Goal: Task Accomplishment & Management: Manage account settings

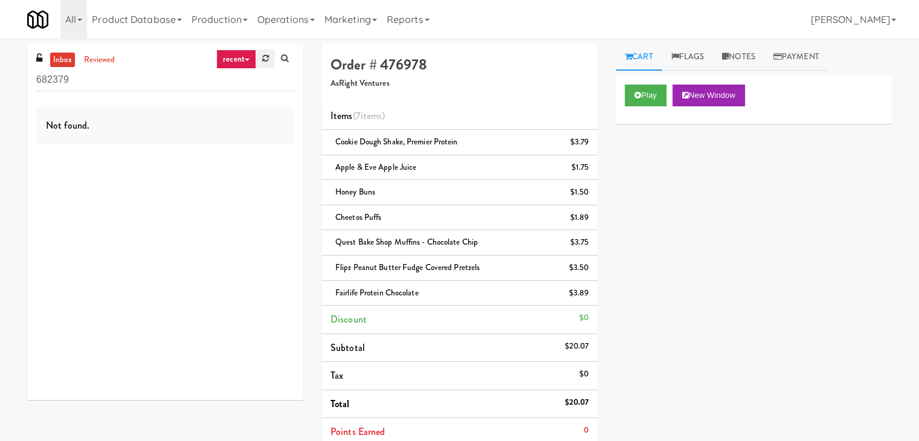
click at [256, 57] on div "recent all unclear take inventory issue suspicious failed recent" at bounding box center [255, 59] width 78 height 19
click at [261, 59] on link at bounding box center [265, 59] width 19 height 18
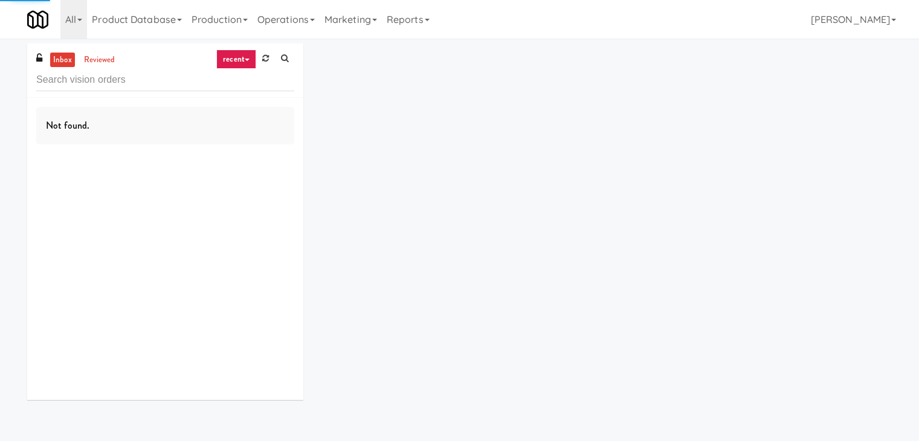
click at [246, 56] on link "recent" at bounding box center [236, 59] width 40 height 19
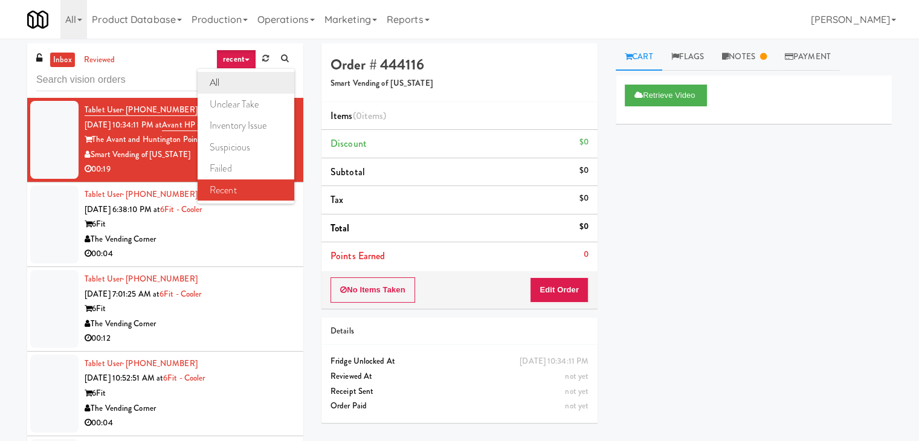
click at [239, 76] on link "all" at bounding box center [246, 83] width 97 height 22
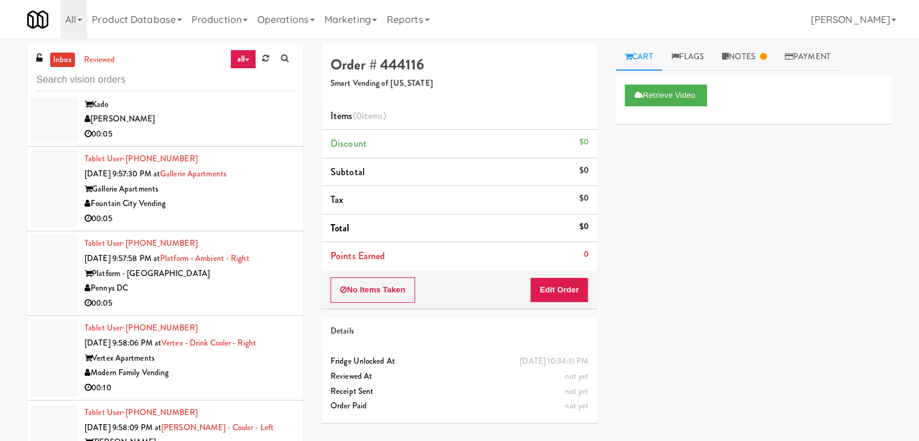
scroll to position [7655, 0]
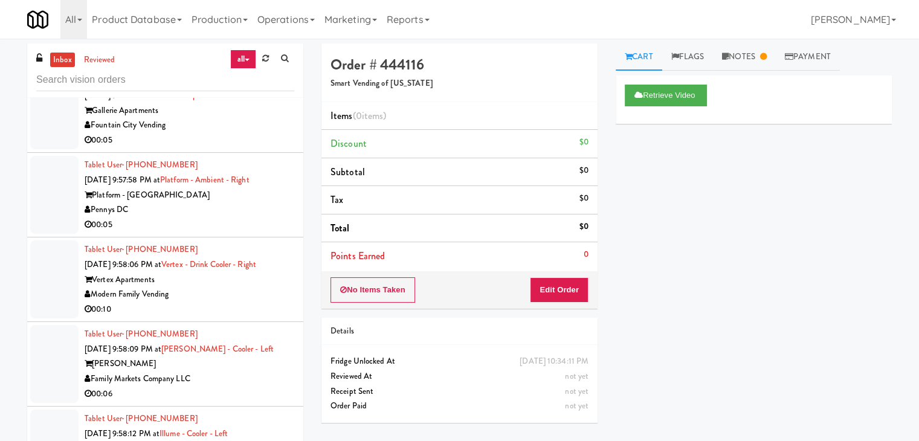
click at [215, 148] on div "00:05" at bounding box center [190, 140] width 210 height 15
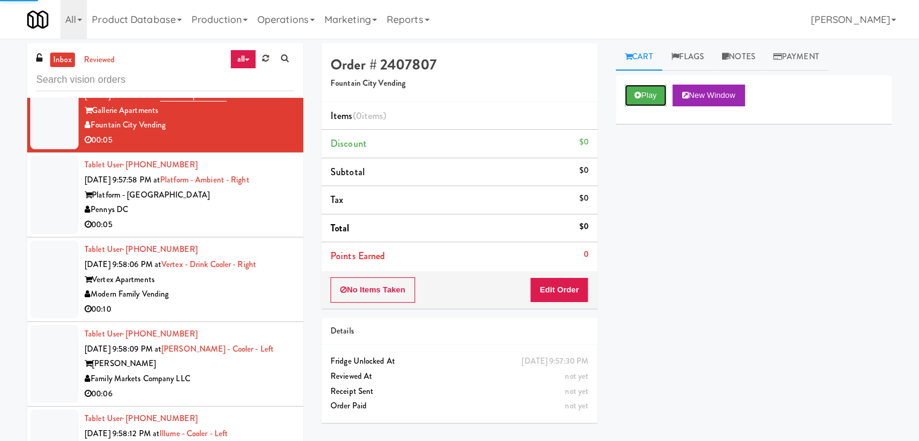
click at [649, 94] on button "Play" at bounding box center [646, 96] width 42 height 22
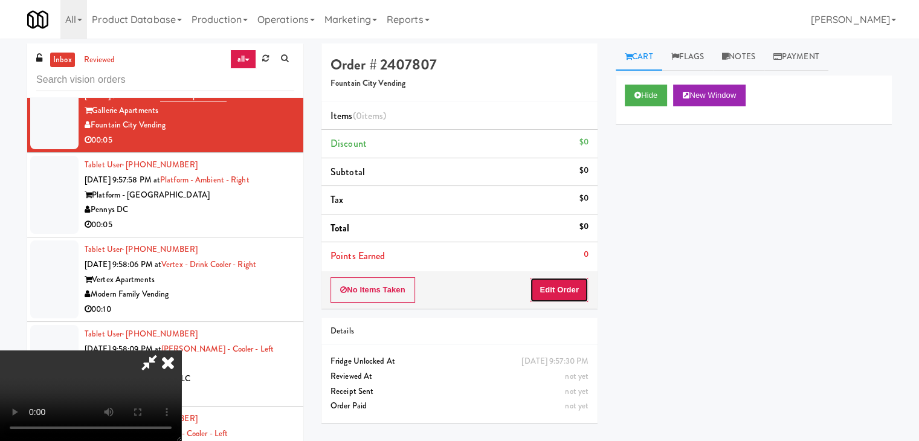
click at [558, 283] on button "Edit Order" at bounding box center [559, 289] width 59 height 25
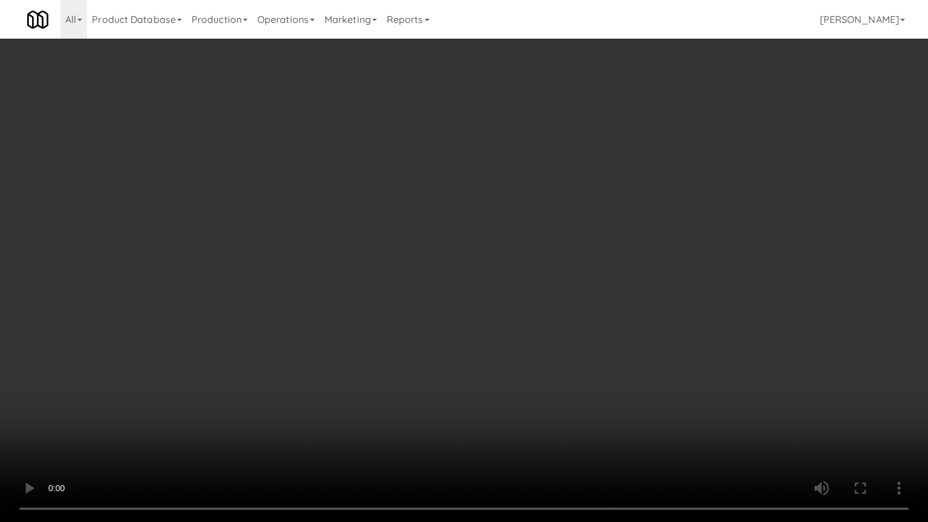
click at [516, 338] on video at bounding box center [464, 261] width 928 height 522
click at [539, 326] on video at bounding box center [464, 261] width 928 height 522
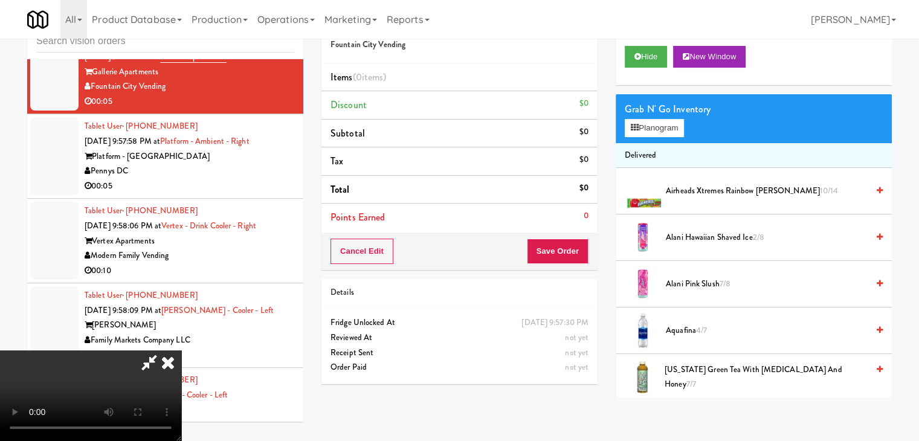
click at [181, 350] on video at bounding box center [90, 395] width 181 height 91
click at [659, 128] on button "Planogram" at bounding box center [654, 128] width 59 height 18
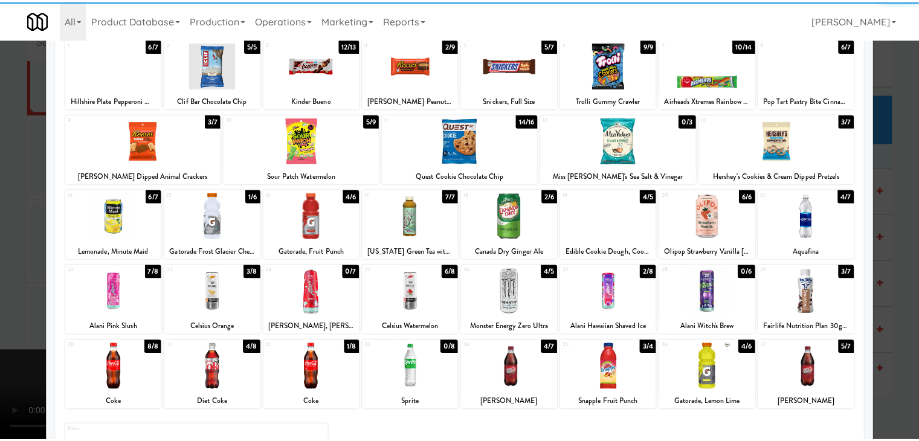
scroll to position [121, 0]
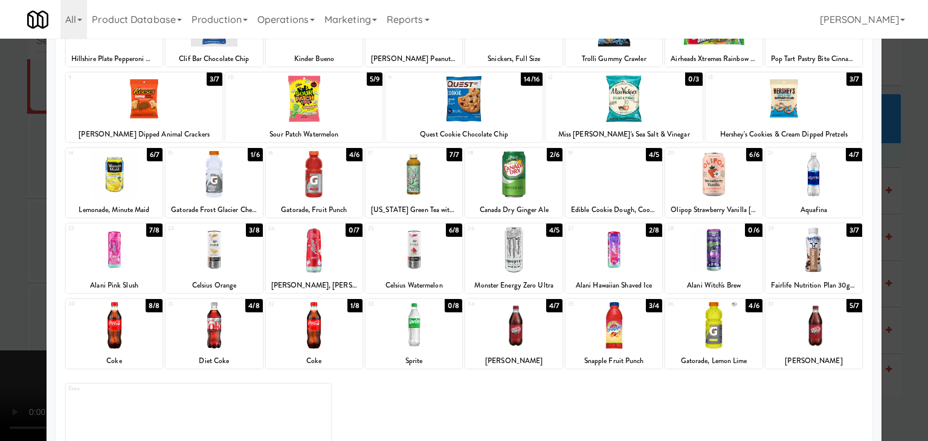
click at [207, 182] on div at bounding box center [214, 174] width 97 height 47
click at [227, 306] on div at bounding box center [214, 325] width 97 height 47
click at [2, 233] on div at bounding box center [464, 220] width 928 height 441
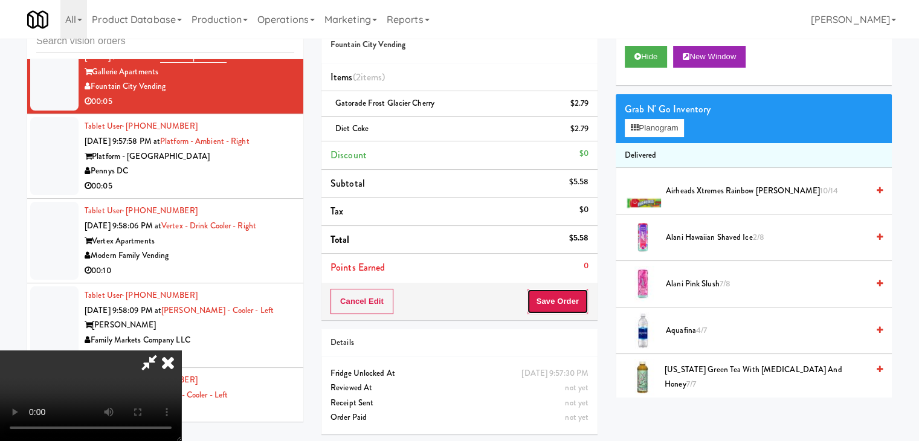
click at [556, 304] on button "Save Order" at bounding box center [558, 301] width 62 height 25
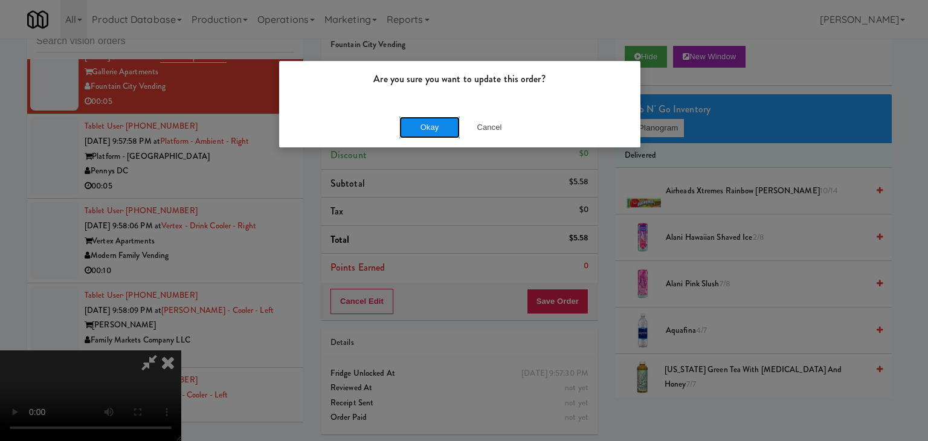
click at [431, 121] on button "Okay" at bounding box center [429, 128] width 60 height 22
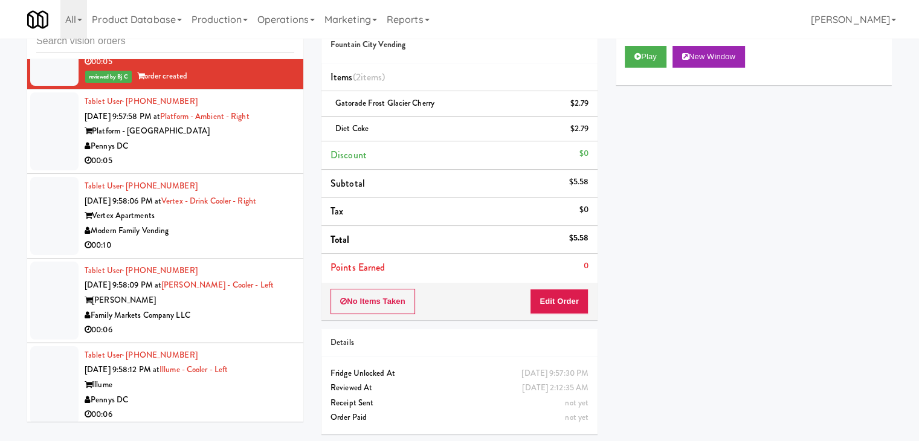
scroll to position [7716, 0]
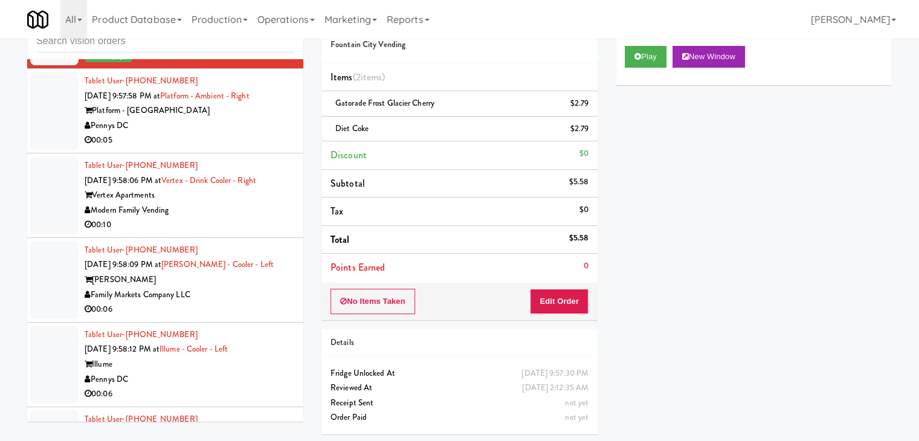
click at [236, 148] on div "Tablet User · (541) 788-1633 [DATE] 9:57:58 PM at Platform - Ambient - Right Pl…" at bounding box center [190, 111] width 210 height 74
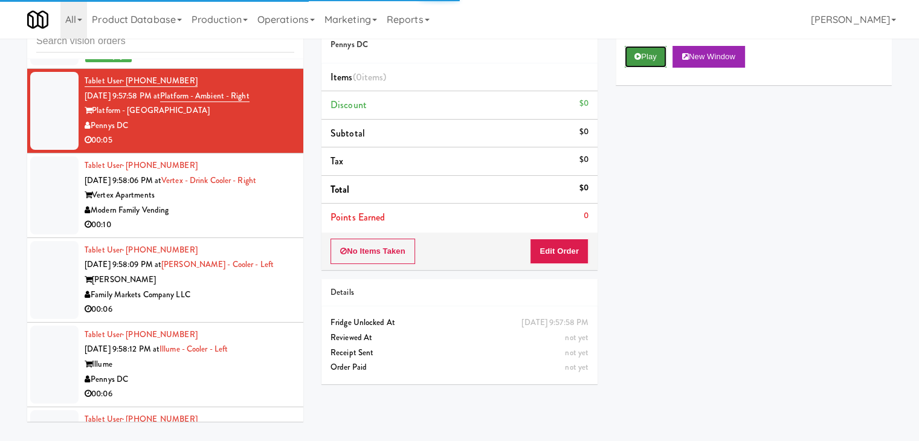
click at [648, 60] on button "Play" at bounding box center [646, 57] width 42 height 22
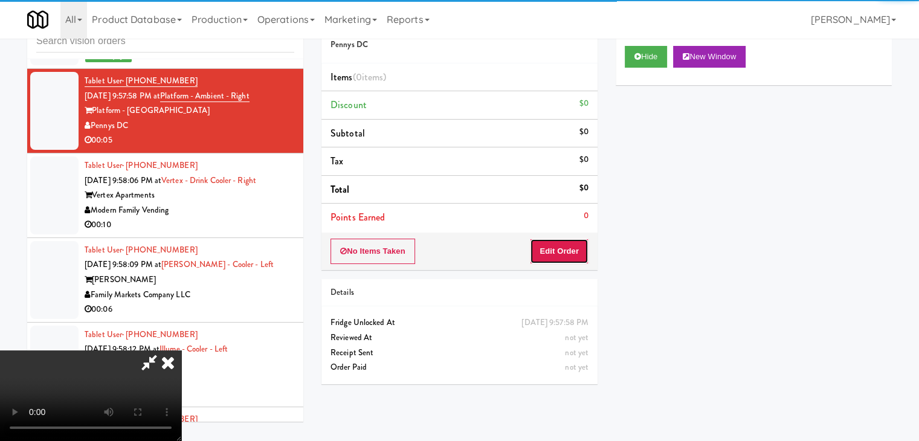
click at [573, 242] on button "Edit Order" at bounding box center [559, 251] width 59 height 25
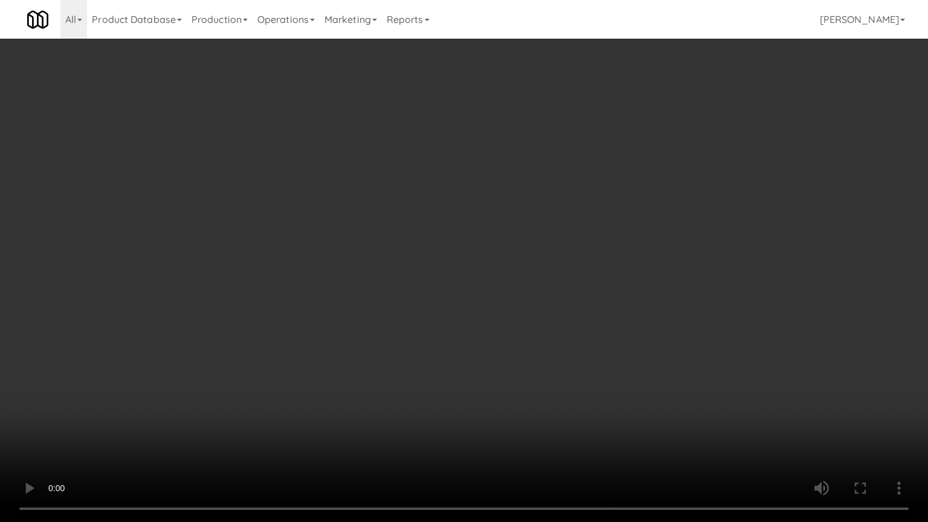
click at [538, 374] on video at bounding box center [464, 261] width 928 height 522
click at [539, 374] on video at bounding box center [464, 261] width 928 height 522
click at [541, 374] on video at bounding box center [464, 261] width 928 height 522
click at [539, 369] on video at bounding box center [464, 261] width 928 height 522
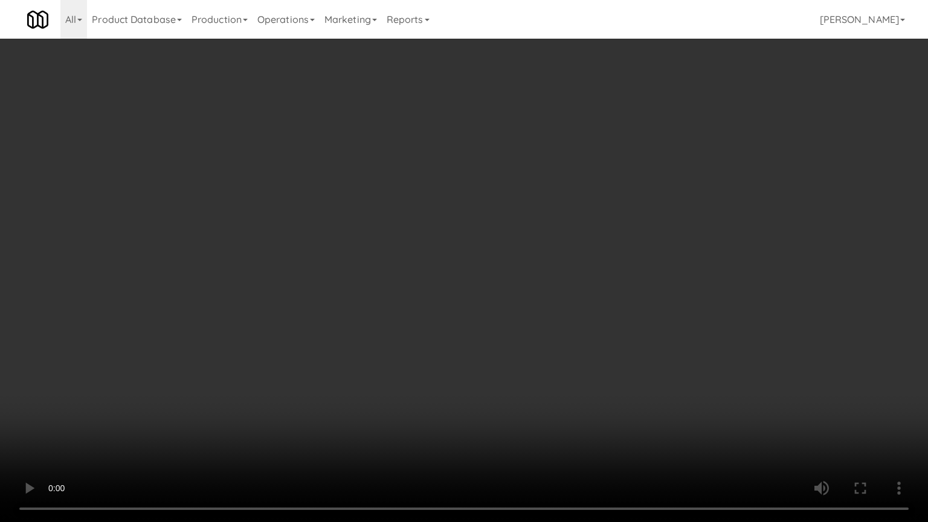
drag, startPoint x: 538, startPoint y: 368, endPoint x: 527, endPoint y: 369, distance: 10.9
click at [538, 368] on video at bounding box center [464, 261] width 928 height 522
click at [530, 367] on video at bounding box center [464, 261] width 928 height 522
click at [529, 372] on video at bounding box center [464, 261] width 928 height 522
click at [523, 372] on video at bounding box center [464, 261] width 928 height 522
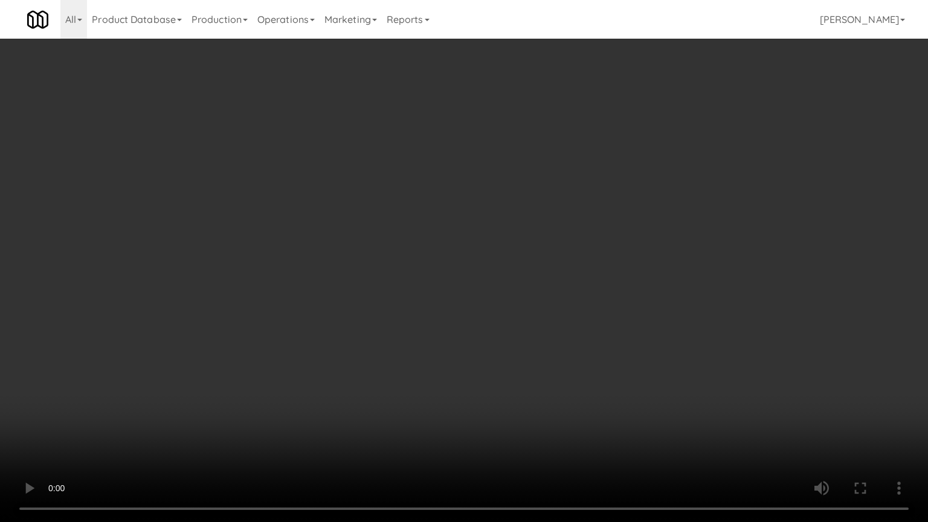
click at [521, 372] on video at bounding box center [464, 261] width 928 height 522
click at [487, 377] on video at bounding box center [464, 261] width 928 height 522
click at [487, 374] on video at bounding box center [464, 261] width 928 height 522
click at [495, 353] on video at bounding box center [464, 261] width 928 height 522
drag, startPoint x: 495, startPoint y: 353, endPoint x: 540, endPoint y: 216, distance: 144.2
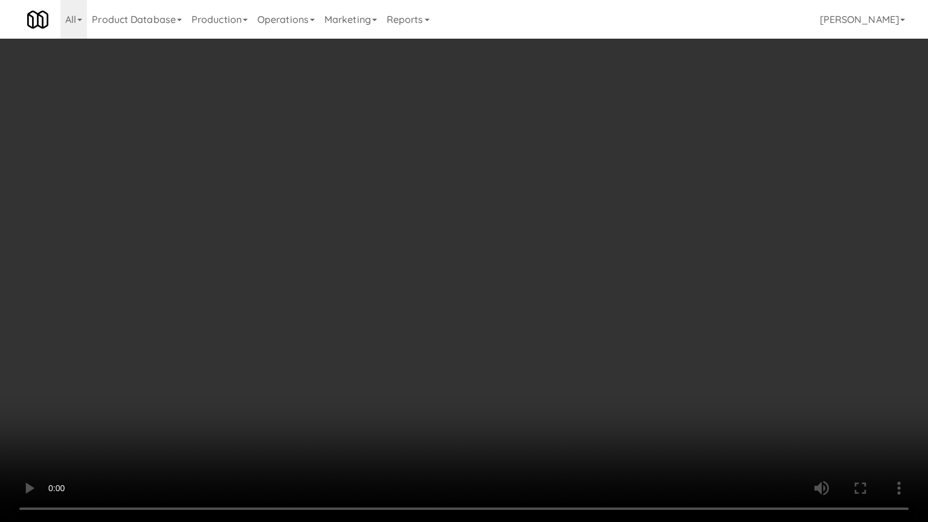
click at [495, 350] on video at bounding box center [464, 261] width 928 height 522
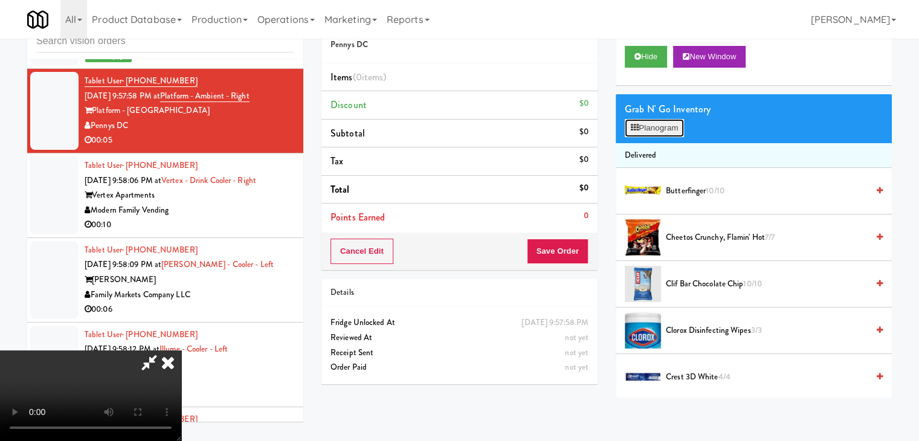
click at [663, 133] on button "Planogram" at bounding box center [654, 128] width 59 height 18
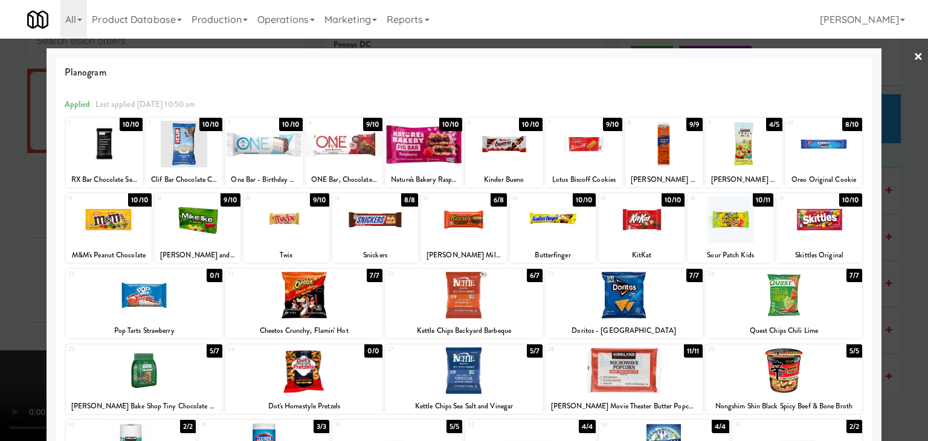
click at [438, 223] on div at bounding box center [464, 219] width 86 height 47
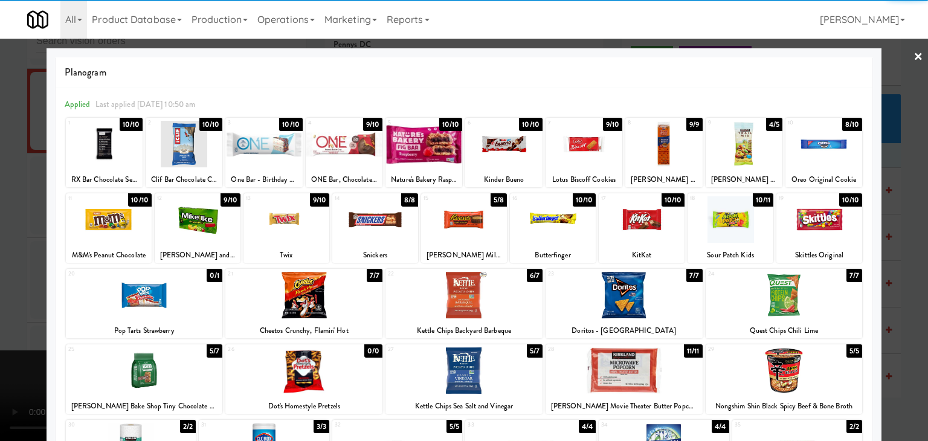
drag, startPoint x: 0, startPoint y: 234, endPoint x: 120, endPoint y: 237, distance: 119.6
click at [5, 236] on div at bounding box center [464, 220] width 928 height 441
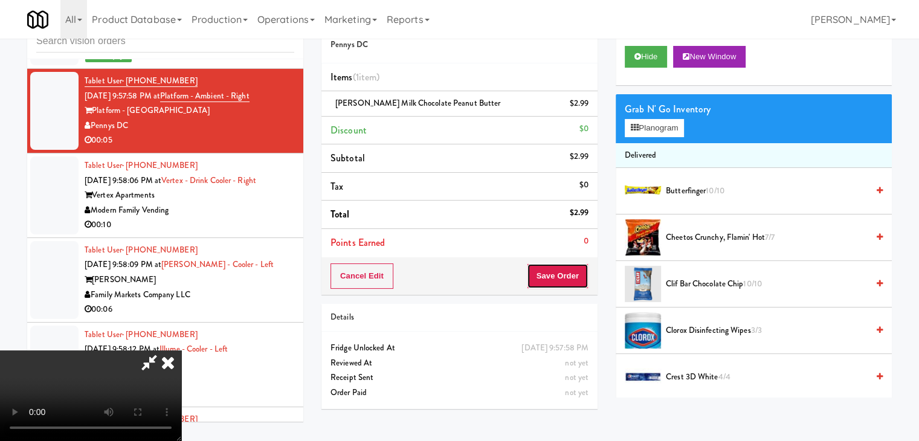
click at [571, 280] on button "Save Order" at bounding box center [558, 275] width 62 height 25
click at [574, 280] on button "Save Order" at bounding box center [558, 275] width 62 height 25
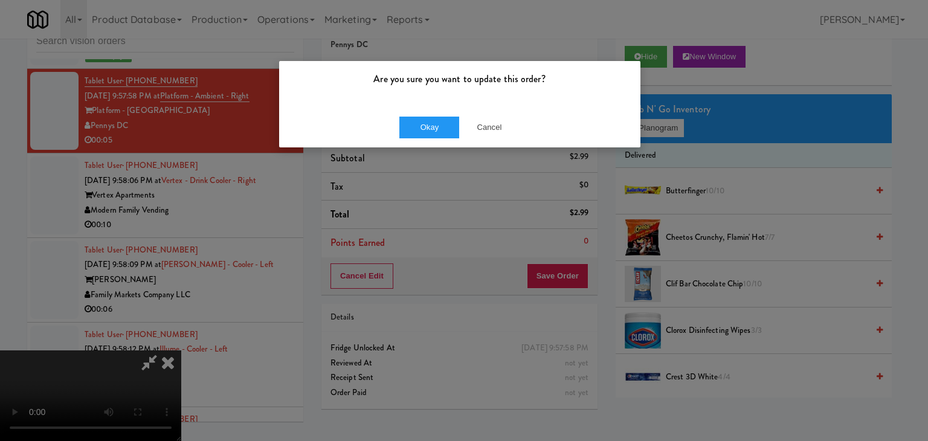
click at [420, 112] on div "Okay Cancel" at bounding box center [459, 127] width 361 height 40
click at [422, 120] on button "Okay" at bounding box center [429, 128] width 60 height 22
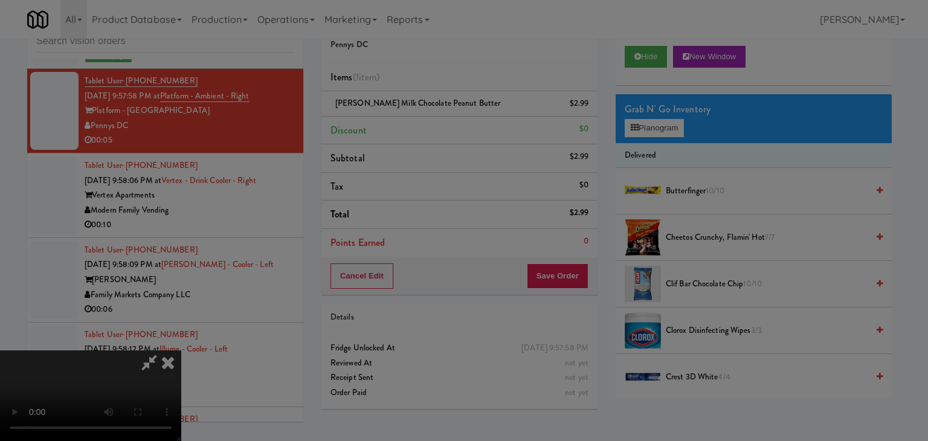
drag, startPoint x: 422, startPoint y: 120, endPoint x: 429, endPoint y: 133, distance: 15.1
click at [424, 124] on div "Okay Cancel" at bounding box center [459, 105] width 361 height 40
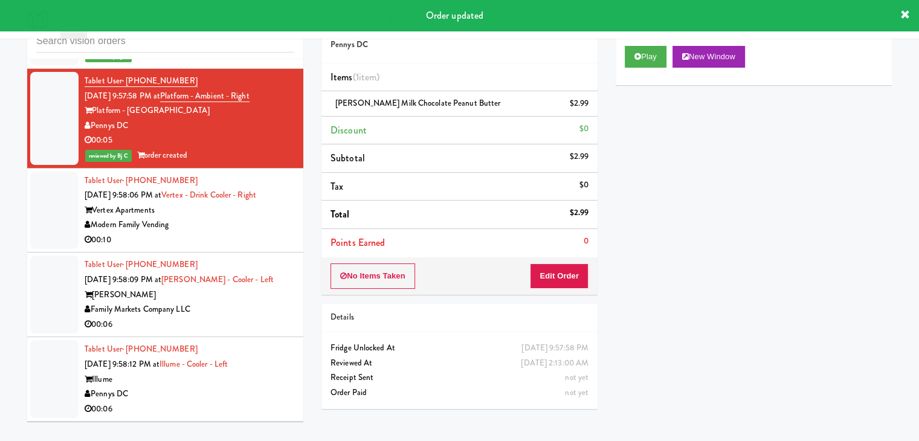
click at [226, 233] on div "Modern Family Vending" at bounding box center [190, 224] width 210 height 15
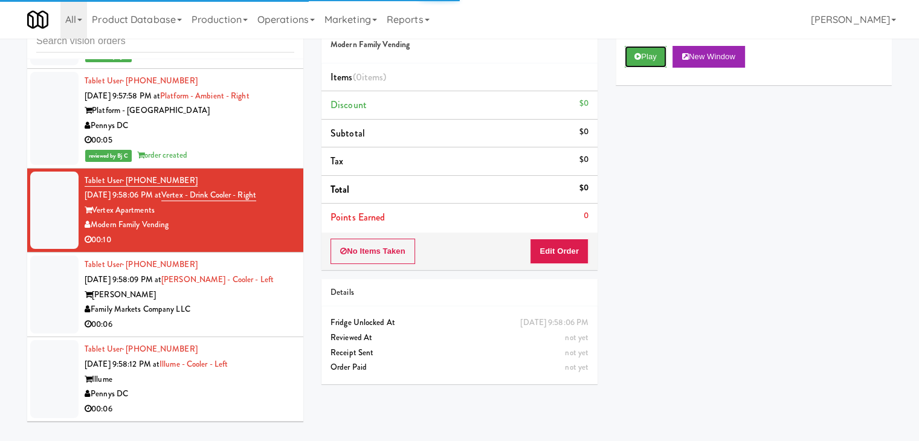
drag, startPoint x: 643, startPoint y: 45, endPoint x: 623, endPoint y: 116, distance: 73.4
click at [643, 47] on button "Play" at bounding box center [646, 57] width 42 height 22
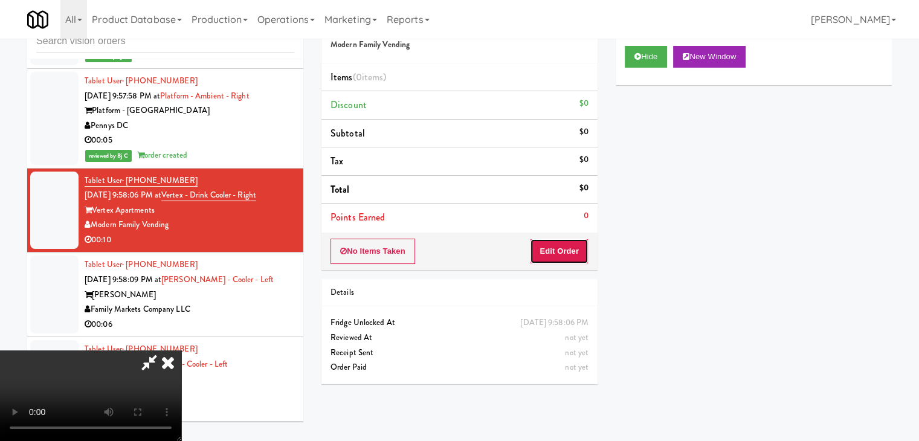
click at [559, 257] on button "Edit Order" at bounding box center [559, 251] width 59 height 25
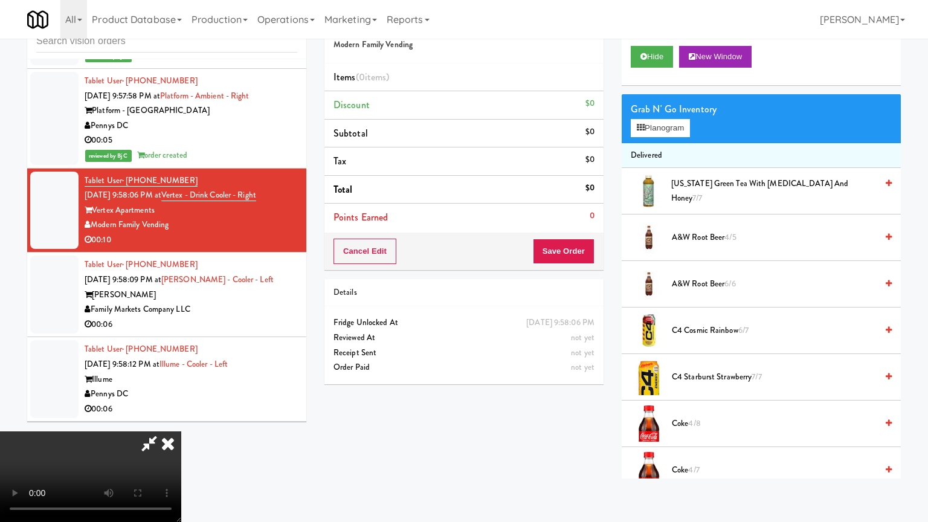
click at [181, 431] on video at bounding box center [90, 476] width 181 height 91
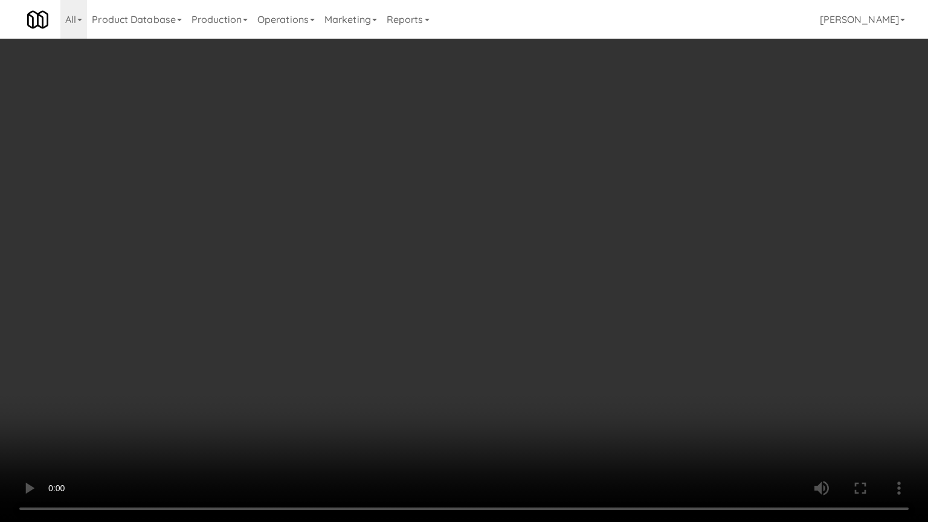
click at [465, 338] on video at bounding box center [464, 261] width 928 height 522
click at [465, 337] on video at bounding box center [464, 261] width 928 height 522
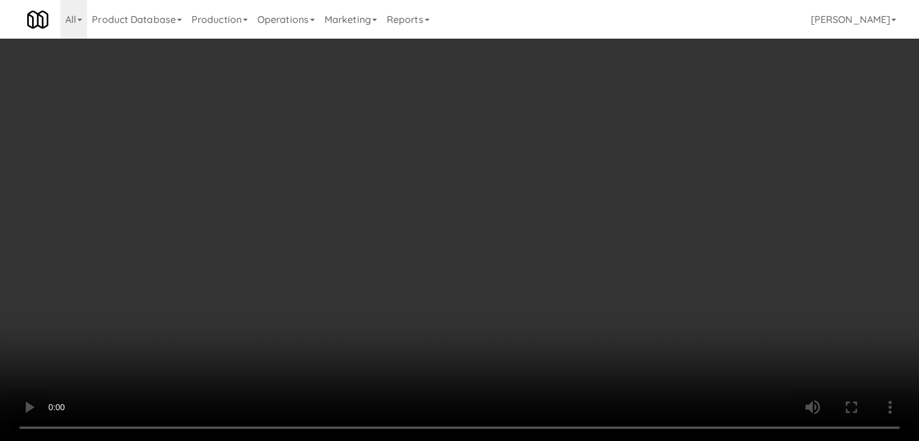
click at [402, 256] on video at bounding box center [459, 220] width 919 height 441
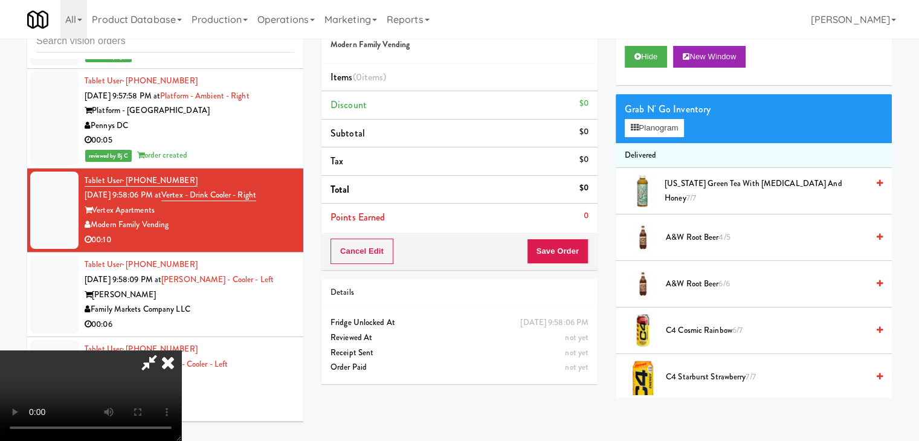
drag, startPoint x: 402, startPoint y: 256, endPoint x: 408, endPoint y: 307, distance: 51.1
click at [181, 350] on video at bounding box center [90, 395] width 181 height 91
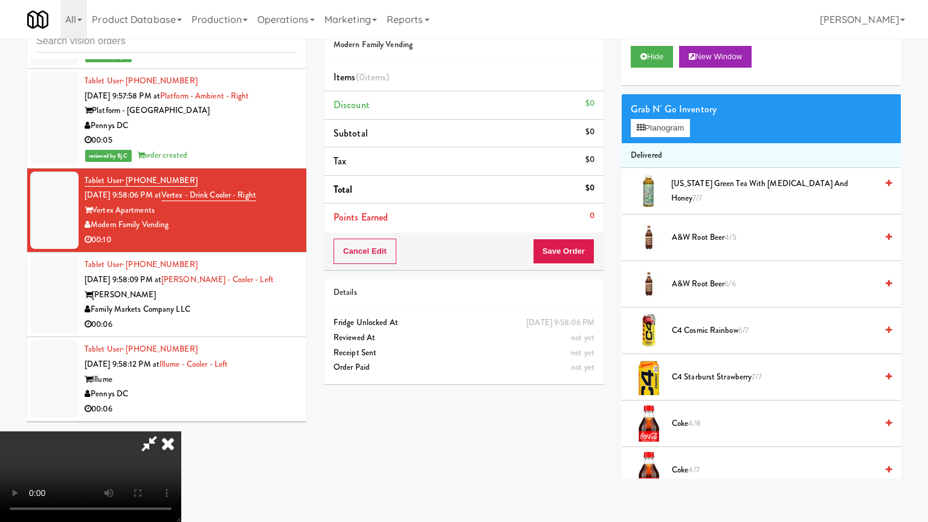
click at [181, 431] on video at bounding box center [90, 476] width 181 height 91
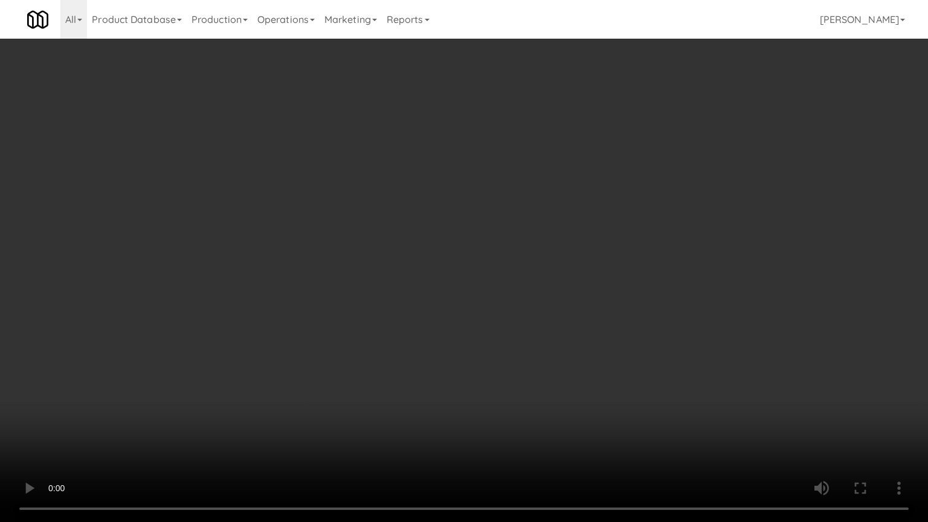
drag, startPoint x: 454, startPoint y: 327, endPoint x: 504, endPoint y: 196, distance: 139.6
click at [455, 323] on video at bounding box center [464, 261] width 928 height 522
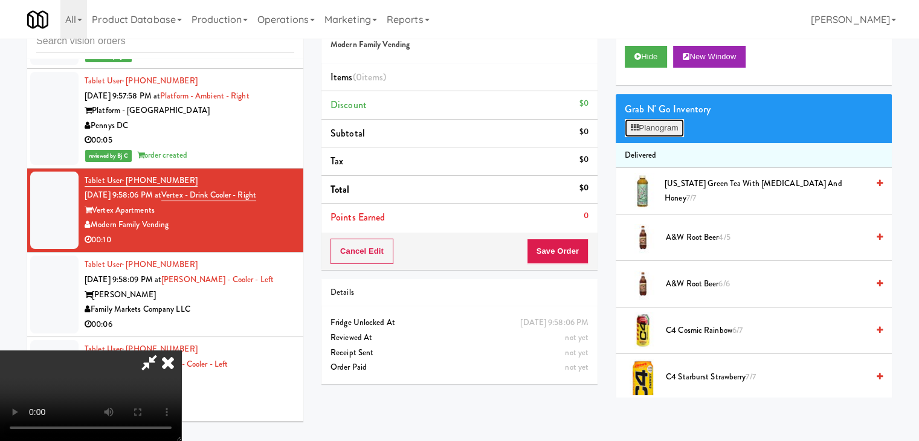
click at [637, 130] on button "Planogram" at bounding box center [654, 128] width 59 height 18
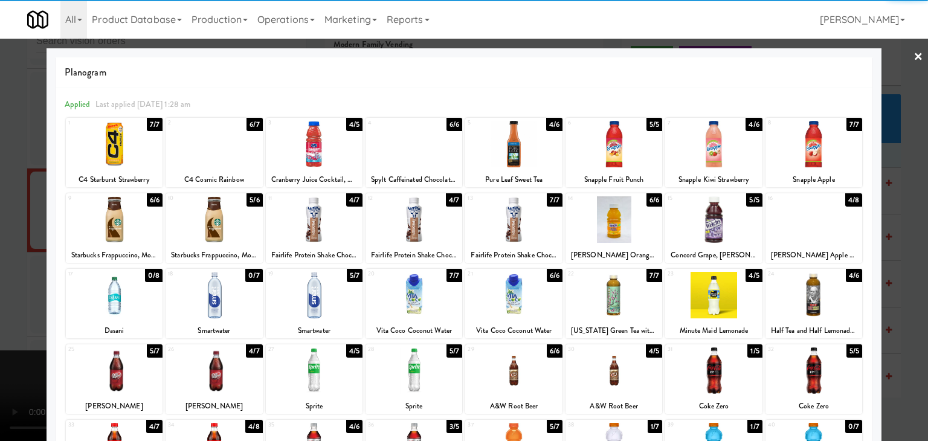
click at [314, 290] on div at bounding box center [314, 295] width 97 height 47
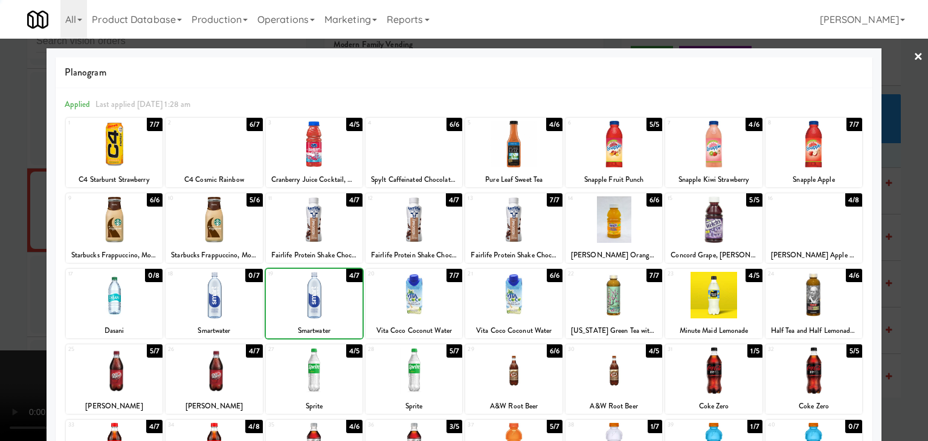
click at [314, 290] on div at bounding box center [314, 295] width 97 height 47
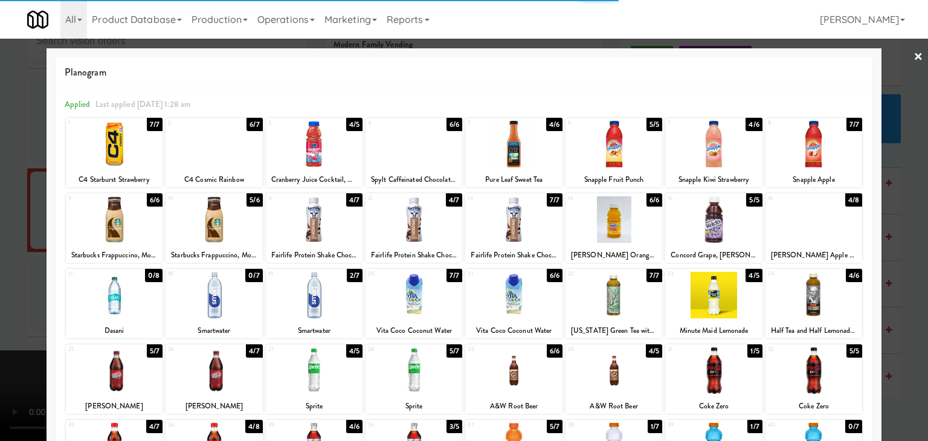
drag, startPoint x: 0, startPoint y: 281, endPoint x: 162, endPoint y: 266, distance: 163.1
click at [10, 275] on div at bounding box center [464, 220] width 928 height 441
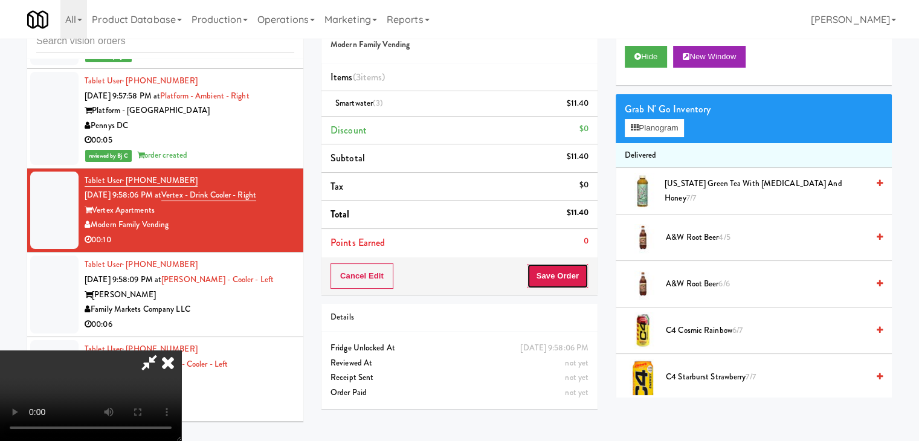
click at [568, 272] on button "Save Order" at bounding box center [558, 275] width 62 height 25
drag, startPoint x: 568, startPoint y: 271, endPoint x: 532, endPoint y: 192, distance: 86.8
click at [567, 269] on button "Save Order" at bounding box center [558, 275] width 62 height 25
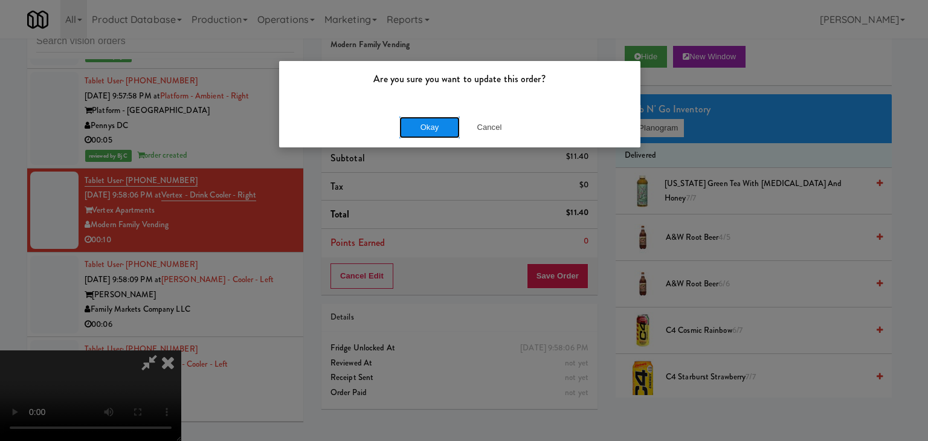
click at [443, 122] on button "Okay" at bounding box center [429, 128] width 60 height 22
click at [443, 121] on button "Okay" at bounding box center [429, 128] width 60 height 22
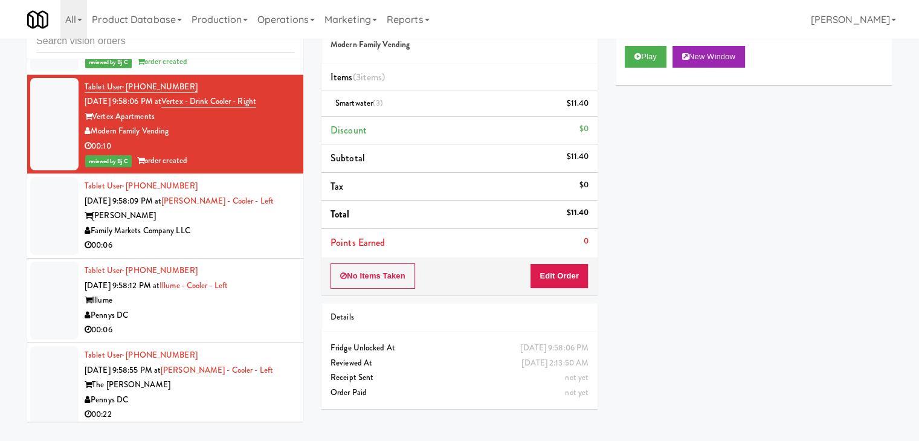
scroll to position [7957, 0]
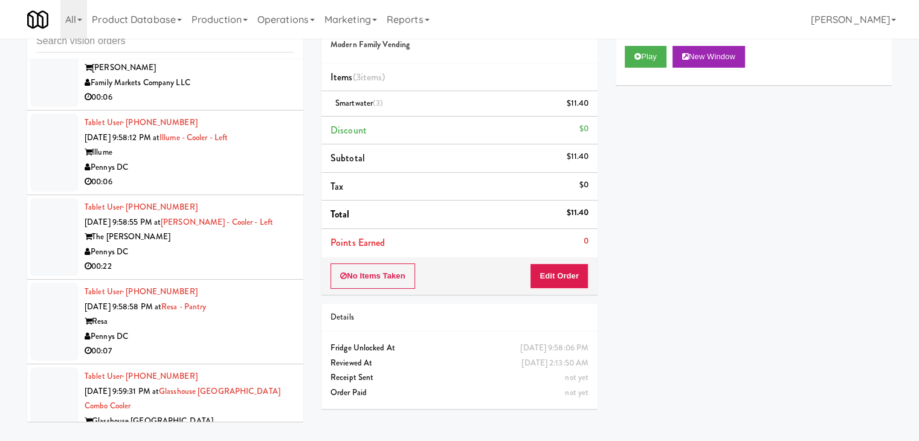
drag, startPoint x: 261, startPoint y: 155, endPoint x: 316, endPoint y: 149, distance: 55.3
click at [261, 91] on div "Family Markets Company LLC" at bounding box center [190, 83] width 210 height 15
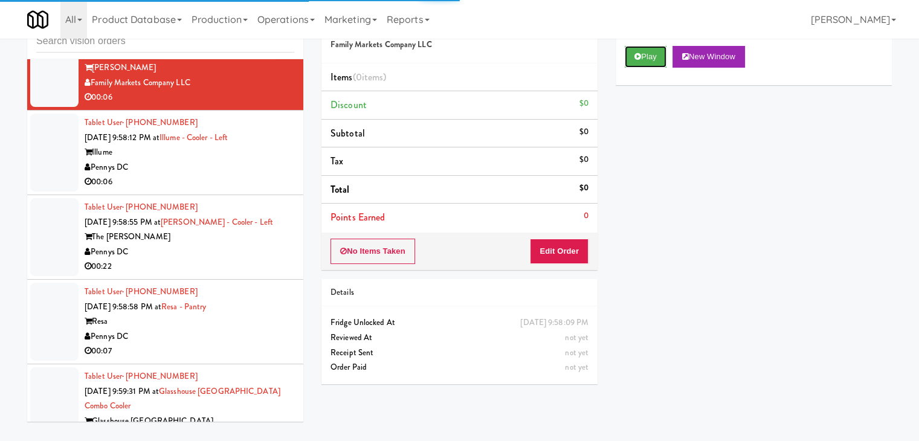
drag, startPoint x: 649, startPoint y: 53, endPoint x: 609, endPoint y: 181, distance: 133.4
click at [648, 54] on button "Play" at bounding box center [646, 57] width 42 height 22
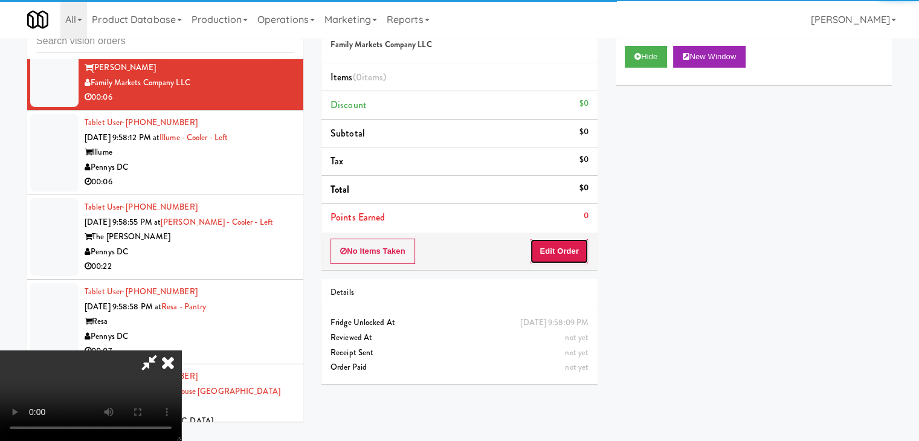
click at [577, 248] on button "Edit Order" at bounding box center [559, 251] width 59 height 25
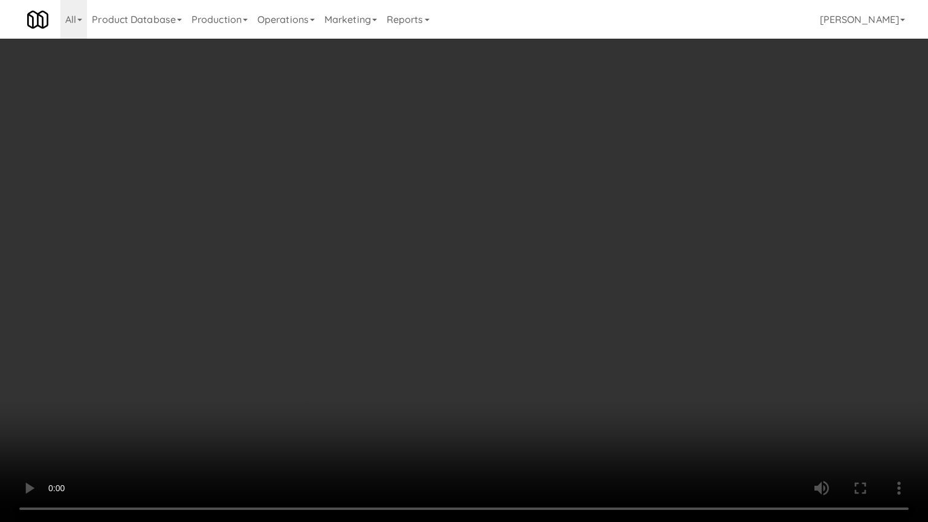
click at [522, 297] on video at bounding box center [464, 261] width 928 height 522
click at [522, 298] on video at bounding box center [464, 261] width 928 height 522
click at [525, 300] on video at bounding box center [464, 261] width 928 height 522
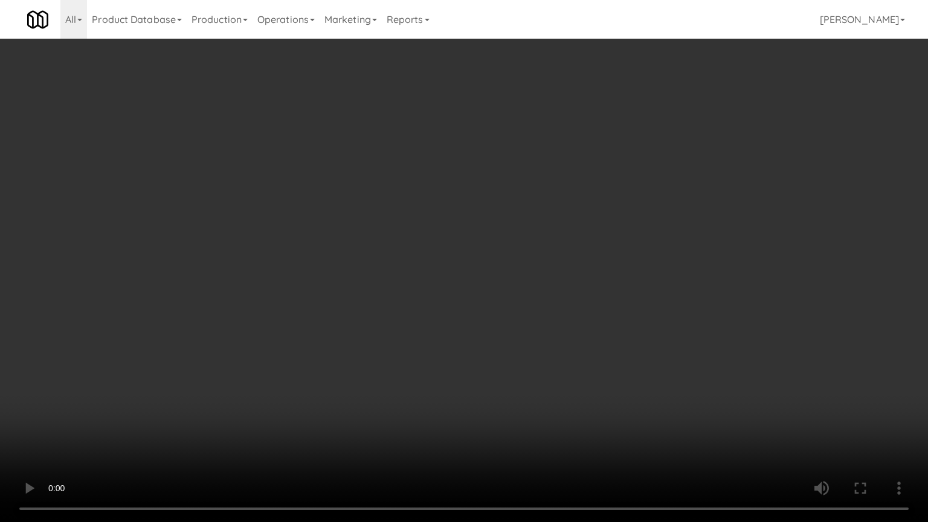
click at [525, 300] on video at bounding box center [464, 261] width 928 height 522
click at [538, 281] on video at bounding box center [464, 261] width 928 height 522
drag, startPoint x: 538, startPoint y: 281, endPoint x: 626, endPoint y: 206, distance: 115.7
click at [539, 280] on video at bounding box center [464, 261] width 928 height 522
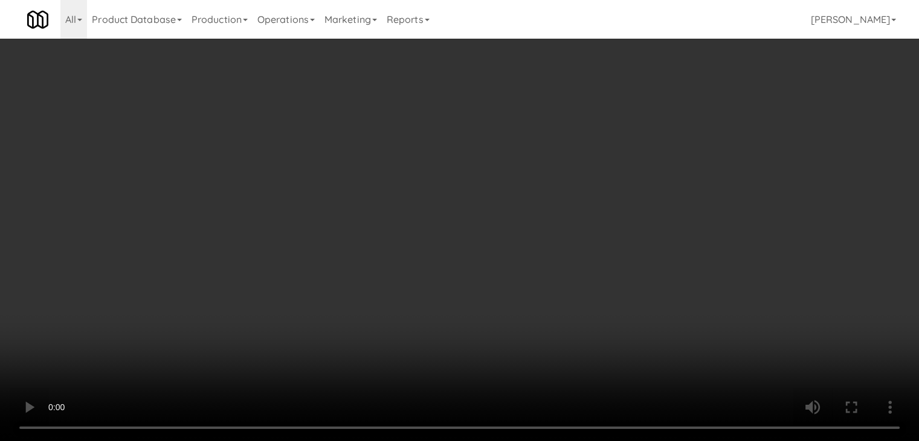
click at [664, 118] on div "Grab N' Go Inventory Planogram" at bounding box center [753, 118] width 276 height 49
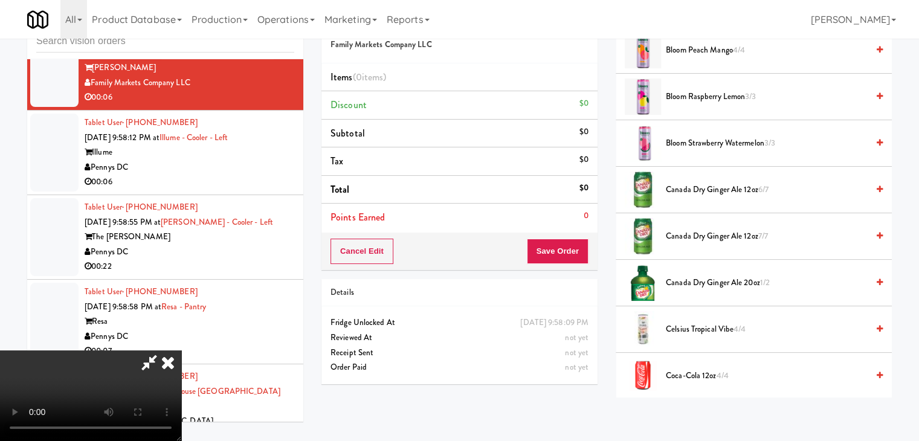
scroll to position [242, 0]
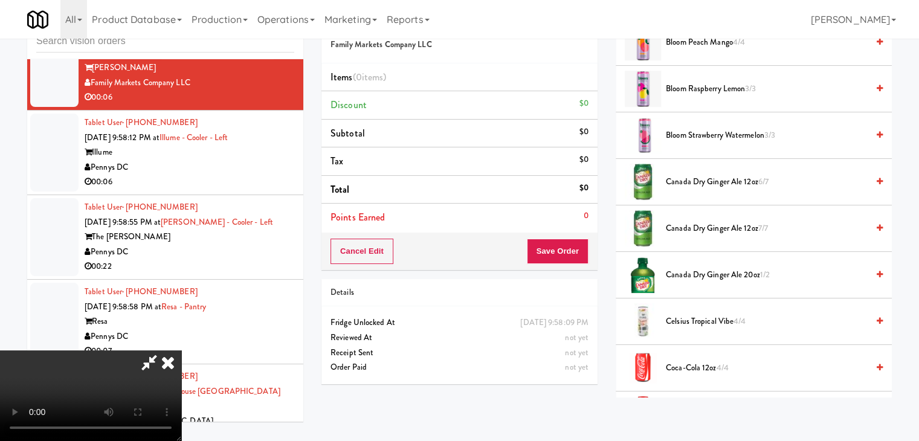
click at [701, 182] on span "Canada Dry Ginger Ale 12oz 6/7" at bounding box center [767, 182] width 202 height 15
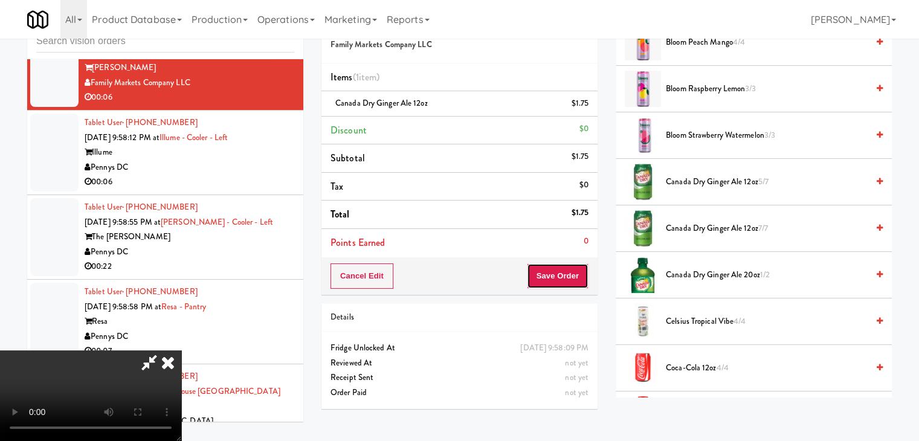
click at [579, 275] on button "Save Order" at bounding box center [558, 275] width 62 height 25
click at [575, 273] on button "Save Order" at bounding box center [558, 275] width 62 height 25
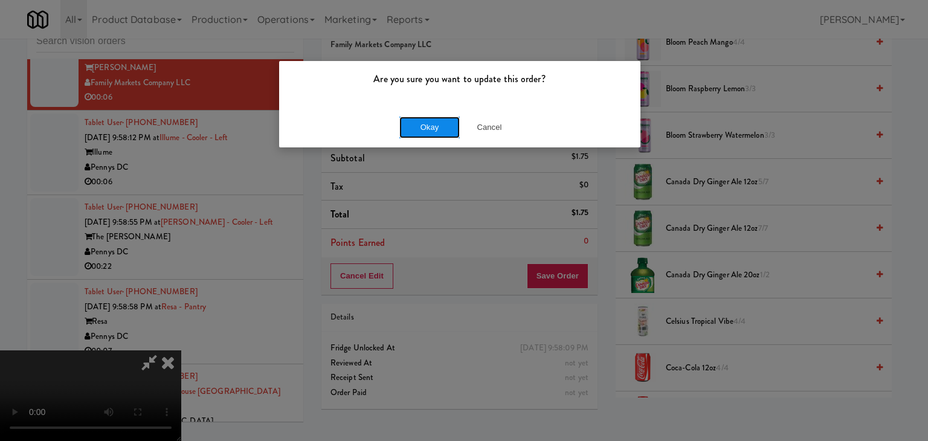
click at [443, 136] on button "Okay" at bounding box center [429, 128] width 60 height 22
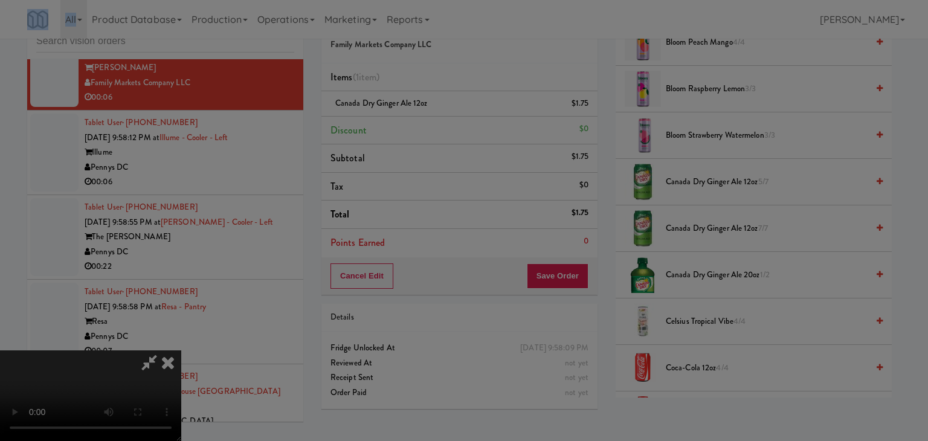
click at [443, 135] on body "Are you sure you want to update this order? Okay Cancel Okay Are you sure you w…" at bounding box center [464, 220] width 928 height 441
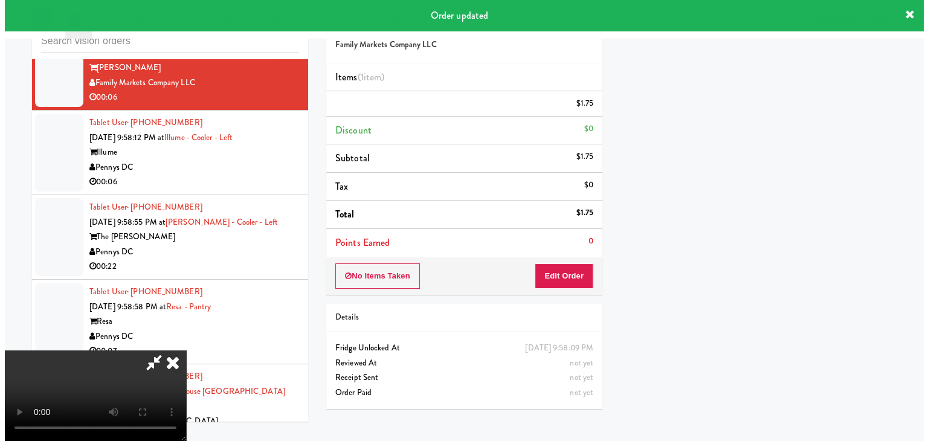
scroll to position [92, 0]
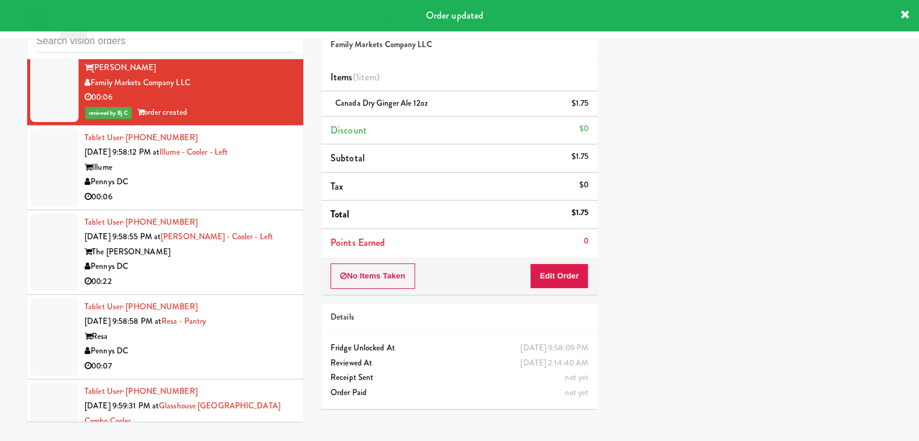
click at [238, 205] on div "00:06" at bounding box center [190, 197] width 210 height 15
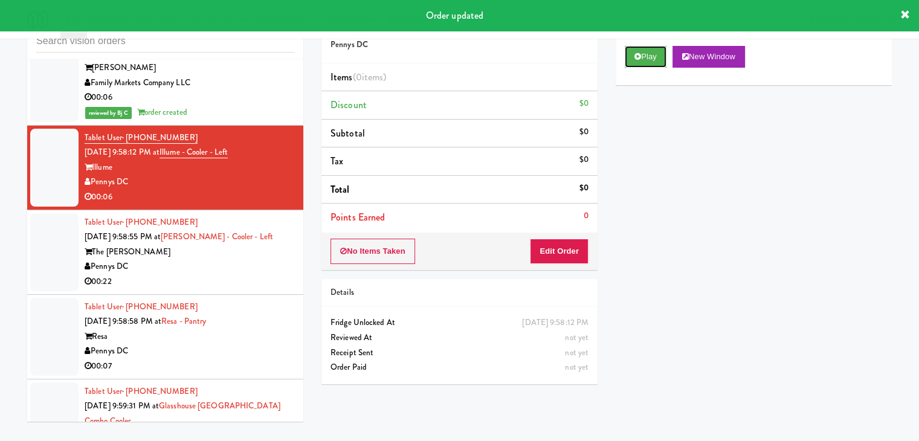
drag, startPoint x: 660, startPoint y: 59, endPoint x: 643, endPoint y: 83, distance: 29.5
click at [659, 59] on button "Play" at bounding box center [646, 57] width 42 height 22
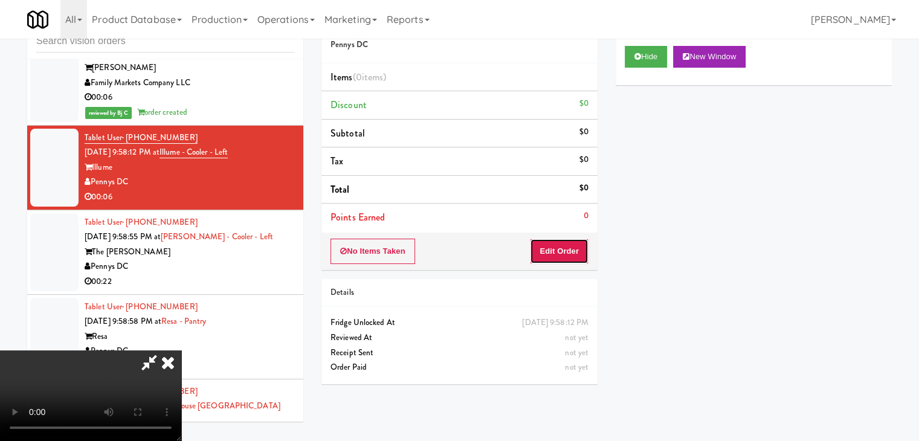
click at [561, 250] on button "Edit Order" at bounding box center [559, 251] width 59 height 25
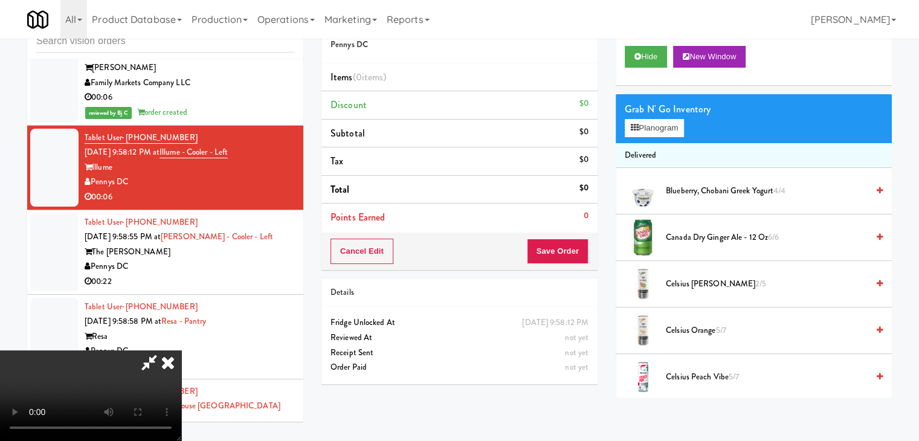
click at [181, 350] on video at bounding box center [90, 395] width 181 height 91
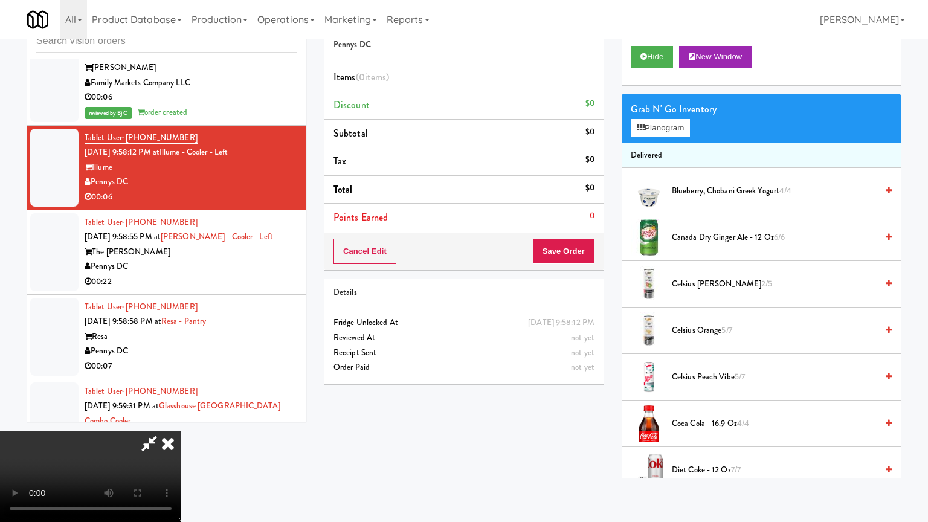
click at [181, 431] on video at bounding box center [90, 476] width 181 height 91
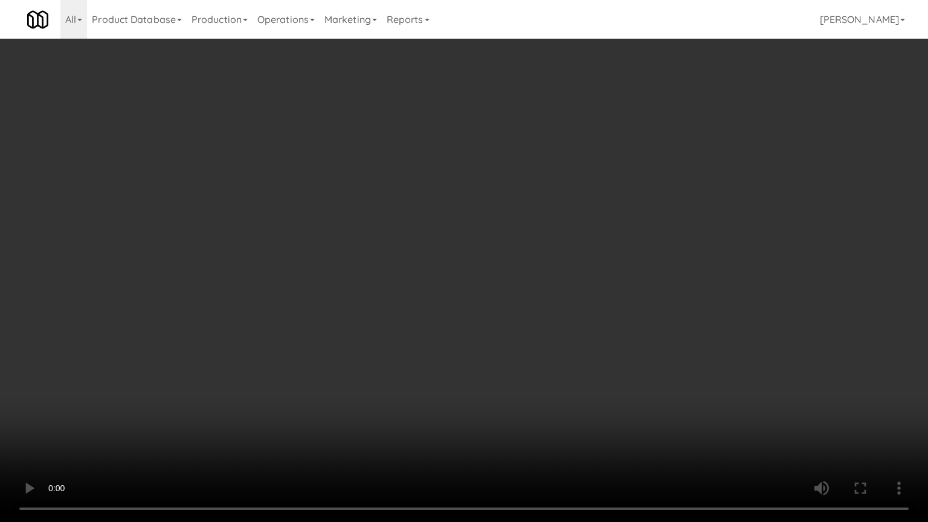
click at [523, 354] on video at bounding box center [464, 261] width 928 height 522
click at [523, 352] on video at bounding box center [464, 261] width 928 height 522
click at [520, 343] on video at bounding box center [464, 261] width 928 height 522
click at [529, 304] on video at bounding box center [464, 261] width 928 height 522
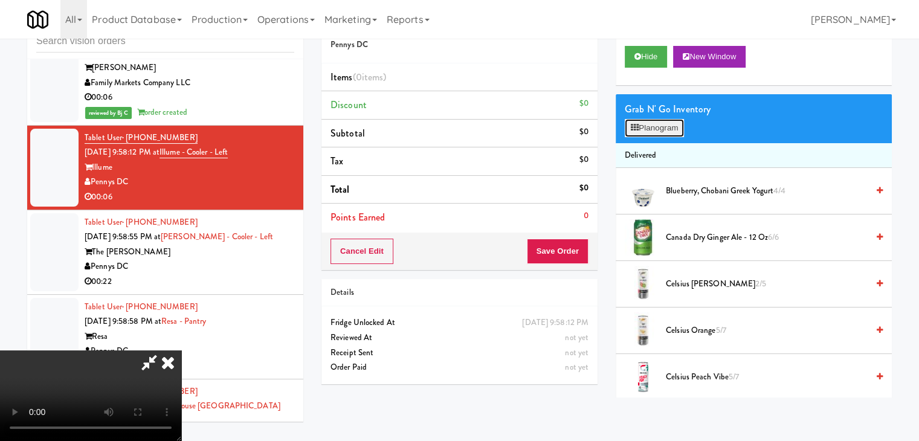
click at [662, 126] on button "Planogram" at bounding box center [654, 128] width 59 height 18
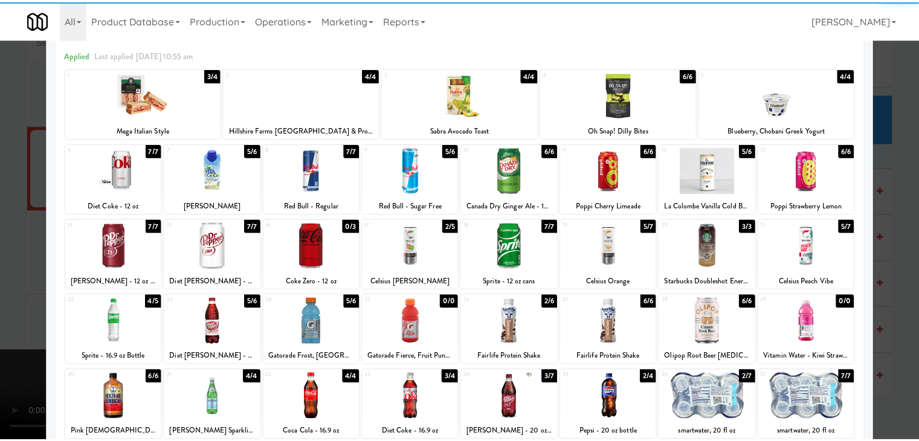
scroll to position [152, 0]
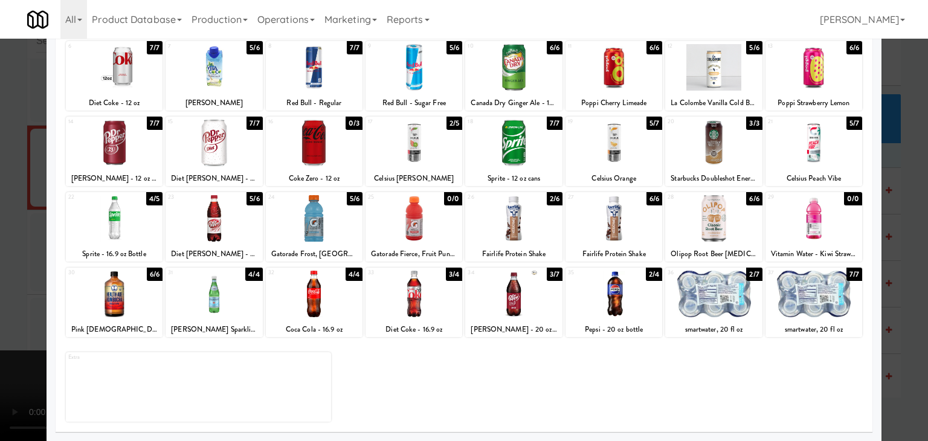
click at [222, 300] on div at bounding box center [214, 294] width 97 height 47
drag, startPoint x: 0, startPoint y: 298, endPoint x: 150, endPoint y: 295, distance: 149.8
click at [9, 297] on div at bounding box center [464, 220] width 928 height 441
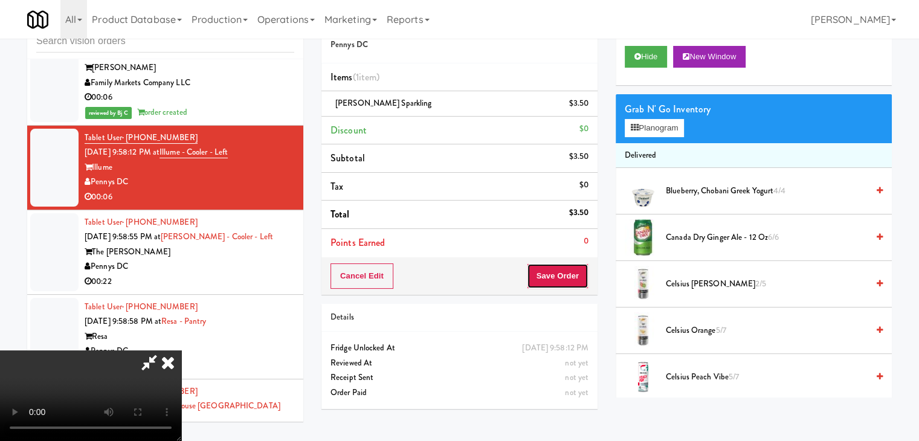
click at [563, 271] on button "Save Order" at bounding box center [558, 275] width 62 height 25
click at [562, 271] on button "Save Order" at bounding box center [558, 275] width 62 height 25
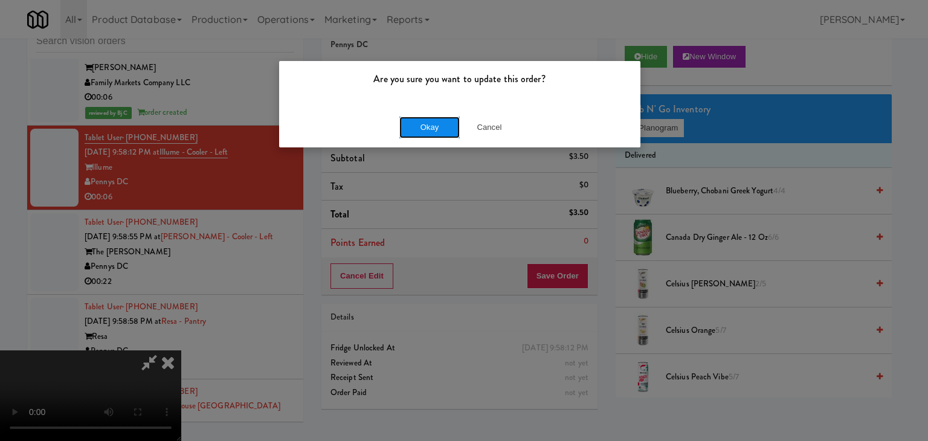
click at [438, 129] on button "Okay" at bounding box center [429, 128] width 60 height 22
click at [438, 129] on body "Are you sure you want to update this order? Okay Cancel Okay Are you sure you w…" at bounding box center [464, 220] width 928 height 441
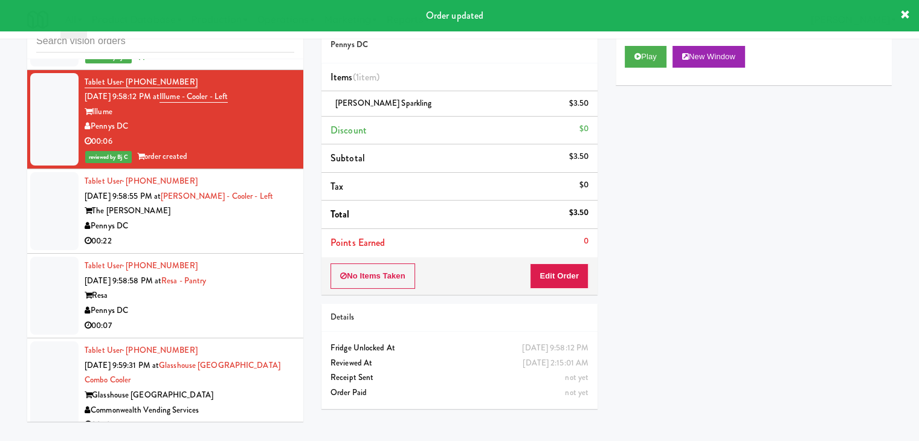
scroll to position [8199, 0]
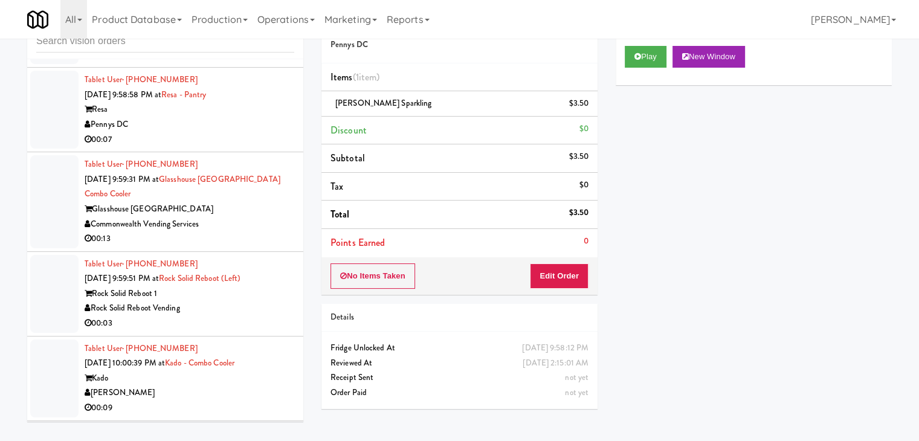
click at [250, 63] on div "00:22" at bounding box center [190, 55] width 210 height 15
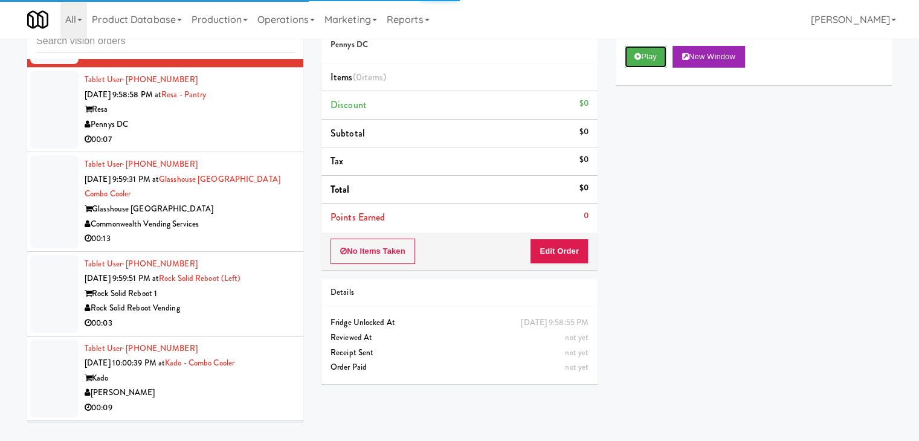
drag, startPoint x: 649, startPoint y: 50, endPoint x: 615, endPoint y: 158, distance: 113.3
click at [648, 53] on button "Play" at bounding box center [646, 57] width 42 height 22
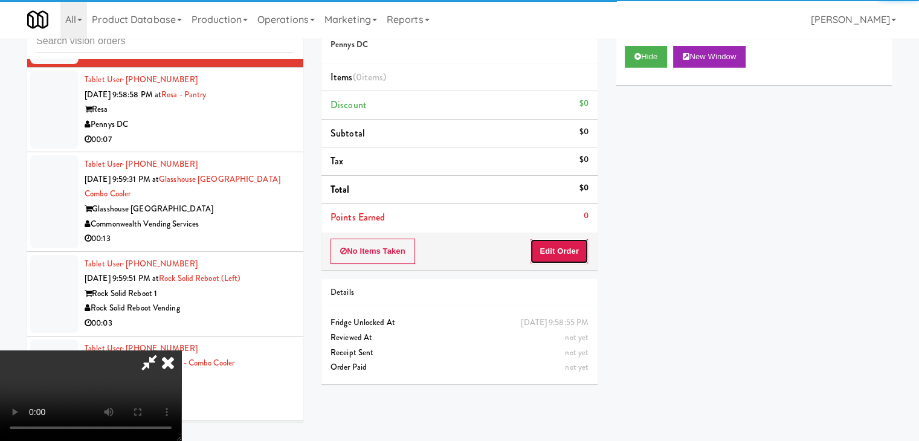
click at [567, 257] on button "Edit Order" at bounding box center [559, 251] width 59 height 25
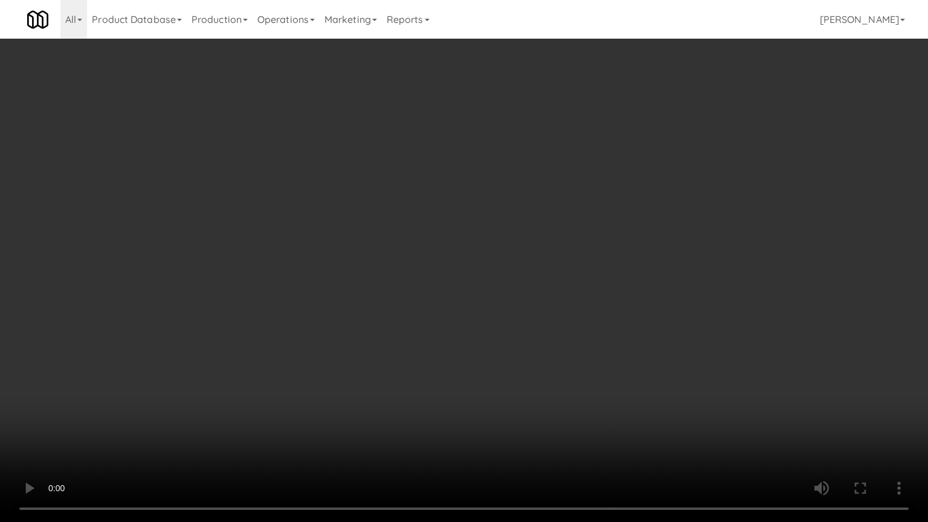
click at [538, 313] on video at bounding box center [464, 261] width 928 height 522
click at [535, 311] on video at bounding box center [464, 261] width 928 height 522
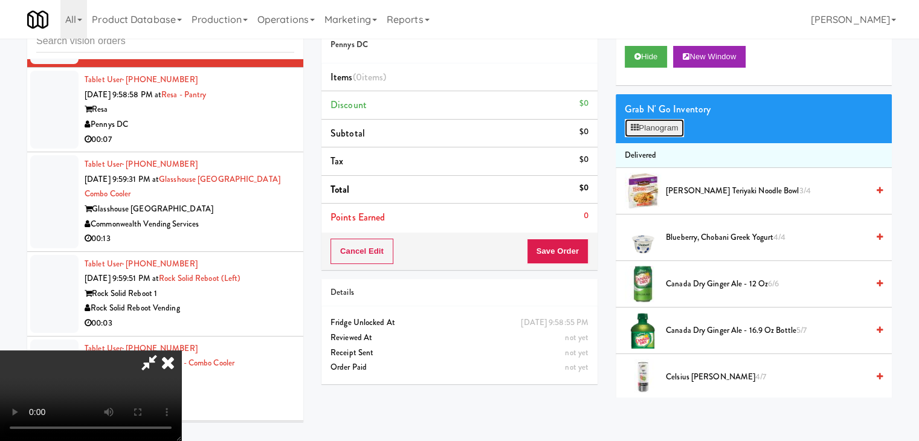
click at [652, 130] on button "Planogram" at bounding box center [654, 128] width 59 height 18
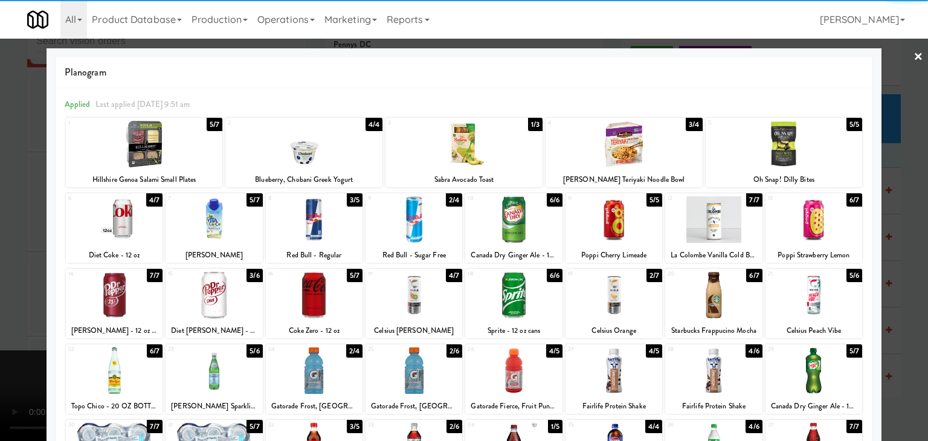
click at [225, 368] on div at bounding box center [214, 370] width 97 height 47
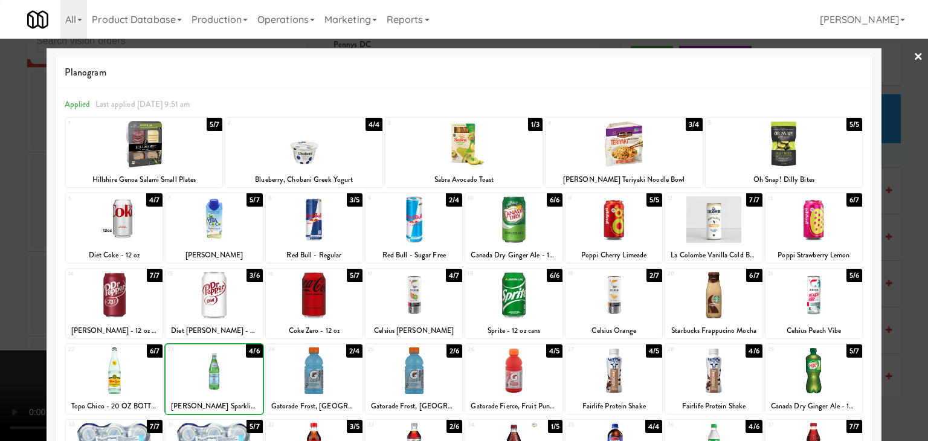
drag, startPoint x: 0, startPoint y: 356, endPoint x: 88, endPoint y: 351, distance: 88.4
click at [11, 352] on div at bounding box center [464, 220] width 928 height 441
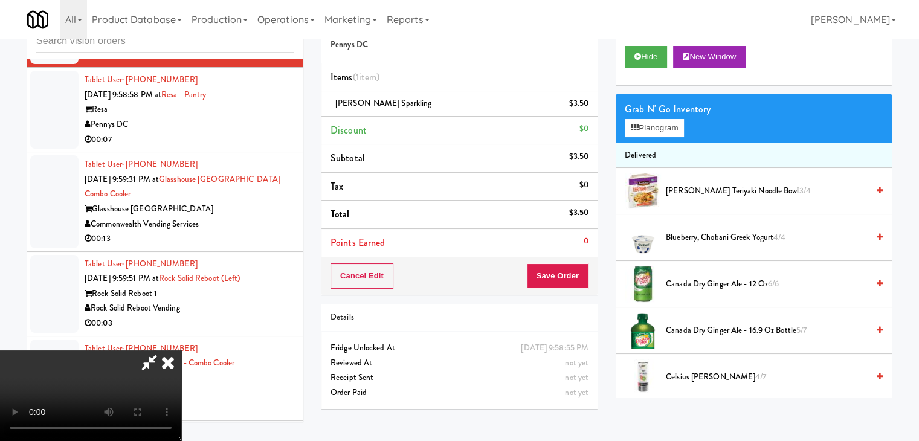
click at [181, 350] on video at bounding box center [90, 395] width 181 height 91
drag, startPoint x: 565, startPoint y: 278, endPoint x: 570, endPoint y: 285, distance: 9.1
click at [565, 277] on button "Save Order" at bounding box center [558, 275] width 62 height 25
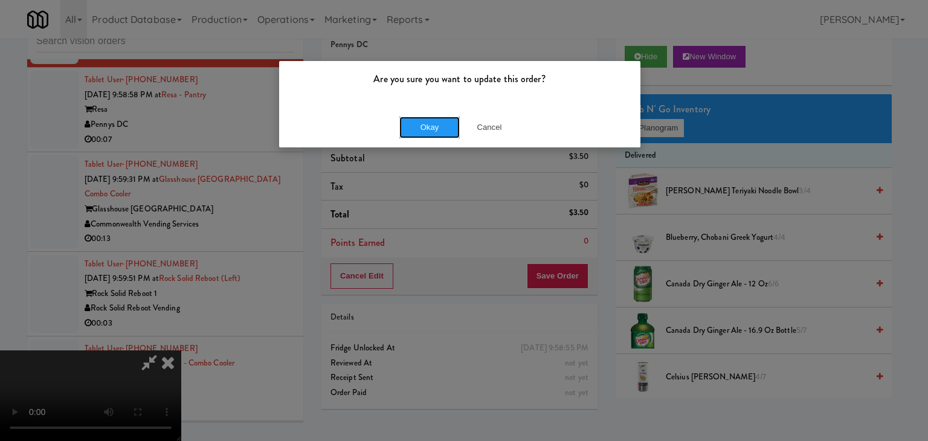
drag, startPoint x: 435, startPoint y: 130, endPoint x: 428, endPoint y: 138, distance: 9.8
click at [434, 130] on button "Okay" at bounding box center [429, 128] width 60 height 22
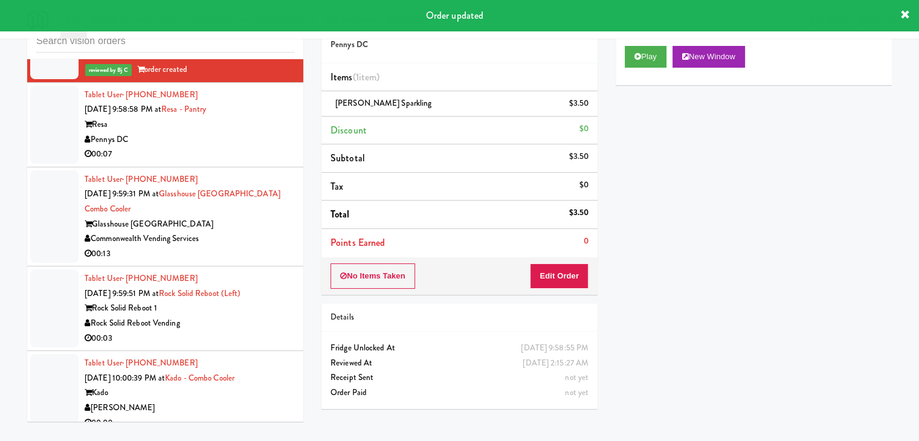
click at [240, 147] on div "Pennys DC" at bounding box center [190, 139] width 210 height 15
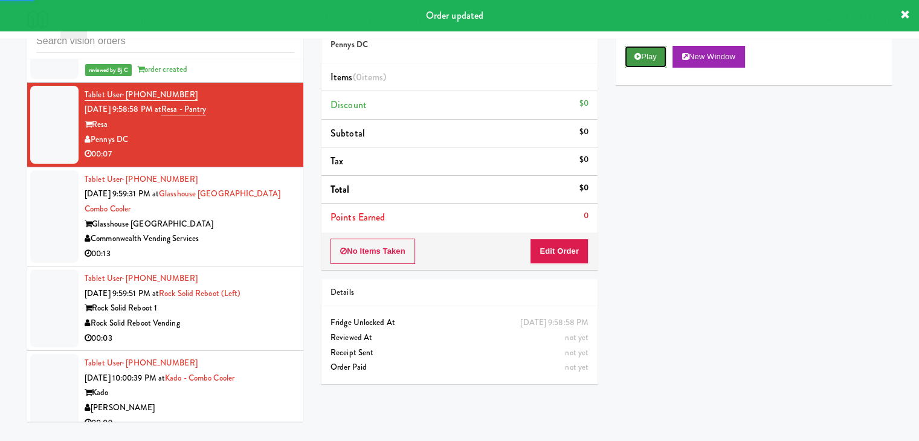
click at [655, 56] on button "Play" at bounding box center [646, 57] width 42 height 22
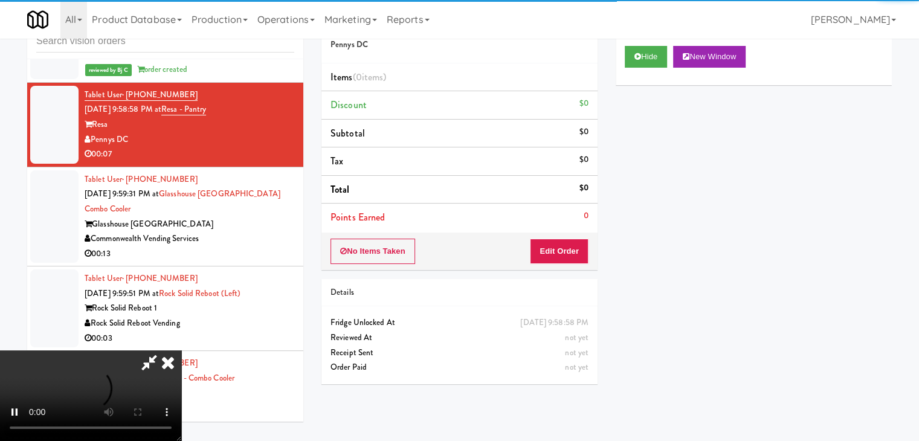
click at [562, 262] on div "No Items Taken Edit Order" at bounding box center [459, 251] width 276 height 37
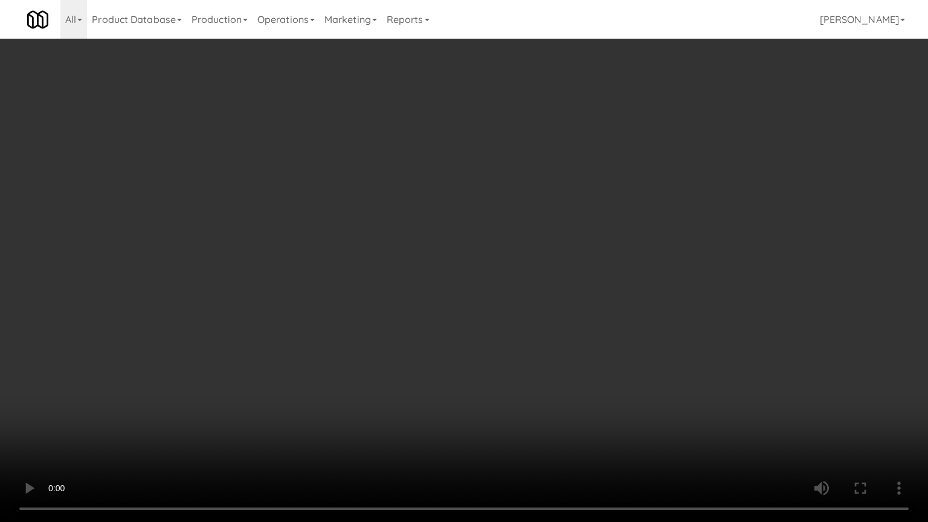
click at [473, 370] on video at bounding box center [464, 261] width 928 height 522
click at [473, 371] on video at bounding box center [464, 261] width 928 height 522
click at [477, 372] on video at bounding box center [464, 261] width 928 height 522
click at [481, 370] on video at bounding box center [464, 261] width 928 height 522
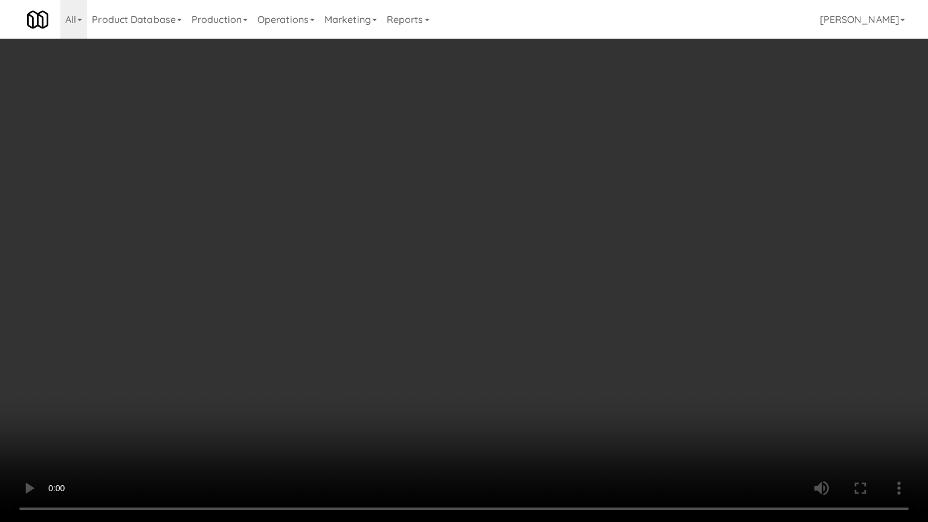
click at [481, 370] on video at bounding box center [464, 261] width 928 height 522
click at [477, 373] on video at bounding box center [464, 261] width 928 height 522
click at [478, 371] on video at bounding box center [464, 261] width 928 height 522
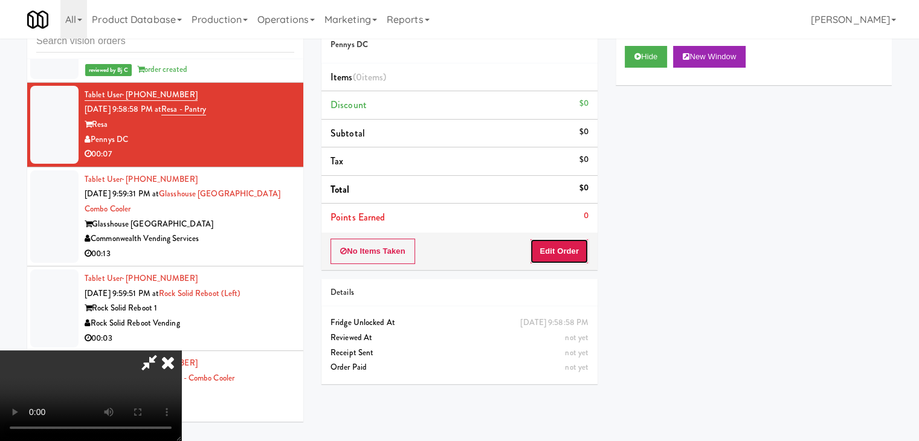
click at [577, 249] on button "Edit Order" at bounding box center [559, 251] width 59 height 25
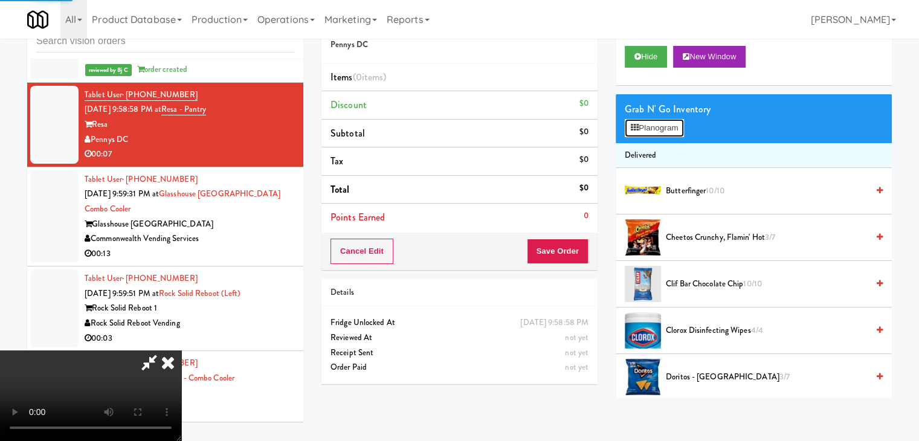
click at [677, 126] on button "Planogram" at bounding box center [654, 128] width 59 height 18
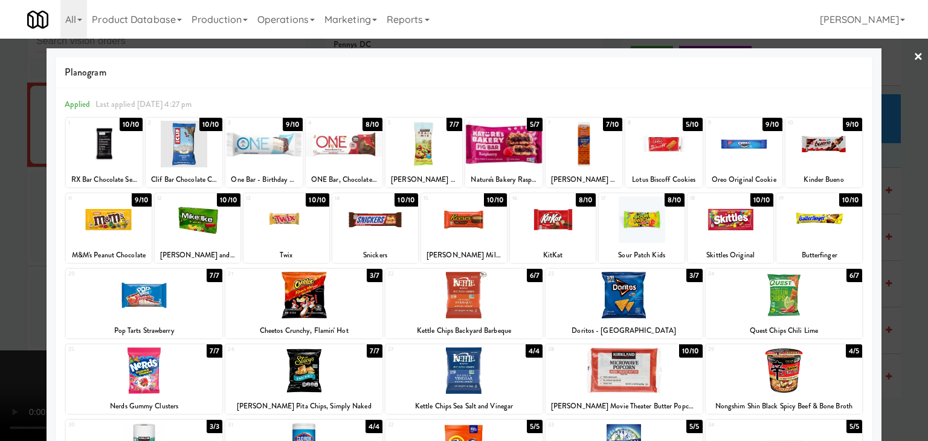
drag, startPoint x: 815, startPoint y: 380, endPoint x: 849, endPoint y: 368, distance: 36.5
click at [817, 380] on div at bounding box center [783, 370] width 157 height 47
drag, startPoint x: 913, startPoint y: 346, endPoint x: 812, endPoint y: 336, distance: 101.9
click at [912, 346] on div at bounding box center [464, 220] width 928 height 441
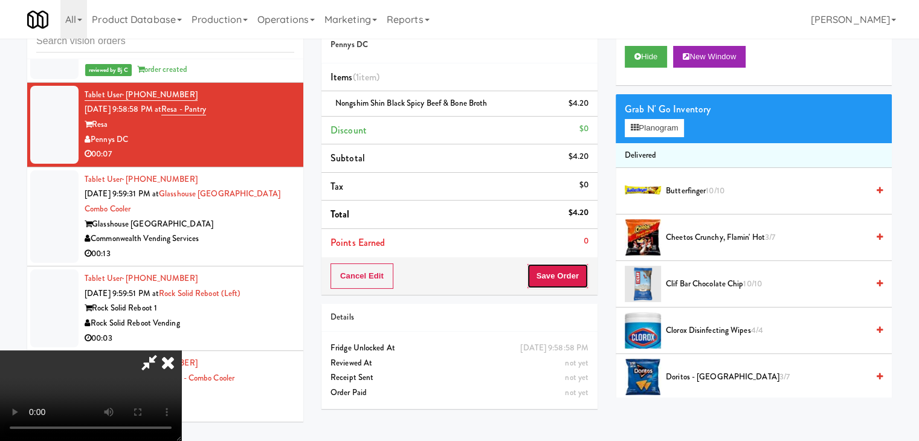
click at [567, 272] on button "Save Order" at bounding box center [558, 275] width 62 height 25
drag, startPoint x: 567, startPoint y: 272, endPoint x: 571, endPoint y: 277, distance: 6.4
click at [568, 274] on button "Save Order" at bounding box center [558, 275] width 62 height 25
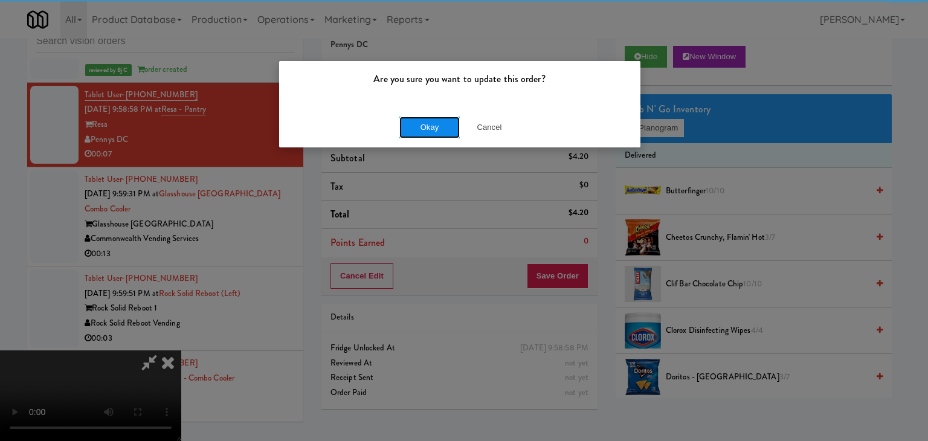
click at [429, 121] on button "Okay" at bounding box center [429, 128] width 60 height 22
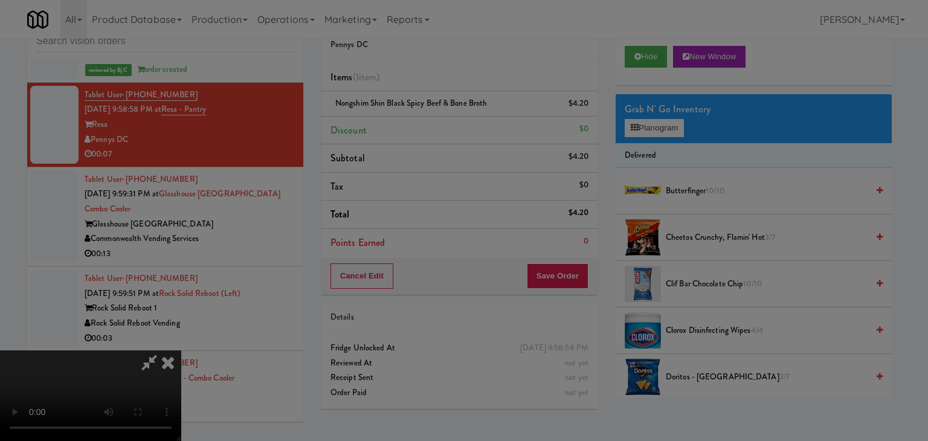
click at [429, 116] on button "Okay" at bounding box center [429, 105] width 60 height 22
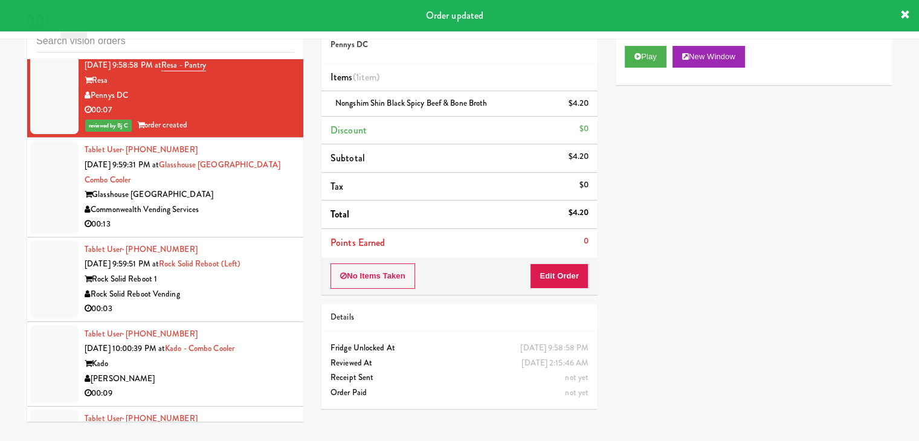
scroll to position [8320, 0]
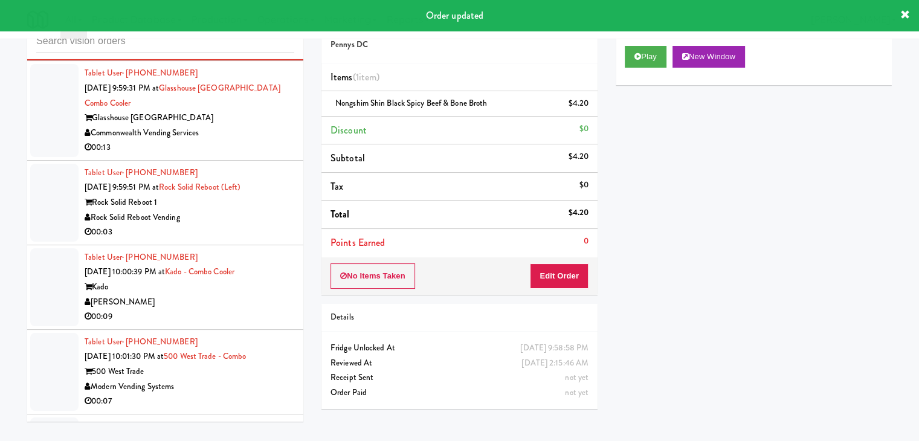
drag, startPoint x: 240, startPoint y: 208, endPoint x: 230, endPoint y: 222, distance: 17.3
click at [244, 155] on div "00:13" at bounding box center [190, 147] width 210 height 15
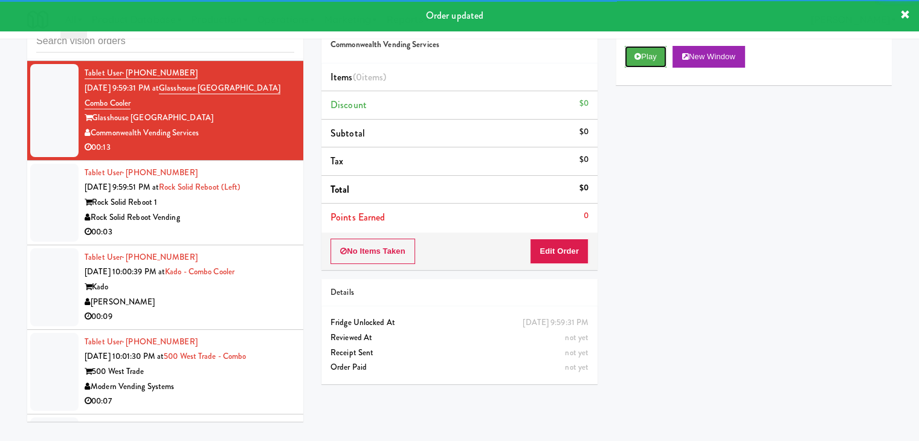
drag, startPoint x: 652, startPoint y: 55, endPoint x: 599, endPoint y: 152, distance: 110.8
click at [651, 56] on button "Play" at bounding box center [646, 57] width 42 height 22
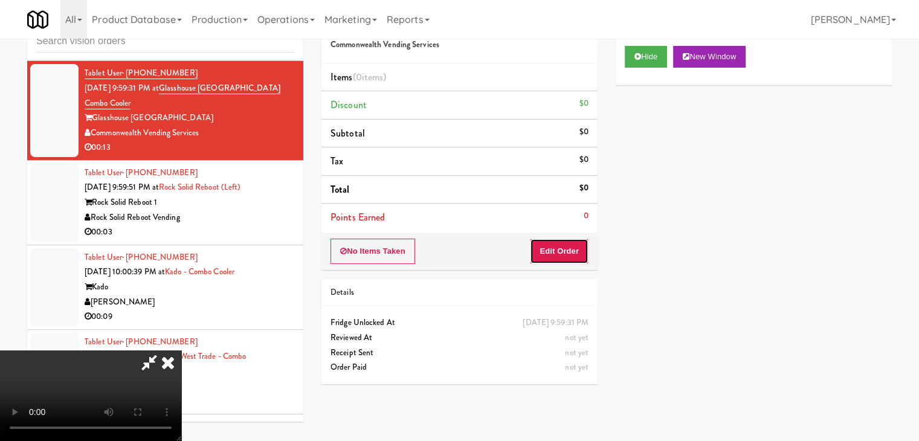
click at [566, 248] on button "Edit Order" at bounding box center [559, 251] width 59 height 25
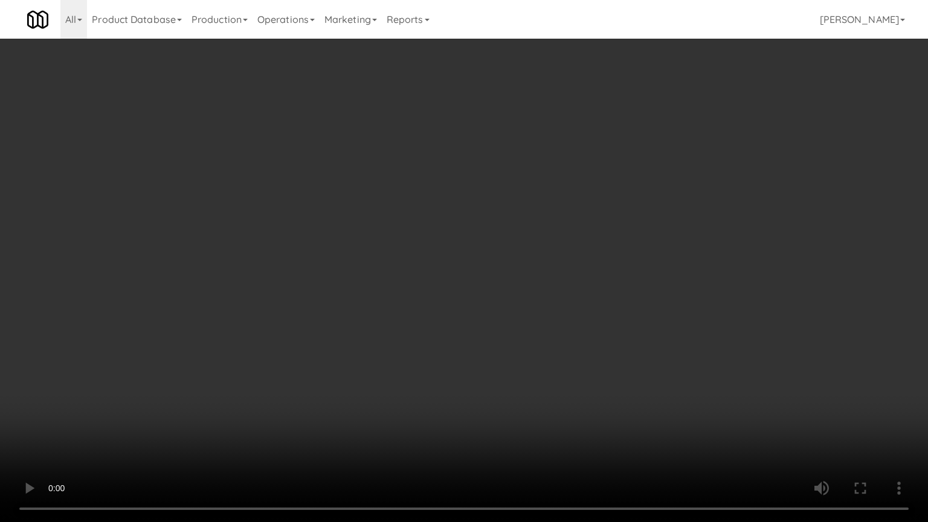
click at [516, 361] on video at bounding box center [464, 261] width 928 height 522
click at [516, 362] on video at bounding box center [464, 261] width 928 height 522
click at [521, 367] on video at bounding box center [464, 261] width 928 height 522
click at [534, 338] on video at bounding box center [464, 261] width 928 height 522
click at [534, 337] on video at bounding box center [464, 261] width 928 height 522
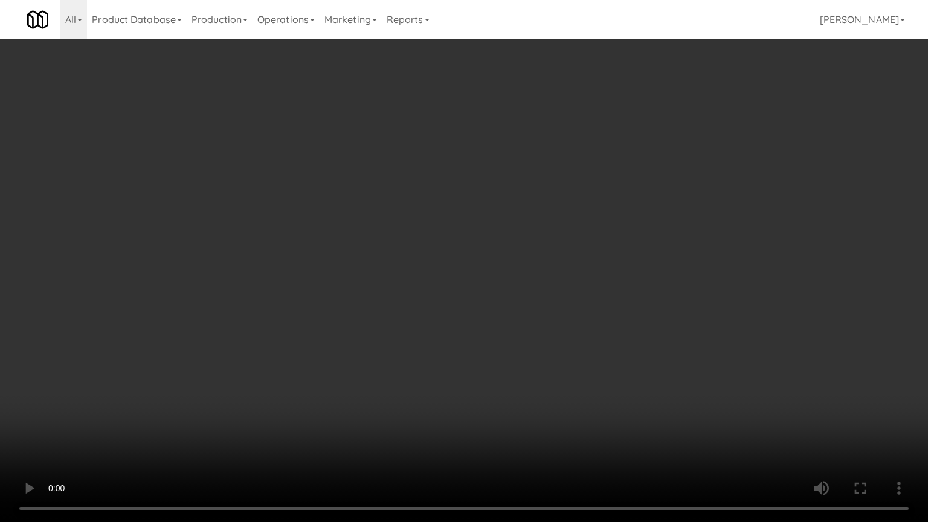
click at [534, 338] on video at bounding box center [464, 261] width 928 height 522
click at [538, 327] on video at bounding box center [464, 261] width 928 height 522
click at [538, 325] on video at bounding box center [464, 261] width 928 height 522
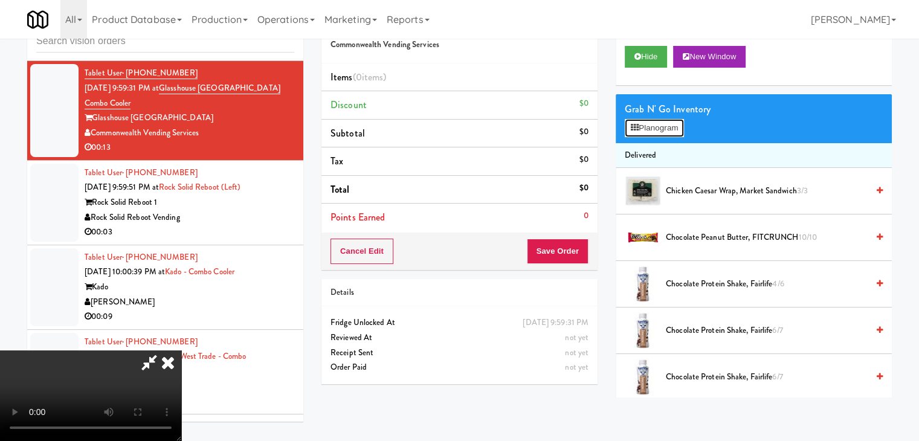
drag, startPoint x: 665, startPoint y: 129, endPoint x: 664, endPoint y: 144, distance: 14.5
click at [665, 130] on button "Planogram" at bounding box center [654, 128] width 59 height 18
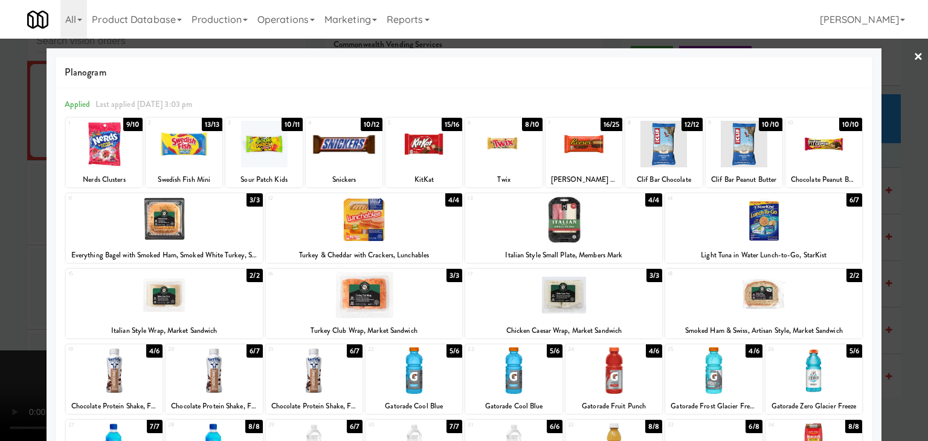
drag, startPoint x: 616, startPoint y: 364, endPoint x: 607, endPoint y: 327, distance: 37.4
click at [616, 364] on div at bounding box center [613, 370] width 97 height 47
click at [576, 153] on div at bounding box center [583, 144] width 77 height 47
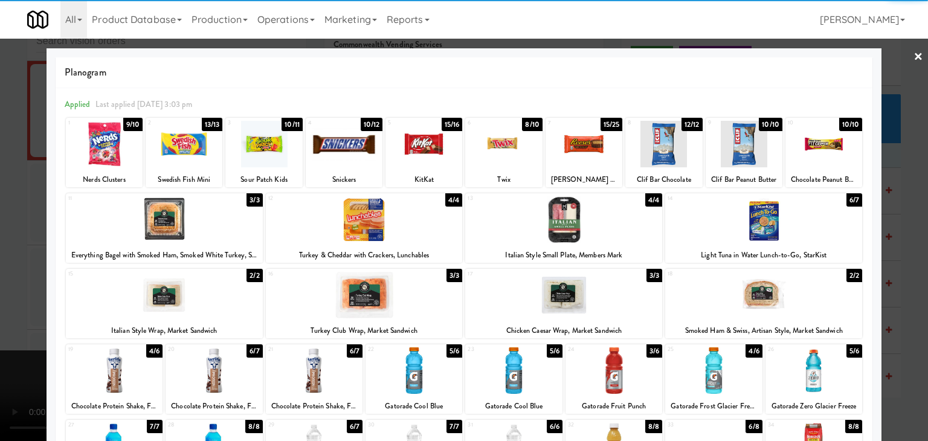
drag, startPoint x: 0, startPoint y: 289, endPoint x: 76, endPoint y: 290, distance: 76.1
click at [3, 289] on div at bounding box center [464, 220] width 928 height 441
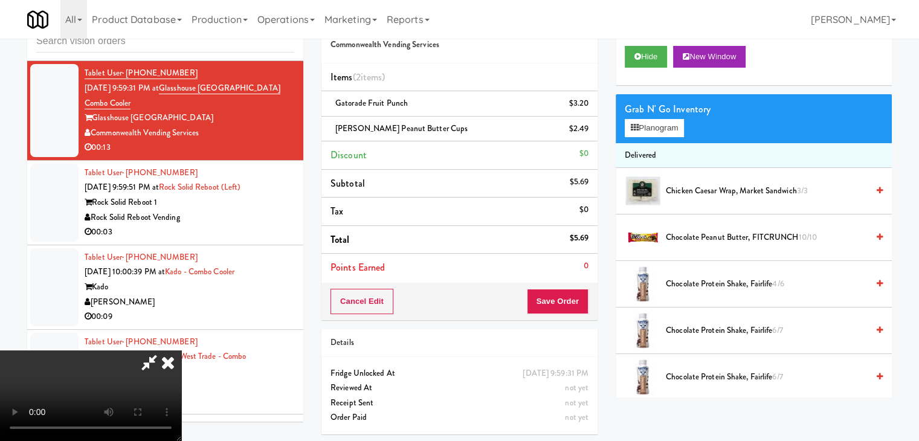
click at [181, 350] on video at bounding box center [90, 395] width 181 height 91
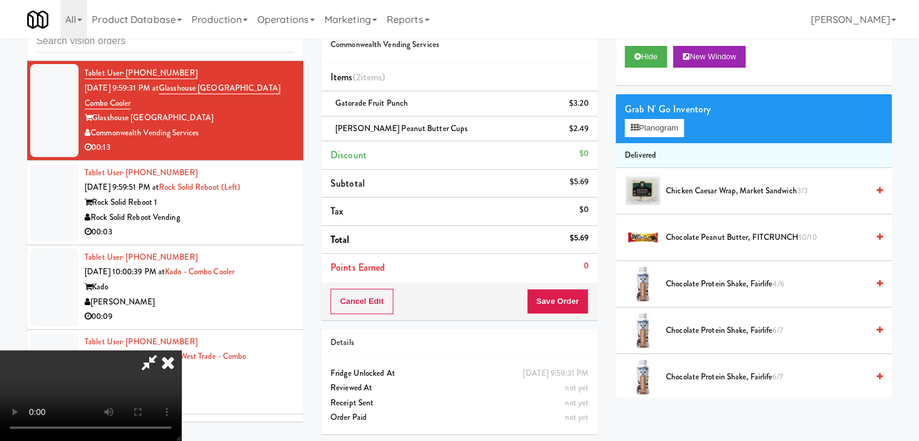
click at [181, 350] on video at bounding box center [90, 395] width 181 height 91
click at [672, 134] on button "Planogram" at bounding box center [654, 128] width 59 height 18
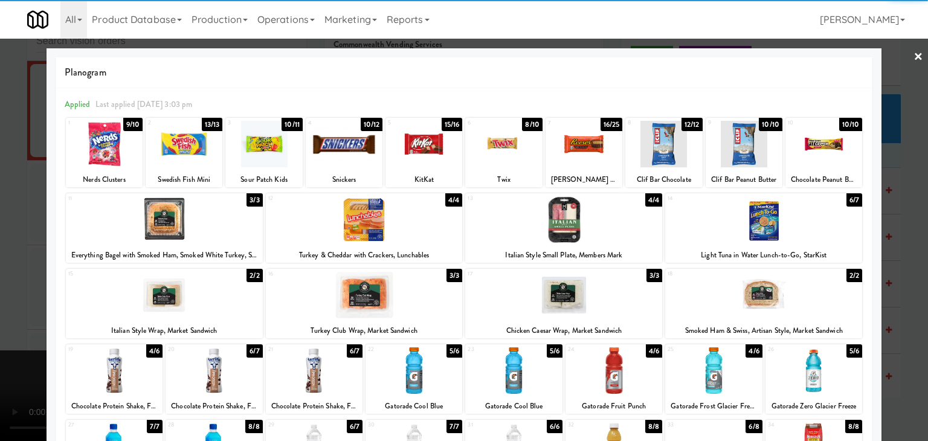
click at [590, 228] on div at bounding box center [563, 219] width 197 height 47
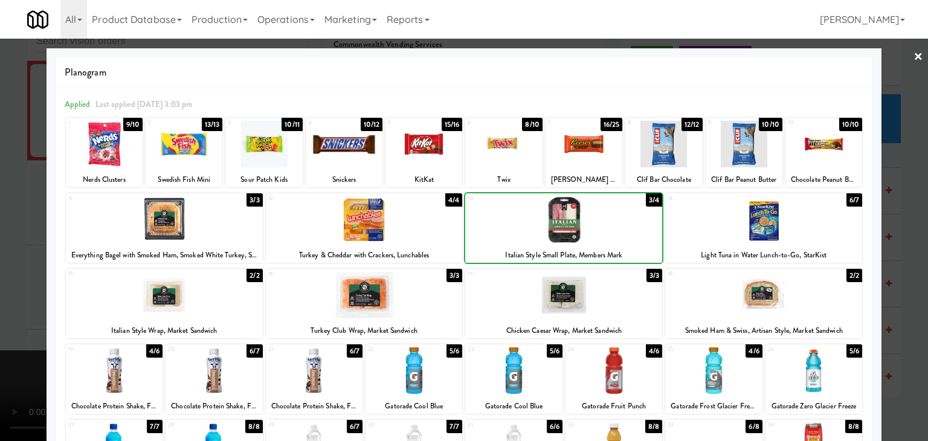
click at [3, 264] on div at bounding box center [464, 220] width 928 height 441
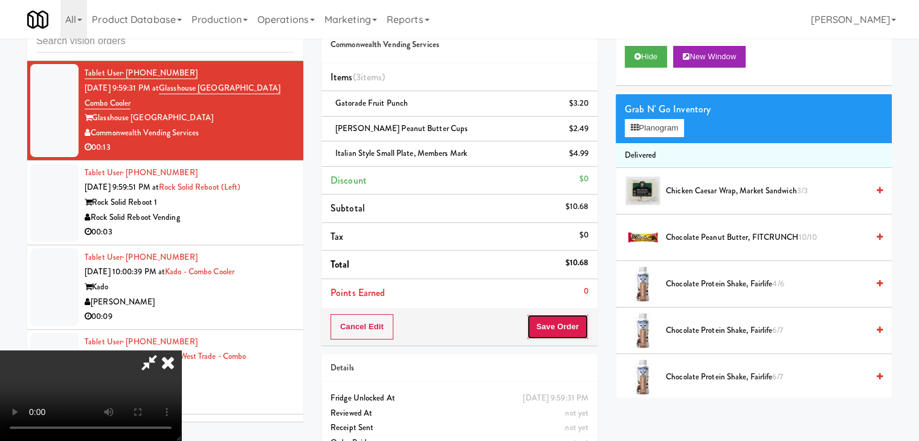
click at [580, 330] on button "Save Order" at bounding box center [558, 326] width 62 height 25
click at [579, 329] on button "Save Order" at bounding box center [558, 326] width 62 height 25
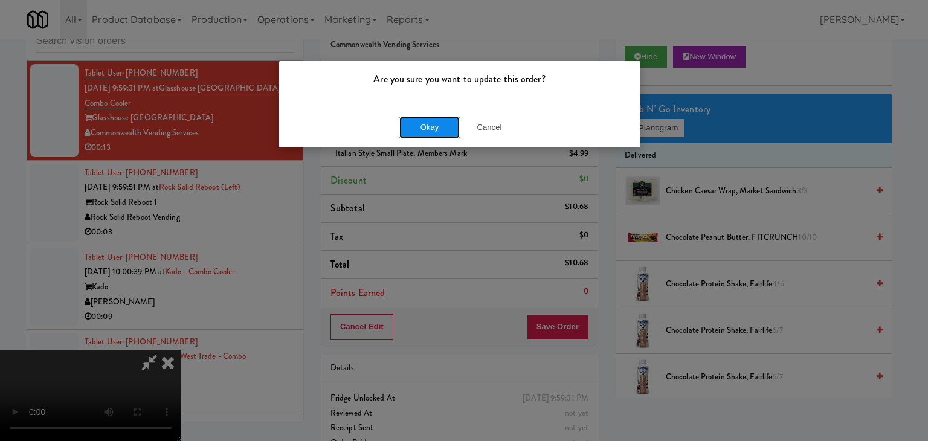
click at [443, 129] on button "Okay" at bounding box center [429, 128] width 60 height 22
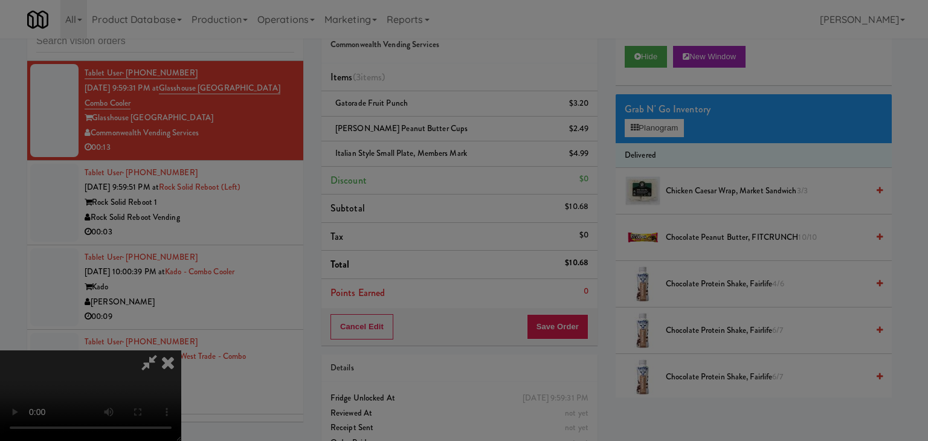
click at [443, 125] on div "Okay Cancel" at bounding box center [459, 105] width 361 height 40
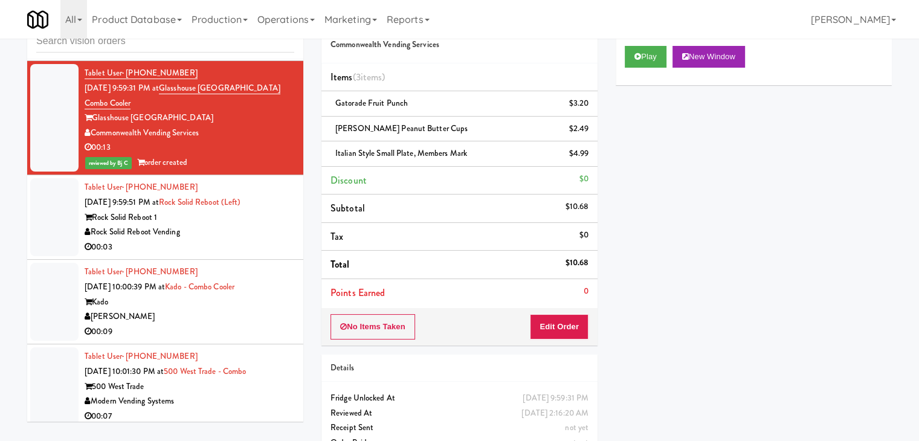
drag, startPoint x: 218, startPoint y: 307, endPoint x: 234, endPoint y: 317, distance: 19.0
click at [225, 255] on div "00:03" at bounding box center [190, 247] width 210 height 15
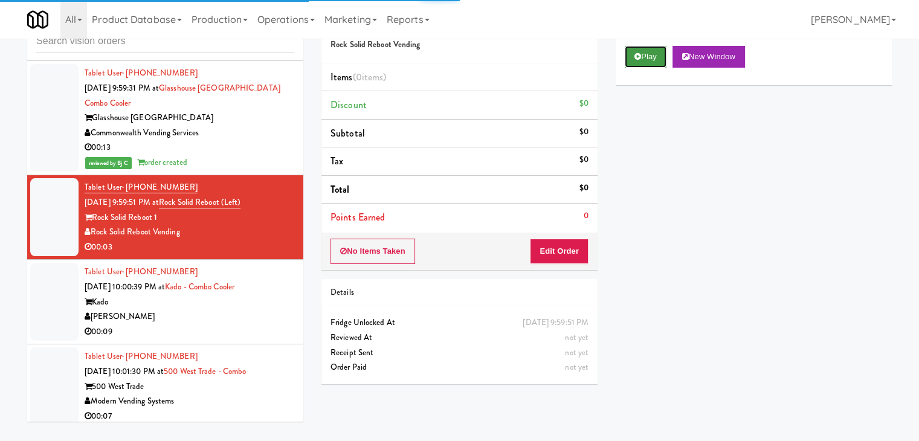
click at [657, 57] on button "Play" at bounding box center [646, 57] width 42 height 22
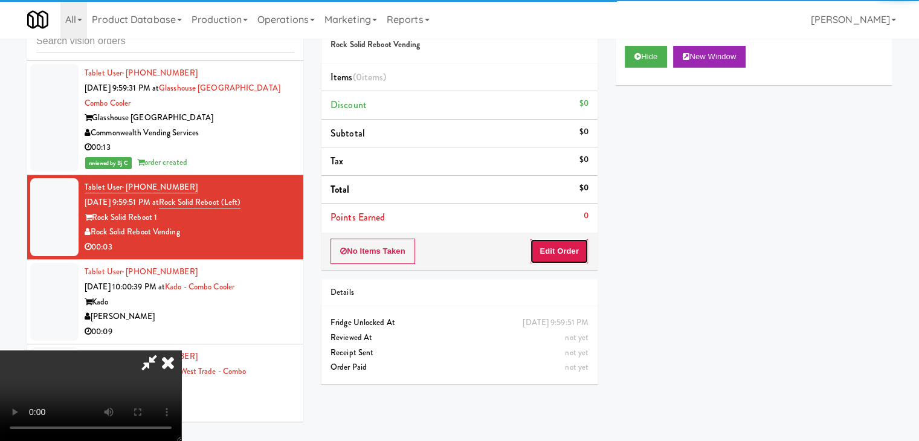
click at [570, 251] on button "Edit Order" at bounding box center [559, 251] width 59 height 25
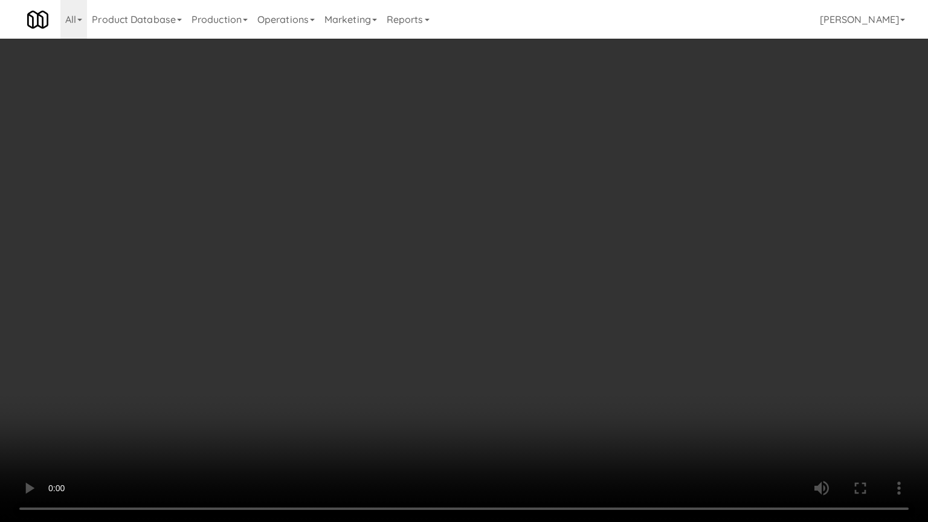
click at [478, 353] on video at bounding box center [464, 261] width 928 height 522
click at [469, 367] on video at bounding box center [464, 261] width 928 height 522
click at [484, 373] on video at bounding box center [464, 261] width 928 height 522
drag, startPoint x: 484, startPoint y: 373, endPoint x: 606, endPoint y: 168, distance: 238.4
click at [502, 338] on video at bounding box center [464, 261] width 928 height 522
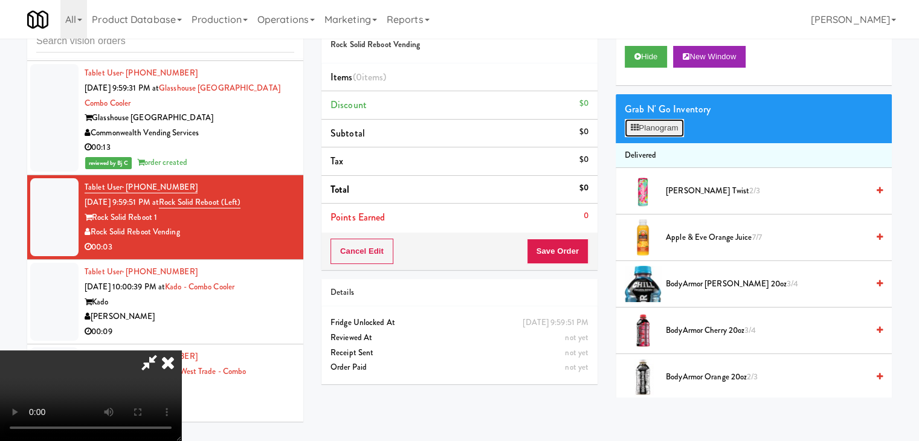
click at [644, 136] on button "Planogram" at bounding box center [654, 128] width 59 height 18
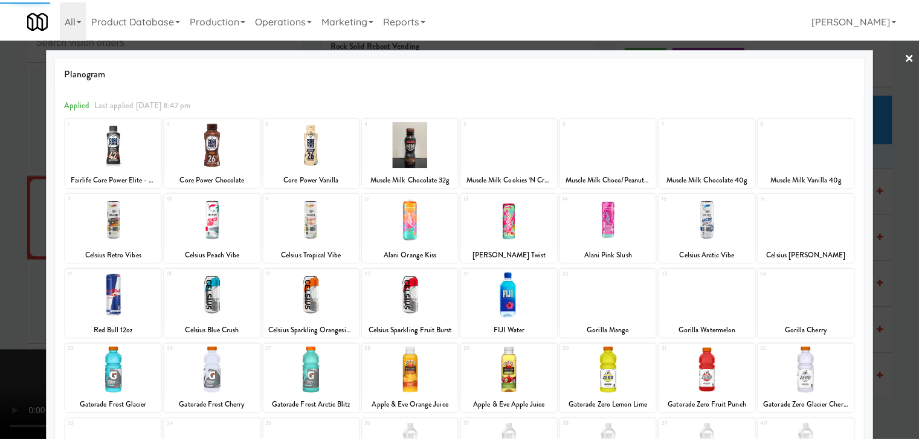
scroll to position [121, 0]
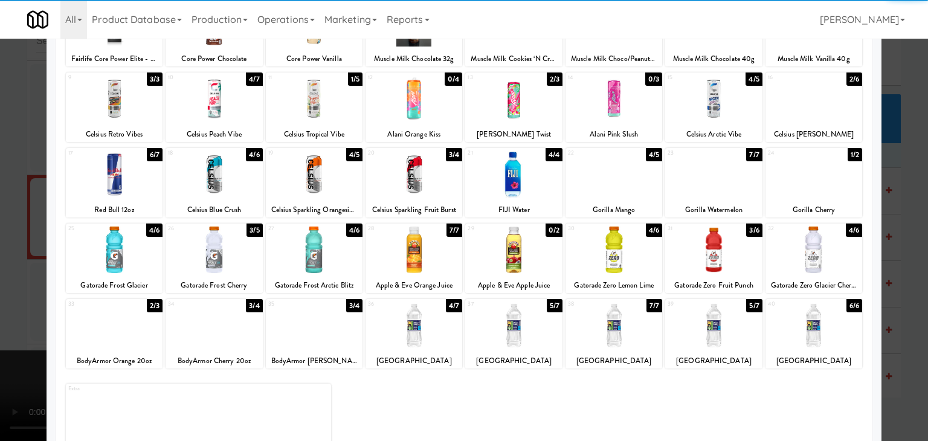
click at [336, 266] on div at bounding box center [314, 250] width 97 height 47
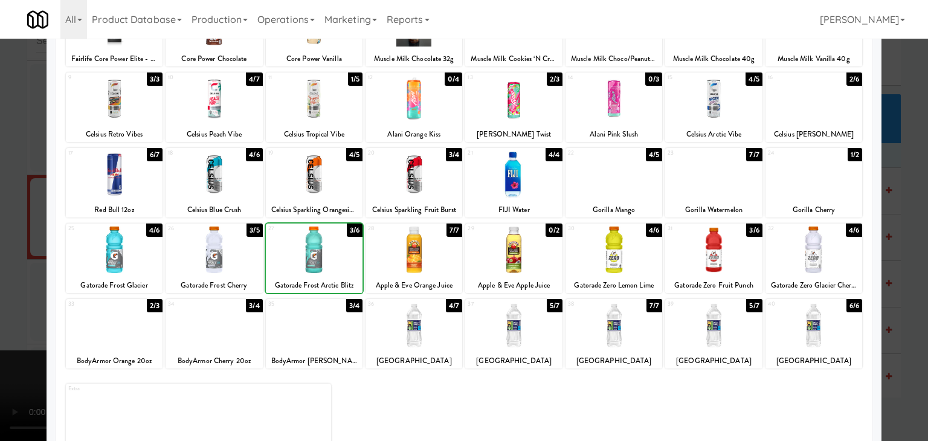
click at [8, 295] on div at bounding box center [464, 220] width 928 height 441
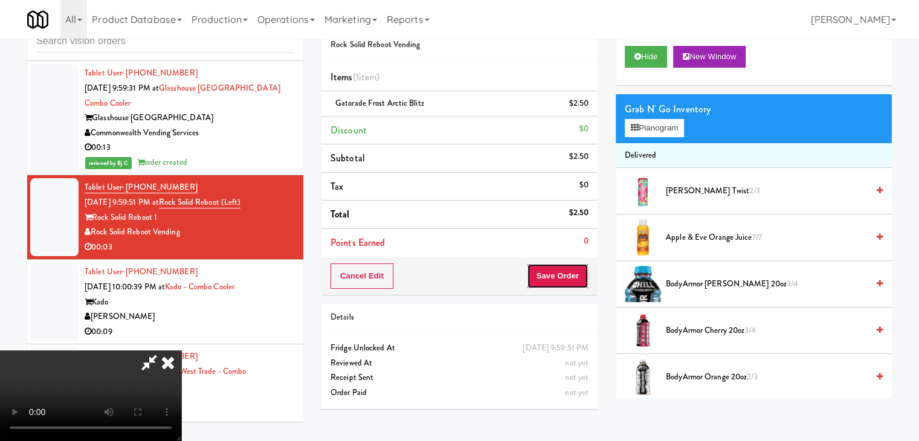
click at [568, 277] on button "Save Order" at bounding box center [558, 275] width 62 height 25
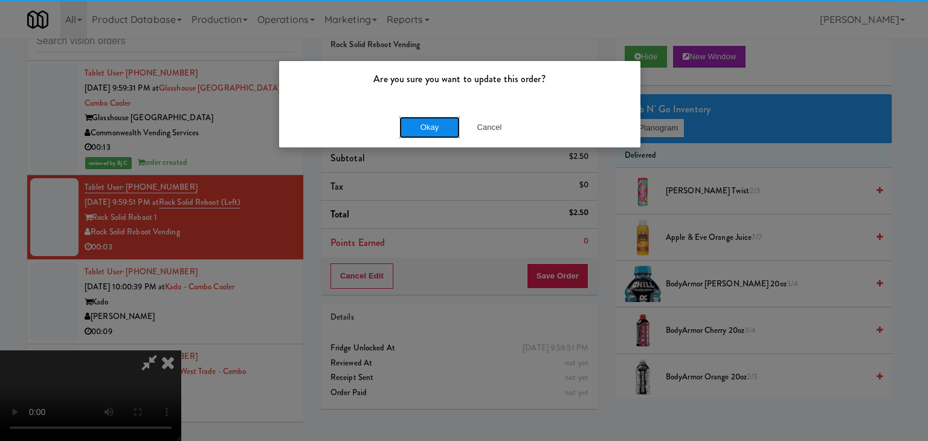
click at [422, 120] on button "Okay" at bounding box center [429, 128] width 60 height 22
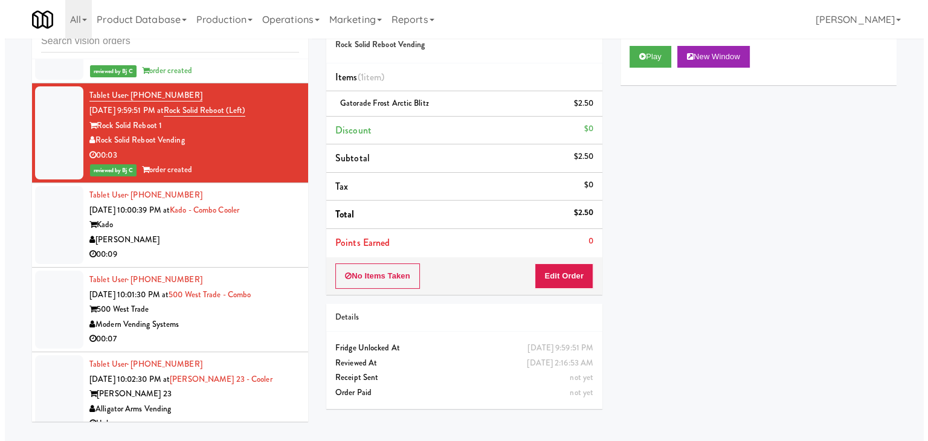
scroll to position [8441, 0]
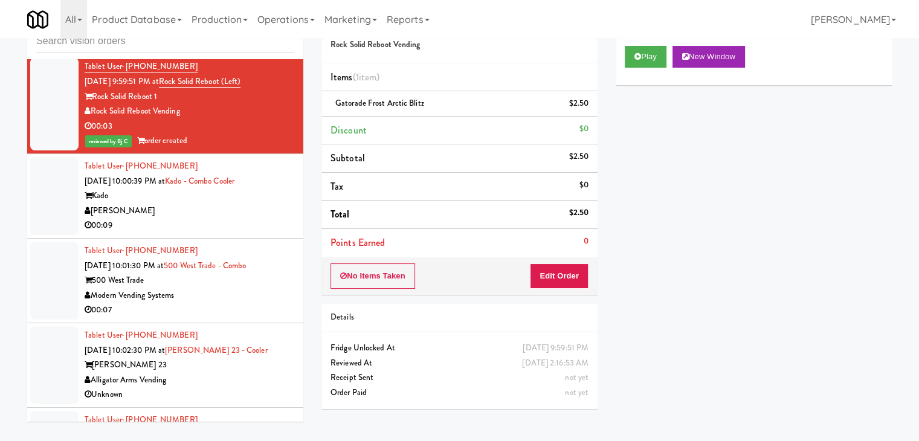
click at [245, 219] on div "[PERSON_NAME]" at bounding box center [190, 211] width 210 height 15
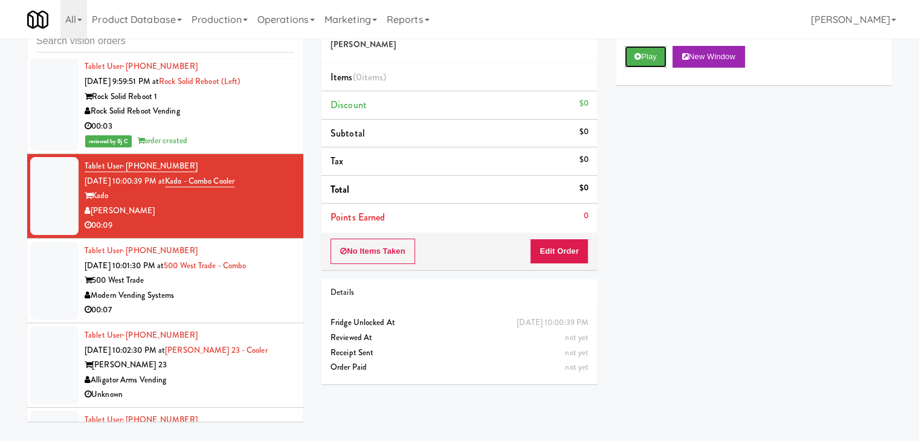
drag, startPoint x: 651, startPoint y: 59, endPoint x: 620, endPoint y: 124, distance: 71.6
click at [650, 59] on button "Play" at bounding box center [646, 57] width 42 height 22
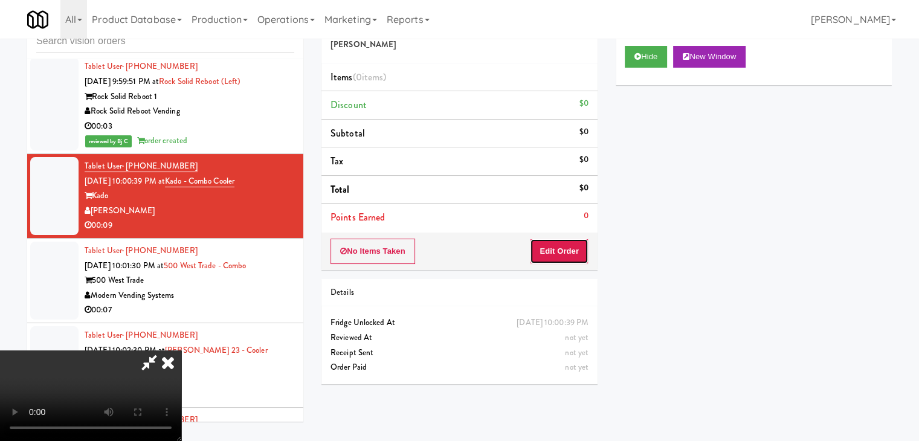
click at [566, 252] on button "Edit Order" at bounding box center [559, 251] width 59 height 25
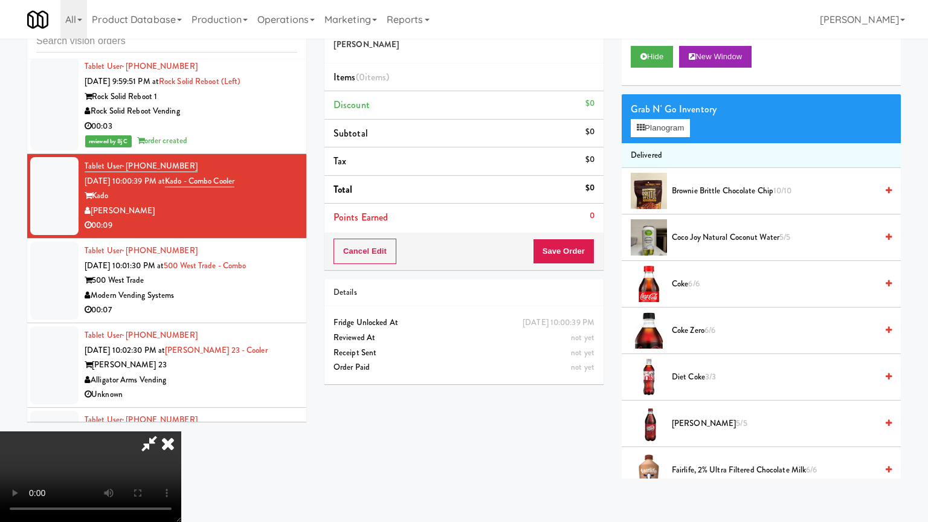
click at [181, 431] on video at bounding box center [90, 476] width 181 height 91
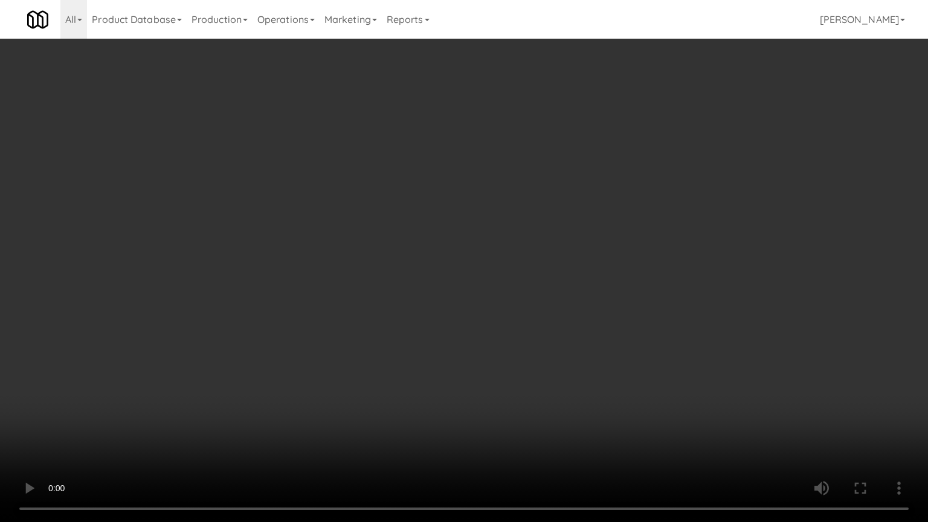
click at [501, 365] on video at bounding box center [464, 261] width 928 height 522
click at [504, 360] on video at bounding box center [464, 261] width 928 height 522
click at [512, 359] on video at bounding box center [464, 261] width 928 height 522
drag, startPoint x: 512, startPoint y: 359, endPoint x: 509, endPoint y: 365, distance: 6.5
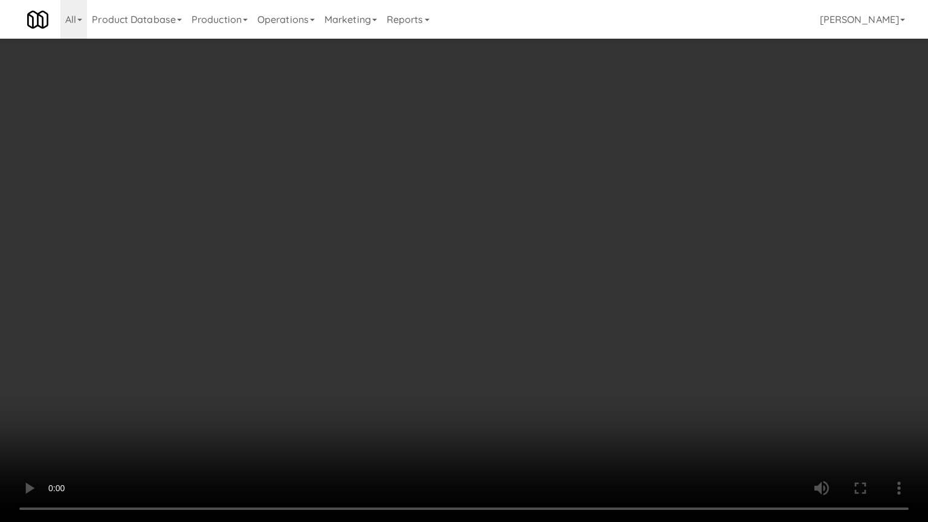
click at [512, 362] on video at bounding box center [464, 261] width 928 height 522
click at [527, 348] on video at bounding box center [464, 261] width 928 height 522
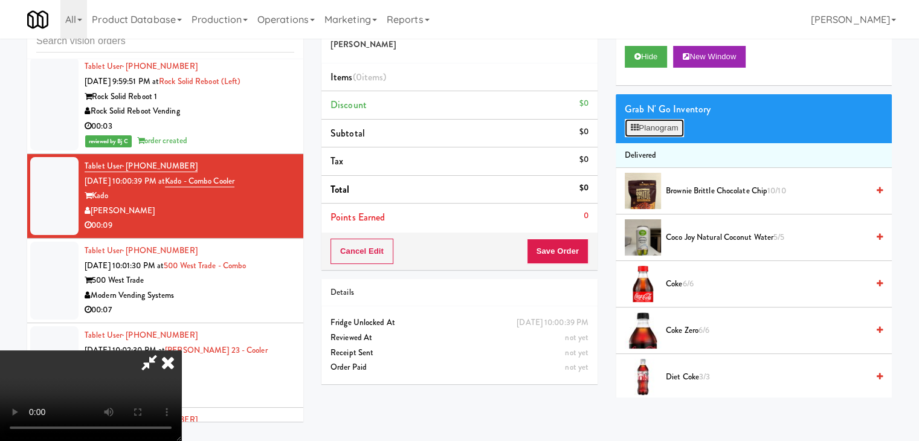
click at [658, 132] on button "Planogram" at bounding box center [654, 128] width 59 height 18
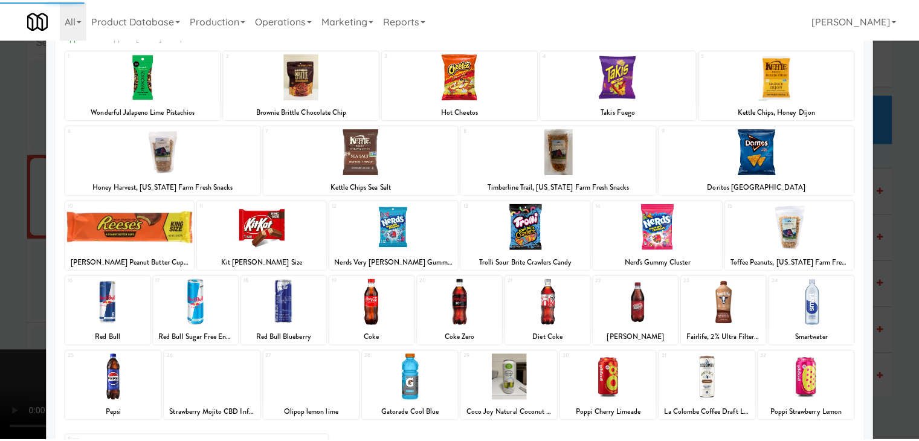
scroll to position [121, 0]
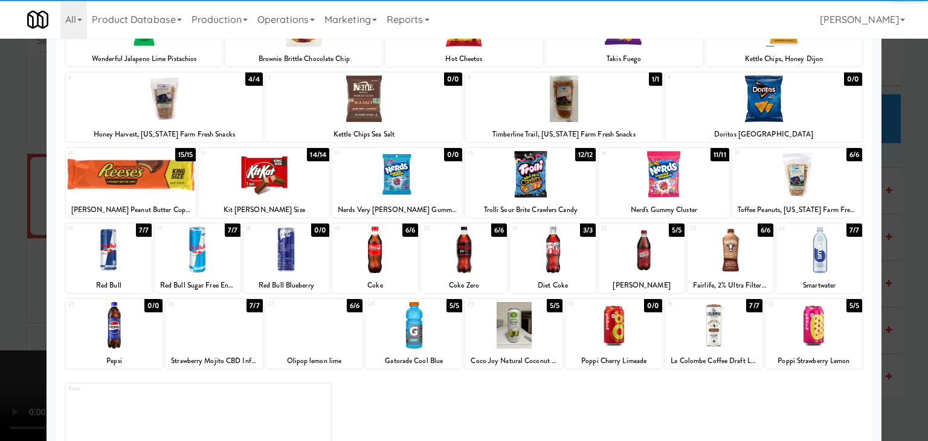
click at [562, 245] on div at bounding box center [553, 250] width 86 height 47
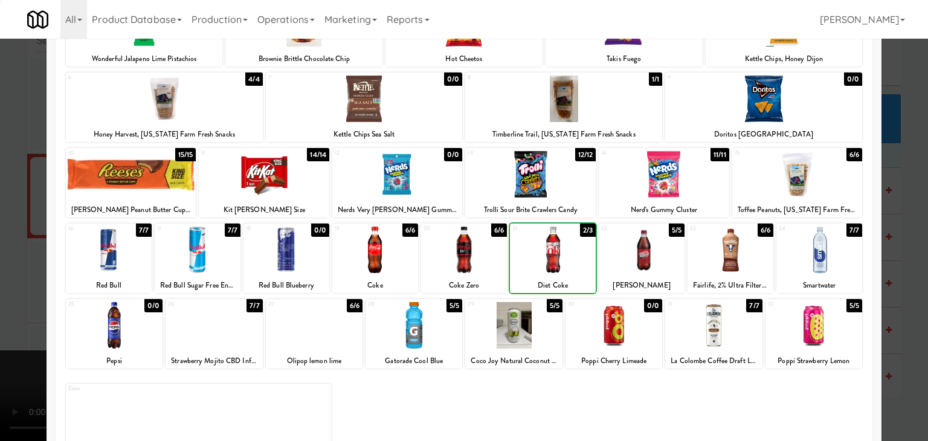
click at [562, 245] on div at bounding box center [553, 250] width 86 height 47
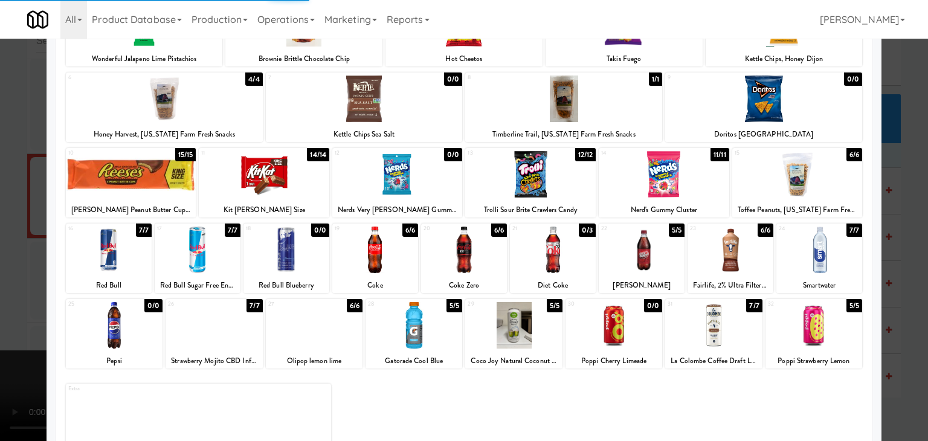
drag, startPoint x: 0, startPoint y: 262, endPoint x: 199, endPoint y: 260, distance: 198.7
click at [16, 259] on div at bounding box center [464, 220] width 928 height 441
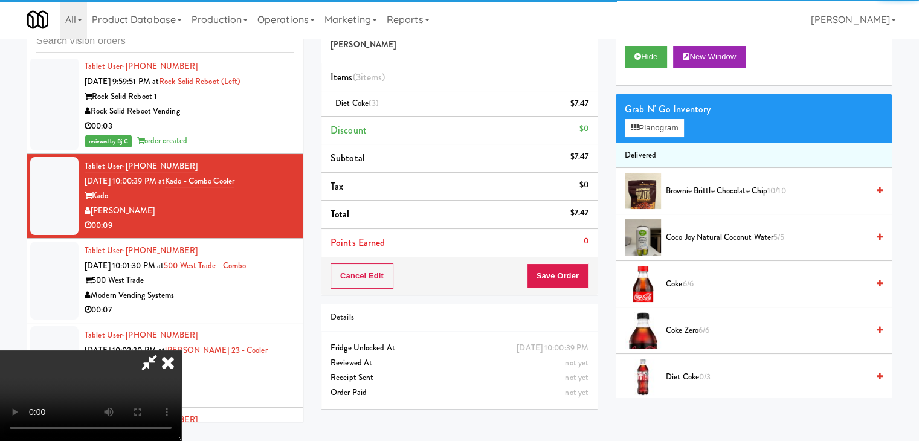
click at [587, 272] on div "Cancel Edit Save Order" at bounding box center [459, 275] width 276 height 37
click at [587, 272] on button "Save Order" at bounding box center [558, 275] width 62 height 25
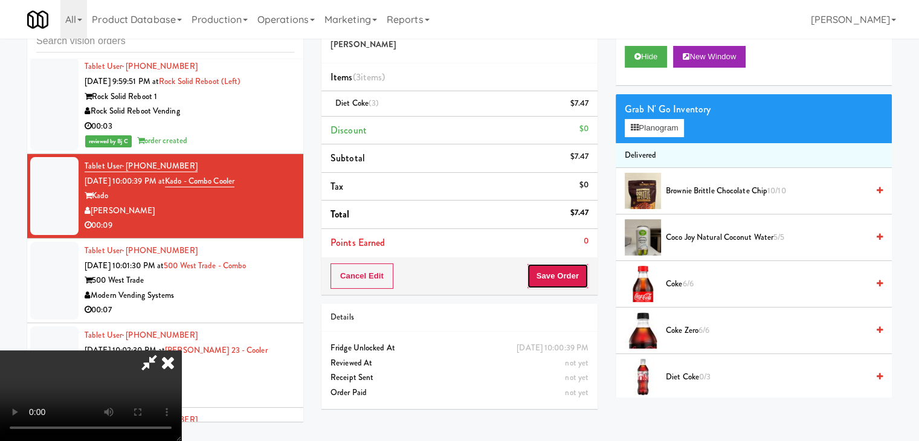
click at [587, 272] on button "Save Order" at bounding box center [558, 275] width 62 height 25
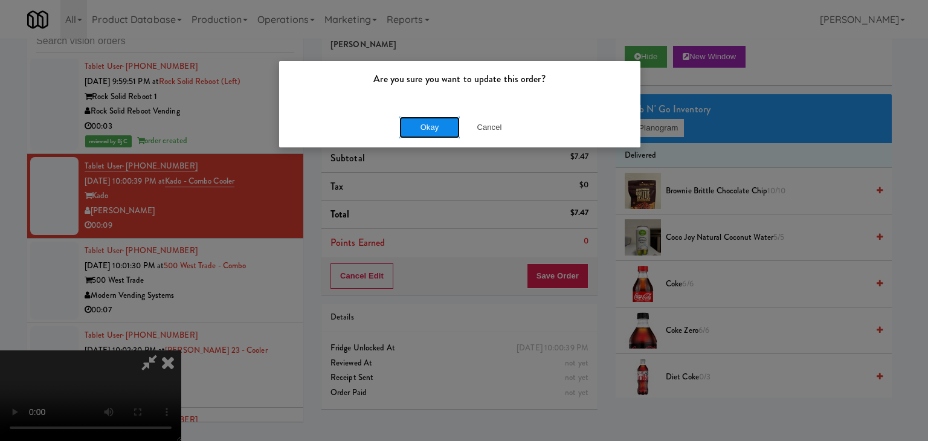
click at [425, 127] on button "Okay" at bounding box center [429, 128] width 60 height 22
click at [425, 127] on div "Okay Cancel" at bounding box center [459, 127] width 361 height 40
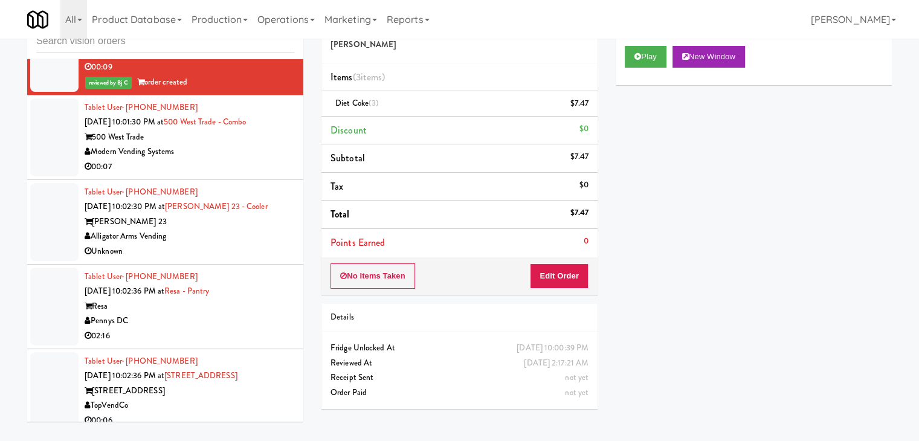
scroll to position [8682, 0]
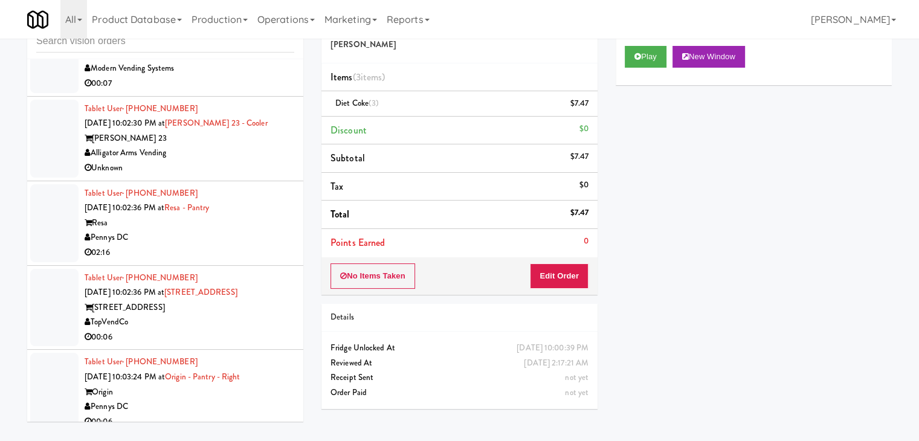
click at [237, 97] on li "Tablet User · (757) 633-1892 [DATE] 10:01:30 PM at 500 West Trade - Combo 500 W…" at bounding box center [165, 54] width 276 height 85
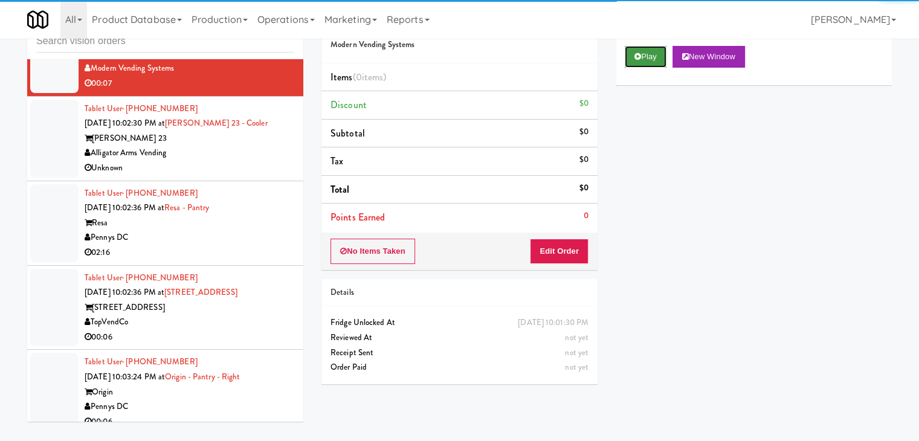
click at [644, 54] on button "Play" at bounding box center [646, 57] width 42 height 22
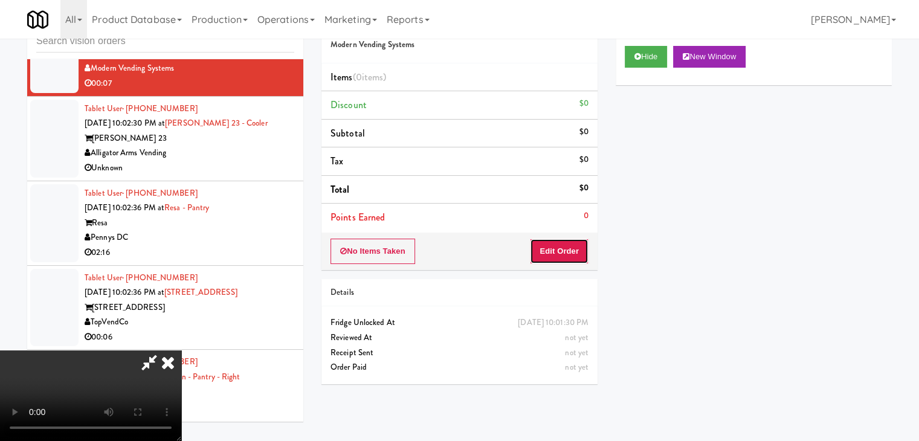
click at [560, 242] on button "Edit Order" at bounding box center [559, 251] width 59 height 25
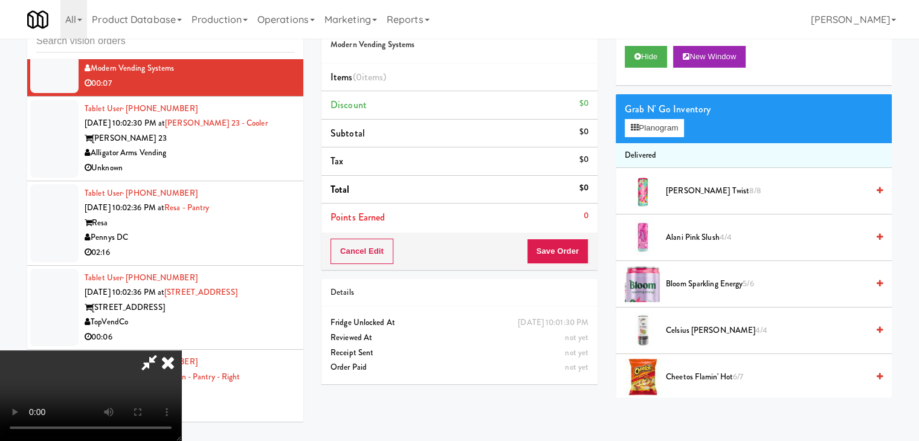
click at [181, 350] on video at bounding box center [90, 395] width 181 height 91
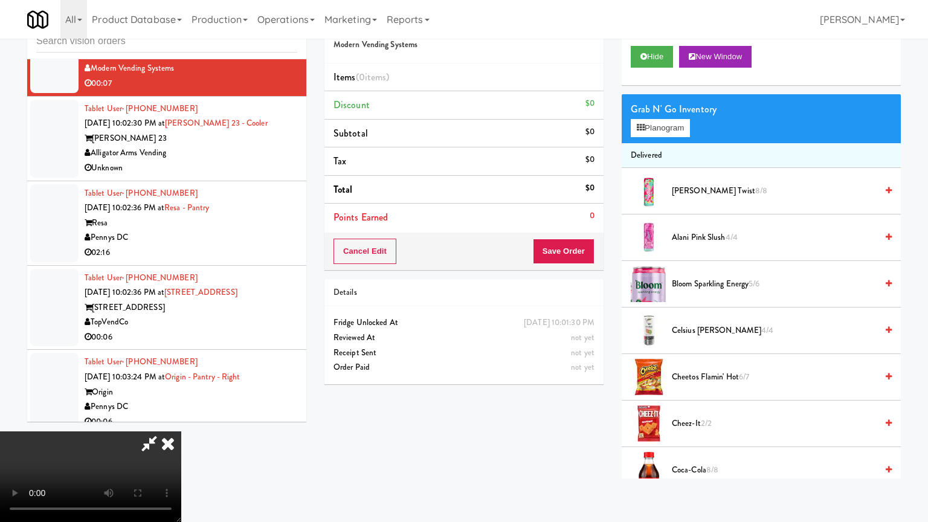
click at [181, 431] on video at bounding box center [90, 476] width 181 height 91
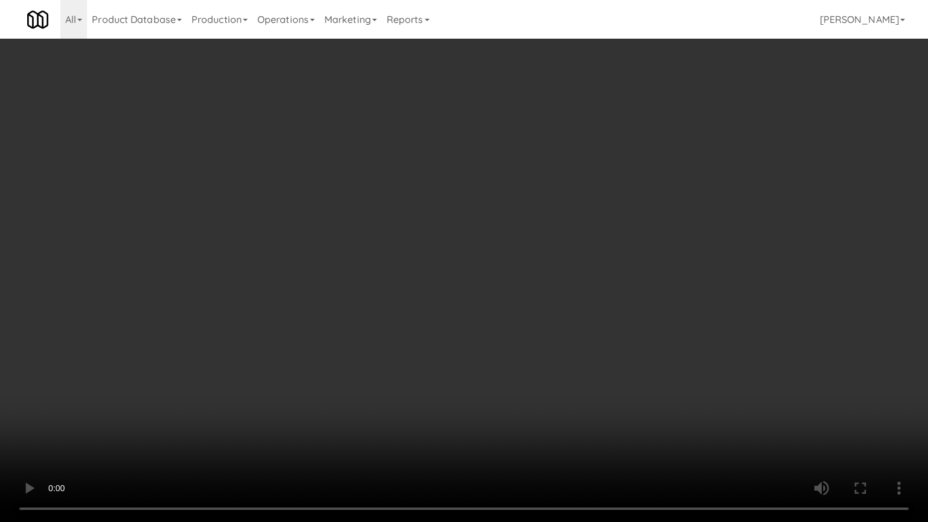
click at [568, 382] on video at bounding box center [464, 261] width 928 height 522
click at [569, 378] on video at bounding box center [464, 261] width 928 height 522
click at [568, 377] on video at bounding box center [464, 261] width 928 height 522
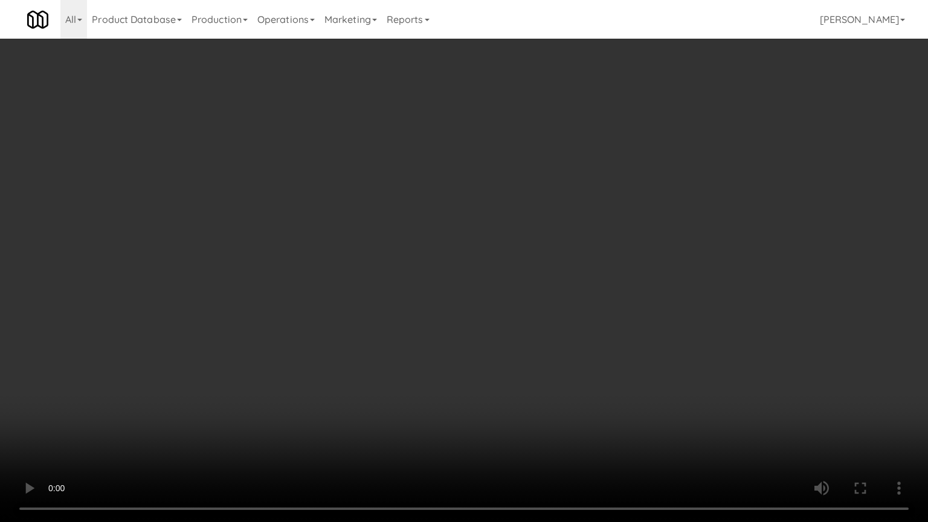
click at [570, 379] on video at bounding box center [464, 261] width 928 height 522
click at [568, 378] on video at bounding box center [464, 261] width 928 height 522
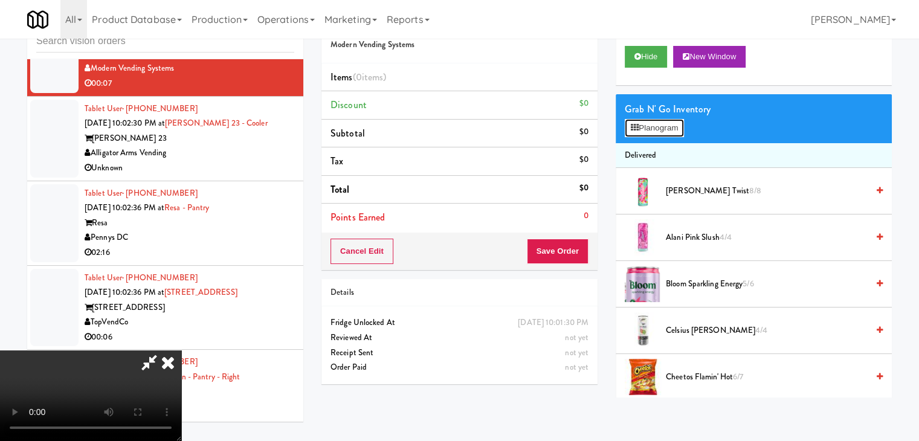
click at [675, 117] on div "Grab N' Go Inventory Planogram" at bounding box center [753, 118] width 276 height 49
click at [667, 127] on button "Planogram" at bounding box center [654, 128] width 59 height 18
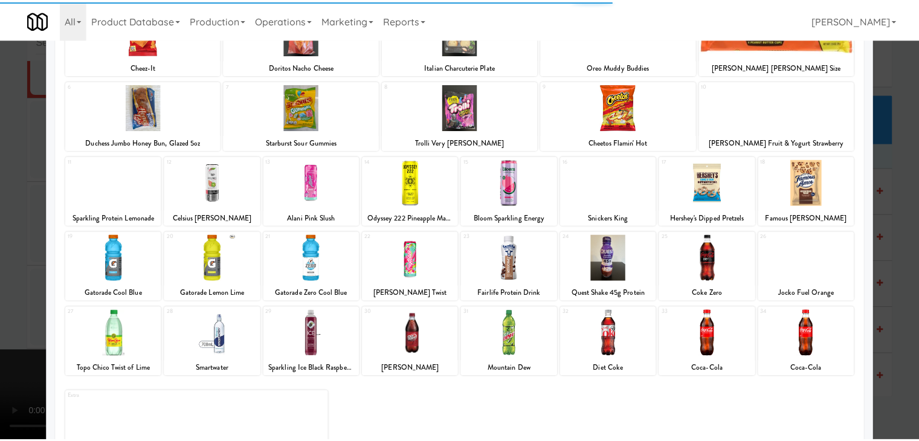
scroll to position [121, 0]
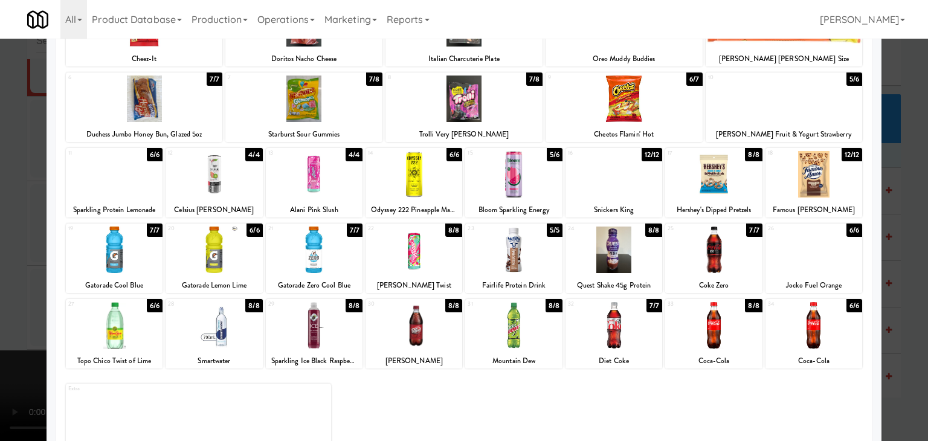
click at [629, 257] on div at bounding box center [613, 250] width 97 height 47
drag, startPoint x: 0, startPoint y: 281, endPoint x: 393, endPoint y: 290, distance: 392.7
click at [5, 281] on div at bounding box center [464, 220] width 928 height 441
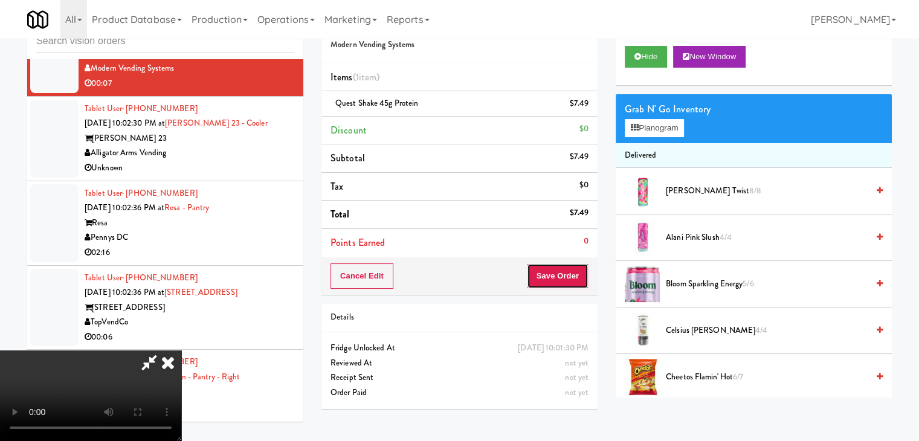
click at [573, 280] on button "Save Order" at bounding box center [558, 275] width 62 height 25
click at [573, 278] on button "Save Order" at bounding box center [558, 275] width 62 height 25
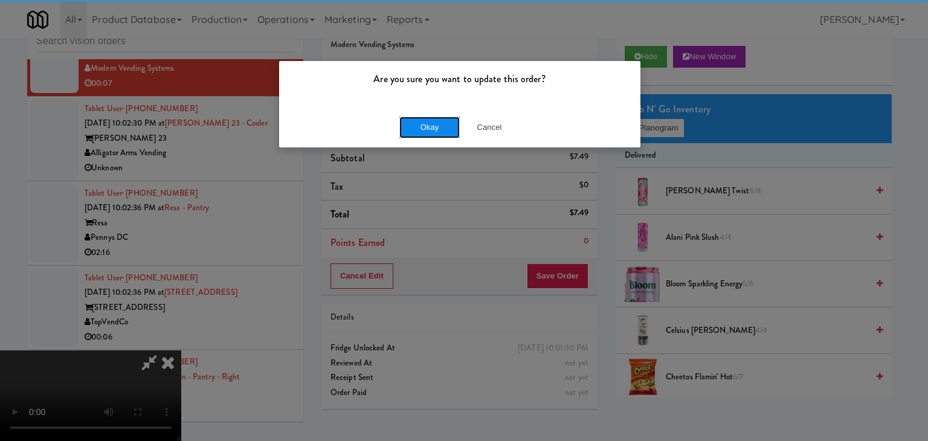
click at [432, 129] on button "Okay" at bounding box center [429, 128] width 60 height 22
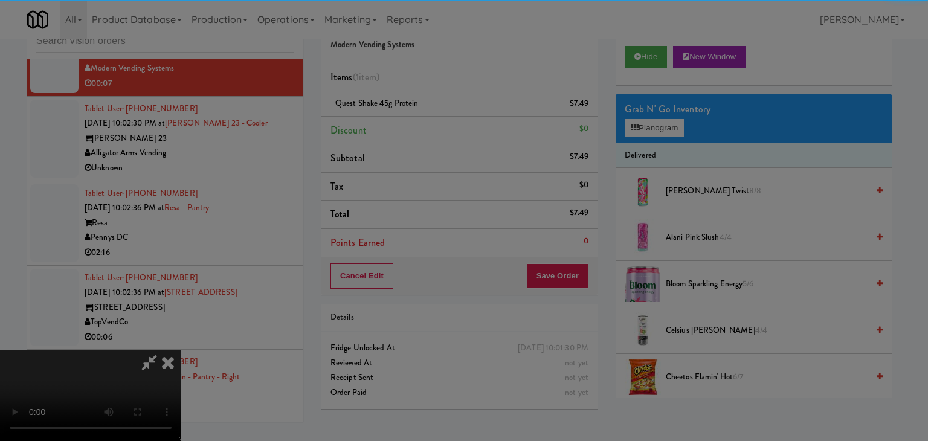
click at [431, 125] on div "Okay Cancel" at bounding box center [459, 105] width 361 height 40
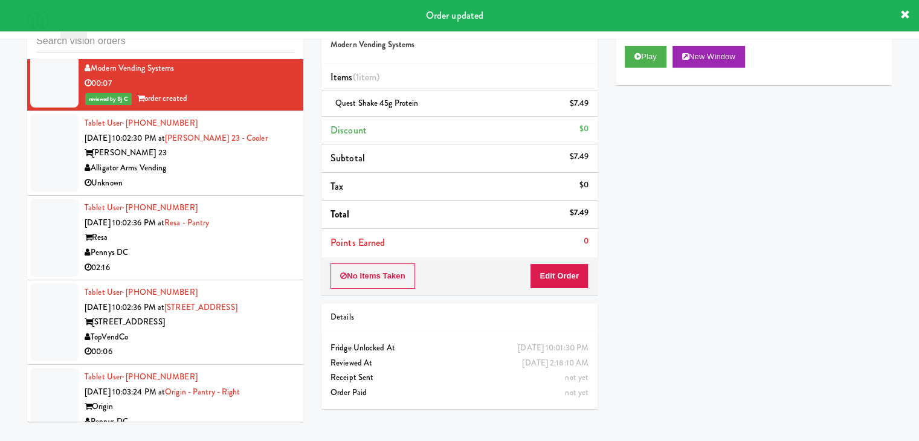
drag, startPoint x: 245, startPoint y: 240, endPoint x: 241, endPoint y: 248, distance: 8.6
click at [245, 176] on div "Alligator Arms Vending" at bounding box center [190, 168] width 210 height 15
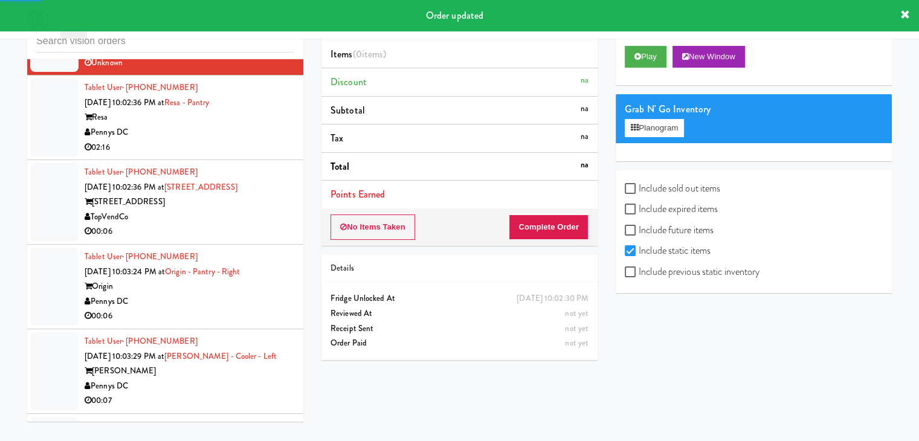
scroll to position [8984, 0]
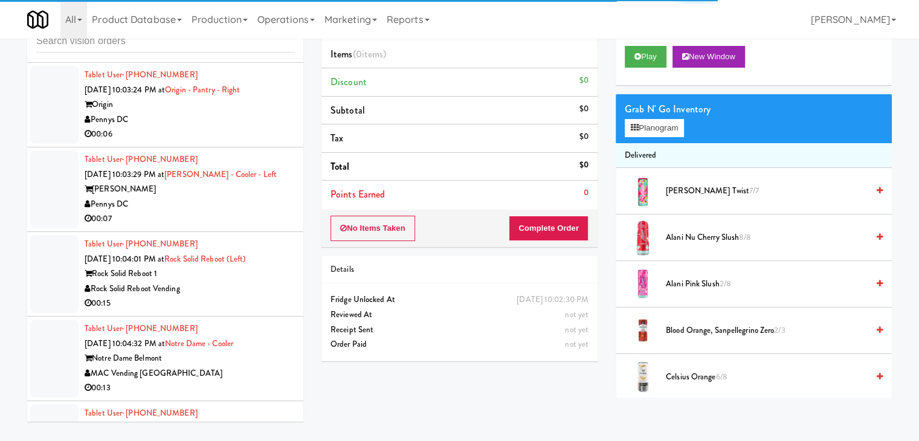
click at [225, 142] on div "00:06" at bounding box center [190, 134] width 210 height 15
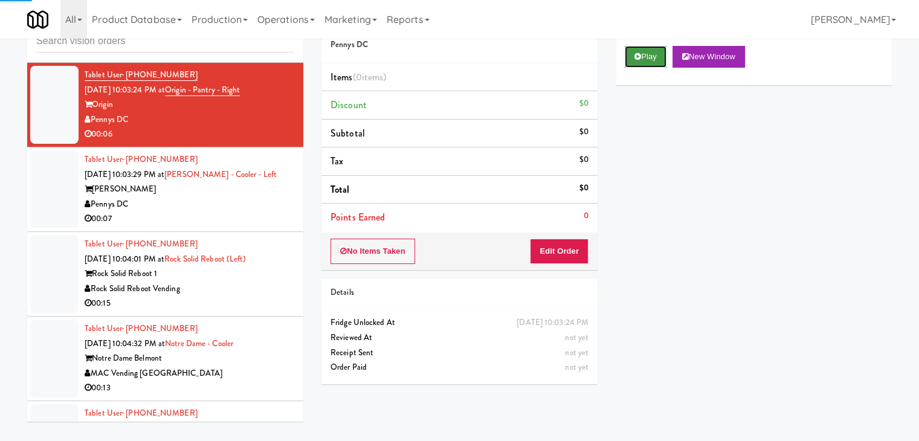
click at [652, 60] on button "Play" at bounding box center [646, 57] width 42 height 22
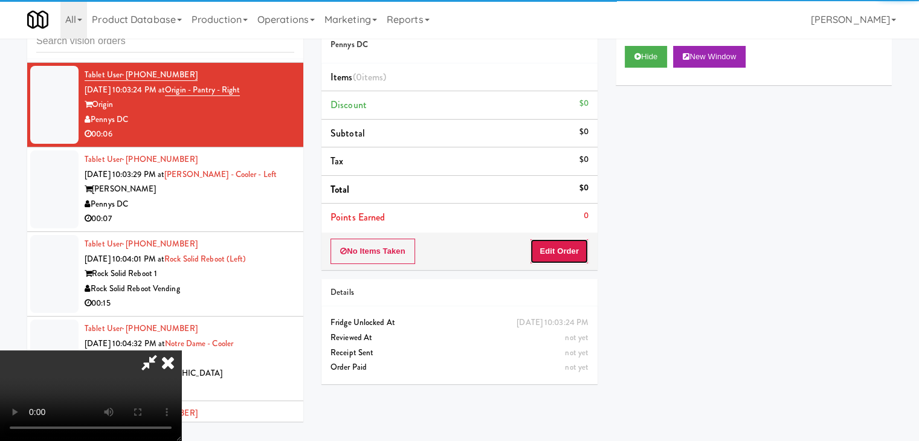
click at [550, 249] on button "Edit Order" at bounding box center [559, 251] width 59 height 25
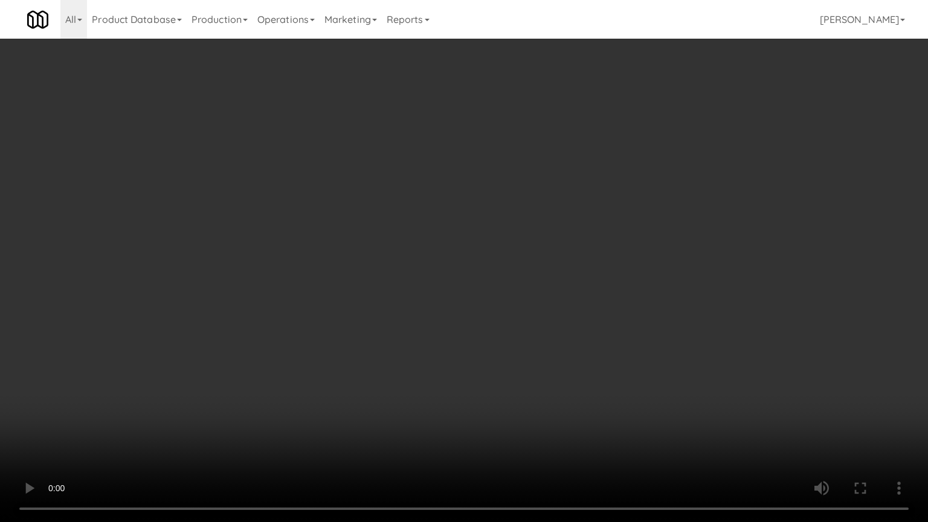
click at [571, 320] on video at bounding box center [464, 261] width 928 height 522
click at [567, 325] on video at bounding box center [464, 261] width 928 height 522
click at [573, 323] on video at bounding box center [464, 261] width 928 height 522
click at [573, 324] on video at bounding box center [464, 261] width 928 height 522
click at [579, 321] on video at bounding box center [464, 261] width 928 height 522
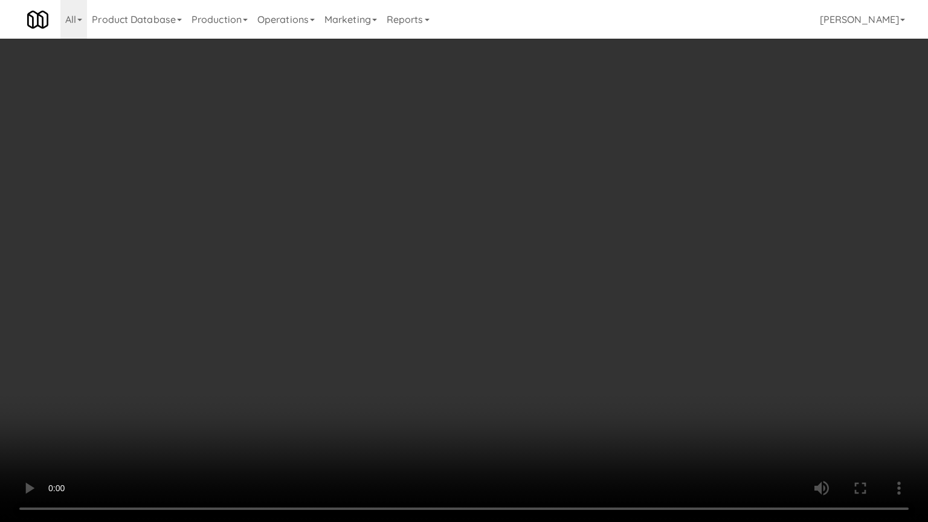
click at [580, 321] on video at bounding box center [464, 261] width 928 height 522
click at [580, 309] on video at bounding box center [464, 261] width 928 height 522
drag, startPoint x: 580, startPoint y: 307, endPoint x: 587, endPoint y: 245, distance: 62.6
click at [580, 306] on video at bounding box center [464, 261] width 928 height 522
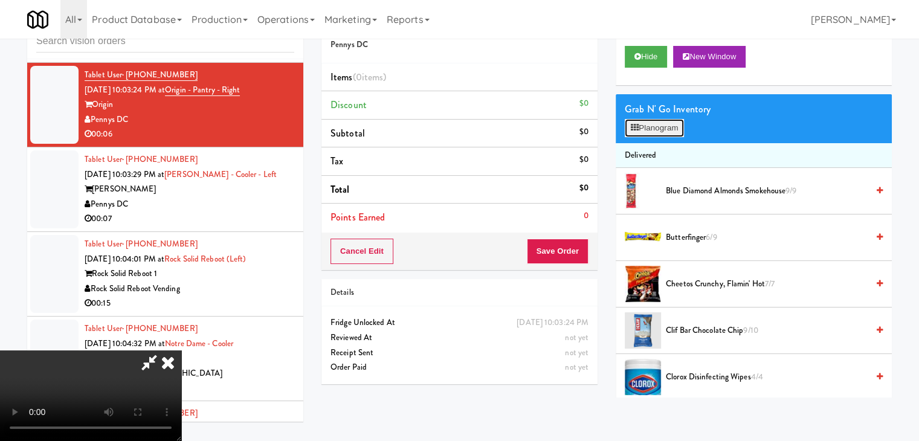
click at [674, 128] on button "Planogram" at bounding box center [654, 128] width 59 height 18
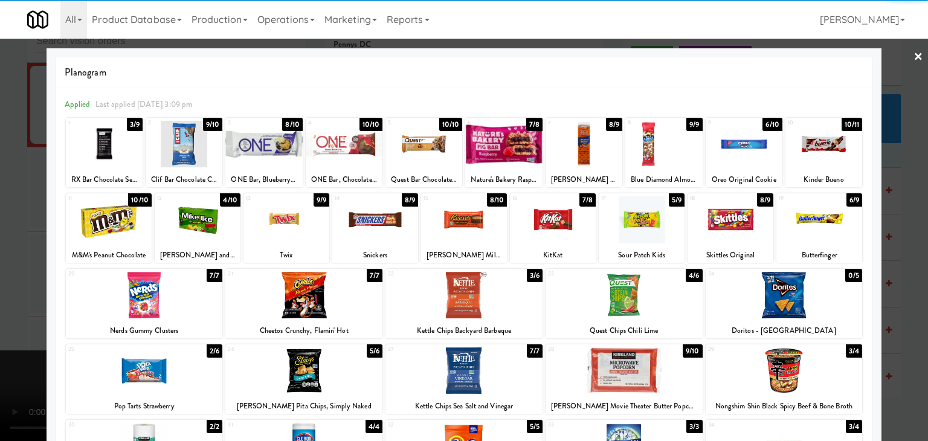
click at [420, 143] on div at bounding box center [423, 144] width 77 height 47
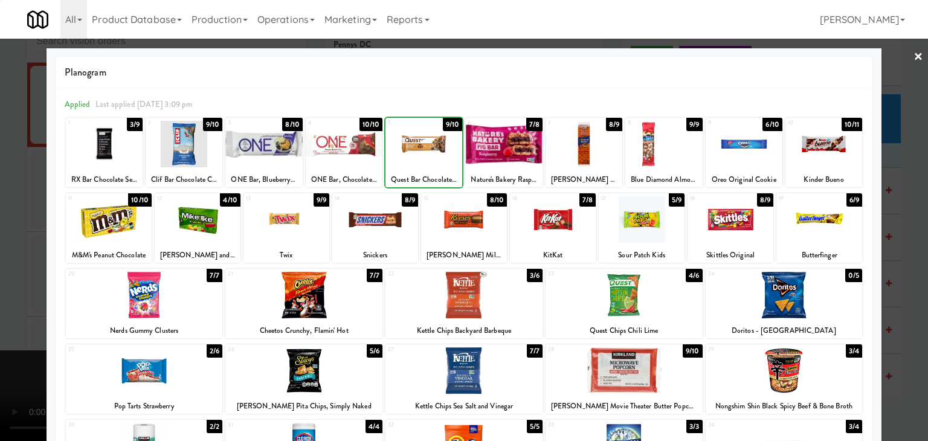
click at [14, 249] on div at bounding box center [464, 220] width 928 height 441
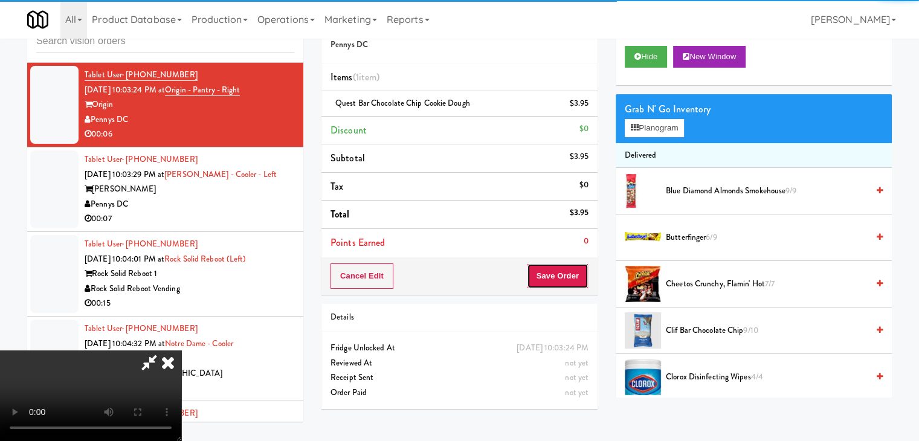
click at [572, 276] on button "Save Order" at bounding box center [558, 275] width 62 height 25
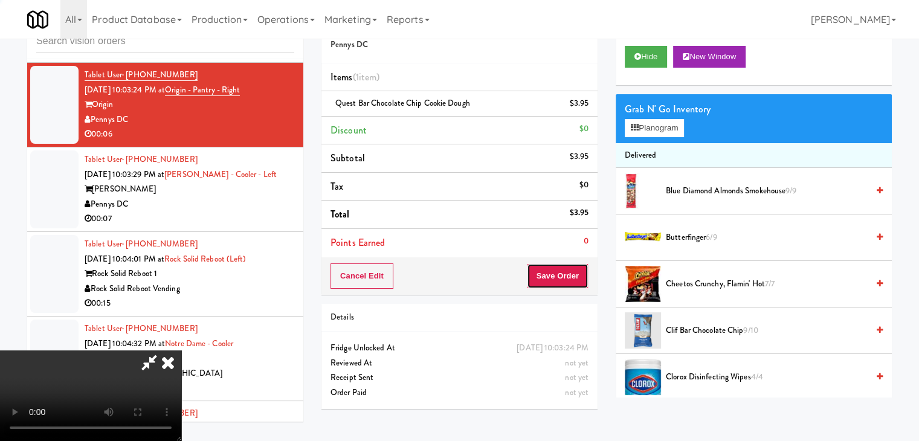
click at [572, 277] on button "Save Order" at bounding box center [558, 275] width 62 height 25
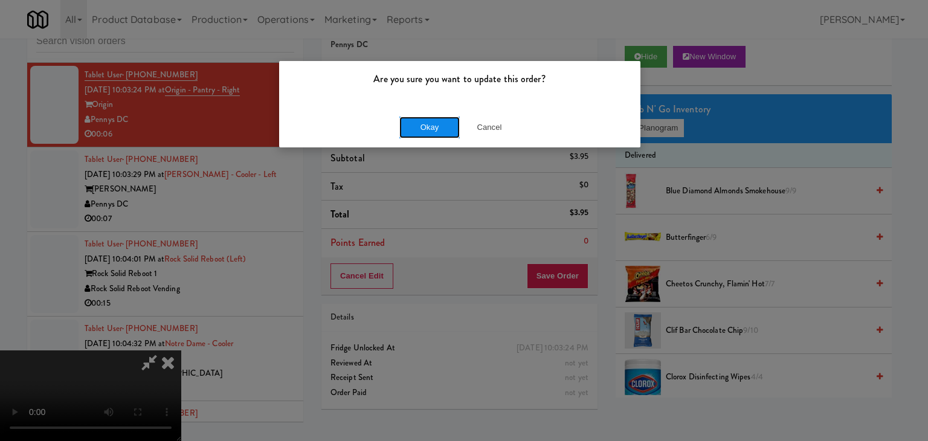
click at [432, 127] on button "Okay" at bounding box center [429, 128] width 60 height 22
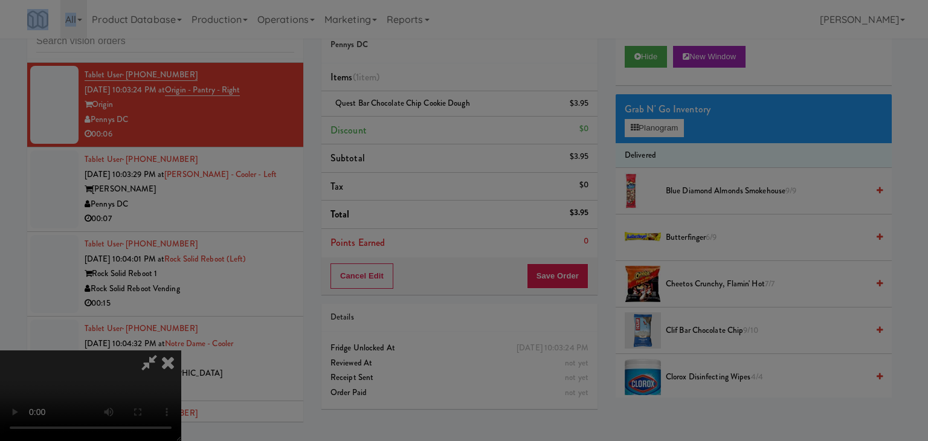
click at [432, 125] on div "Okay Cancel" at bounding box center [459, 105] width 361 height 40
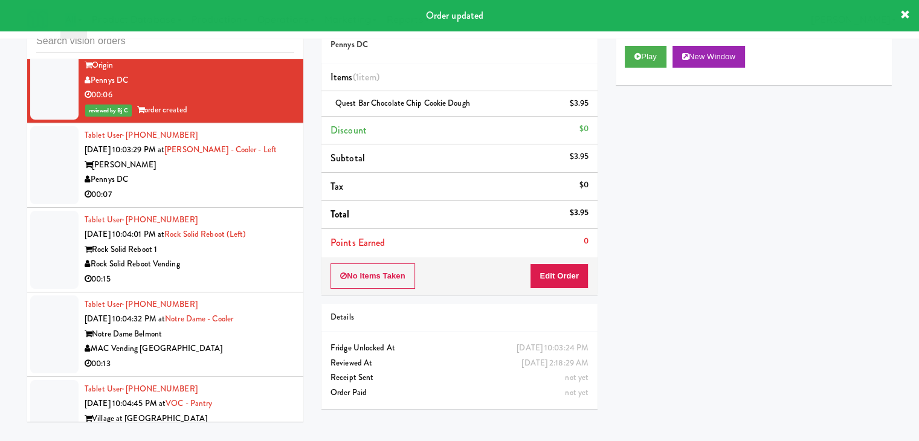
scroll to position [9045, 0]
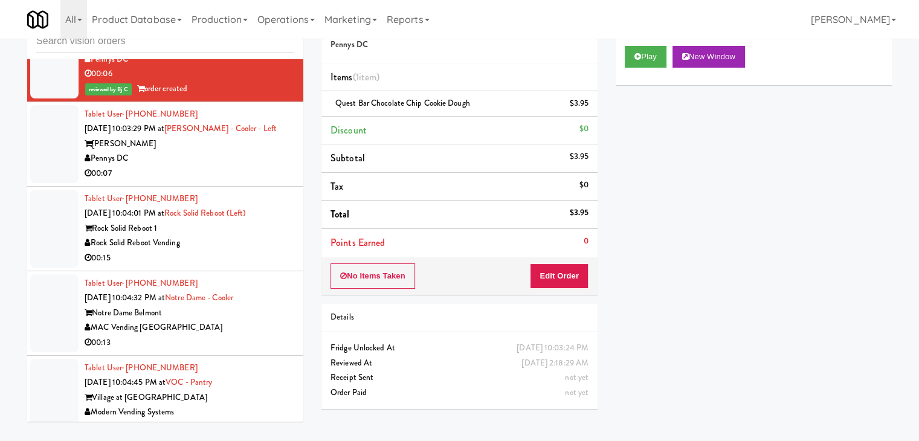
click at [242, 166] on div "Pennys DC" at bounding box center [190, 158] width 210 height 15
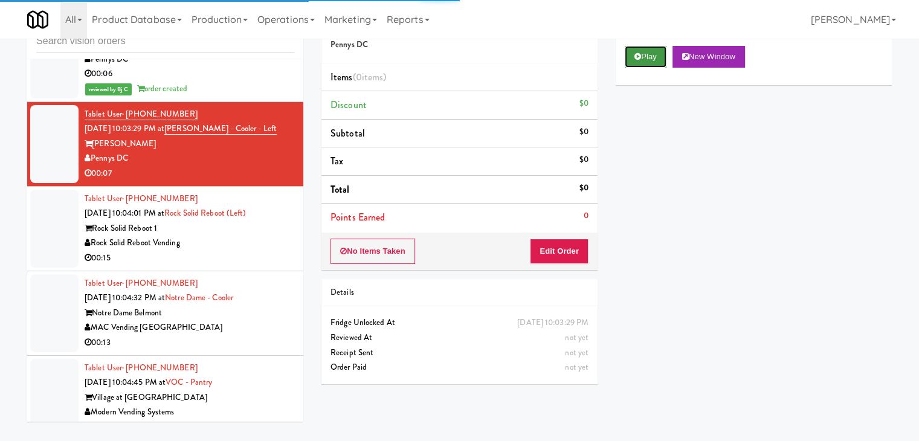
click at [643, 57] on button "Play" at bounding box center [646, 57] width 42 height 22
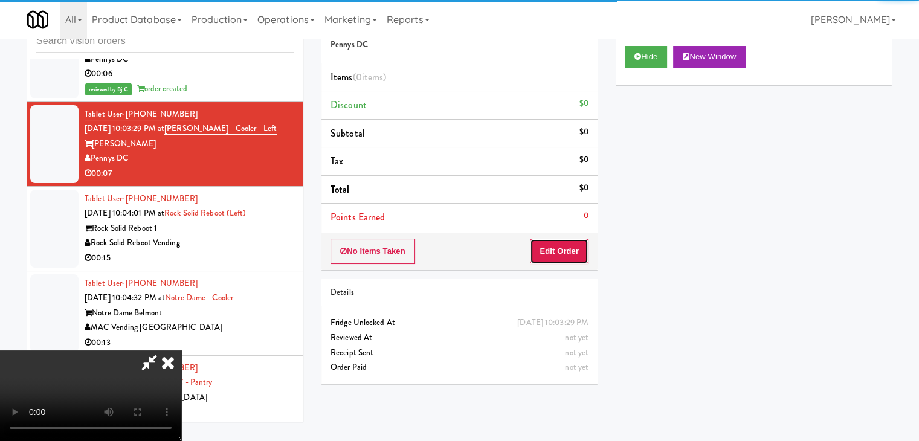
click at [567, 249] on button "Edit Order" at bounding box center [559, 251] width 59 height 25
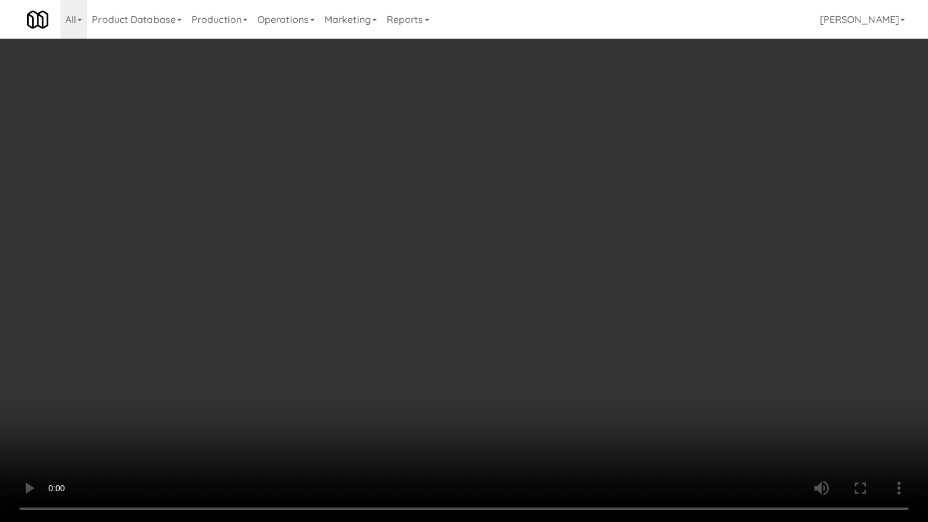
click at [564, 373] on video at bounding box center [464, 261] width 928 height 522
click at [562, 376] on video at bounding box center [464, 261] width 928 height 522
click at [561, 377] on video at bounding box center [464, 261] width 928 height 522
click at [558, 378] on video at bounding box center [464, 261] width 928 height 522
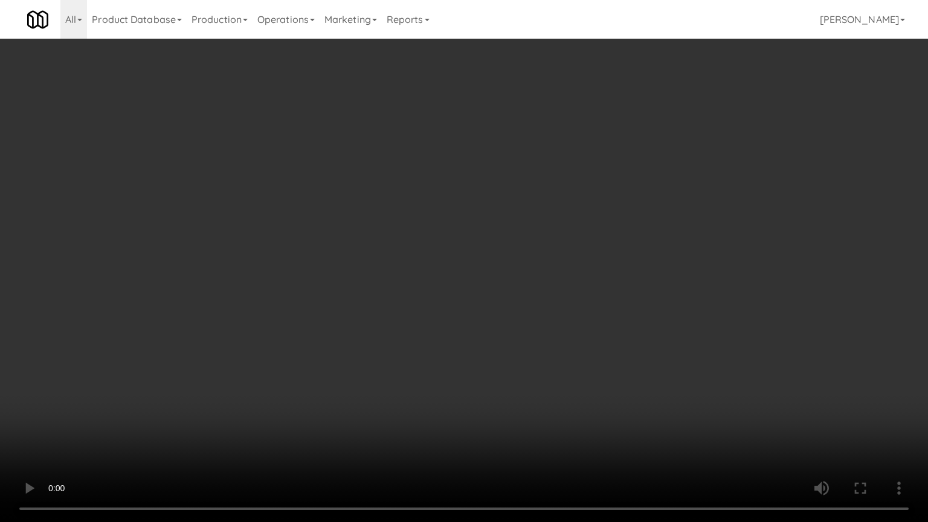
click at [558, 378] on video at bounding box center [464, 261] width 928 height 522
click at [575, 361] on video at bounding box center [464, 261] width 928 height 522
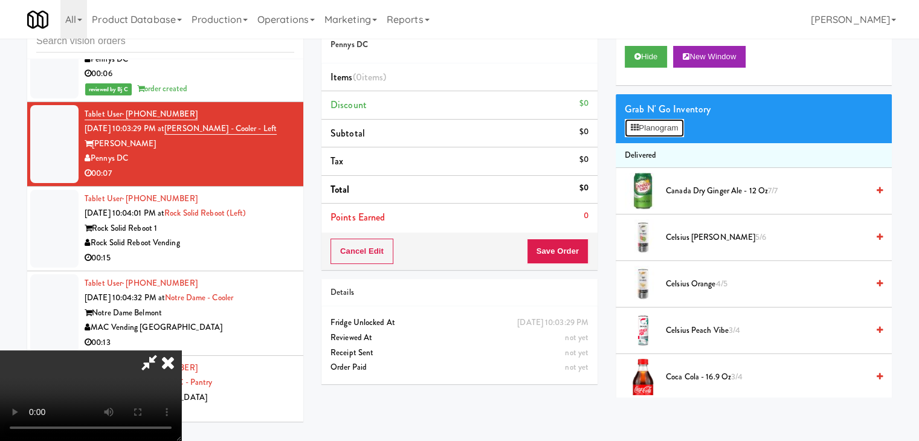
click at [674, 132] on button "Planogram" at bounding box center [654, 128] width 59 height 18
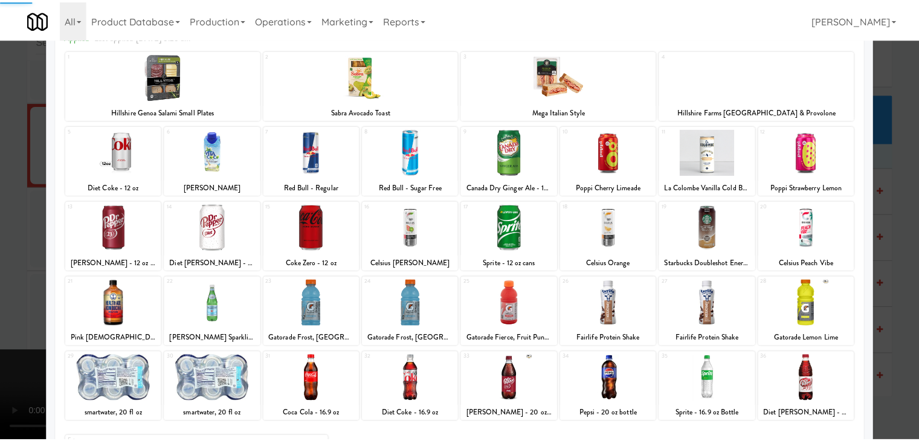
scroll to position [152, 0]
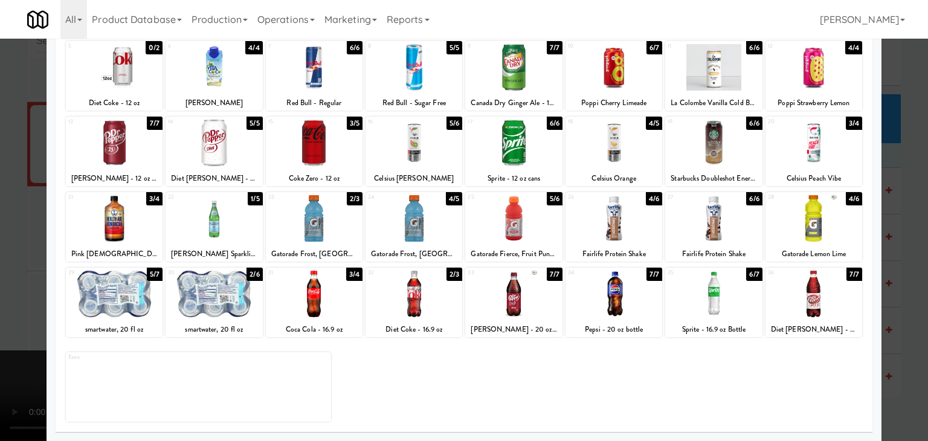
click at [403, 304] on div at bounding box center [413, 294] width 97 height 47
drag, startPoint x: 0, startPoint y: 293, endPoint x: 155, endPoint y: 297, distance: 154.7
click at [5, 294] on div at bounding box center [464, 220] width 928 height 441
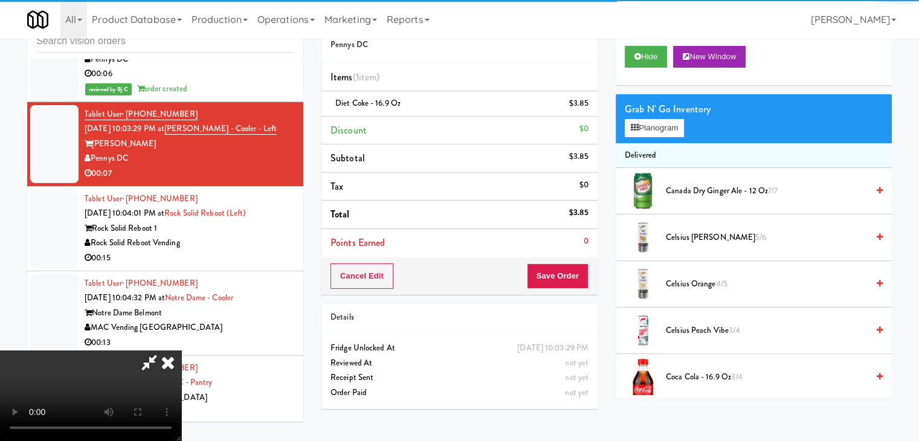
scroll to position [170, 0]
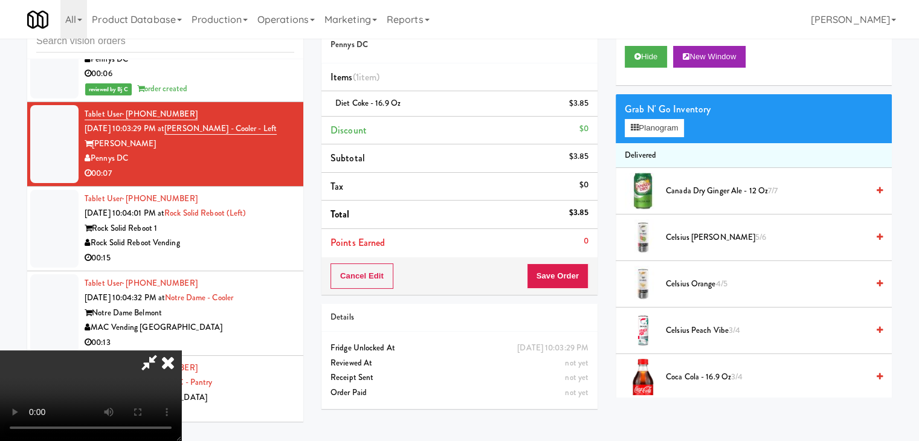
drag, startPoint x: 396, startPoint y: 297, endPoint x: 402, endPoint y: 300, distance: 6.2
click at [181, 350] on video at bounding box center [90, 395] width 181 height 91
click at [568, 271] on button "Save Order" at bounding box center [558, 275] width 62 height 25
click at [569, 271] on button "Save Order" at bounding box center [558, 275] width 62 height 25
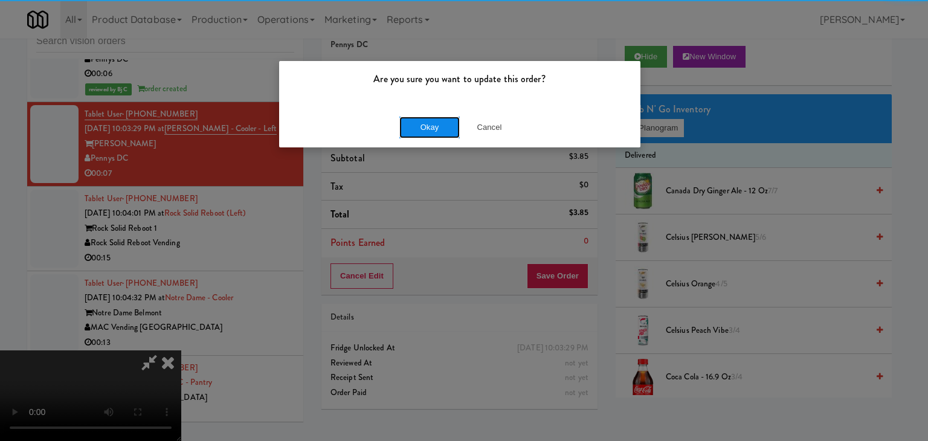
click at [440, 124] on button "Okay" at bounding box center [429, 128] width 60 height 22
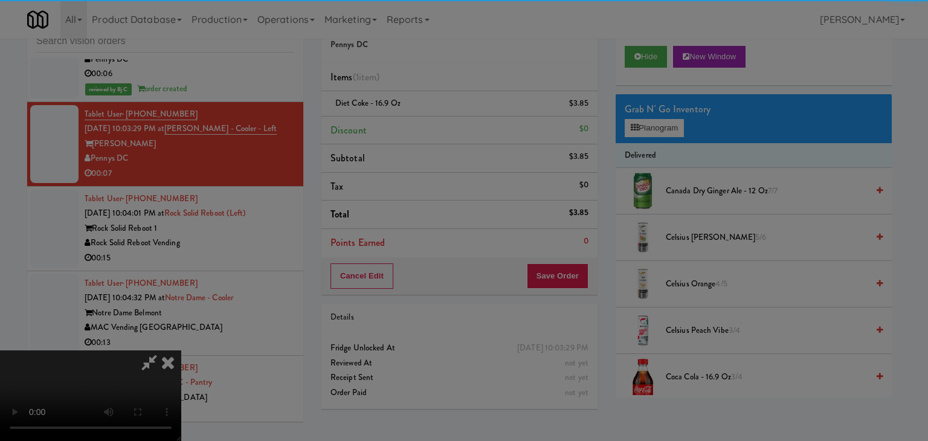
click at [439, 124] on body "Are you sure you want to update this order? Okay Cancel Okay Are you sure you w…" at bounding box center [464, 220] width 928 height 441
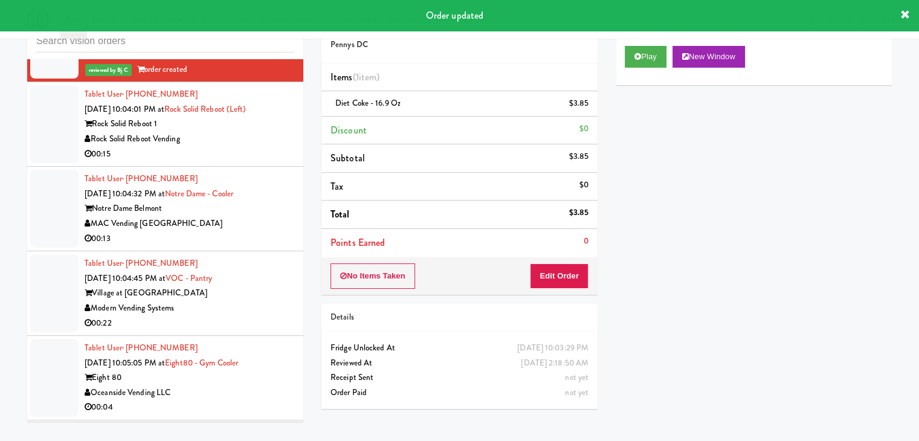
scroll to position [9165, 0]
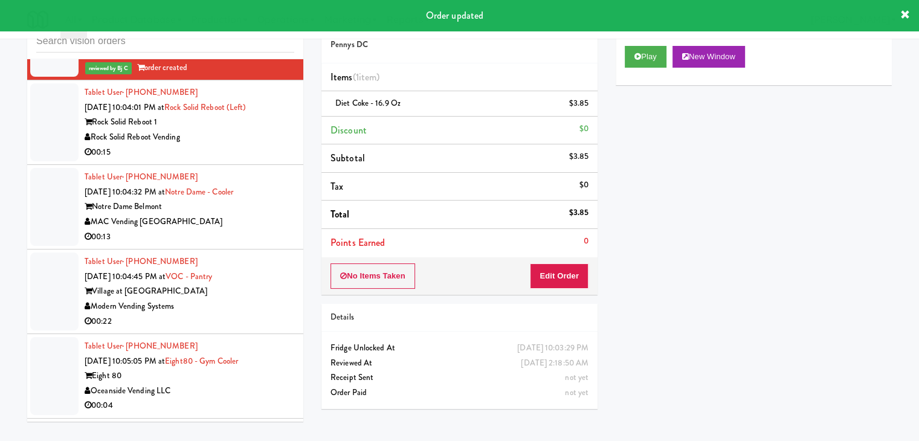
click at [225, 145] on div "Rock Solid Reboot Vending" at bounding box center [190, 137] width 210 height 15
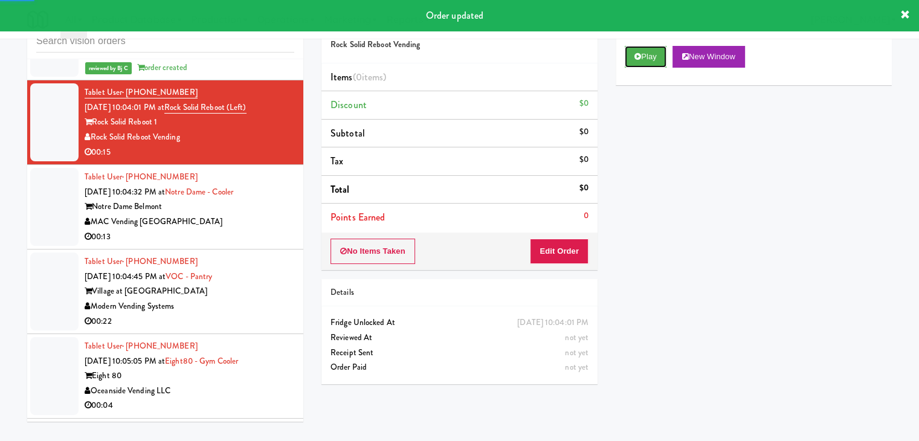
drag, startPoint x: 660, startPoint y: 54, endPoint x: 609, endPoint y: 106, distance: 73.0
click at [655, 56] on button "Play" at bounding box center [646, 57] width 42 height 22
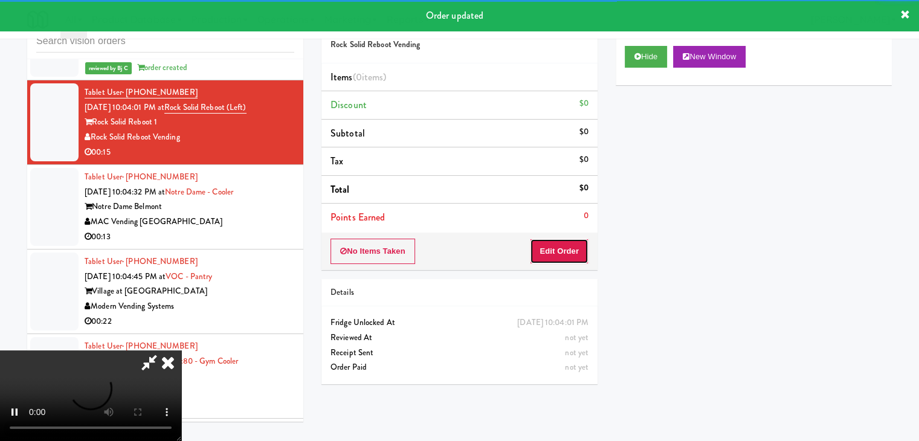
click at [545, 249] on button "Edit Order" at bounding box center [559, 251] width 59 height 25
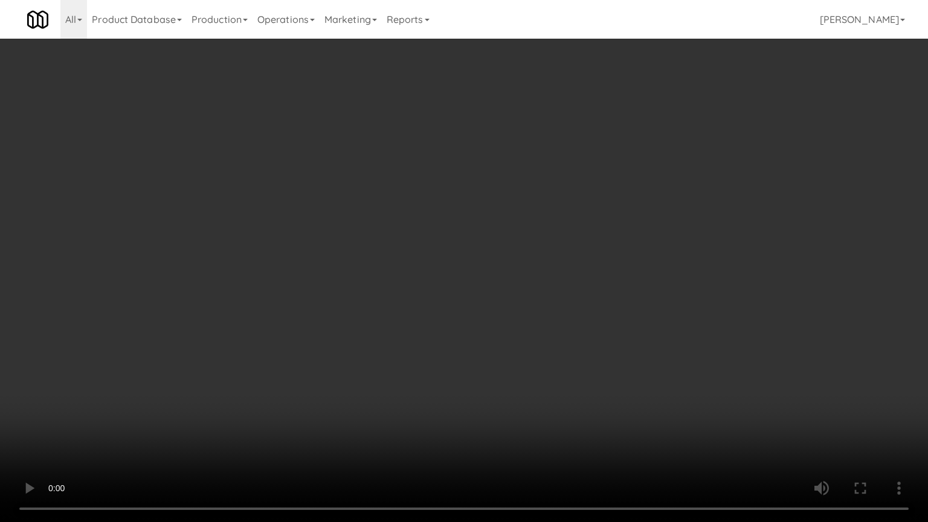
click at [551, 354] on video at bounding box center [464, 261] width 928 height 522
click at [548, 354] on video at bounding box center [464, 261] width 928 height 522
click at [565, 348] on video at bounding box center [464, 261] width 928 height 522
click at [570, 344] on video at bounding box center [464, 261] width 928 height 522
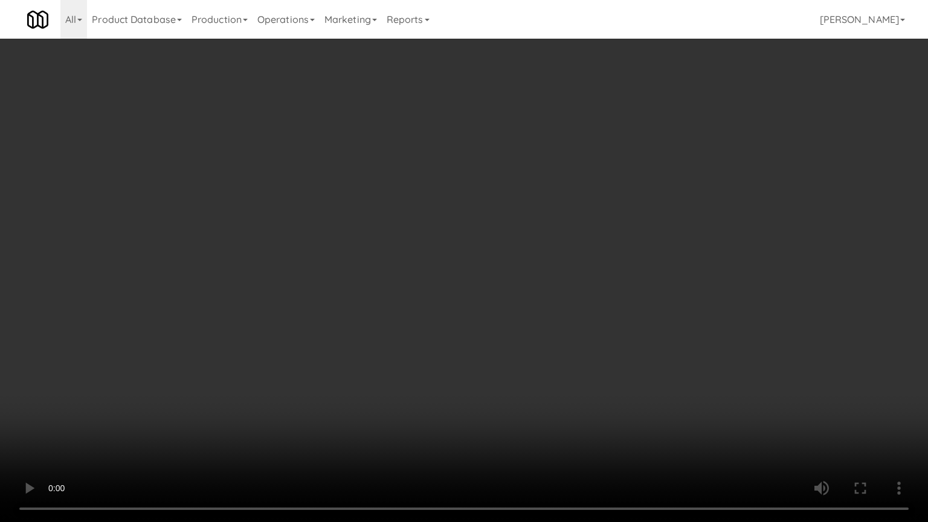
drag, startPoint x: 570, startPoint y: 344, endPoint x: 616, endPoint y: 228, distance: 124.2
click at [571, 343] on video at bounding box center [464, 261] width 928 height 522
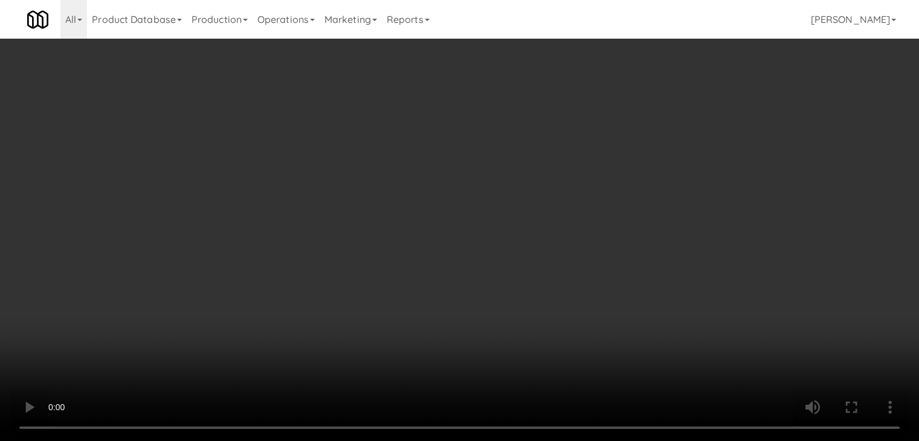
click at [667, 128] on button "Planogram" at bounding box center [654, 128] width 59 height 18
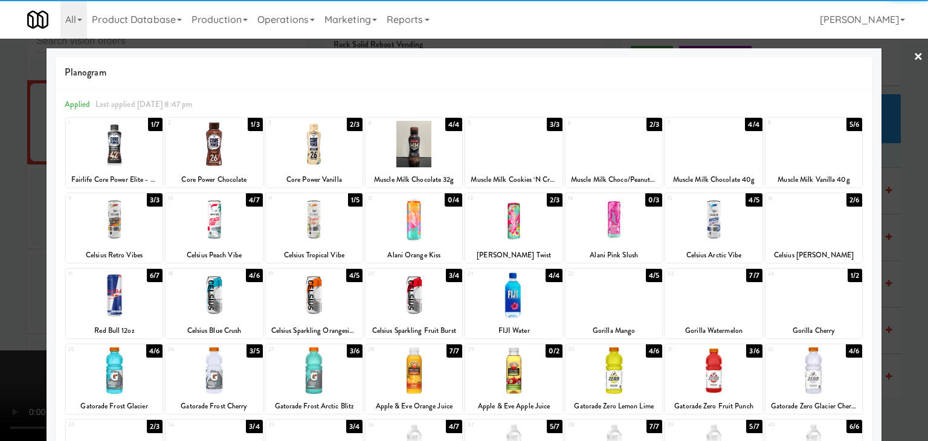
click at [128, 158] on div at bounding box center [114, 144] width 97 height 47
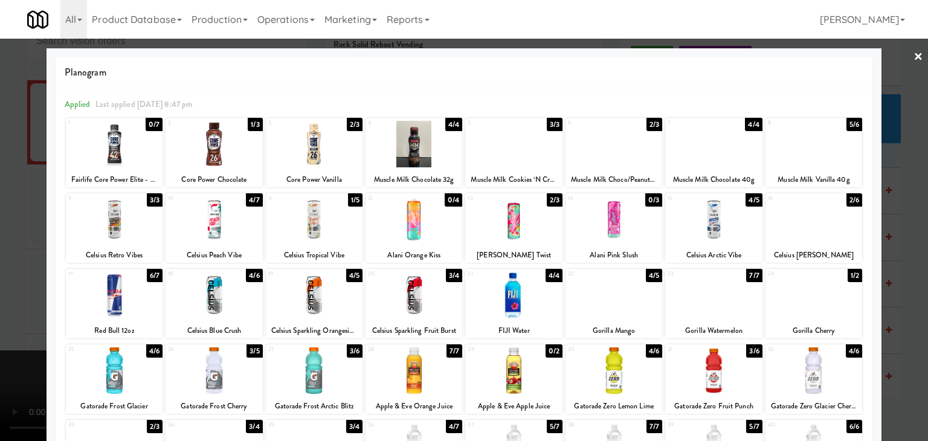
drag, startPoint x: 0, startPoint y: 187, endPoint x: 77, endPoint y: 191, distance: 77.5
click at [2, 187] on div at bounding box center [464, 220] width 928 height 441
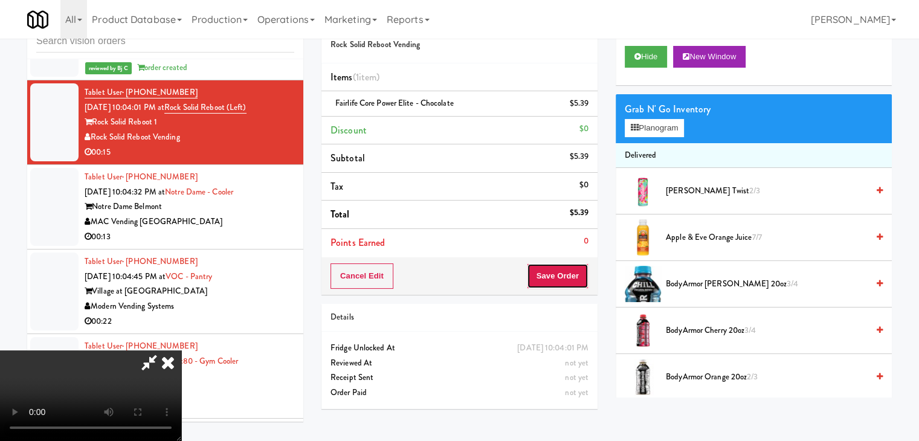
click at [568, 277] on button "Save Order" at bounding box center [558, 275] width 62 height 25
click at [570, 277] on button "Save Order" at bounding box center [558, 275] width 62 height 25
click at [570, 277] on body "Are you sure you want to update this order? Okay Cancel Okay Are you sure you w…" at bounding box center [459, 220] width 919 height 441
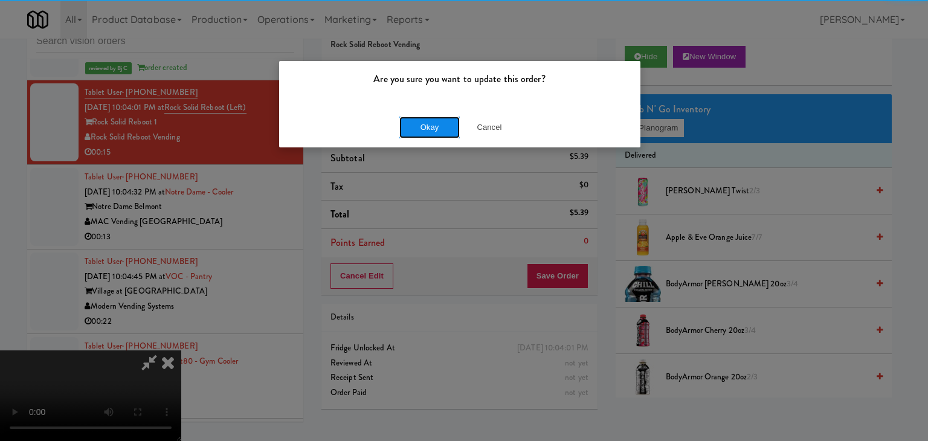
click at [437, 126] on button "Okay" at bounding box center [429, 128] width 60 height 22
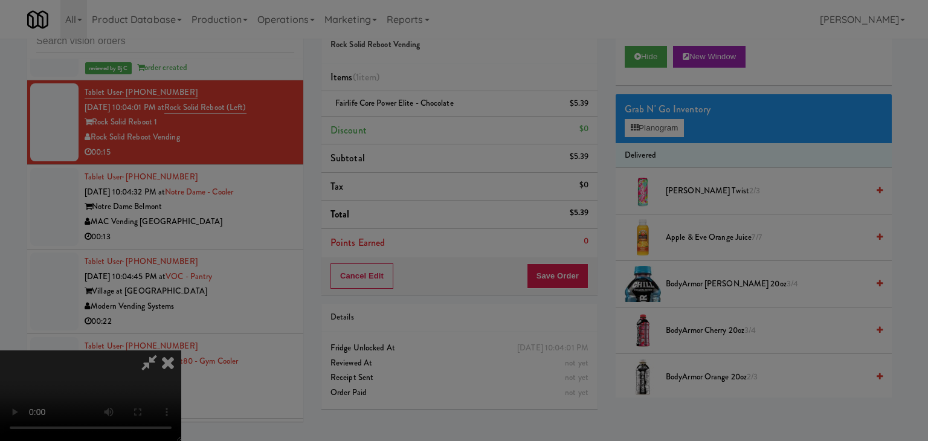
drag, startPoint x: 437, startPoint y: 126, endPoint x: 442, endPoint y: 132, distance: 8.2
click at [439, 129] on body "Are you sure you want to update this order? Okay Cancel Okay Are you sure you w…" at bounding box center [464, 220] width 928 height 441
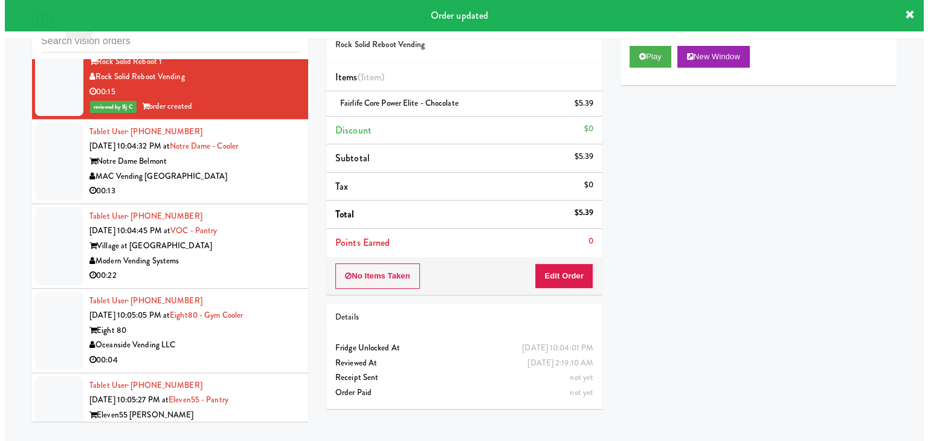
scroll to position [9286, 0]
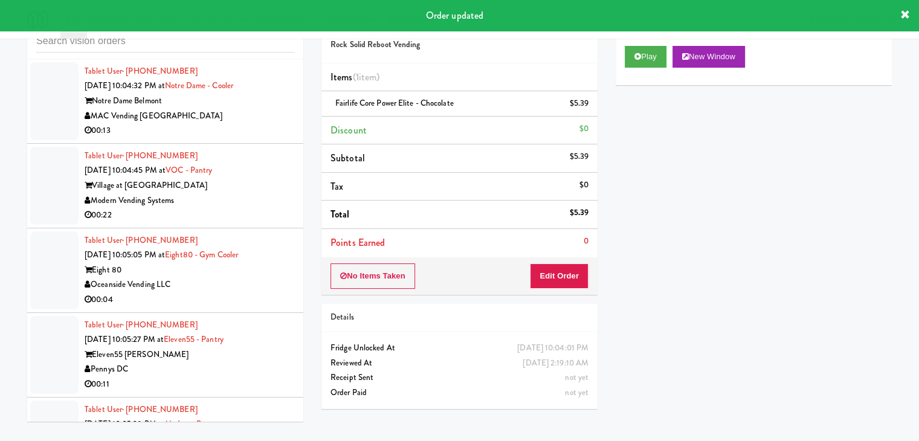
click at [222, 138] on div "00:13" at bounding box center [190, 130] width 210 height 15
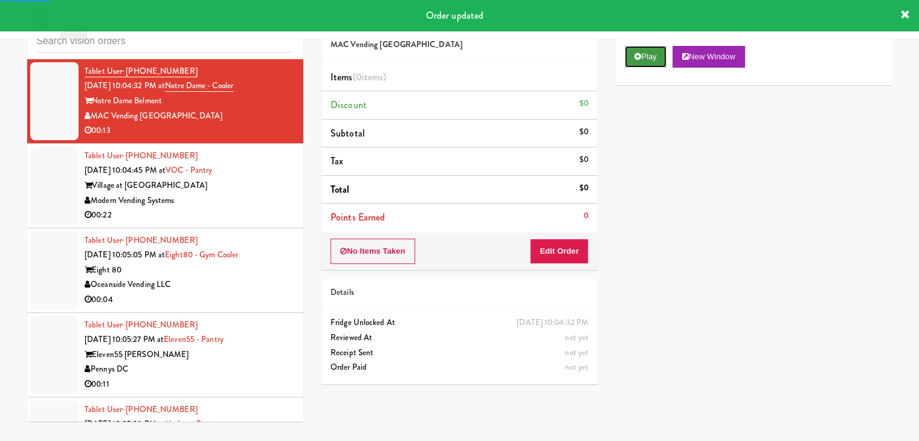
click at [637, 56] on icon at bounding box center [637, 57] width 7 height 8
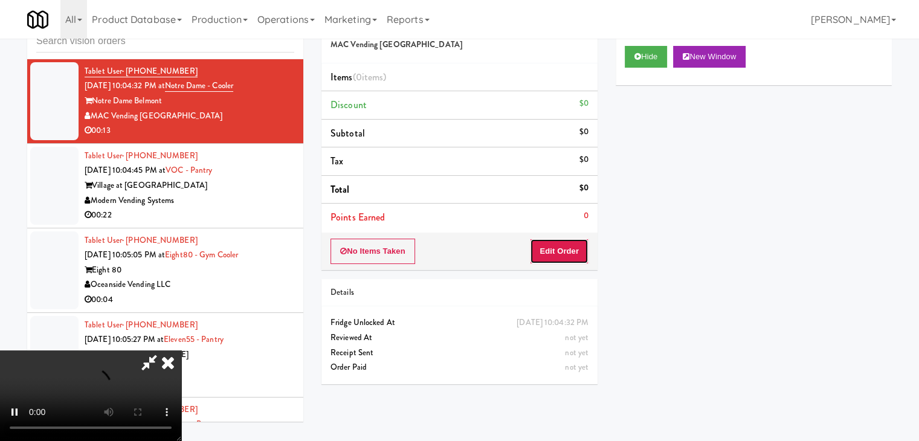
click at [567, 243] on button "Edit Order" at bounding box center [559, 251] width 59 height 25
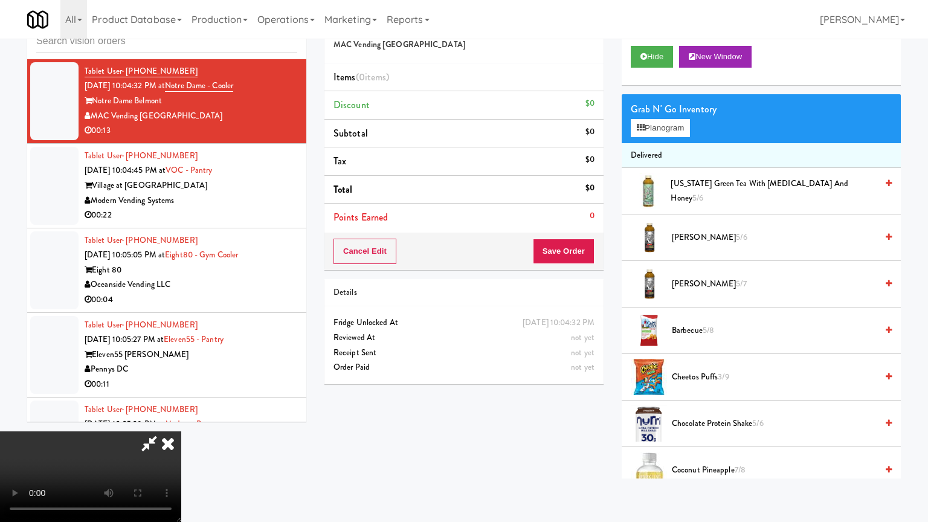
click at [181, 431] on video at bounding box center [90, 476] width 181 height 91
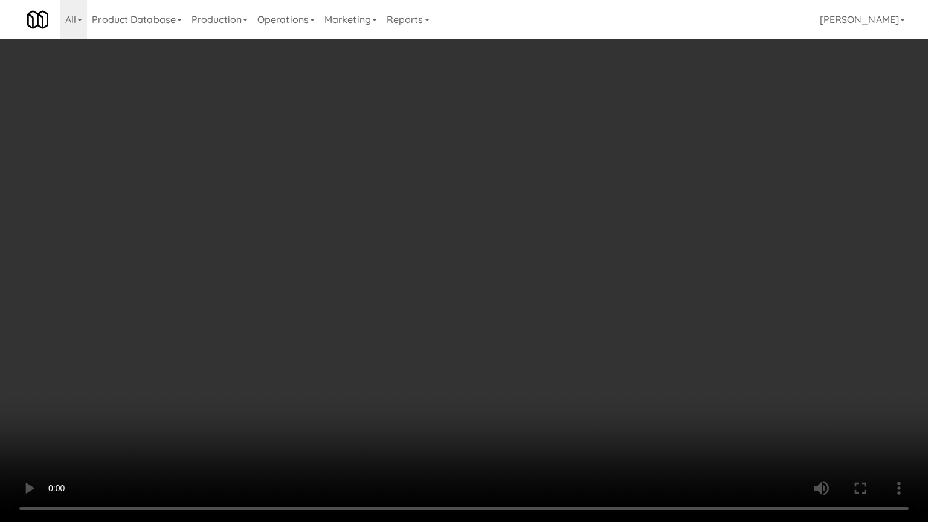
drag, startPoint x: 541, startPoint y: 343, endPoint x: 534, endPoint y: 347, distance: 8.4
click at [541, 345] on video at bounding box center [464, 261] width 928 height 522
click at [556, 341] on video at bounding box center [464, 261] width 928 height 522
click at [583, 329] on video at bounding box center [464, 261] width 928 height 522
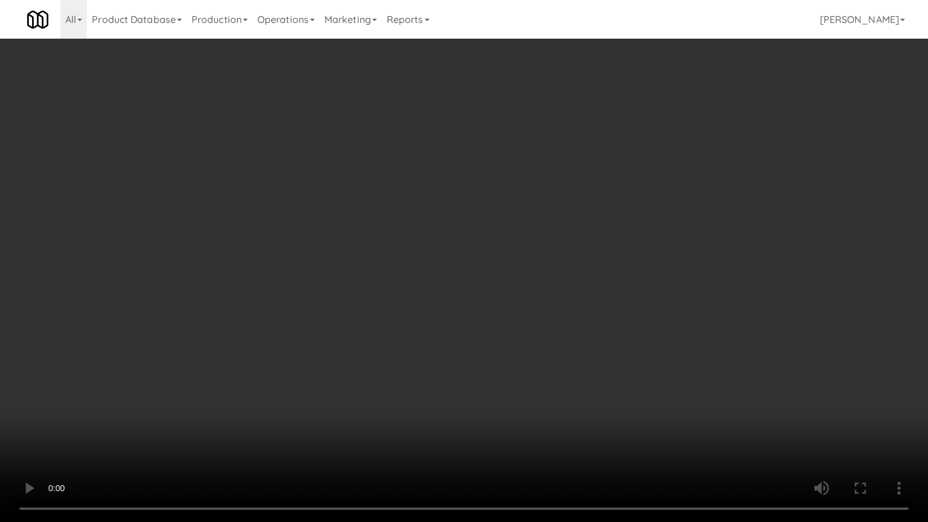
click at [580, 329] on video at bounding box center [464, 261] width 928 height 522
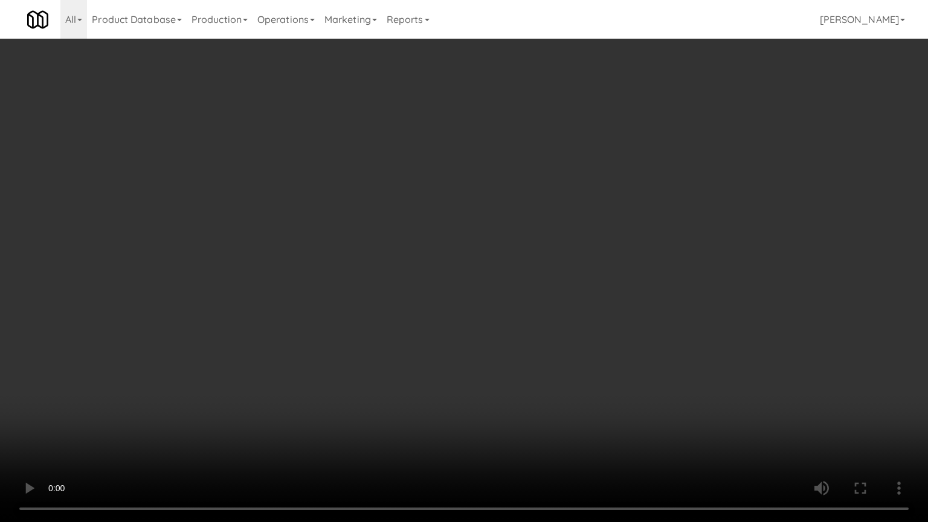
click at [580, 329] on video at bounding box center [464, 261] width 928 height 522
click at [582, 329] on video at bounding box center [464, 261] width 928 height 522
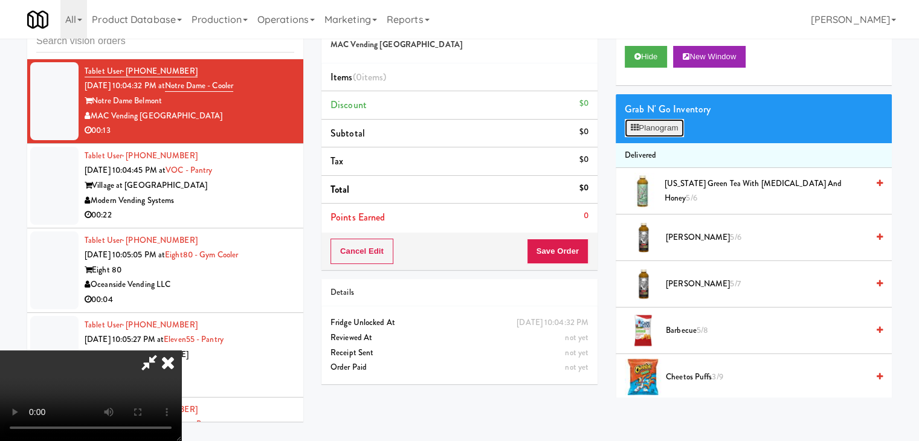
click at [657, 134] on button "Planogram" at bounding box center [654, 128] width 59 height 18
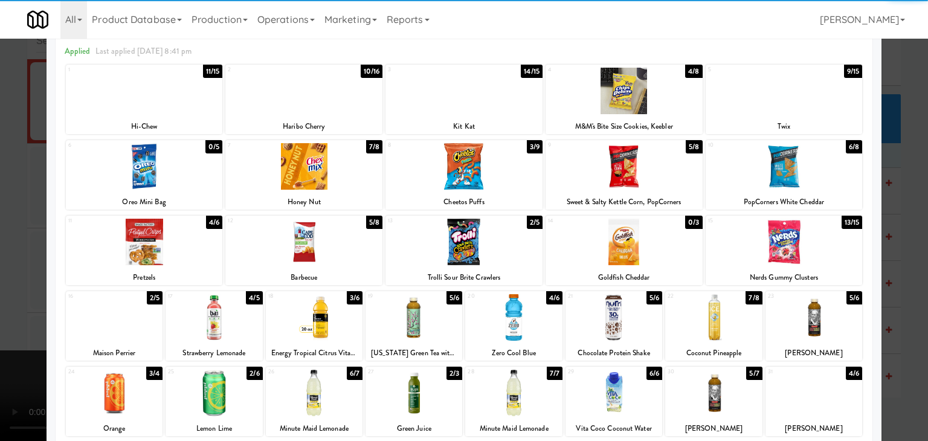
scroll to position [60, 0]
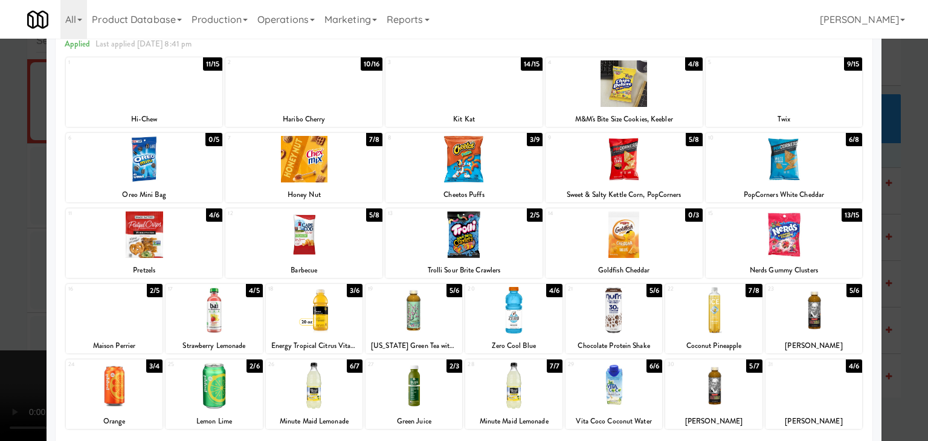
click at [115, 389] on div at bounding box center [114, 385] width 97 height 47
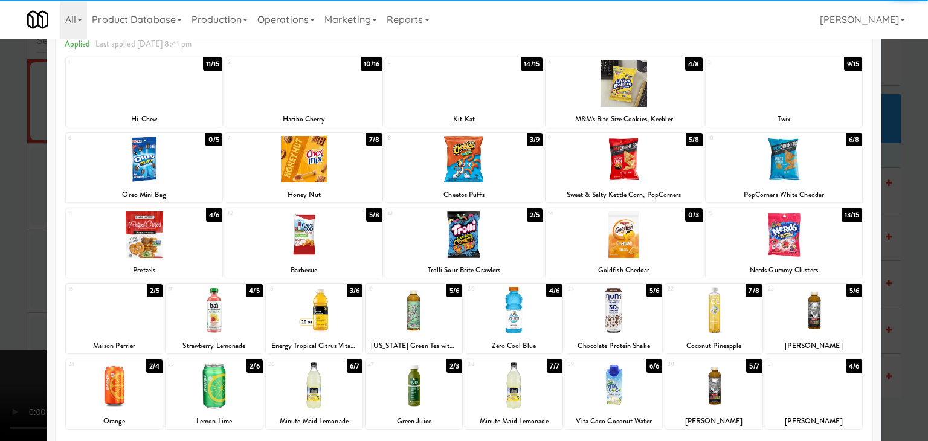
click at [140, 329] on div at bounding box center [114, 310] width 97 height 47
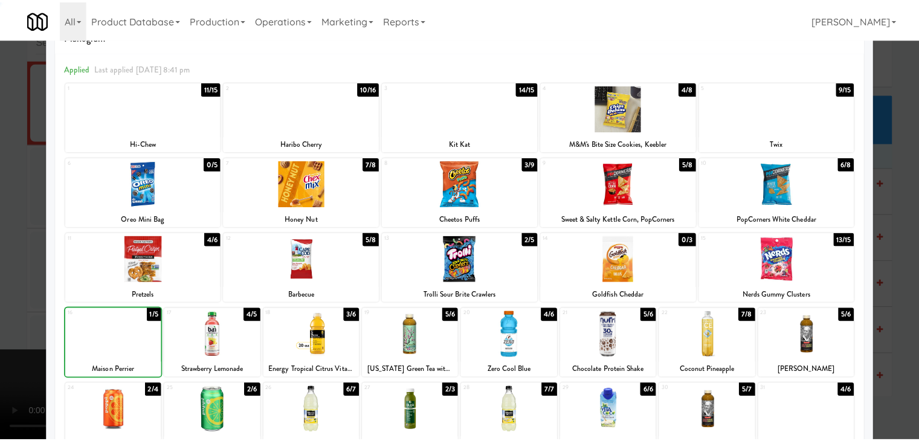
scroll to position [0, 0]
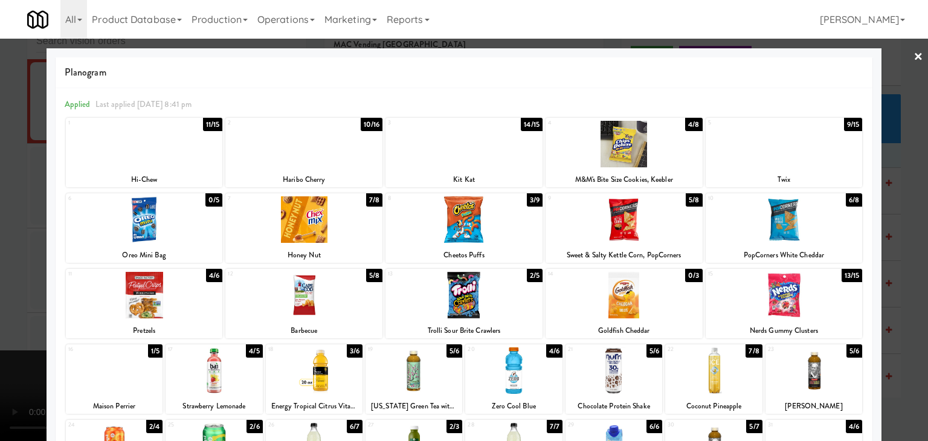
click at [771, 143] on div at bounding box center [783, 144] width 157 height 47
click at [0, 295] on div at bounding box center [464, 220] width 928 height 441
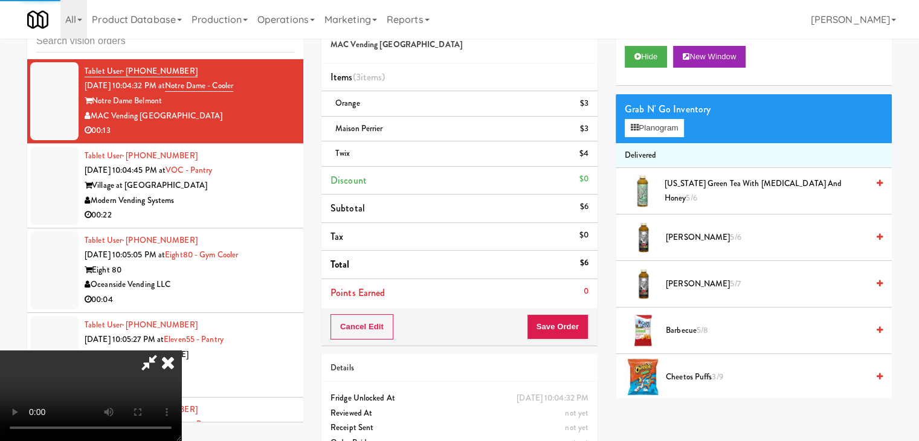
click at [181, 350] on video at bounding box center [90, 395] width 181 height 91
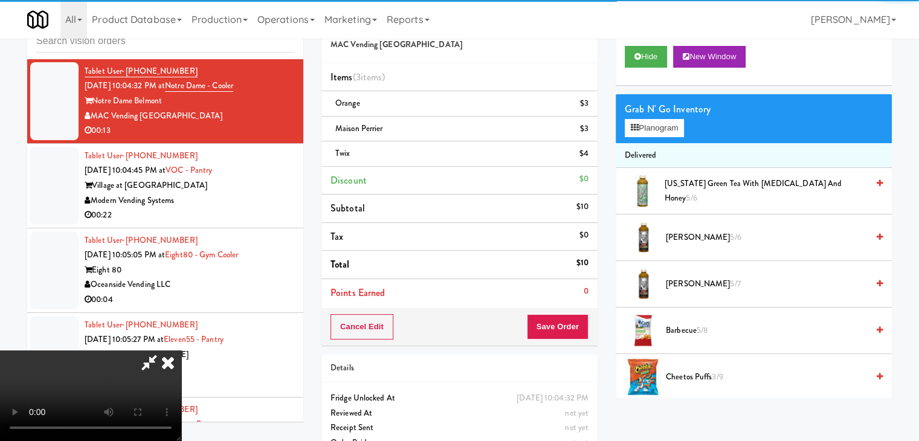
drag, startPoint x: 298, startPoint y: 331, endPoint x: 358, endPoint y: 381, distance: 78.0
click at [181, 350] on video at bounding box center [90, 395] width 181 height 91
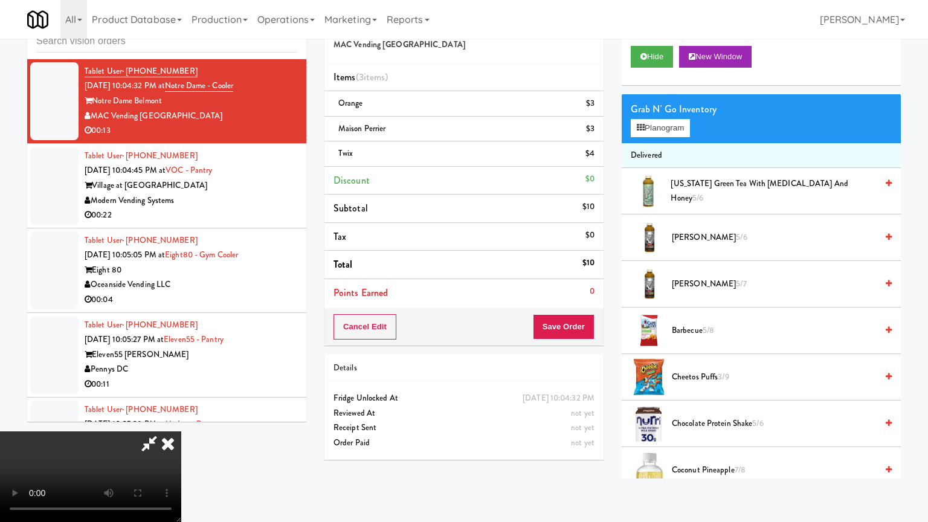
drag, startPoint x: 537, startPoint y: 370, endPoint x: 547, endPoint y: 370, distance: 10.3
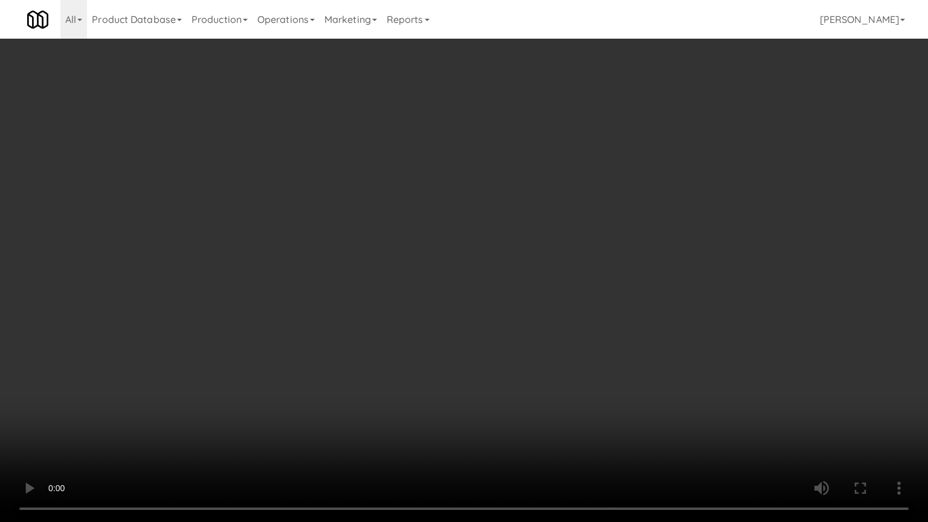
click at [538, 370] on video at bounding box center [464, 261] width 928 height 522
click at [608, 370] on video at bounding box center [464, 261] width 928 height 522
drag, startPoint x: 607, startPoint y: 370, endPoint x: 606, endPoint y: 318, distance: 51.9
click at [606, 370] on video at bounding box center [464, 261] width 928 height 522
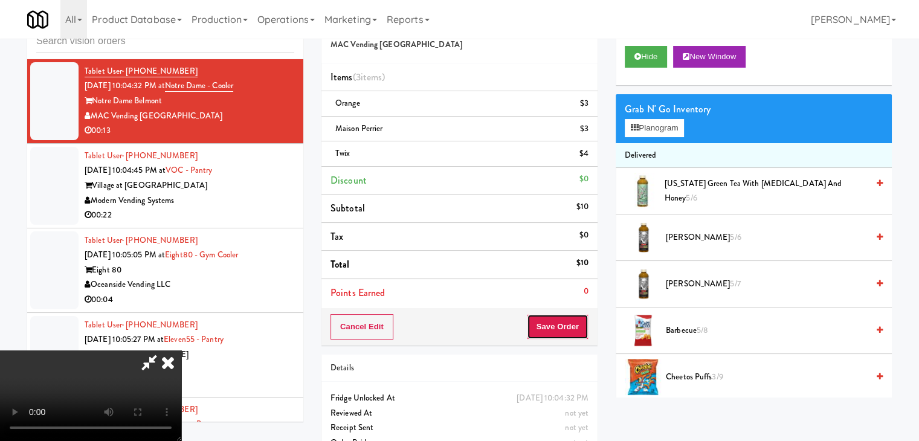
click at [573, 324] on button "Save Order" at bounding box center [558, 326] width 62 height 25
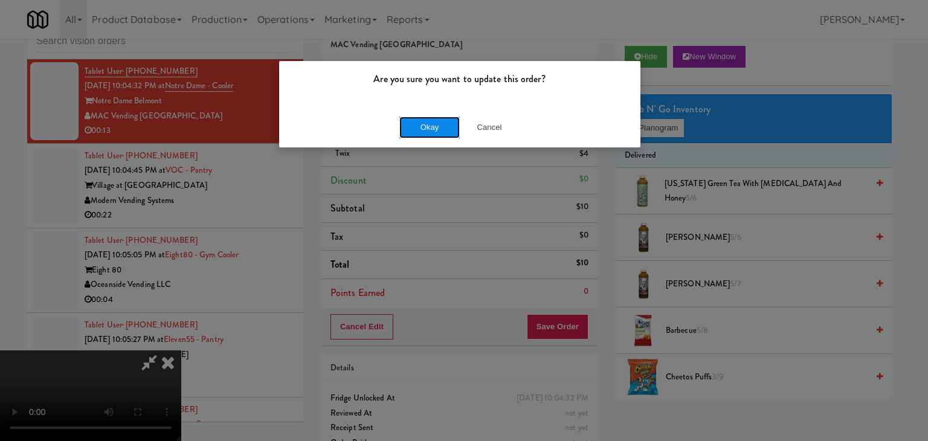
click at [437, 120] on button "Okay" at bounding box center [429, 128] width 60 height 22
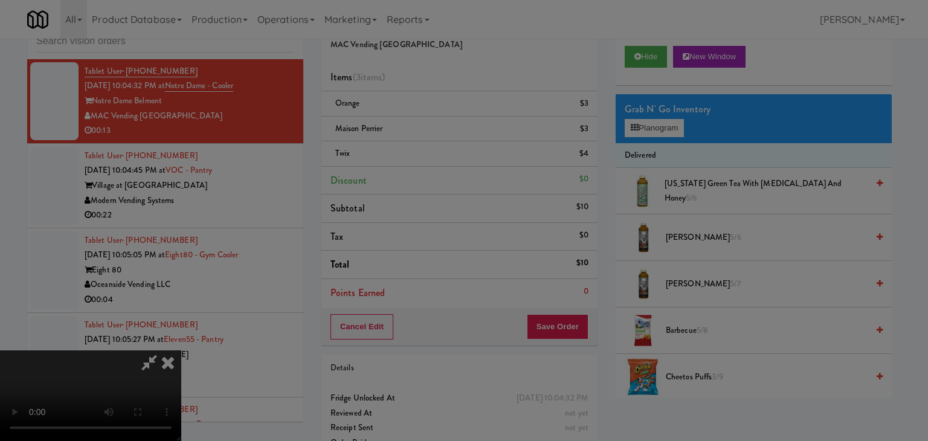
click at [437, 120] on body "Are you sure you want to update this order? Okay Cancel Okay Are you sure you w…" at bounding box center [464, 220] width 928 height 441
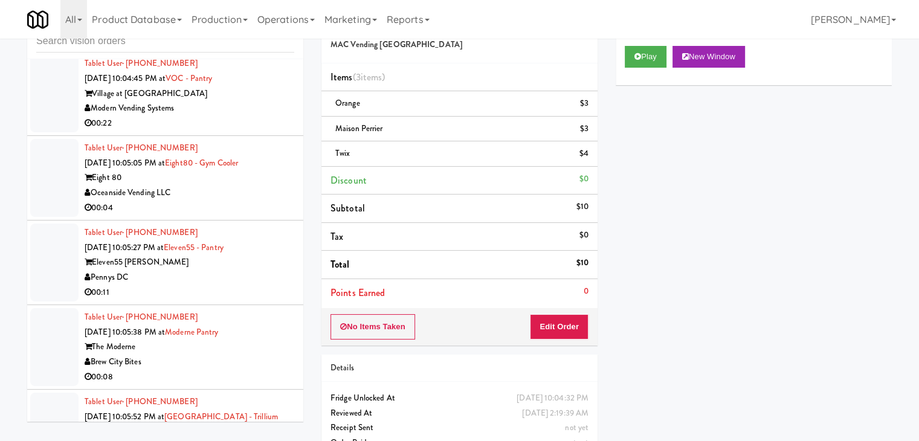
scroll to position [9407, 0]
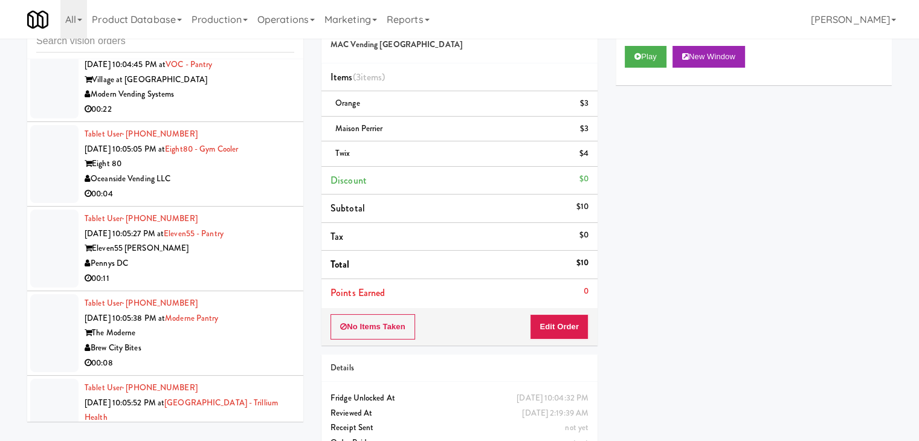
click at [252, 202] on div "00:04" at bounding box center [190, 194] width 210 height 15
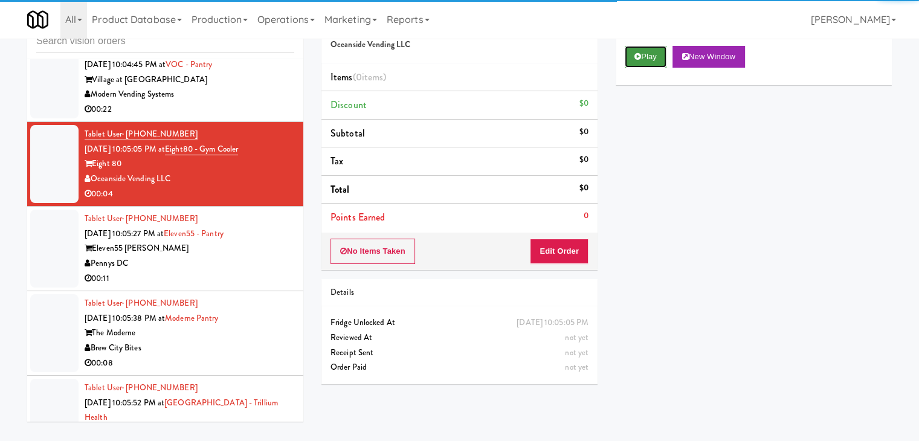
click at [655, 59] on button "Play" at bounding box center [646, 57] width 42 height 22
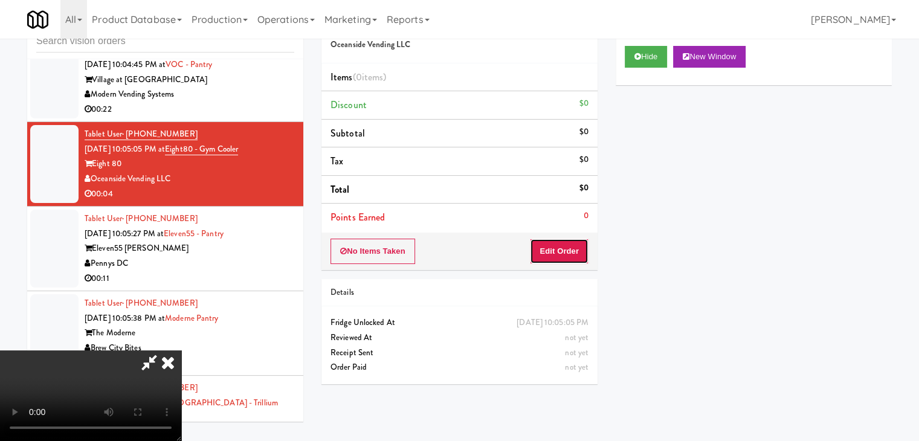
click at [562, 247] on button "Edit Order" at bounding box center [559, 251] width 59 height 25
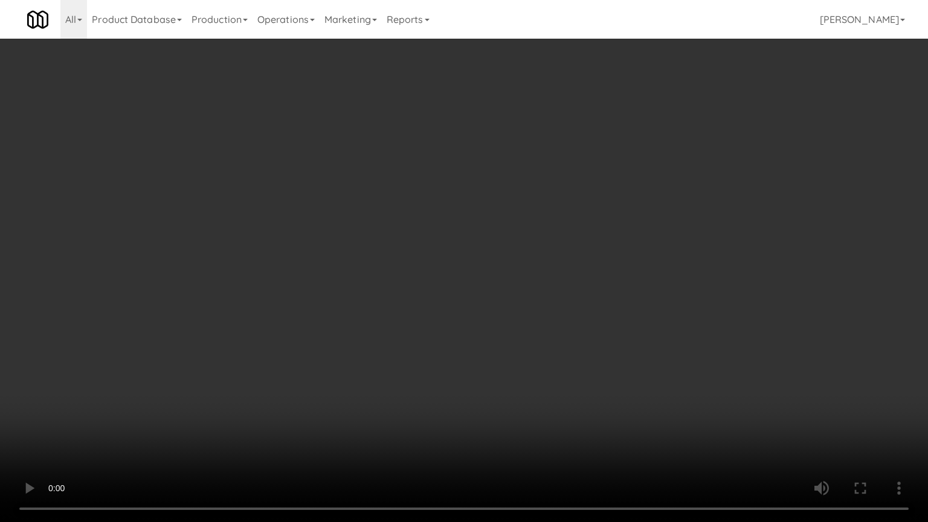
click at [521, 330] on video at bounding box center [464, 261] width 928 height 522
click at [509, 336] on video at bounding box center [464, 261] width 928 height 522
click at [496, 331] on video at bounding box center [464, 261] width 928 height 522
drag, startPoint x: 496, startPoint y: 331, endPoint x: 638, endPoint y: 175, distance: 211.2
click at [498, 330] on video at bounding box center [464, 261] width 928 height 522
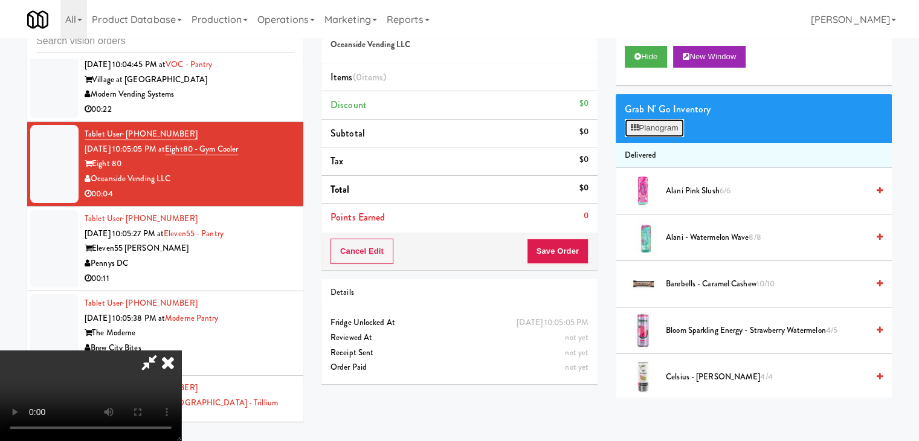
click at [664, 128] on button "Planogram" at bounding box center [654, 128] width 59 height 18
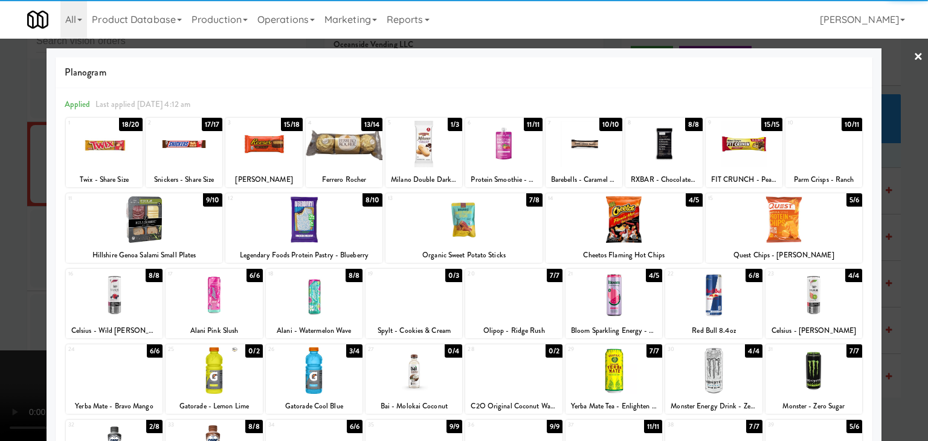
click at [309, 223] on div at bounding box center [303, 219] width 157 height 47
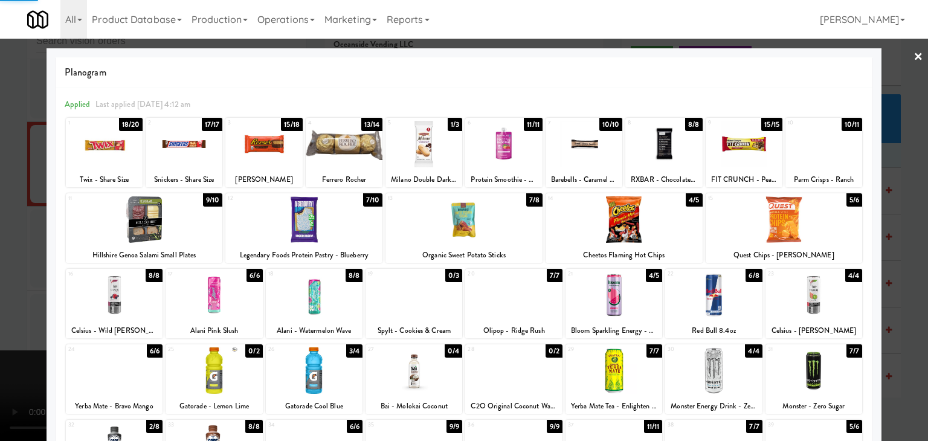
drag, startPoint x: 0, startPoint y: 260, endPoint x: 193, endPoint y: 262, distance: 193.3
click at [4, 260] on div at bounding box center [464, 220] width 928 height 441
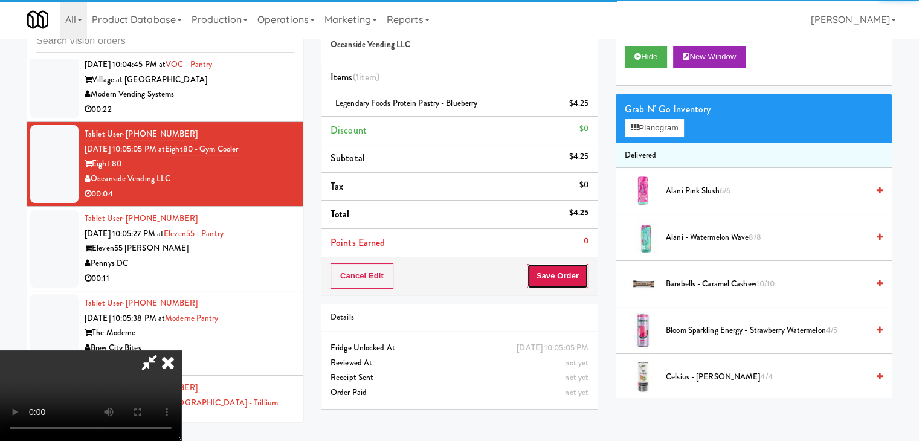
click at [574, 280] on button "Save Order" at bounding box center [558, 275] width 62 height 25
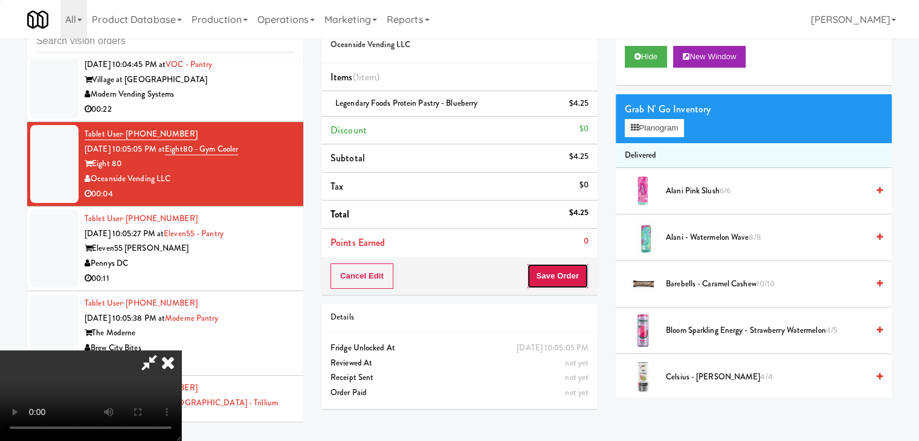
click at [574, 280] on button "Save Order" at bounding box center [558, 275] width 62 height 25
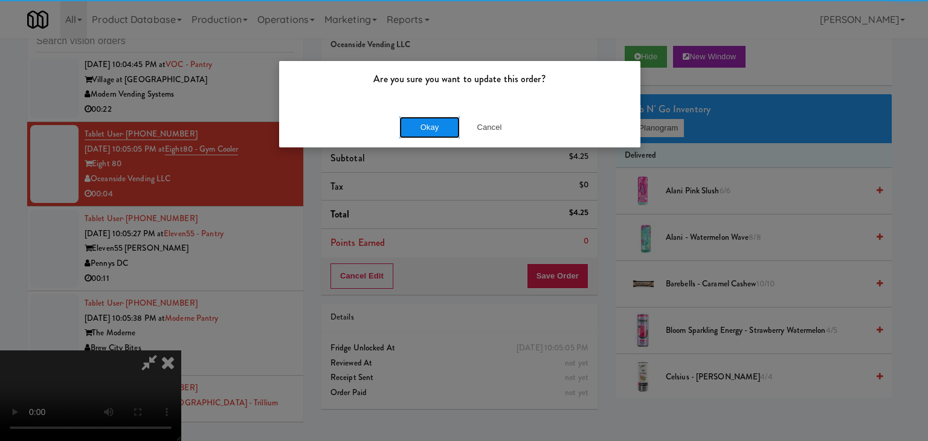
click at [424, 122] on button "Okay" at bounding box center [429, 128] width 60 height 22
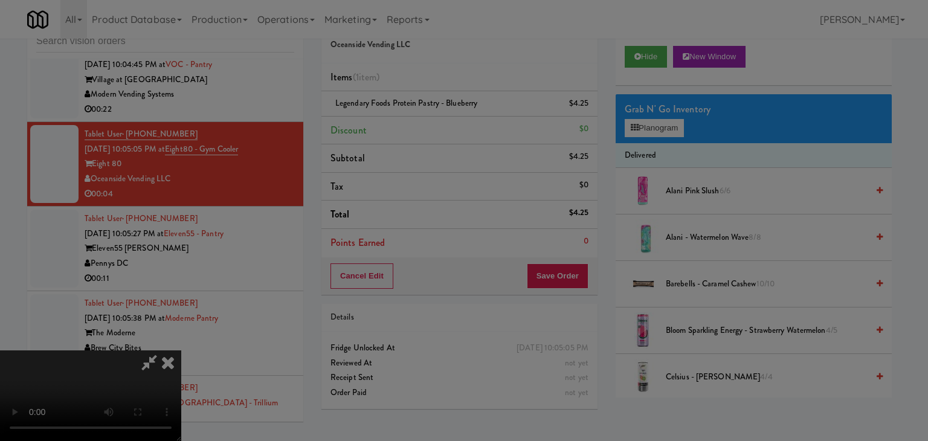
click at [424, 123] on body "Are you sure you want to update this order? Okay Cancel Okay Are you sure you w…" at bounding box center [464, 220] width 928 height 441
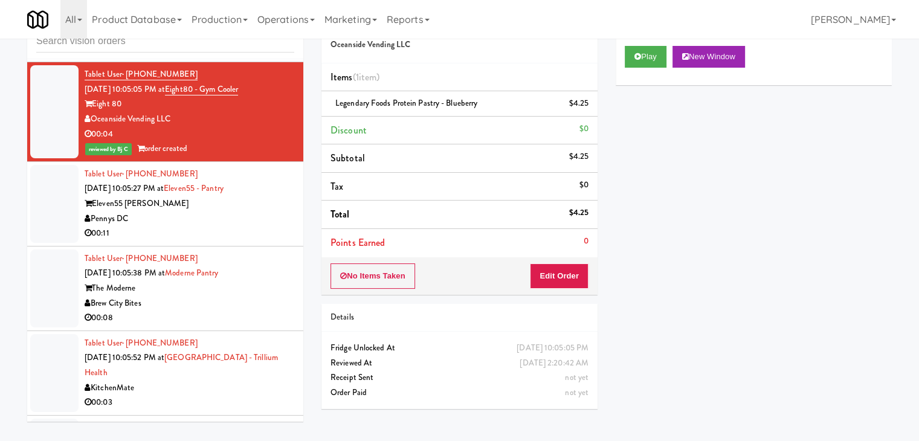
scroll to position [9467, 0]
click at [252, 211] on div "Eleven55 [PERSON_NAME]" at bounding box center [190, 203] width 210 height 15
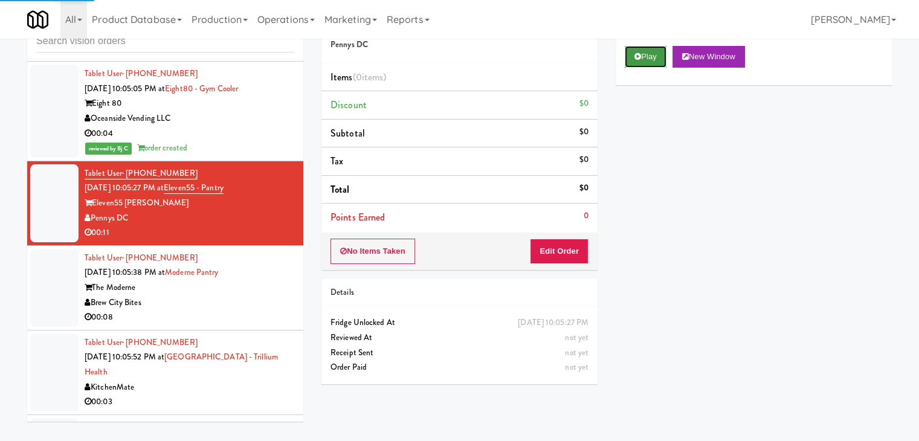
click at [637, 56] on icon at bounding box center [637, 57] width 7 height 8
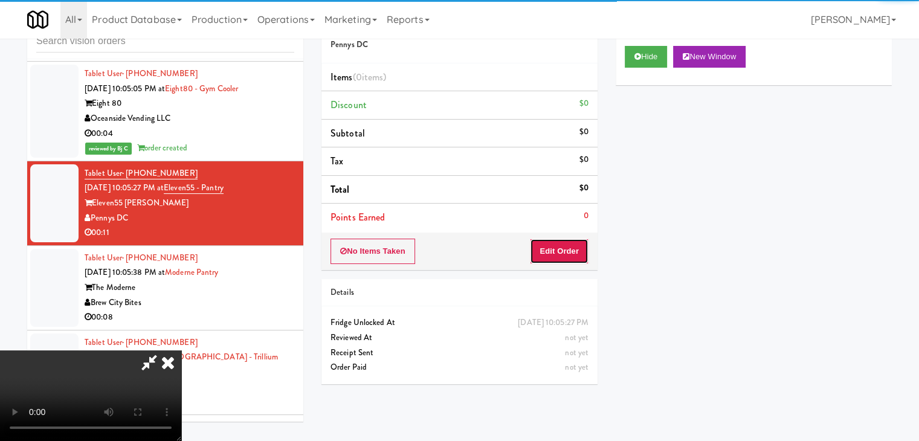
click at [565, 250] on button "Edit Order" at bounding box center [559, 251] width 59 height 25
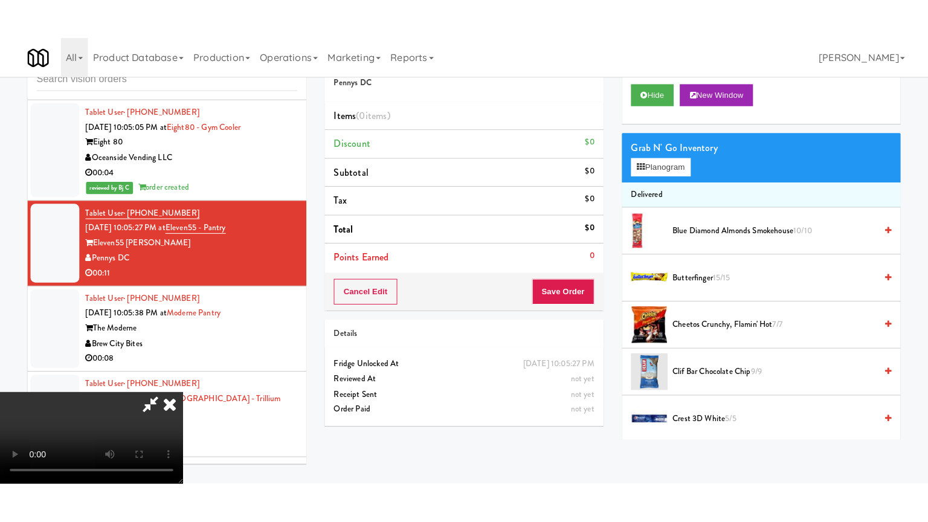
scroll to position [170, 0]
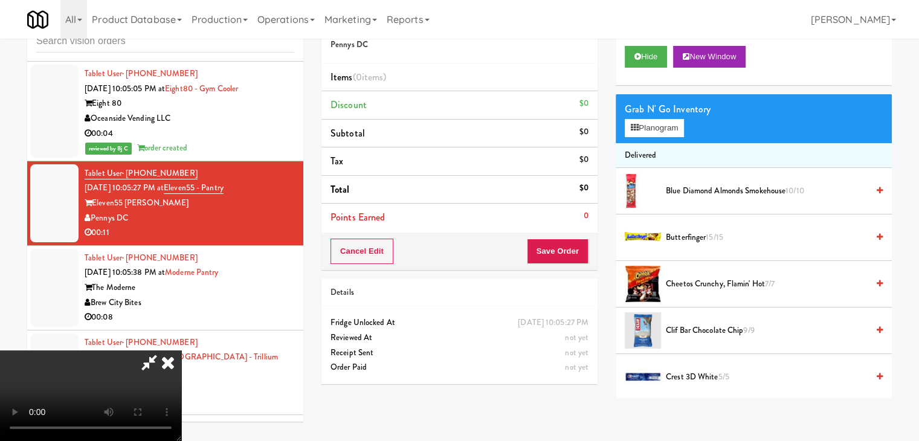
click at [181, 350] on video at bounding box center [90, 395] width 181 height 91
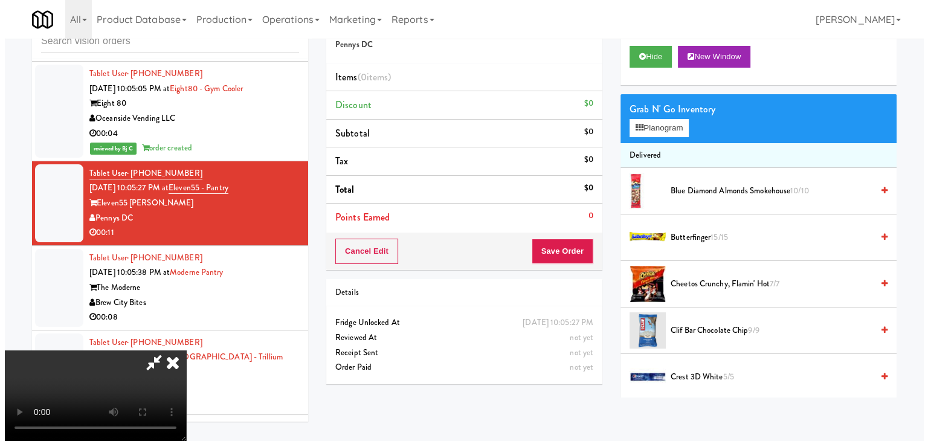
scroll to position [0, 0]
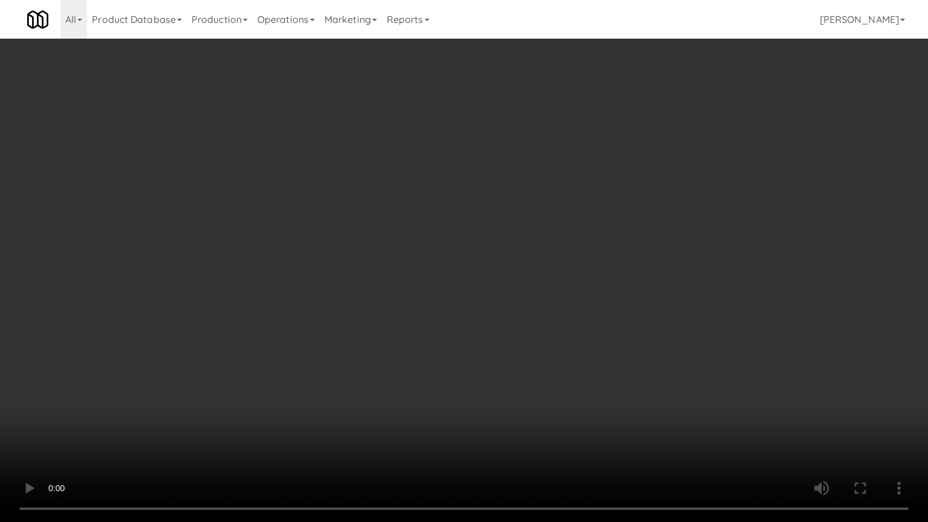
click at [503, 350] on video at bounding box center [464, 261] width 928 height 522
click at [504, 355] on video at bounding box center [464, 261] width 928 height 522
drag, startPoint x: 500, startPoint y: 356, endPoint x: 488, endPoint y: 362, distance: 13.5
click at [500, 358] on video at bounding box center [464, 261] width 928 height 522
click at [492, 360] on video at bounding box center [464, 261] width 928 height 522
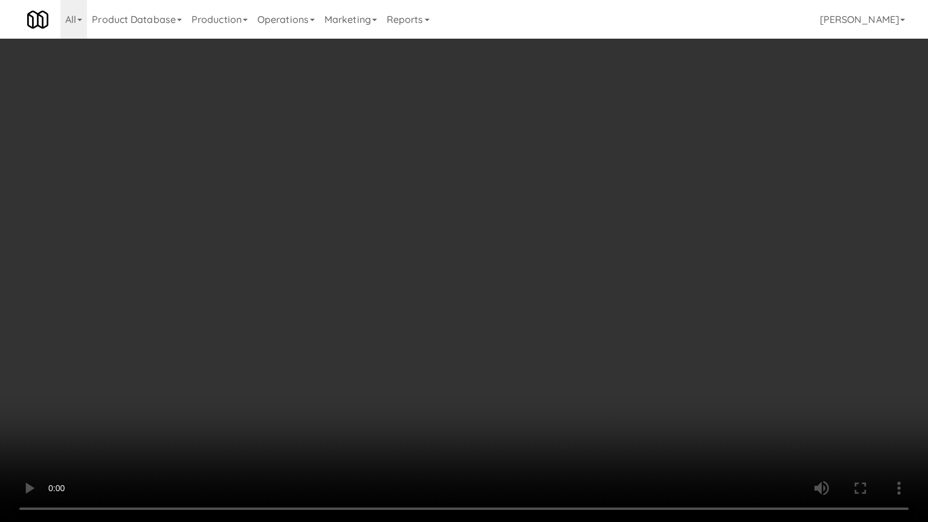
click at [492, 362] on video at bounding box center [464, 261] width 928 height 522
click at [495, 361] on video at bounding box center [464, 261] width 928 height 522
click at [498, 357] on video at bounding box center [464, 261] width 928 height 522
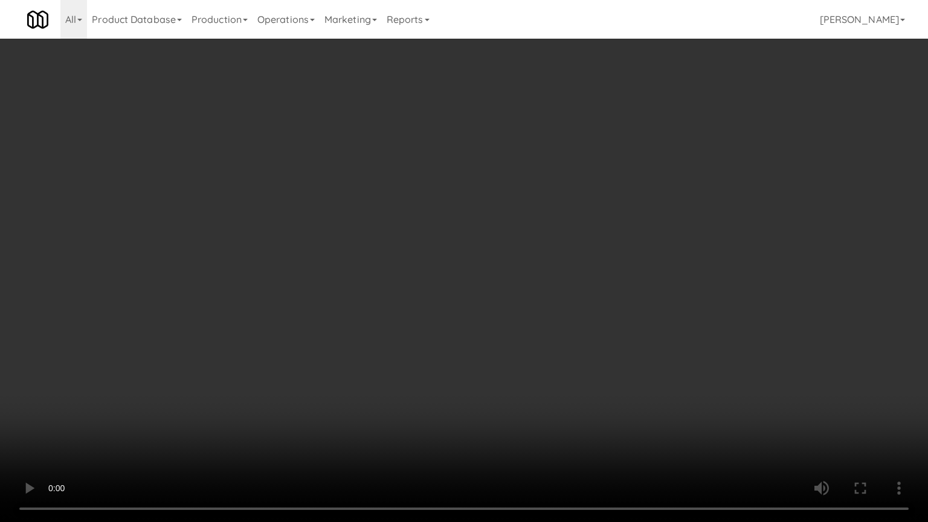
click at [498, 356] on video at bounding box center [464, 261] width 928 height 522
click at [500, 355] on video at bounding box center [464, 261] width 928 height 522
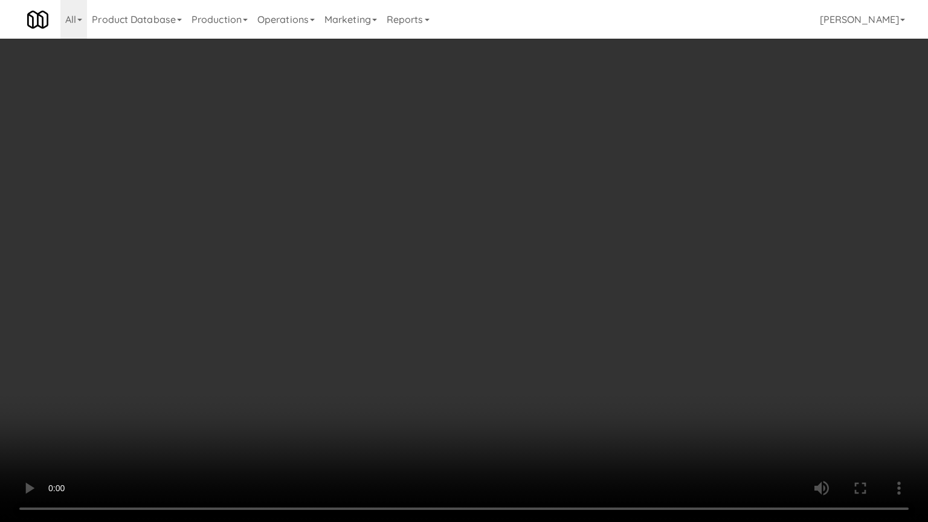
click at [501, 353] on video at bounding box center [464, 261] width 928 height 522
click at [500, 353] on video at bounding box center [464, 261] width 928 height 522
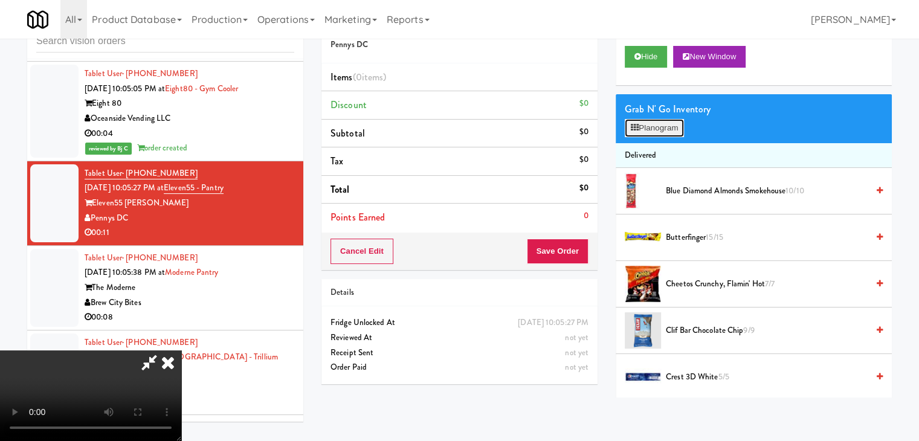
click at [653, 129] on button "Planogram" at bounding box center [654, 128] width 59 height 18
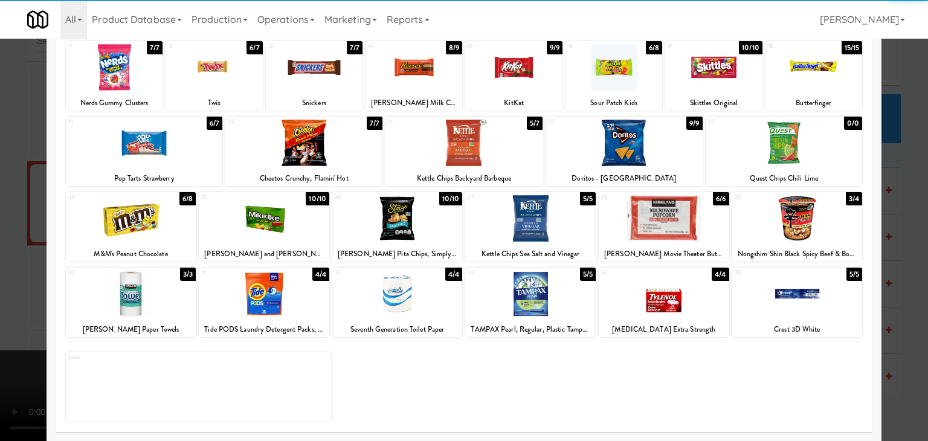
click at [417, 312] on div at bounding box center [397, 294] width 130 height 47
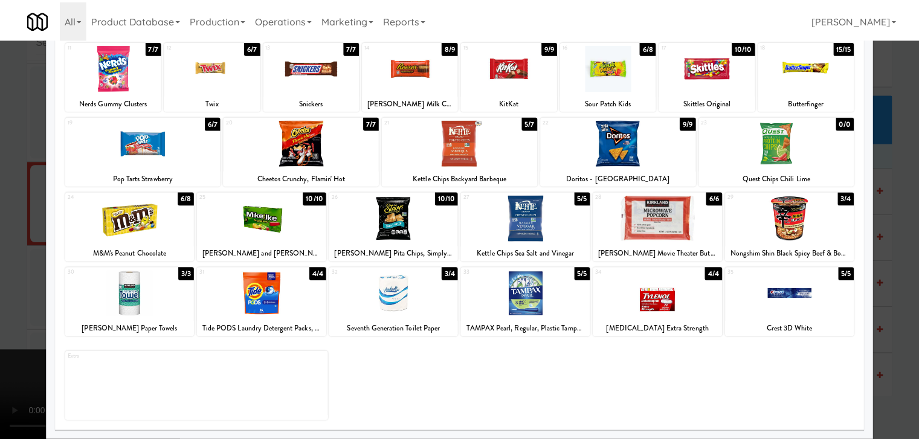
scroll to position [31, 0]
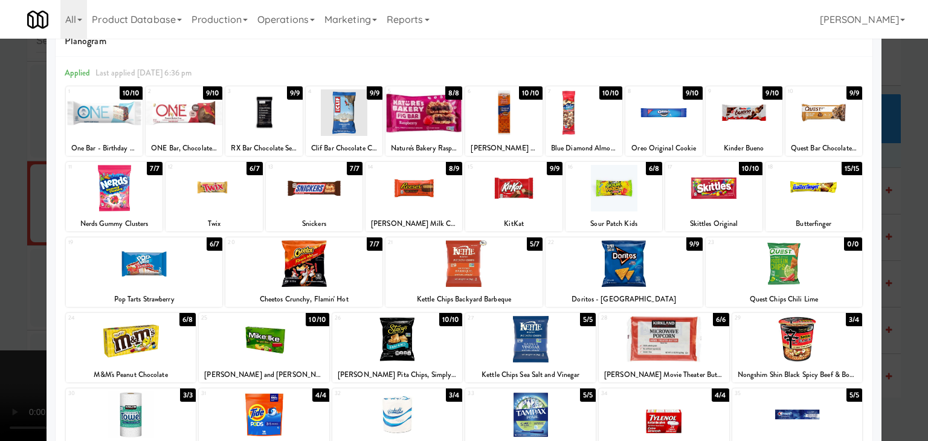
click at [421, 207] on div at bounding box center [413, 188] width 97 height 47
drag, startPoint x: 0, startPoint y: 257, endPoint x: 114, endPoint y: 258, distance: 113.6
click at [1, 257] on div at bounding box center [464, 220] width 928 height 441
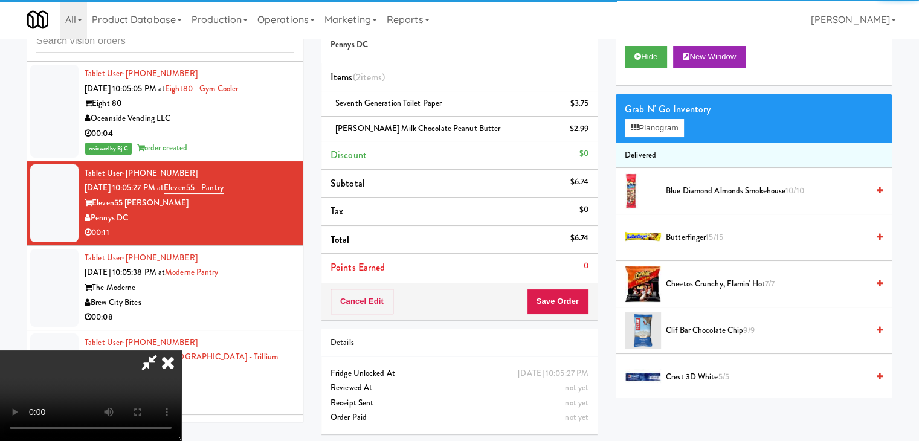
click at [181, 350] on video at bounding box center [90, 395] width 181 height 91
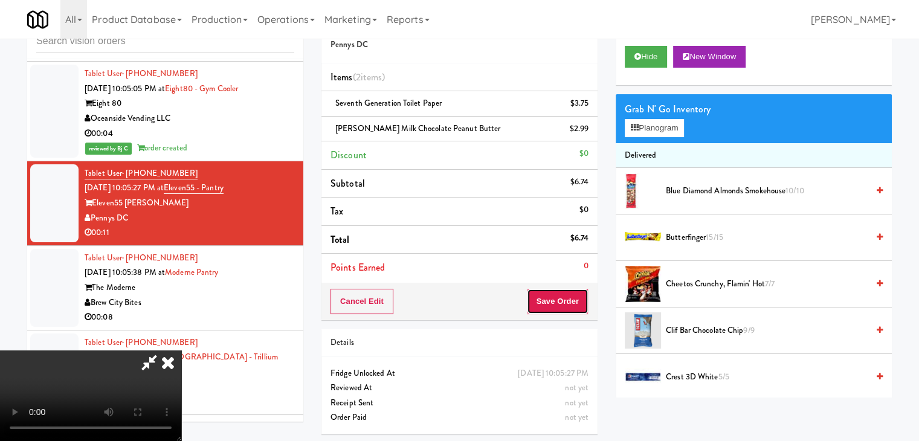
click at [568, 300] on button "Save Order" at bounding box center [558, 301] width 62 height 25
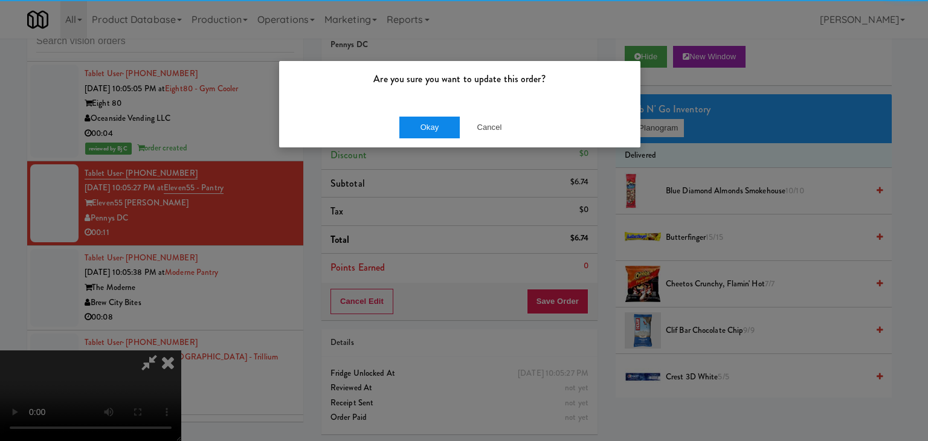
drag, startPoint x: 429, startPoint y: 110, endPoint x: 420, endPoint y: 125, distance: 17.3
click at [427, 112] on div "Okay Cancel" at bounding box center [459, 127] width 361 height 40
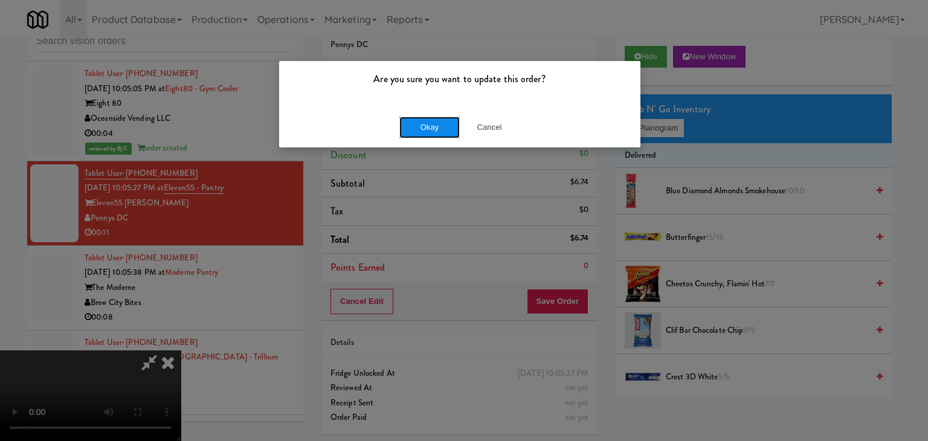
click at [420, 126] on button "Okay" at bounding box center [429, 128] width 60 height 22
click at [420, 126] on div "Okay Cancel" at bounding box center [459, 127] width 361 height 40
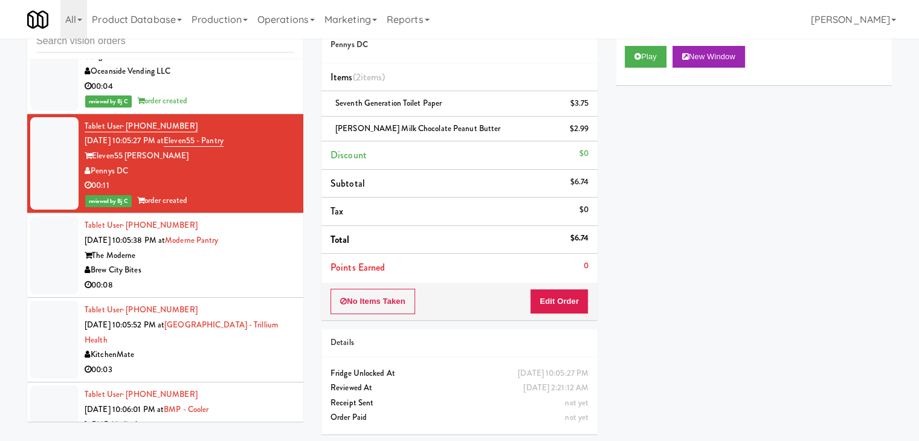
scroll to position [9588, 0]
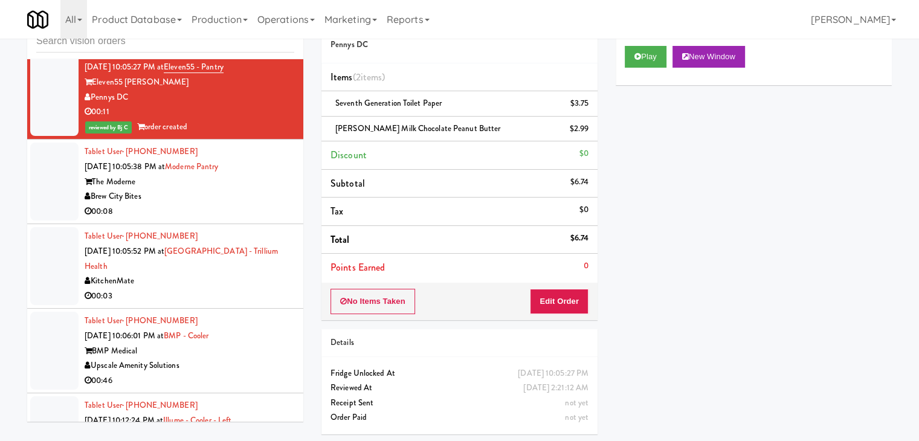
click at [251, 219] on div "Tablet User · (414) 940-4802 [DATE] 10:05:38 PM at [GEOGRAPHIC_DATA] Bites 00:08" at bounding box center [190, 181] width 210 height 74
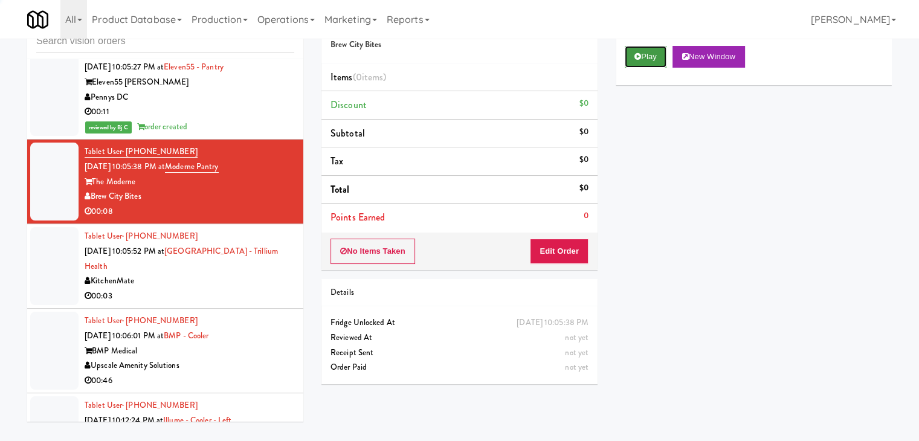
click at [640, 54] on icon at bounding box center [637, 57] width 7 height 8
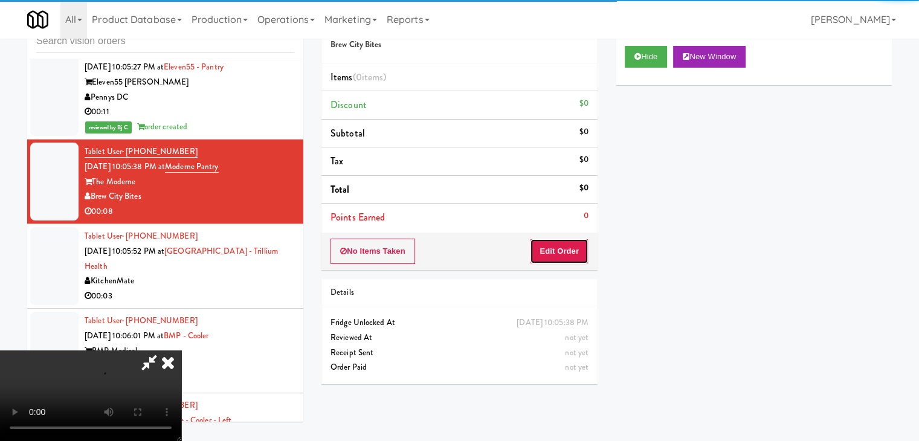
click at [561, 252] on button "Edit Order" at bounding box center [559, 251] width 59 height 25
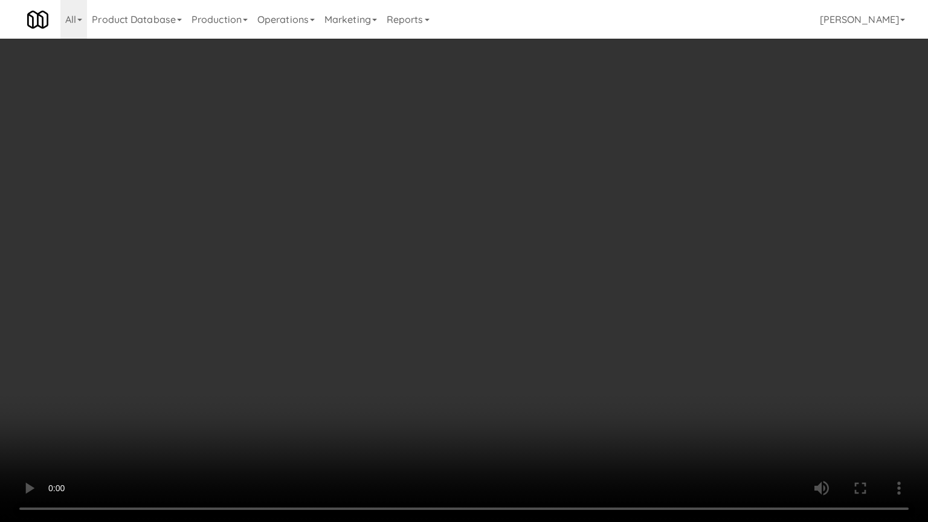
click at [546, 358] on video at bounding box center [464, 261] width 928 height 522
click at [546, 357] on video at bounding box center [464, 261] width 928 height 522
click at [551, 353] on video at bounding box center [464, 261] width 928 height 522
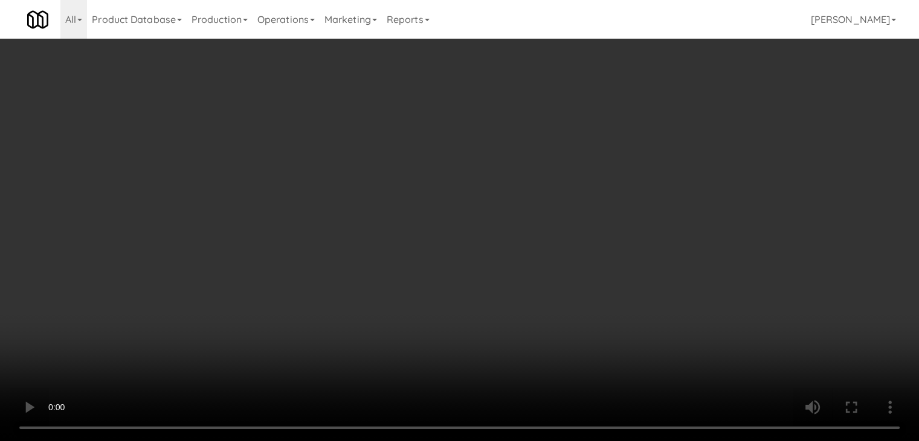
click at [447, 296] on video at bounding box center [459, 220] width 919 height 441
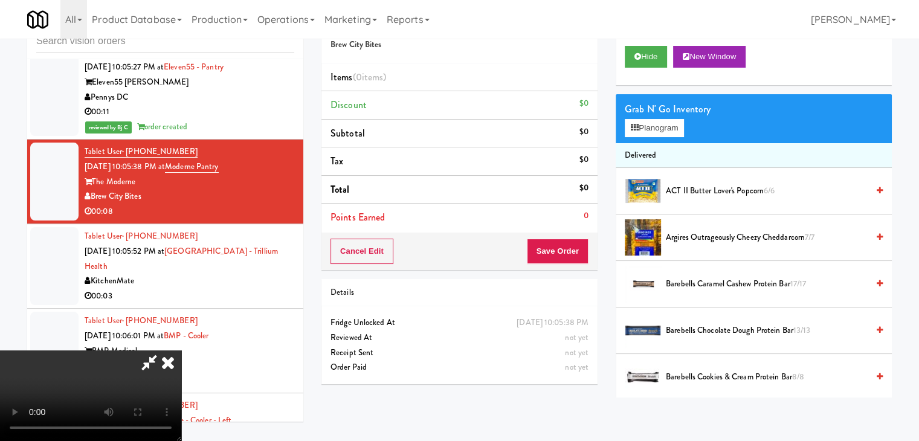
click at [181, 350] on video at bounding box center [90, 395] width 181 height 91
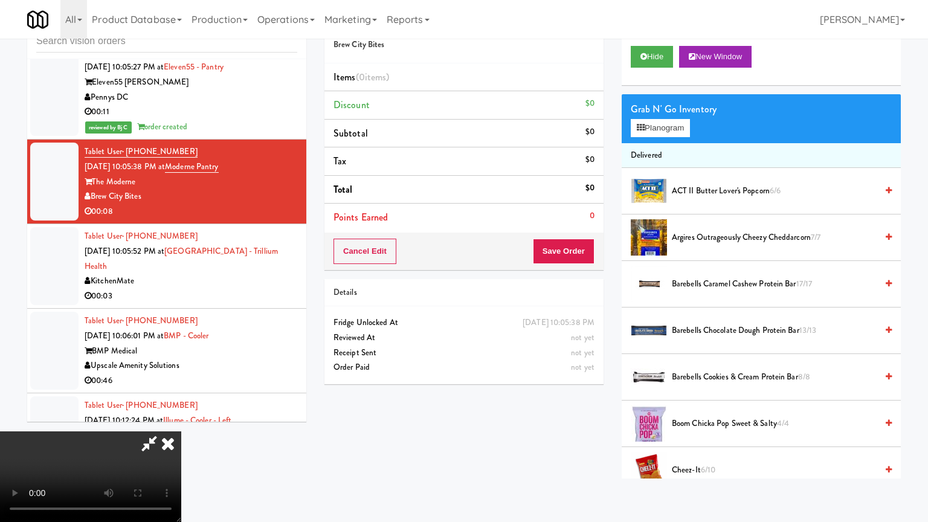
click at [181, 431] on video at bounding box center [90, 476] width 181 height 91
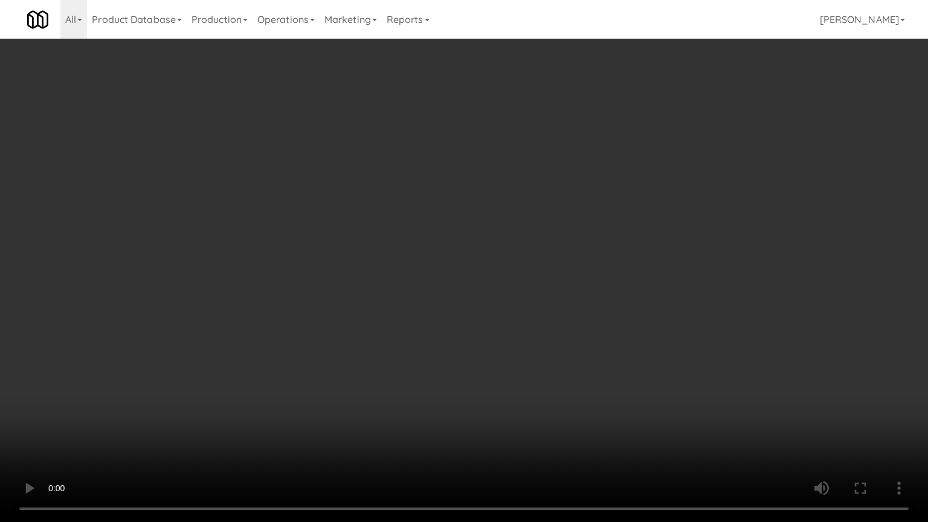
click at [513, 343] on video at bounding box center [464, 261] width 928 height 522
click at [544, 319] on video at bounding box center [464, 261] width 928 height 522
drag, startPoint x: 544, startPoint y: 319, endPoint x: 572, endPoint y: 240, distance: 84.1
click at [544, 317] on video at bounding box center [464, 261] width 928 height 522
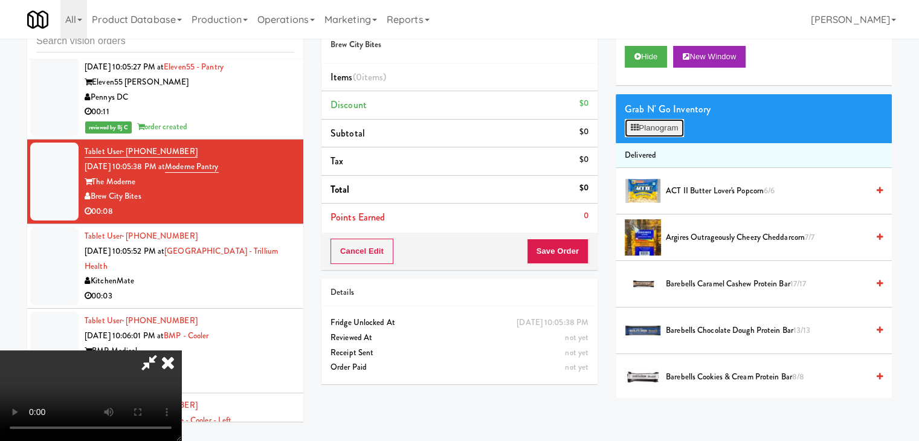
click at [663, 129] on button "Planogram" at bounding box center [654, 128] width 59 height 18
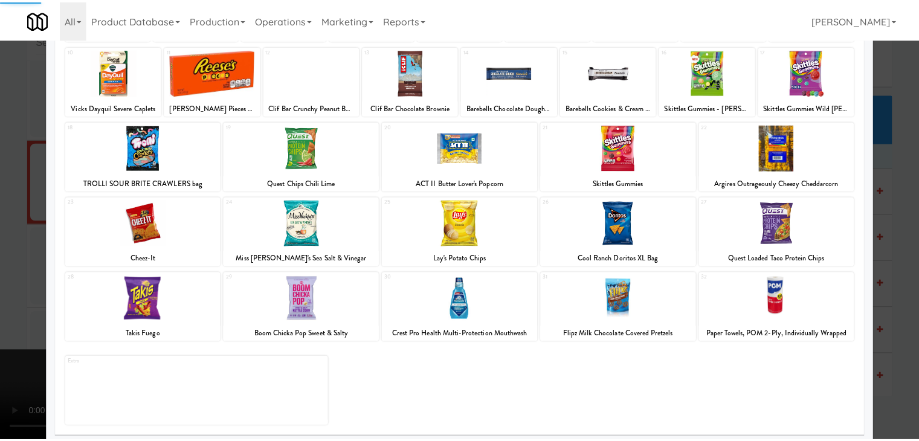
scroll to position [152, 0]
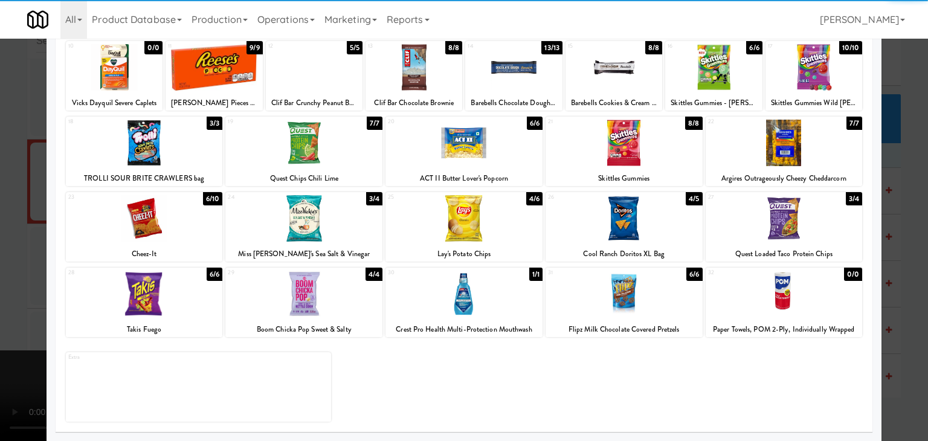
click at [164, 303] on div at bounding box center [144, 294] width 157 height 47
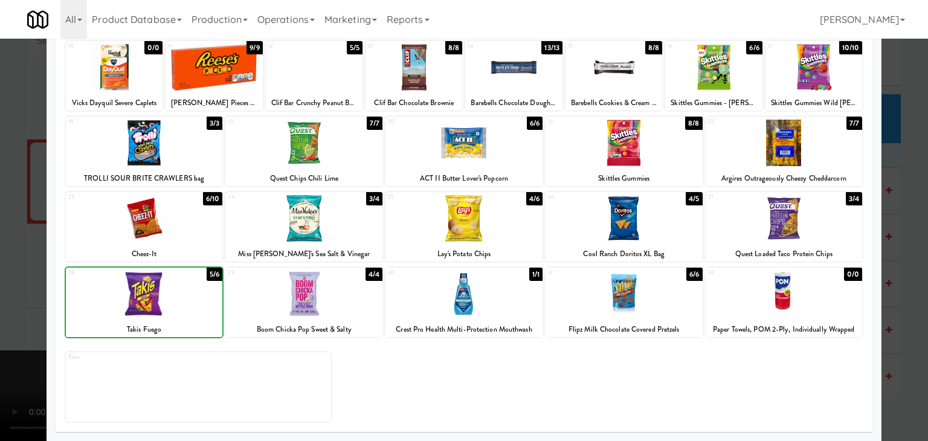
click at [164, 303] on div at bounding box center [144, 294] width 157 height 47
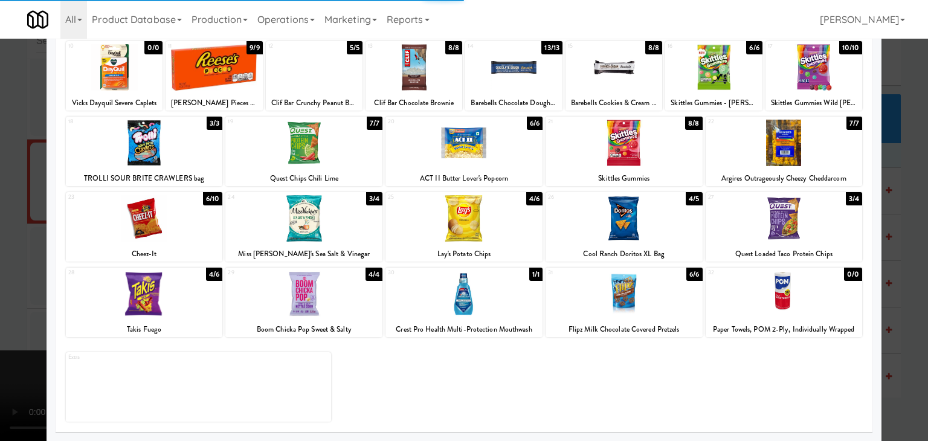
drag, startPoint x: 0, startPoint y: 303, endPoint x: 351, endPoint y: 283, distance: 351.5
click at [15, 300] on div at bounding box center [464, 220] width 928 height 441
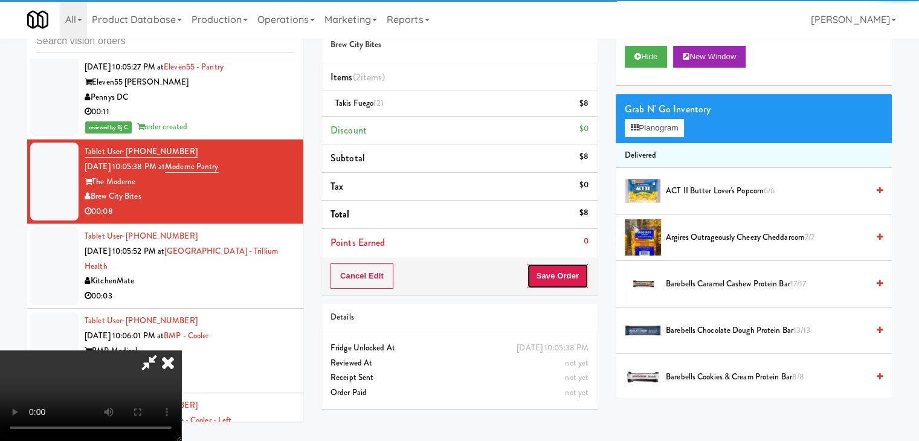
click at [565, 278] on button "Save Order" at bounding box center [558, 275] width 62 height 25
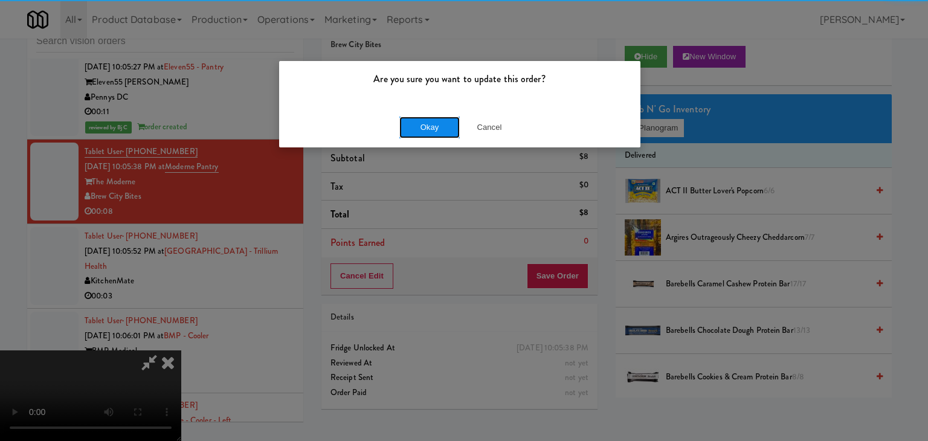
click at [439, 129] on button "Okay" at bounding box center [429, 128] width 60 height 22
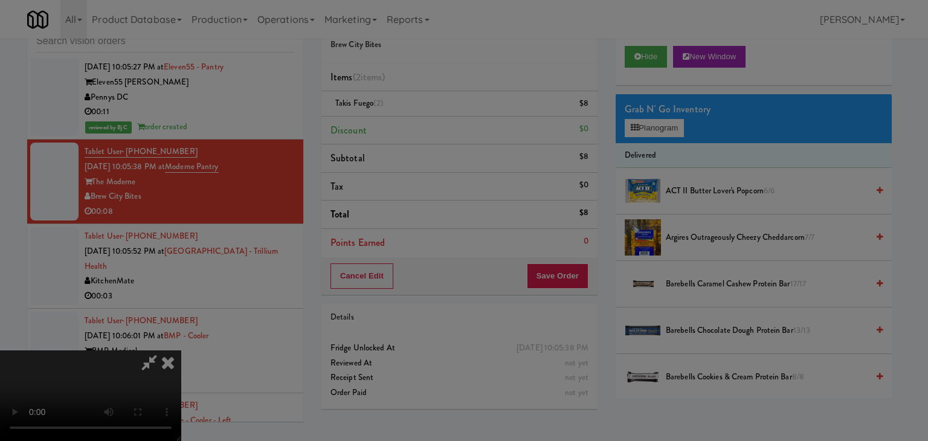
click at [439, 125] on div "Okay Cancel" at bounding box center [459, 105] width 361 height 40
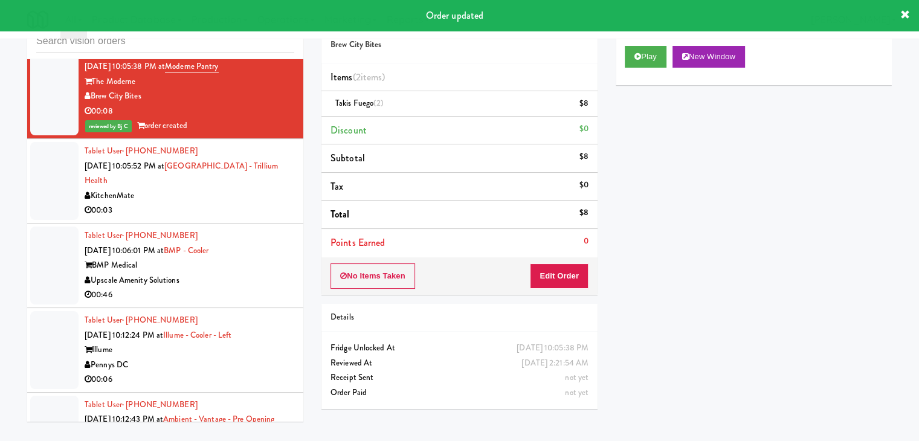
scroll to position [9709, 0]
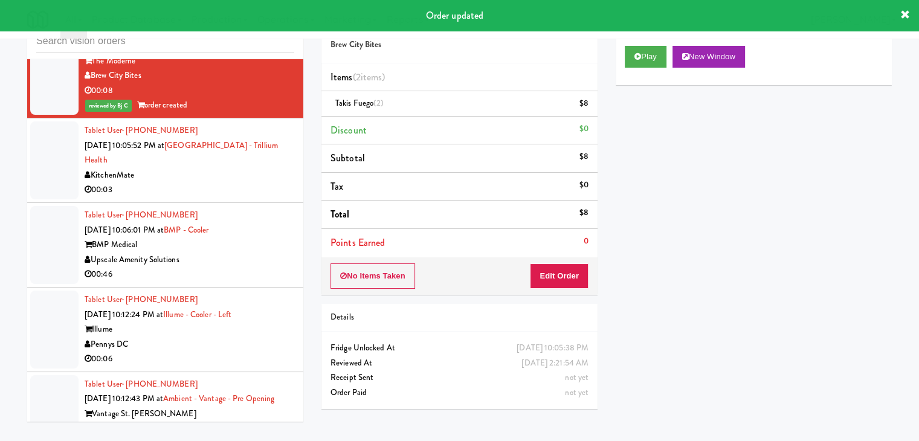
click at [251, 183] on div "KitchenMate" at bounding box center [190, 175] width 210 height 15
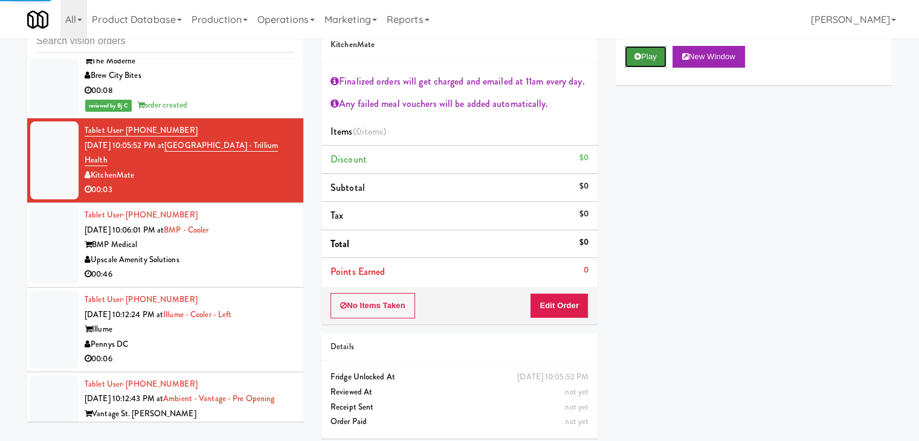
click at [651, 54] on button "Play" at bounding box center [646, 57] width 42 height 22
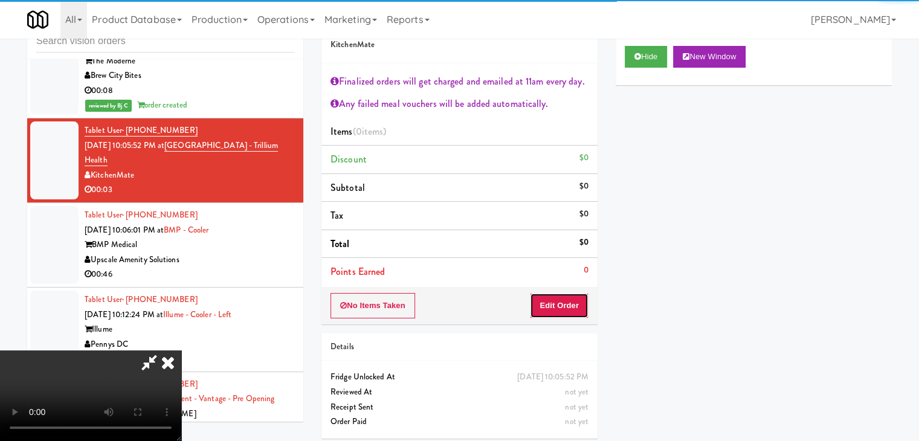
click at [572, 299] on button "Edit Order" at bounding box center [559, 305] width 59 height 25
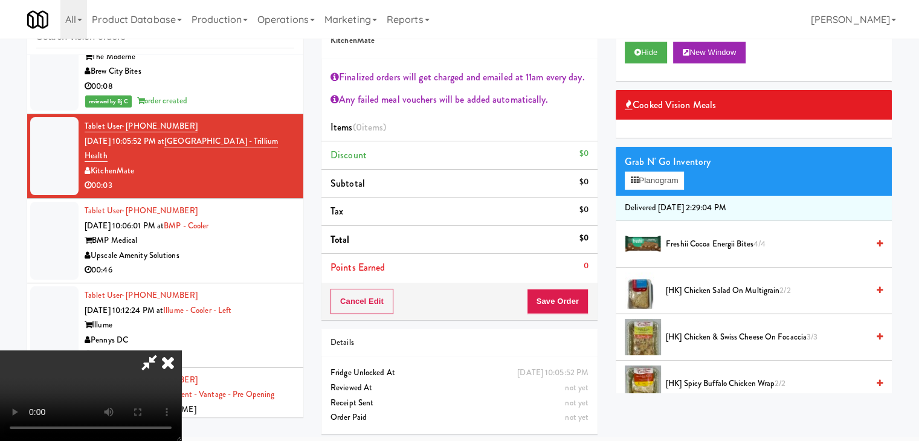
scroll to position [44, 0]
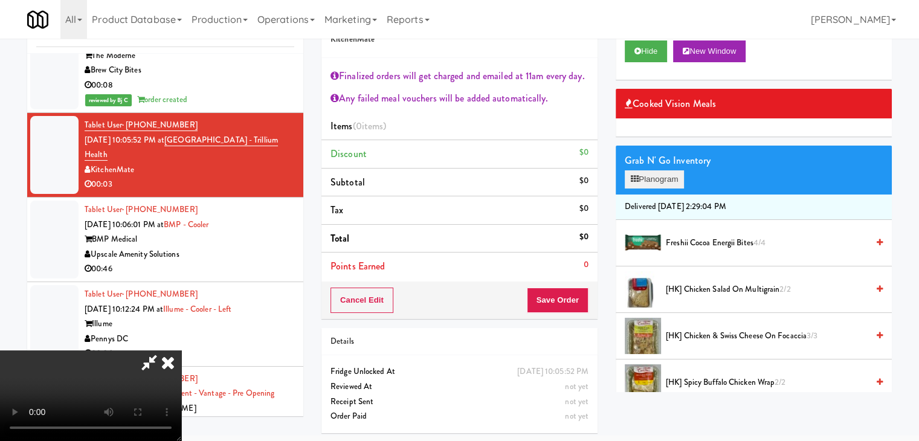
drag, startPoint x: 674, startPoint y: 189, endPoint x: 676, endPoint y: 182, distance: 7.5
click at [674, 188] on div "Grab N' Go Inventory Planogram" at bounding box center [753, 170] width 276 height 49
click at [676, 182] on button "Planogram" at bounding box center [654, 179] width 59 height 18
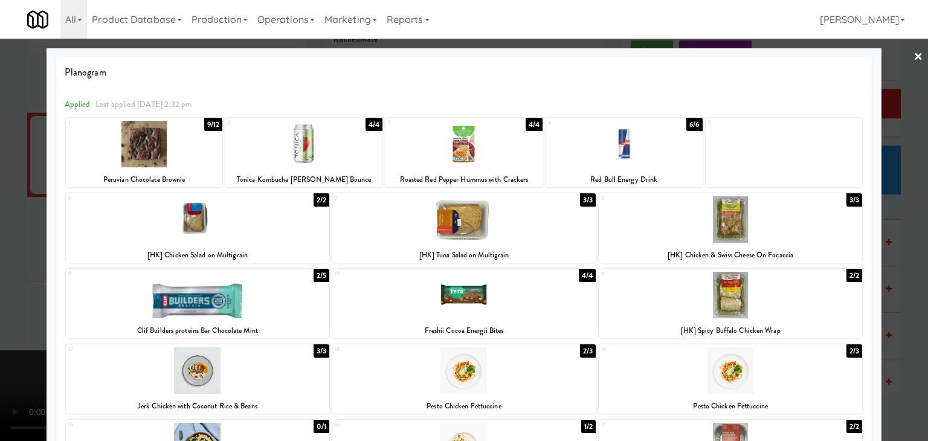
drag, startPoint x: 754, startPoint y: 218, endPoint x: 754, endPoint y: 225, distance: 6.7
click at [754, 220] on div at bounding box center [730, 219] width 263 height 47
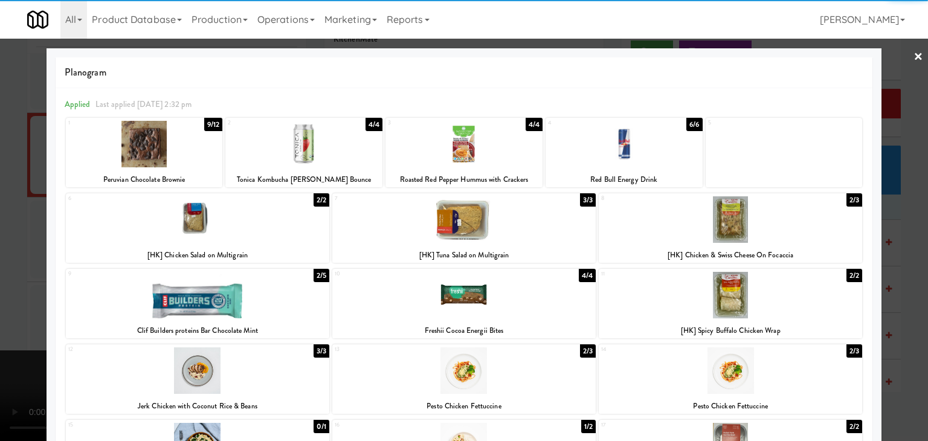
click at [0, 286] on div at bounding box center [464, 220] width 928 height 441
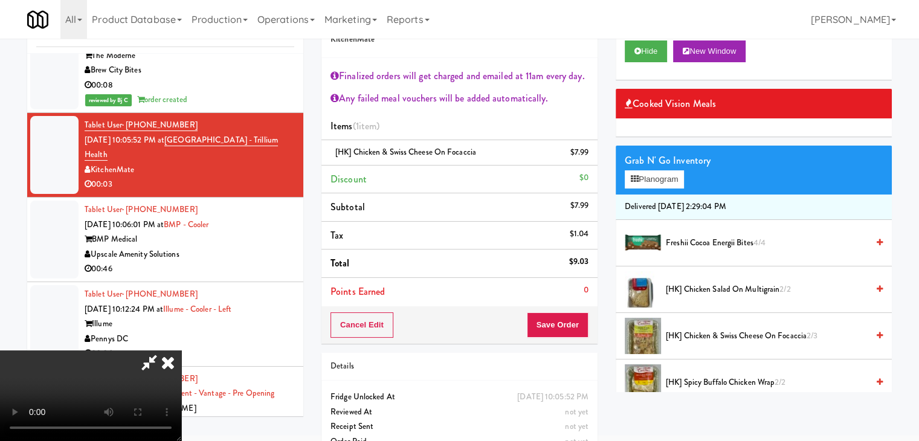
click at [181, 350] on video at bounding box center [90, 395] width 181 height 91
click at [590, 158] on icon at bounding box center [590, 157] width 6 height 8
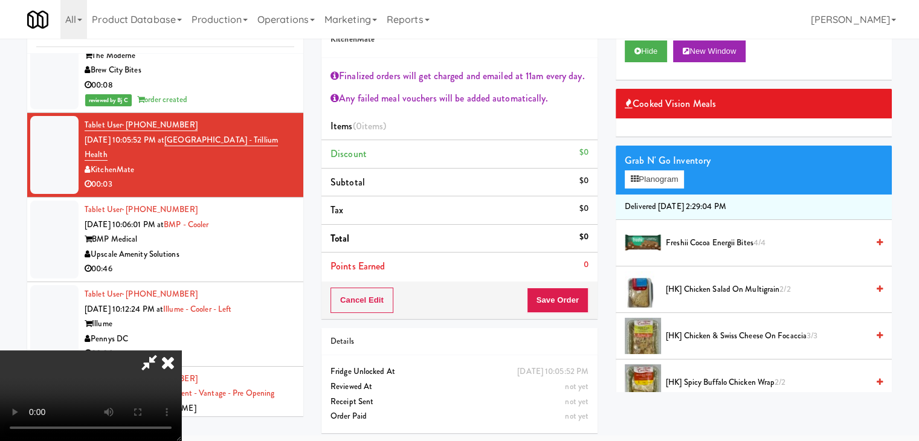
click at [181, 350] on video at bounding box center [90, 395] width 181 height 91
click at [651, 179] on button "Planogram" at bounding box center [654, 179] width 59 height 18
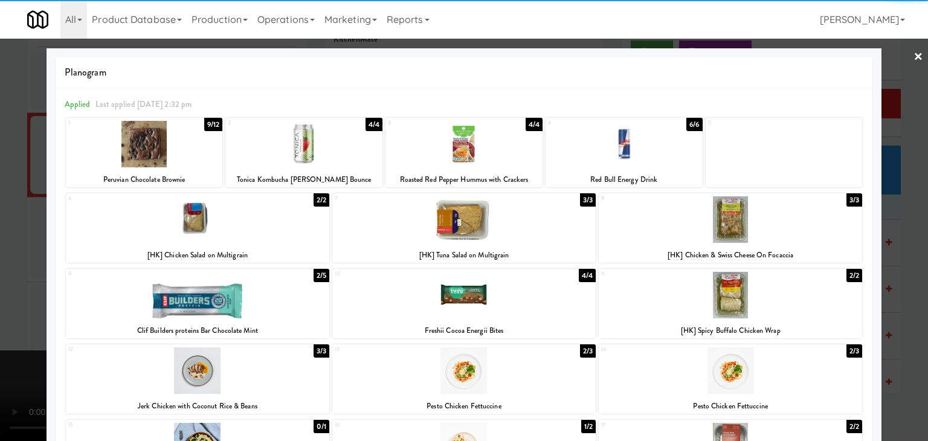
drag, startPoint x: 744, startPoint y: 285, endPoint x: 657, endPoint y: 284, distance: 87.6
click at [744, 285] on div at bounding box center [730, 295] width 263 height 47
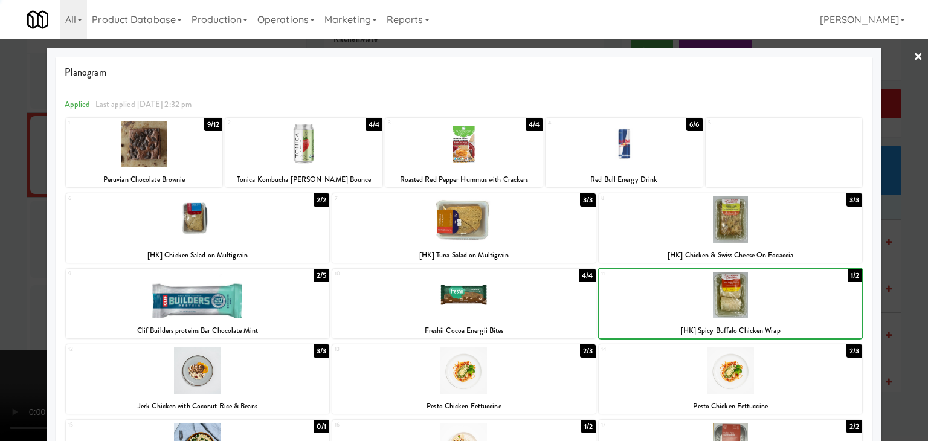
drag, startPoint x: 0, startPoint y: 267, endPoint x: 178, endPoint y: 267, distance: 178.2
click at [2, 267] on div at bounding box center [464, 220] width 928 height 441
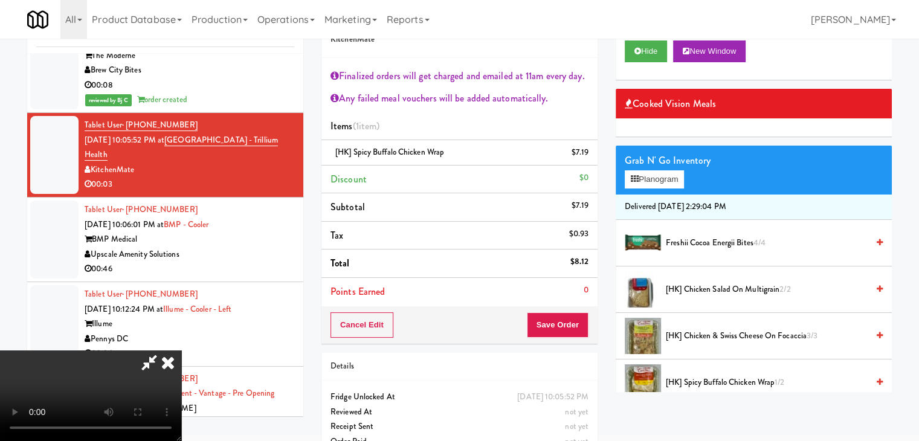
drag, startPoint x: 593, startPoint y: 320, endPoint x: 582, endPoint y: 322, distance: 11.1
click at [587, 321] on div "Order # 2267783 KitchenMate Finalized orders will get charged and emailed at 11…" at bounding box center [606, 233] width 588 height 468
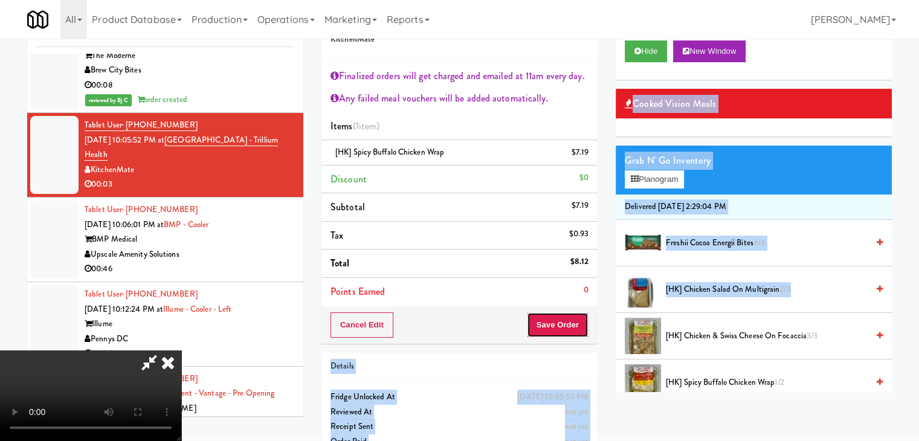
click at [582, 322] on button "Save Order" at bounding box center [558, 324] width 62 height 25
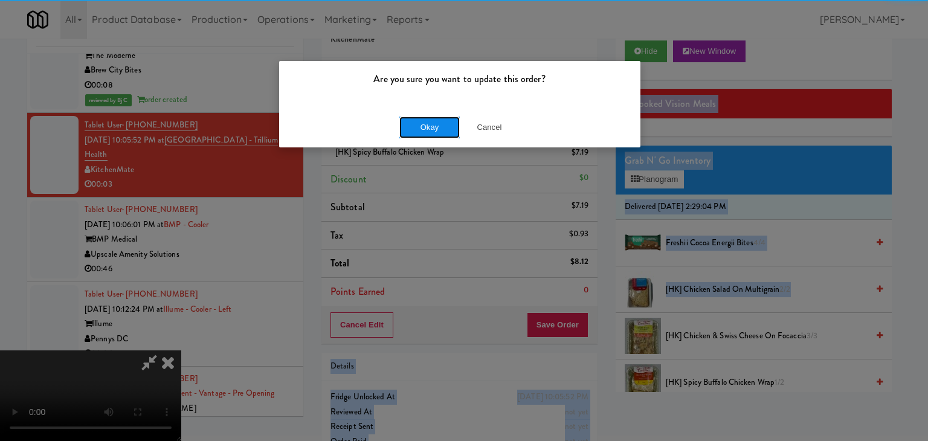
click at [437, 129] on button "Okay" at bounding box center [429, 128] width 60 height 22
click at [437, 129] on body "Are you sure you want to update this order? Okay Cancel Okay Are you sure you w…" at bounding box center [464, 215] width 928 height 441
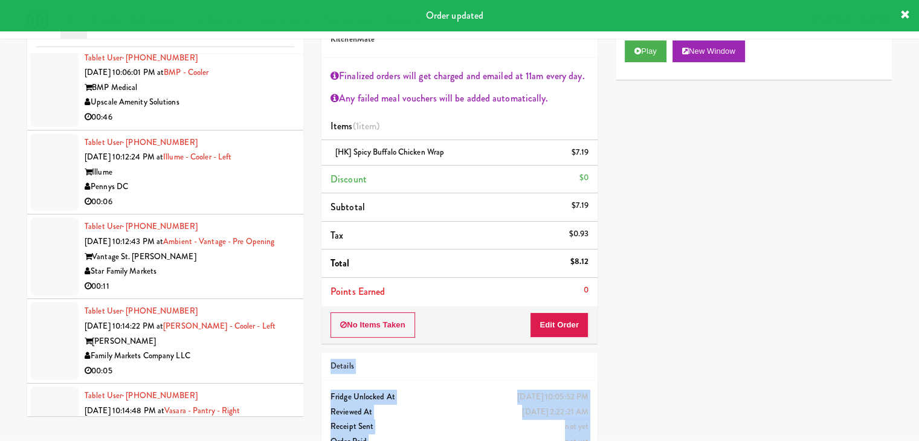
scroll to position [9951, 0]
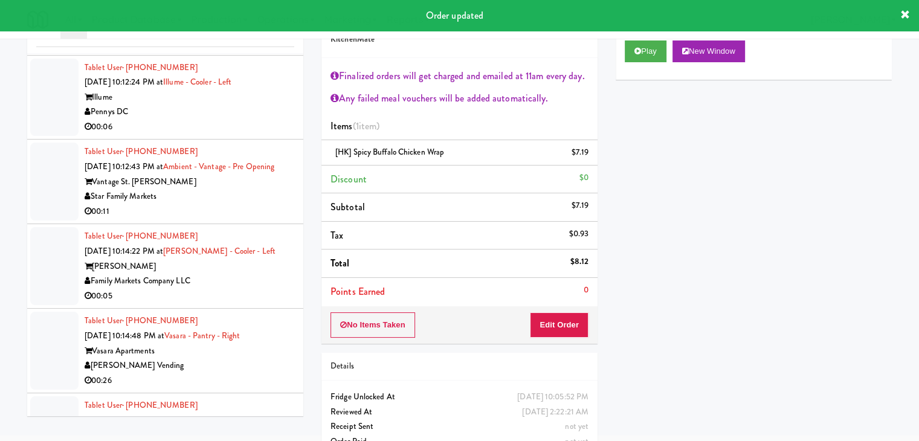
click at [259, 35] on div "Upscale Amenity Solutions" at bounding box center [190, 27] width 210 height 15
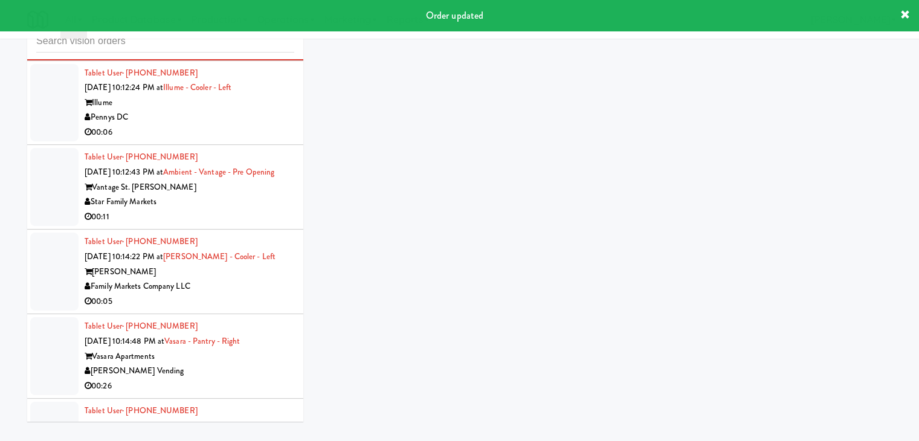
scroll to position [39, 0]
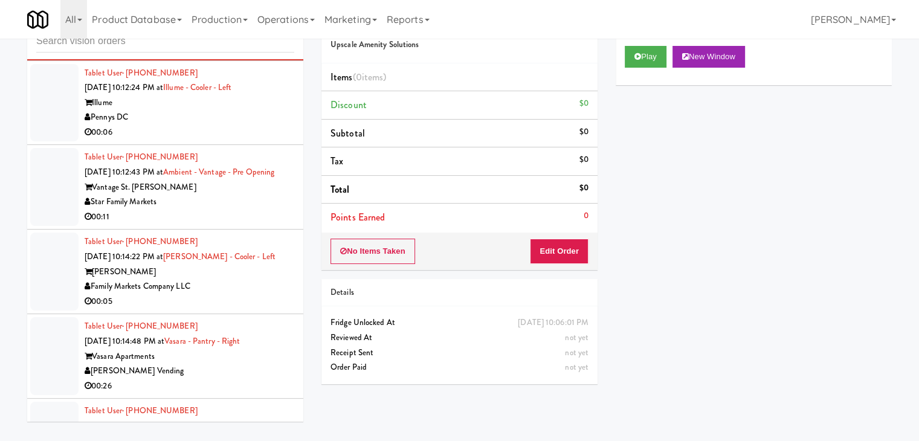
click at [199, 125] on div "Pennys DC" at bounding box center [190, 117] width 210 height 15
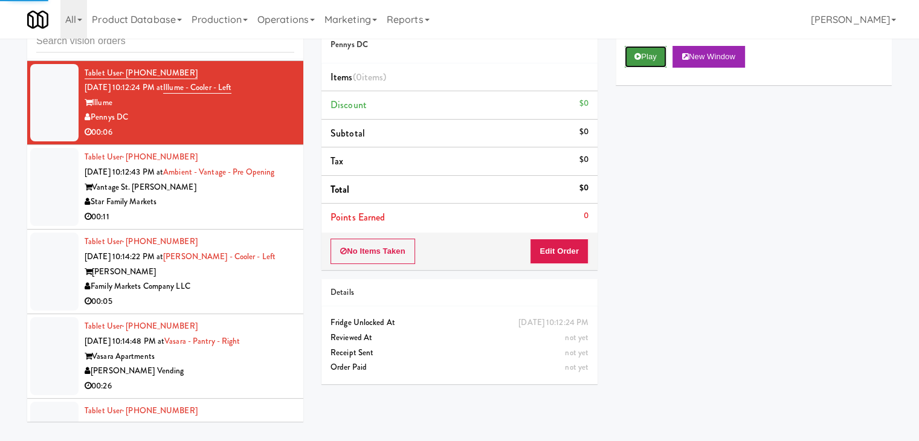
click at [653, 60] on button "Play" at bounding box center [646, 57] width 42 height 22
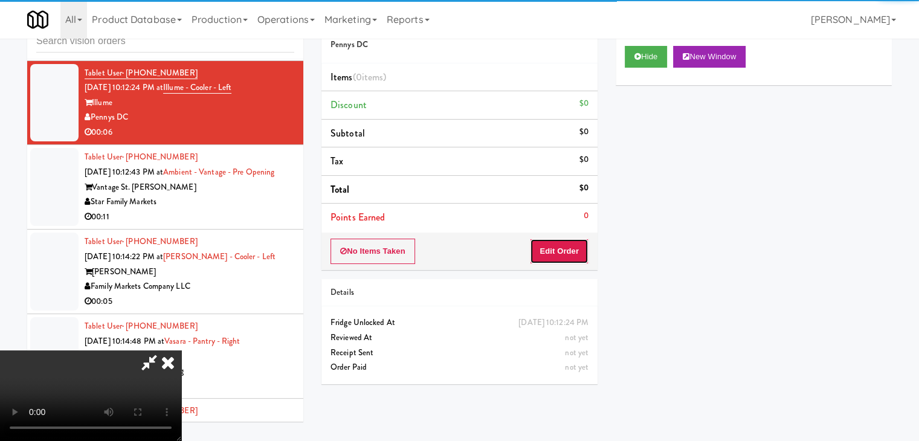
click at [567, 257] on button "Edit Order" at bounding box center [559, 251] width 59 height 25
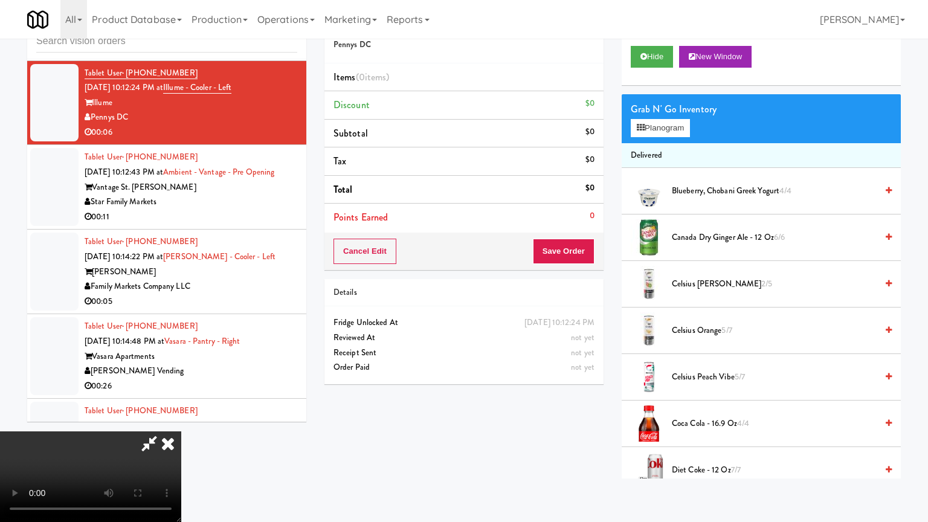
click at [181, 431] on video at bounding box center [90, 476] width 181 height 91
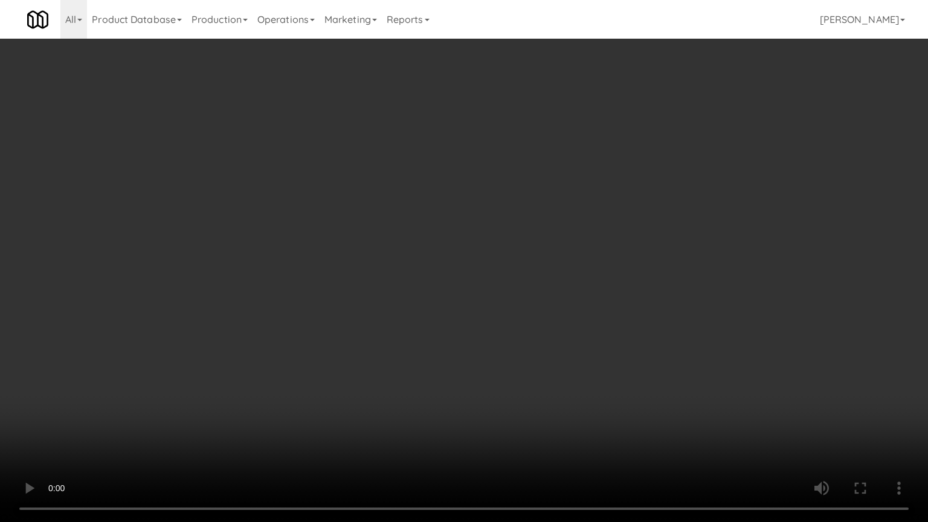
click at [556, 329] on video at bounding box center [464, 261] width 928 height 522
click at [558, 328] on video at bounding box center [464, 261] width 928 height 522
click at [557, 326] on video at bounding box center [464, 261] width 928 height 522
drag, startPoint x: 557, startPoint y: 326, endPoint x: 542, endPoint y: 331, distance: 15.9
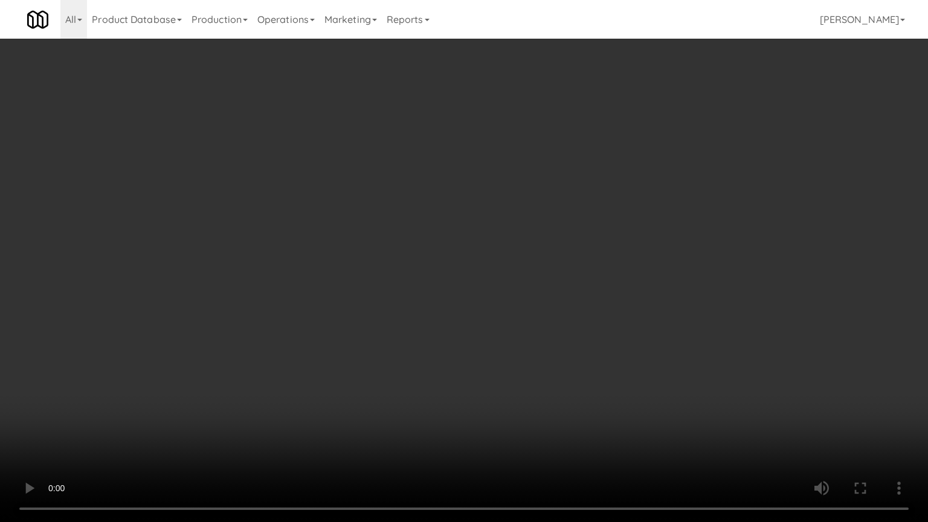
click at [556, 327] on video at bounding box center [464, 261] width 928 height 522
click at [553, 315] on video at bounding box center [464, 261] width 928 height 522
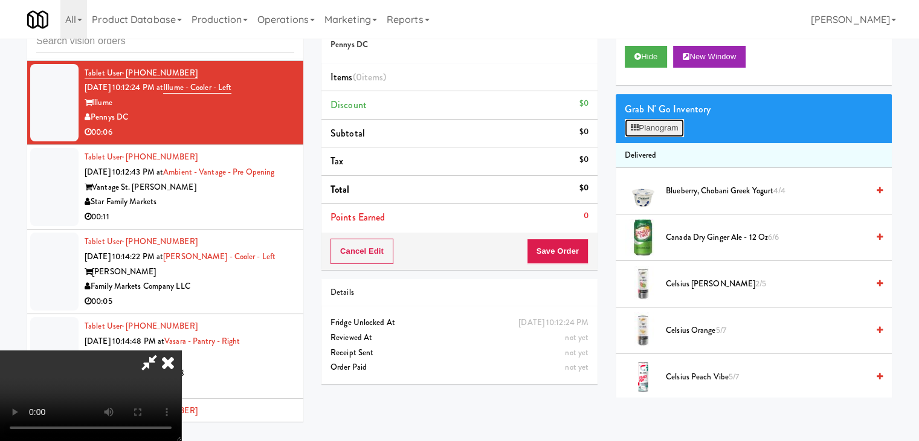
click at [664, 127] on button "Planogram" at bounding box center [654, 128] width 59 height 18
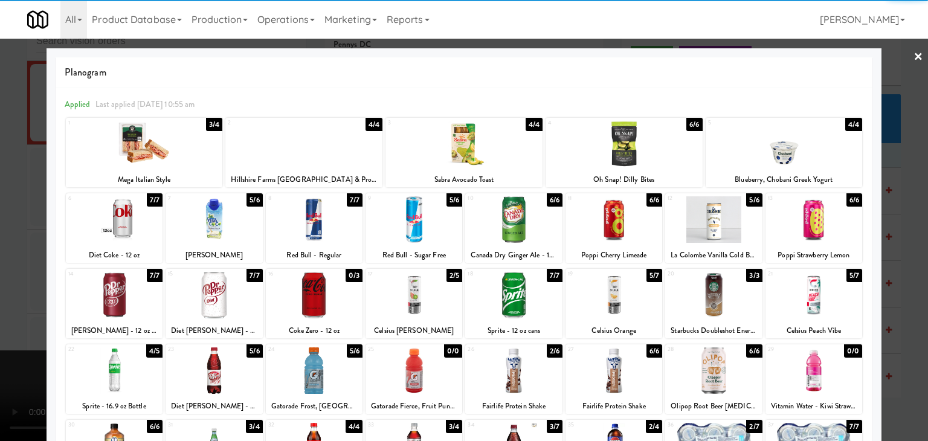
click at [608, 295] on div at bounding box center [613, 295] width 97 height 47
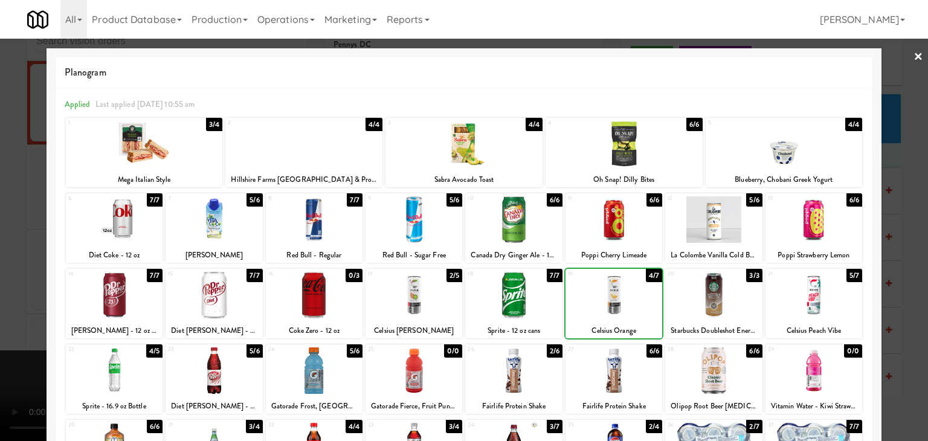
drag, startPoint x: 0, startPoint y: 271, endPoint x: 118, endPoint y: 271, distance: 118.4
click at [7, 271] on div at bounding box center [464, 220] width 928 height 441
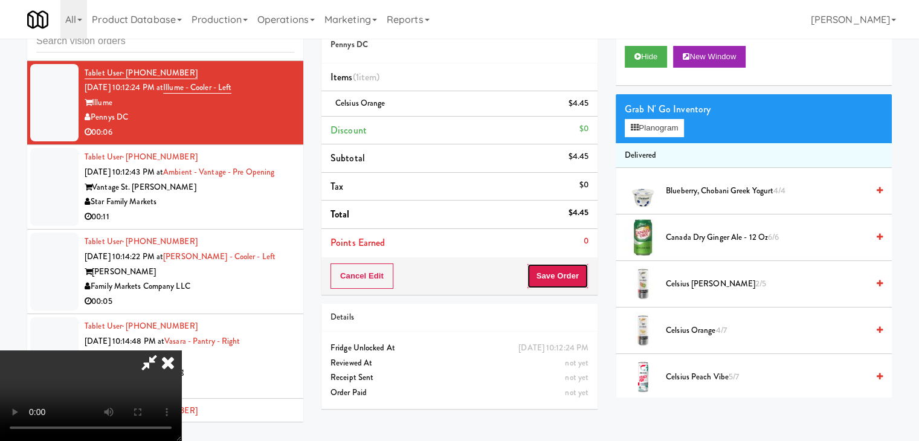
click at [571, 272] on button "Save Order" at bounding box center [558, 275] width 62 height 25
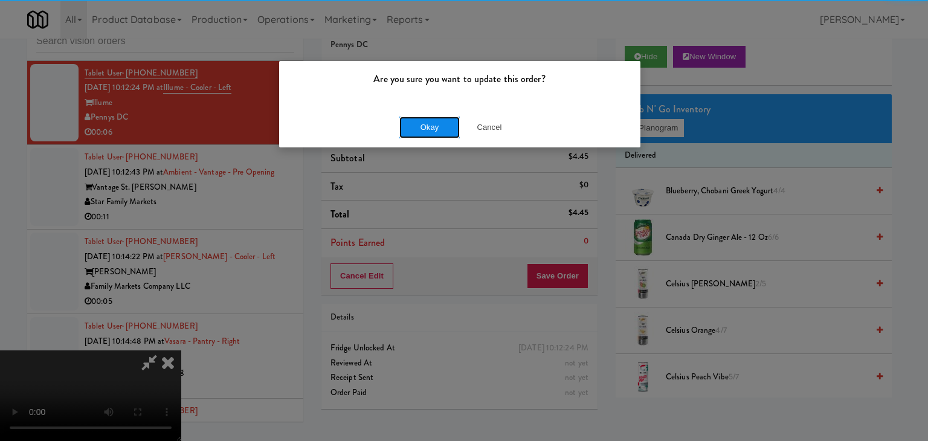
click at [442, 134] on button "Okay" at bounding box center [429, 128] width 60 height 22
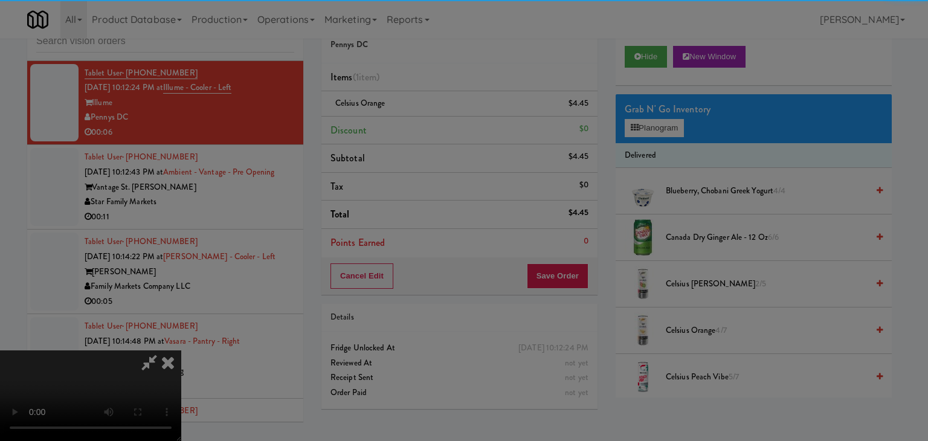
click at [442, 125] on div "Okay Cancel" at bounding box center [459, 105] width 361 height 40
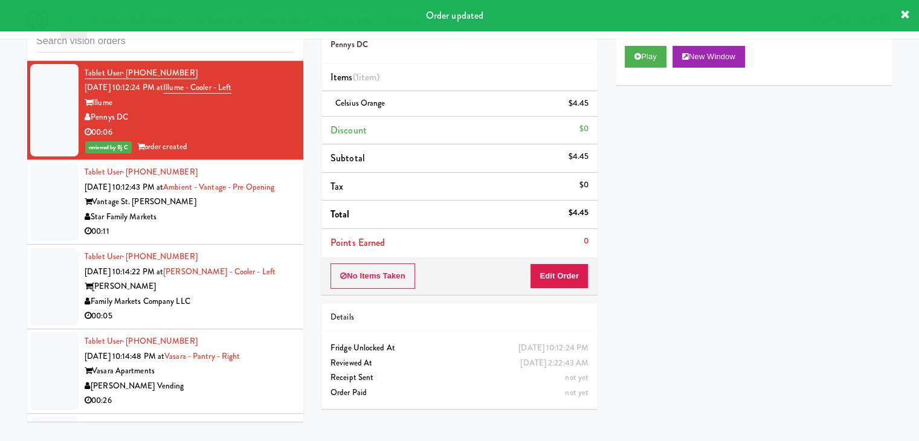
click at [230, 225] on div "Star Family Markets" at bounding box center [190, 217] width 210 height 15
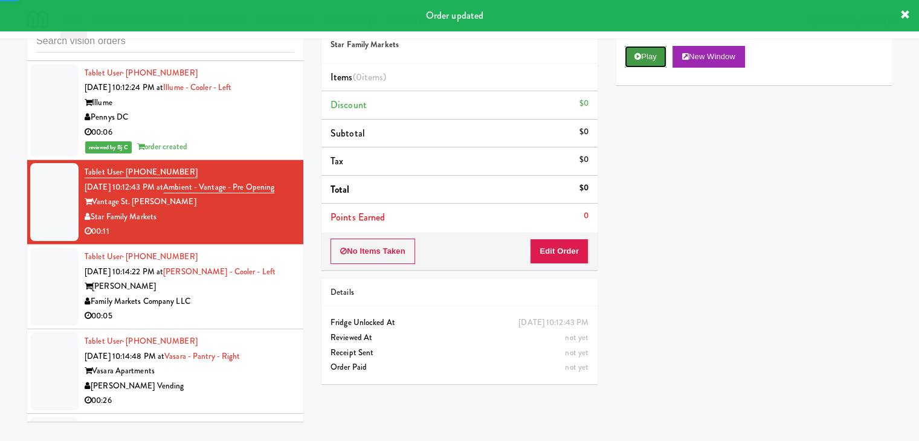
click at [648, 54] on button "Play" at bounding box center [646, 57] width 42 height 22
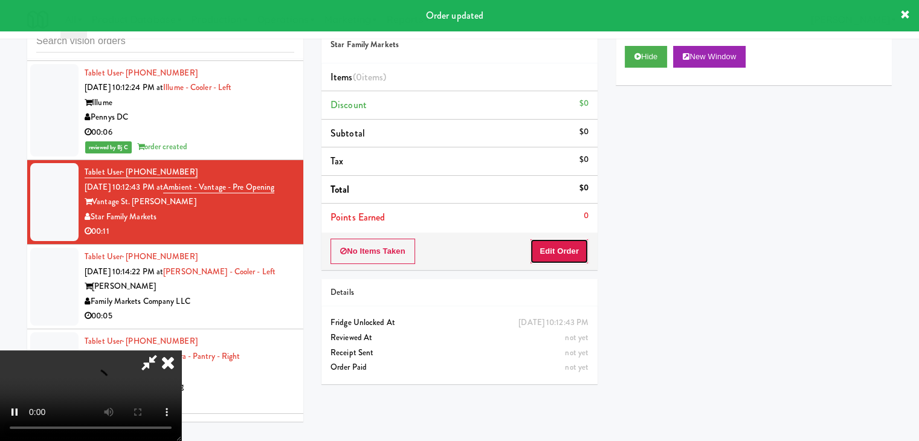
click at [565, 245] on button "Edit Order" at bounding box center [559, 251] width 59 height 25
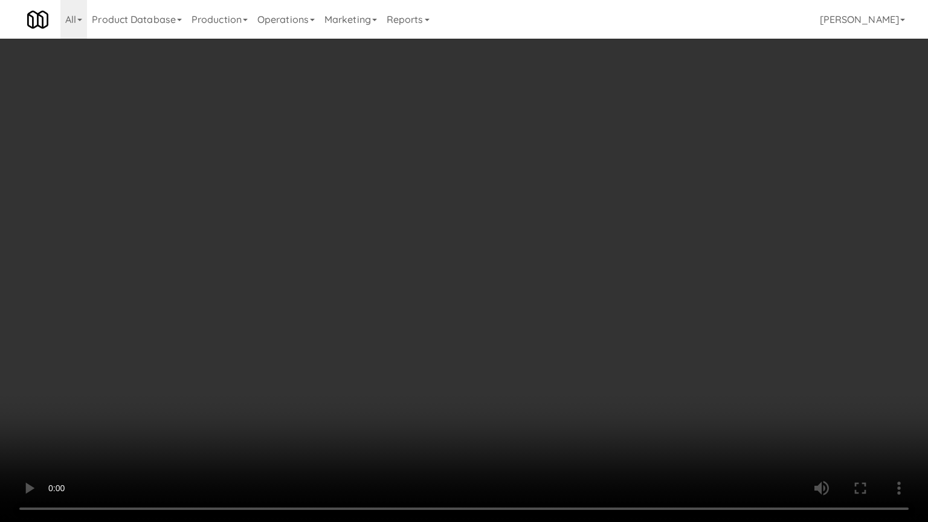
click at [517, 362] on video at bounding box center [464, 261] width 928 height 522
click at [516, 361] on video at bounding box center [464, 261] width 928 height 522
click at [516, 362] on video at bounding box center [464, 261] width 928 height 522
click at [519, 361] on video at bounding box center [464, 261] width 928 height 522
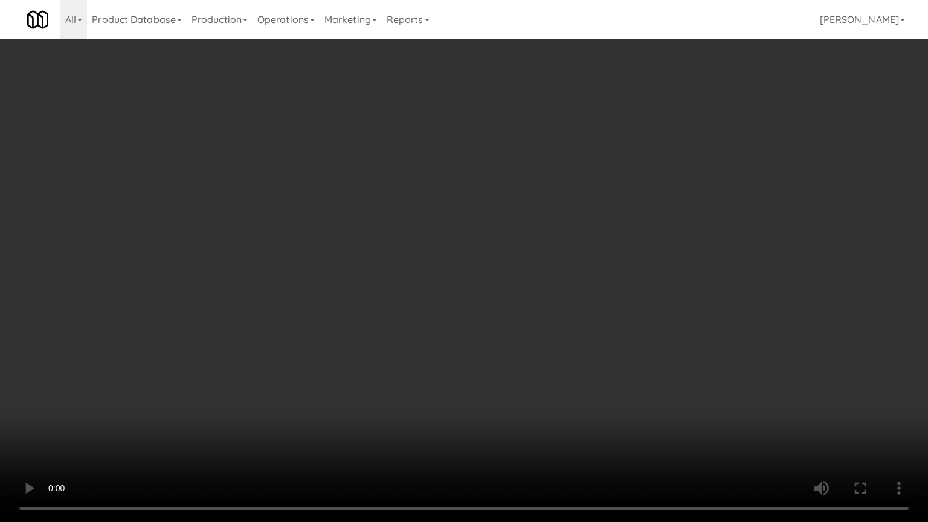
click at [519, 361] on video at bounding box center [464, 261] width 928 height 522
click at [517, 358] on video at bounding box center [464, 261] width 928 height 522
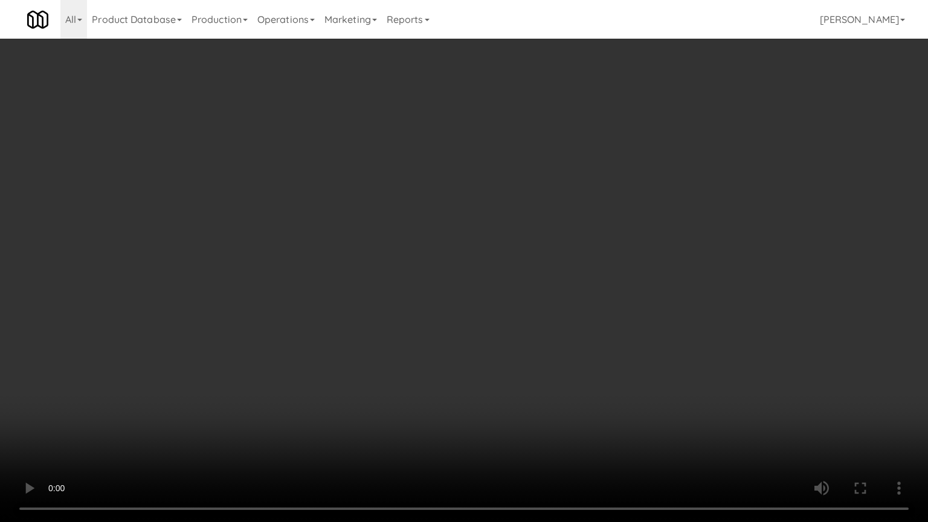
click at [524, 356] on video at bounding box center [464, 261] width 928 height 522
click at [524, 359] on video at bounding box center [464, 261] width 928 height 522
drag, startPoint x: 524, startPoint y: 360, endPoint x: 531, endPoint y: 359, distance: 7.3
click at [524, 360] on video at bounding box center [464, 261] width 928 height 522
click at [538, 358] on video at bounding box center [464, 261] width 928 height 522
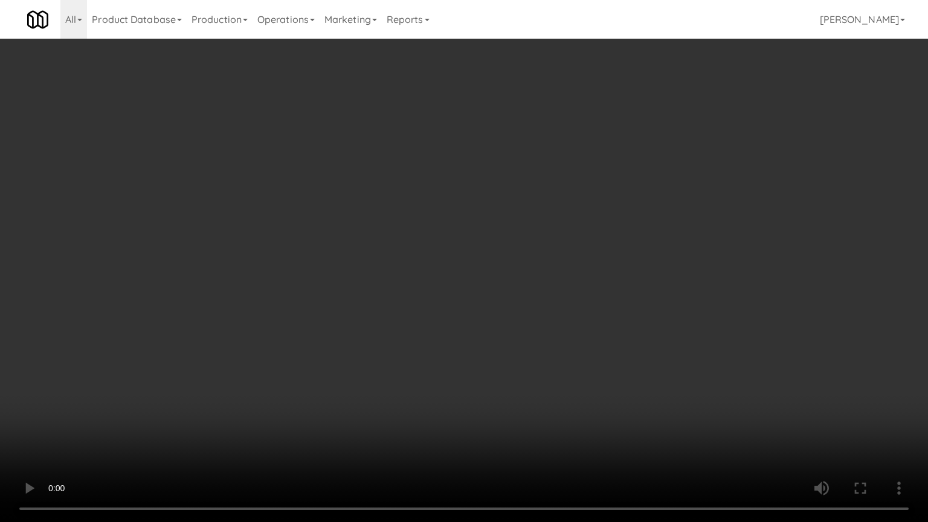
click at [532, 359] on video at bounding box center [464, 261] width 928 height 522
click at [503, 370] on video at bounding box center [464, 261] width 928 height 522
click at [497, 379] on video at bounding box center [464, 261] width 928 height 522
click at [592, 314] on video at bounding box center [464, 261] width 928 height 522
click at [591, 315] on video at bounding box center [464, 261] width 928 height 522
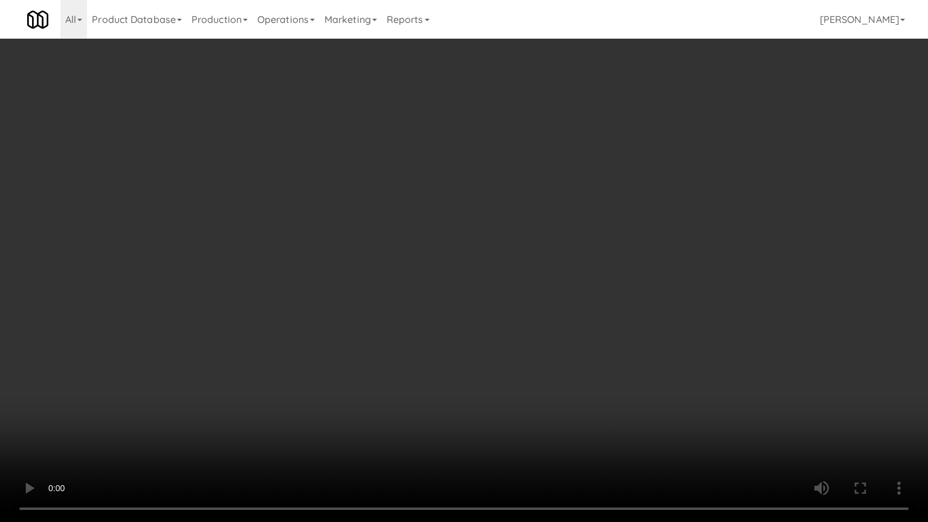
click at [576, 326] on video at bounding box center [464, 261] width 928 height 522
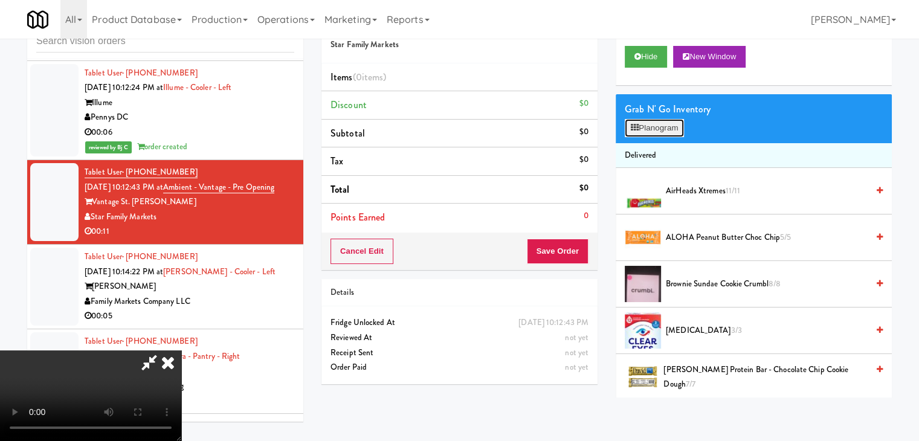
click at [670, 131] on button "Planogram" at bounding box center [654, 128] width 59 height 18
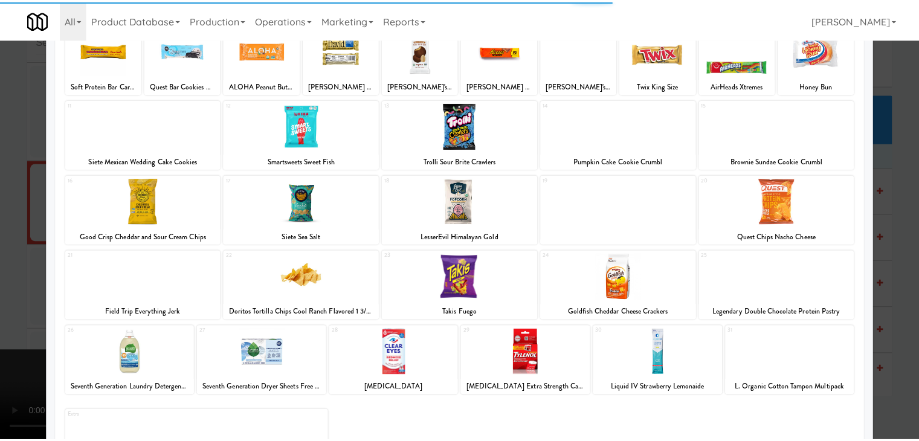
scroll to position [121, 0]
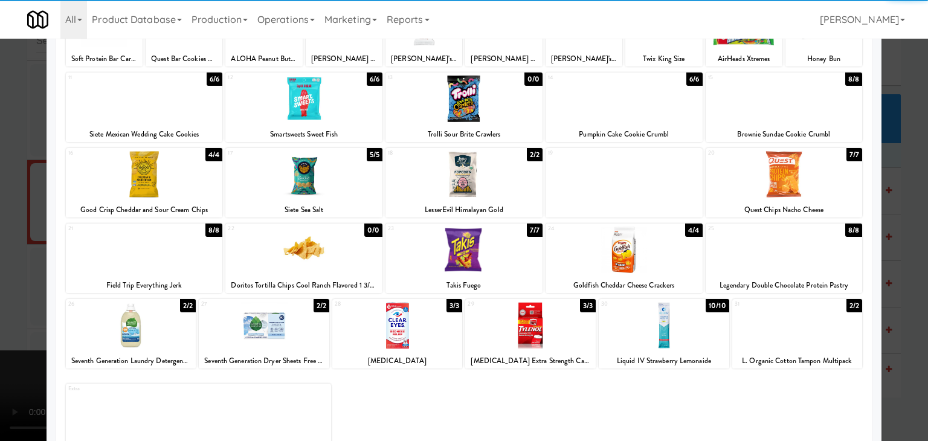
click at [829, 269] on div at bounding box center [783, 250] width 157 height 47
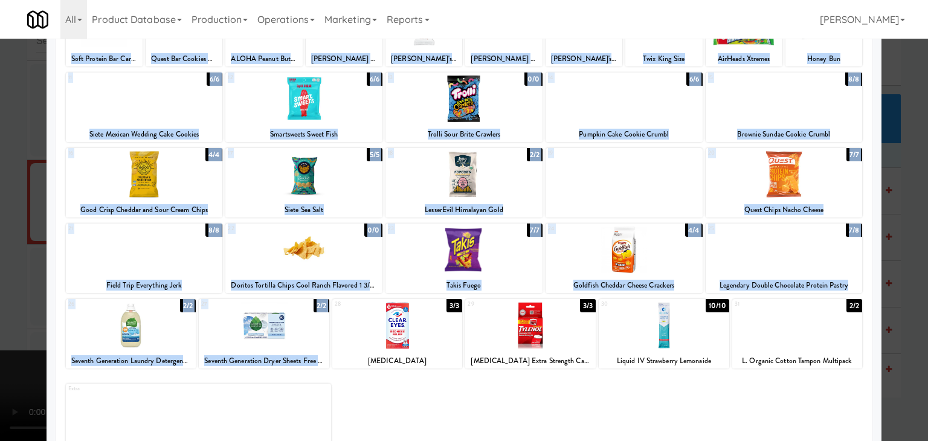
drag, startPoint x: 395, startPoint y: 336, endPoint x: 0, endPoint y: 332, distance: 395.1
click at [0, 332] on div "× Planogram Applied Last applied [DATE] 1:56 am 1 8/8 Soft Protein Bar Caramel …" at bounding box center [464, 220] width 928 height 441
click at [0, 309] on div at bounding box center [464, 220] width 928 height 441
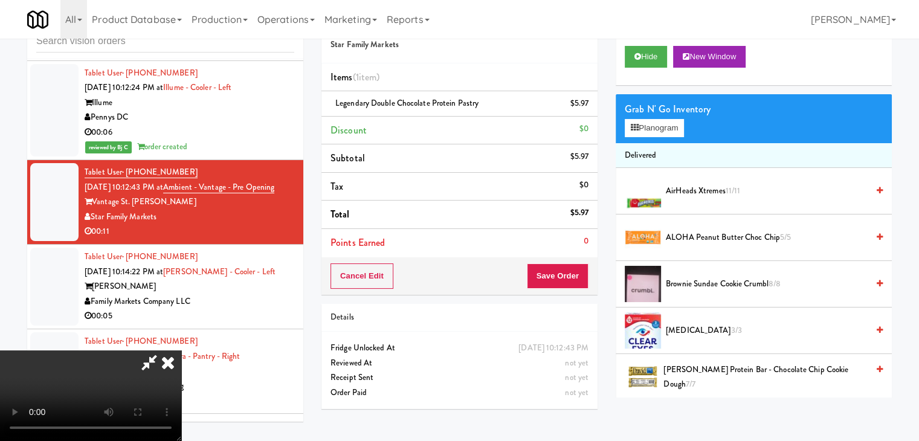
drag, startPoint x: 393, startPoint y: 298, endPoint x: 401, endPoint y: 299, distance: 7.9
click at [181, 350] on video at bounding box center [90, 395] width 181 height 91
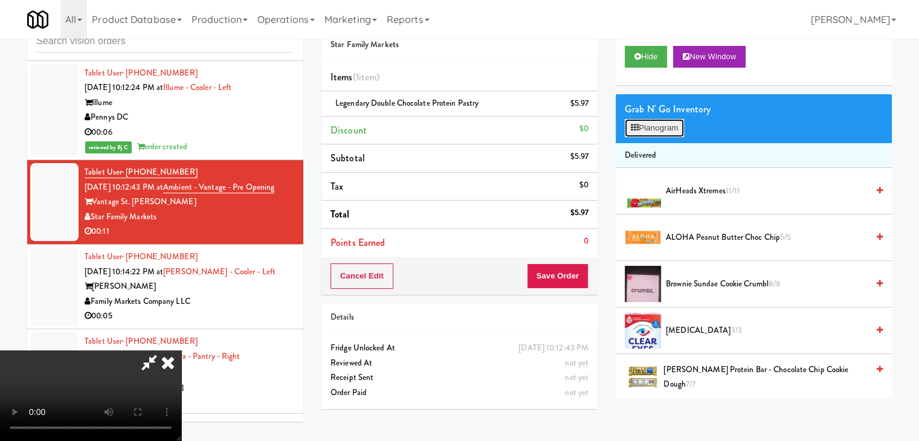
click at [657, 124] on button "Planogram" at bounding box center [654, 128] width 59 height 18
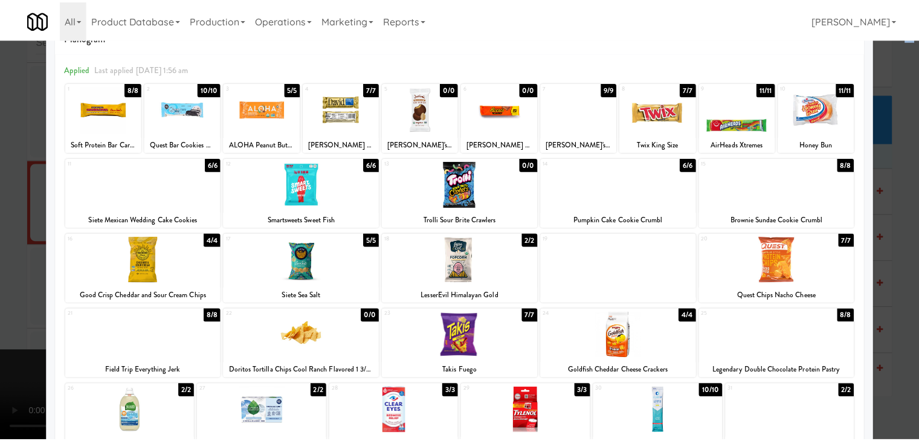
scroll to position [121, 0]
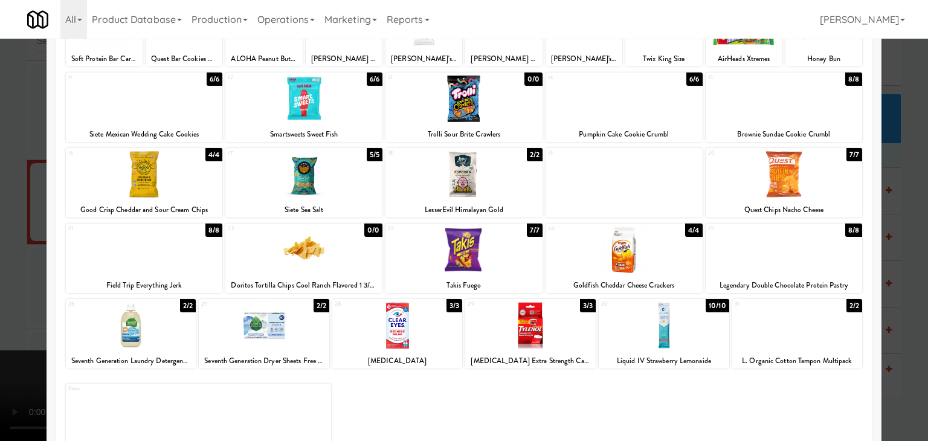
click at [908, 304] on div at bounding box center [464, 220] width 928 height 441
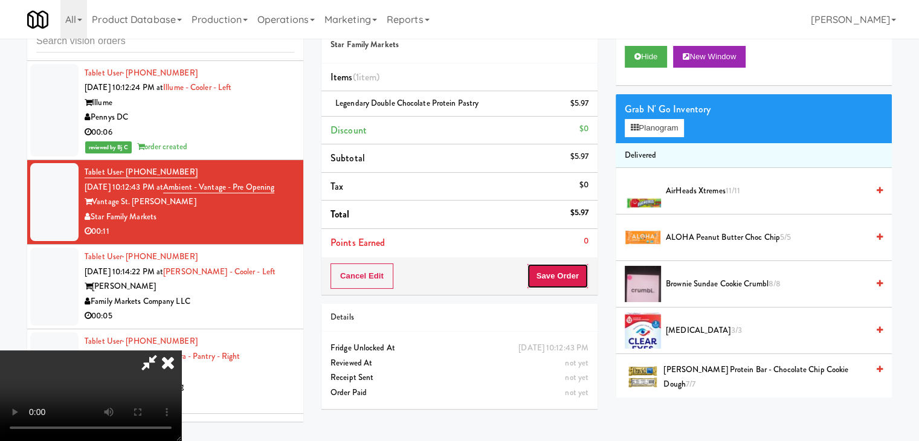
click at [555, 271] on button "Save Order" at bounding box center [558, 275] width 62 height 25
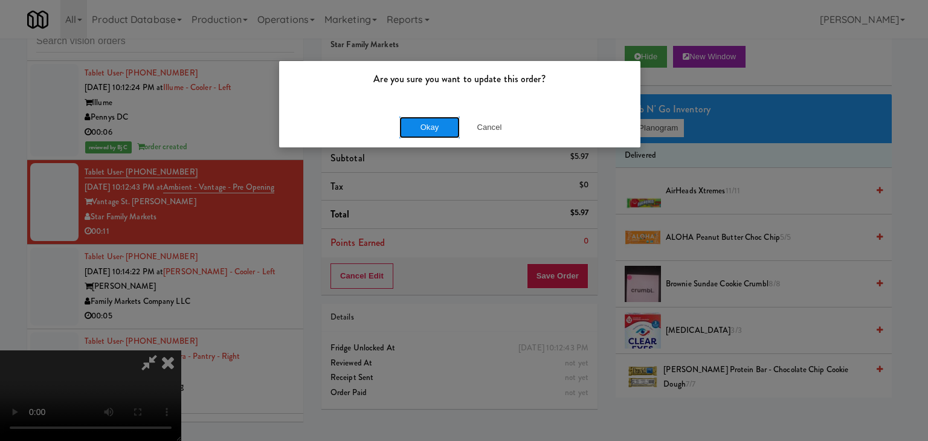
click at [424, 124] on button "Okay" at bounding box center [429, 128] width 60 height 22
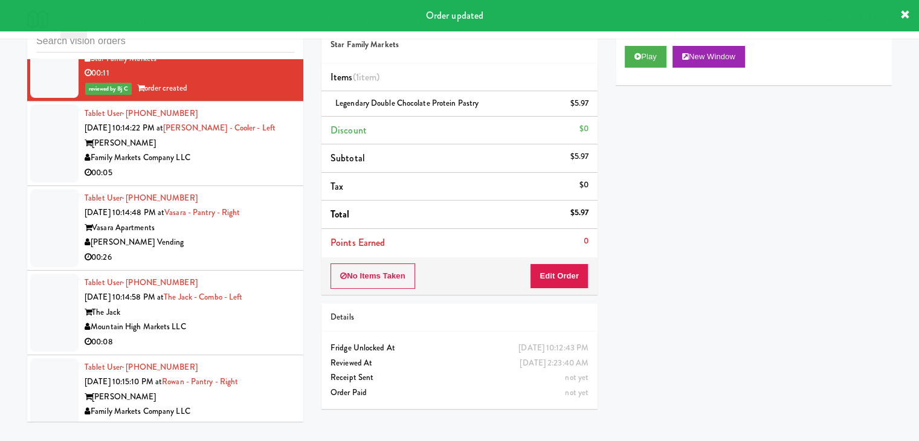
scroll to position [10132, 0]
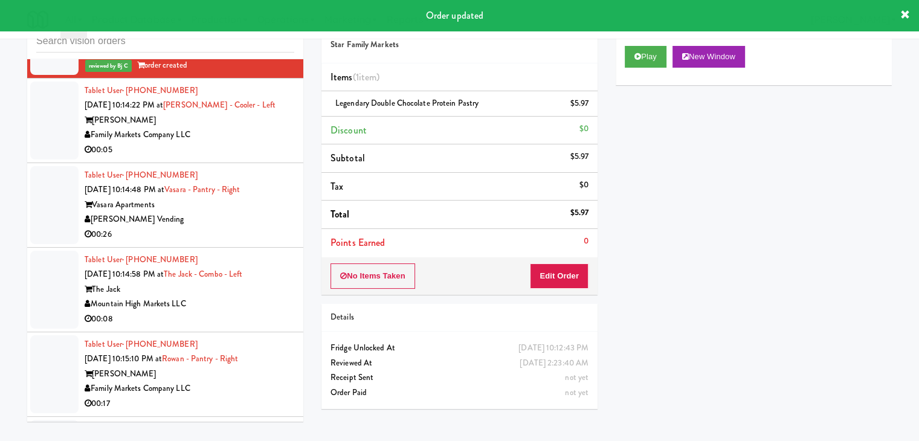
click at [265, 158] on div "00:05" at bounding box center [190, 150] width 210 height 15
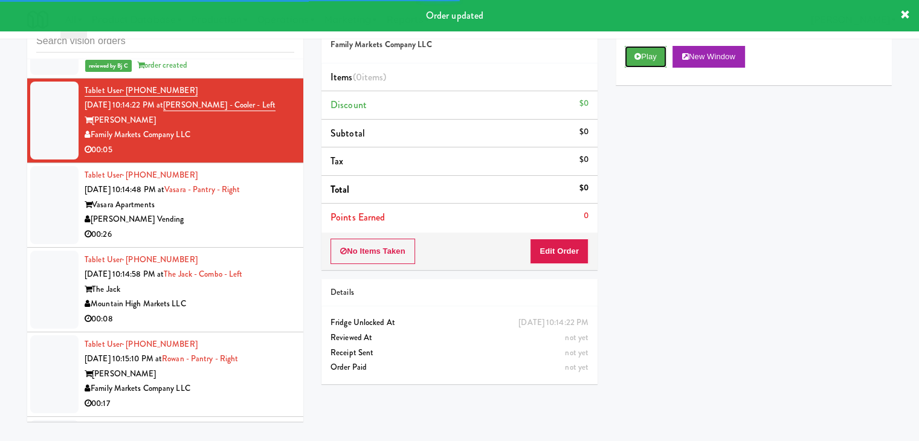
click at [658, 56] on button "Play" at bounding box center [646, 57] width 42 height 22
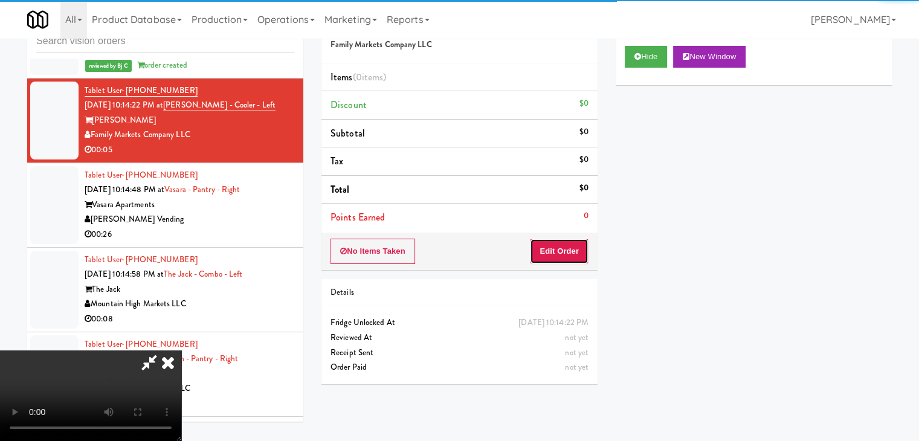
click at [561, 254] on button "Edit Order" at bounding box center [559, 251] width 59 height 25
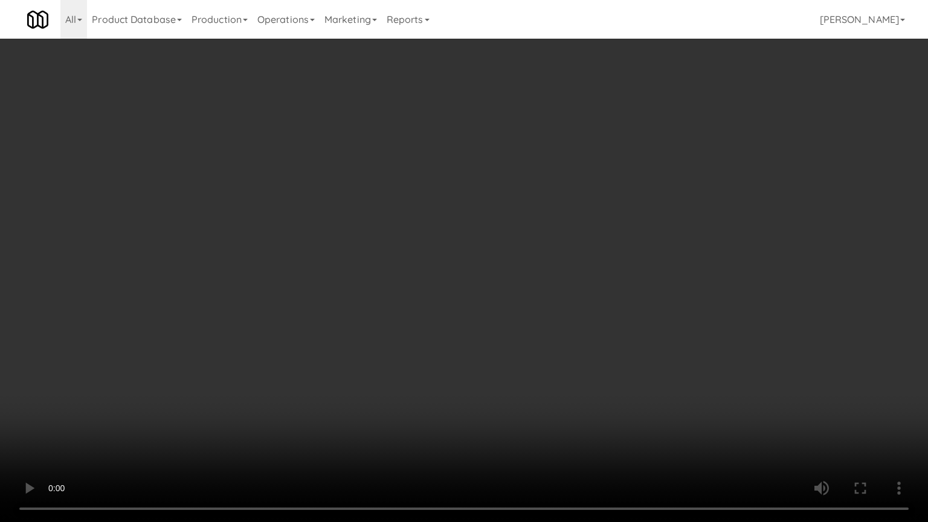
click at [585, 290] on video at bounding box center [464, 261] width 928 height 522
click at [585, 293] on video at bounding box center [464, 261] width 928 height 522
click at [593, 292] on video at bounding box center [464, 261] width 928 height 522
drag, startPoint x: 594, startPoint y: 293, endPoint x: 587, endPoint y: 297, distance: 8.4
click at [594, 295] on video at bounding box center [464, 261] width 928 height 522
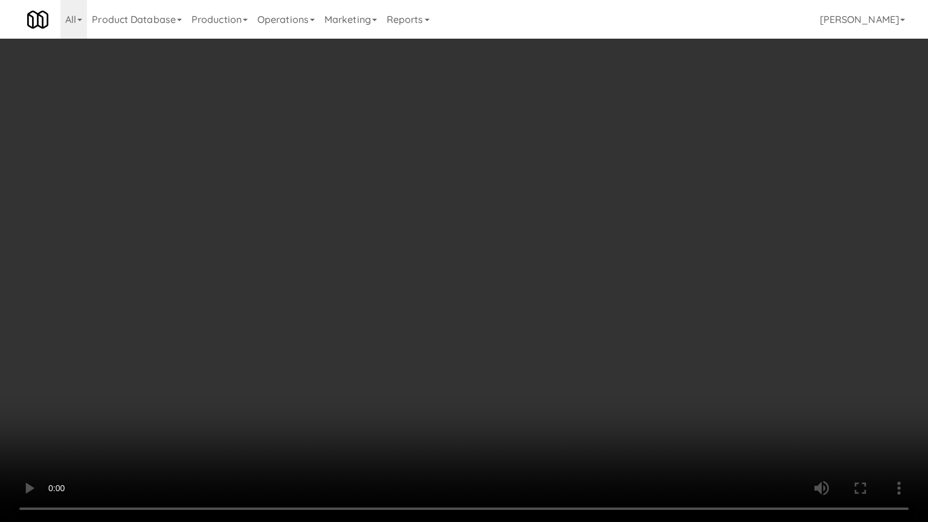
click at [599, 293] on video at bounding box center [464, 261] width 928 height 522
drag, startPoint x: 599, startPoint y: 293, endPoint x: 646, endPoint y: 151, distance: 149.6
click at [599, 292] on video at bounding box center [464, 261] width 928 height 522
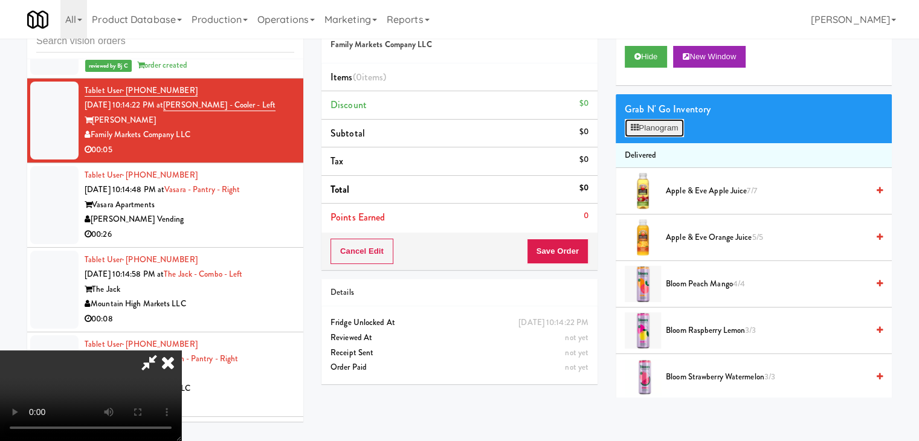
click at [666, 130] on button "Planogram" at bounding box center [654, 128] width 59 height 18
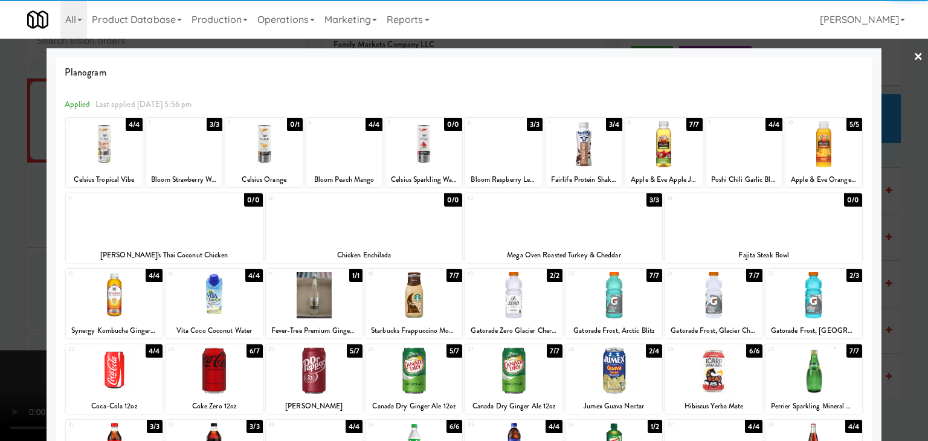
click at [652, 138] on div at bounding box center [663, 144] width 77 height 47
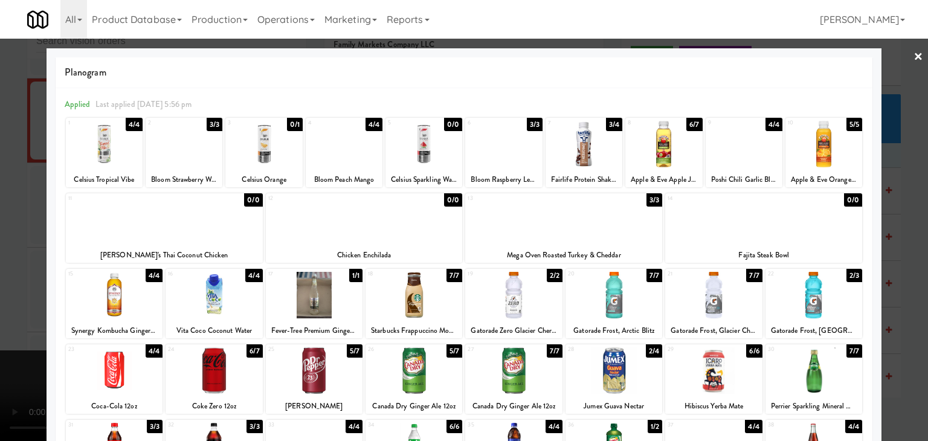
drag, startPoint x: 0, startPoint y: 182, endPoint x: 144, endPoint y: 191, distance: 144.6
click at [2, 182] on div at bounding box center [464, 220] width 928 height 441
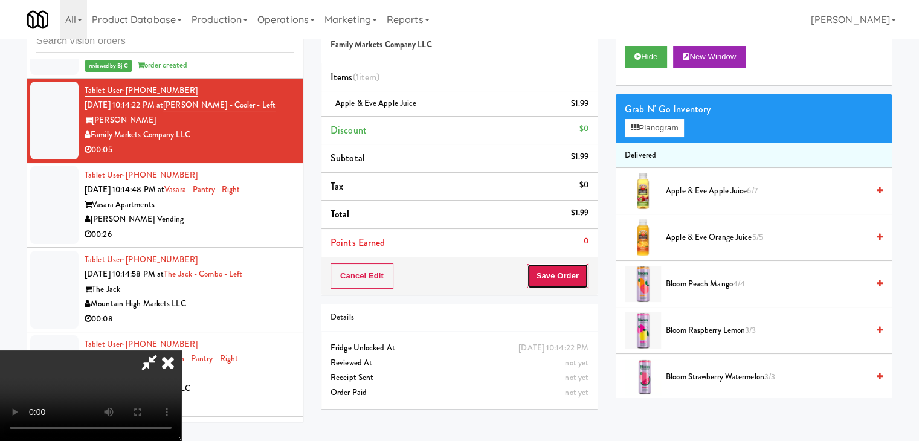
click at [582, 268] on button "Save Order" at bounding box center [558, 275] width 62 height 25
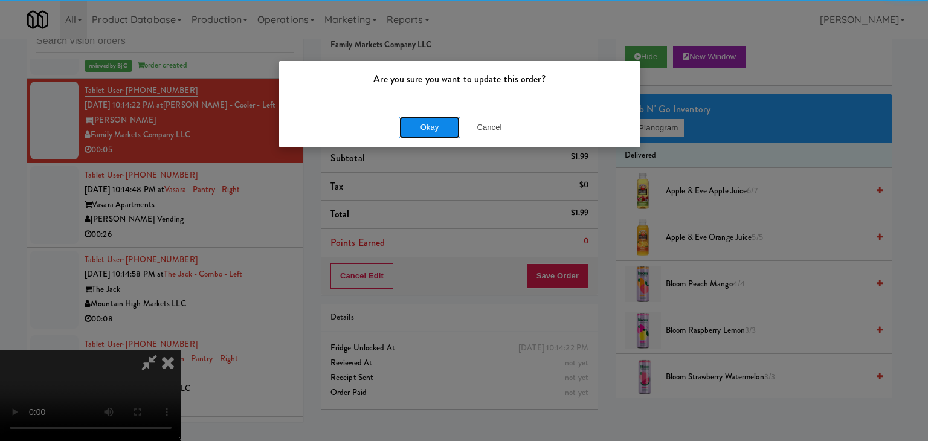
click at [430, 120] on button "Okay" at bounding box center [429, 128] width 60 height 22
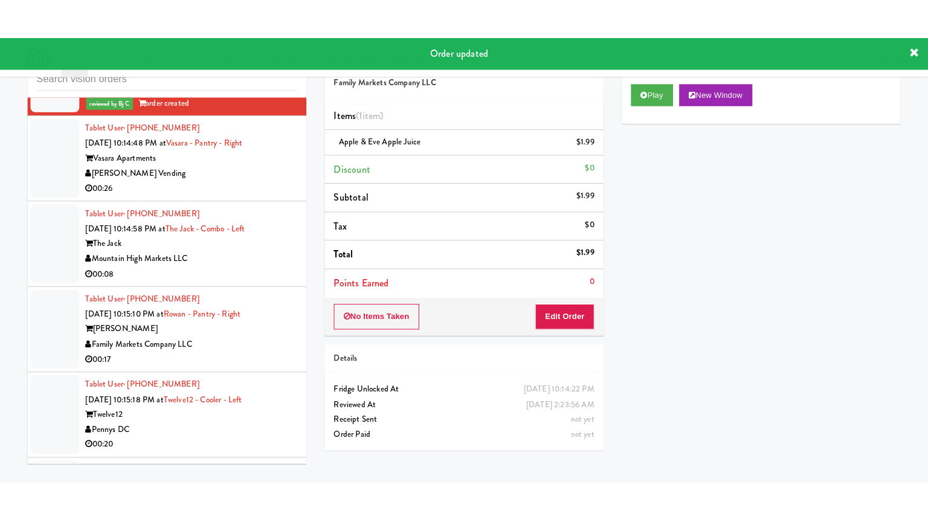
scroll to position [10253, 0]
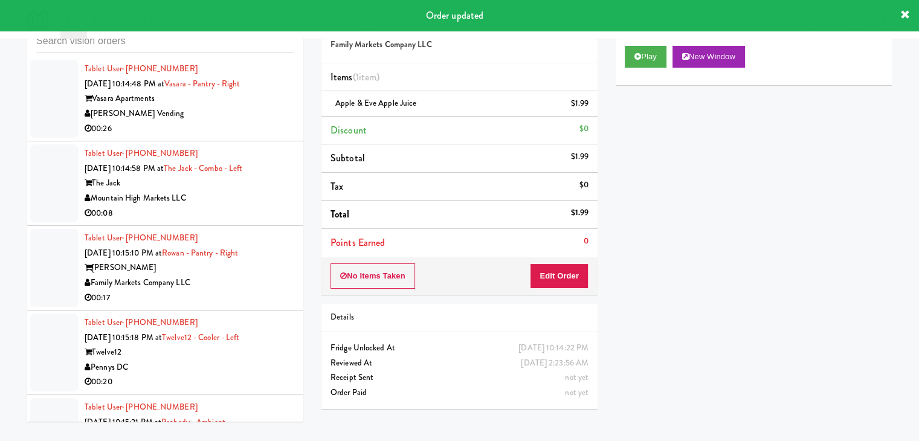
click at [221, 137] on div "00:26" at bounding box center [190, 128] width 210 height 15
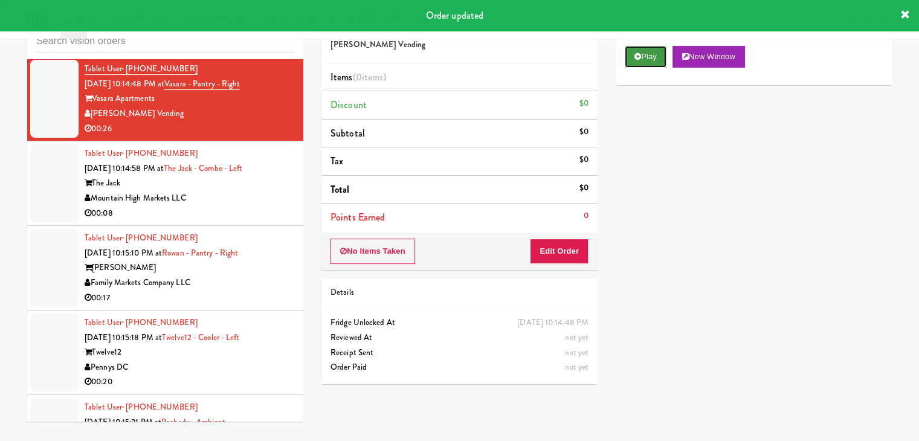
click at [657, 59] on button "Play" at bounding box center [646, 57] width 42 height 22
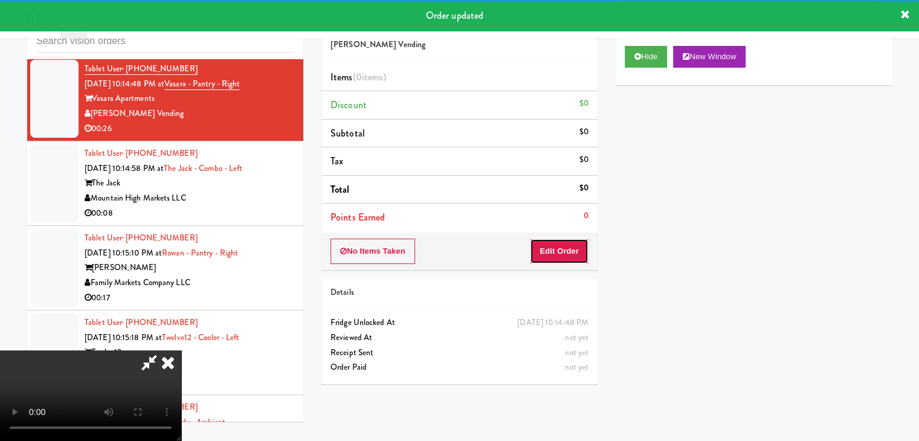
click at [565, 240] on button "Edit Order" at bounding box center [559, 251] width 59 height 25
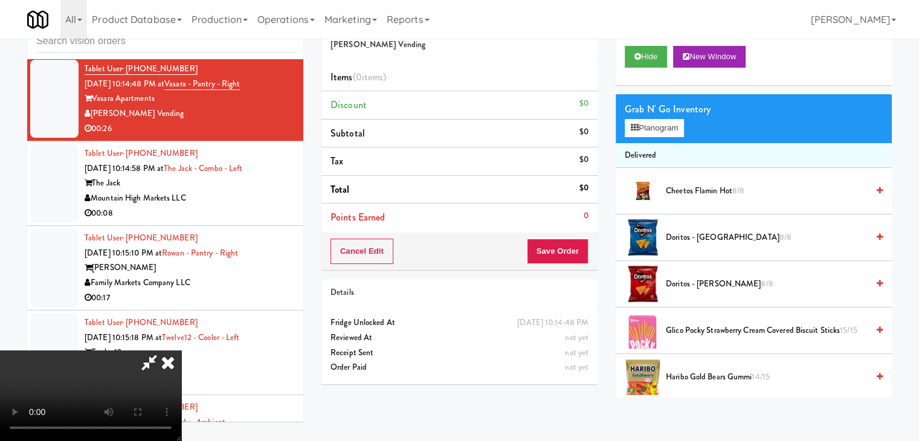
scroll to position [10238, 0]
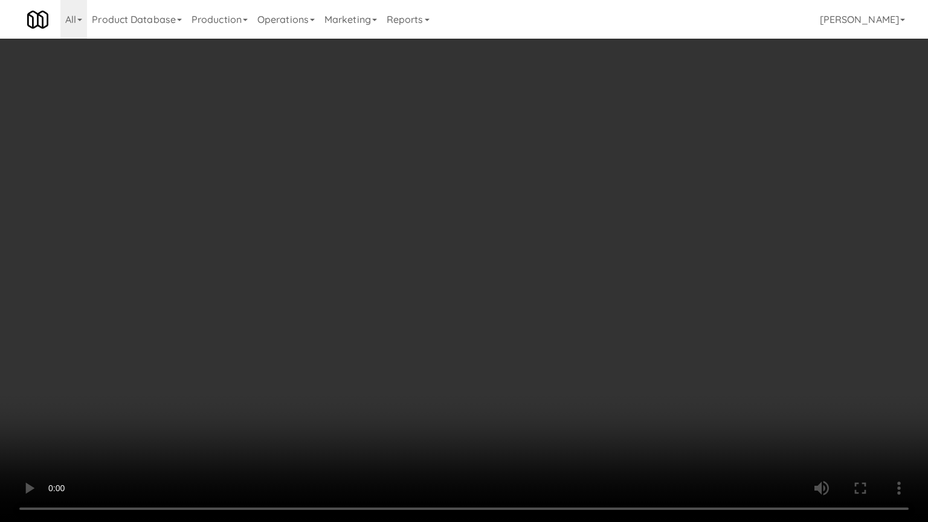
click at [534, 292] on video at bounding box center [464, 261] width 928 height 522
click at [533, 285] on video at bounding box center [464, 261] width 928 height 522
click at [524, 277] on video at bounding box center [464, 261] width 928 height 522
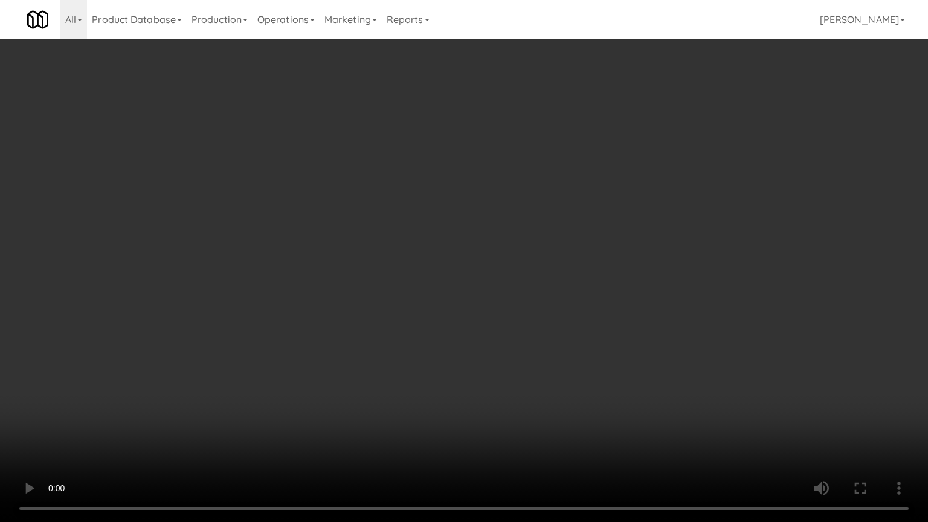
click at [524, 277] on video at bounding box center [464, 261] width 928 height 522
click at [518, 278] on video at bounding box center [464, 261] width 928 height 522
click at [517, 278] on video at bounding box center [464, 261] width 928 height 522
click at [498, 275] on video at bounding box center [464, 261] width 928 height 522
drag, startPoint x: 498, startPoint y: 275, endPoint x: 527, endPoint y: 160, distance: 118.4
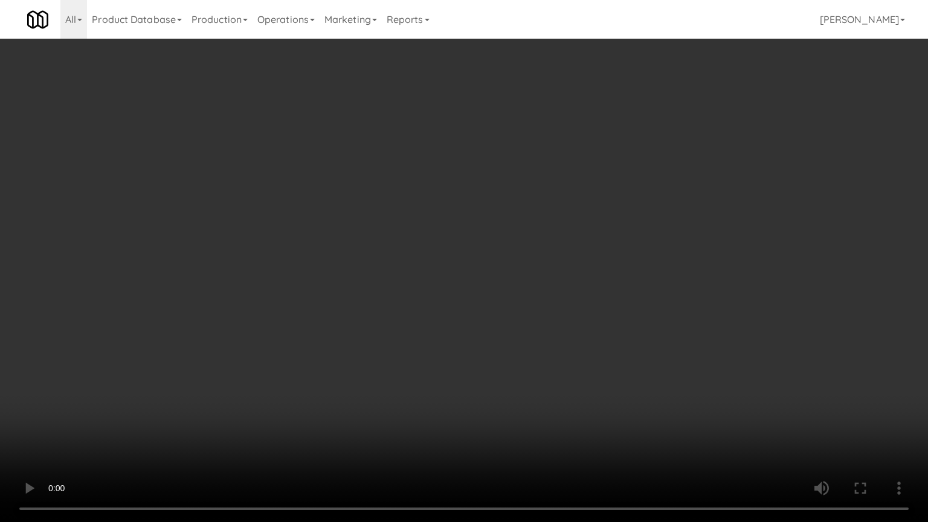
click at [498, 272] on video at bounding box center [464, 261] width 928 height 522
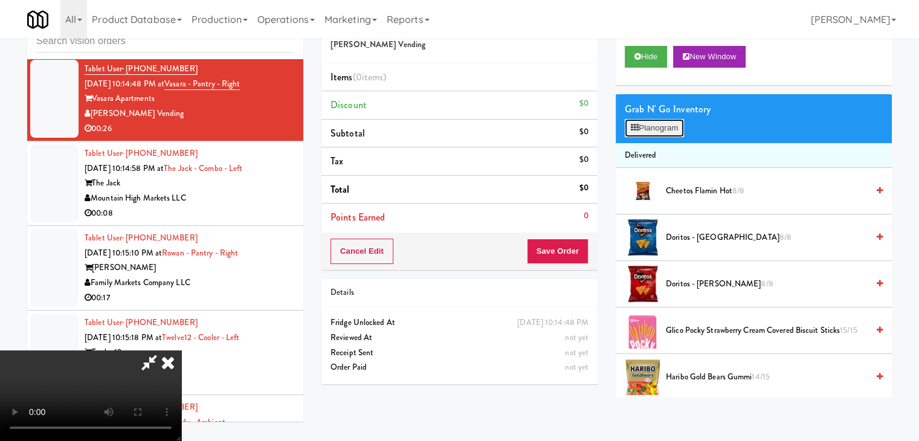
click at [659, 119] on button "Planogram" at bounding box center [654, 128] width 59 height 18
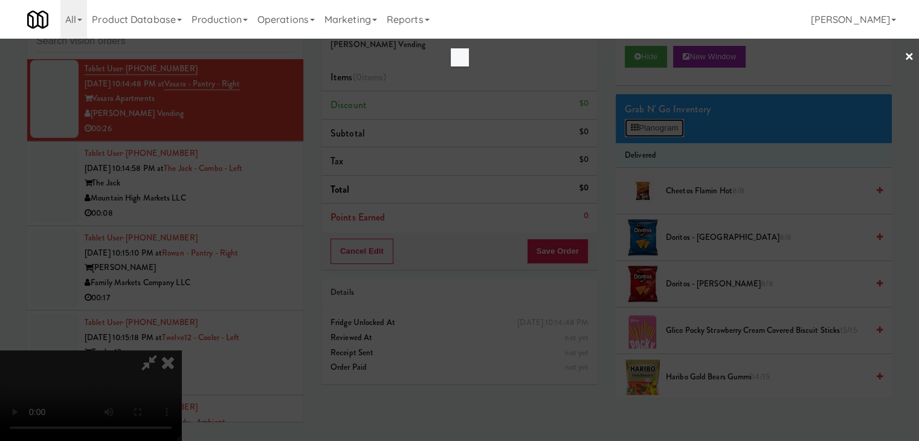
scroll to position [10238, 0]
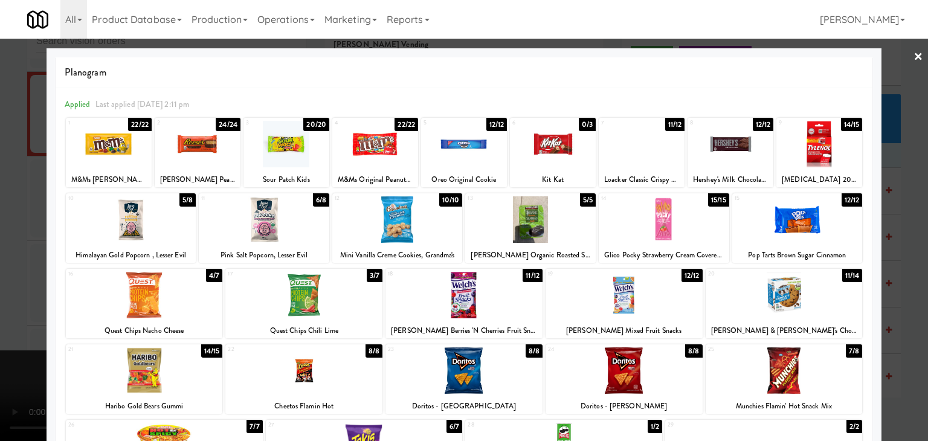
click at [375, 224] on div at bounding box center [397, 219] width 130 height 47
drag, startPoint x: 188, startPoint y: 157, endPoint x: 0, endPoint y: 222, distance: 199.4
click at [188, 157] on div at bounding box center [198, 144] width 86 height 47
click at [7, 236] on div at bounding box center [464, 220] width 928 height 441
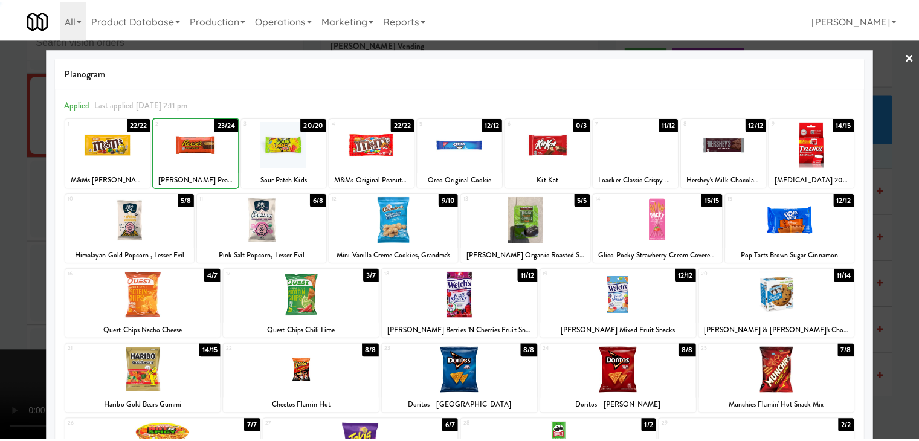
scroll to position [10253, 0]
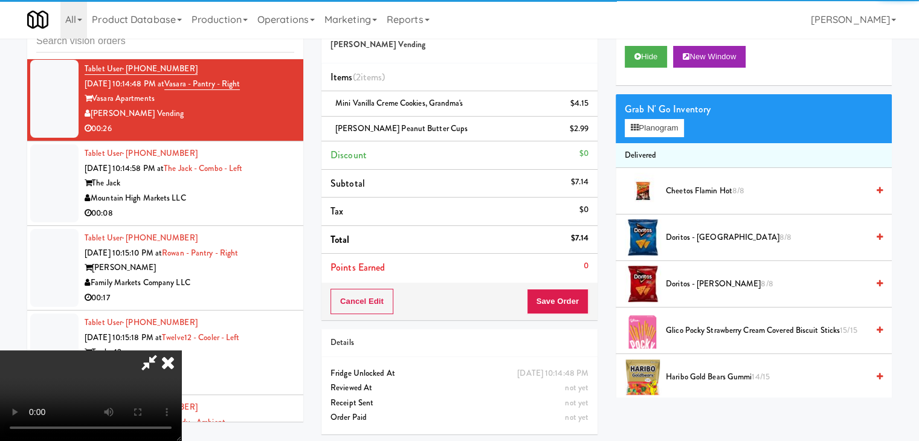
click at [181, 350] on video at bounding box center [90, 395] width 181 height 91
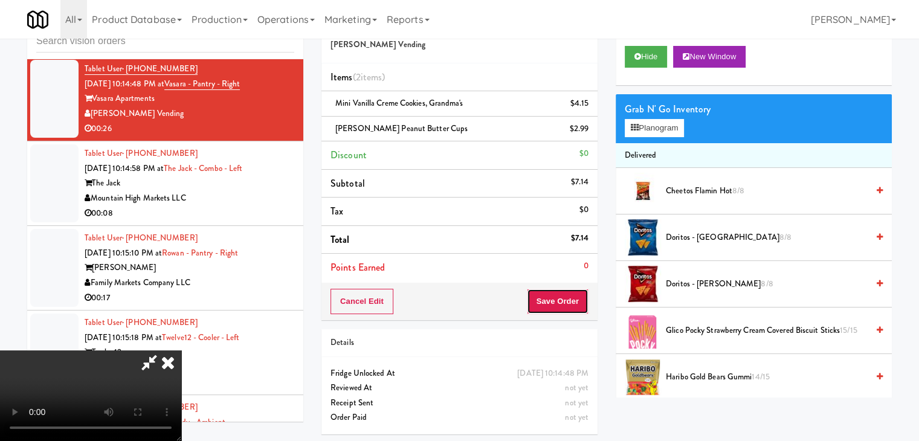
drag, startPoint x: 564, startPoint y: 295, endPoint x: 573, endPoint y: 300, distance: 10.3
click at [570, 298] on button "Save Order" at bounding box center [558, 301] width 62 height 25
click at [573, 300] on button "Save Order" at bounding box center [558, 301] width 62 height 25
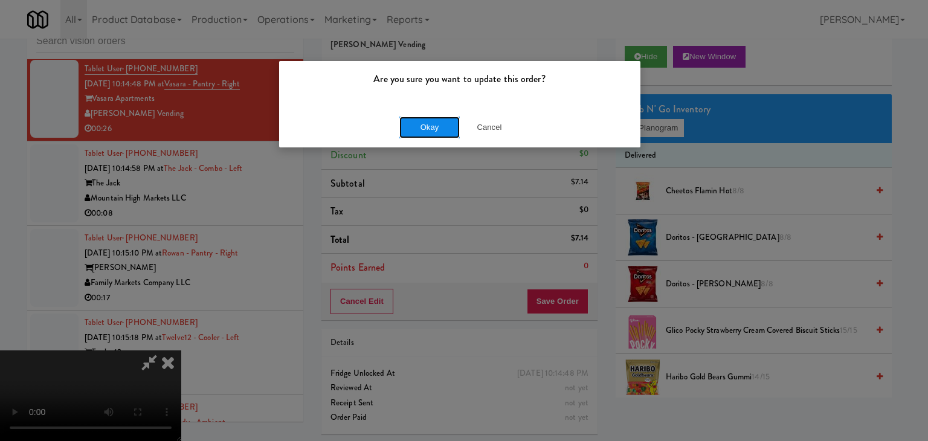
click at [434, 117] on button "Okay" at bounding box center [429, 128] width 60 height 22
click at [434, 116] on body "Are you sure you want to update this order? Okay Cancel Okay Are you sure you w…" at bounding box center [464, 220] width 928 height 441
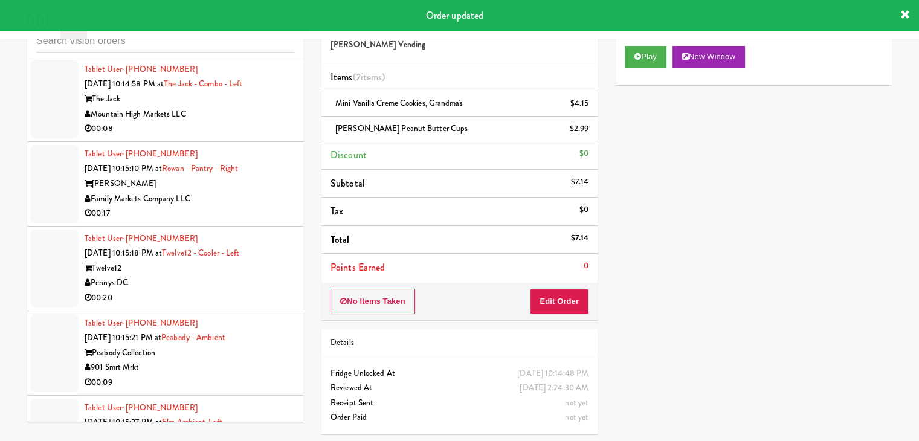
scroll to position [10373, 0]
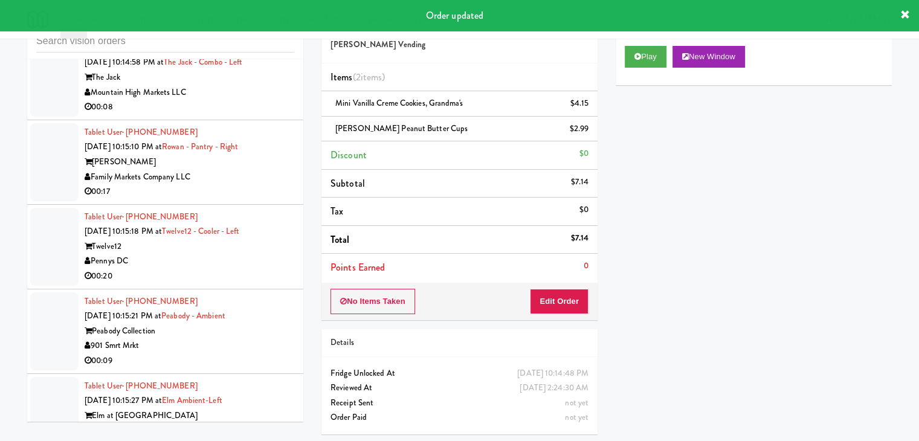
click at [246, 115] on div "00:08" at bounding box center [190, 107] width 210 height 15
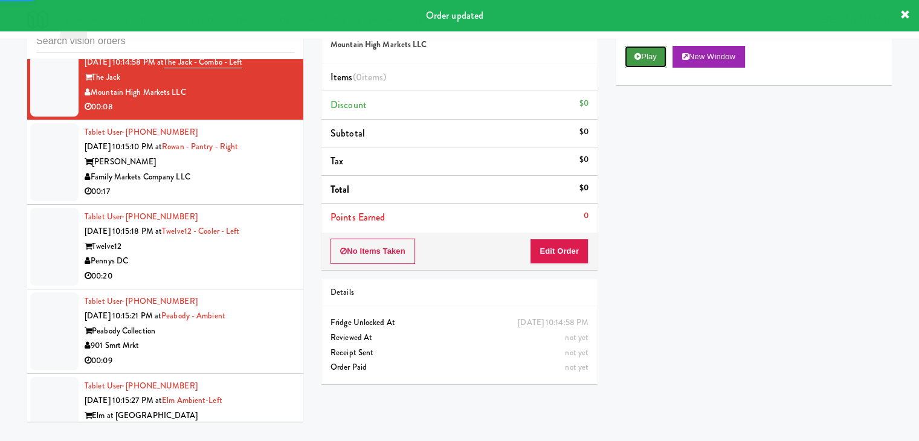
click at [638, 59] on icon at bounding box center [637, 57] width 7 height 8
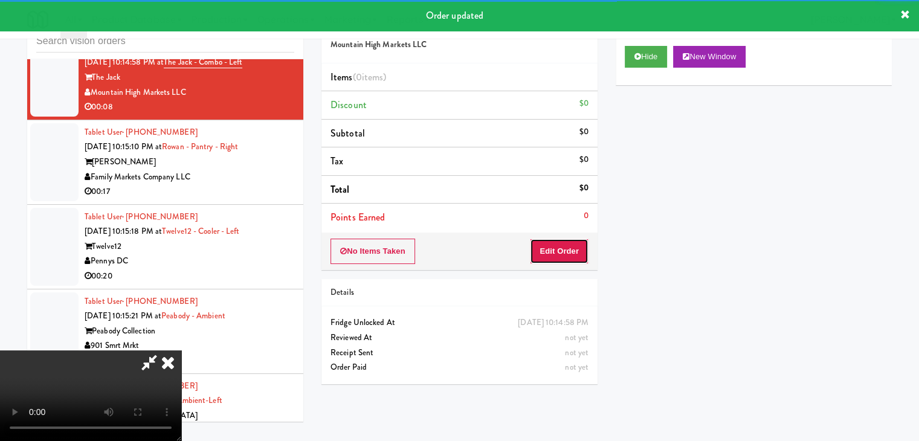
click at [561, 251] on button "Edit Order" at bounding box center [559, 251] width 59 height 25
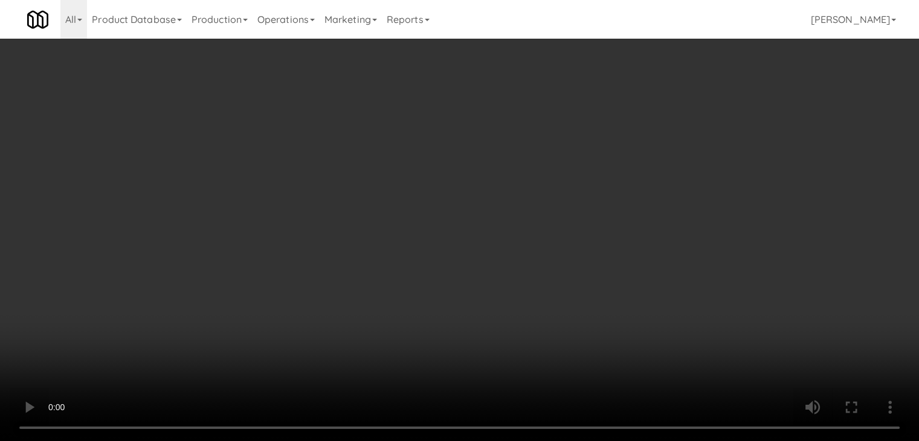
scroll to position [10359, 0]
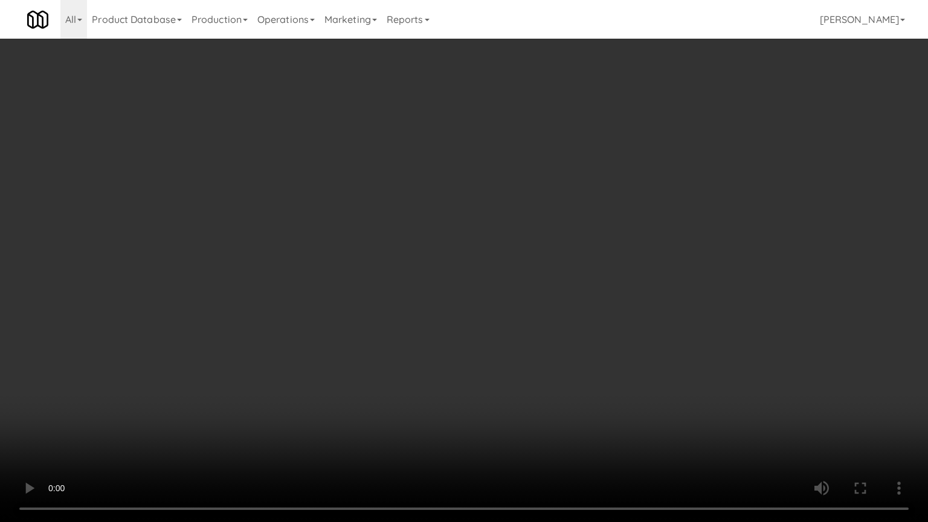
click at [486, 363] on video at bounding box center [464, 261] width 928 height 522
click at [486, 365] on video at bounding box center [464, 261] width 928 height 522
click at [490, 365] on video at bounding box center [464, 261] width 928 height 522
click at [490, 366] on video at bounding box center [464, 261] width 928 height 522
click at [551, 349] on video at bounding box center [464, 261] width 928 height 522
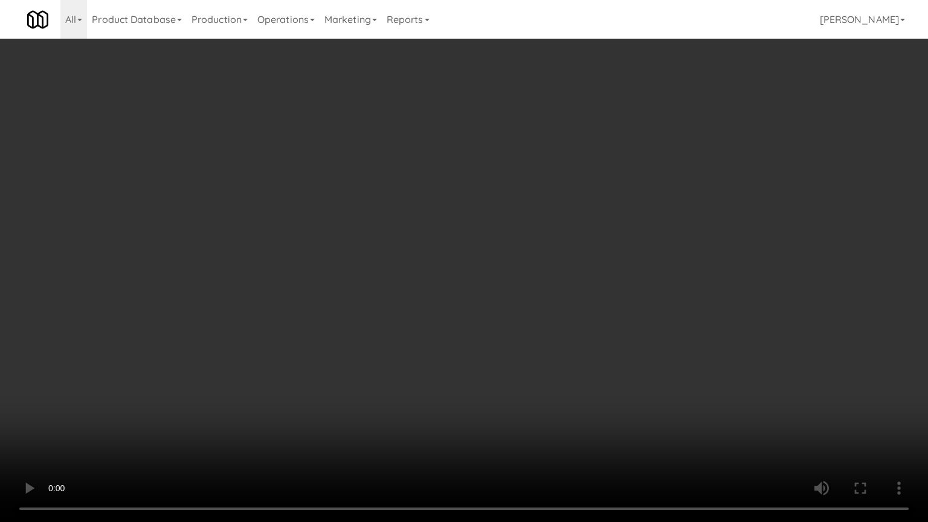
drag, startPoint x: 551, startPoint y: 348, endPoint x: 647, endPoint y: 231, distance: 150.7
click at [557, 346] on video at bounding box center [464, 261] width 928 height 522
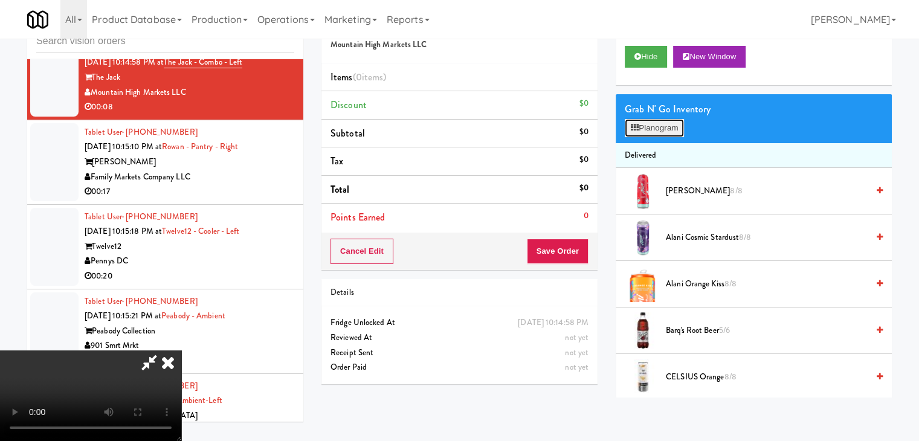
click at [675, 129] on button "Planogram" at bounding box center [654, 128] width 59 height 18
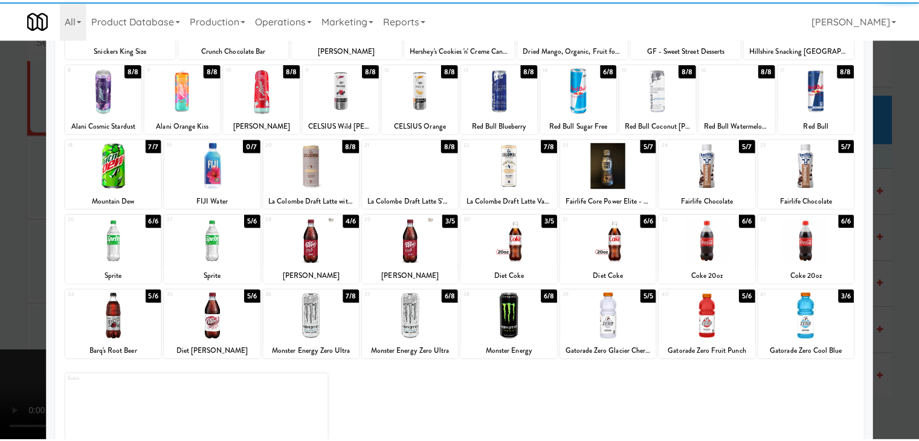
scroll to position [152, 0]
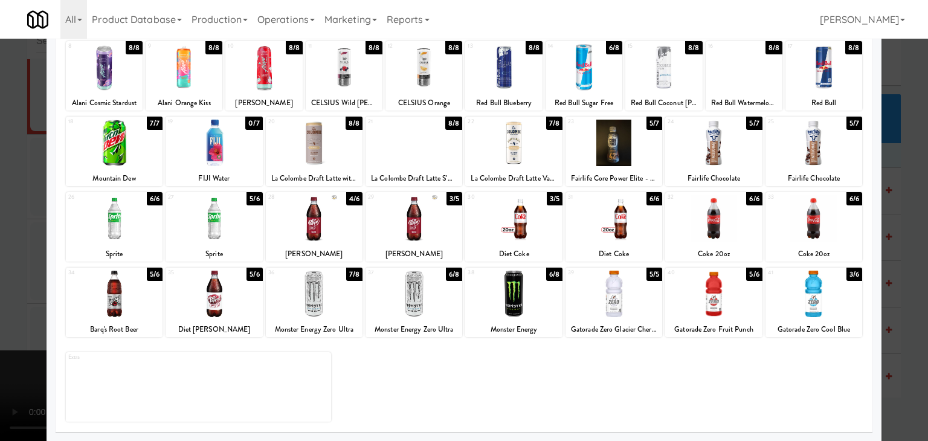
click at [115, 303] on div at bounding box center [114, 294] width 97 height 47
drag, startPoint x: 0, startPoint y: 303, endPoint x: 230, endPoint y: 284, distance: 230.2
click at [8, 300] on div at bounding box center [464, 220] width 928 height 441
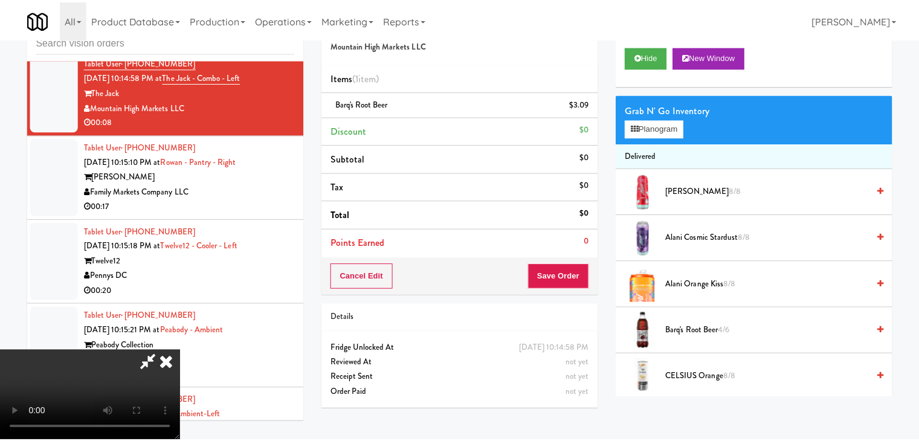
scroll to position [10373, 0]
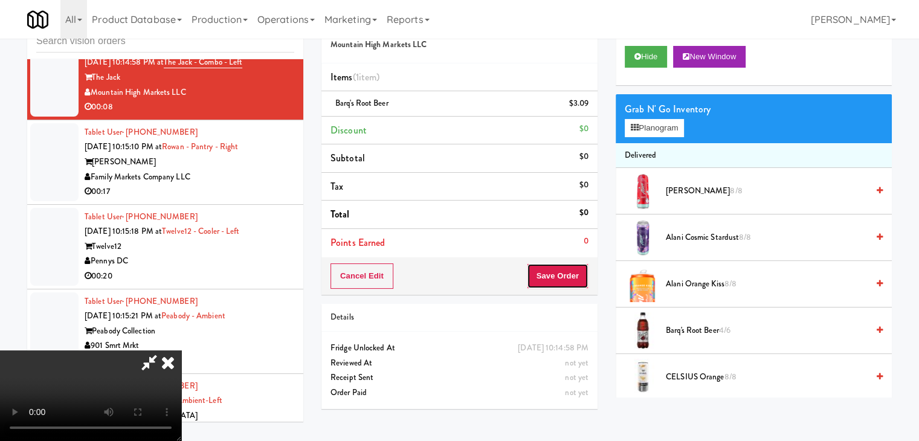
click at [569, 282] on button "Save Order" at bounding box center [558, 275] width 62 height 25
click at [568, 281] on button "Save Order" at bounding box center [558, 275] width 62 height 25
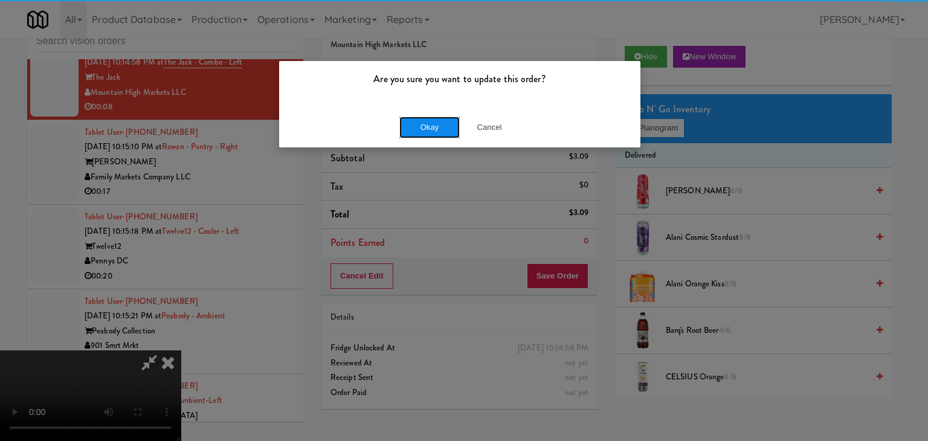
click at [445, 132] on button "Okay" at bounding box center [429, 128] width 60 height 22
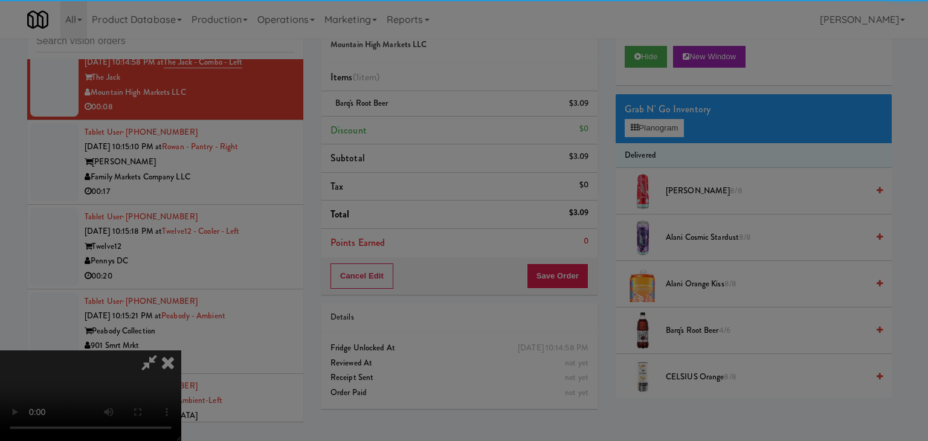
click at [443, 129] on body "Are you sure you want to update this order? Okay Cancel Okay Are you sure you w…" at bounding box center [464, 220] width 928 height 441
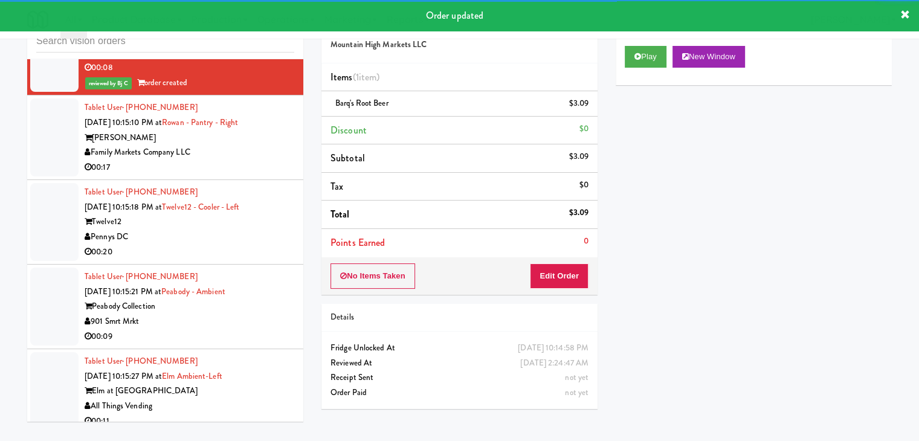
scroll to position [10434, 0]
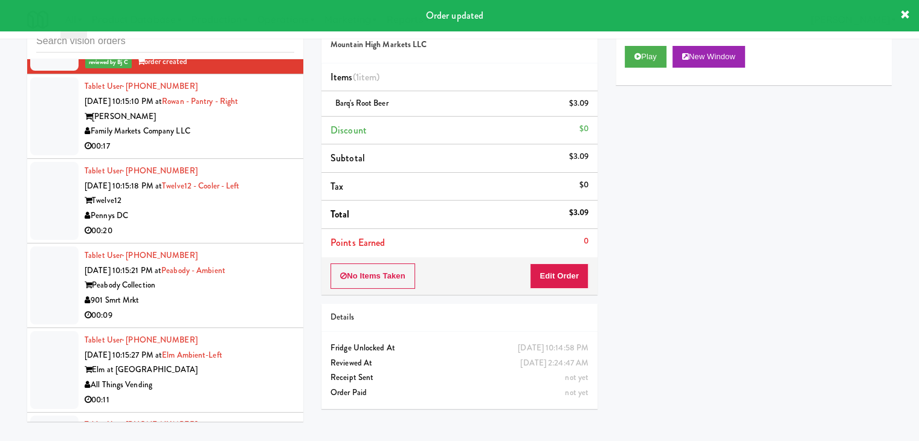
click at [246, 154] on div "00:17" at bounding box center [190, 146] width 210 height 15
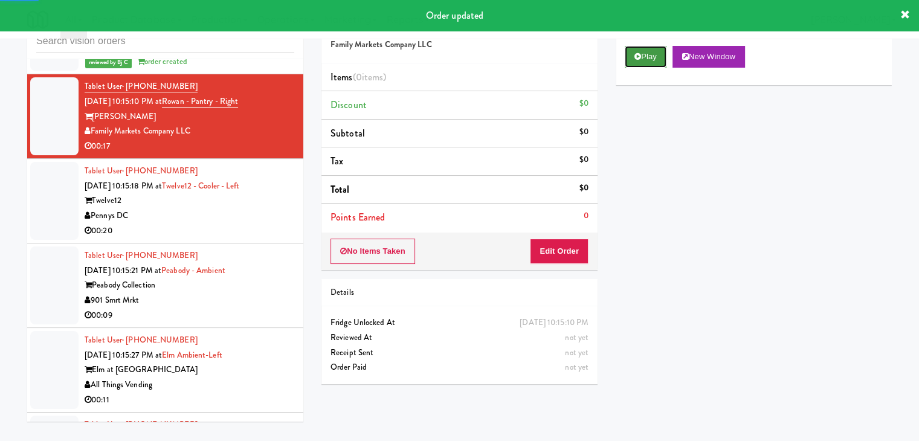
click at [661, 54] on button "Play" at bounding box center [646, 57] width 42 height 22
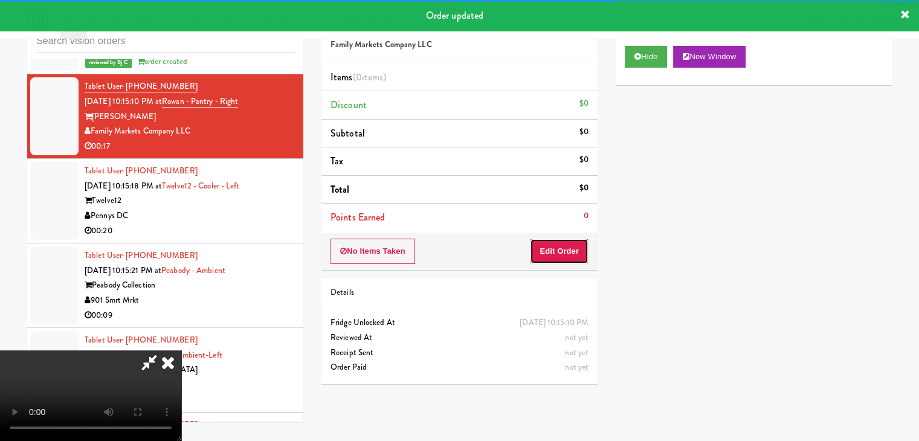
click at [556, 262] on button "Edit Order" at bounding box center [559, 251] width 59 height 25
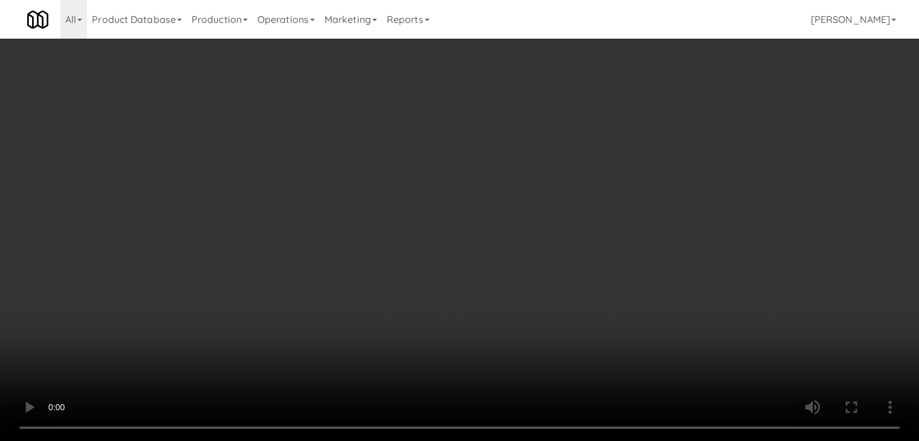
scroll to position [10419, 0]
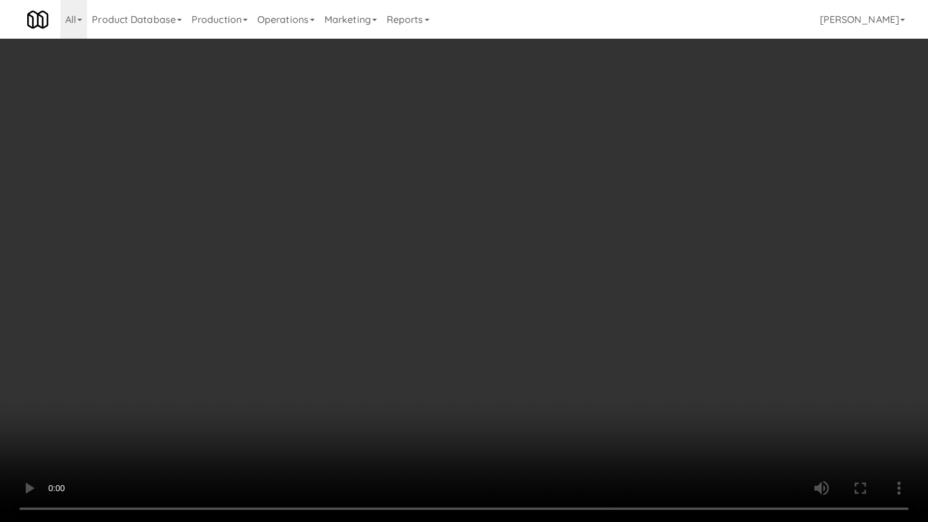
click at [437, 368] on video at bounding box center [464, 261] width 928 height 522
click at [456, 363] on video at bounding box center [464, 261] width 928 height 522
click at [454, 364] on video at bounding box center [464, 261] width 928 height 522
click at [466, 355] on video at bounding box center [464, 261] width 928 height 522
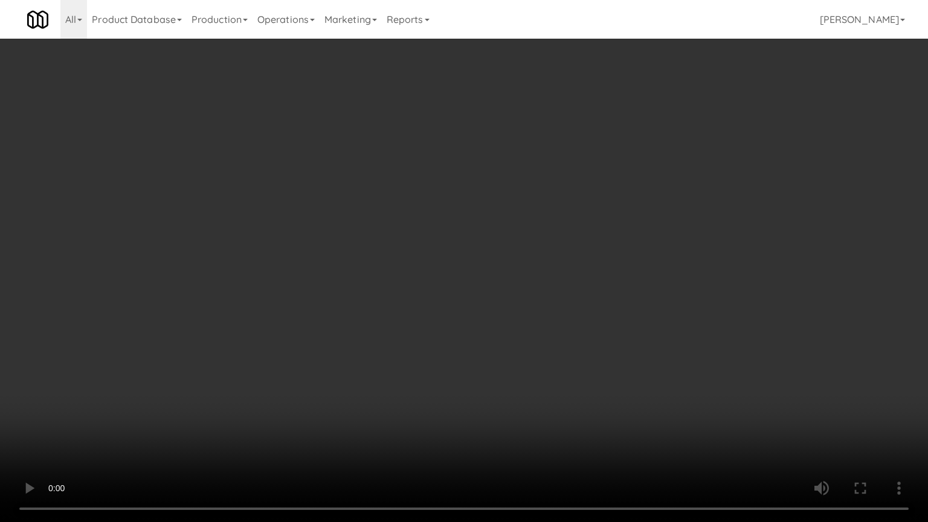
click at [466, 356] on video at bounding box center [464, 261] width 928 height 522
click at [476, 355] on video at bounding box center [464, 261] width 928 height 522
drag, startPoint x: 476, startPoint y: 355, endPoint x: 534, endPoint y: 252, distance: 117.9
click at [486, 344] on video at bounding box center [464, 261] width 928 height 522
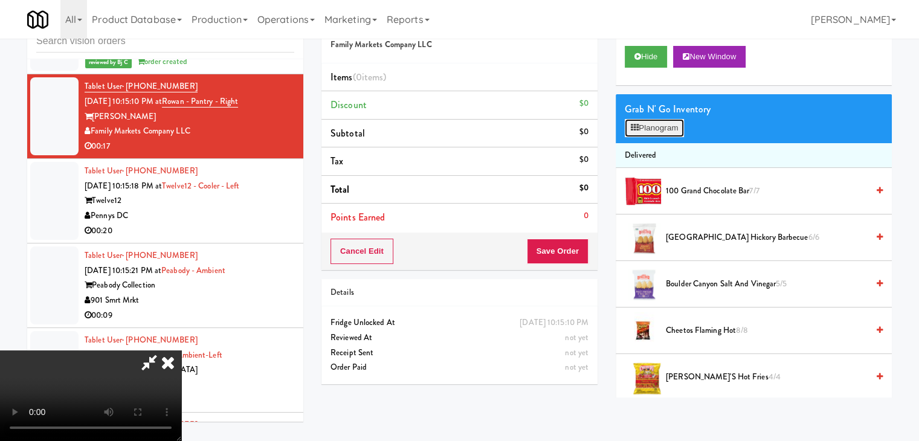
click at [665, 124] on button "Planogram" at bounding box center [654, 128] width 59 height 18
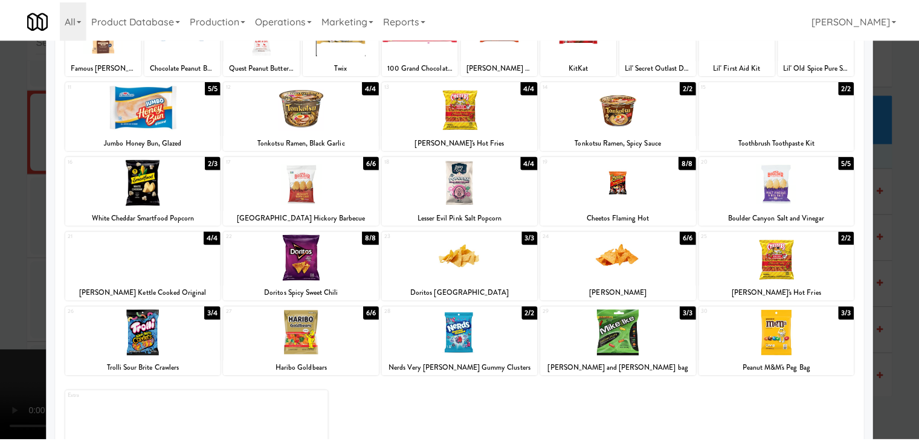
scroll to position [92, 0]
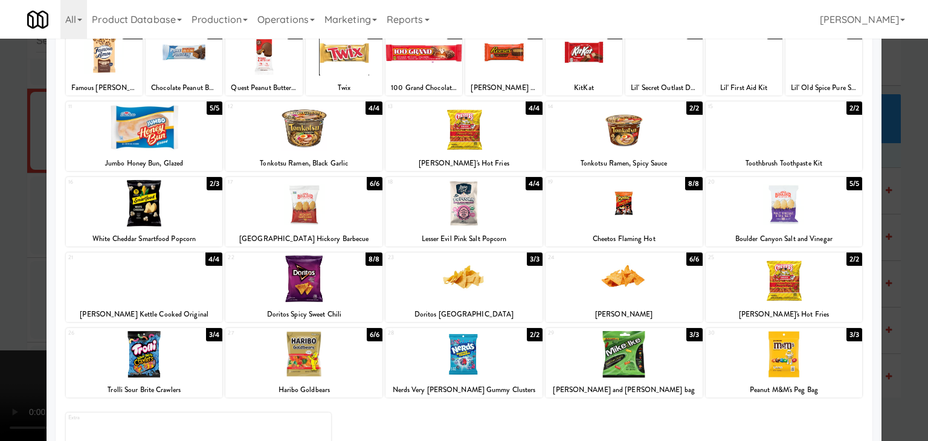
click at [177, 133] on div at bounding box center [144, 127] width 157 height 47
drag, startPoint x: 1, startPoint y: 170, endPoint x: 418, endPoint y: 192, distance: 417.9
click at [7, 170] on div at bounding box center [464, 220] width 928 height 441
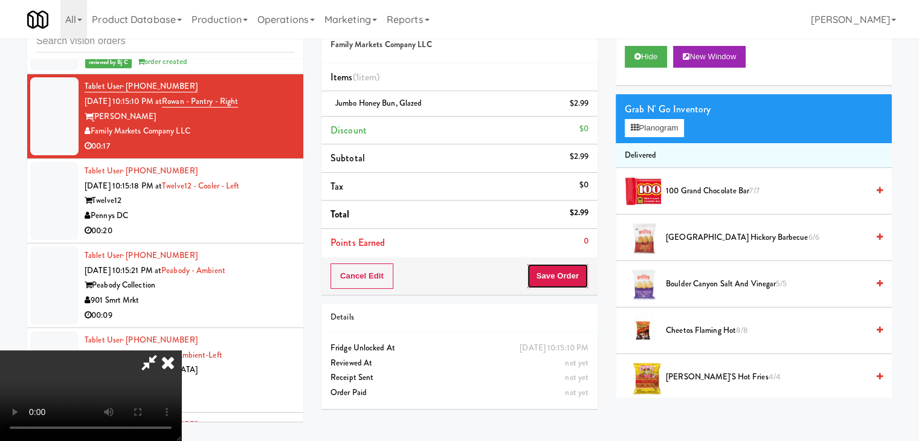
click at [573, 274] on button "Save Order" at bounding box center [558, 275] width 62 height 25
click at [564, 273] on button "Save Order" at bounding box center [558, 275] width 62 height 25
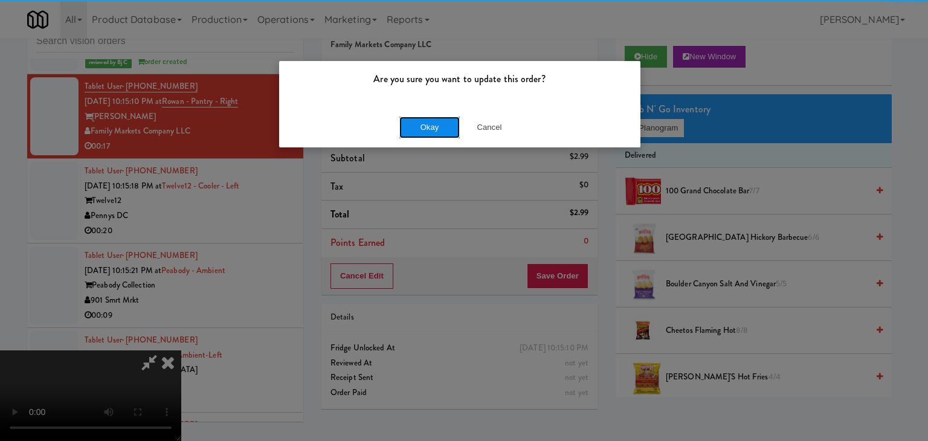
click at [425, 126] on button "Okay" at bounding box center [429, 128] width 60 height 22
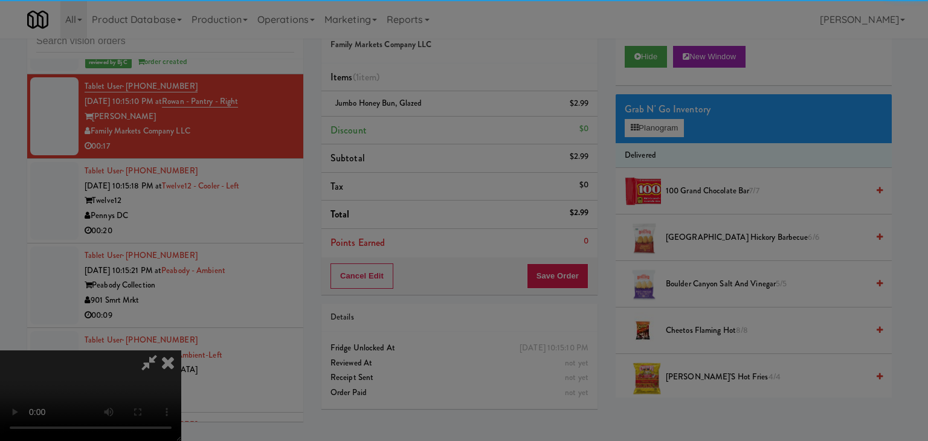
click at [425, 125] on div "Okay Cancel" at bounding box center [459, 105] width 361 height 40
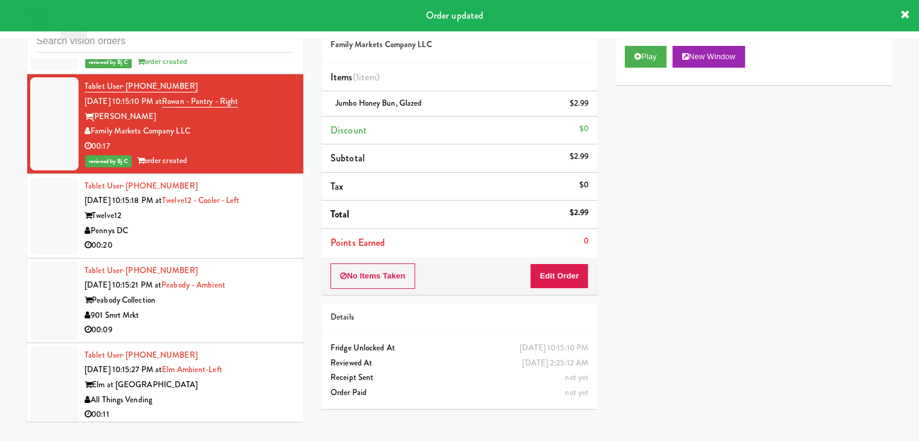
scroll to position [10494, 0]
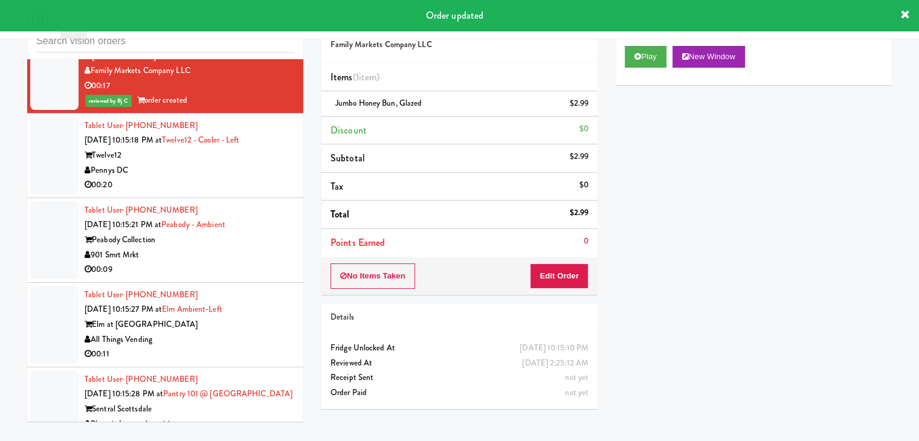
click at [231, 178] on div "Pennys DC" at bounding box center [190, 170] width 210 height 15
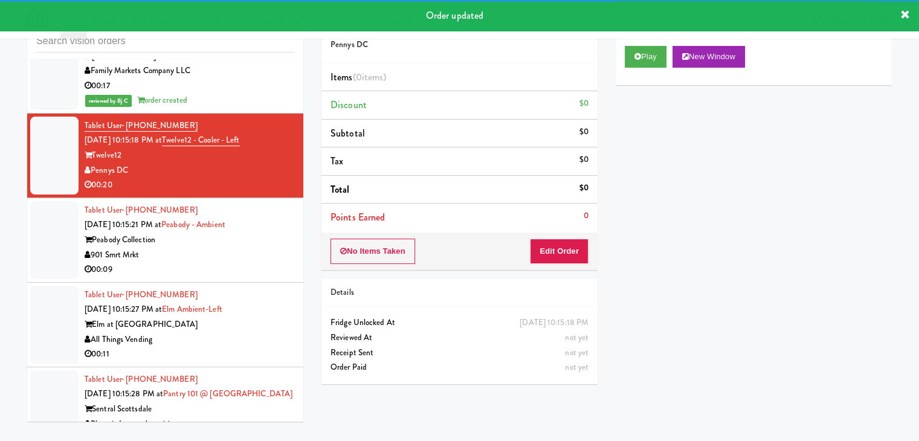
click at [651, 68] on div "Play New Window" at bounding box center [753, 61] width 276 height 48
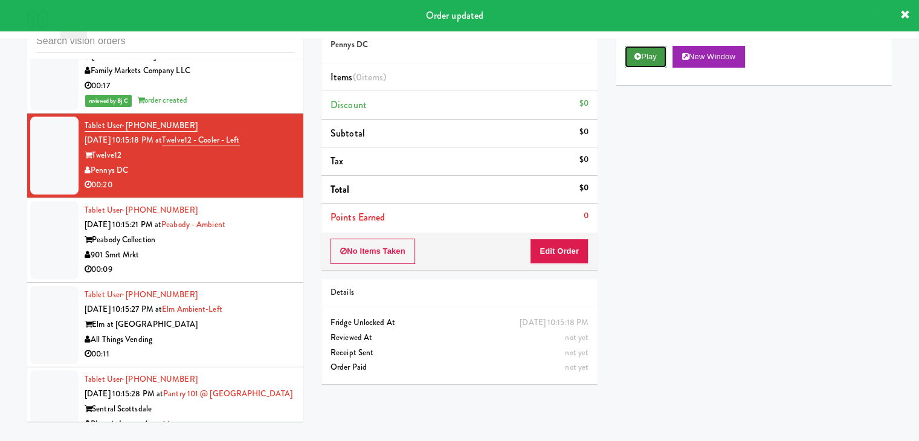
click at [640, 59] on button "Play" at bounding box center [646, 57] width 42 height 22
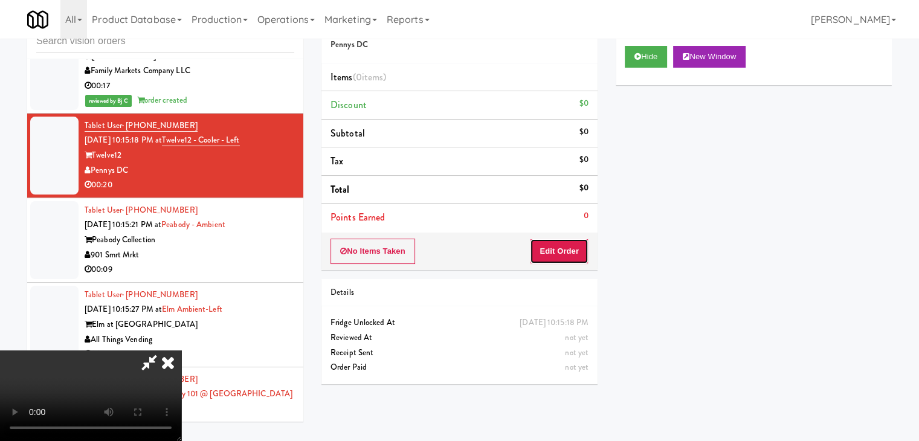
click at [543, 254] on button "Edit Order" at bounding box center [559, 251] width 59 height 25
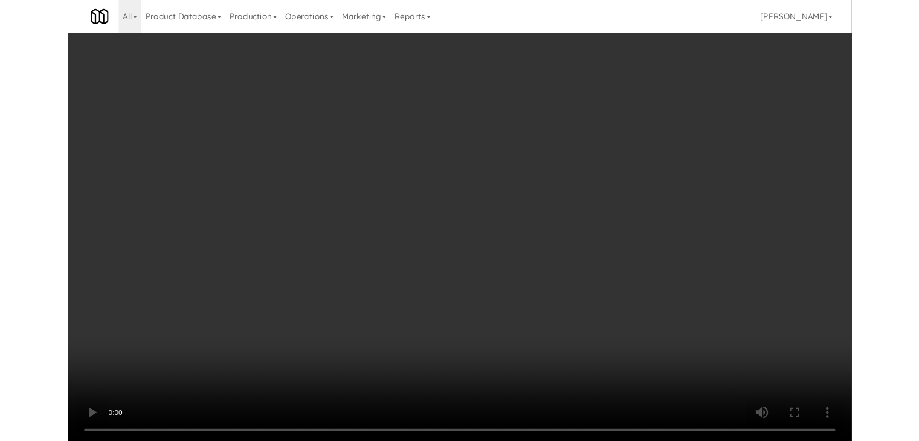
scroll to position [10479, 0]
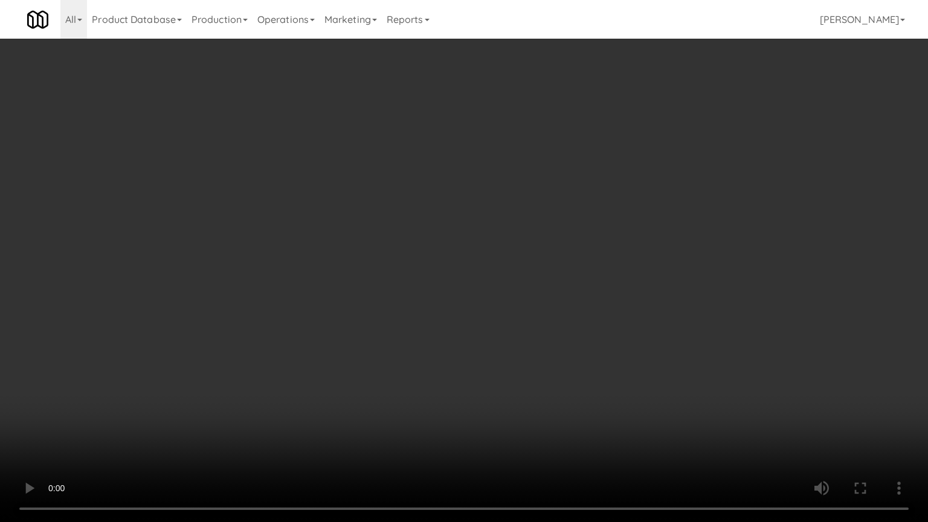
click at [517, 384] on video at bounding box center [464, 261] width 928 height 522
click at [516, 383] on video at bounding box center [464, 261] width 928 height 522
click at [548, 379] on video at bounding box center [464, 261] width 928 height 522
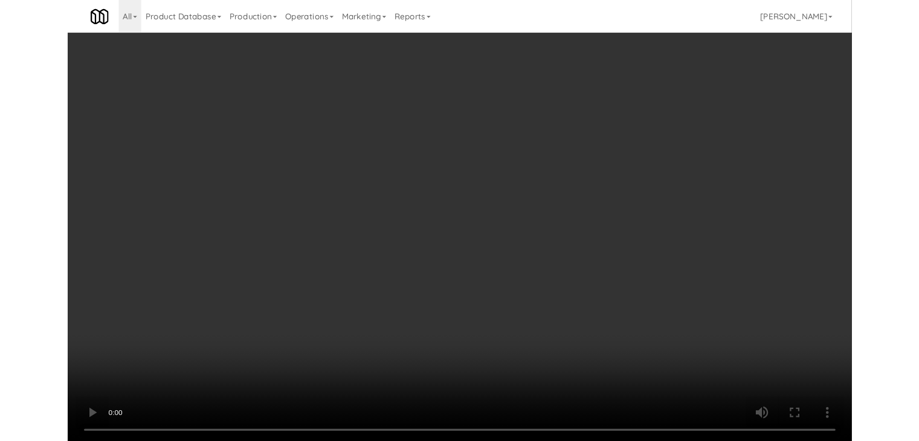
scroll to position [10494, 0]
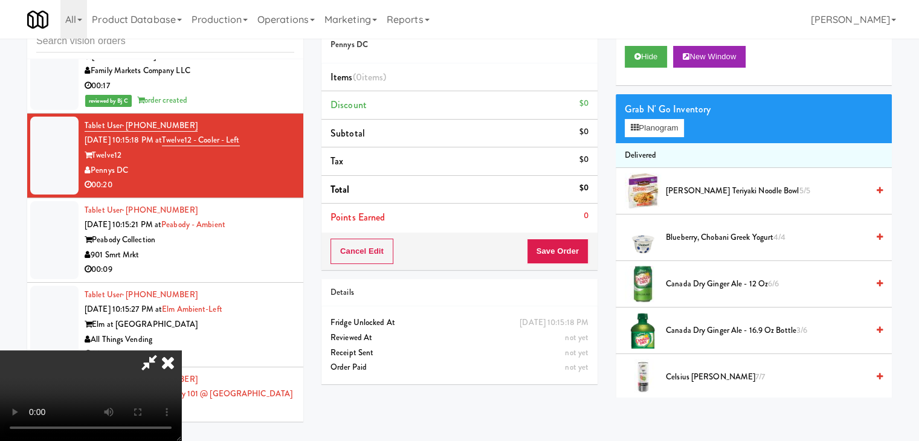
click at [181, 350] on video at bounding box center [90, 395] width 181 height 91
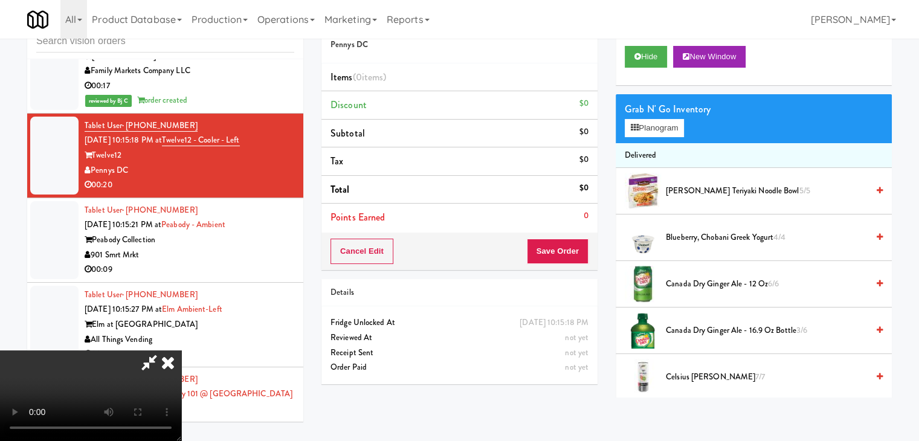
drag, startPoint x: 452, startPoint y: 323, endPoint x: 447, endPoint y: 327, distance: 6.4
click at [181, 350] on video at bounding box center [90, 395] width 181 height 91
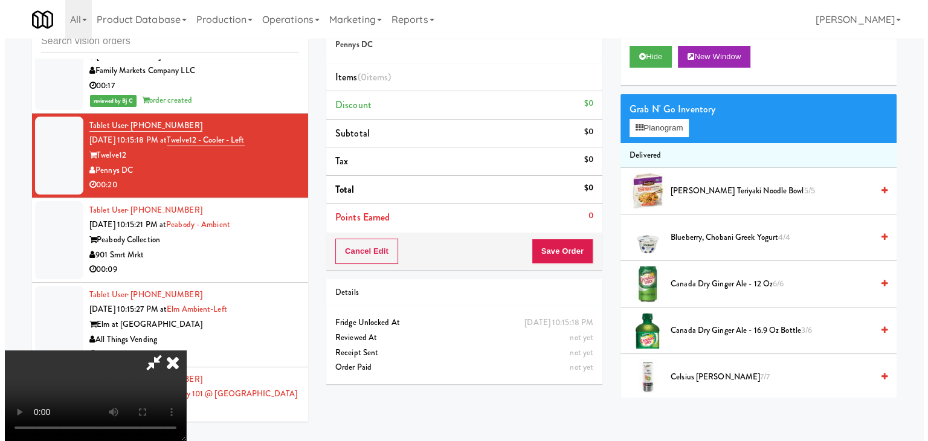
scroll to position [60, 0]
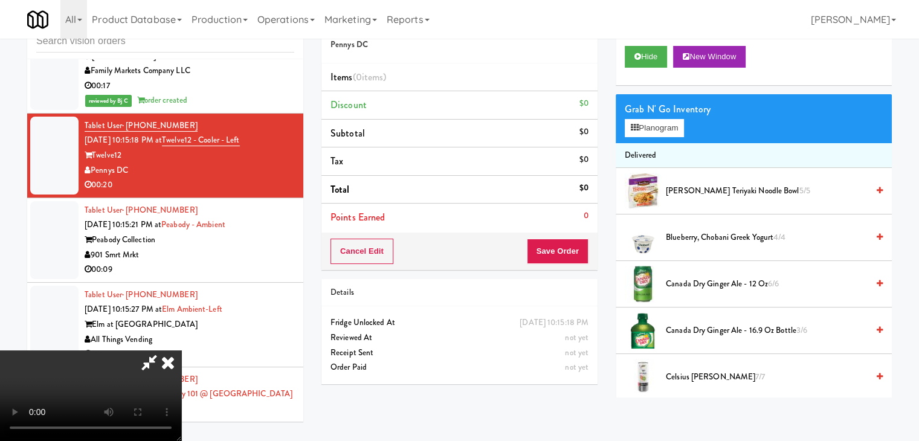
click at [181, 350] on video at bounding box center [90, 395] width 181 height 91
click at [667, 129] on button "Planogram" at bounding box center [654, 128] width 59 height 18
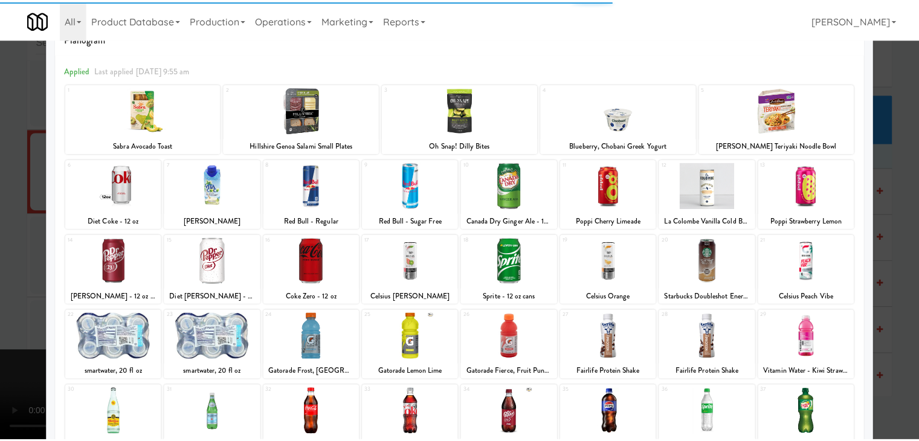
scroll to position [60, 0]
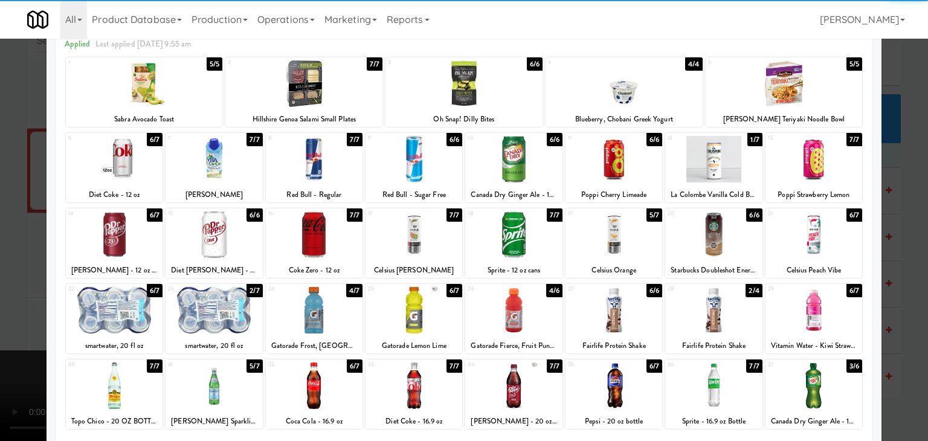
click at [303, 310] on div at bounding box center [314, 310] width 97 height 47
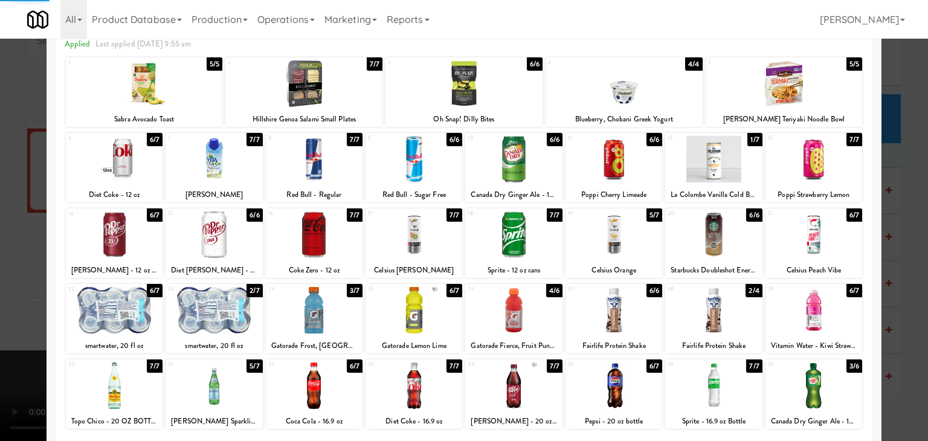
drag, startPoint x: 0, startPoint y: 296, endPoint x: 249, endPoint y: 276, distance: 249.7
click at [4, 295] on div at bounding box center [464, 220] width 928 height 441
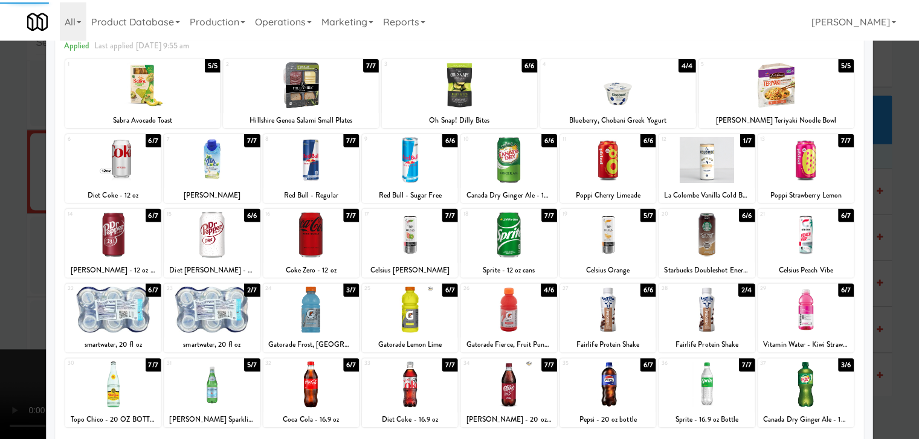
scroll to position [10494, 0]
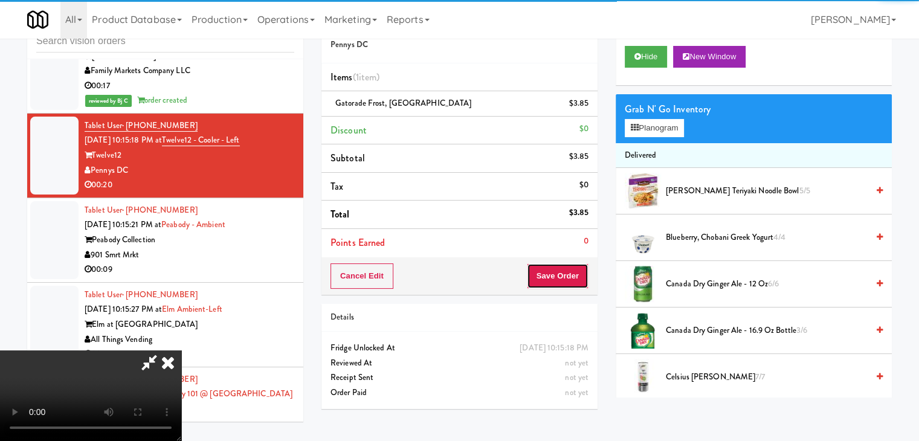
click at [555, 274] on button "Save Order" at bounding box center [558, 275] width 62 height 25
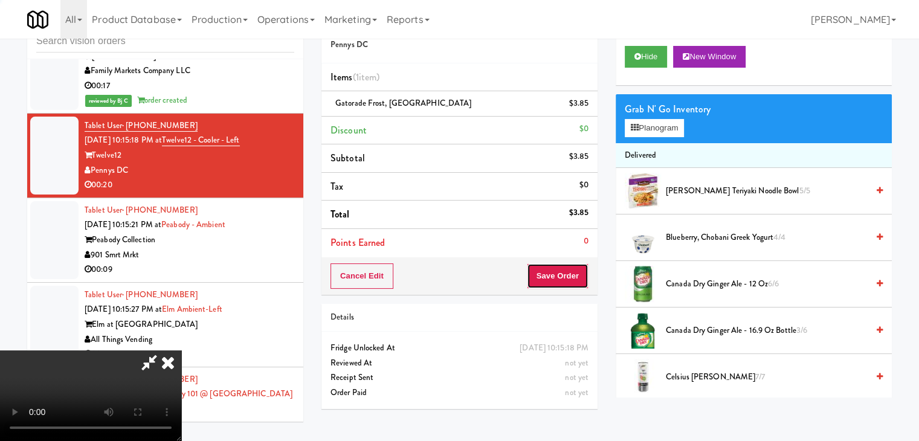
click at [560, 274] on button "Save Order" at bounding box center [558, 275] width 62 height 25
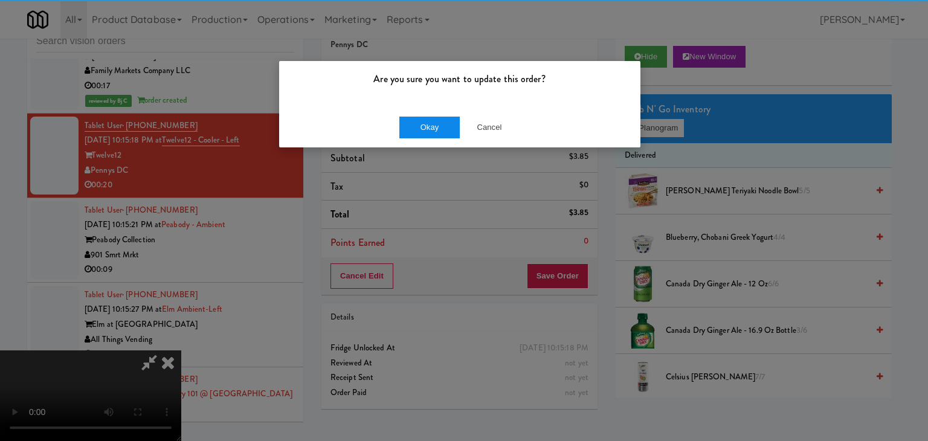
click at [406, 117] on div "Okay Cancel" at bounding box center [459, 127] width 361 height 40
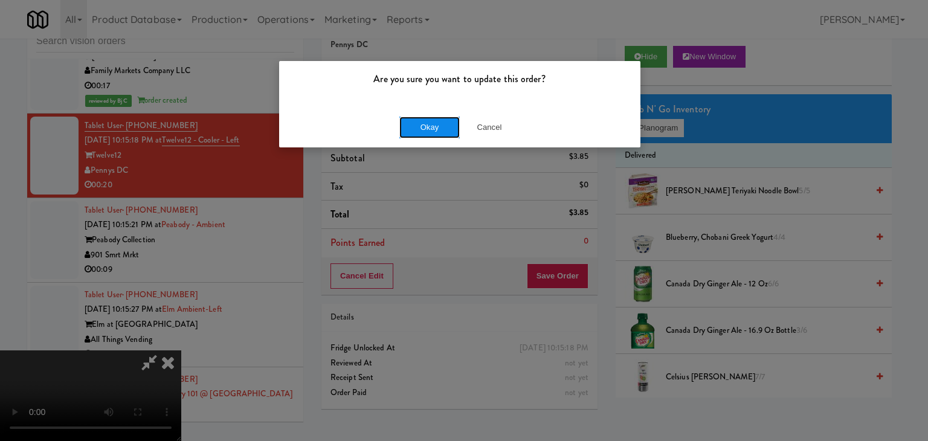
click at [407, 120] on button "Okay" at bounding box center [429, 128] width 60 height 22
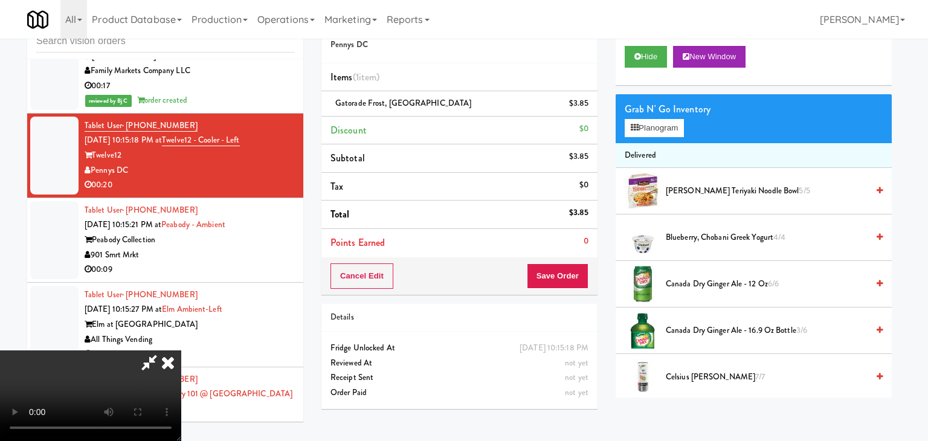
click at [409, 121] on body "Are you sure you want to update this order? Okay Cancel Okay Are you sure you w…" at bounding box center [464, 220] width 928 height 441
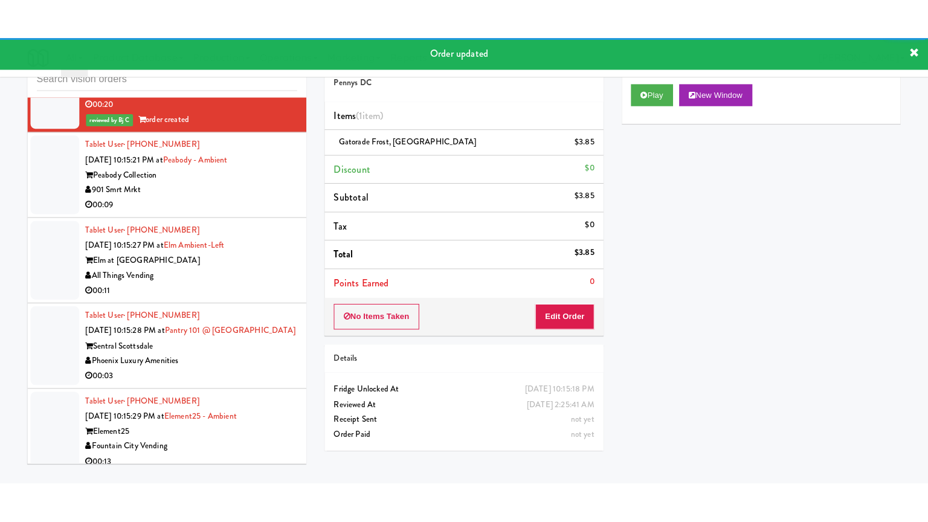
scroll to position [10615, 0]
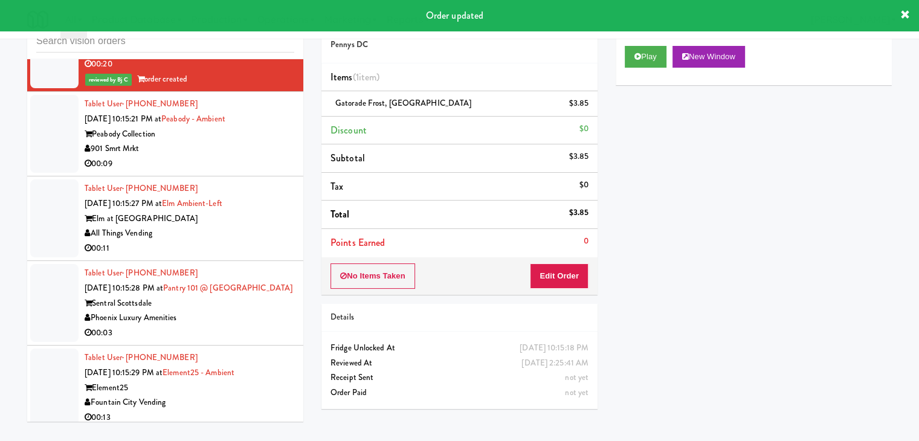
click at [272, 156] on div "901 Smrt Mrkt" at bounding box center [190, 148] width 210 height 15
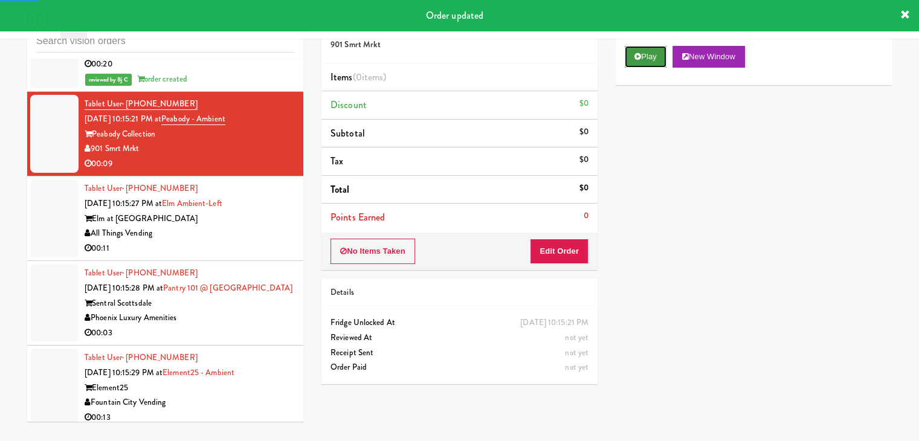
click at [639, 59] on icon at bounding box center [637, 57] width 7 height 8
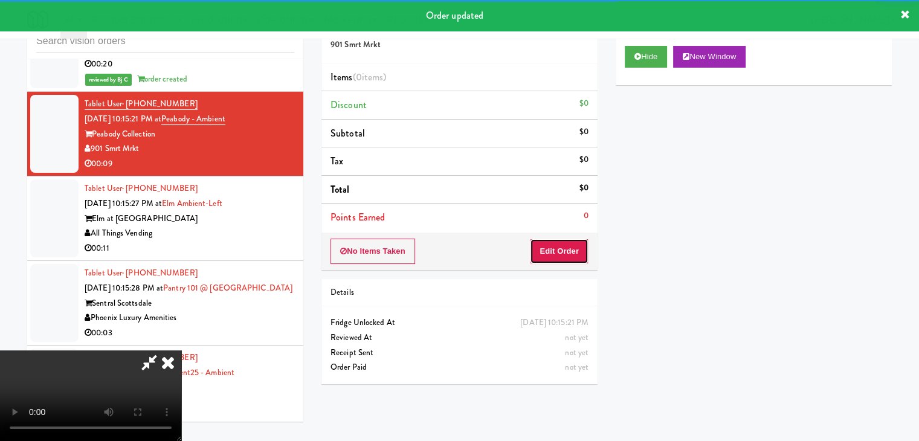
click at [551, 252] on button "Edit Order" at bounding box center [559, 251] width 59 height 25
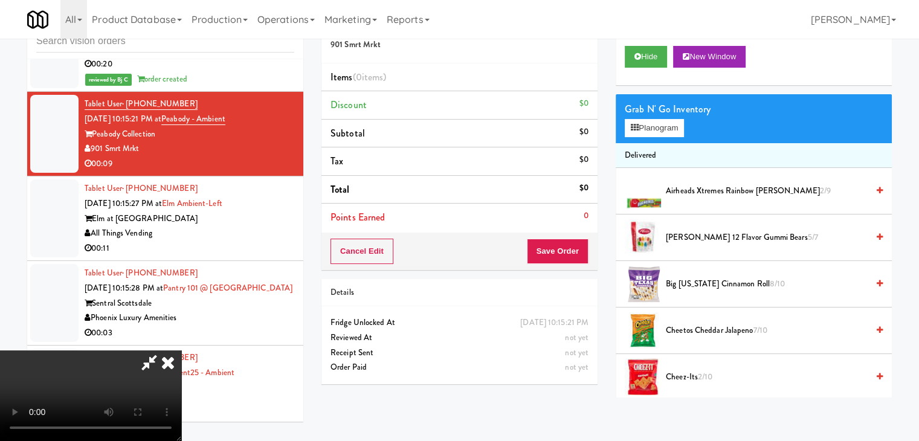
scroll to position [10600, 0]
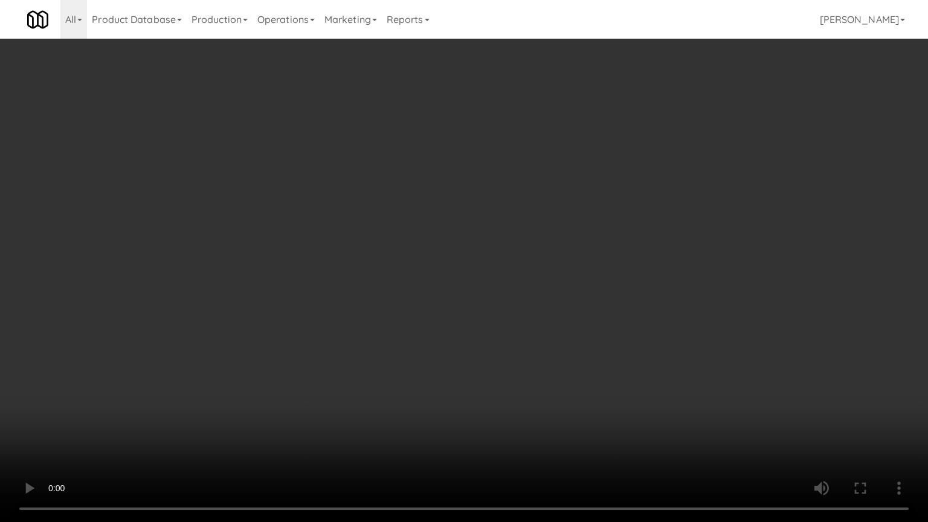
click at [510, 375] on video at bounding box center [464, 261] width 928 height 522
click at [503, 374] on video at bounding box center [464, 261] width 928 height 522
click at [513, 373] on video at bounding box center [464, 261] width 928 height 522
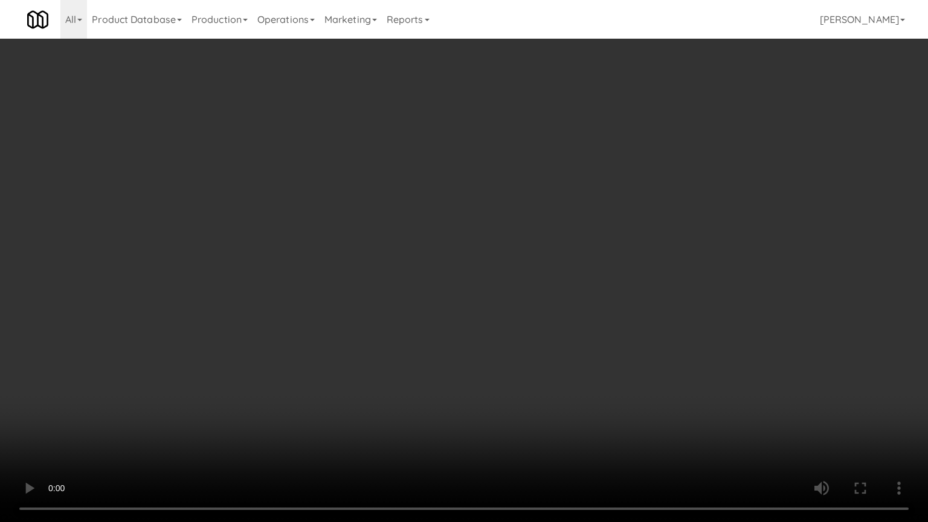
click at [513, 373] on video at bounding box center [464, 261] width 928 height 522
click at [509, 373] on video at bounding box center [464, 261] width 928 height 522
click at [509, 375] on video at bounding box center [464, 261] width 928 height 522
click at [510, 373] on video at bounding box center [464, 261] width 928 height 522
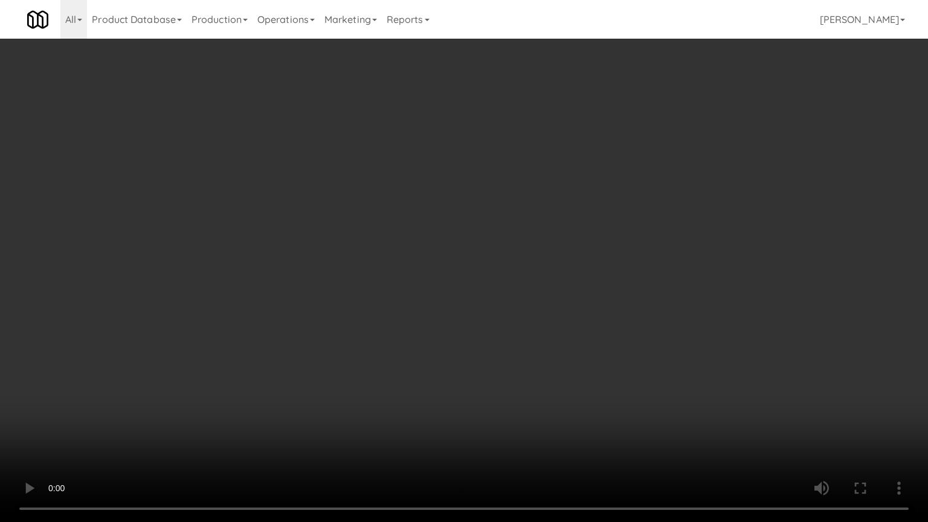
click at [515, 371] on video at bounding box center [464, 261] width 928 height 522
click at [513, 371] on video at bounding box center [464, 261] width 928 height 522
click at [513, 372] on video at bounding box center [464, 261] width 928 height 522
click at [515, 372] on video at bounding box center [464, 261] width 928 height 522
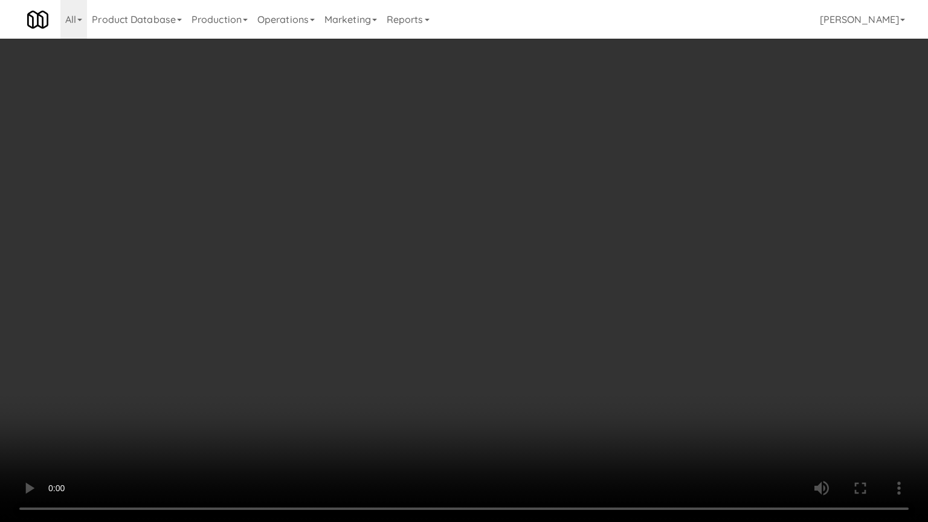
click at [515, 373] on video at bounding box center [464, 261] width 928 height 522
click at [527, 367] on video at bounding box center [464, 261] width 928 height 522
drag, startPoint x: 527, startPoint y: 367, endPoint x: 646, endPoint y: 210, distance: 197.2
click at [536, 353] on video at bounding box center [464, 261] width 928 height 522
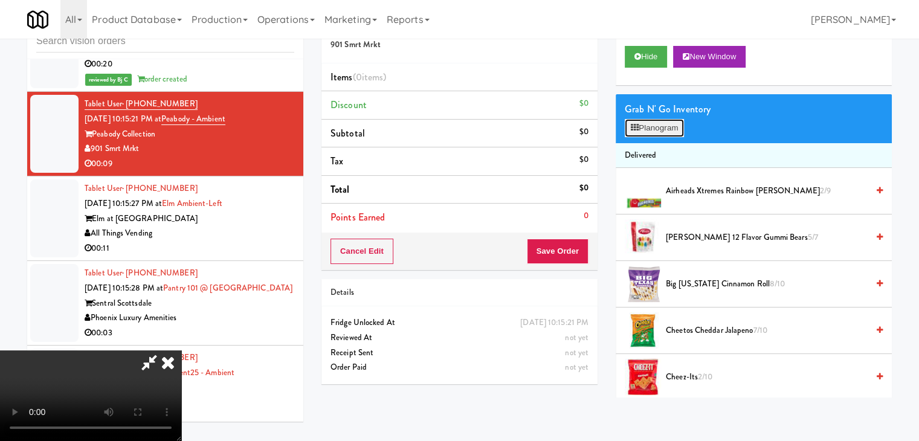
click at [674, 129] on button "Planogram" at bounding box center [654, 128] width 59 height 18
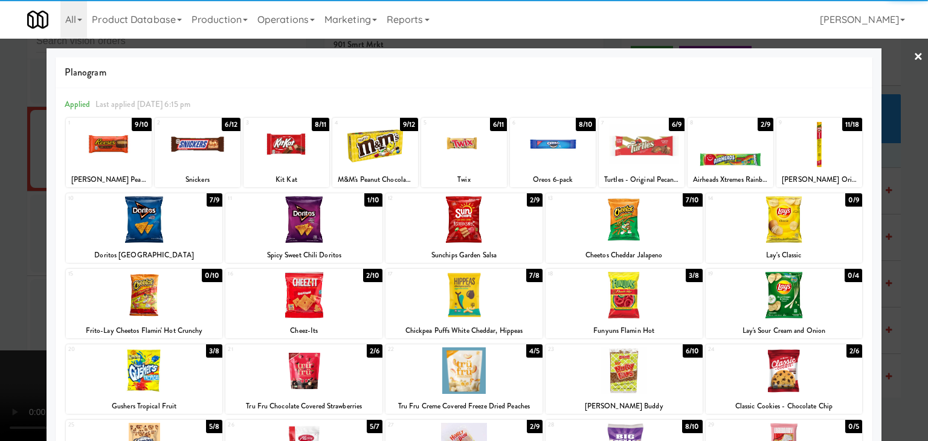
drag, startPoint x: 648, startPoint y: 310, endPoint x: 704, endPoint y: 312, distance: 56.2
click at [649, 310] on div at bounding box center [623, 295] width 157 height 47
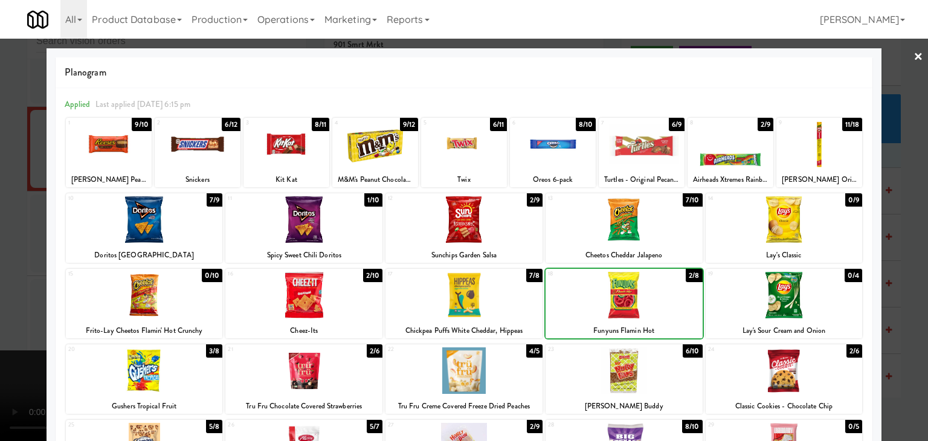
drag, startPoint x: 766, startPoint y: 303, endPoint x: 829, endPoint y: 313, distance: 63.8
click at [767, 303] on div at bounding box center [783, 295] width 157 height 47
click at [916, 311] on div at bounding box center [464, 220] width 928 height 441
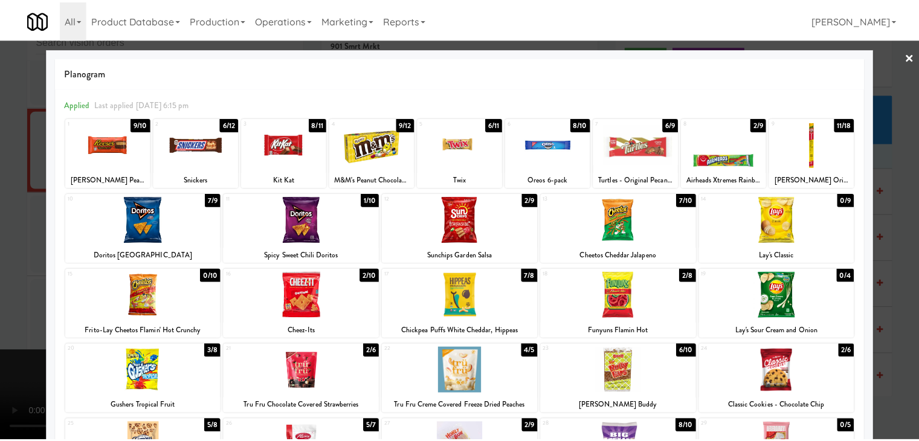
scroll to position [10615, 0]
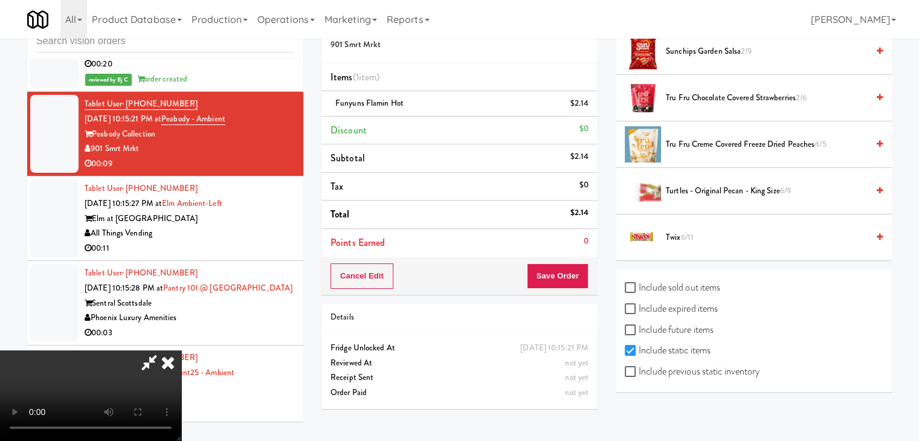
click at [684, 365] on label "Include previous static inventory" at bounding box center [692, 371] width 135 height 18
click at [638, 367] on input "Include previous static inventory" at bounding box center [632, 372] width 14 height 10
checkbox input "true"
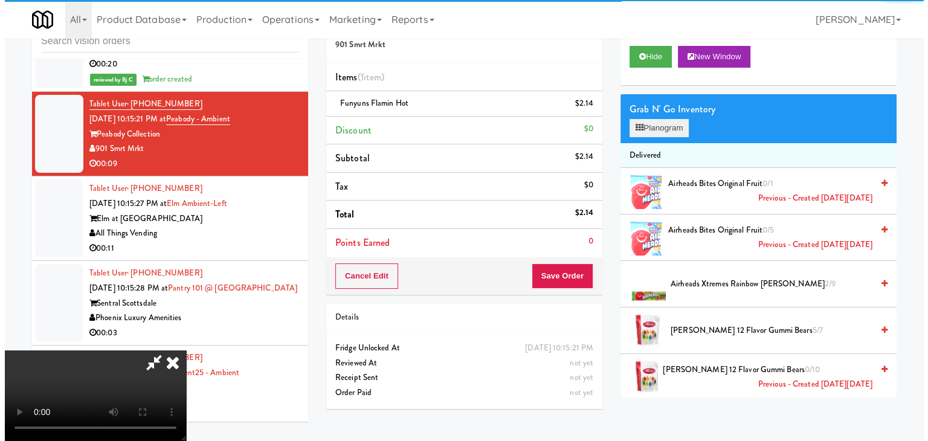
scroll to position [0, 0]
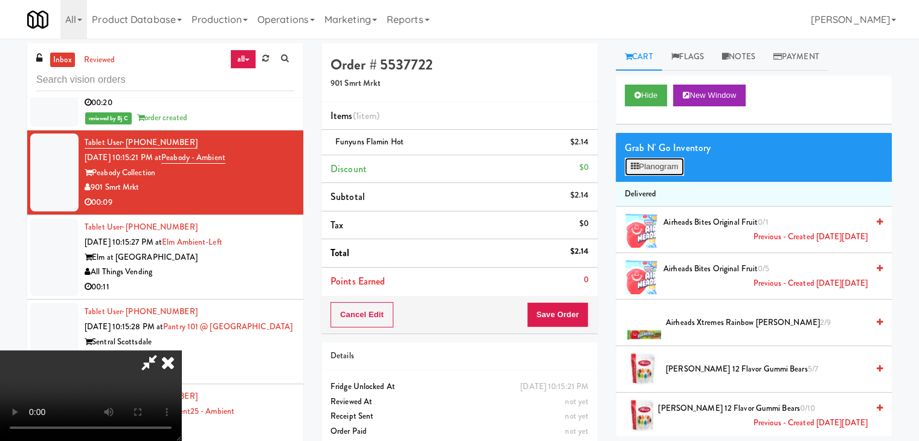
click at [655, 169] on button "Planogram" at bounding box center [654, 167] width 59 height 18
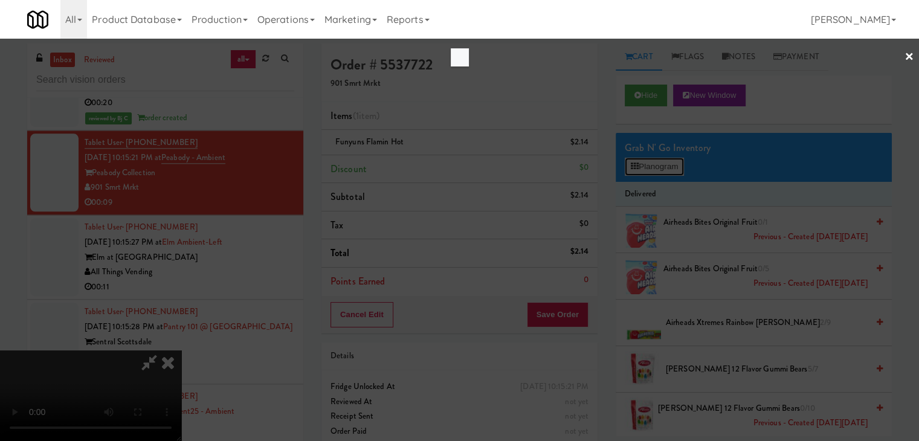
scroll to position [10600, 0]
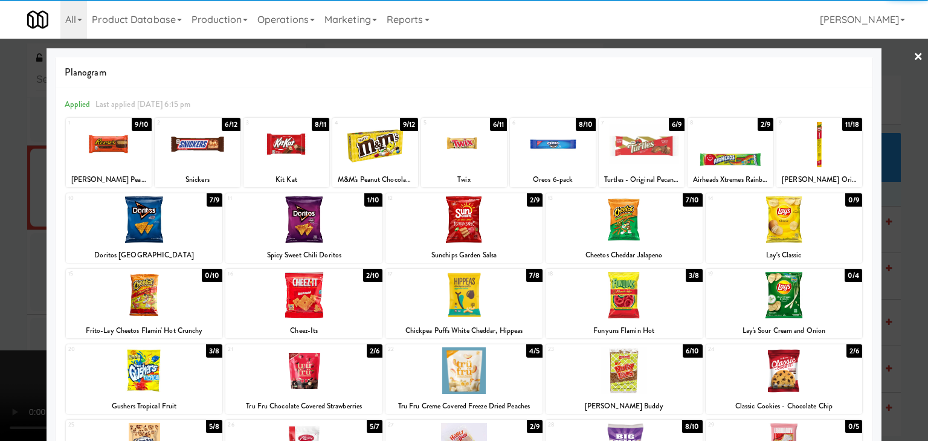
click at [802, 288] on div at bounding box center [783, 295] width 157 height 47
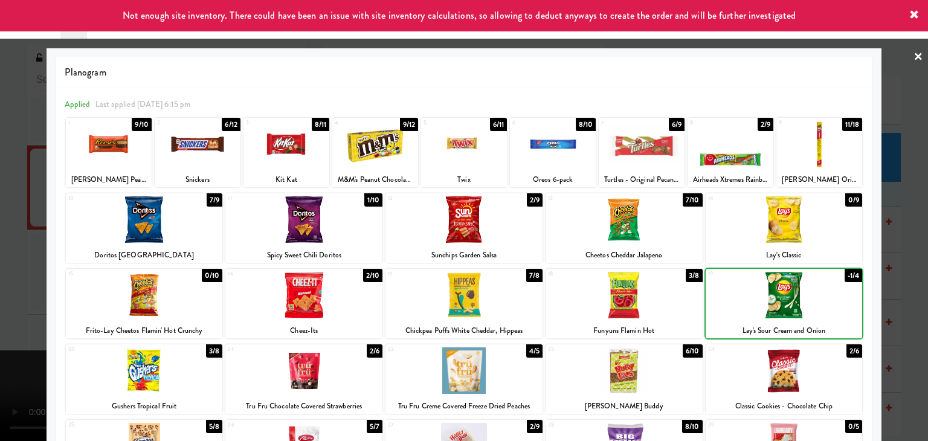
click at [909, 291] on div at bounding box center [464, 220] width 928 height 441
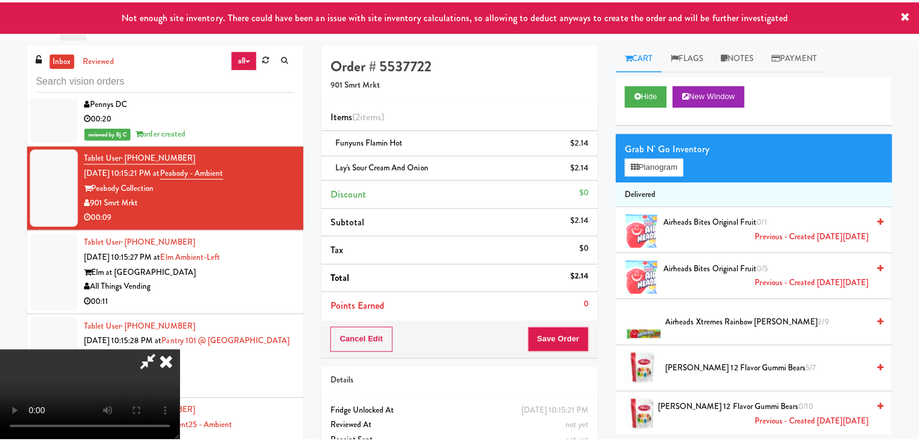
scroll to position [10615, 0]
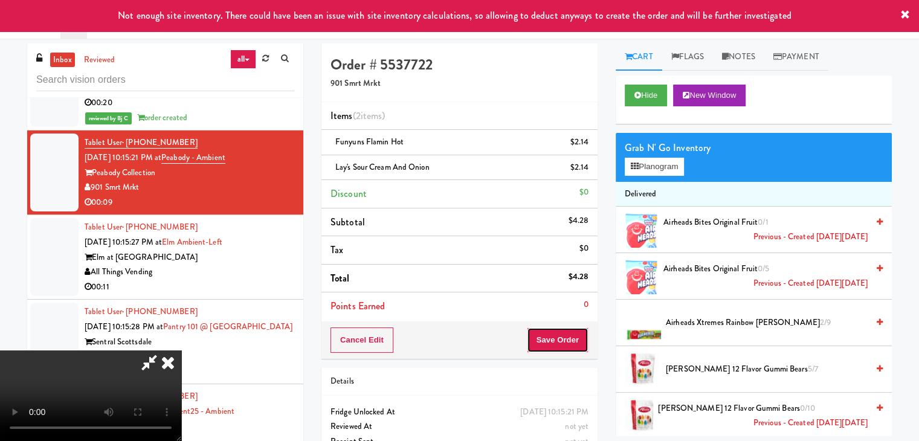
click at [558, 335] on button "Save Order" at bounding box center [558, 339] width 62 height 25
click at [556, 336] on button "Save Order" at bounding box center [558, 339] width 62 height 25
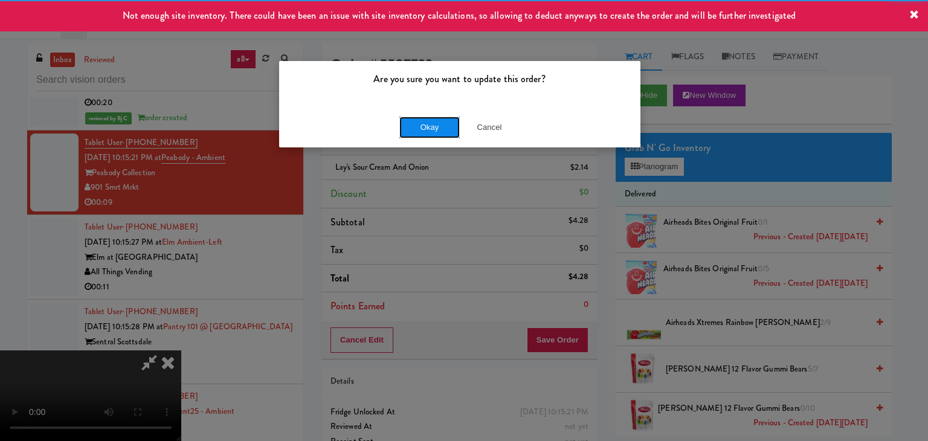
click at [429, 124] on button "Okay" at bounding box center [429, 128] width 60 height 22
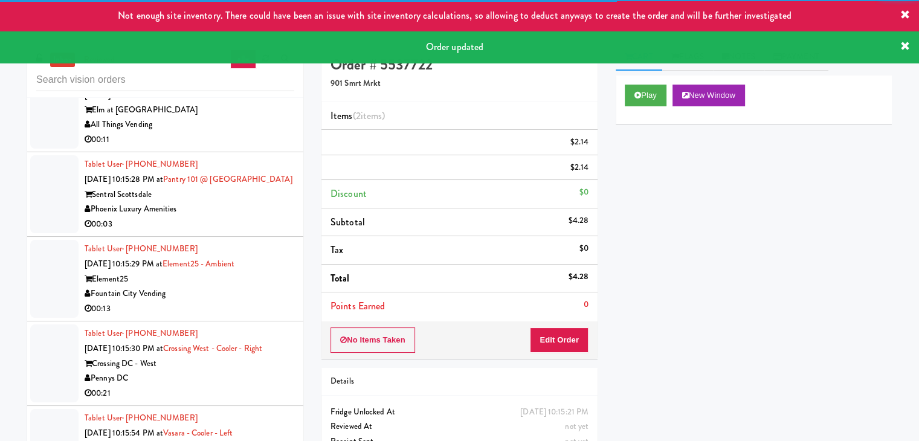
scroll to position [10796, 0]
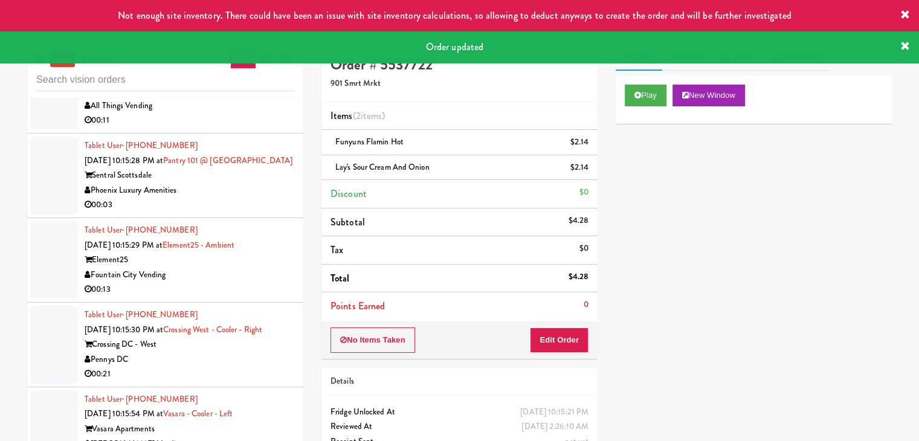
drag, startPoint x: 244, startPoint y: 179, endPoint x: 244, endPoint y: 187, distance: 7.9
click at [248, 114] on div "All Things Vending" at bounding box center [190, 105] width 210 height 15
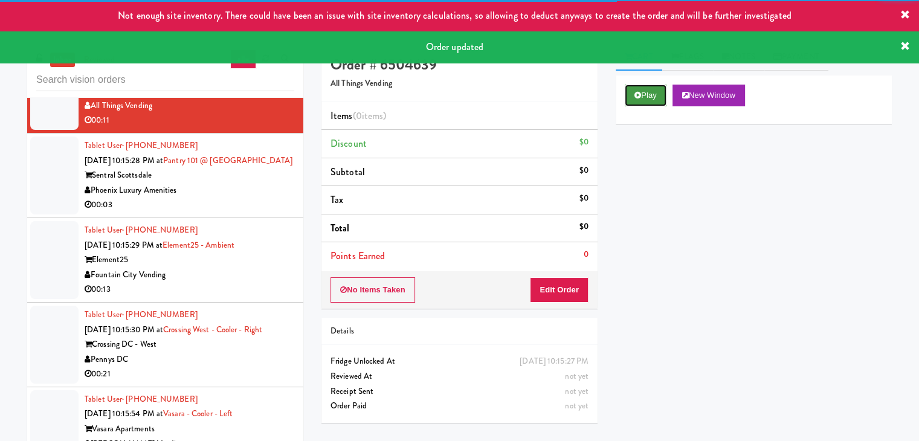
click at [666, 91] on button "Play" at bounding box center [646, 96] width 42 height 22
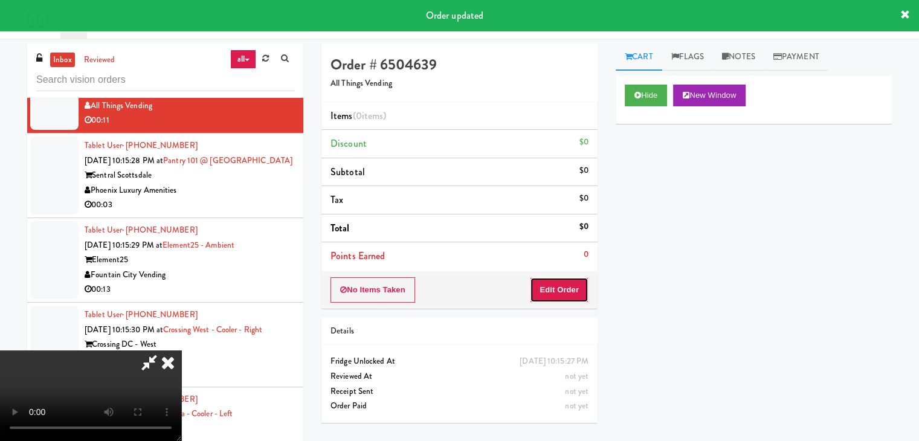
click at [557, 291] on button "Edit Order" at bounding box center [559, 289] width 59 height 25
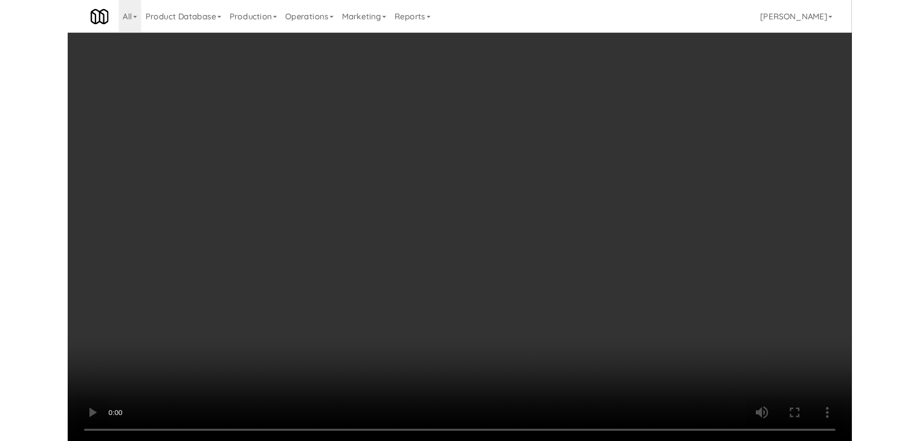
scroll to position [10781, 0]
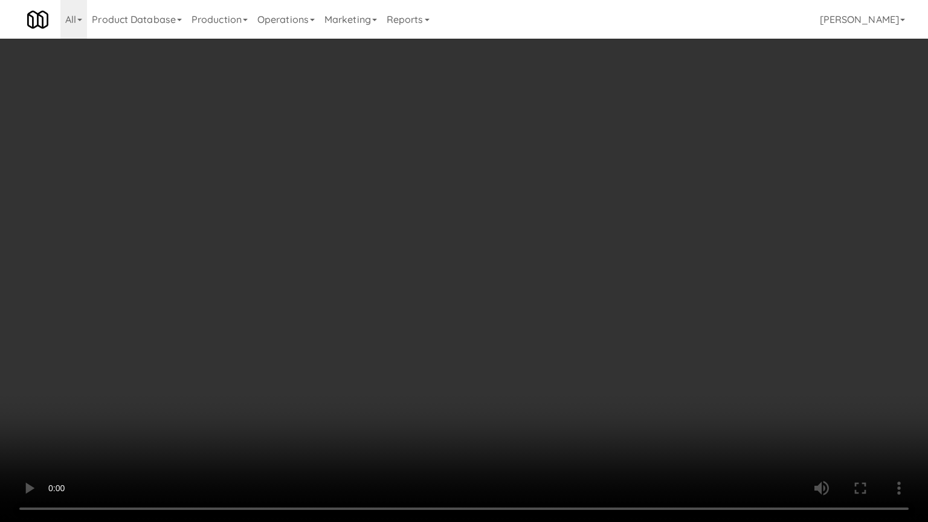
click at [523, 357] on video at bounding box center [464, 261] width 928 height 522
click at [525, 361] on video at bounding box center [464, 261] width 928 height 522
click at [534, 360] on video at bounding box center [464, 261] width 928 height 522
click at [536, 360] on video at bounding box center [464, 261] width 928 height 522
click at [536, 358] on video at bounding box center [464, 261] width 928 height 522
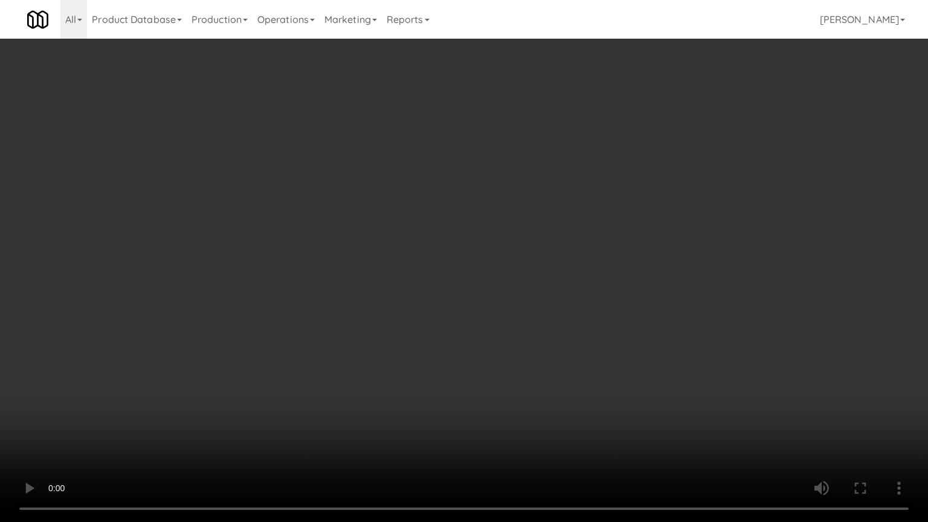
click at [536, 358] on video at bounding box center [464, 261] width 928 height 522
click at [539, 359] on video at bounding box center [464, 261] width 928 height 522
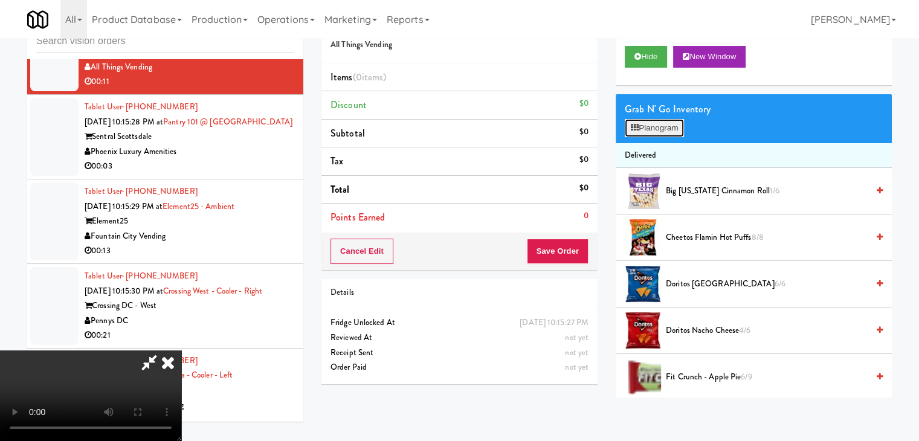
click at [661, 131] on button "Planogram" at bounding box center [654, 128] width 59 height 18
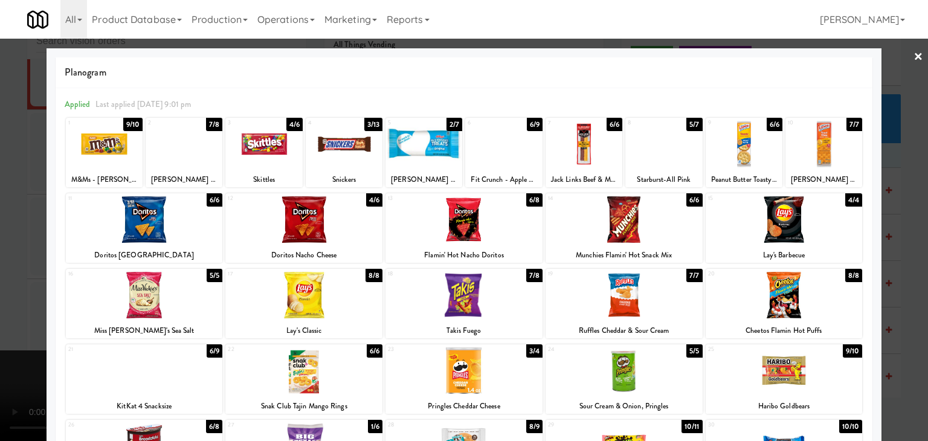
click at [782, 302] on div at bounding box center [783, 295] width 157 height 47
drag, startPoint x: 455, startPoint y: 300, endPoint x: 442, endPoint y: 303, distance: 13.5
click at [454, 301] on div at bounding box center [463, 295] width 157 height 47
drag, startPoint x: 0, startPoint y: 295, endPoint x: 94, endPoint y: 295, distance: 93.6
click at [3, 295] on div at bounding box center [464, 220] width 928 height 441
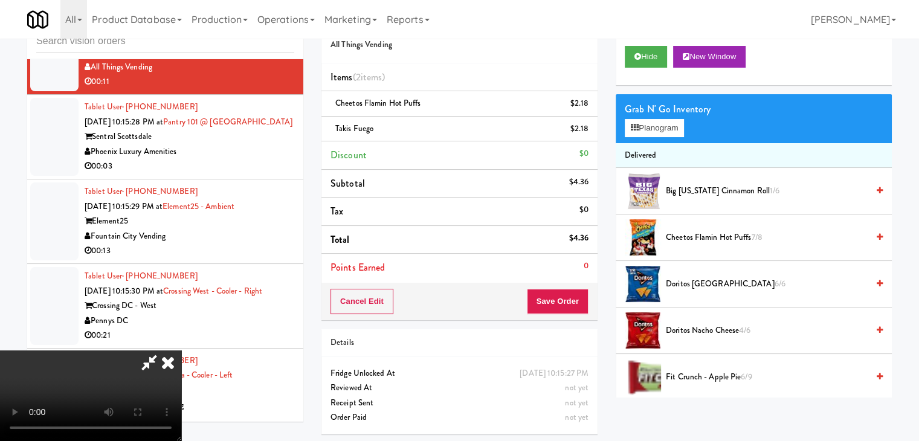
click at [181, 350] on video at bounding box center [90, 395] width 181 height 91
click at [575, 296] on button "Save Order" at bounding box center [558, 301] width 62 height 25
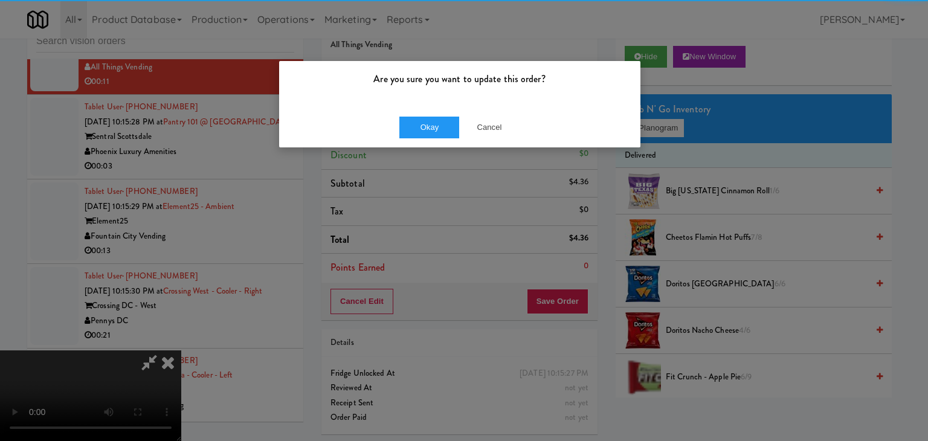
click at [391, 246] on div "Are you sure you want to update this order? Okay Cancel" at bounding box center [464, 220] width 928 height 441
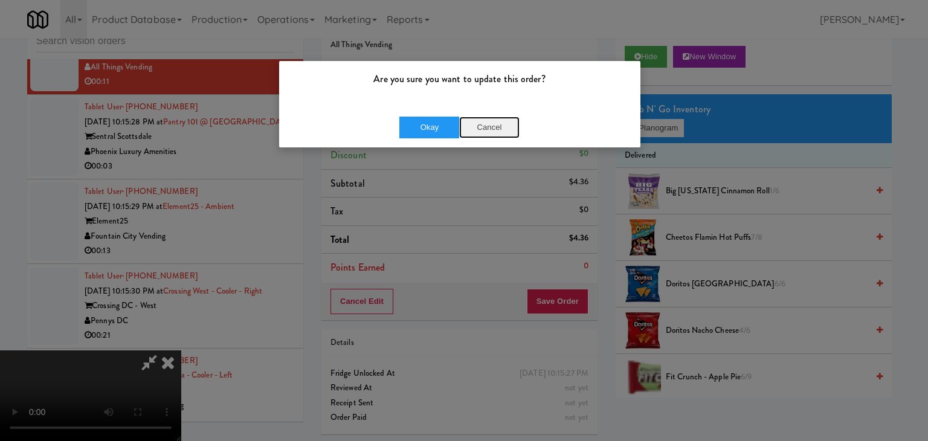
click at [490, 118] on button "Cancel" at bounding box center [489, 128] width 60 height 22
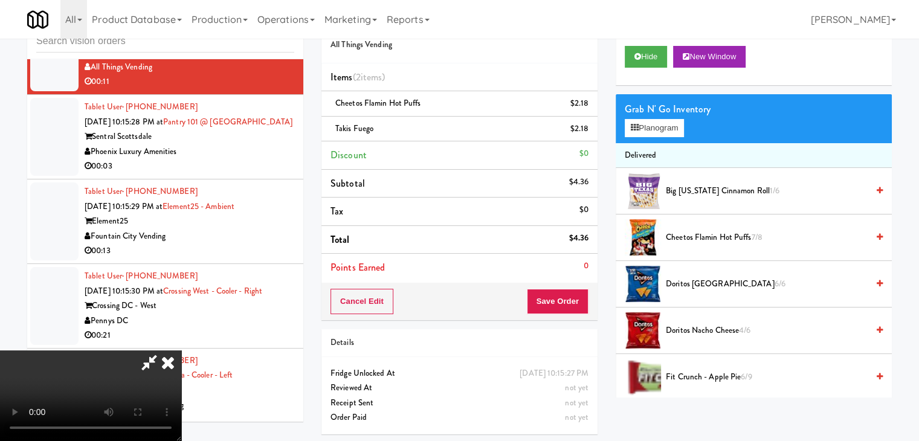
click at [181, 350] on video at bounding box center [90, 395] width 181 height 91
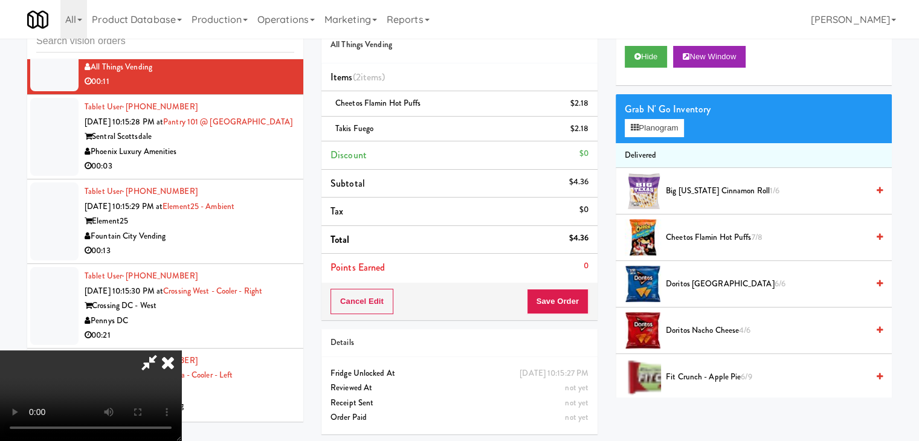
drag, startPoint x: 382, startPoint y: 334, endPoint x: 304, endPoint y: 376, distance: 88.7
click at [181, 377] on video at bounding box center [90, 395] width 181 height 91
drag, startPoint x: 304, startPoint y: 376, endPoint x: 304, endPoint y: 429, distance: 52.6
click at [181, 376] on video at bounding box center [90, 395] width 181 height 91
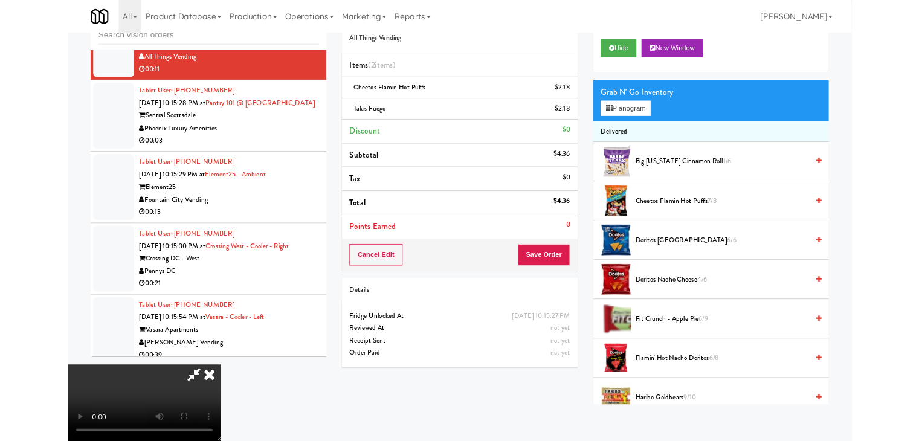
scroll to position [10781, 0]
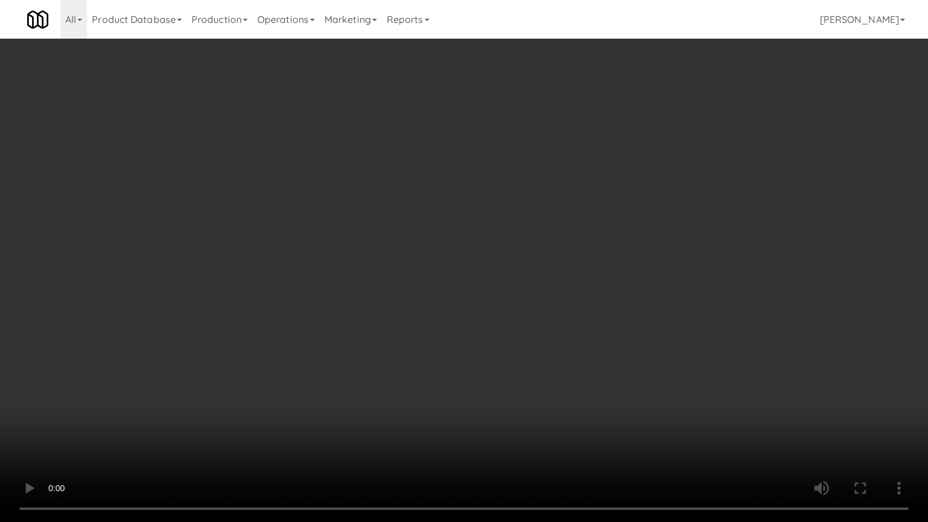
click at [449, 408] on video at bounding box center [464, 261] width 928 height 522
click at [465, 408] on video at bounding box center [464, 261] width 928 height 522
click at [600, 266] on video at bounding box center [464, 261] width 928 height 522
drag, startPoint x: 600, startPoint y: 266, endPoint x: 599, endPoint y: 215, distance: 51.3
click at [600, 266] on video at bounding box center [464, 261] width 928 height 522
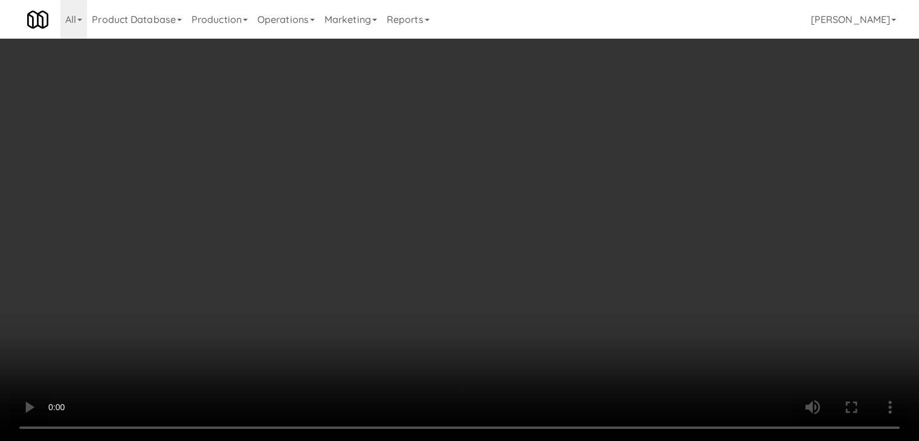
click at [475, 237] on video at bounding box center [459, 220] width 919 height 441
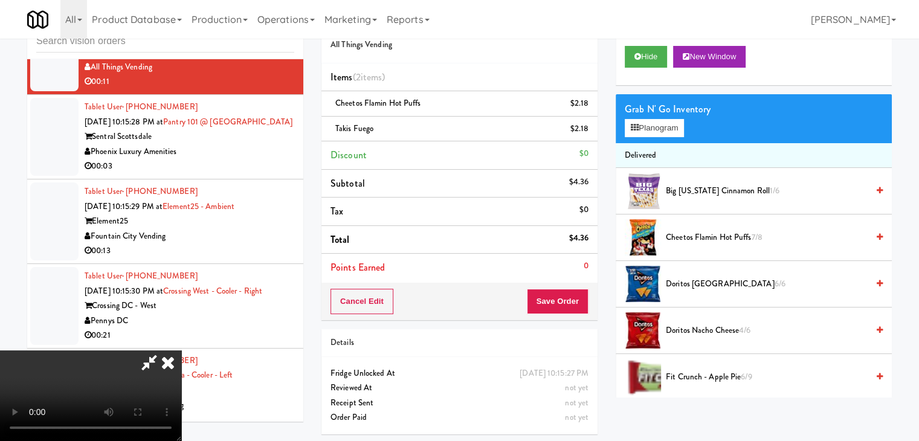
drag, startPoint x: 475, startPoint y: 237, endPoint x: 474, endPoint y: 307, distance: 70.1
click at [181, 350] on video at bounding box center [90, 395] width 181 height 91
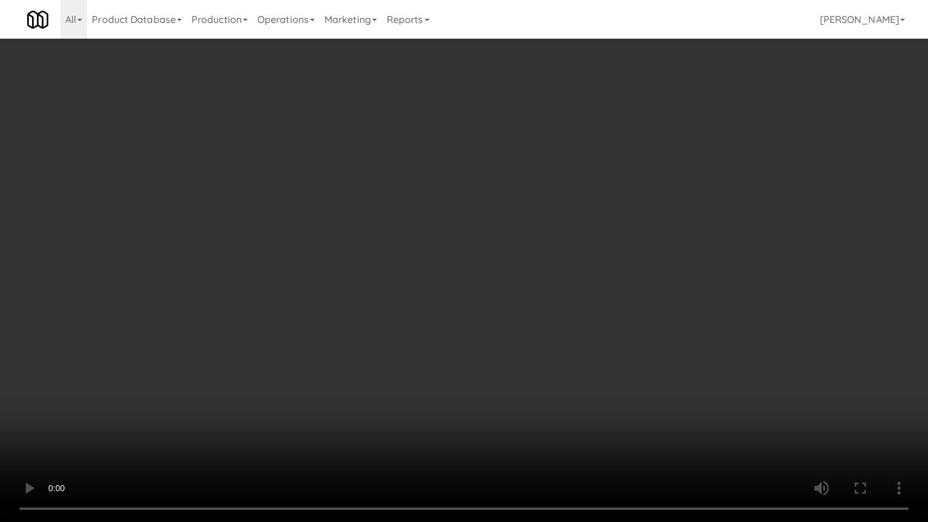
click at [473, 315] on video at bounding box center [464, 261] width 928 height 522
click at [474, 311] on video at bounding box center [464, 261] width 928 height 522
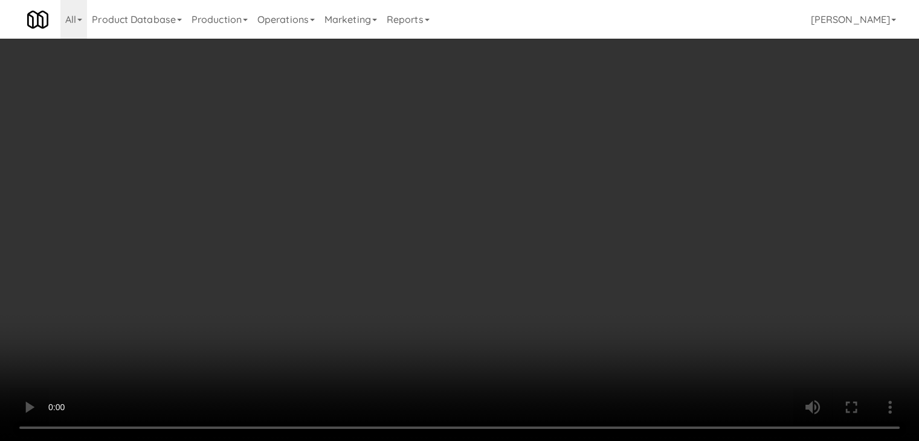
scroll to position [10796, 0]
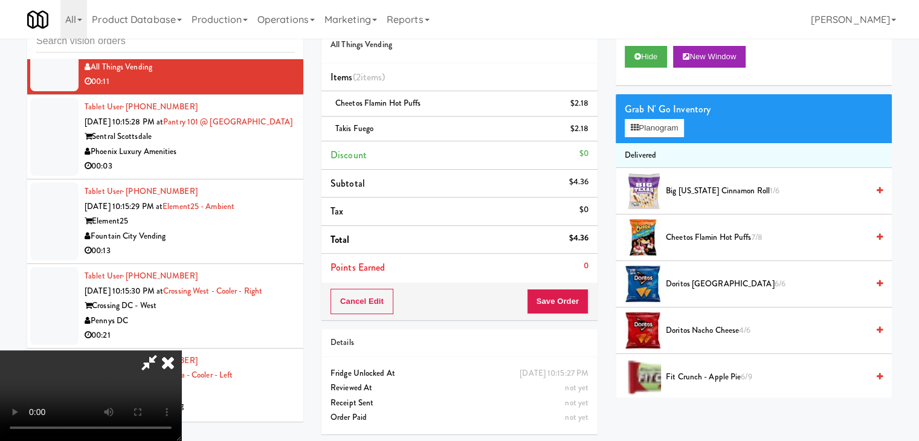
drag, startPoint x: 484, startPoint y: 278, endPoint x: 492, endPoint y: 282, distance: 8.9
click at [181, 350] on video at bounding box center [90, 395] width 181 height 91
click at [567, 303] on button "Save Order" at bounding box center [558, 301] width 62 height 25
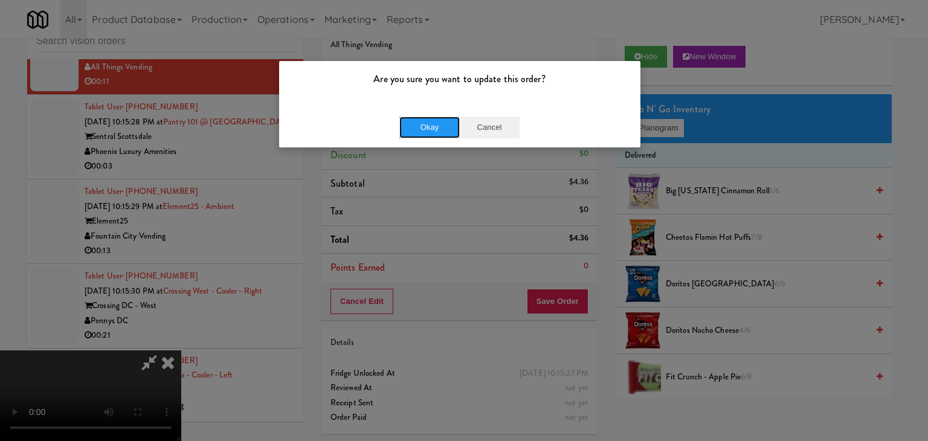
drag, startPoint x: 431, startPoint y: 124, endPoint x: 497, endPoint y: 117, distance: 66.8
click at [497, 117] on div "Okay Cancel" at bounding box center [459, 128] width 120 height 22
click at [495, 121] on button "Cancel" at bounding box center [489, 128] width 60 height 22
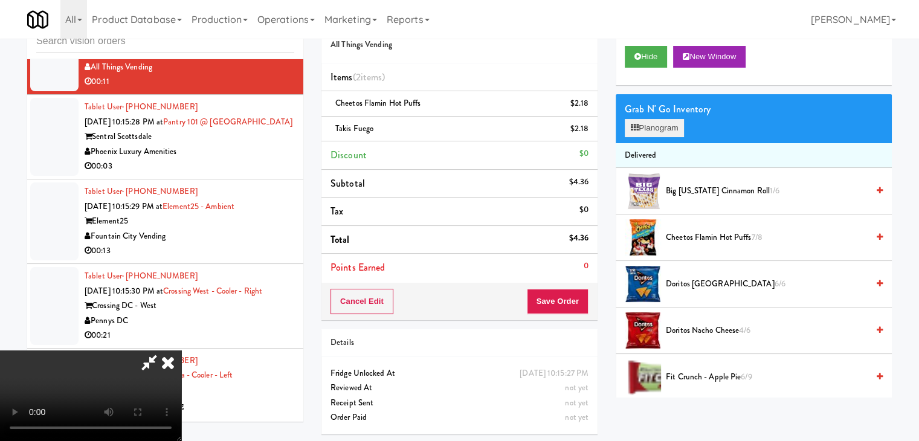
drag, startPoint x: 634, startPoint y: 116, endPoint x: 646, endPoint y: 125, distance: 14.6
click at [643, 124] on div "Grab N' Go Inventory Planogram" at bounding box center [753, 118] width 276 height 49
click at [646, 125] on button "Planogram" at bounding box center [654, 128] width 59 height 18
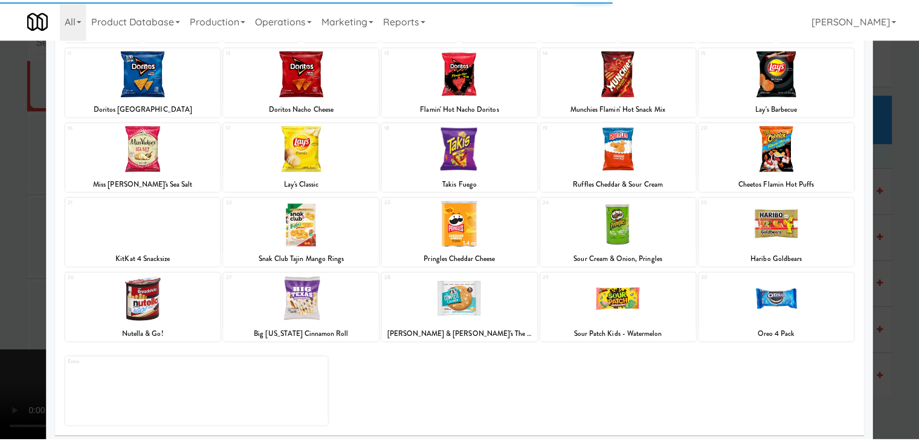
scroll to position [152, 0]
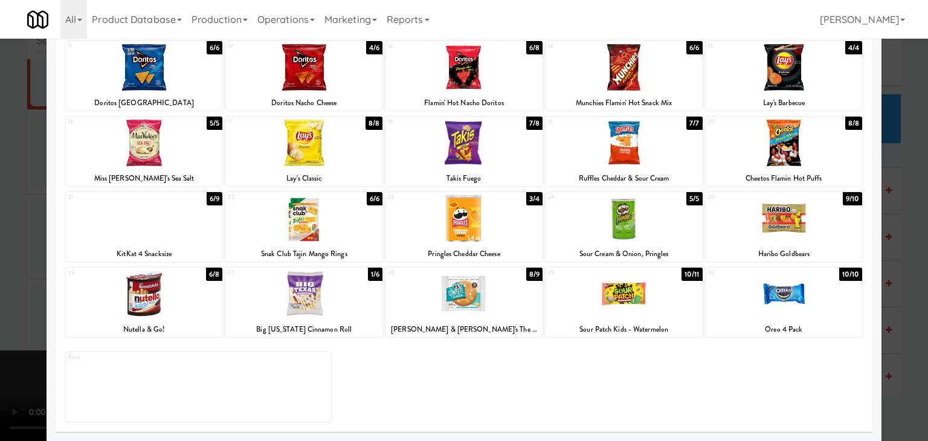
click at [160, 229] on div at bounding box center [144, 218] width 157 height 47
click at [161, 229] on div at bounding box center [144, 218] width 157 height 47
drag, startPoint x: 0, startPoint y: 245, endPoint x: 271, endPoint y: 242, distance: 270.6
click at [10, 243] on div at bounding box center [464, 220] width 928 height 441
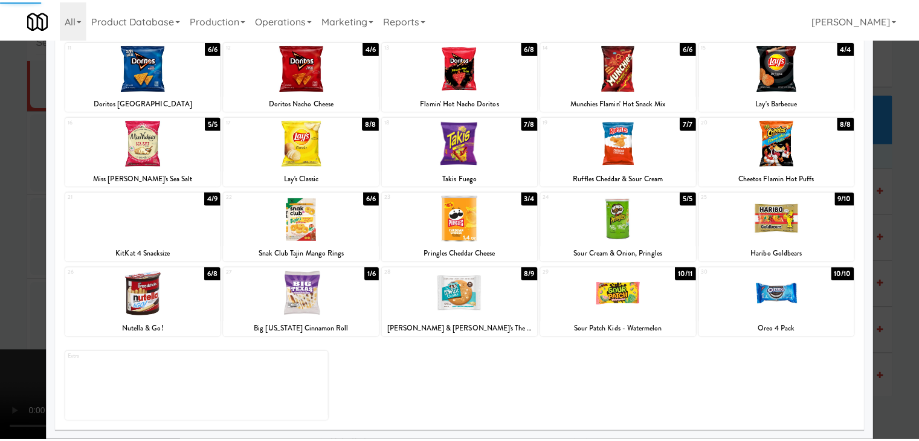
scroll to position [10796, 0]
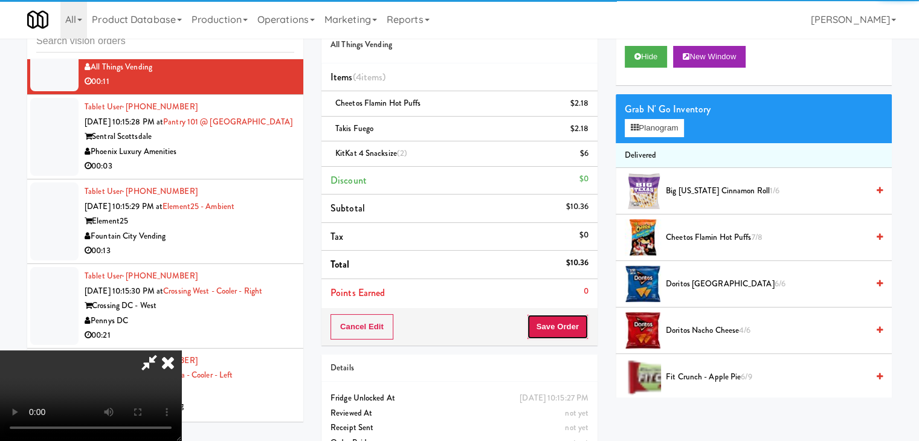
click at [563, 328] on button "Save Order" at bounding box center [558, 326] width 62 height 25
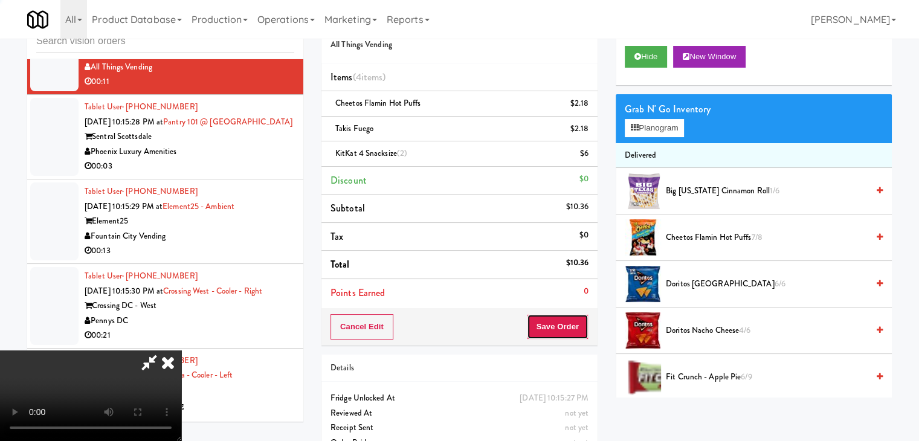
click at [563, 330] on button "Save Order" at bounding box center [558, 326] width 62 height 25
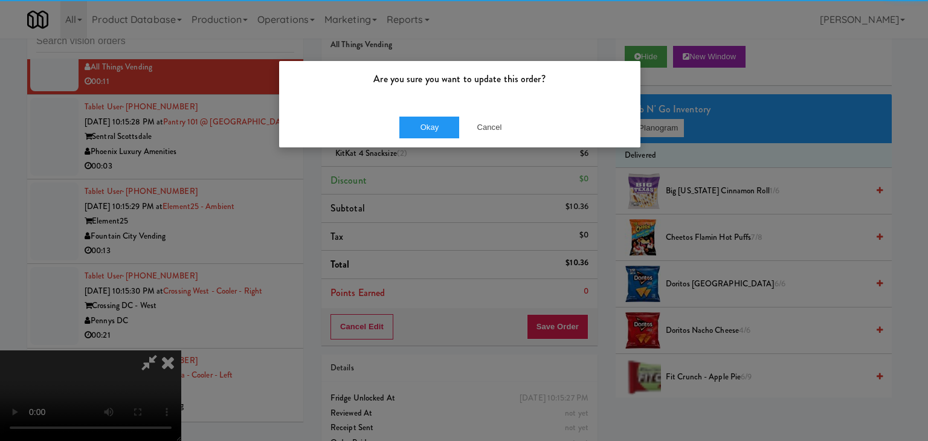
click at [420, 139] on div "Okay Cancel" at bounding box center [459, 127] width 361 height 40
click at [425, 132] on button "Okay" at bounding box center [429, 128] width 60 height 22
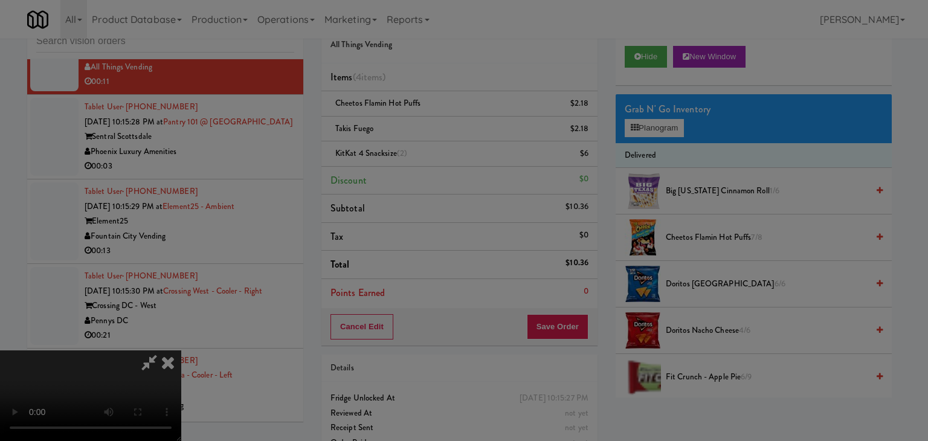
click at [425, 132] on body "Are you sure you want to update this order? Okay Cancel Okay Are you sure you w…" at bounding box center [464, 220] width 928 height 441
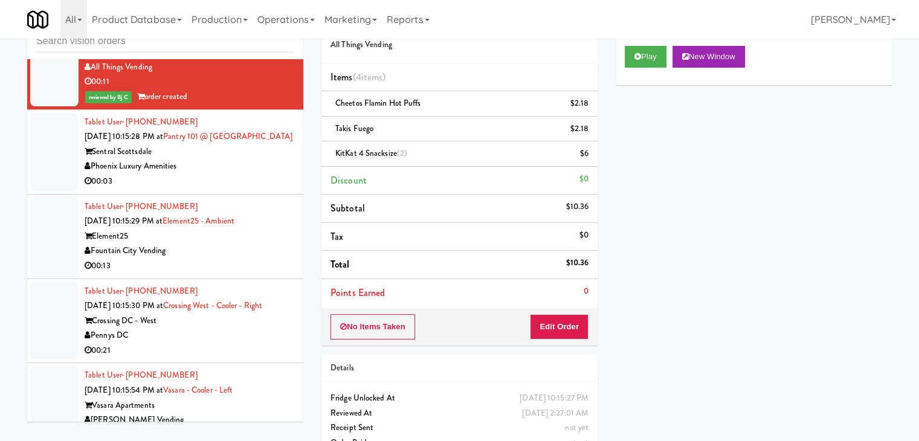
click at [236, 174] on div "Phoenix Luxury Amenities" at bounding box center [190, 166] width 210 height 15
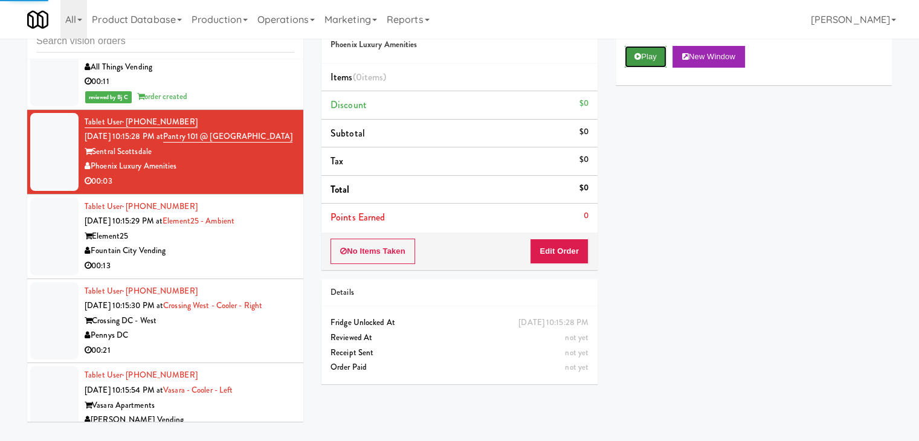
drag, startPoint x: 647, startPoint y: 56, endPoint x: 648, endPoint y: 83, distance: 27.2
click at [647, 56] on button "Play" at bounding box center [646, 57] width 42 height 22
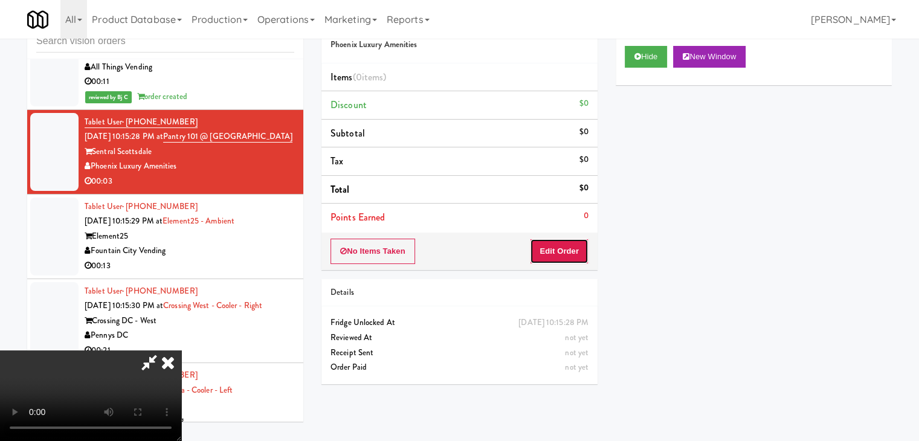
click at [570, 254] on button "Edit Order" at bounding box center [559, 251] width 59 height 25
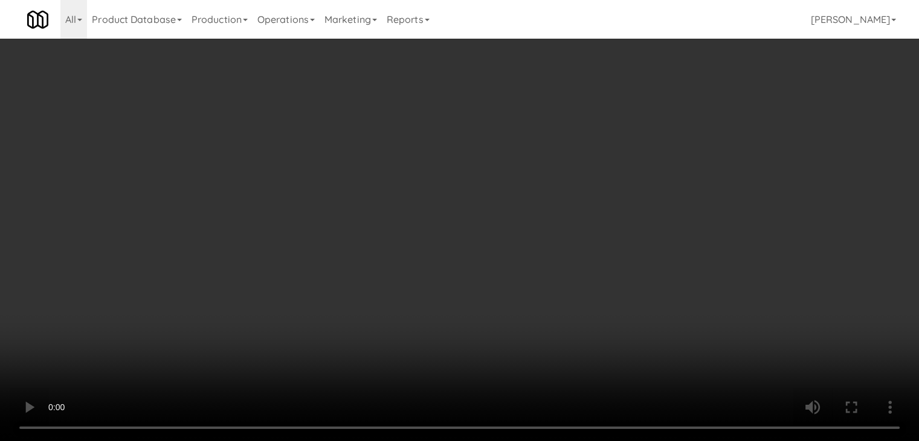
scroll to position [10781, 0]
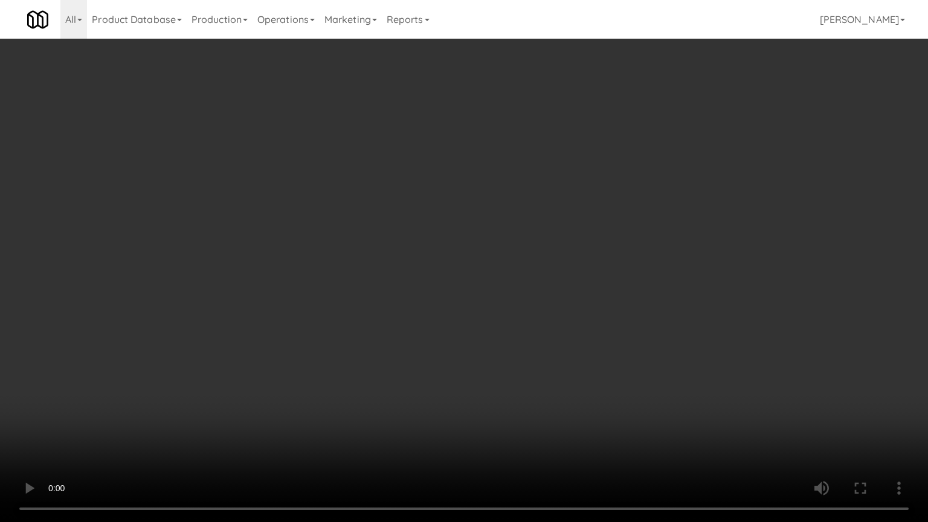
click at [522, 348] on video at bounding box center [464, 261] width 928 height 522
click at [542, 384] on video at bounding box center [464, 261] width 928 height 522
click at [537, 387] on video at bounding box center [464, 261] width 928 height 522
click at [538, 390] on video at bounding box center [464, 261] width 928 height 522
click at [538, 387] on video at bounding box center [464, 261] width 928 height 522
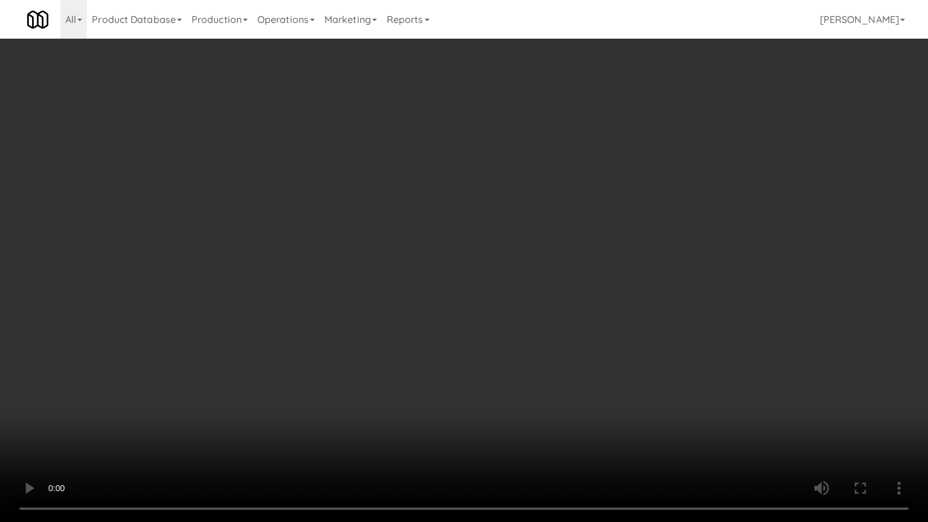
click at [531, 388] on video at bounding box center [464, 261] width 928 height 522
click at [533, 380] on video at bounding box center [464, 261] width 928 height 522
drag, startPoint x: 533, startPoint y: 380, endPoint x: 587, endPoint y: 223, distance: 166.0
click at [533, 379] on video at bounding box center [464, 261] width 928 height 522
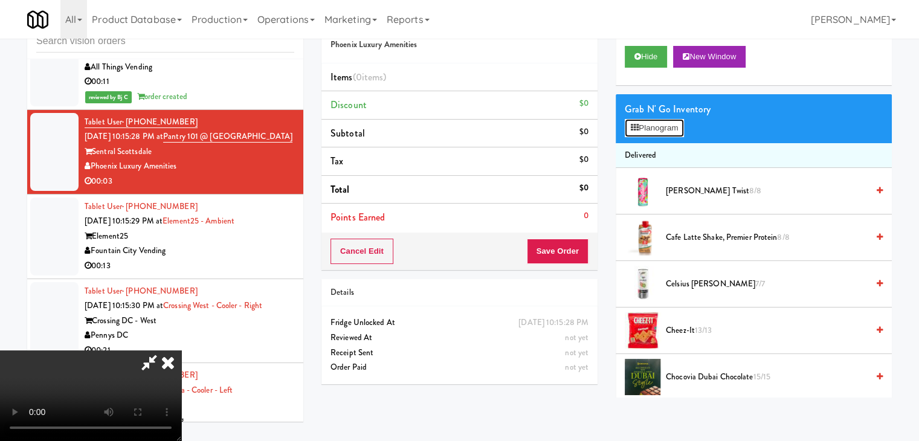
drag, startPoint x: 646, startPoint y: 125, endPoint x: 648, endPoint y: 144, distance: 18.9
click at [648, 126] on button "Planogram" at bounding box center [654, 128] width 59 height 18
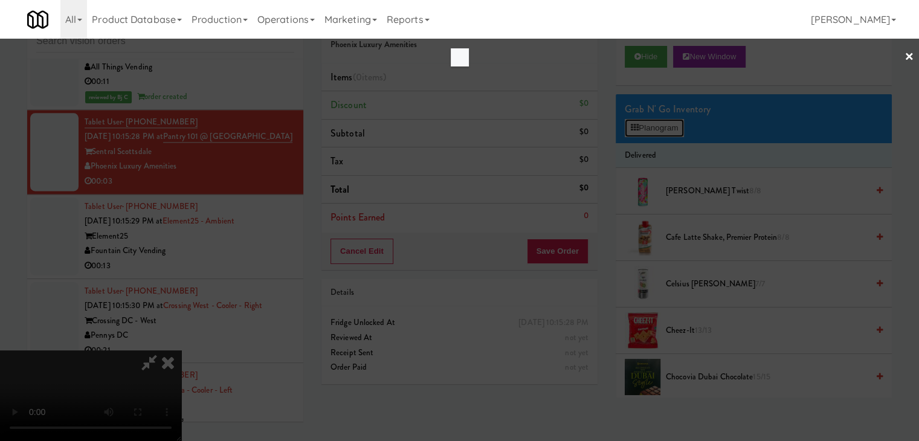
scroll to position [10781, 0]
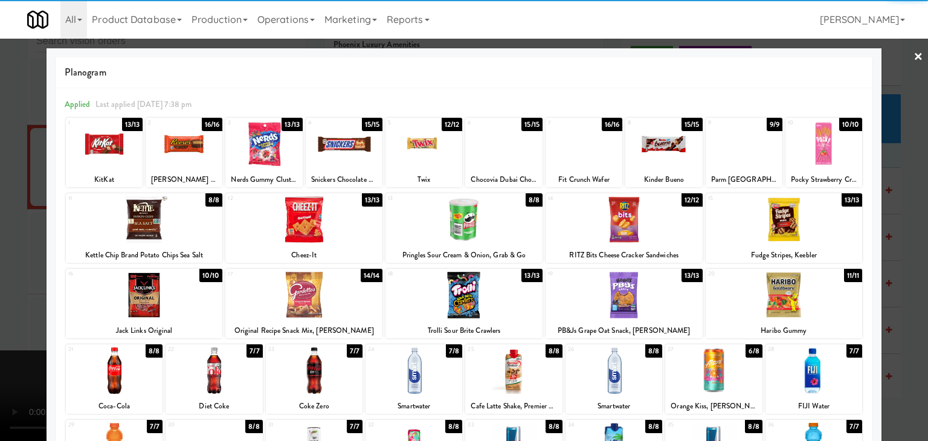
click at [320, 292] on div at bounding box center [303, 295] width 157 height 47
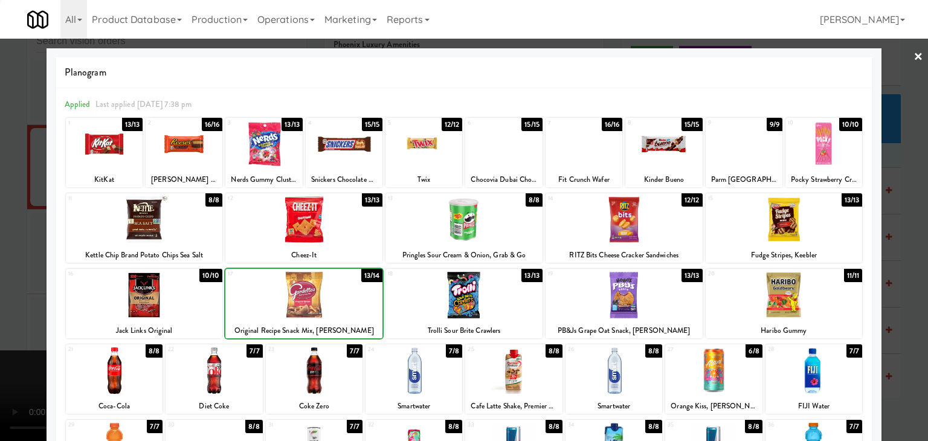
drag, startPoint x: 0, startPoint y: 305, endPoint x: 410, endPoint y: 291, distance: 410.4
click at [39, 303] on div at bounding box center [464, 220] width 928 height 441
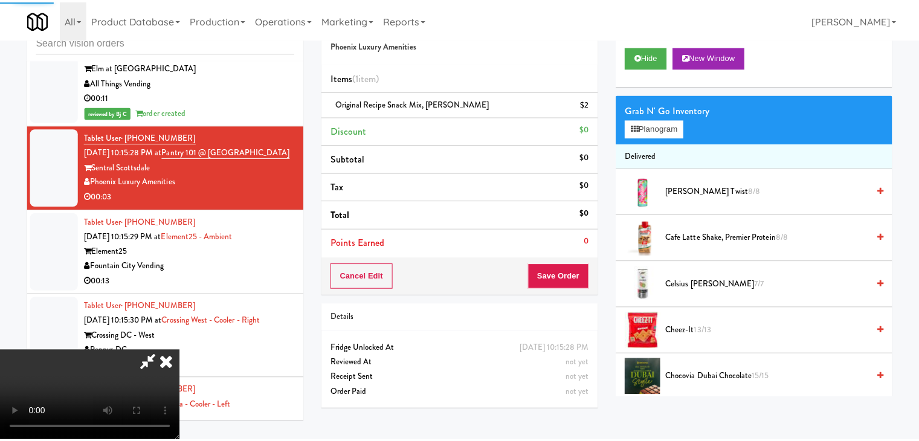
scroll to position [10796, 0]
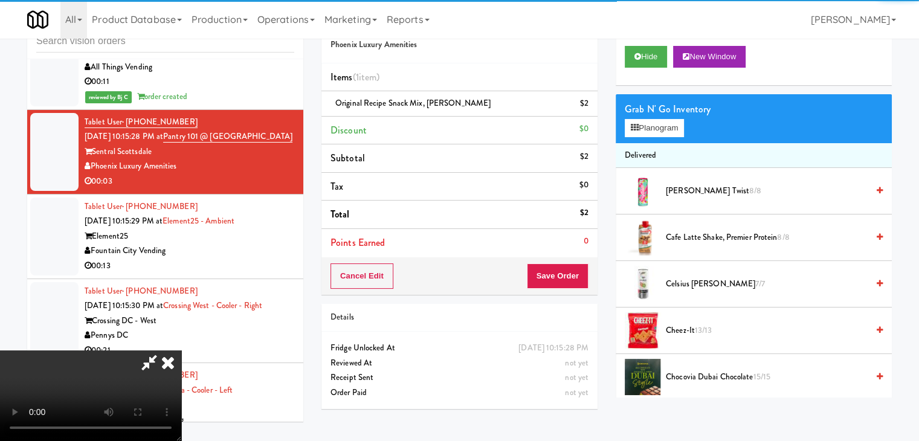
click at [181, 350] on video at bounding box center [90, 395] width 181 height 91
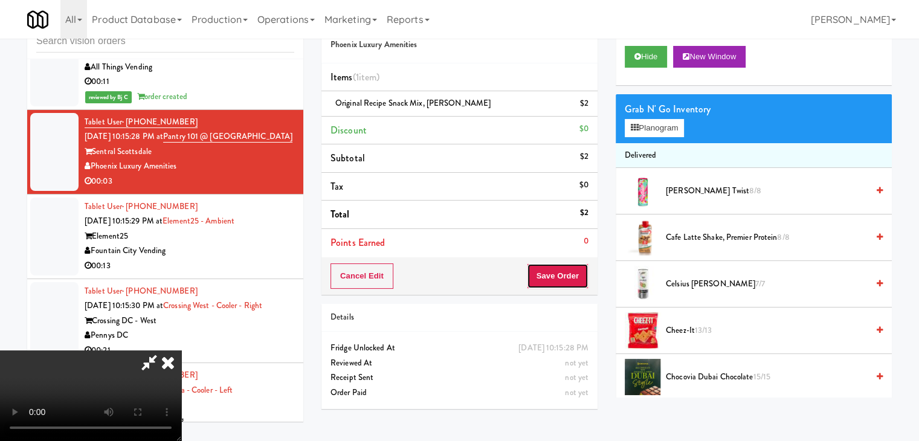
click at [570, 284] on button "Save Order" at bounding box center [558, 275] width 62 height 25
click at [570, 283] on button "Save Order" at bounding box center [558, 275] width 62 height 25
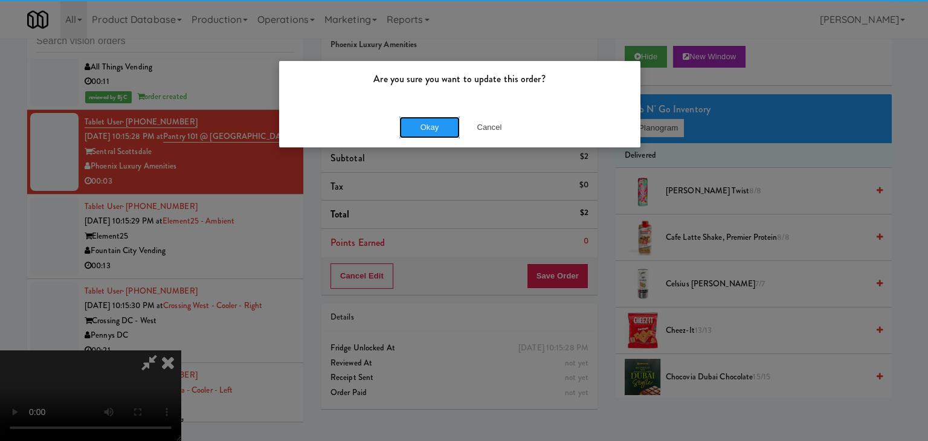
drag, startPoint x: 406, startPoint y: 135, endPoint x: 416, endPoint y: 135, distance: 9.7
click at [408, 134] on button "Okay" at bounding box center [429, 128] width 60 height 22
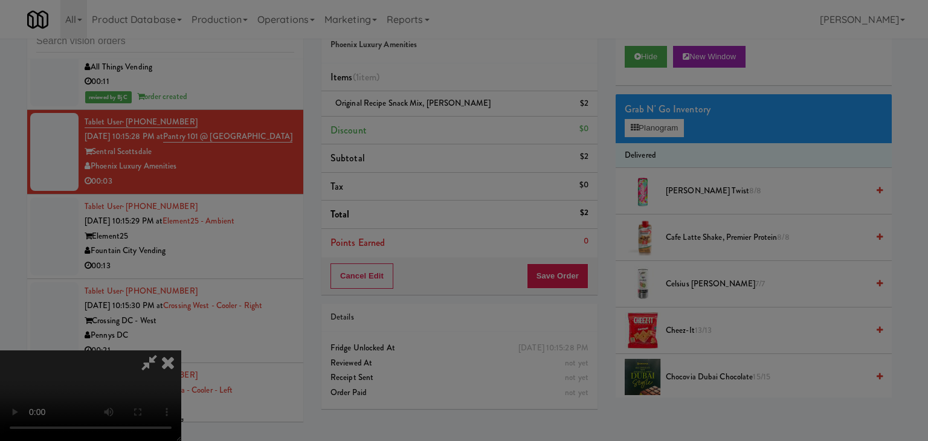
drag, startPoint x: 416, startPoint y: 135, endPoint x: 418, endPoint y: 146, distance: 11.1
click at [417, 137] on body "Are you sure you want to update this order? Okay Cancel Okay Are you sure you w…" at bounding box center [464, 220] width 928 height 441
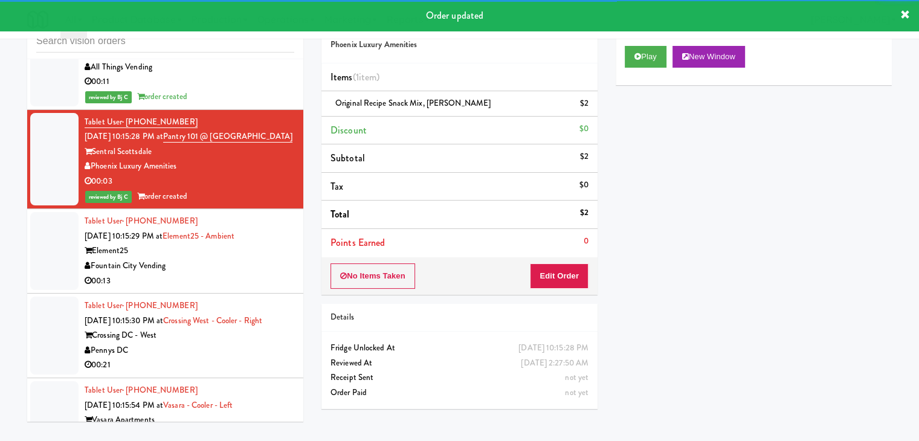
click at [0, 251] on div "inbox reviewed all all unclear take inventory issue suspicious failed recent Ta…" at bounding box center [459, 218] width 919 height 426
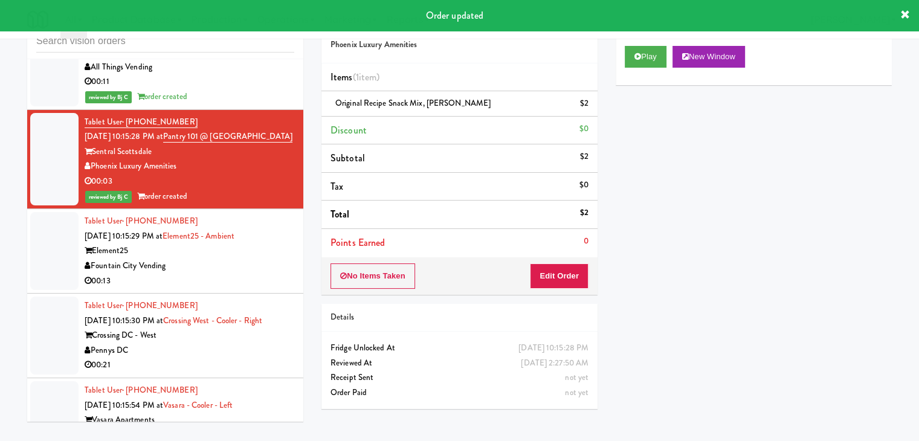
click at [0, 292] on div "inbox reviewed all all unclear take inventory issue suspicious failed recent Ta…" at bounding box center [459, 218] width 919 height 426
drag, startPoint x: 217, startPoint y: 341, endPoint x: 240, endPoint y: 349, distance: 24.6
click at [226, 274] on div "Fountain City Vending" at bounding box center [190, 266] width 210 height 15
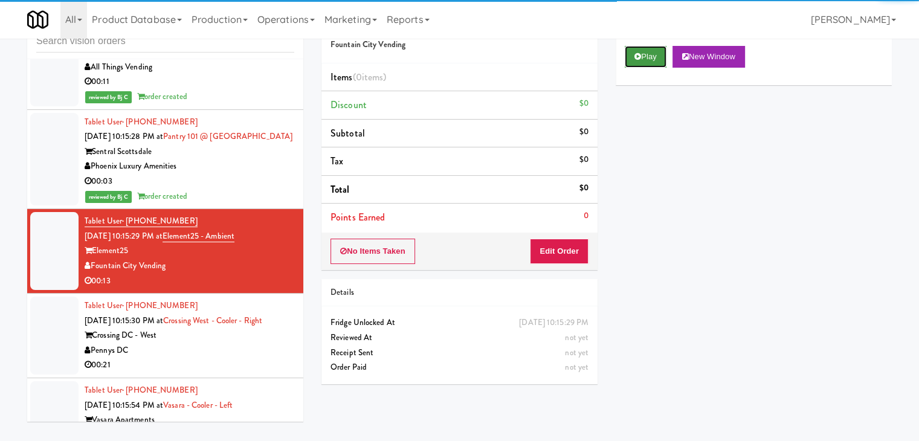
click at [651, 66] on button "Play" at bounding box center [646, 57] width 42 height 22
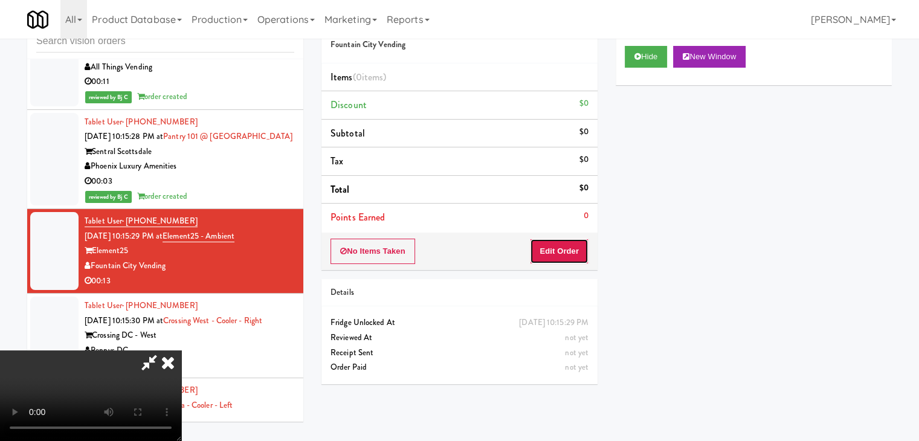
click at [564, 256] on button "Edit Order" at bounding box center [559, 251] width 59 height 25
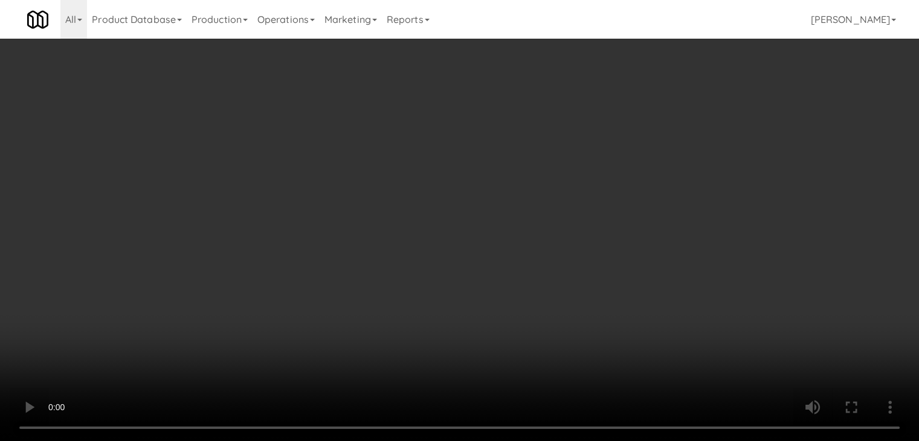
scroll to position [10781, 0]
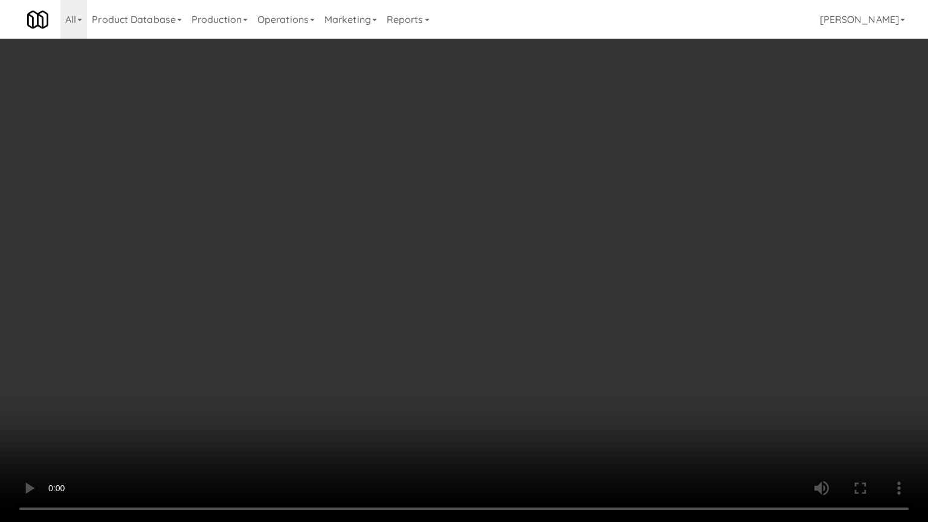
click at [563, 329] on video at bounding box center [464, 261] width 928 height 522
click at [565, 331] on video at bounding box center [464, 261] width 928 height 522
click at [579, 326] on video at bounding box center [464, 261] width 928 height 522
click at [578, 332] on video at bounding box center [464, 261] width 928 height 522
click at [564, 313] on video at bounding box center [464, 261] width 928 height 522
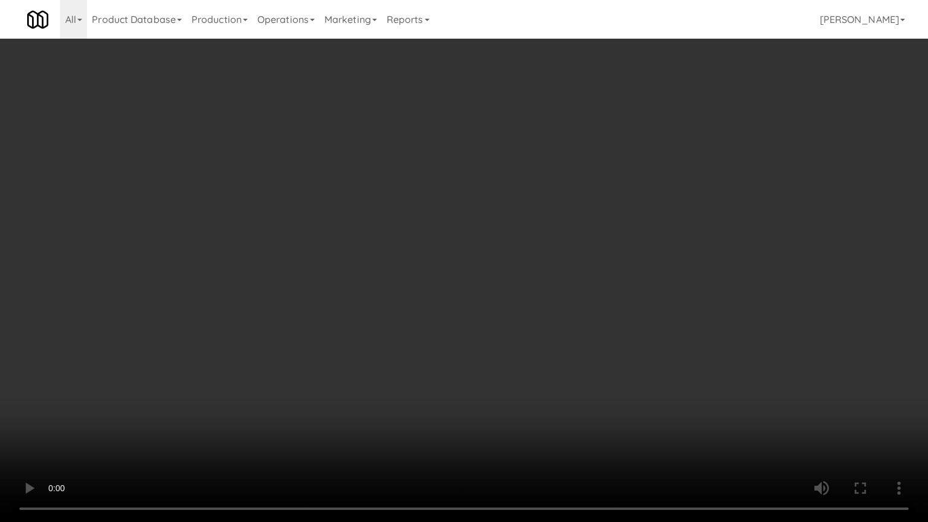
click at [582, 326] on video at bounding box center [464, 261] width 928 height 522
click at [594, 329] on video at bounding box center [464, 261] width 928 height 522
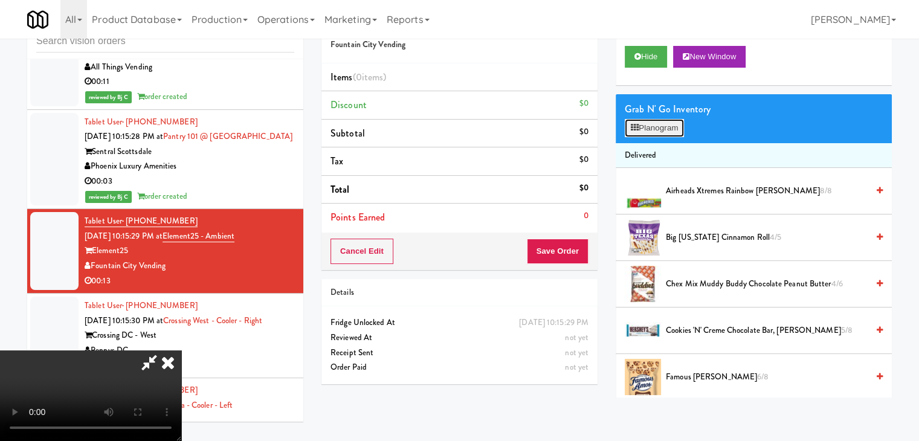
click at [667, 136] on button "Planogram" at bounding box center [654, 128] width 59 height 18
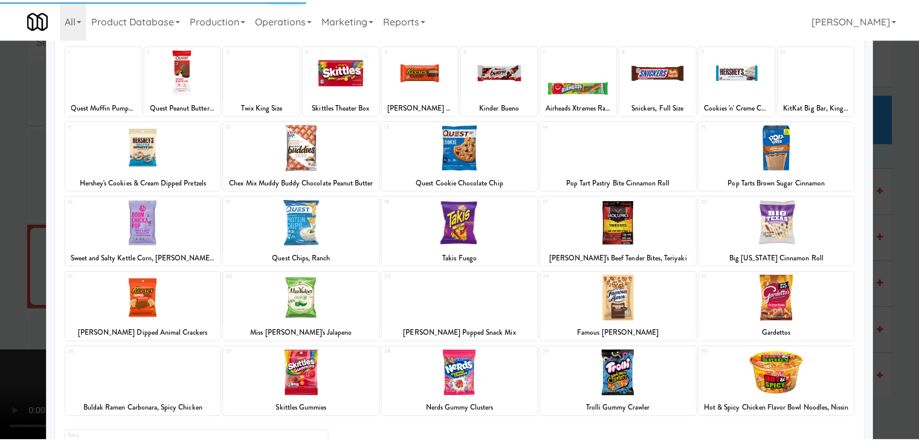
scroll to position [152, 0]
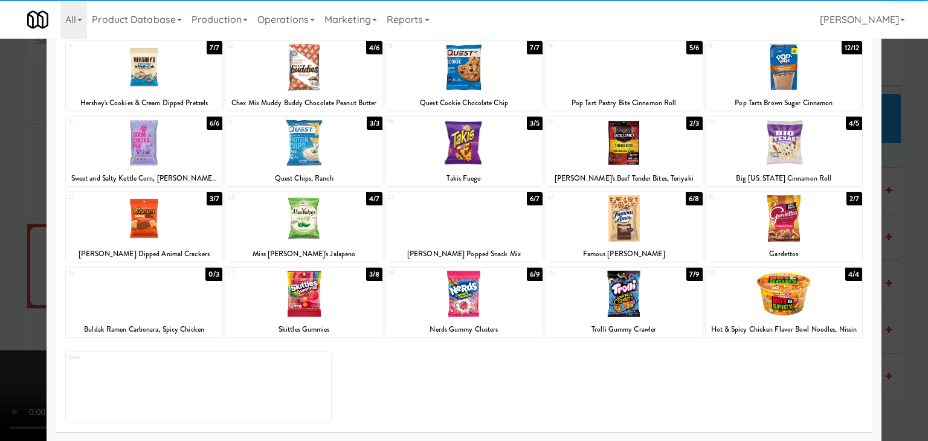
click at [483, 289] on div at bounding box center [463, 294] width 157 height 47
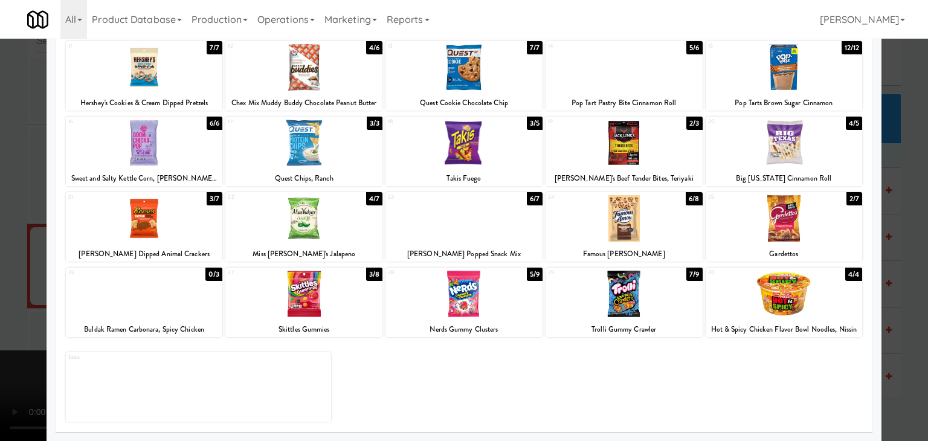
drag, startPoint x: 805, startPoint y: 221, endPoint x: 94, endPoint y: 239, distance: 711.2
click at [805, 221] on div at bounding box center [783, 218] width 157 height 47
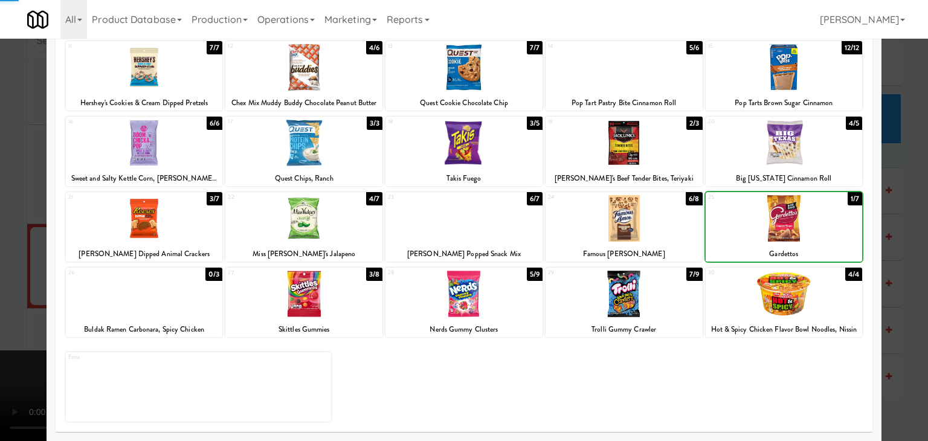
click at [0, 232] on div at bounding box center [464, 220] width 928 height 441
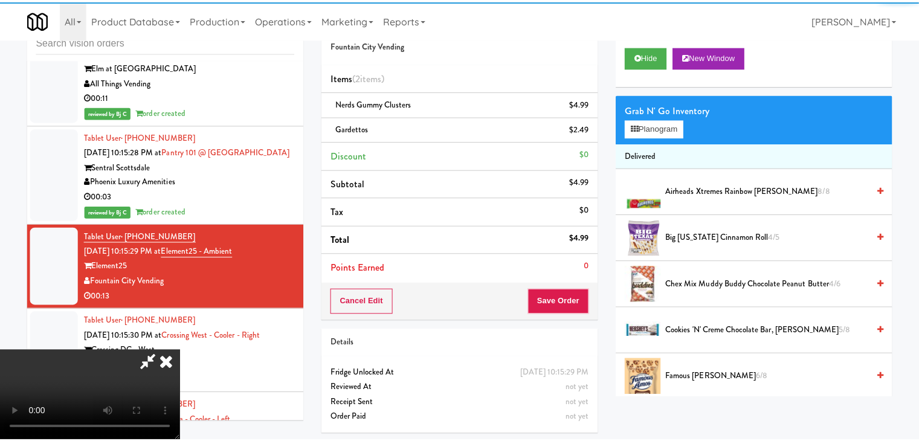
scroll to position [10796, 0]
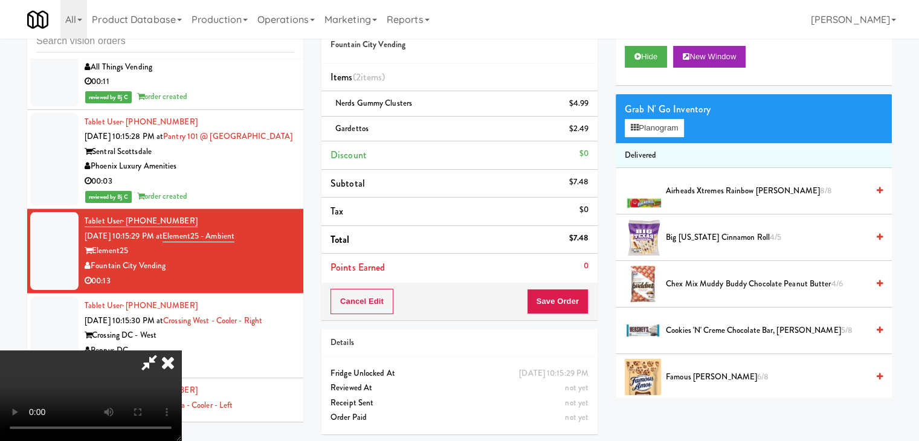
click at [181, 350] on video at bounding box center [90, 395] width 181 height 91
drag, startPoint x: 440, startPoint y: 277, endPoint x: 418, endPoint y: 283, distance: 22.6
click at [181, 350] on video at bounding box center [90, 395] width 181 height 91
click at [181, 359] on video at bounding box center [90, 395] width 181 height 91
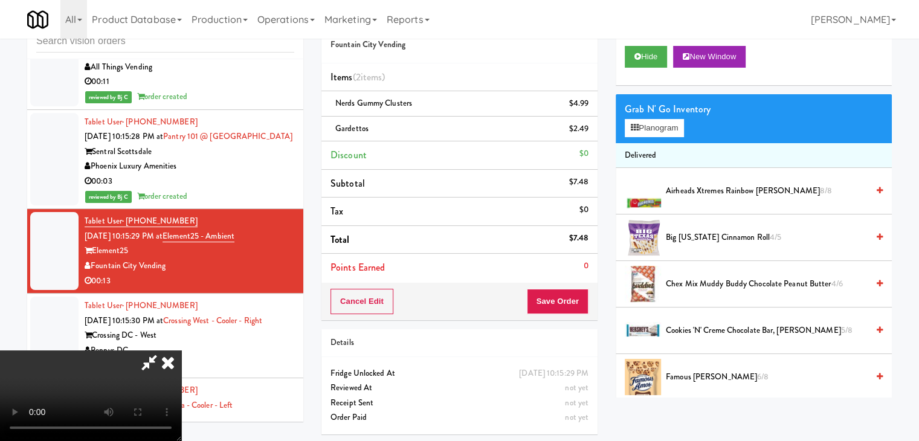
click at [181, 365] on video at bounding box center [90, 395] width 181 height 91
click at [181, 364] on video at bounding box center [90, 395] width 181 height 91
click at [181, 361] on video at bounding box center [90, 395] width 181 height 91
click at [181, 350] on video at bounding box center [90, 395] width 181 height 91
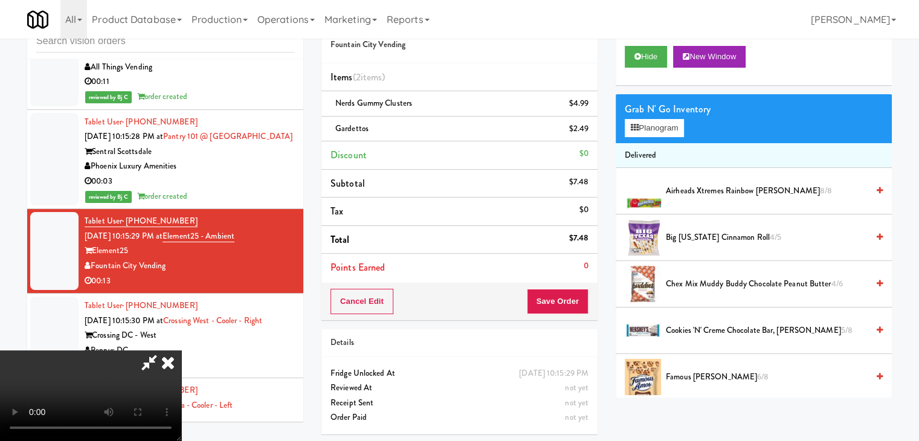
drag, startPoint x: 371, startPoint y: 332, endPoint x: 370, endPoint y: 315, distance: 17.6
click at [181, 350] on video at bounding box center [90, 395] width 181 height 91
click at [668, 123] on button "Planogram" at bounding box center [654, 128] width 59 height 18
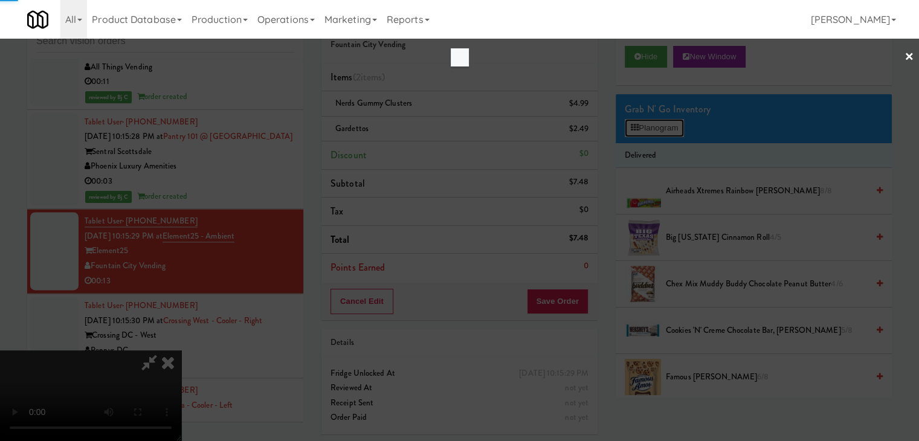
scroll to position [10781, 0]
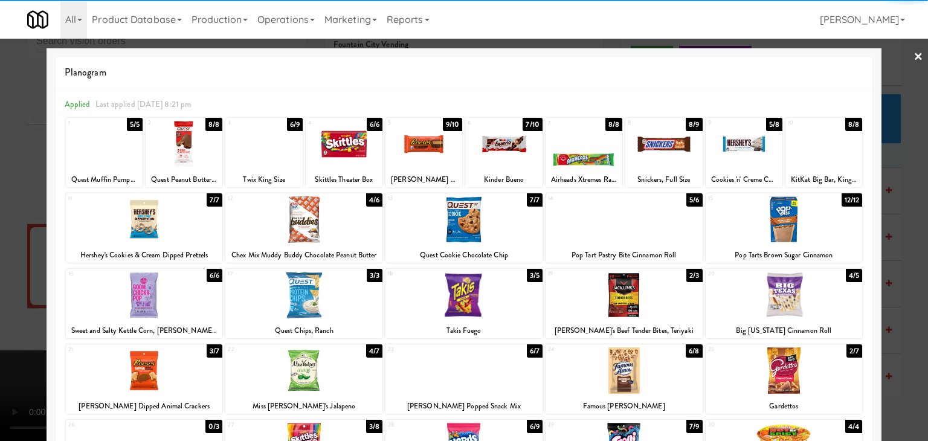
click at [847, 161] on div at bounding box center [823, 144] width 77 height 47
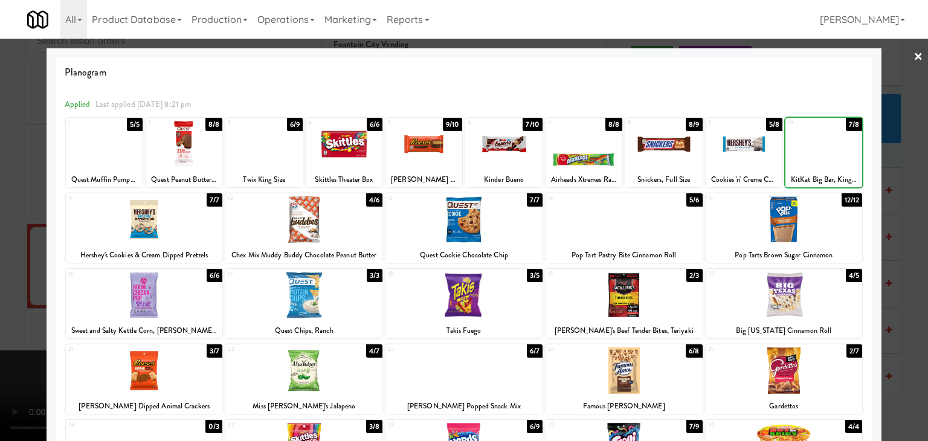
click at [916, 187] on div at bounding box center [464, 220] width 928 height 441
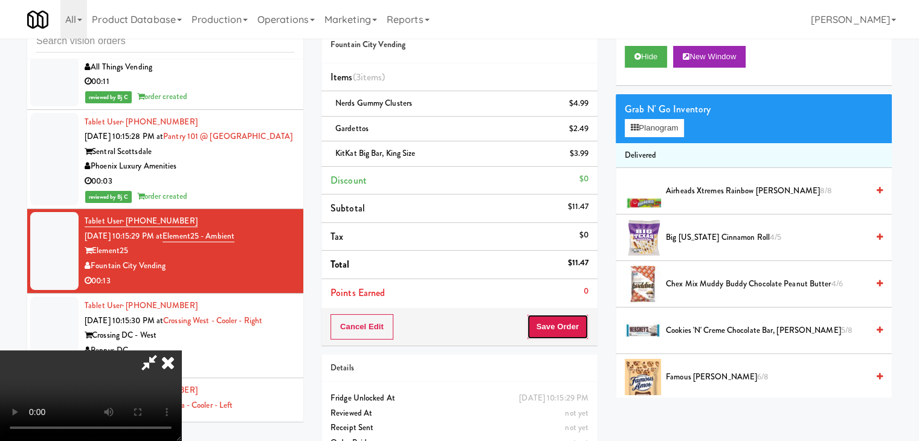
click at [561, 324] on button "Save Order" at bounding box center [558, 326] width 62 height 25
click at [562, 325] on button "Save Order" at bounding box center [558, 326] width 62 height 25
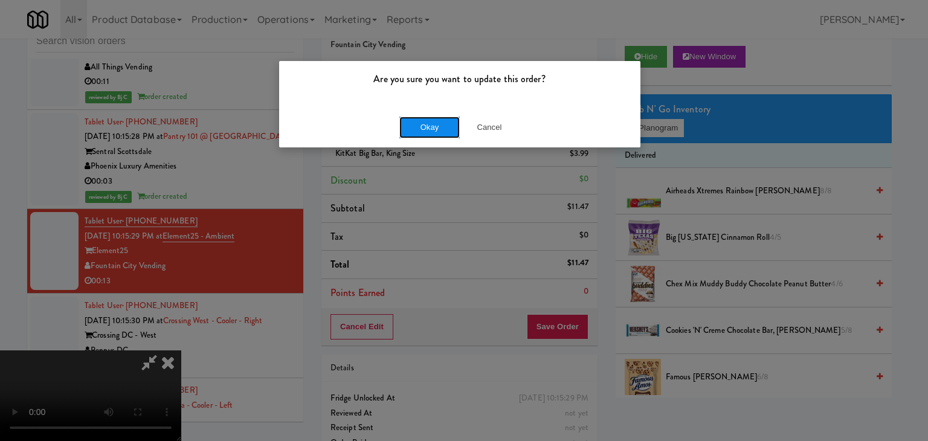
click at [442, 123] on button "Okay" at bounding box center [429, 128] width 60 height 22
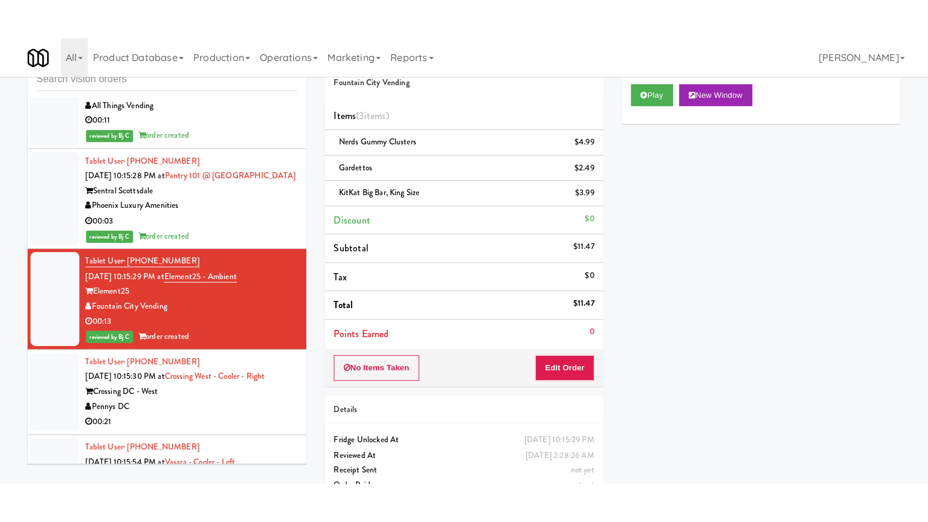
scroll to position [10978, 0]
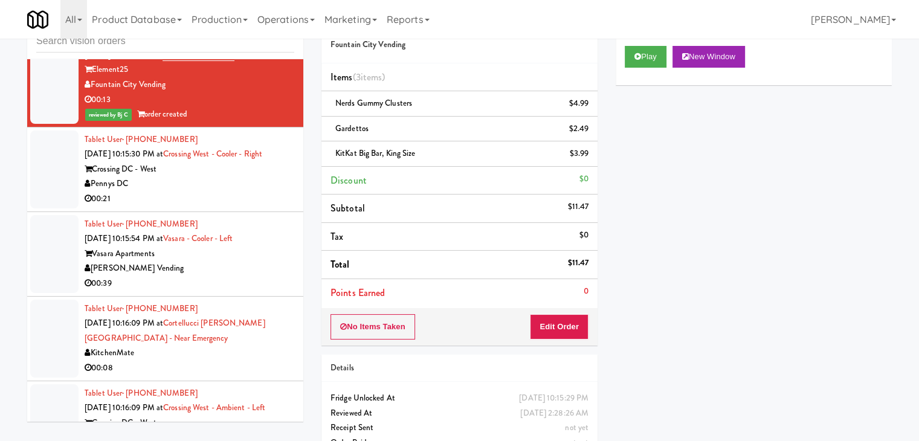
click at [236, 207] on div "Tablet User · (757) 218-9452 [DATE] 10:15:30 PM at [GEOGRAPHIC_DATA] - Right Cr…" at bounding box center [190, 169] width 210 height 74
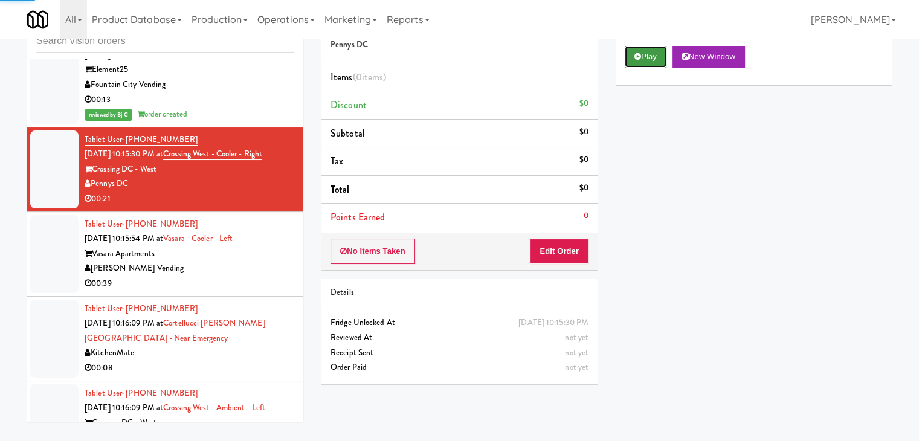
drag, startPoint x: 651, startPoint y: 53, endPoint x: 650, endPoint y: 60, distance: 6.7
click at [651, 54] on button "Play" at bounding box center [646, 57] width 42 height 22
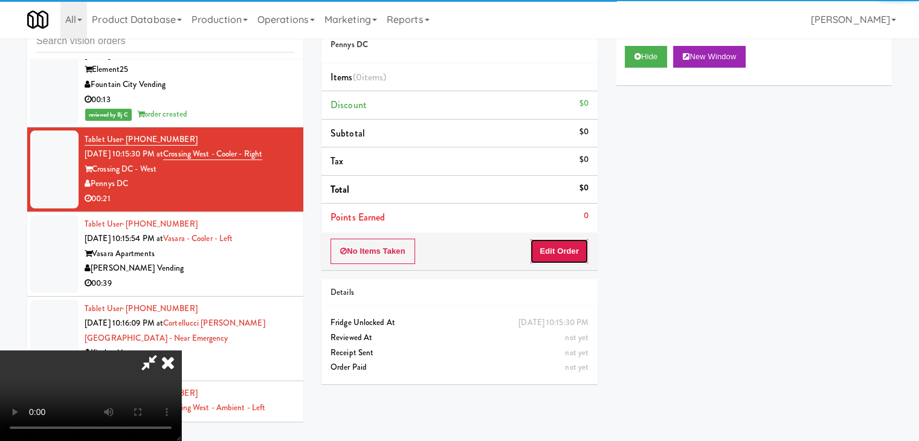
click at [562, 254] on button "Edit Order" at bounding box center [559, 251] width 59 height 25
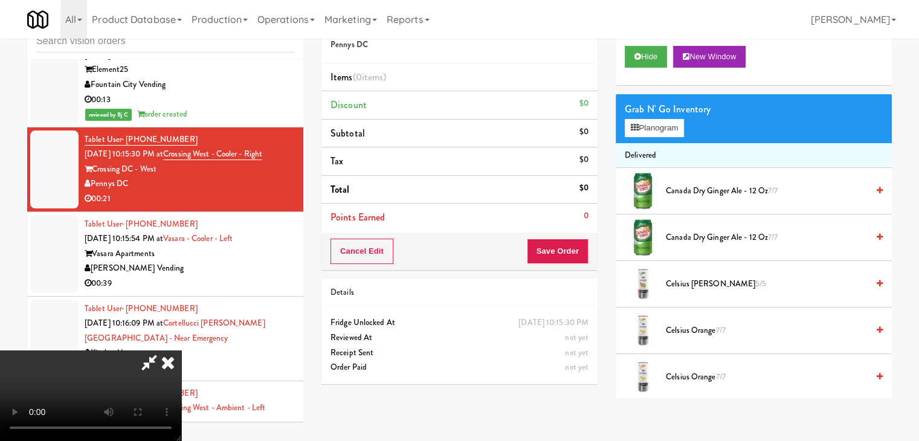
scroll to position [10962, 0]
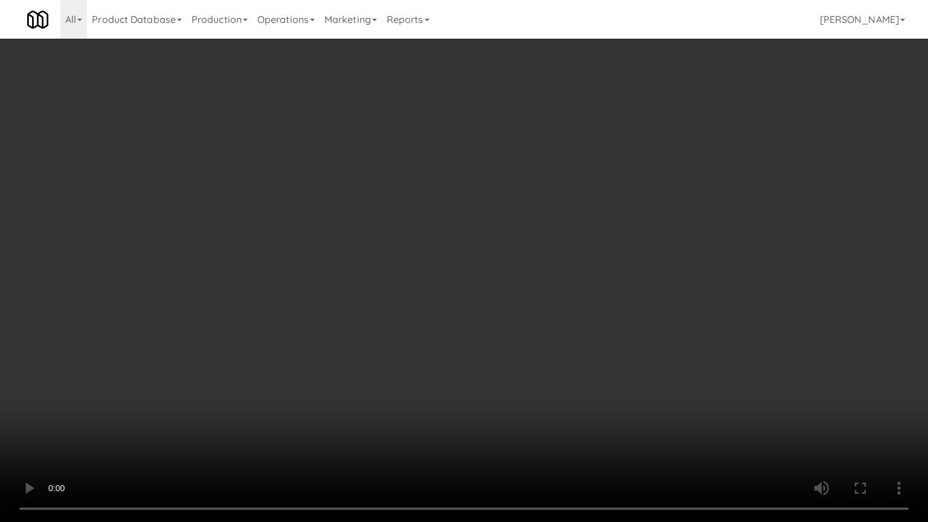
click at [474, 371] on video at bounding box center [464, 261] width 928 height 522
click at [483, 382] on video at bounding box center [464, 261] width 928 height 522
click at [484, 382] on video at bounding box center [464, 261] width 928 height 522
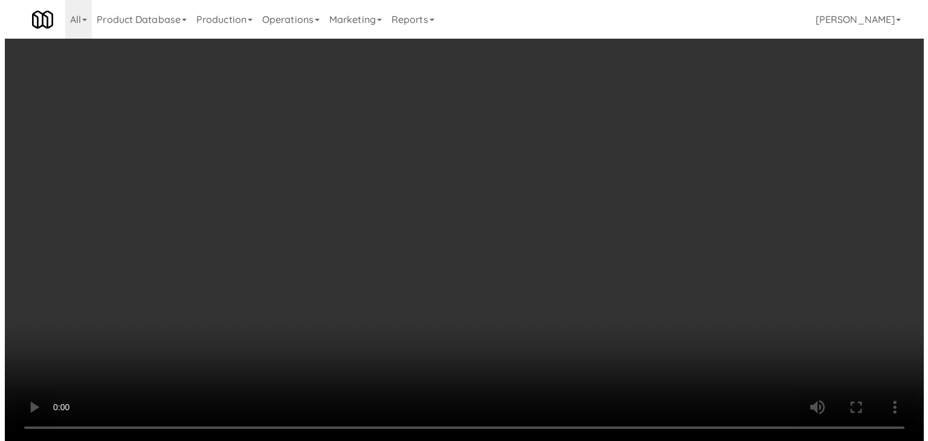
scroll to position [10978, 0]
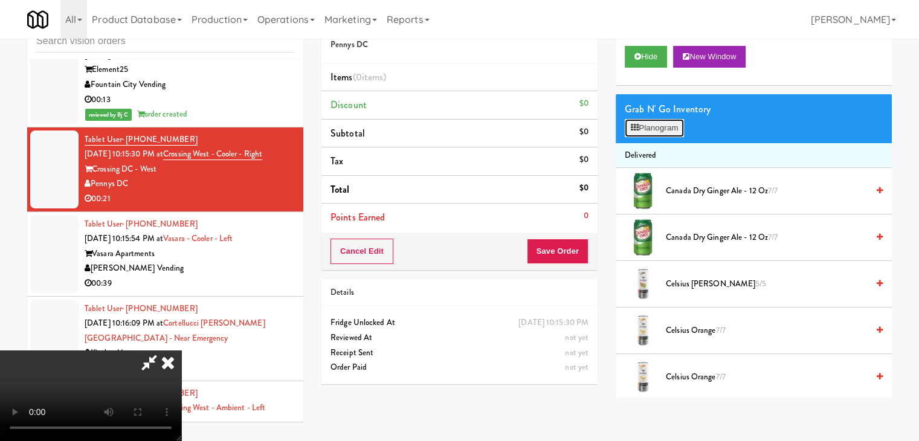
click at [669, 123] on button "Planogram" at bounding box center [654, 128] width 59 height 18
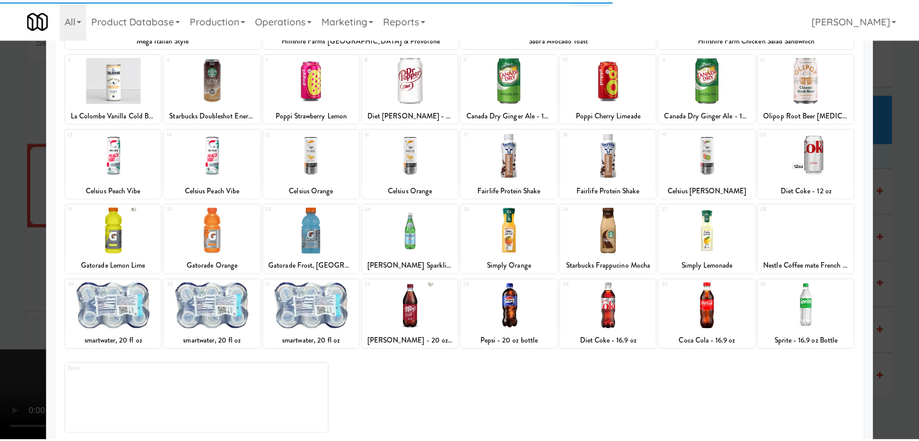
scroll to position [152, 0]
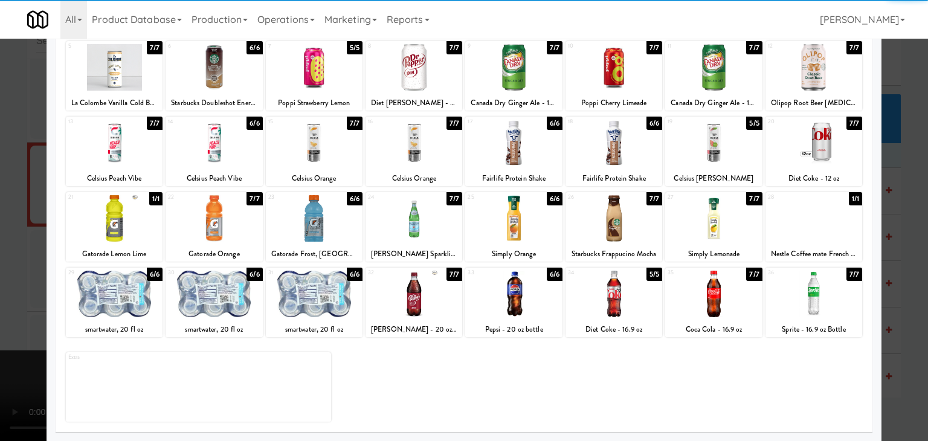
click at [617, 307] on div at bounding box center [613, 294] width 97 height 47
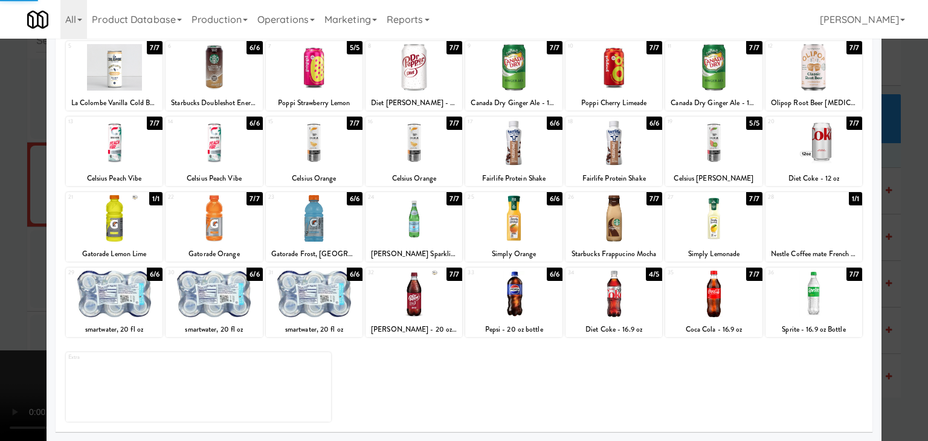
click at [0, 291] on div at bounding box center [464, 220] width 928 height 441
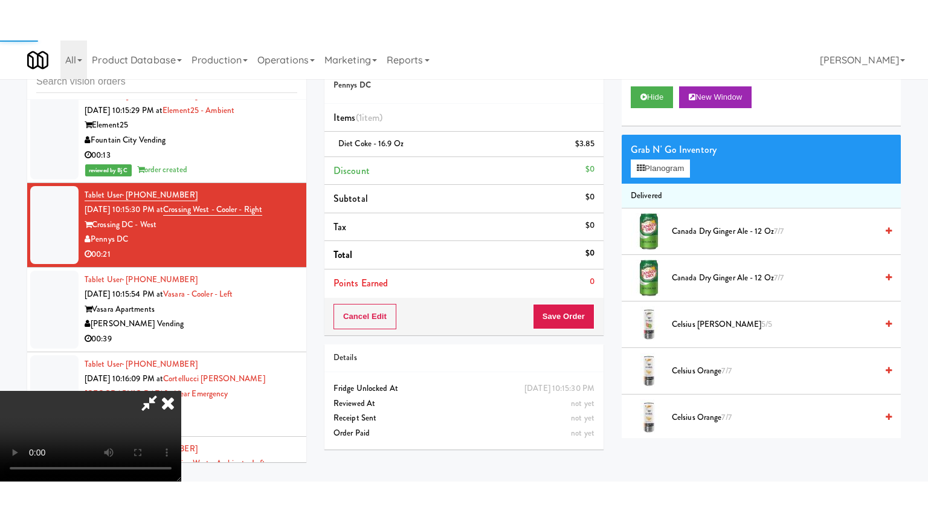
scroll to position [10978, 0]
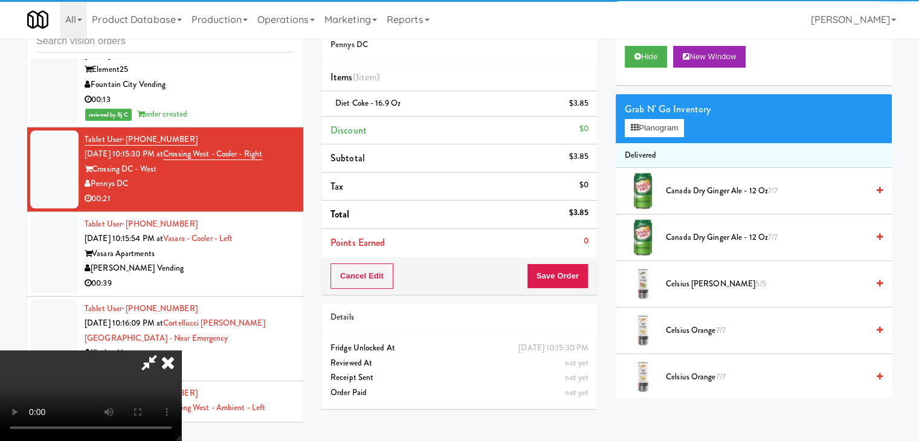
click at [181, 350] on video at bounding box center [90, 395] width 181 height 91
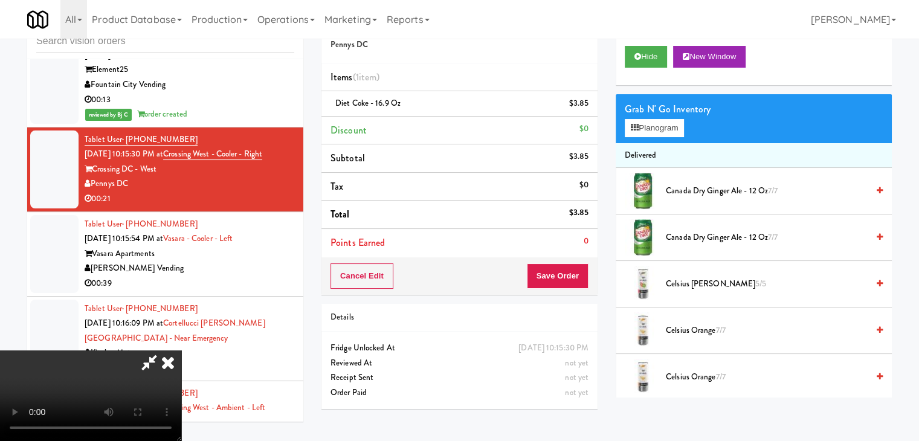
click at [181, 350] on video at bounding box center [90, 395] width 181 height 91
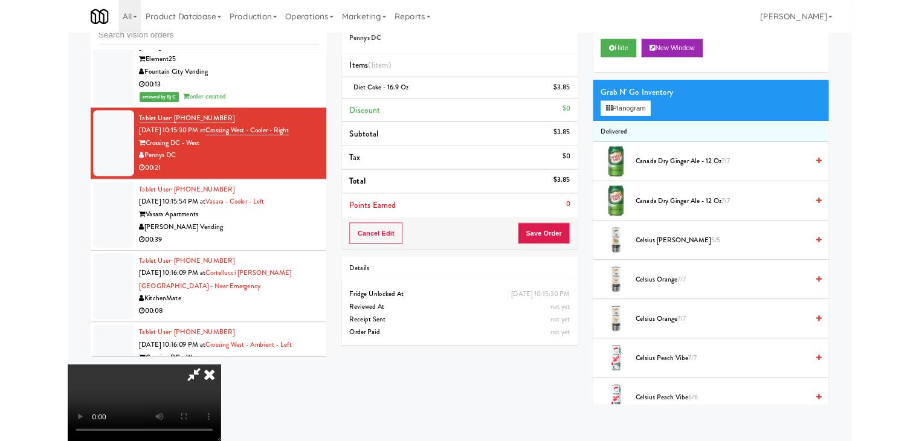
scroll to position [10962, 0]
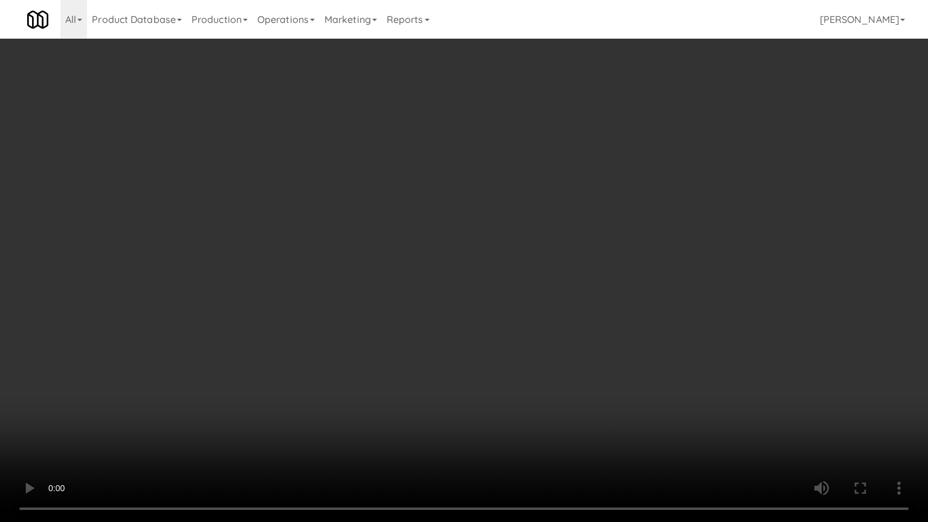
drag, startPoint x: 464, startPoint y: 343, endPoint x: 472, endPoint y: 346, distance: 9.0
click at [465, 343] on video at bounding box center [464, 261] width 928 height 522
click at [469, 343] on video at bounding box center [464, 261] width 928 height 522
click at [468, 343] on video at bounding box center [464, 261] width 928 height 522
click at [461, 328] on video at bounding box center [464, 261] width 928 height 522
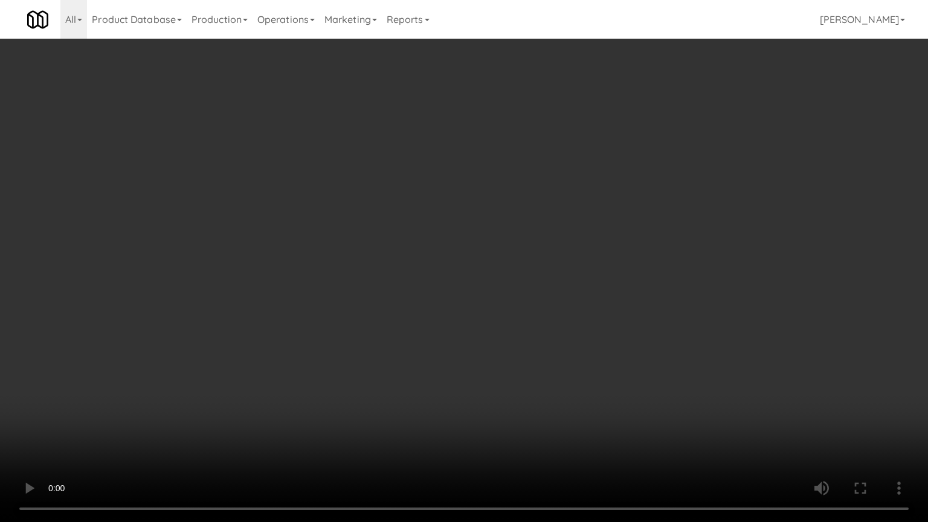
click at [455, 333] on video at bounding box center [464, 261] width 928 height 522
click at [474, 332] on video at bounding box center [464, 261] width 928 height 522
click at [478, 331] on video at bounding box center [464, 261] width 928 height 522
click at [479, 330] on video at bounding box center [464, 261] width 928 height 522
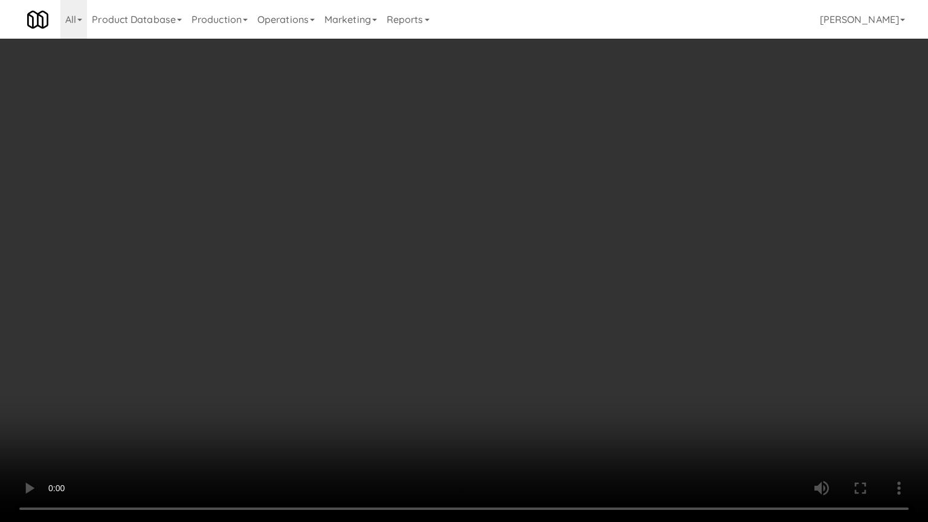
click at [484, 328] on video at bounding box center [464, 261] width 928 height 522
click at [483, 326] on video at bounding box center [464, 261] width 928 height 522
click at [479, 324] on video at bounding box center [464, 261] width 928 height 522
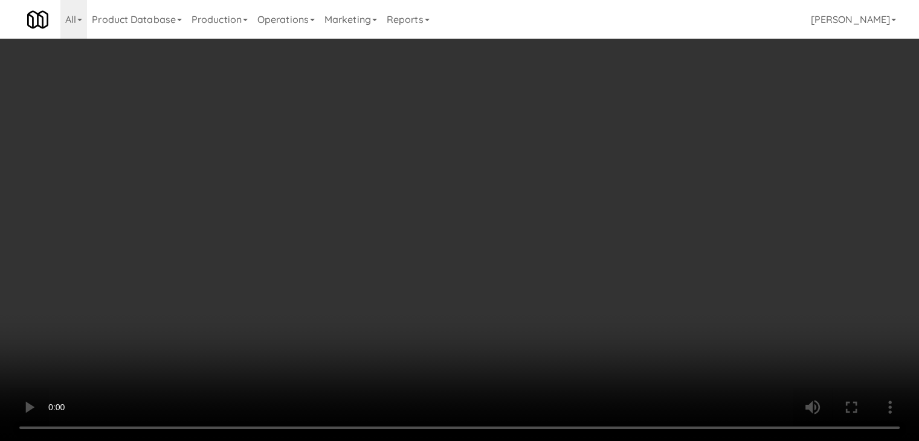
scroll to position [10978, 0]
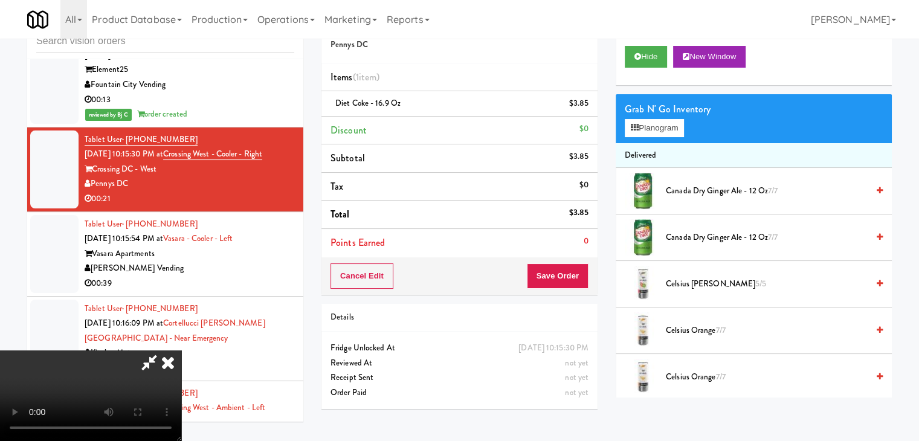
drag, startPoint x: 306, startPoint y: 263, endPoint x: 324, endPoint y: 257, distance: 18.9
click at [181, 350] on video at bounding box center [90, 395] width 181 height 91
click at [677, 130] on button "Planogram" at bounding box center [654, 128] width 59 height 18
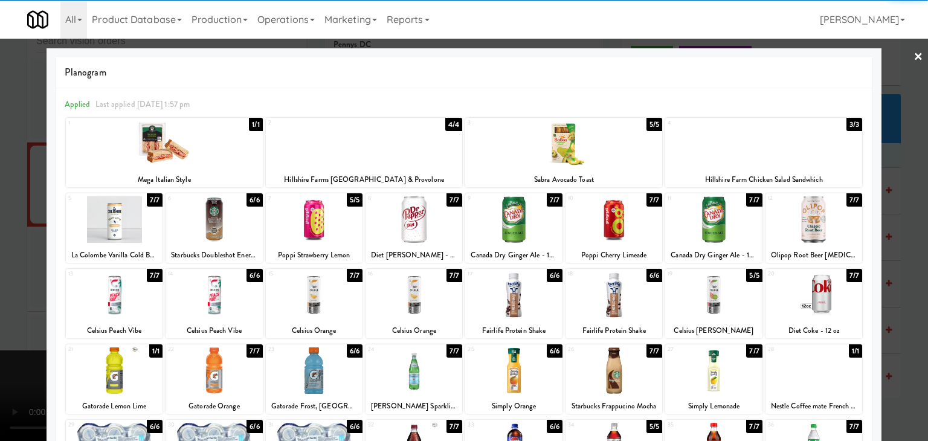
click at [530, 296] on div at bounding box center [513, 295] width 97 height 47
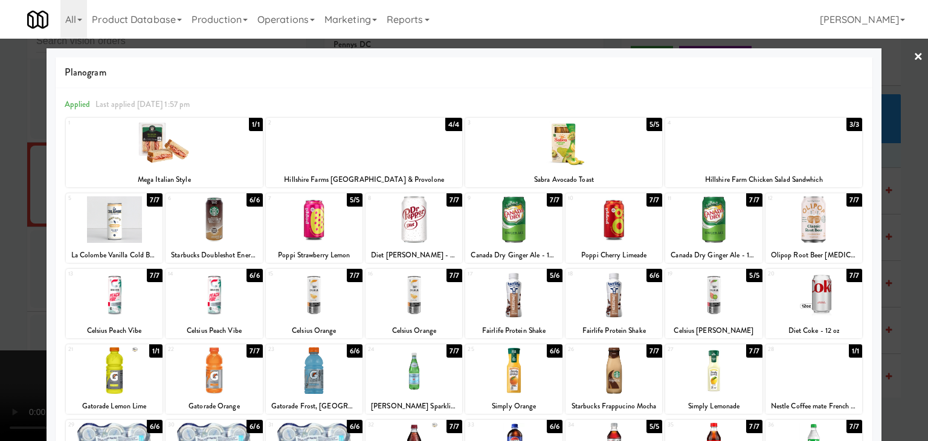
click at [0, 288] on div at bounding box center [464, 220] width 928 height 441
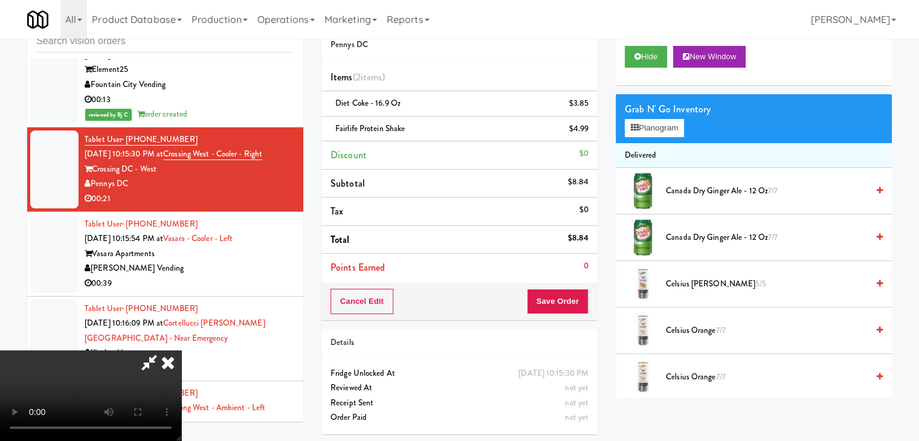
click at [181, 350] on video at bounding box center [90, 395] width 181 height 91
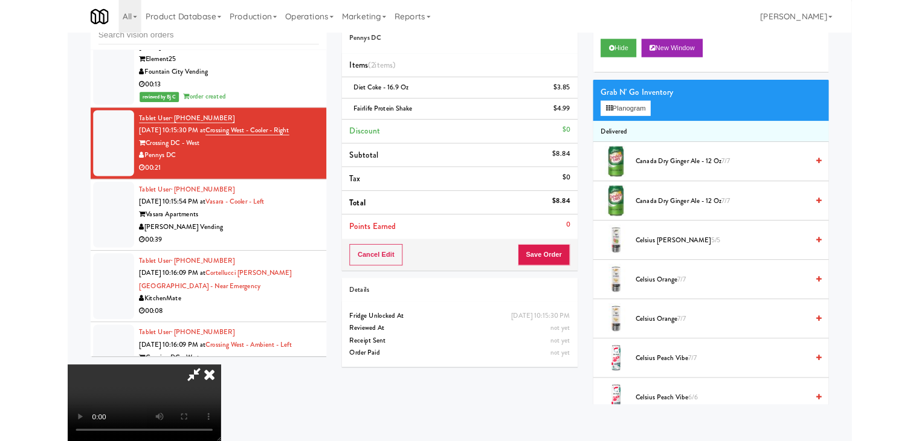
scroll to position [10962, 0]
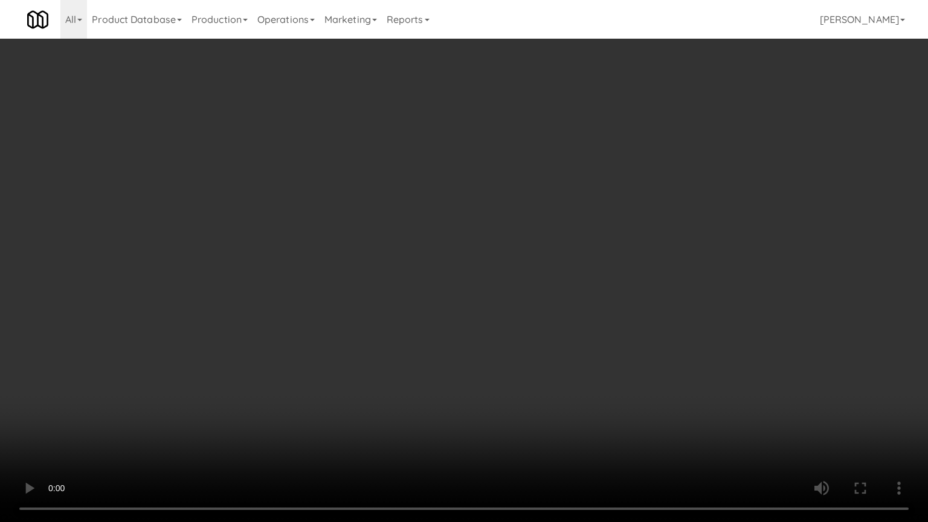
click at [510, 329] on video at bounding box center [464, 261] width 928 height 522
click at [526, 336] on video at bounding box center [464, 261] width 928 height 522
click at [524, 336] on video at bounding box center [464, 261] width 928 height 522
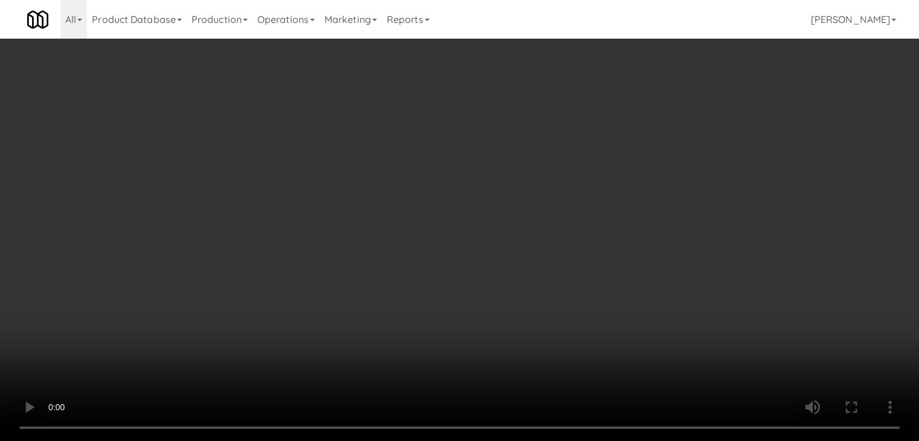
scroll to position [10978, 0]
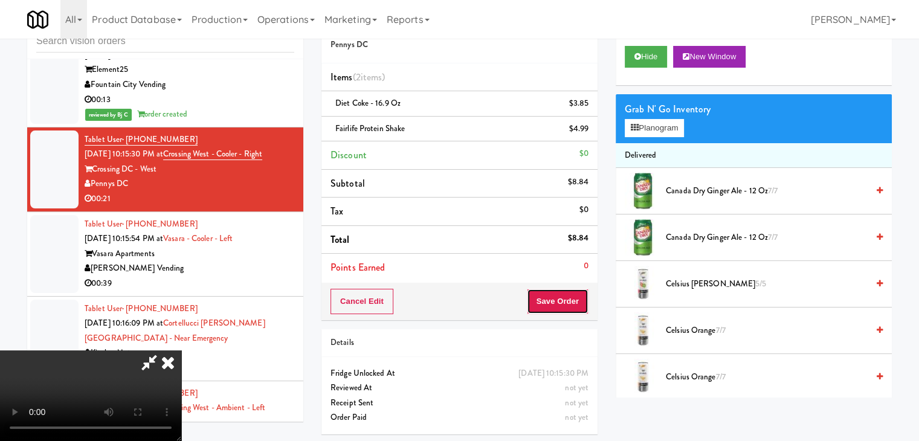
click at [565, 291] on button "Save Order" at bounding box center [558, 301] width 62 height 25
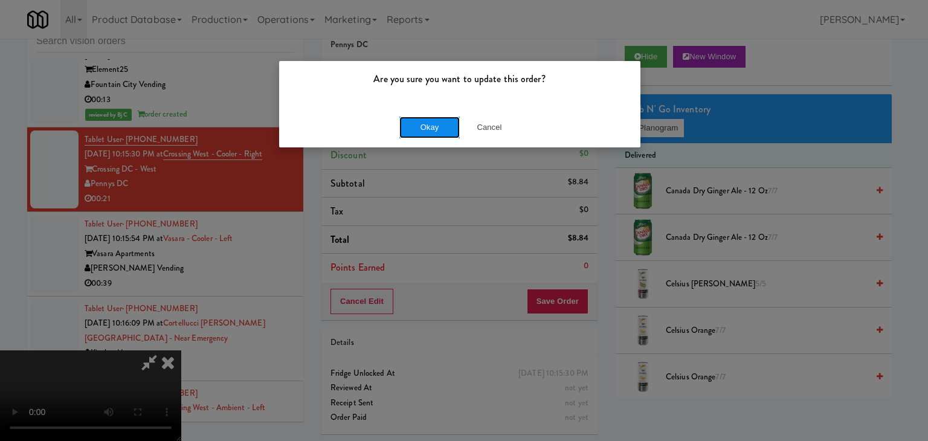
click at [432, 132] on button "Okay" at bounding box center [429, 128] width 60 height 22
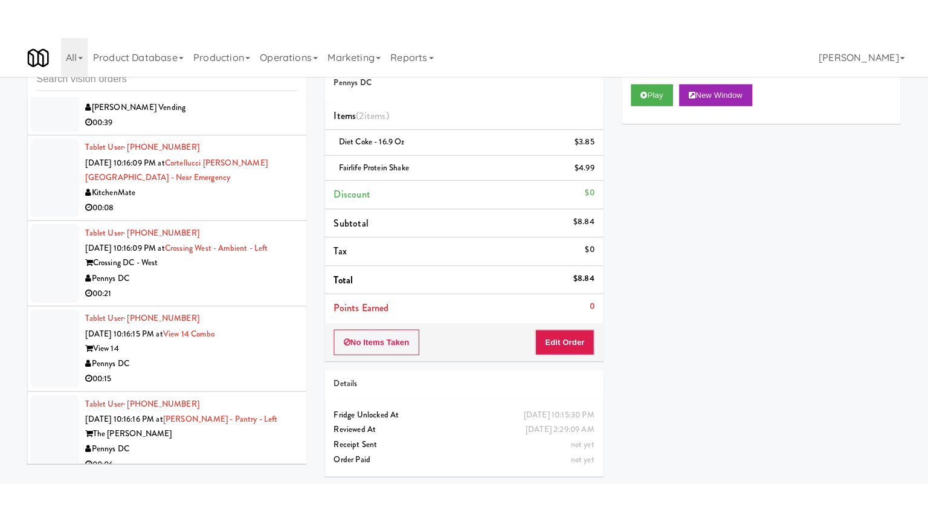
scroll to position [11219, 0]
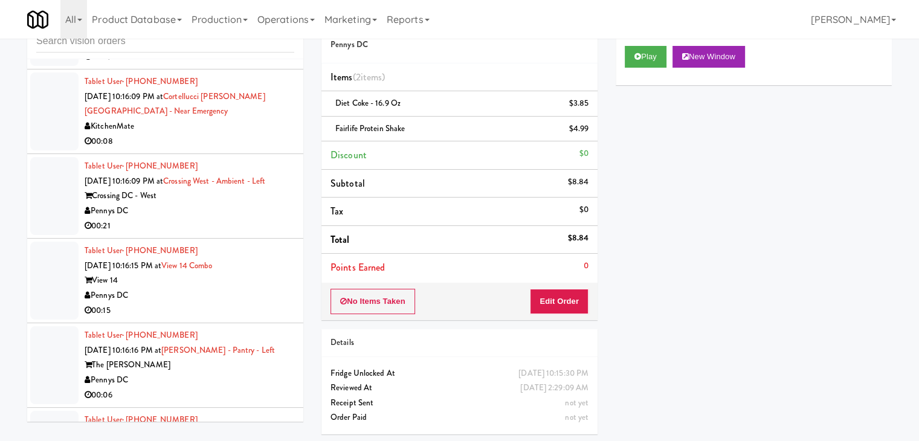
click at [257, 50] on div "[PERSON_NAME] Vending" at bounding box center [190, 41] width 210 height 15
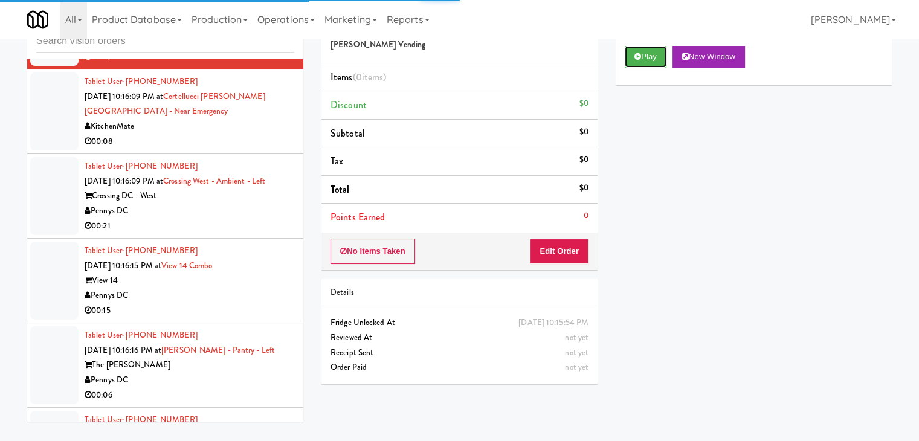
drag, startPoint x: 649, startPoint y: 47, endPoint x: 626, endPoint y: 127, distance: 83.0
click at [647, 54] on button "Play" at bounding box center [646, 57] width 42 height 22
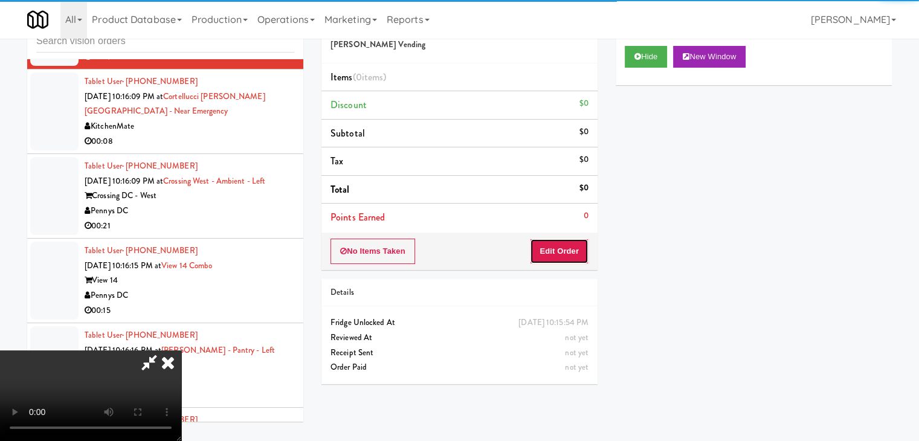
click at [565, 262] on button "Edit Order" at bounding box center [559, 251] width 59 height 25
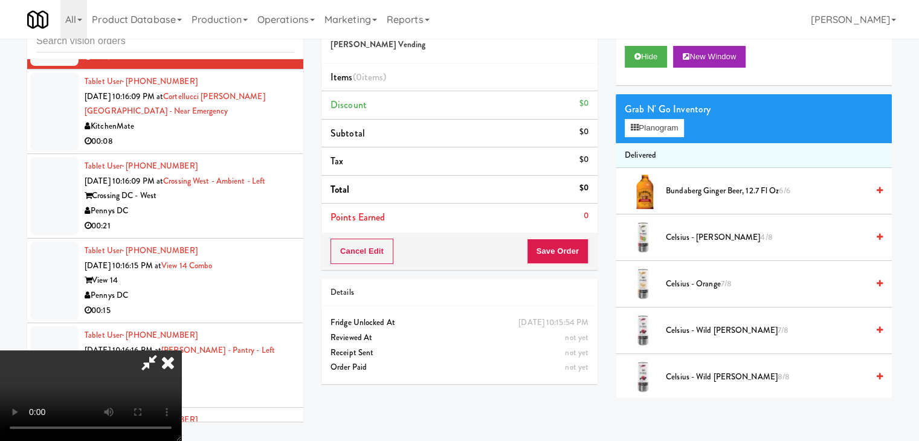
scroll to position [11205, 0]
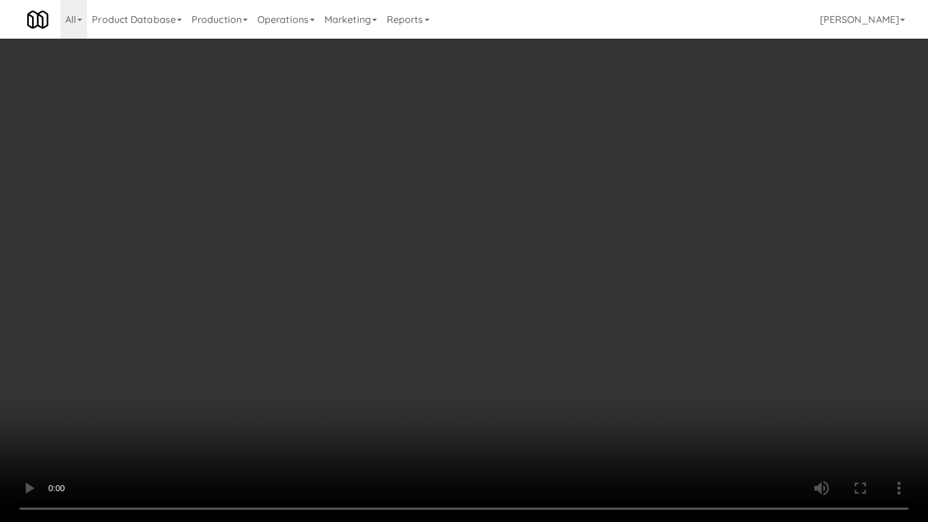
click at [500, 350] on video at bounding box center [464, 261] width 928 height 522
click at [510, 348] on video at bounding box center [464, 261] width 928 height 522
click at [503, 345] on video at bounding box center [464, 261] width 928 height 522
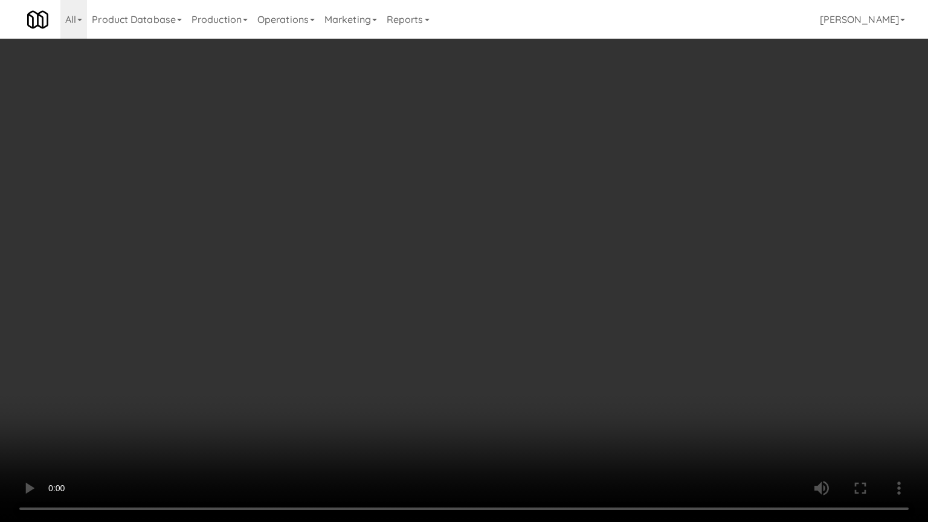
click at [503, 346] on video at bounding box center [464, 261] width 928 height 522
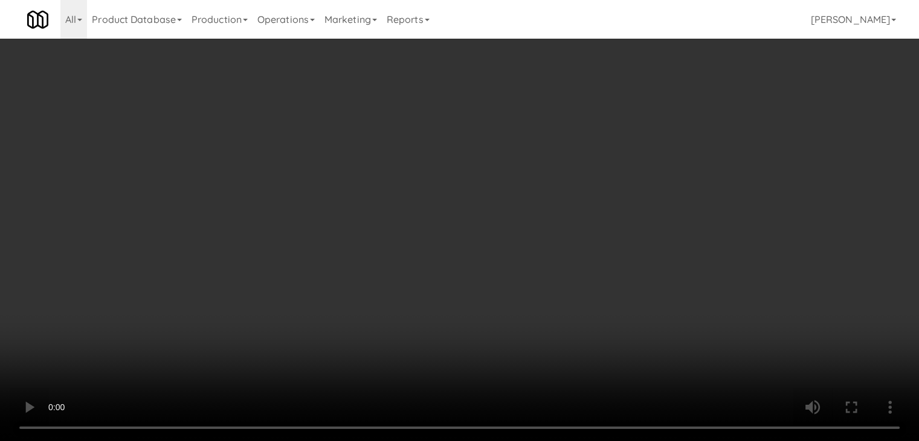
click at [394, 286] on video at bounding box center [459, 220] width 919 height 441
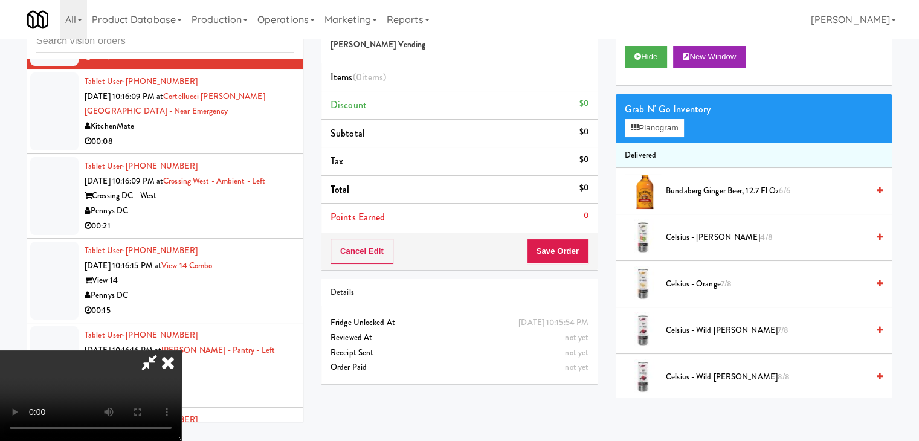
click at [181, 350] on video at bounding box center [90, 395] width 181 height 91
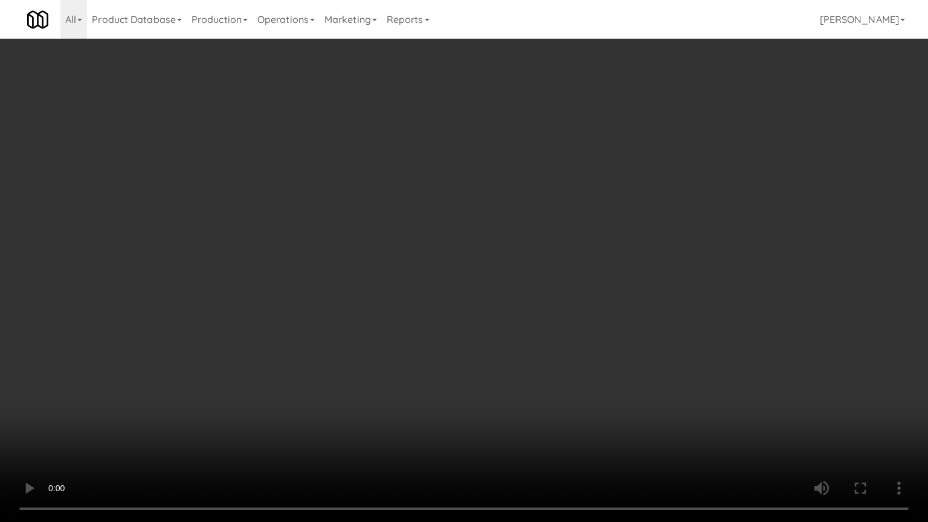
click at [378, 289] on video at bounding box center [464, 261] width 928 height 522
click at [379, 288] on video at bounding box center [464, 261] width 928 height 522
click at [401, 271] on video at bounding box center [464, 261] width 928 height 522
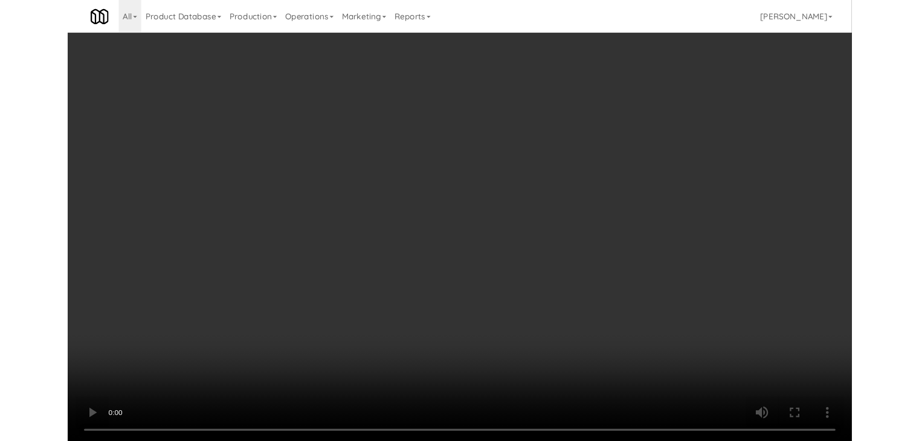
scroll to position [11219, 0]
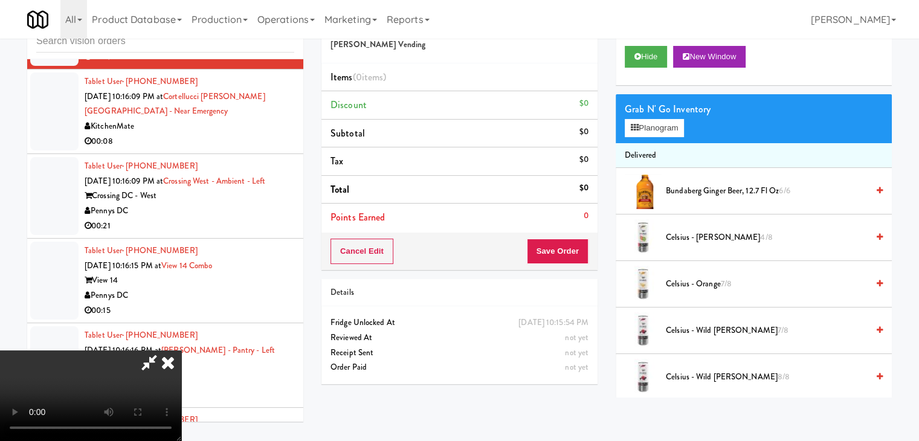
click at [181, 350] on video at bounding box center [90, 395] width 181 height 91
click at [677, 115] on div "Grab N' Go Inventory" at bounding box center [754, 109] width 258 height 18
drag, startPoint x: 672, startPoint y: 124, endPoint x: 663, endPoint y: 138, distance: 17.4
click at [672, 124] on button "Planogram" at bounding box center [654, 128] width 59 height 18
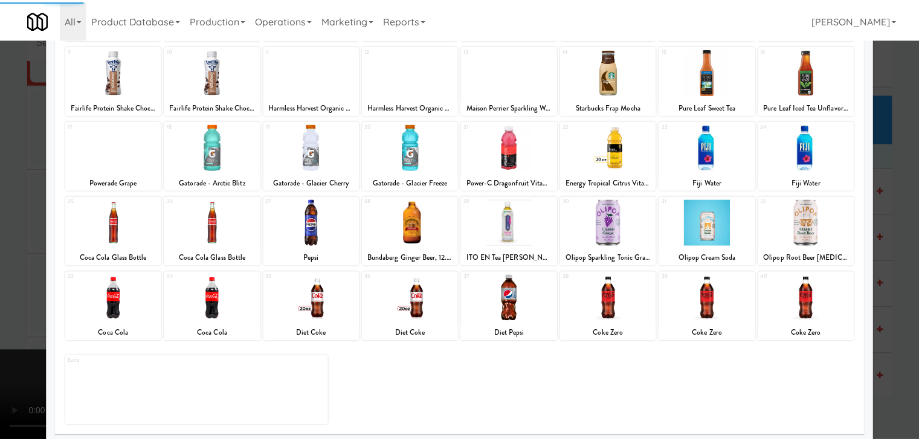
scroll to position [152, 0]
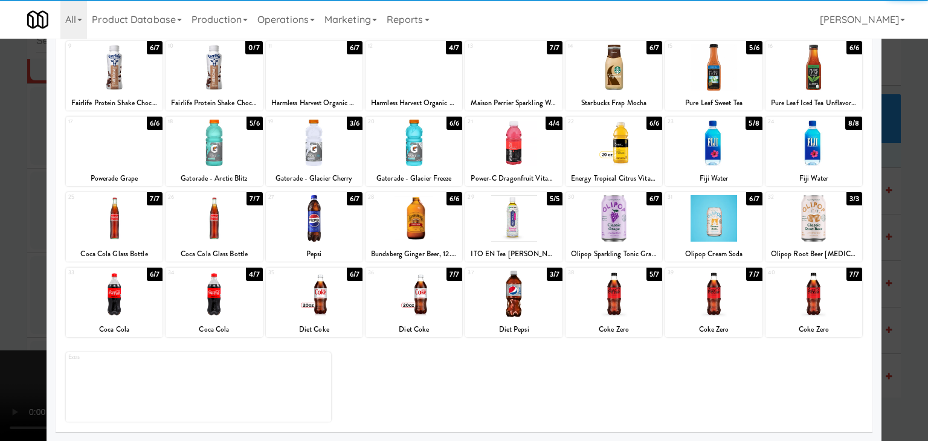
click at [333, 307] on div at bounding box center [314, 294] width 97 height 47
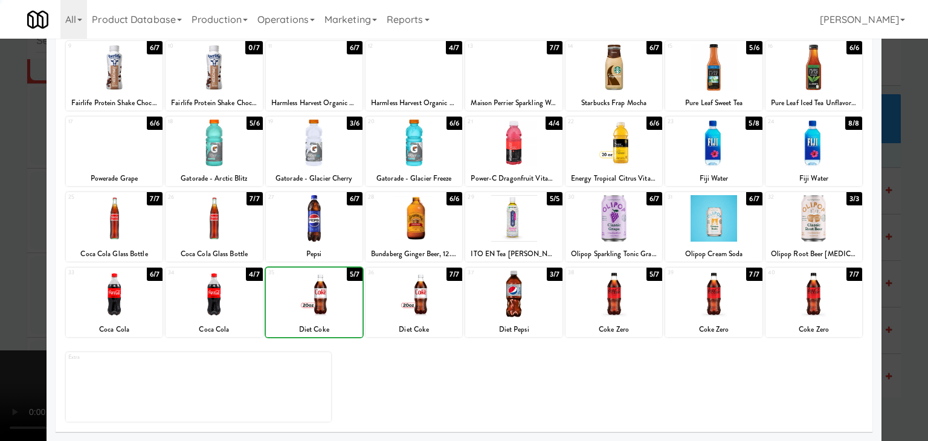
drag, startPoint x: 0, startPoint y: 298, endPoint x: 187, endPoint y: 298, distance: 186.6
click at [14, 297] on div at bounding box center [464, 220] width 928 height 441
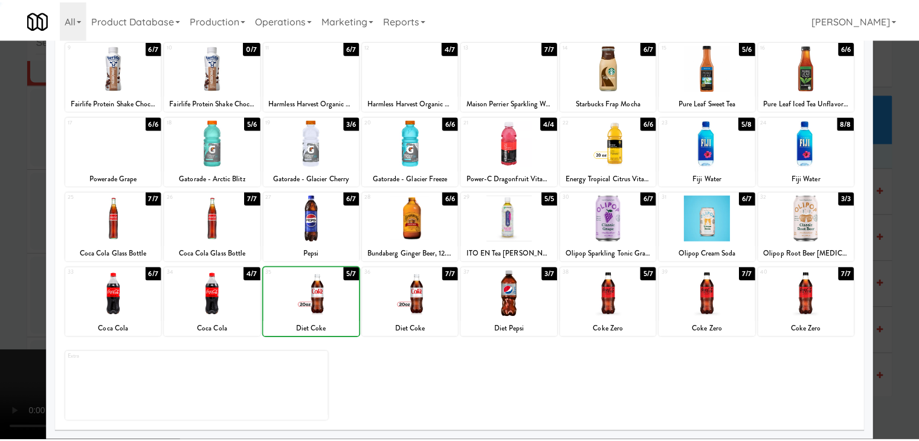
scroll to position [11219, 0]
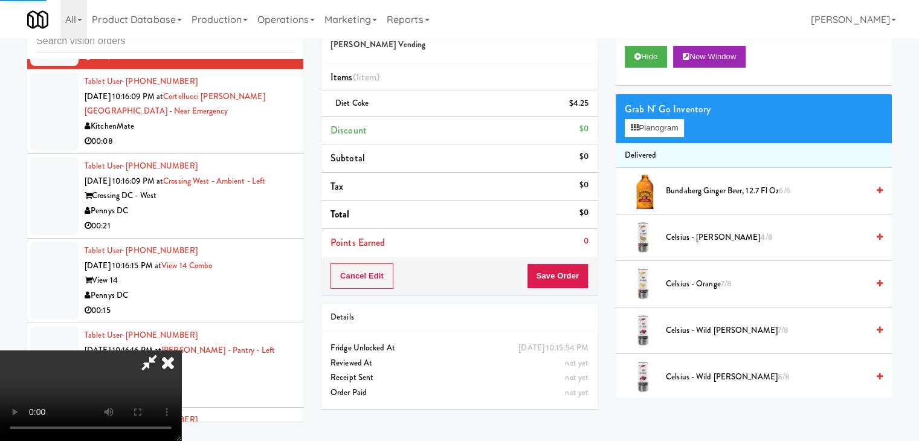
click at [181, 350] on video at bounding box center [90, 395] width 181 height 91
click at [581, 271] on button "Save Order" at bounding box center [558, 275] width 62 height 25
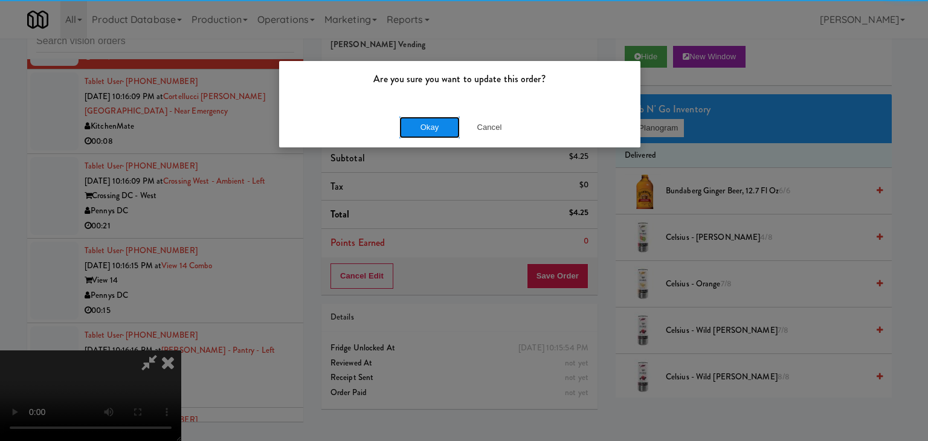
click at [434, 129] on button "Okay" at bounding box center [429, 128] width 60 height 22
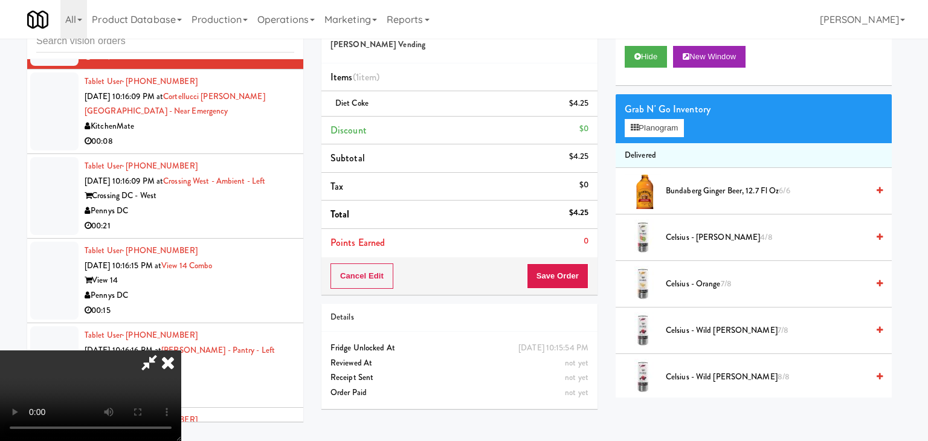
click at [434, 129] on body "Are you sure you want to update this order? Okay Cancel Okay Are you sure you w…" at bounding box center [464, 220] width 928 height 441
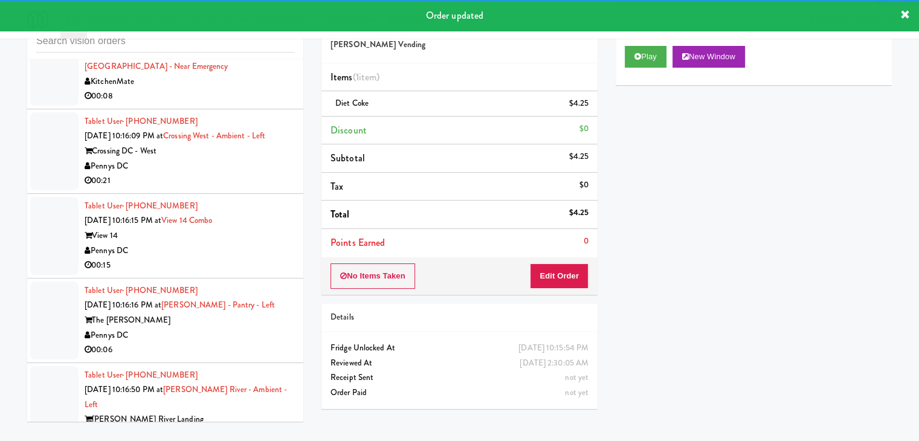
scroll to position [11280, 0]
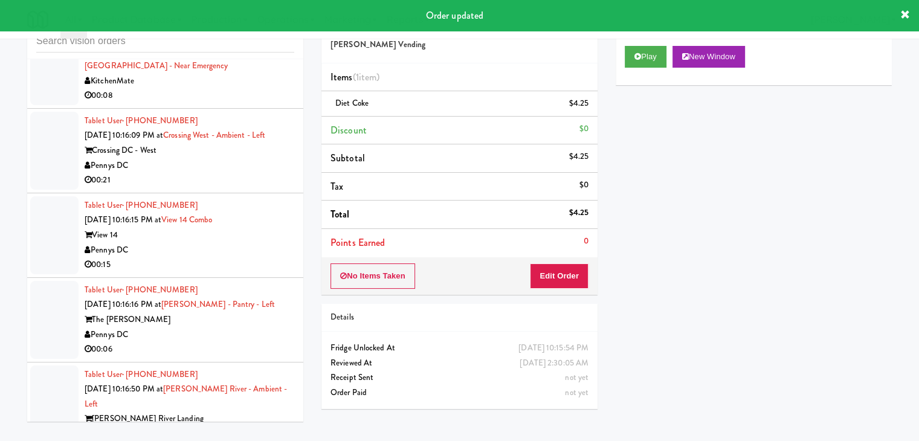
click at [222, 103] on div "Tablet User · (416) 890-7175 [DATE] 10:16:09 PM at [GEOGRAPHIC_DATA][PERSON_NAM…" at bounding box center [190, 66] width 210 height 74
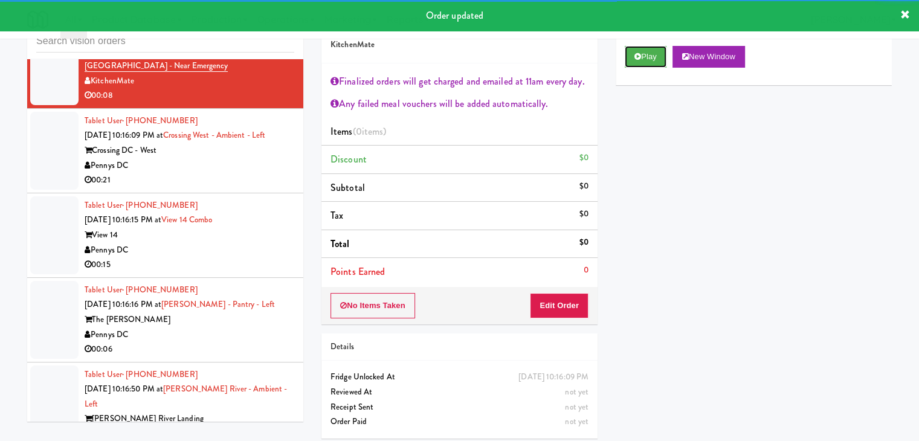
drag, startPoint x: 644, startPoint y: 59, endPoint x: 600, endPoint y: 157, distance: 108.1
click
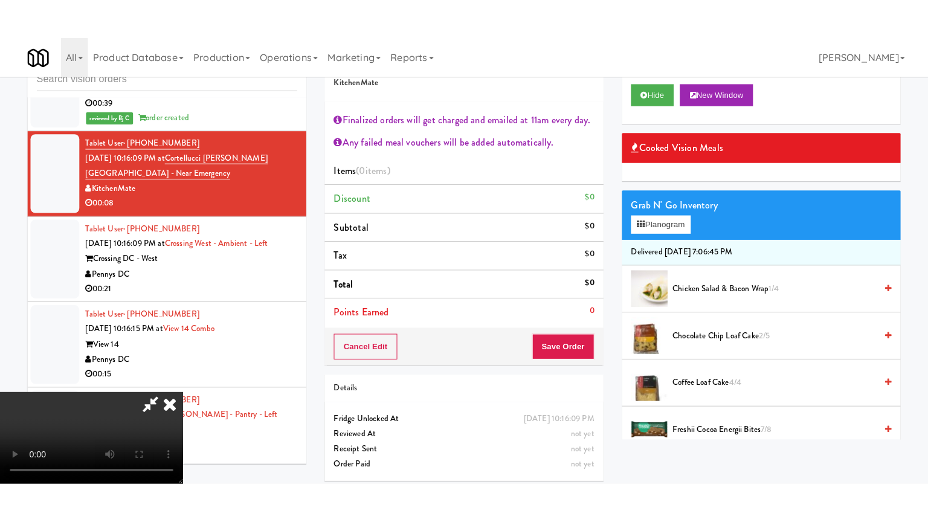
scroll to position [11159, 0]
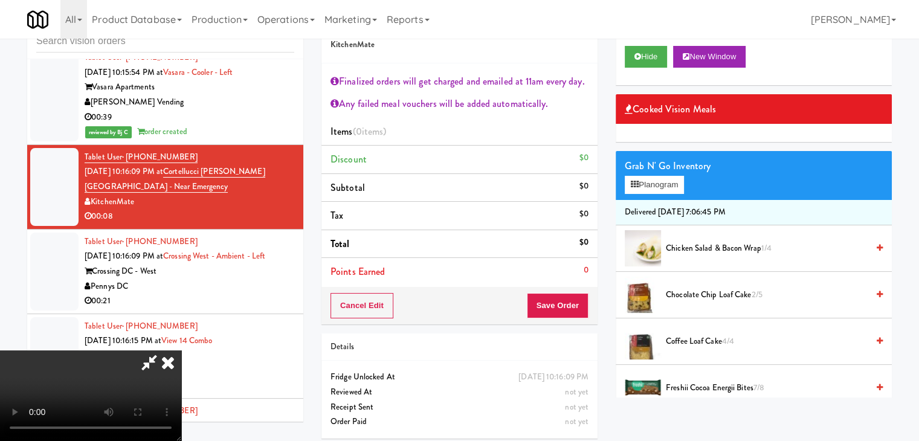
drag, startPoint x: 247, startPoint y: 188, endPoint x: 249, endPoint y: 194, distance: 7.1
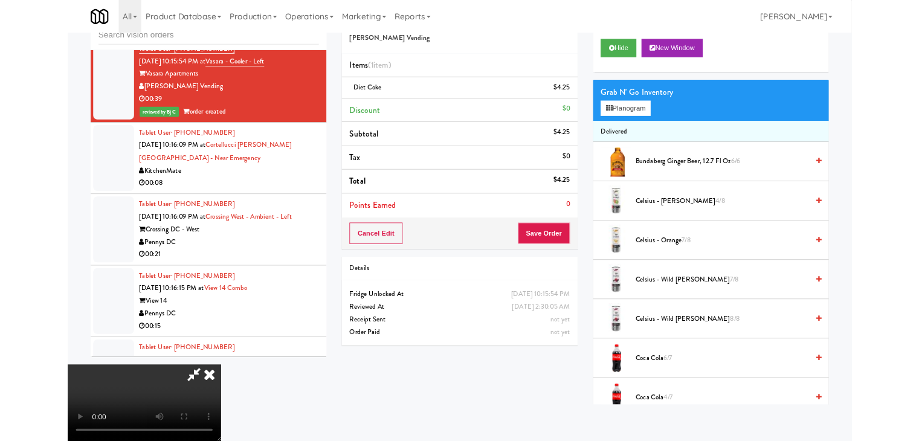
scroll to position [11144, 0]
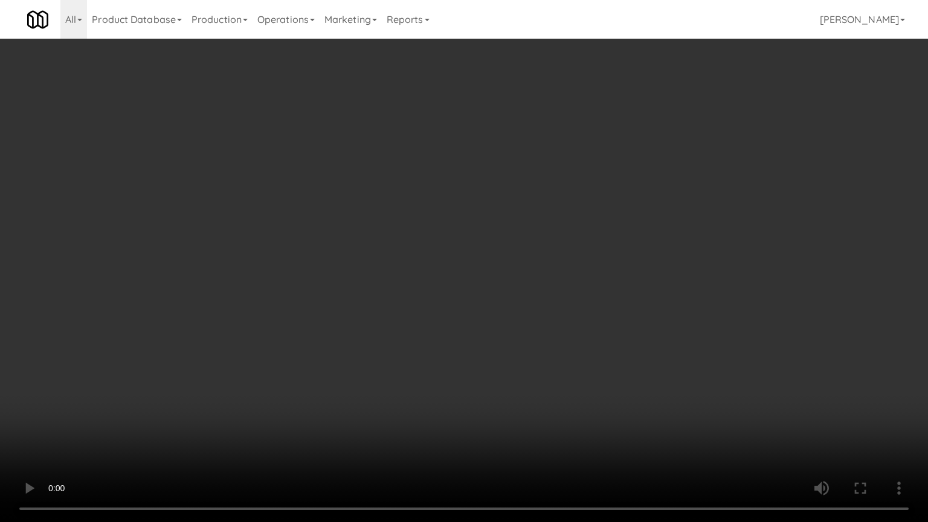
drag, startPoint x: 437, startPoint y: 294, endPoint x: 437, endPoint y: 243, distance: 50.7
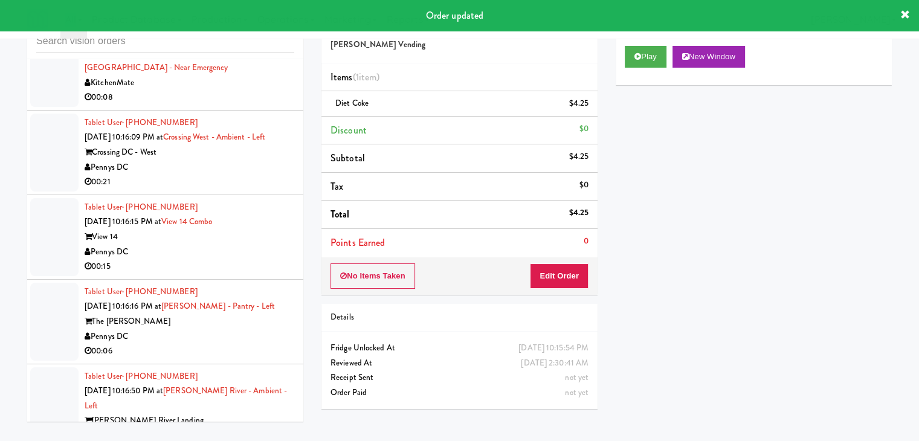
scroll to position [11280, 0]
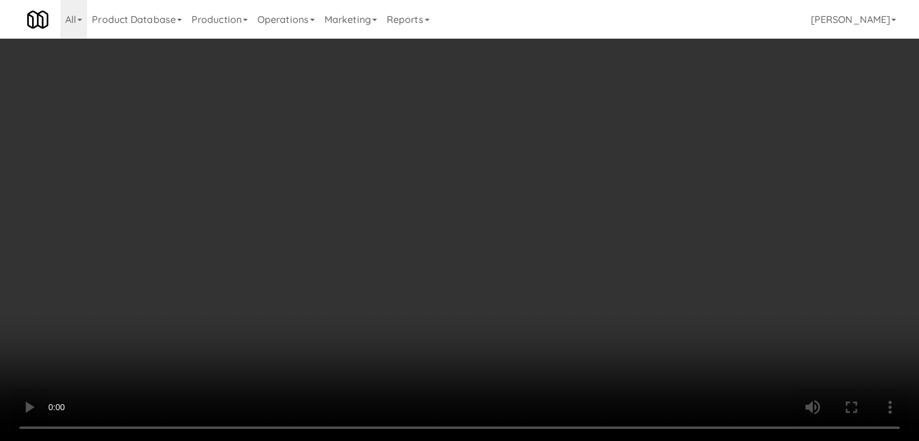
scroll to position [11265, 0]
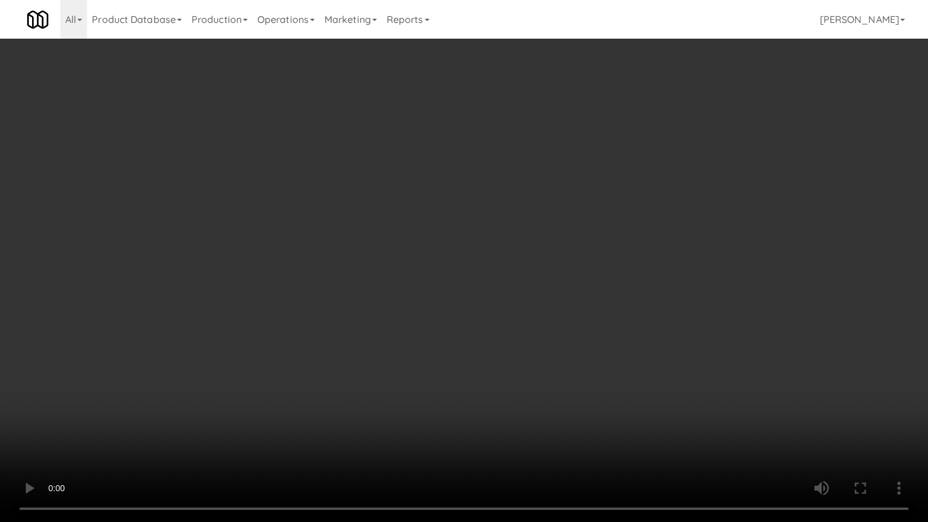
drag, startPoint x: 562, startPoint y: 367, endPoint x: 578, endPoint y: 293, distance: 75.3
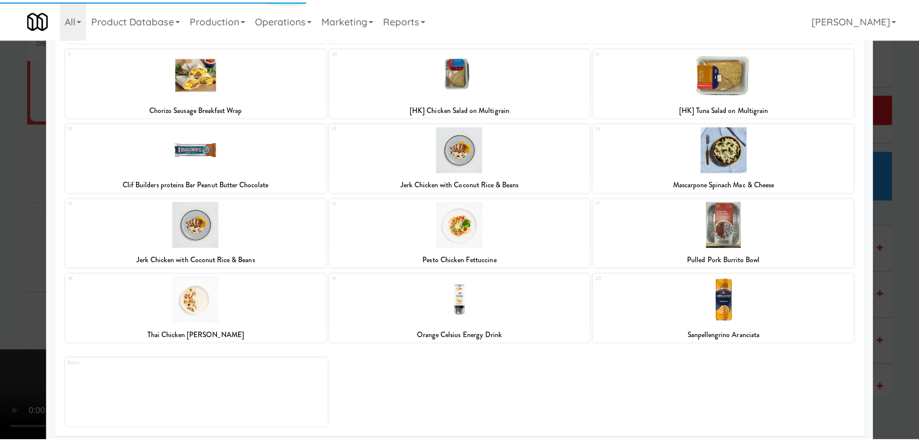
scroll to position [228, 0]
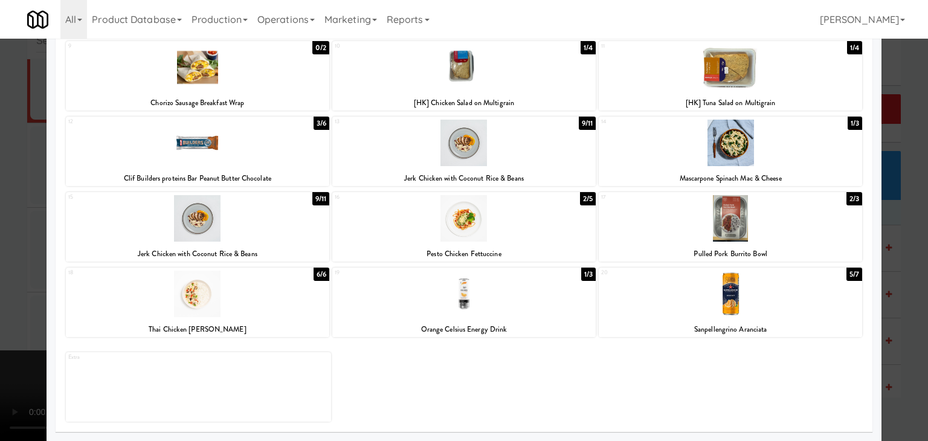
drag, startPoint x: 0, startPoint y: 283, endPoint x: 106, endPoint y: 285, distance: 106.3
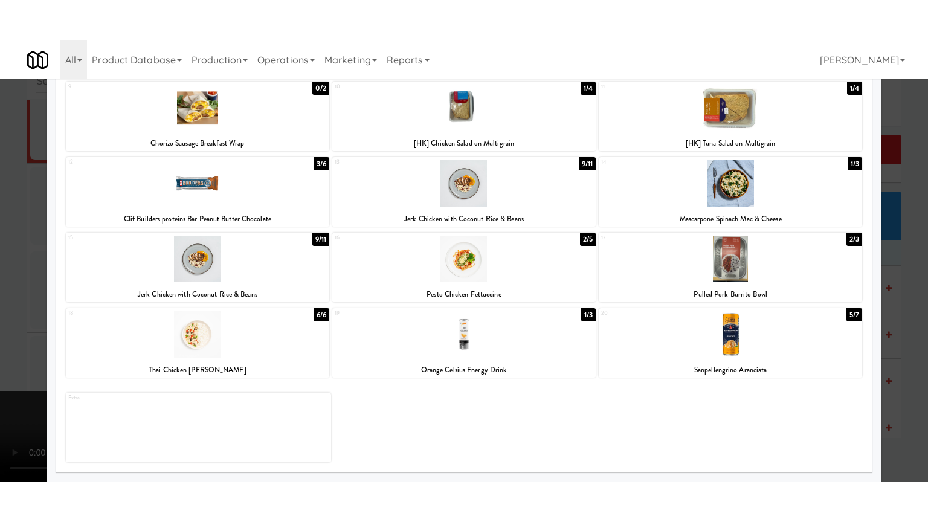
scroll to position [11280, 0]
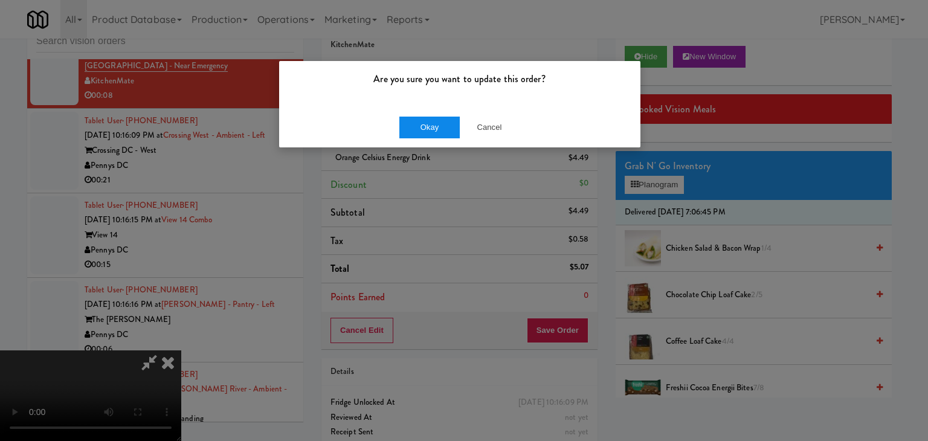
drag, startPoint x: 422, startPoint y: 114, endPoint x: 425, endPoint y: 123, distance: 9.6
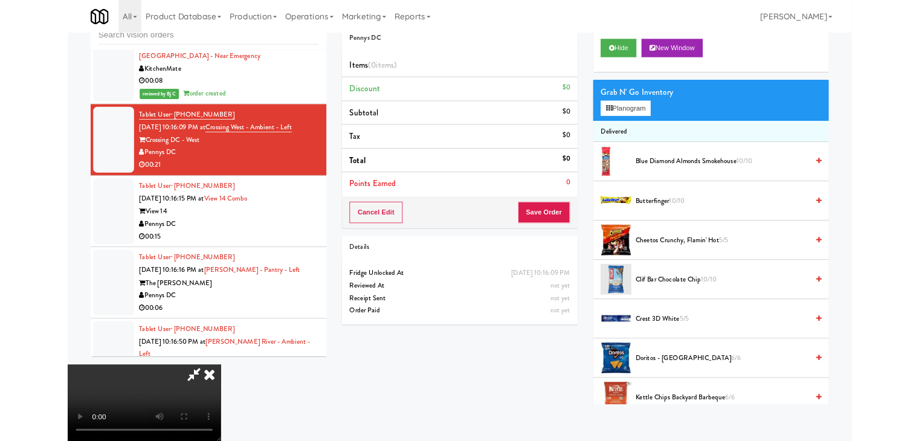
scroll to position [11265, 0]
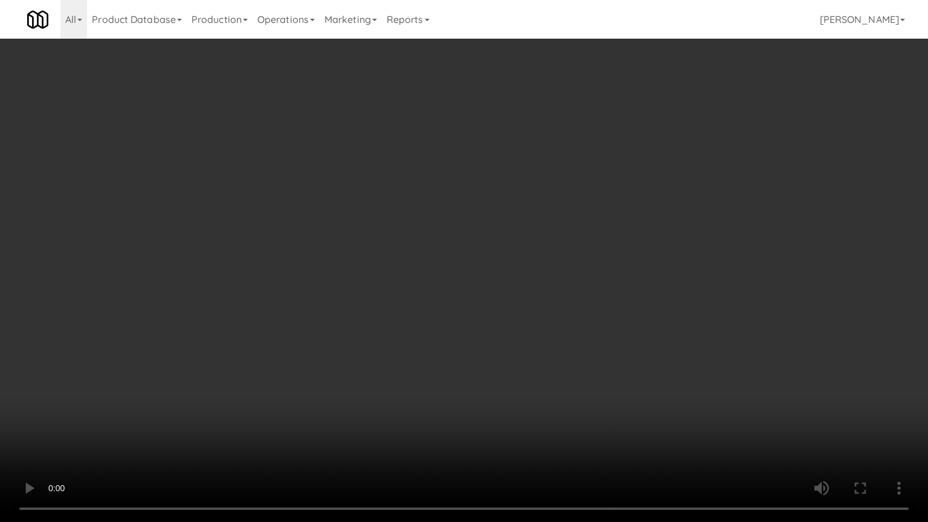
drag, startPoint x: 513, startPoint y: 321, endPoint x: 581, endPoint y: 182, distance: 155.3
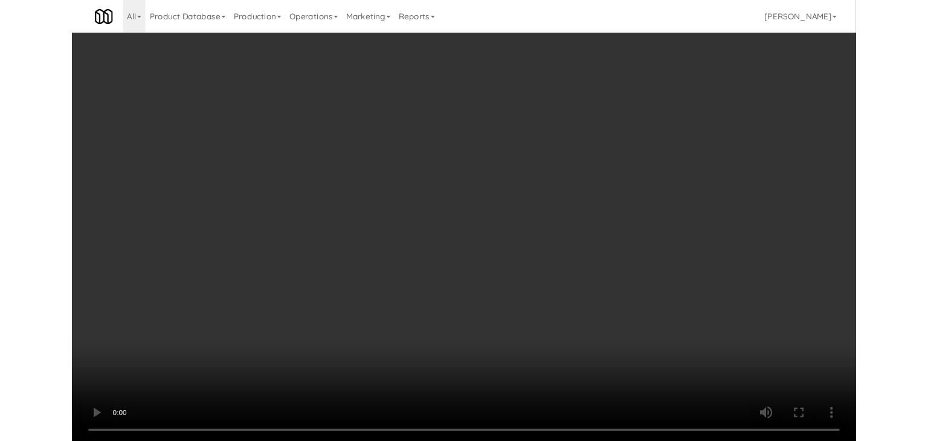
scroll to position [11280, 0]
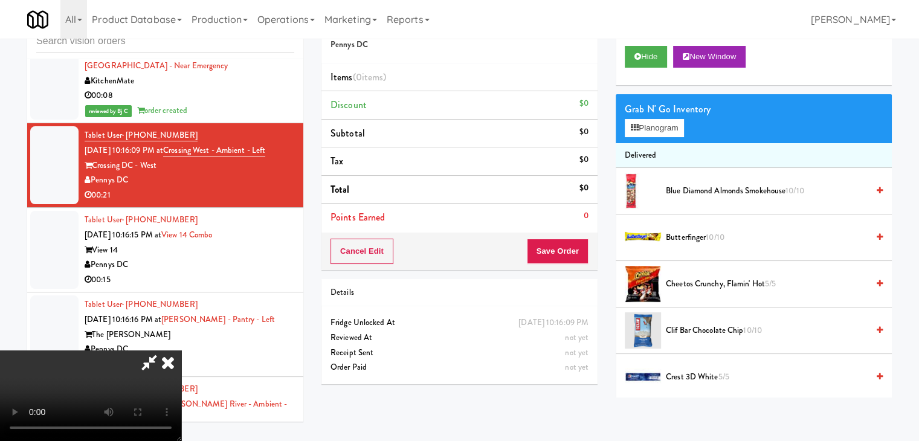
drag, startPoint x: 454, startPoint y: 219, endPoint x: 461, endPoint y: 215, distance: 8.4
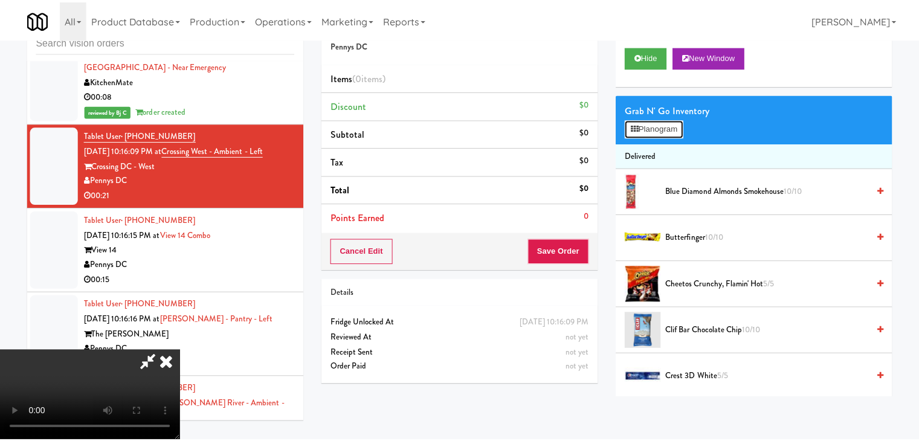
scroll to position [11265, 0]
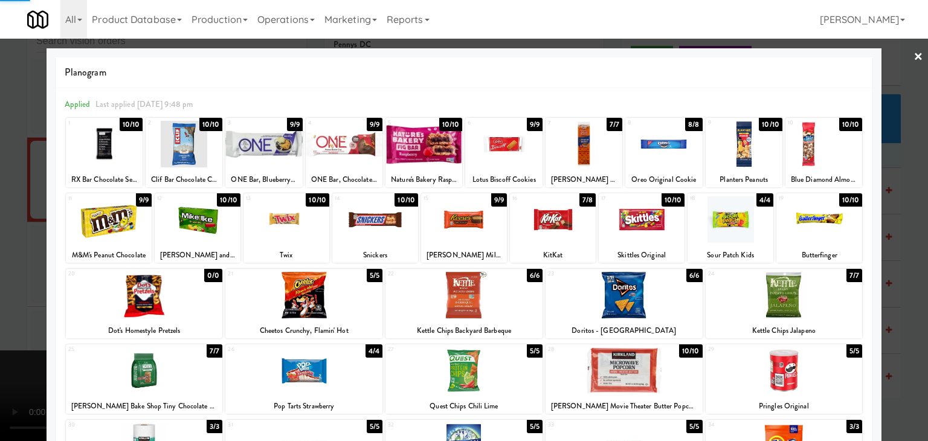
drag, startPoint x: 0, startPoint y: 266, endPoint x: 135, endPoint y: 269, distance: 135.3
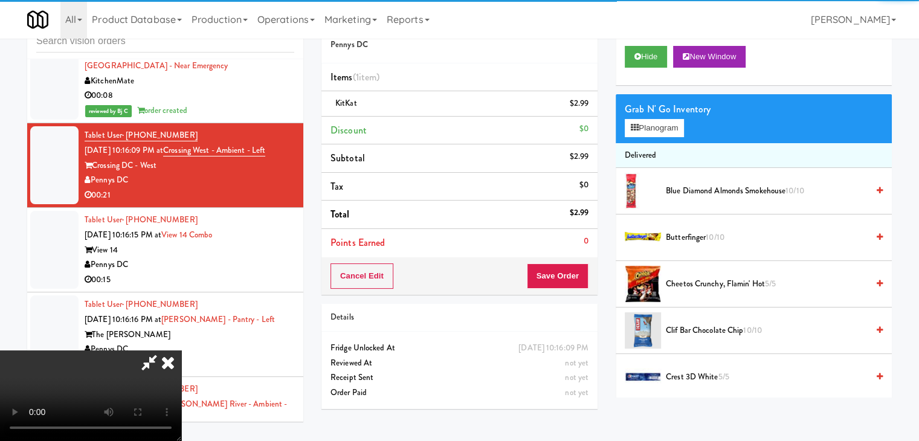
drag, startPoint x: 312, startPoint y: 289, endPoint x: 449, endPoint y: 338, distance: 146.1
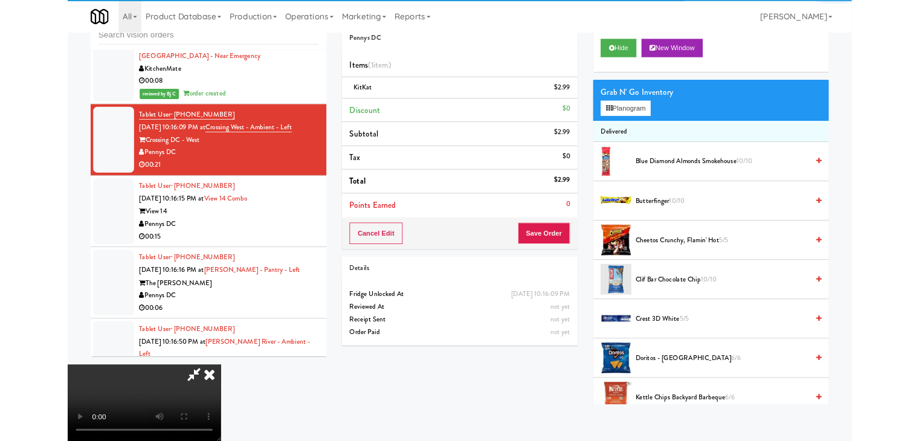
scroll to position [11265, 0]
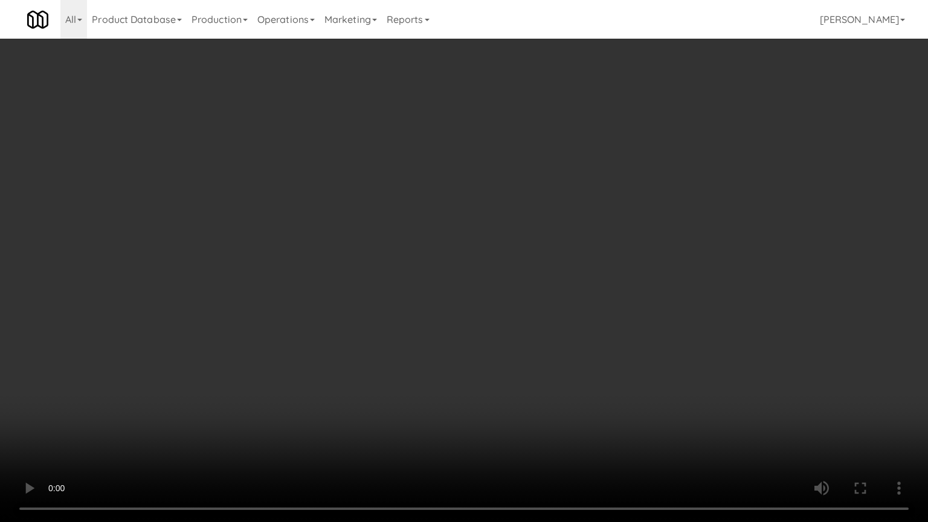
drag, startPoint x: 544, startPoint y: 336, endPoint x: 554, endPoint y: 338, distance: 10.4
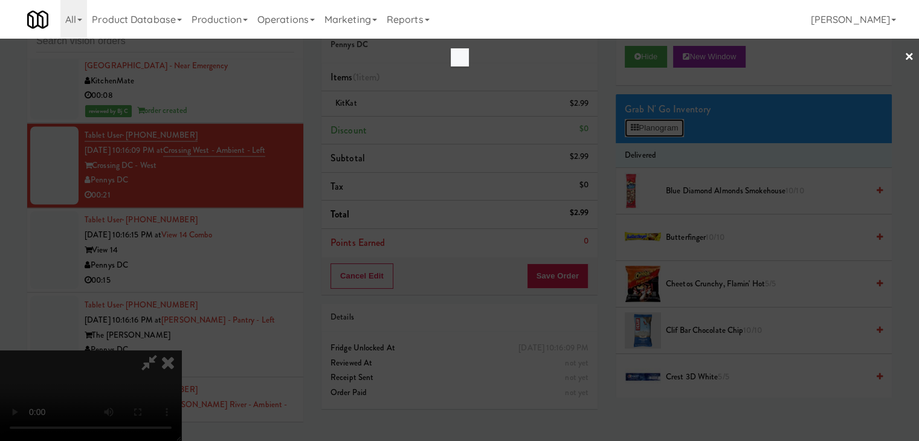
scroll to position [11265, 0]
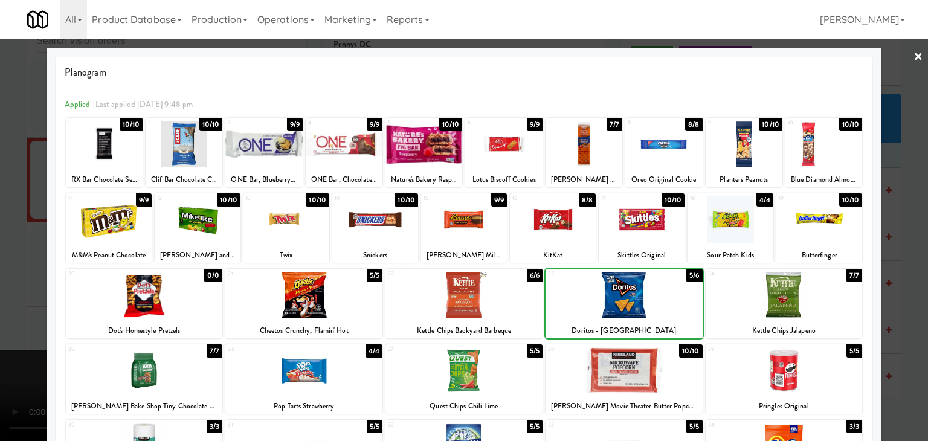
drag, startPoint x: 0, startPoint y: 269, endPoint x: 154, endPoint y: 269, distance: 154.0
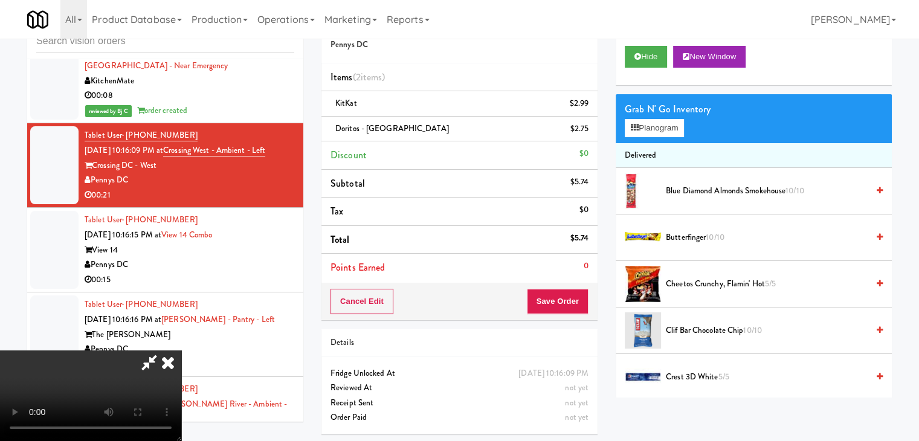
scroll to position [11265, 0]
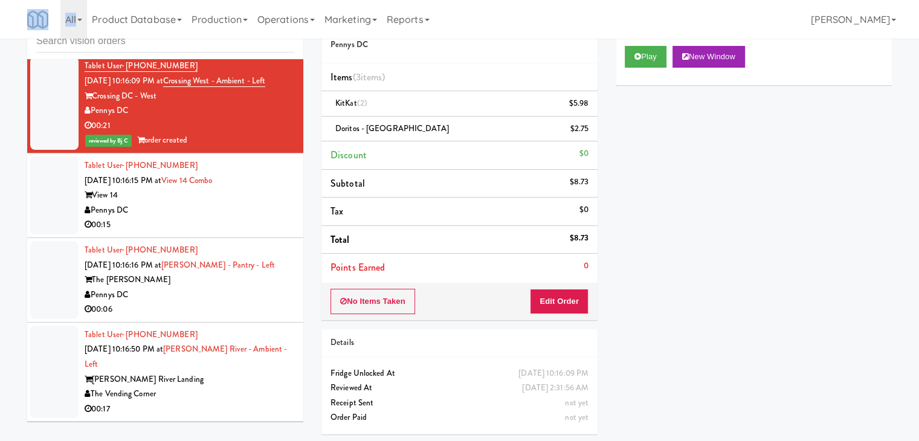
scroll to position [11461, 0]
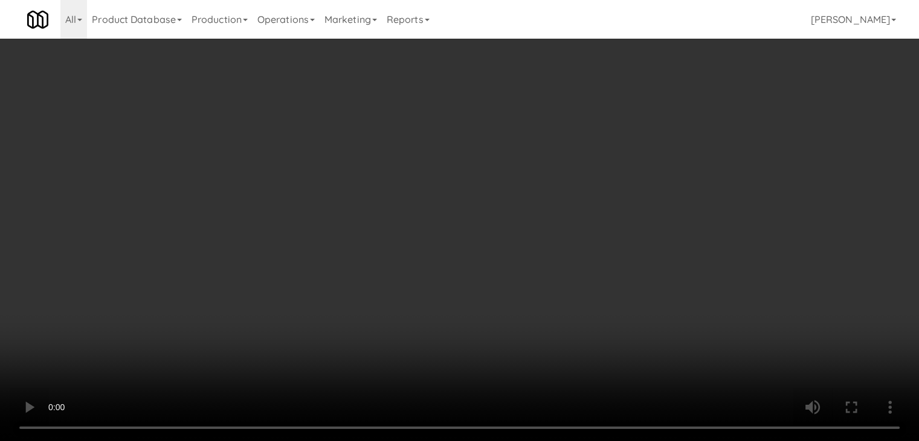
scroll to position [11446, 0]
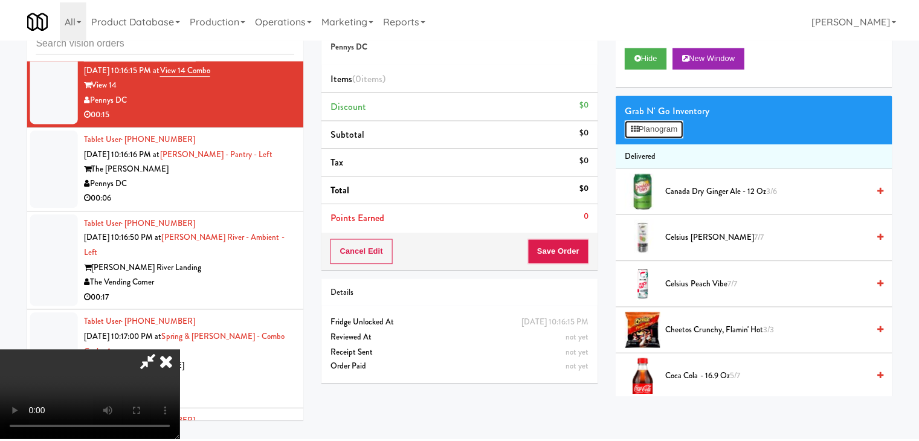
scroll to position [11446, 0]
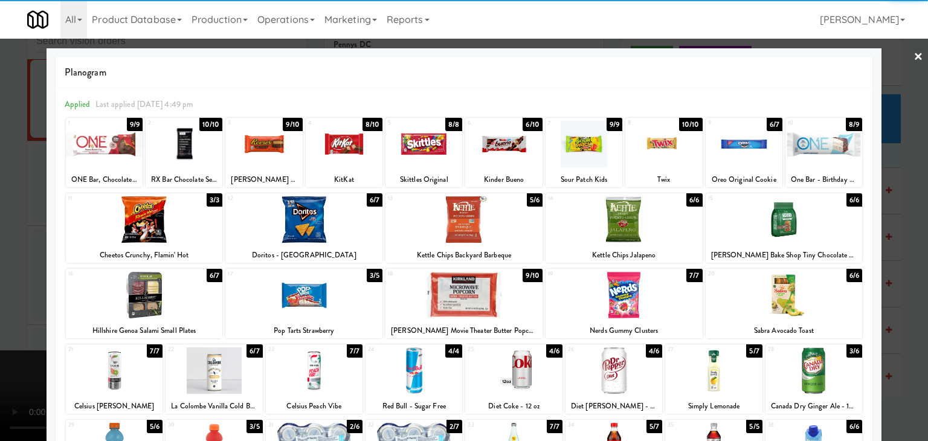
drag, startPoint x: 452, startPoint y: 223, endPoint x: 445, endPoint y: 223, distance: 7.9
drag, startPoint x: 0, startPoint y: 296, endPoint x: 155, endPoint y: 294, distance: 154.6
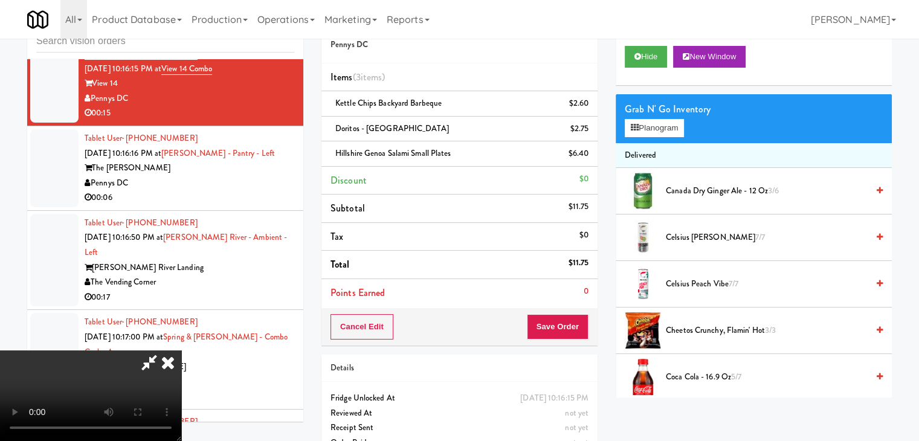
drag, startPoint x: 473, startPoint y: 341, endPoint x: 487, endPoint y: 337, distance: 14.9
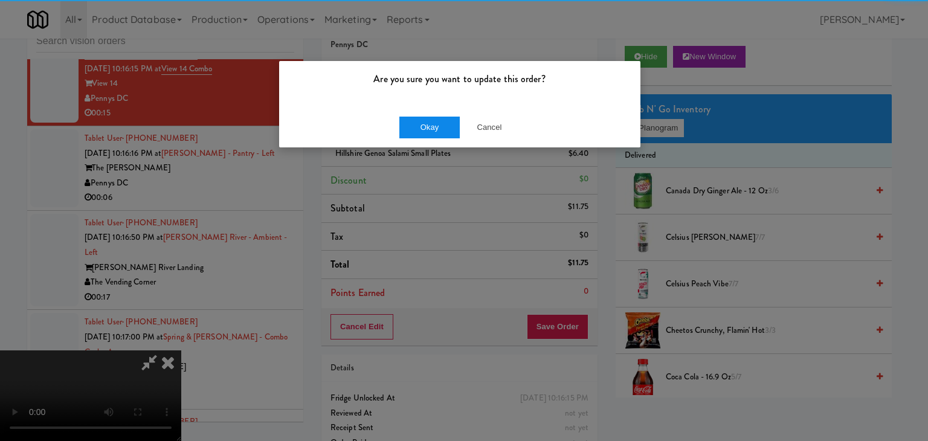
drag, startPoint x: 425, startPoint y: 138, endPoint x: 424, endPoint y: 130, distance: 8.5
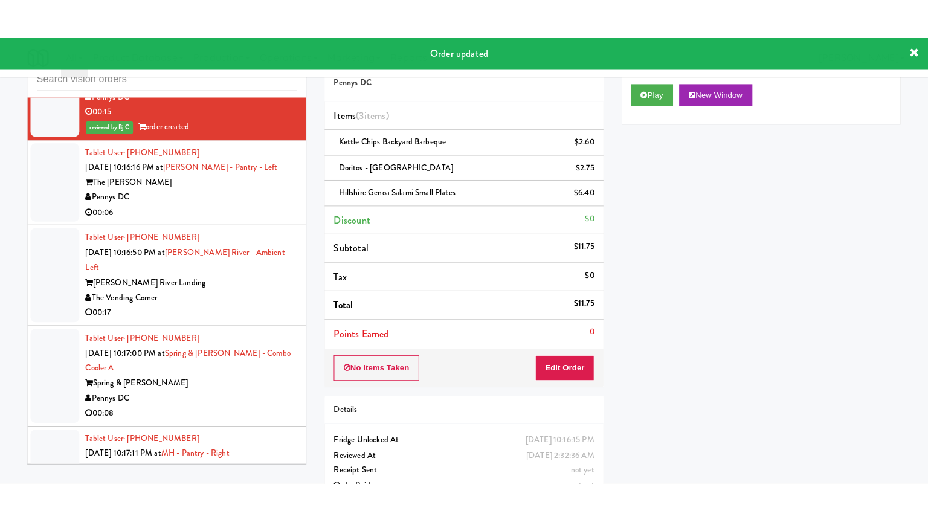
scroll to position [11521, 0]
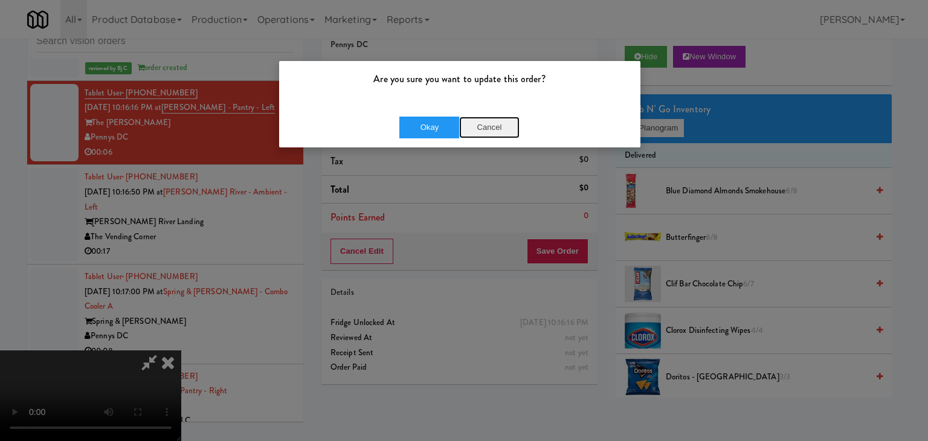
drag, startPoint x: 484, startPoint y: 129, endPoint x: 504, endPoint y: 172, distance: 47.3
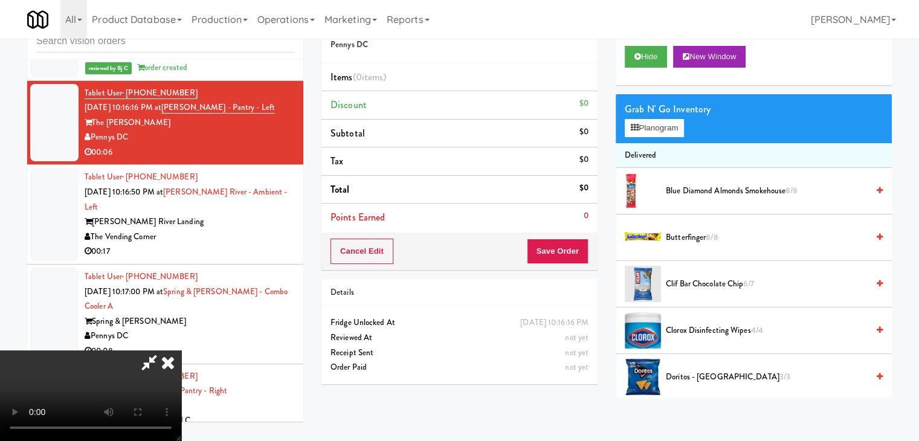
scroll to position [11507, 0]
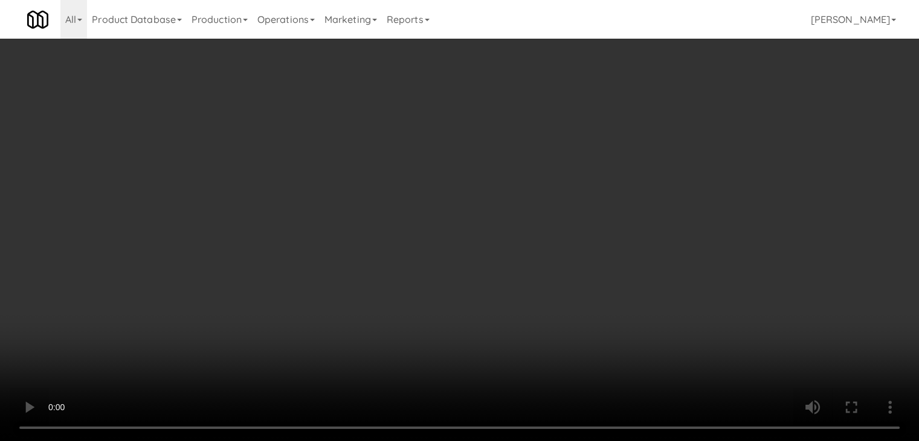
drag, startPoint x: 500, startPoint y: 158, endPoint x: 513, endPoint y: 152, distance: 14.4
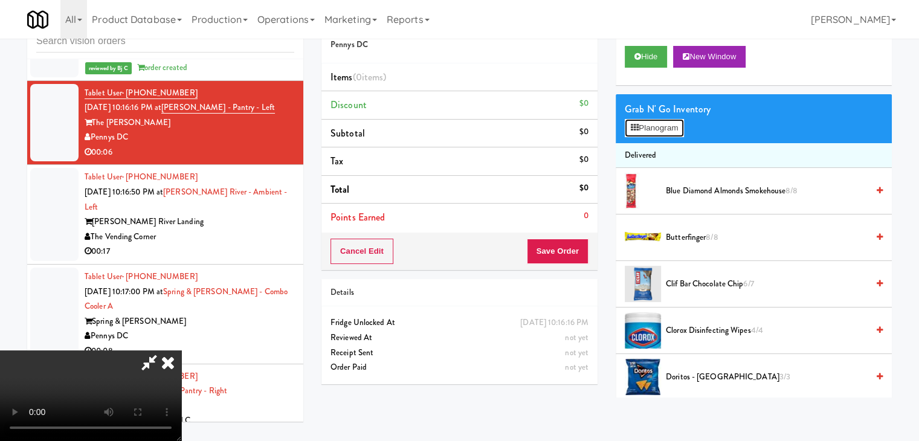
scroll to position [11507, 0]
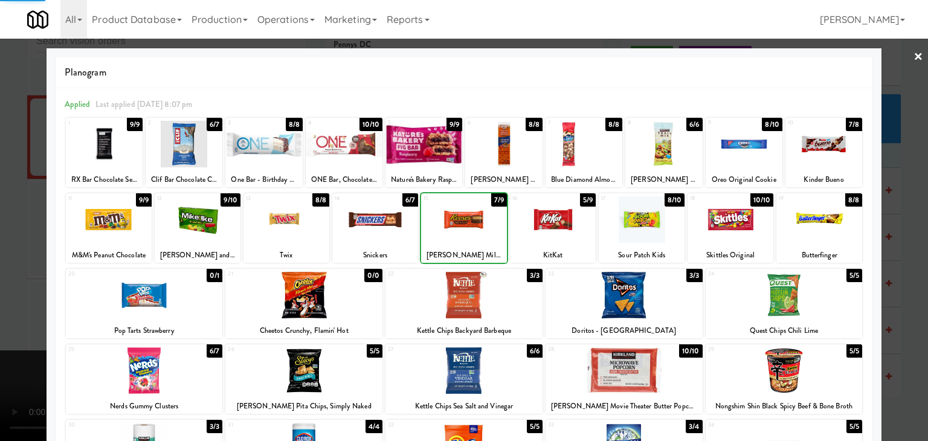
drag, startPoint x: 0, startPoint y: 249, endPoint x: 234, endPoint y: 255, distance: 233.8
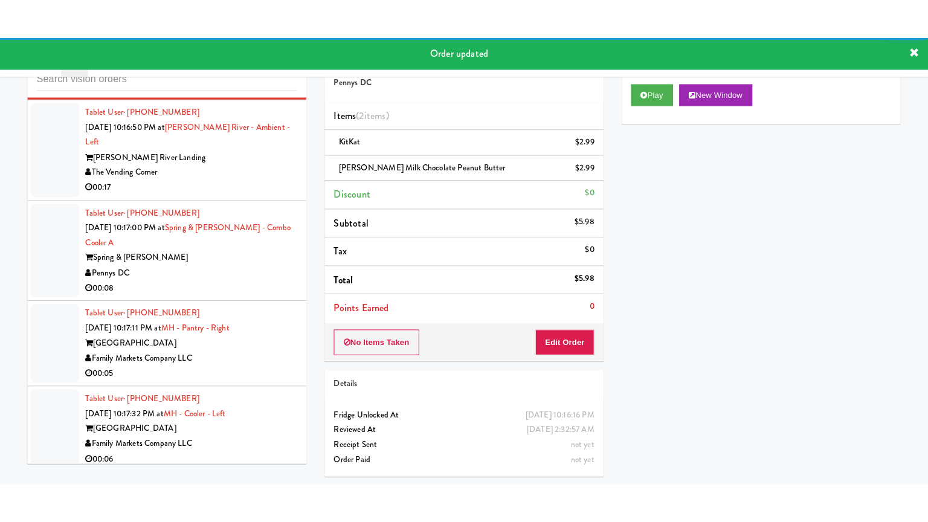
scroll to position [11642, 0]
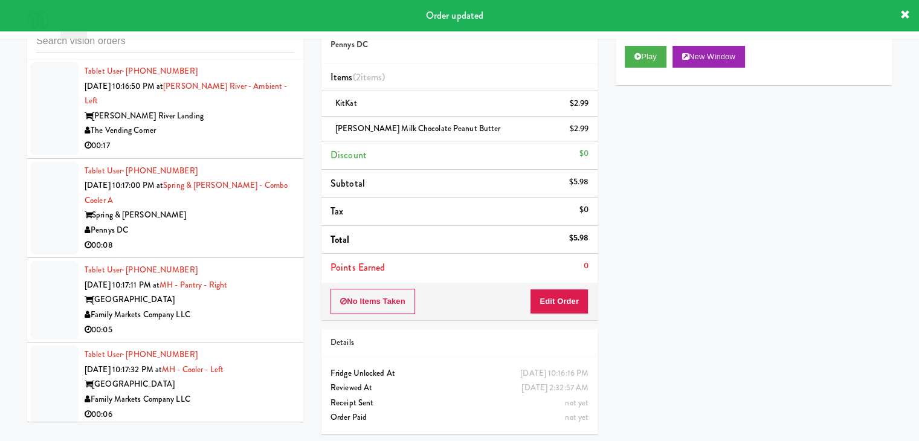
drag, startPoint x: 222, startPoint y: 187, endPoint x: 217, endPoint y: 194, distance: 8.7
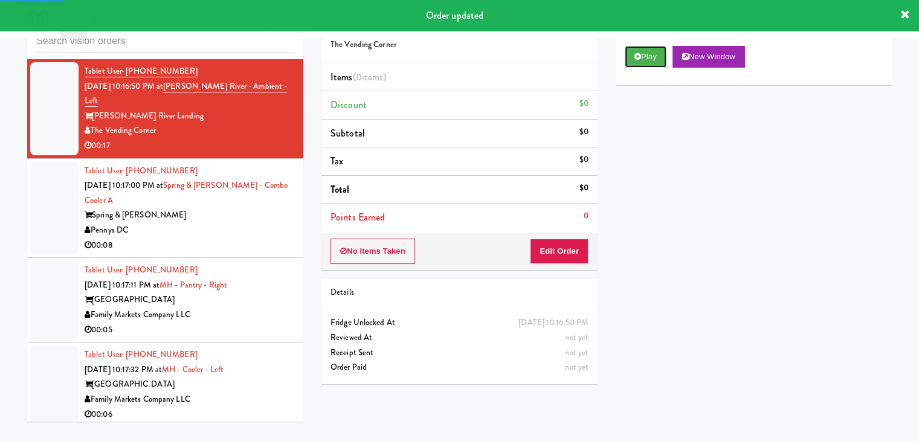
drag, startPoint x: 649, startPoint y: 54, endPoint x: 638, endPoint y: 146, distance: 91.9
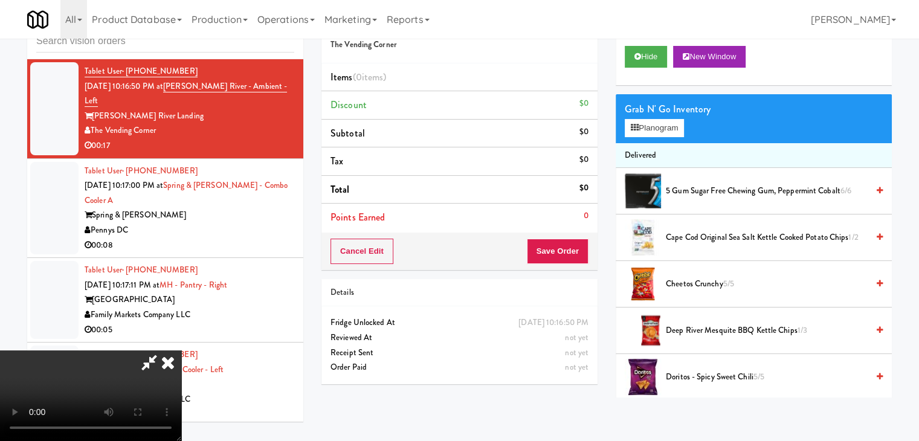
scroll to position [11627, 0]
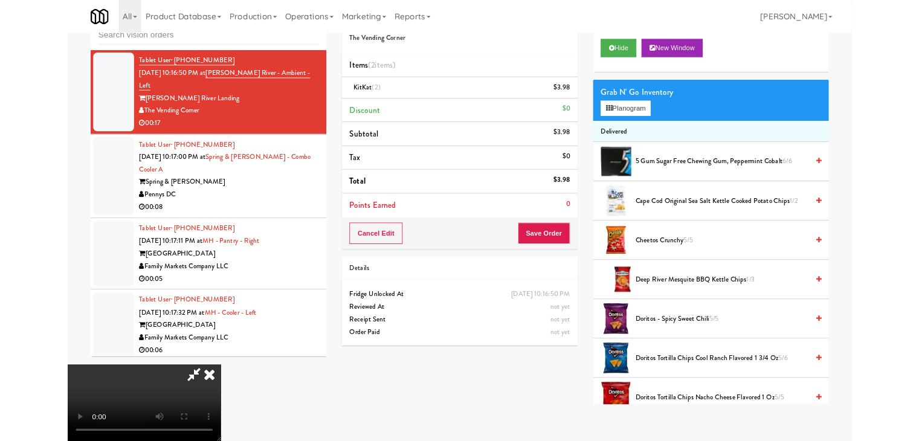
scroll to position [11627, 0]
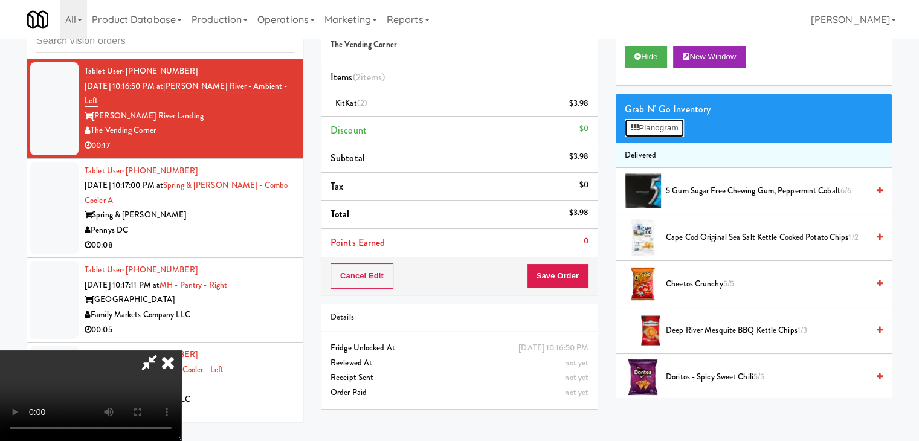
scroll to position [11627, 0]
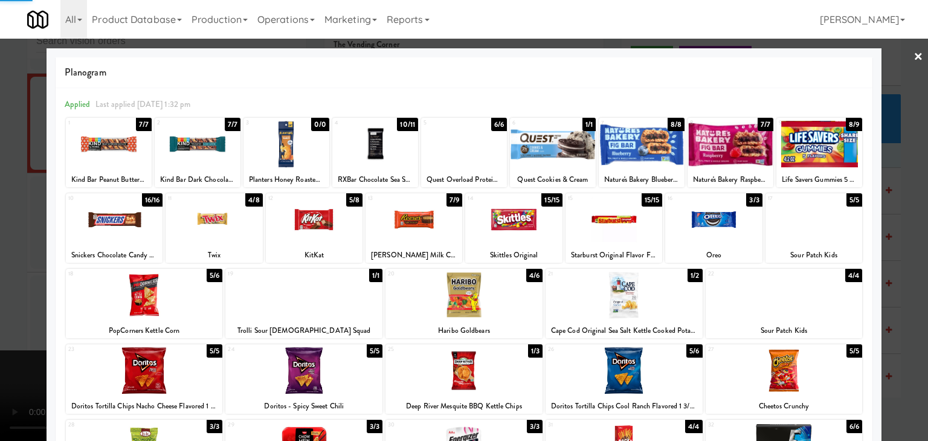
drag, startPoint x: 0, startPoint y: 251, endPoint x: 150, endPoint y: 251, distance: 149.8
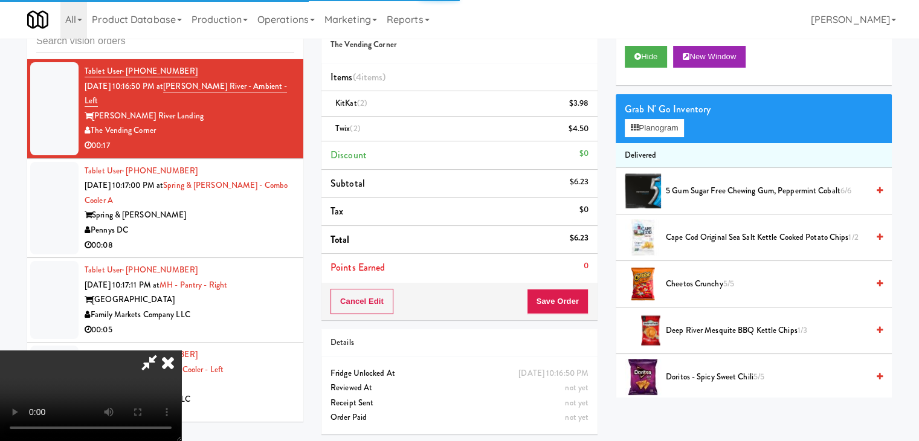
drag, startPoint x: 304, startPoint y: 263, endPoint x: 336, endPoint y: 315, distance: 61.2
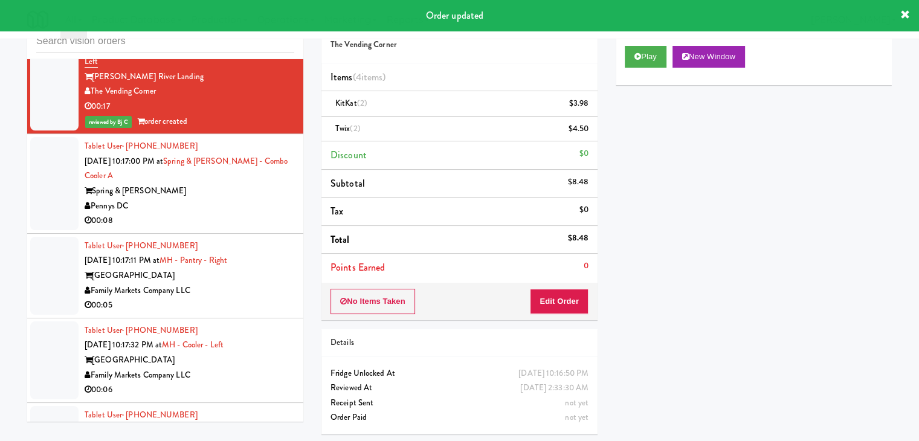
scroll to position [11702, 0]
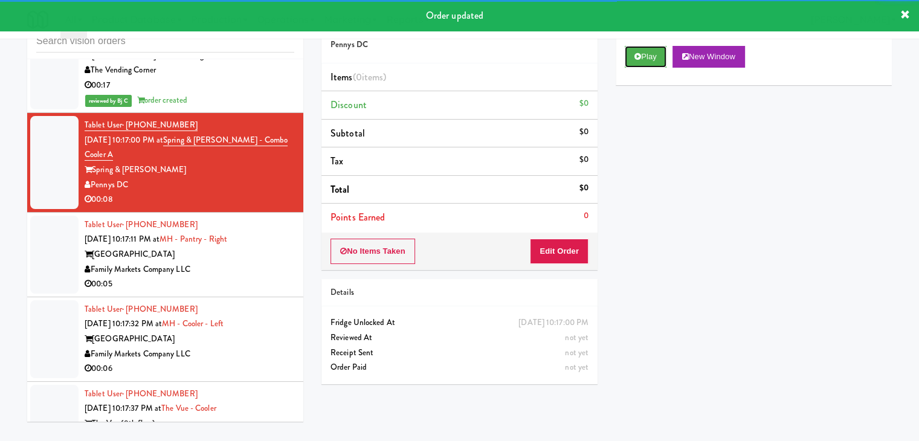
drag, startPoint x: 634, startPoint y: 56, endPoint x: 634, endPoint y: 88, distance: 32.0
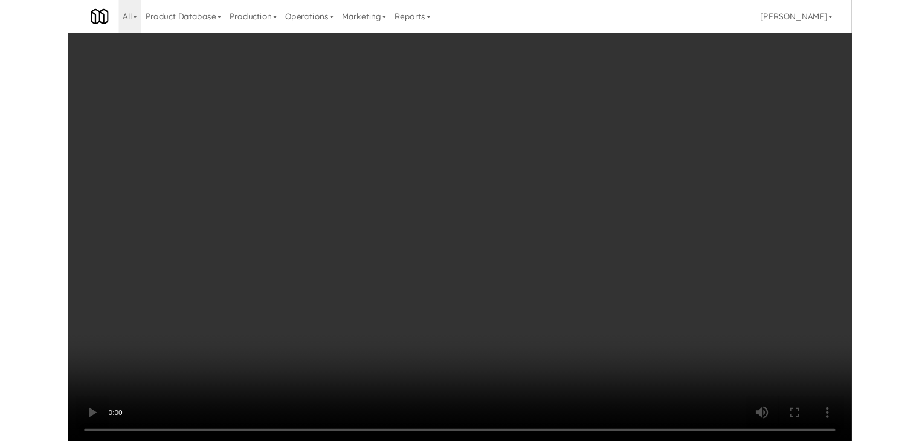
scroll to position [11702, 0]
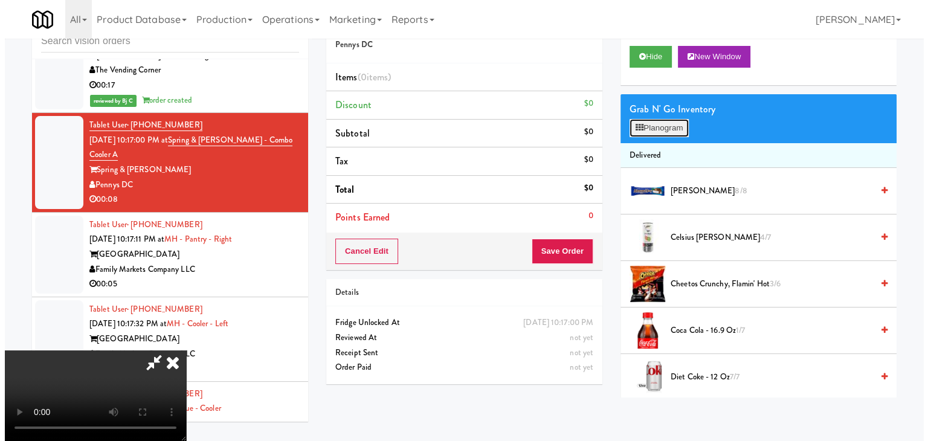
scroll to position [11688, 0]
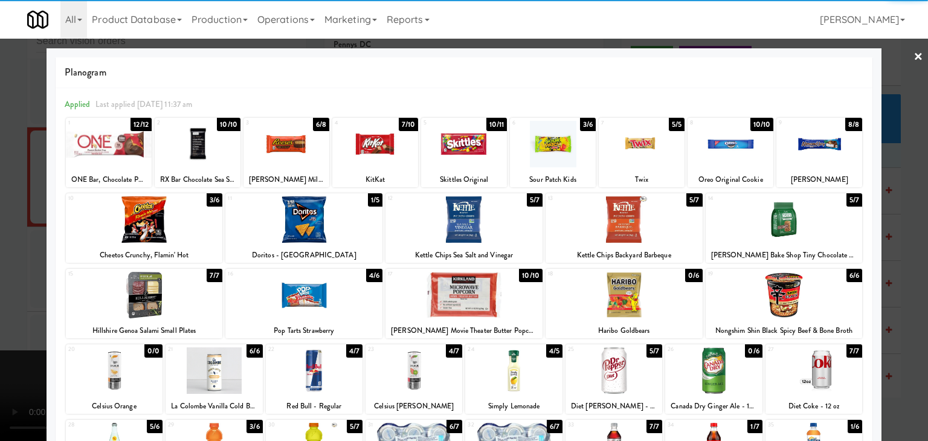
drag, startPoint x: 309, startPoint y: 219, endPoint x: 304, endPoint y: 175, distance: 44.3
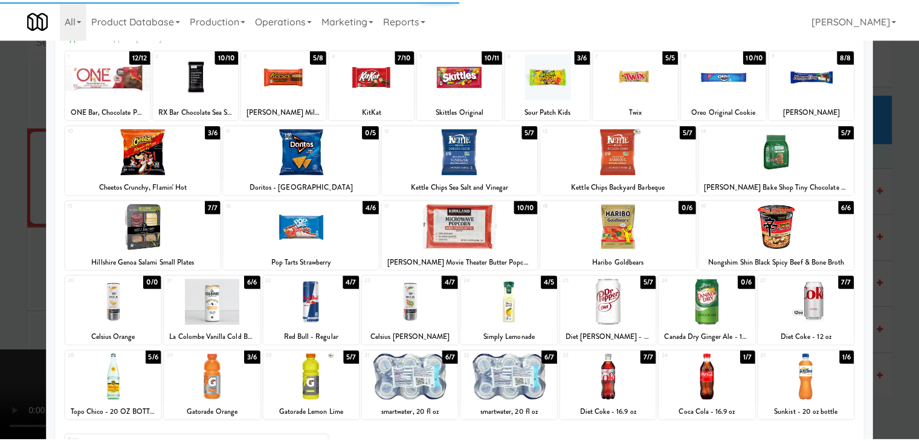
scroll to position [152, 0]
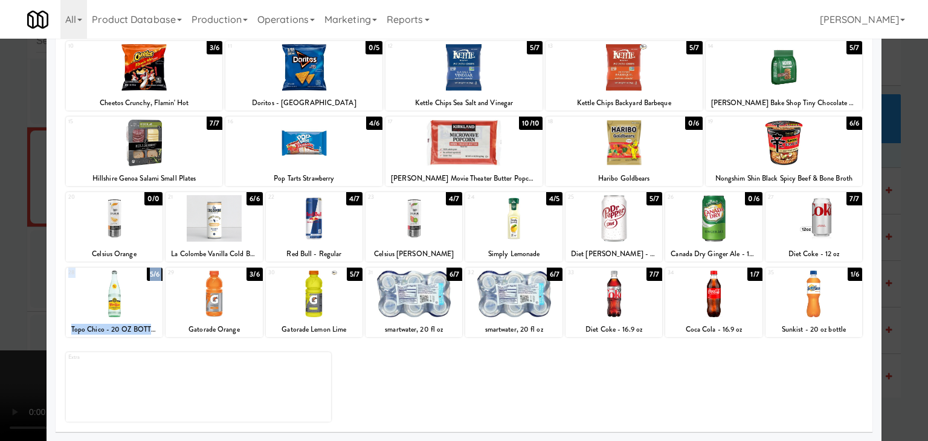
drag, startPoint x: 120, startPoint y: 309, endPoint x: 215, endPoint y: 308, distance: 95.4
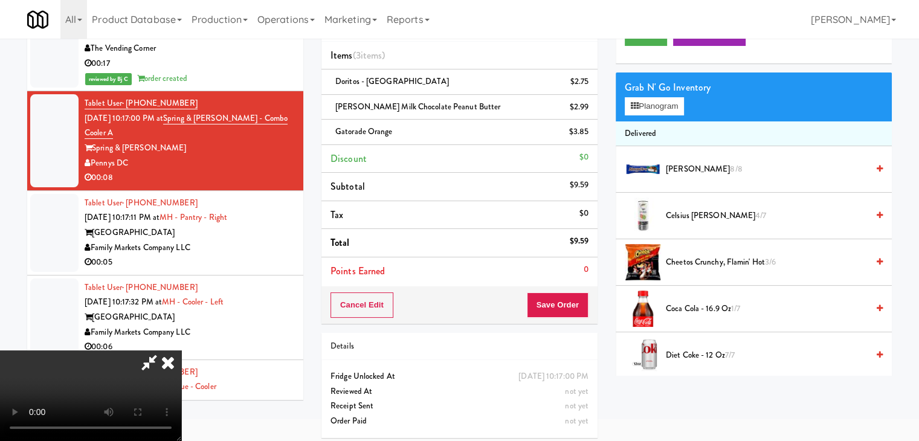
scroll to position [40, 0]
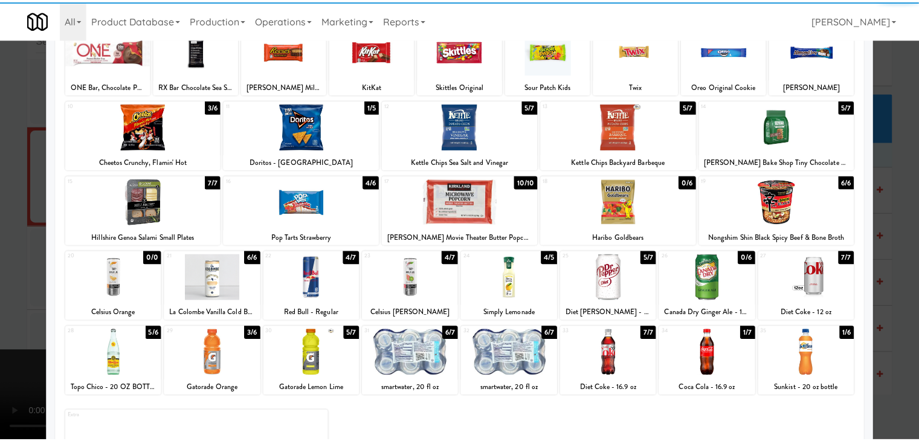
scroll to position [152, 0]
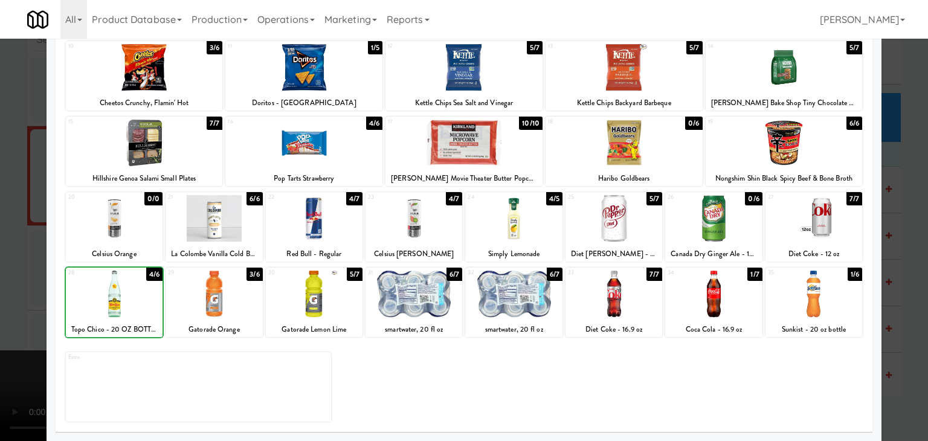
drag, startPoint x: 0, startPoint y: 303, endPoint x: 288, endPoint y: 262, distance: 291.0
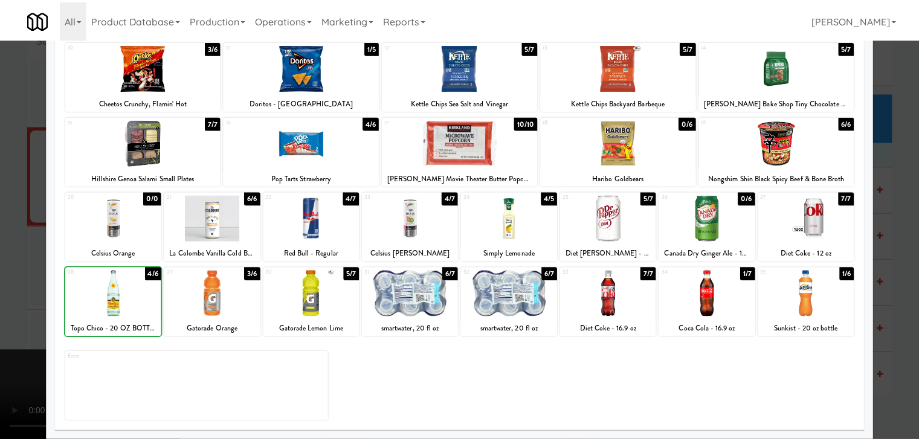
scroll to position [11702, 0]
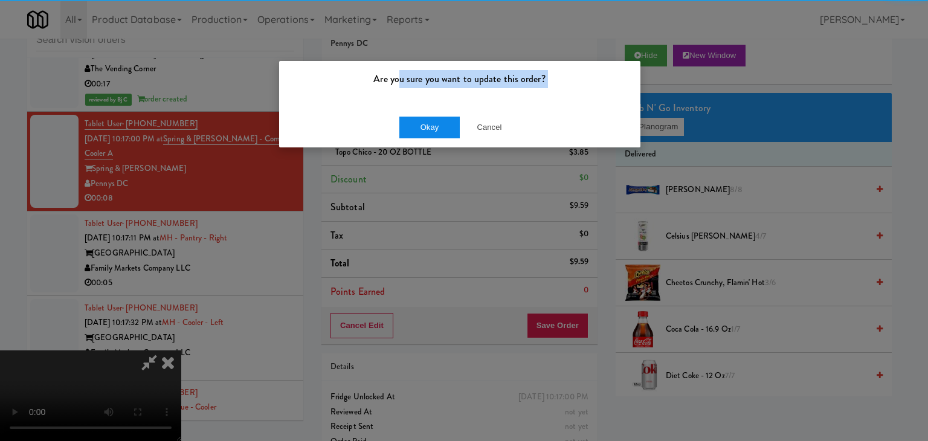
drag, startPoint x: 402, startPoint y: 107, endPoint x: 403, endPoint y: 124, distance: 17.0
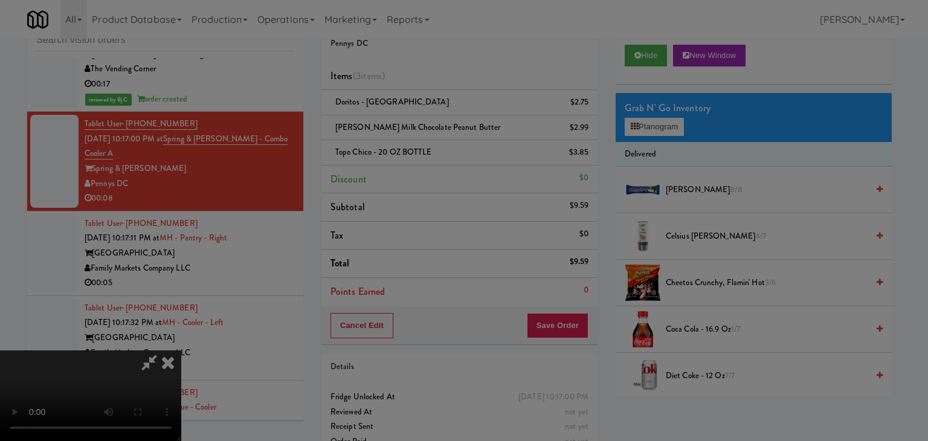
drag, startPoint x: 403, startPoint y: 124, endPoint x: 408, endPoint y: 120, distance: 6.4
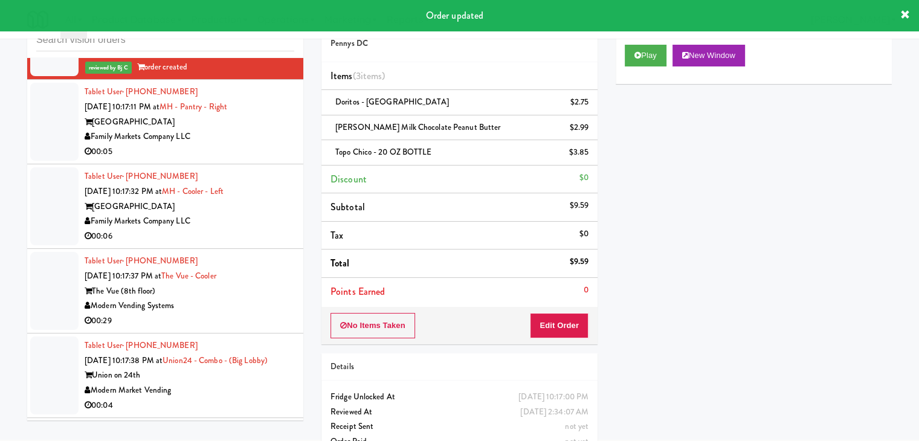
scroll to position [11884, 0]
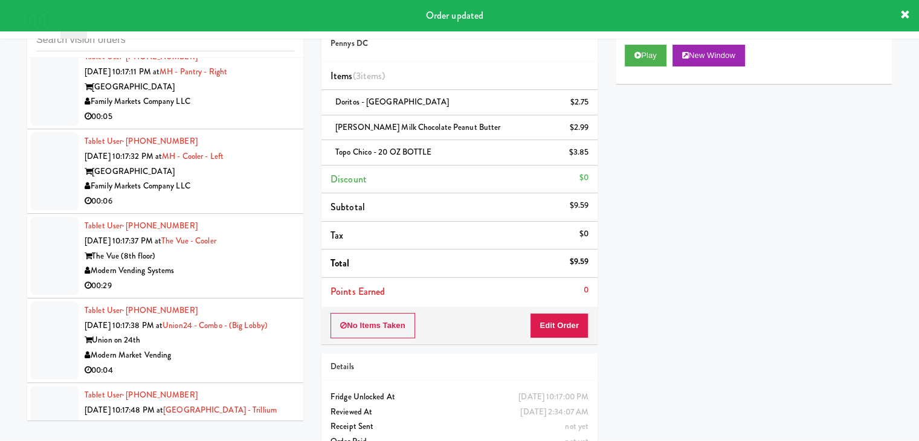
drag, startPoint x: 235, startPoint y: 177, endPoint x: 239, endPoint y: 182, distance: 6.9
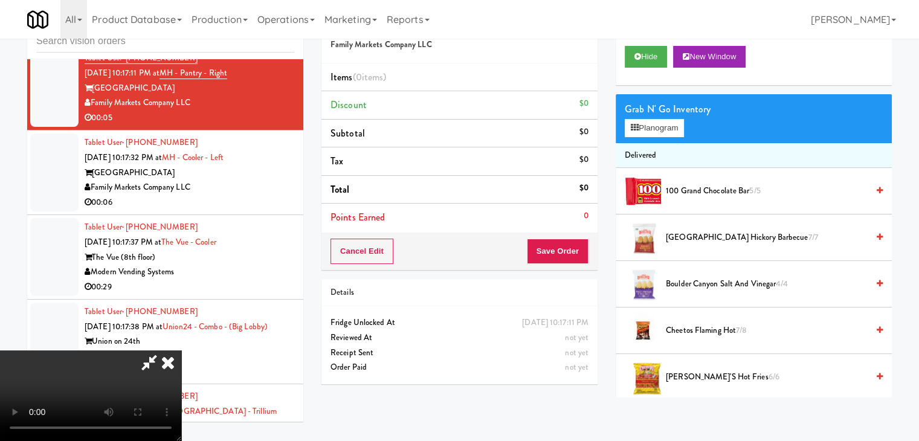
scroll to position [11868, 0]
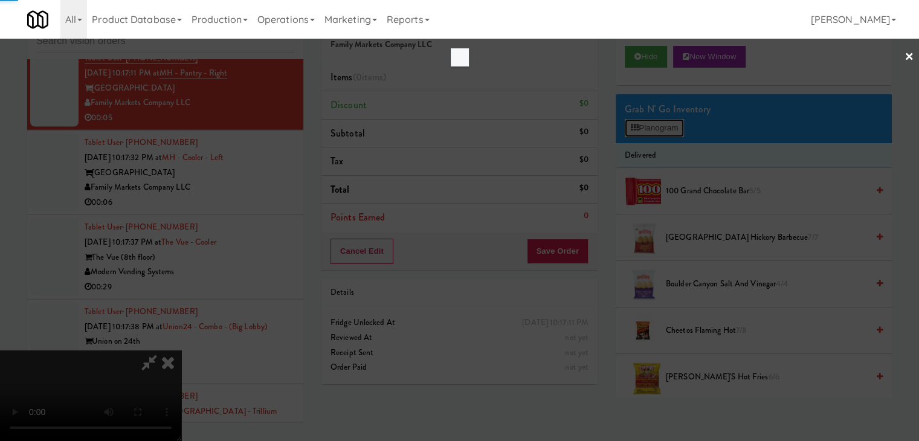
scroll to position [11868, 0]
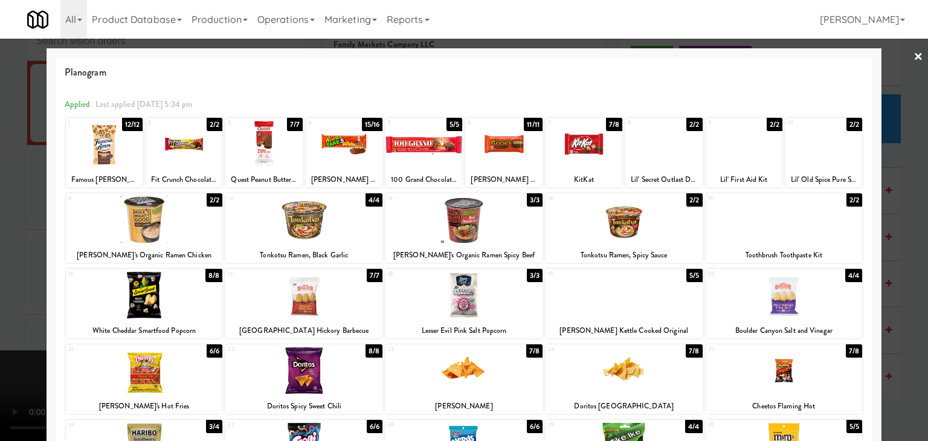
drag, startPoint x: 325, startPoint y: 144, endPoint x: 278, endPoint y: 153, distance: 47.9
drag, startPoint x: 0, startPoint y: 184, endPoint x: 187, endPoint y: 206, distance: 188.0
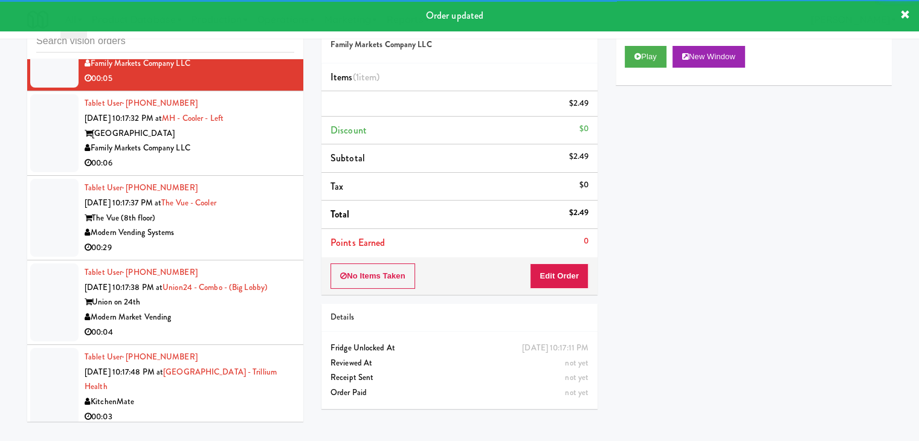
scroll to position [11944, 0]
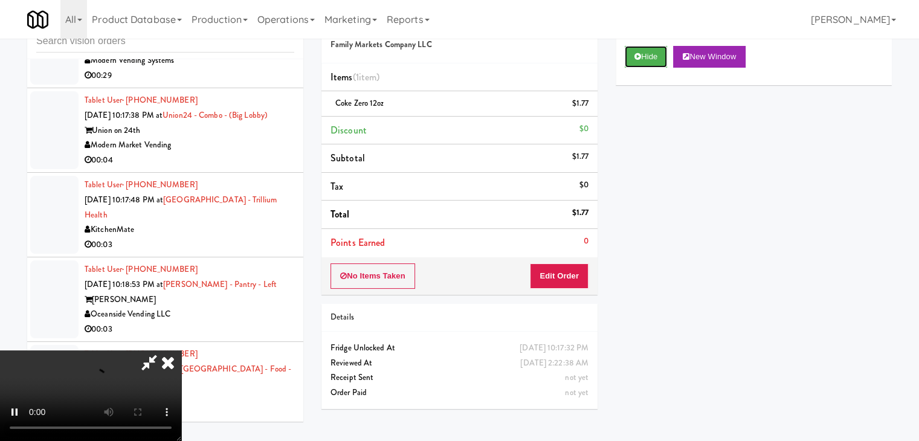
scroll to position [12065, 0]
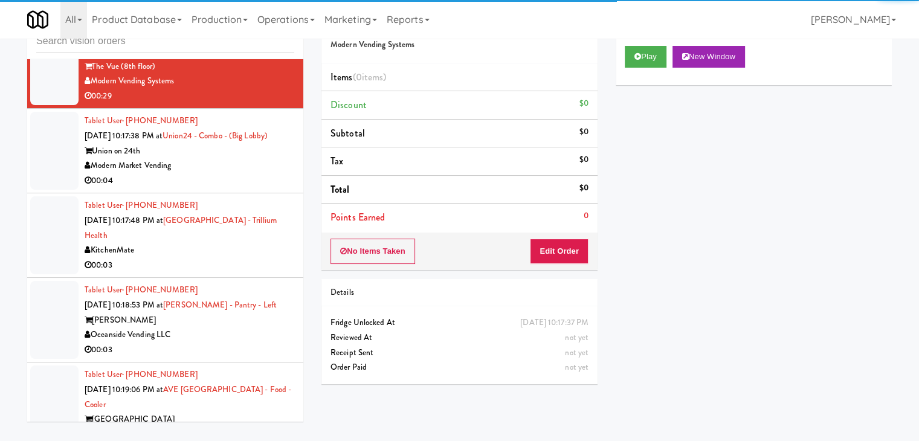
scroll to position [12125, 0]
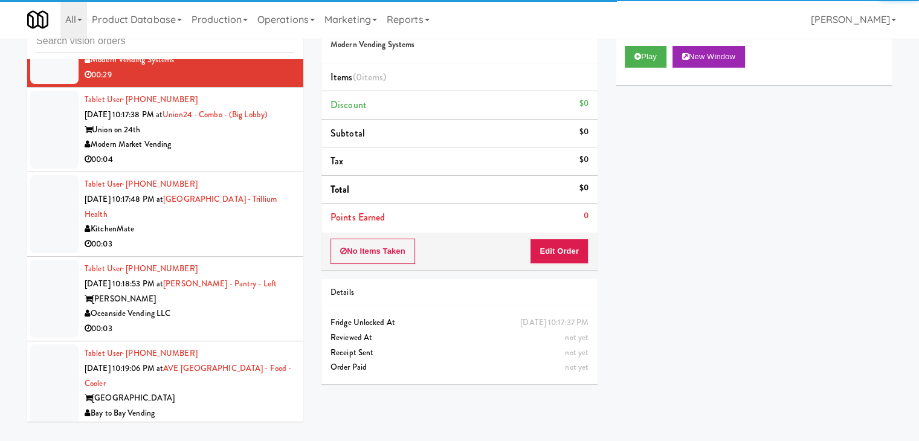
drag, startPoint x: 240, startPoint y: 218, endPoint x: 239, endPoint y: 224, distance: 6.1
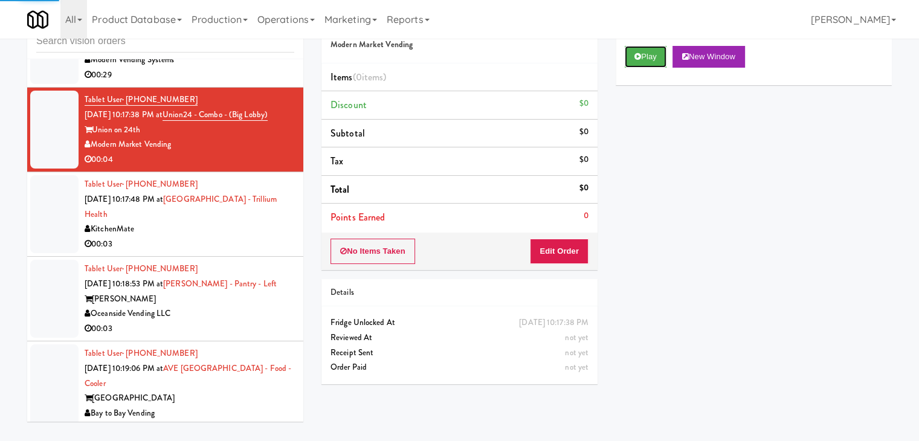
drag, startPoint x: 655, startPoint y: 57, endPoint x: 649, endPoint y: 85, distance: 28.9
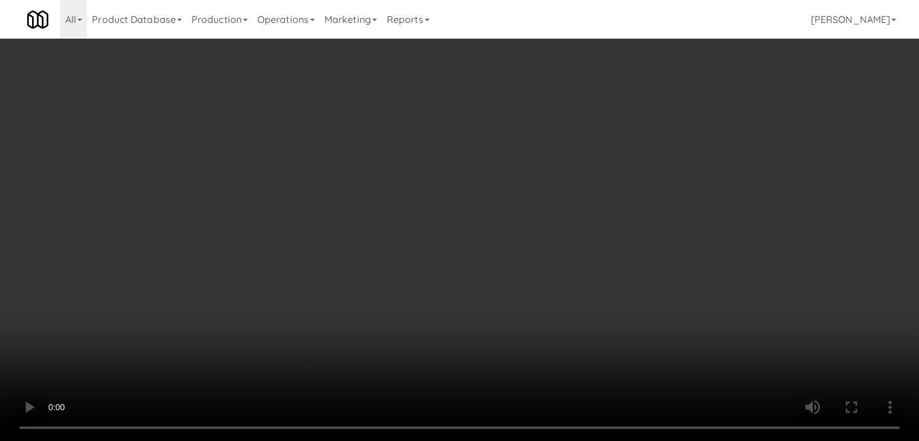
scroll to position [12111, 0]
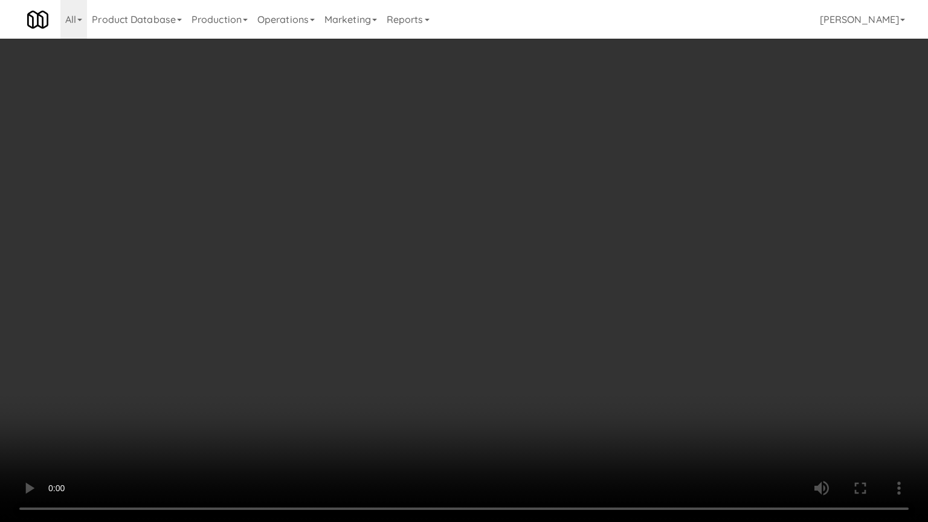
drag, startPoint x: 515, startPoint y: 316, endPoint x: 615, endPoint y: 150, distance: 193.5
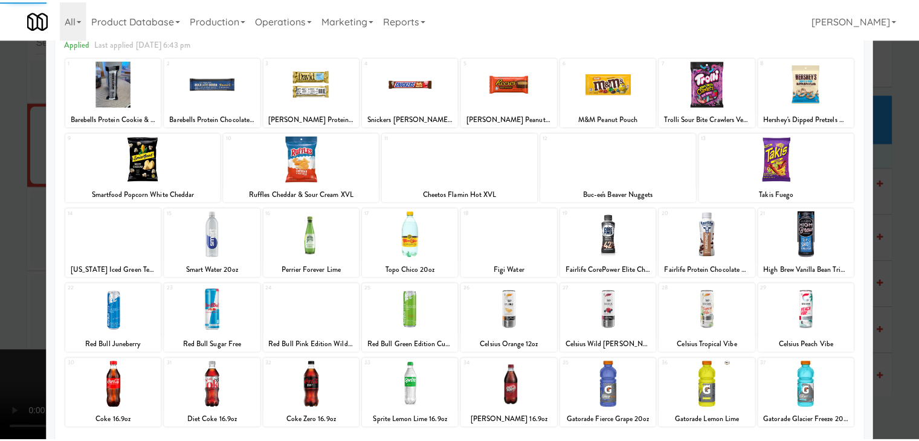
scroll to position [152, 0]
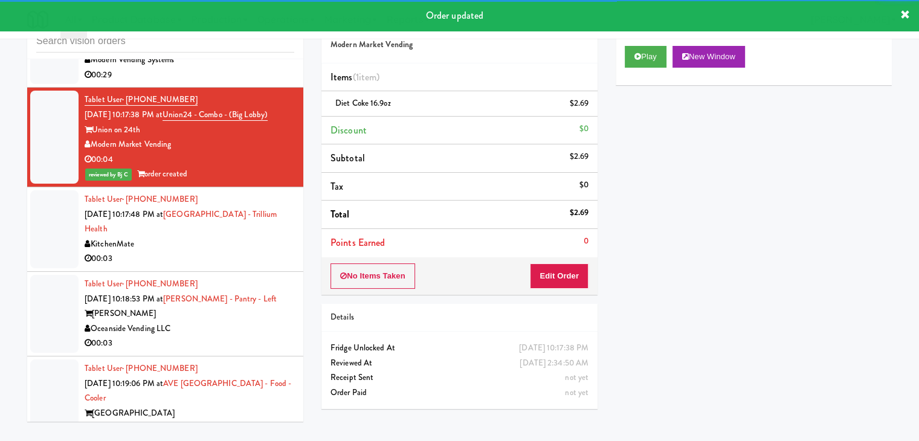
scroll to position [12246, 0]
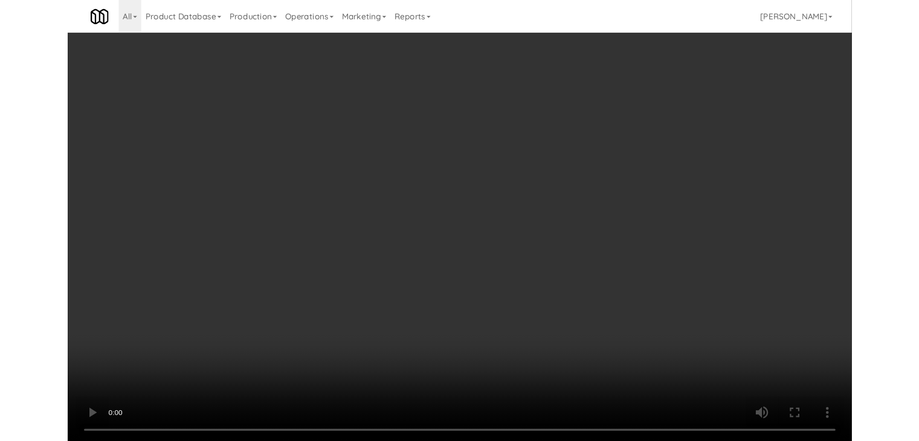
scroll to position [12231, 0]
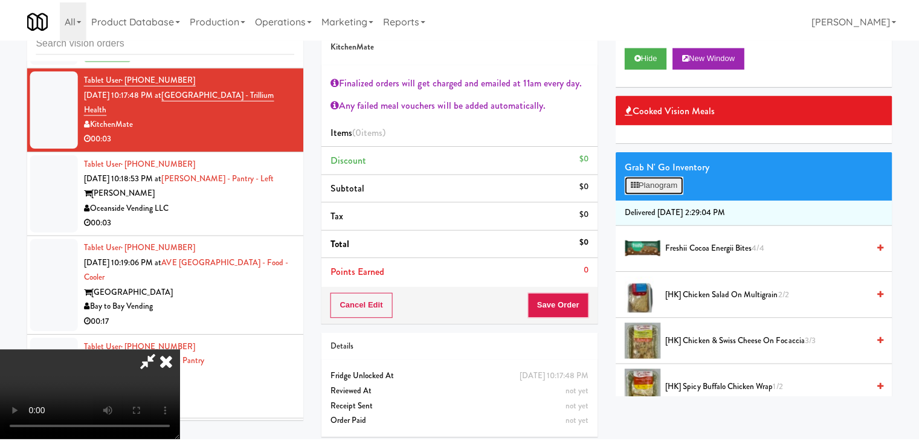
scroll to position [12231, 0]
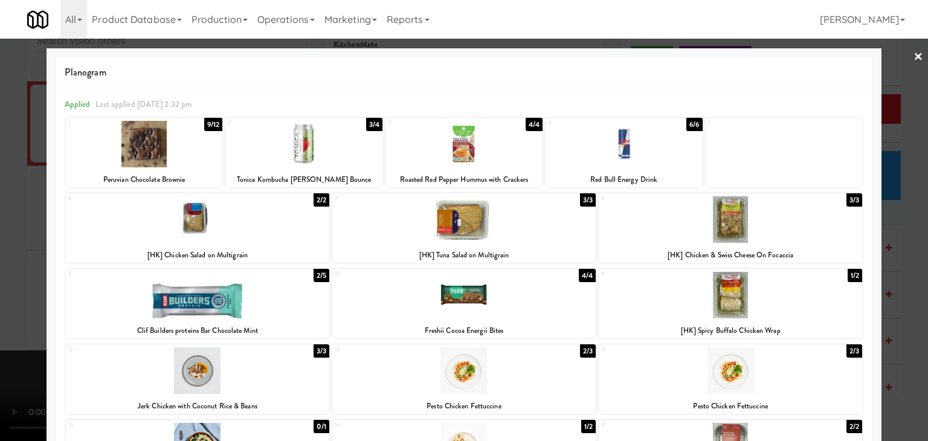
drag, startPoint x: 0, startPoint y: 230, endPoint x: 173, endPoint y: 236, distance: 172.9
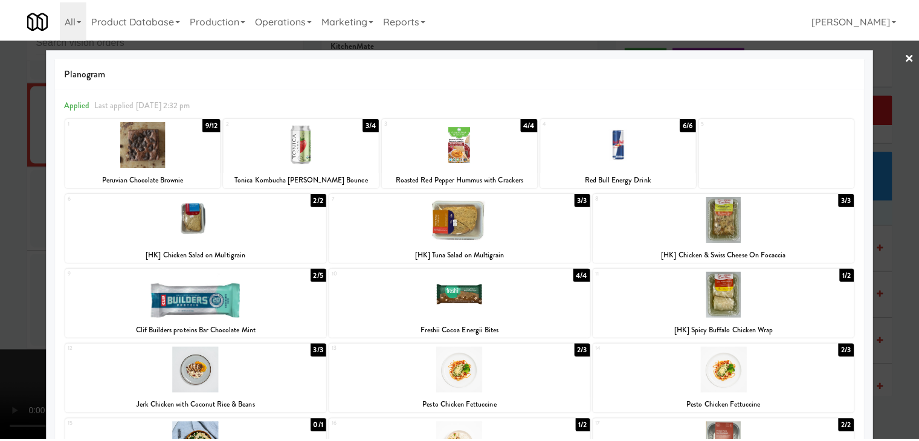
scroll to position [12246, 0]
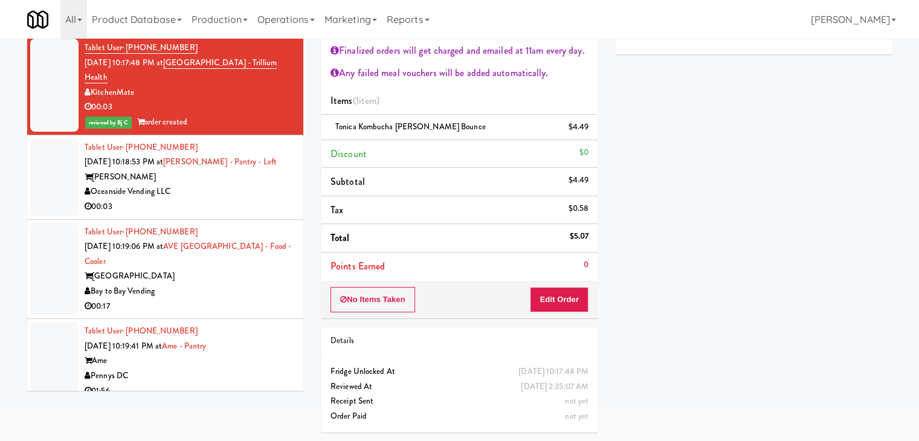
drag, startPoint x: 220, startPoint y: 278, endPoint x: 234, endPoint y: 276, distance: 13.5
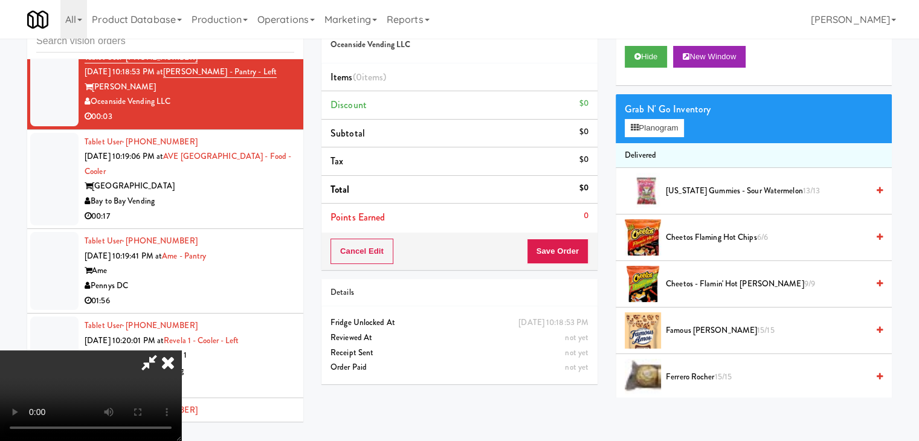
scroll to position [12352, 0]
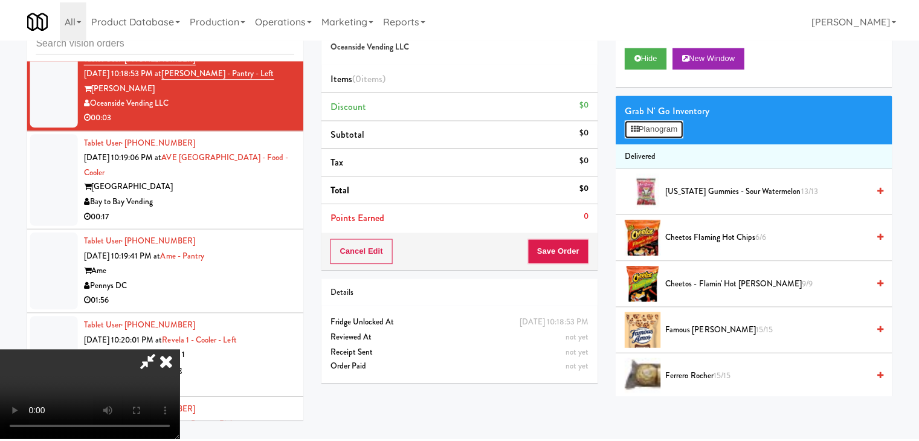
scroll to position [12352, 0]
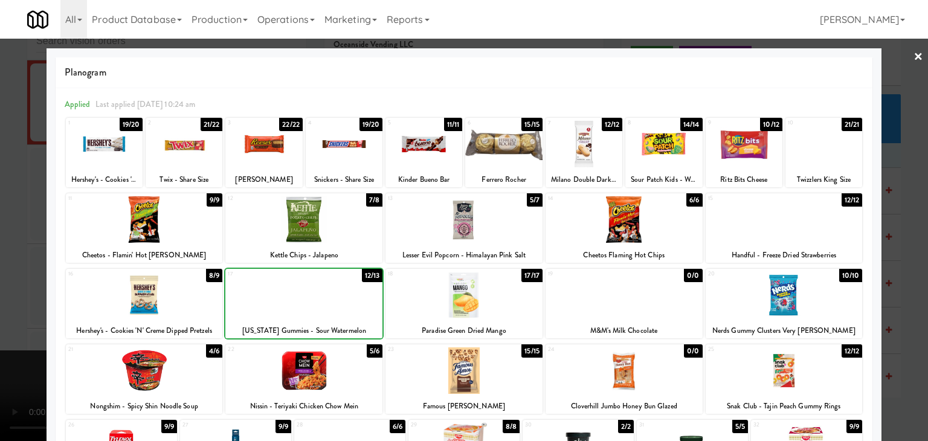
drag, startPoint x: 0, startPoint y: 303, endPoint x: 140, endPoint y: 303, distance: 140.1
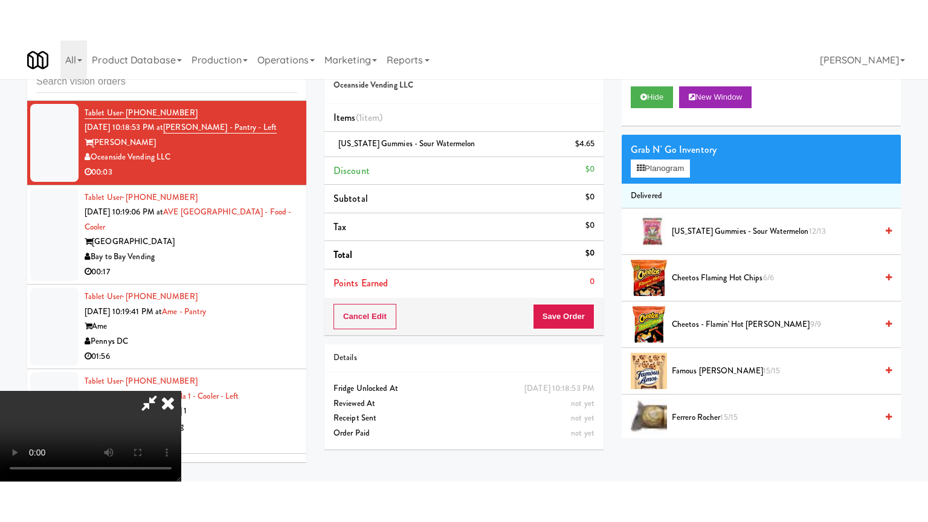
scroll to position [12367, 0]
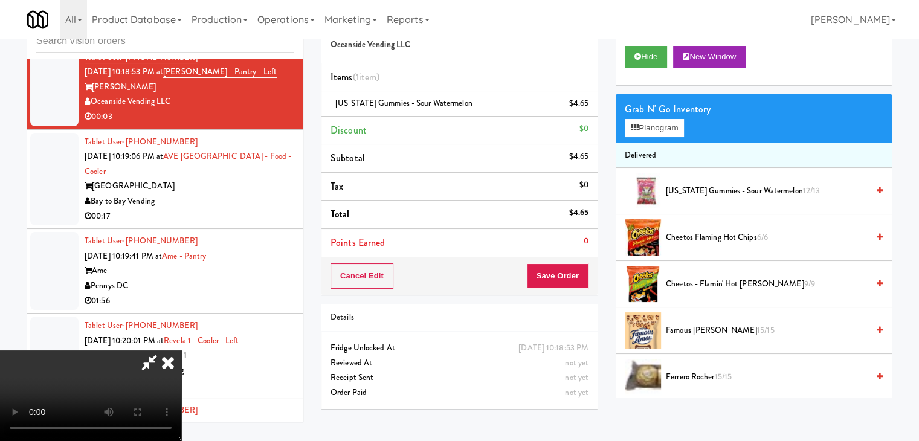
drag, startPoint x: 400, startPoint y: 326, endPoint x: 401, endPoint y: 334, distance: 8.5
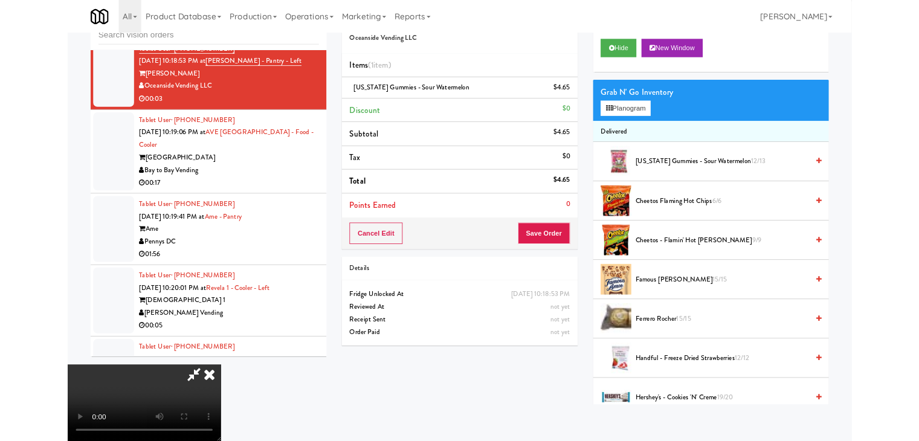
scroll to position [12352, 0]
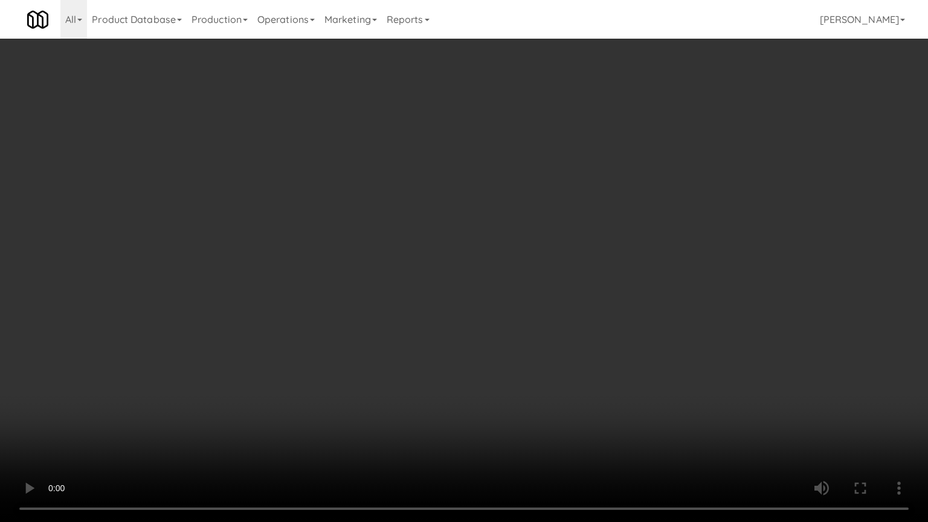
drag, startPoint x: 420, startPoint y: 382, endPoint x: 464, endPoint y: 303, distance: 90.4
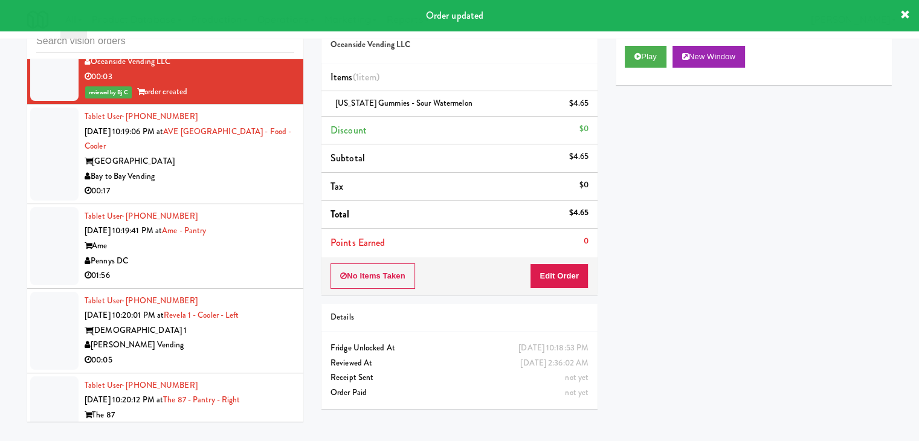
scroll to position [12427, 0]
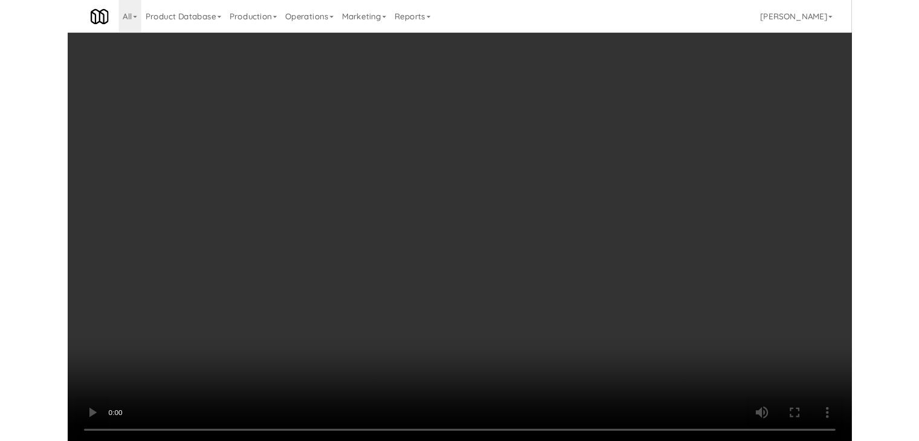
scroll to position [12413, 0]
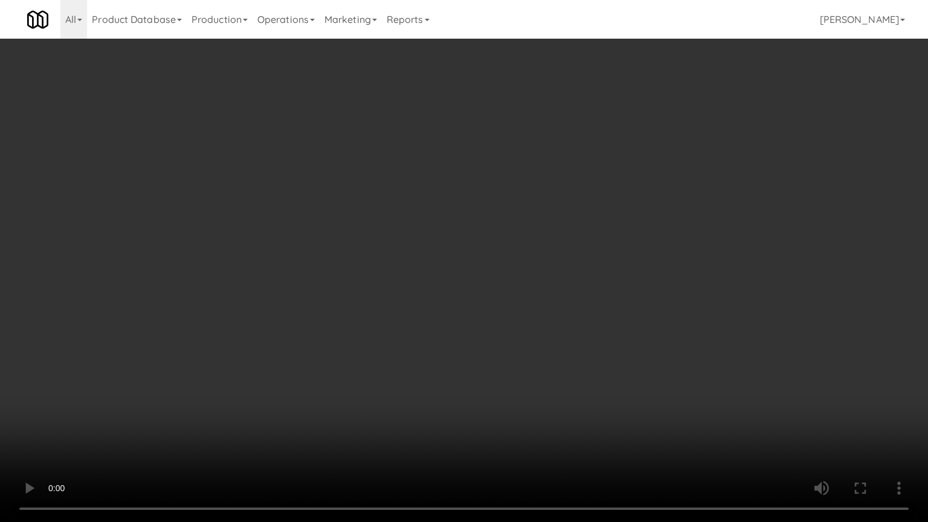
drag, startPoint x: 497, startPoint y: 382, endPoint x: 494, endPoint y: 389, distance: 7.1
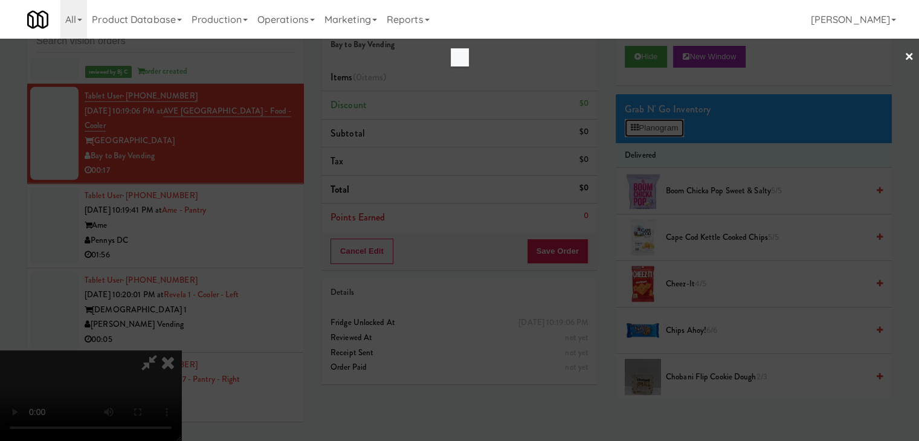
scroll to position [12413, 0]
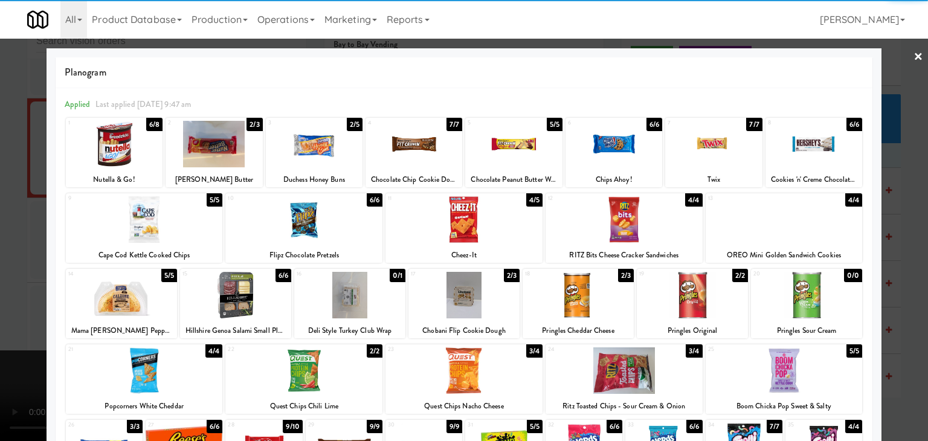
drag, startPoint x: 138, startPoint y: 304, endPoint x: 39, endPoint y: 304, distance: 99.1
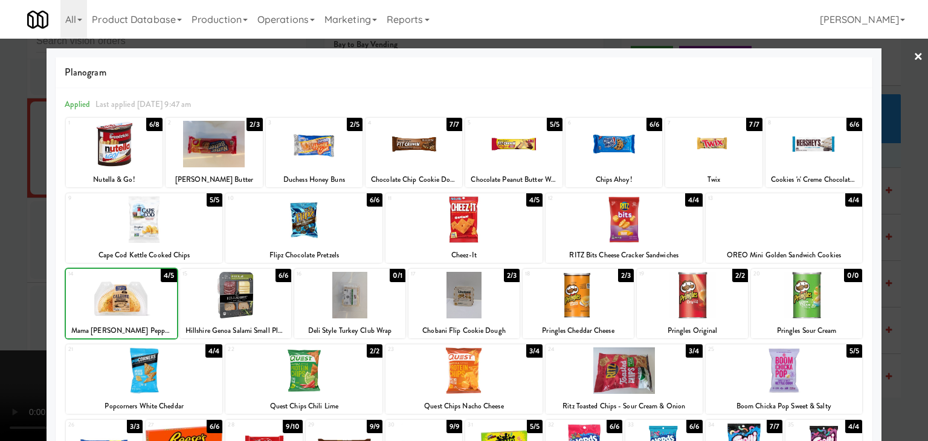
drag, startPoint x: 3, startPoint y: 301, endPoint x: 208, endPoint y: 297, distance: 204.8
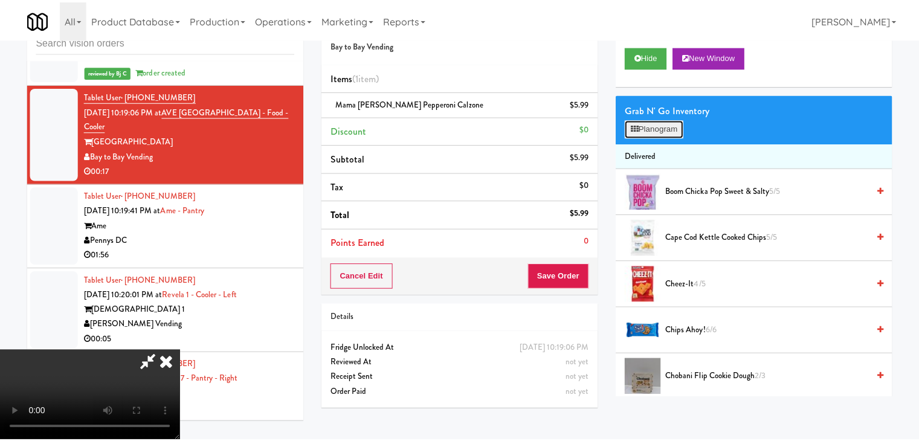
scroll to position [12413, 0]
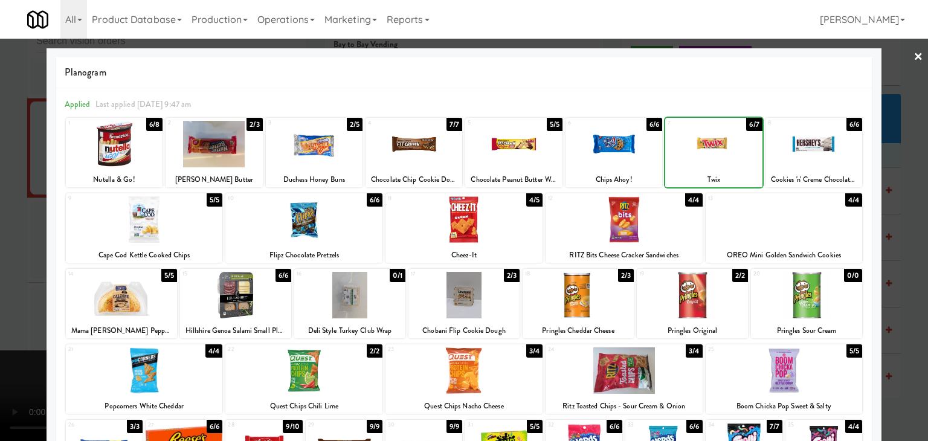
drag, startPoint x: 0, startPoint y: 268, endPoint x: 175, endPoint y: 269, distance: 175.2
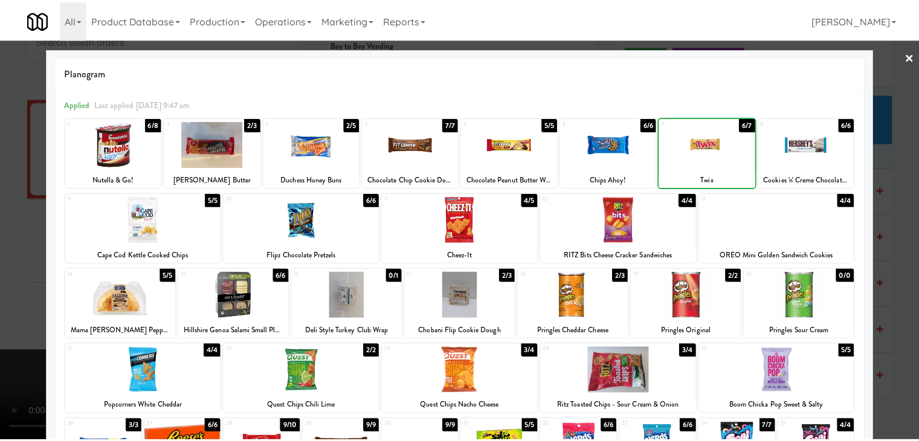
scroll to position [12427, 0]
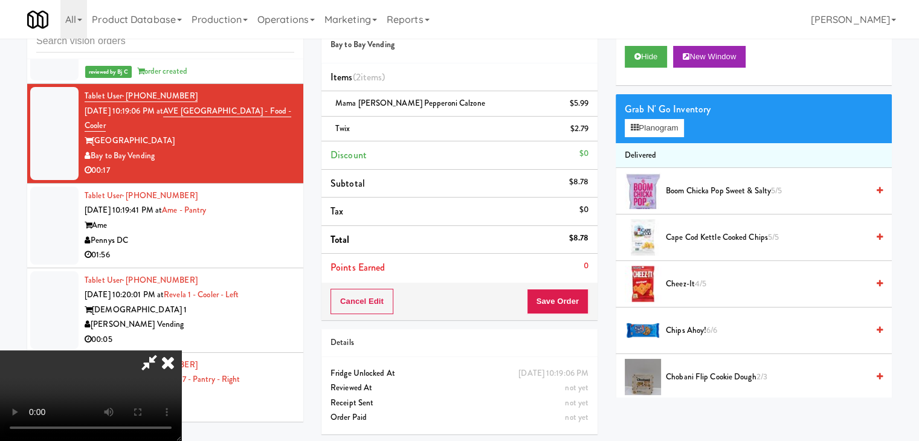
drag, startPoint x: 393, startPoint y: 293, endPoint x: 403, endPoint y: 295, distance: 11.1
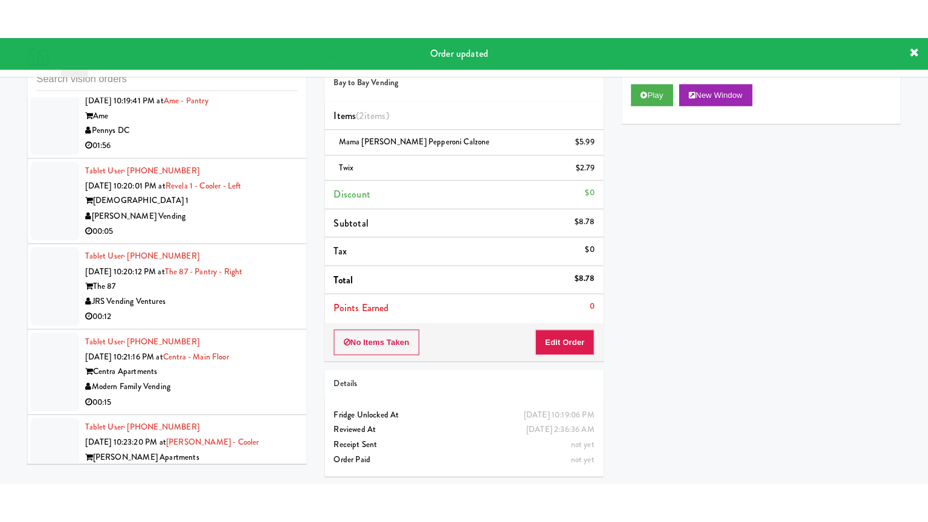
scroll to position [12608, 0]
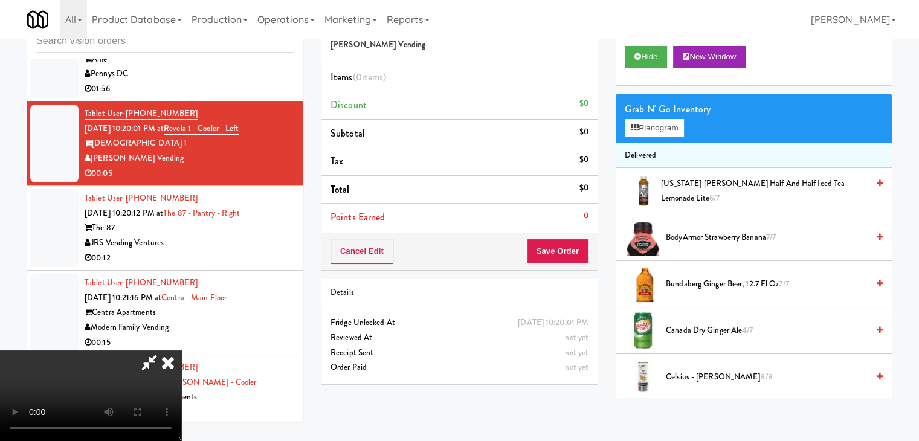
scroll to position [12593, 0]
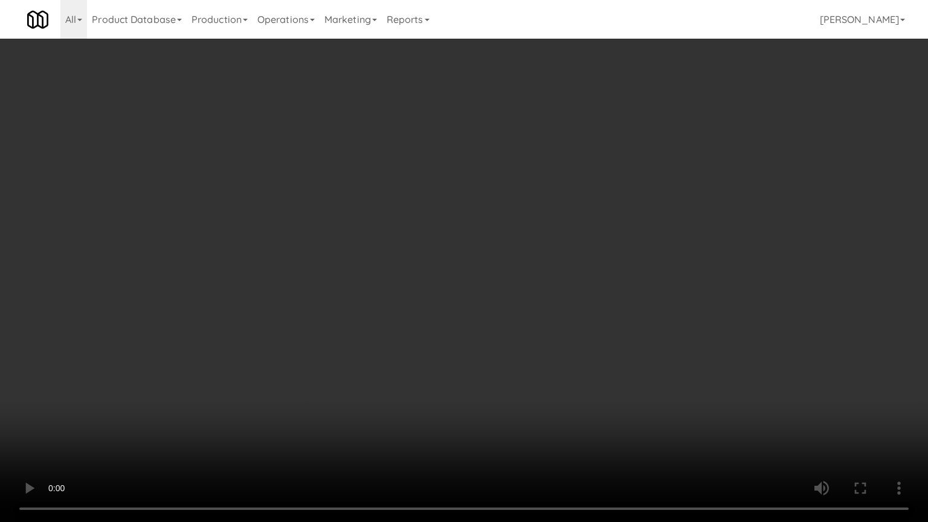
drag, startPoint x: 581, startPoint y: 315, endPoint x: 649, endPoint y: 202, distance: 132.2
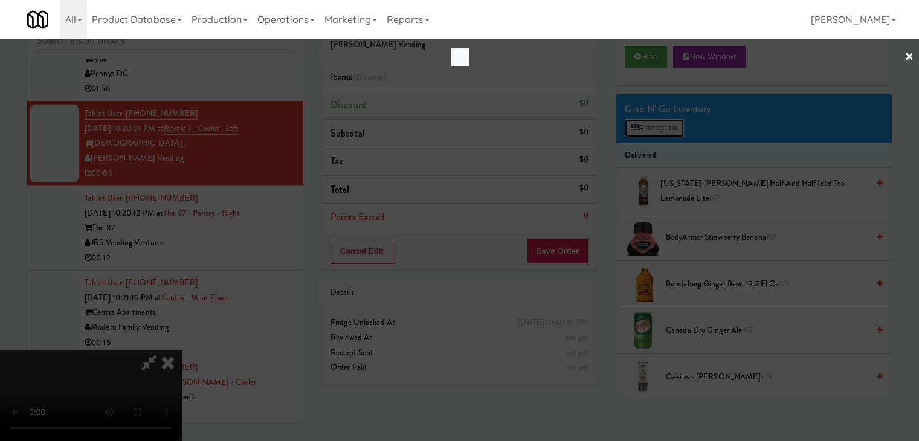
scroll to position [12593, 0]
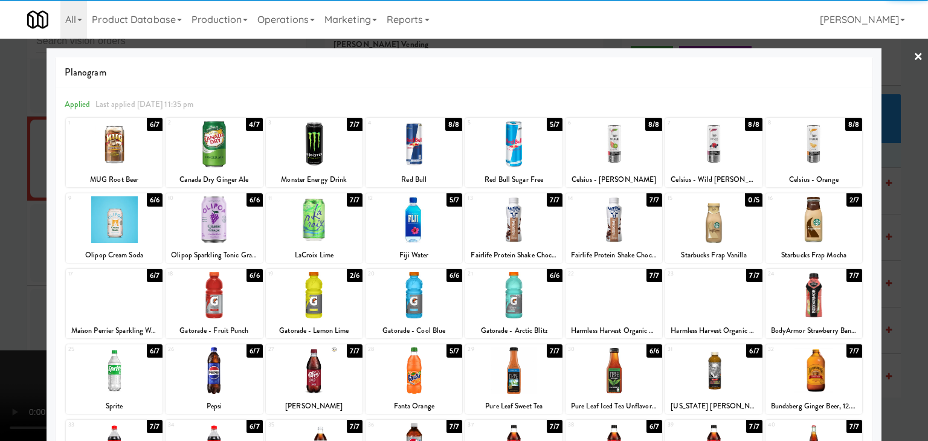
drag, startPoint x: 819, startPoint y: 233, endPoint x: 879, endPoint y: 240, distance: 60.2
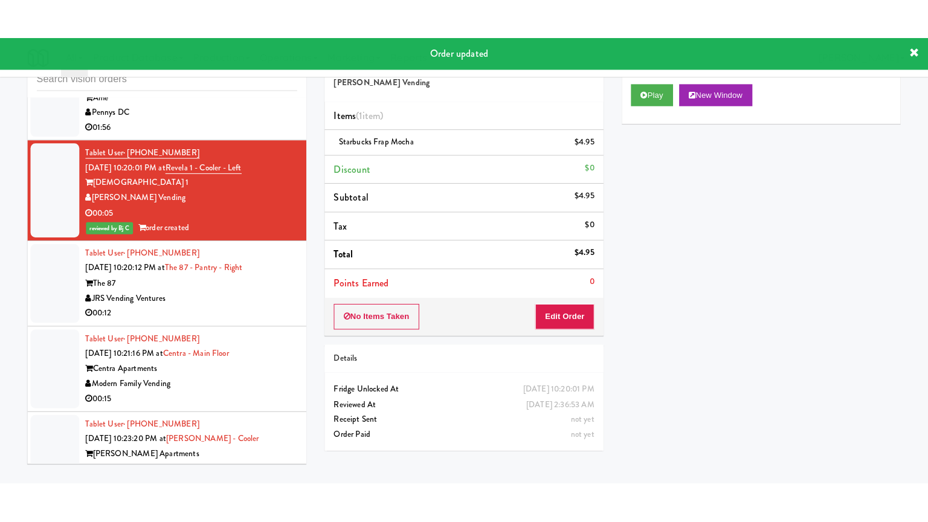
scroll to position [12729, 0]
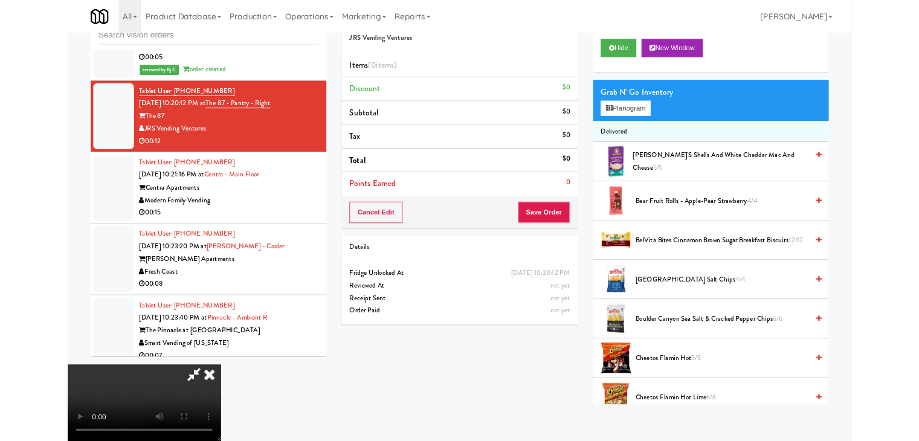
scroll to position [12729, 0]
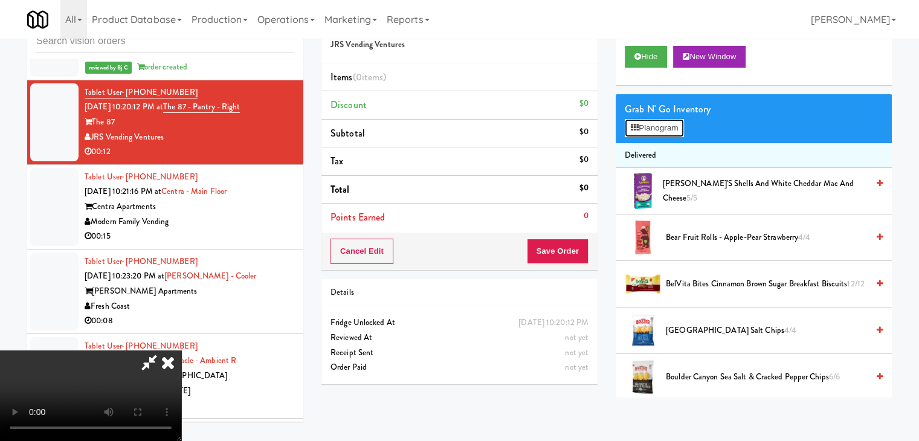
scroll to position [12714, 0]
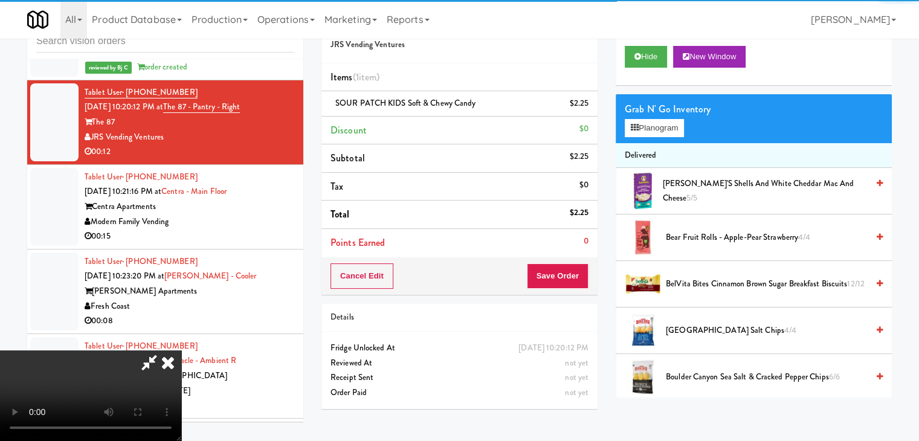
drag, startPoint x: 323, startPoint y: 235, endPoint x: 364, endPoint y: 289, distance: 67.7
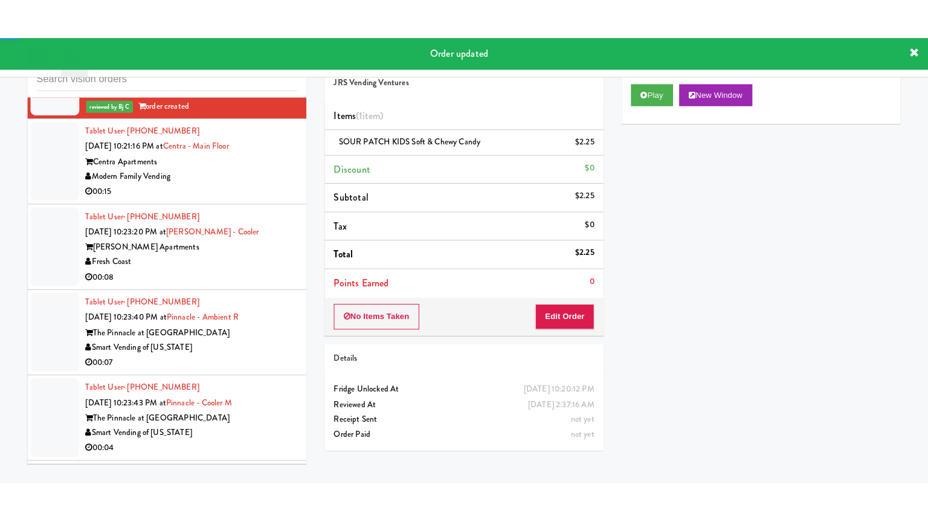
scroll to position [12850, 0]
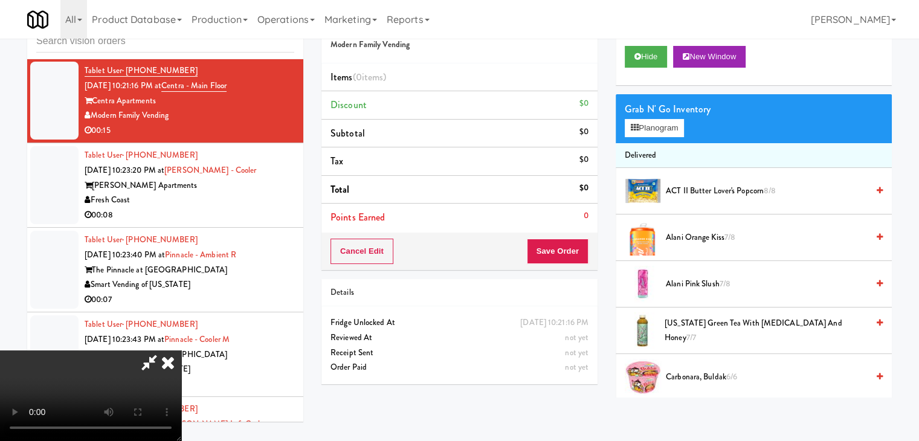
scroll to position [12835, 0]
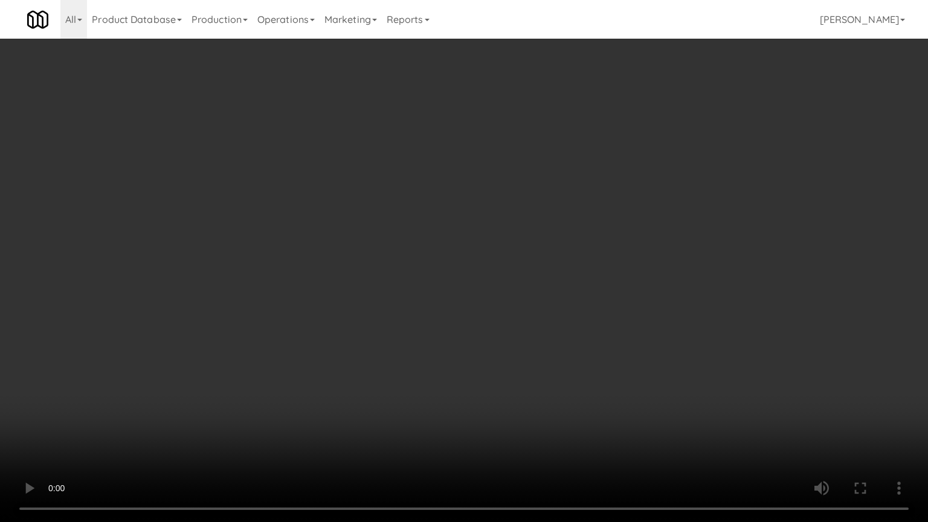
drag, startPoint x: 561, startPoint y: 332, endPoint x: 536, endPoint y: 339, distance: 25.6
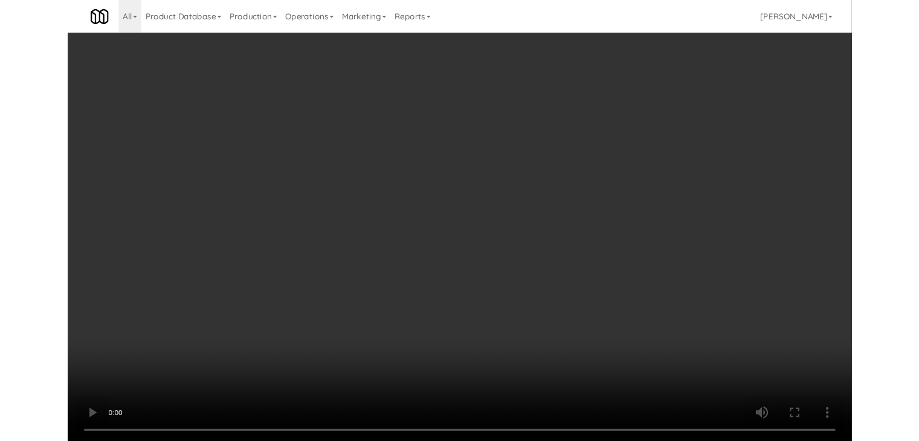
scroll to position [12850, 0]
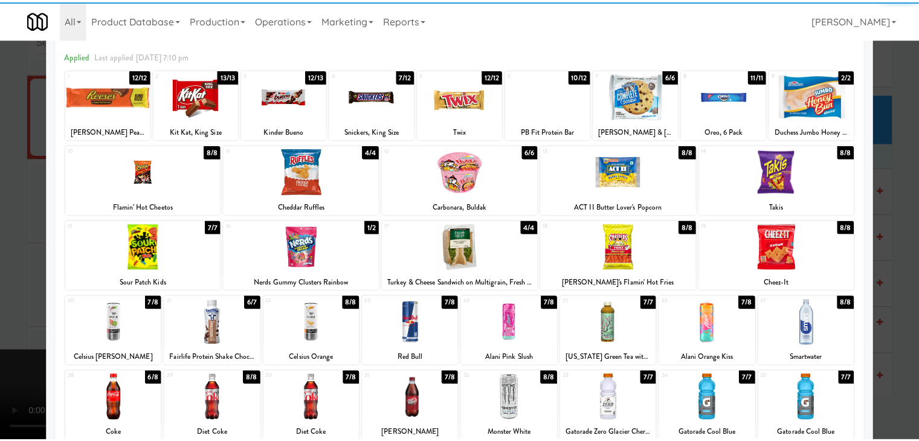
scroll to position [121, 0]
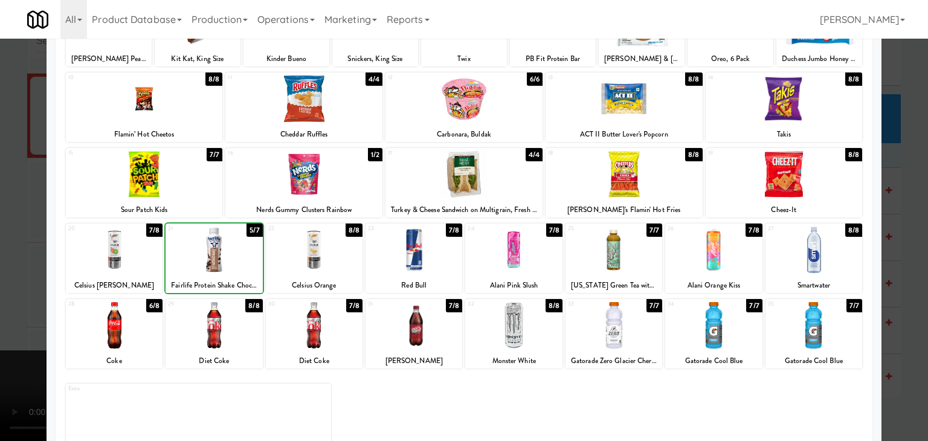
drag, startPoint x: 0, startPoint y: 266, endPoint x: 159, endPoint y: 275, distance: 159.7
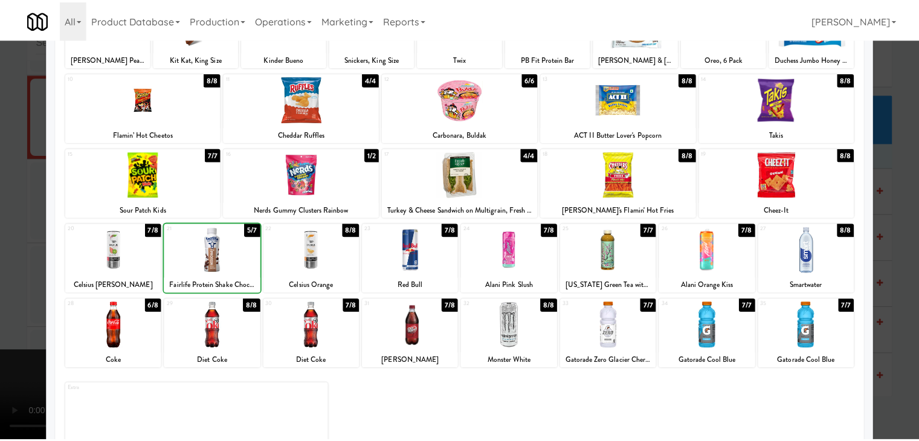
scroll to position [12850, 0]
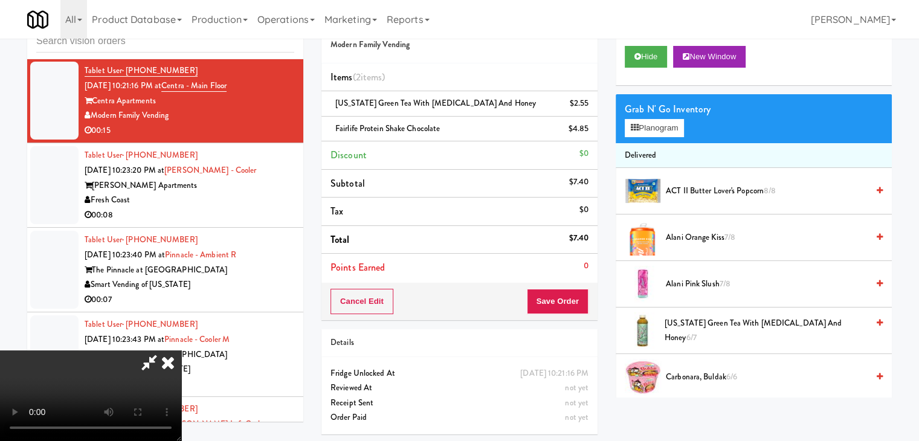
drag, startPoint x: 371, startPoint y: 293, endPoint x: 397, endPoint y: 301, distance: 27.1
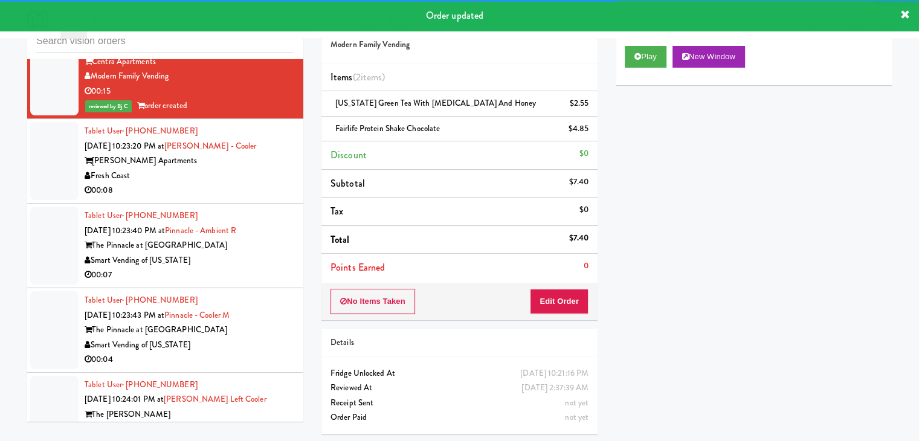
scroll to position [12910, 0]
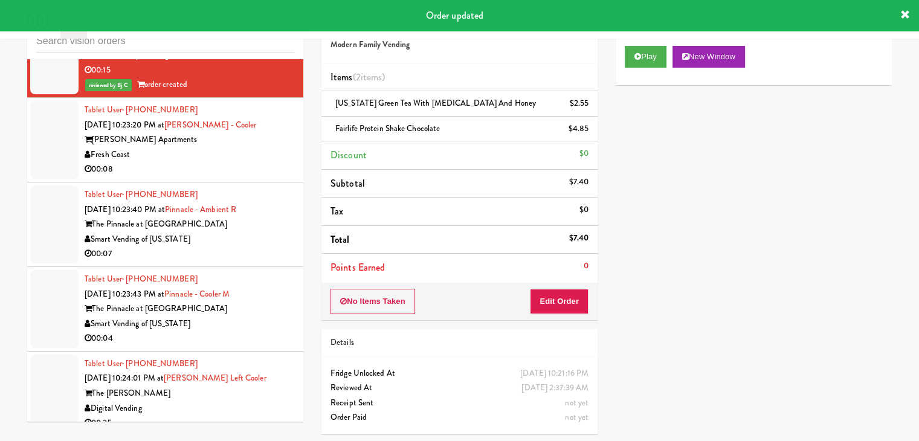
drag, startPoint x: 265, startPoint y: 207, endPoint x: 266, endPoint y: 213, distance: 6.8
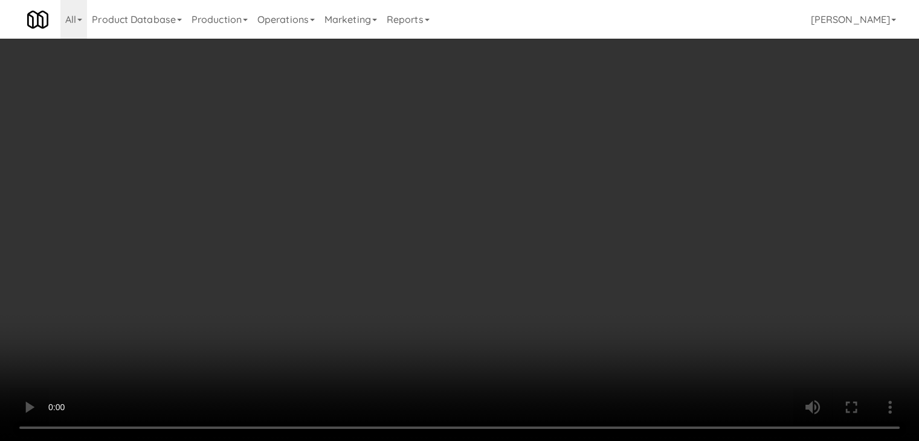
scroll to position [12895, 0]
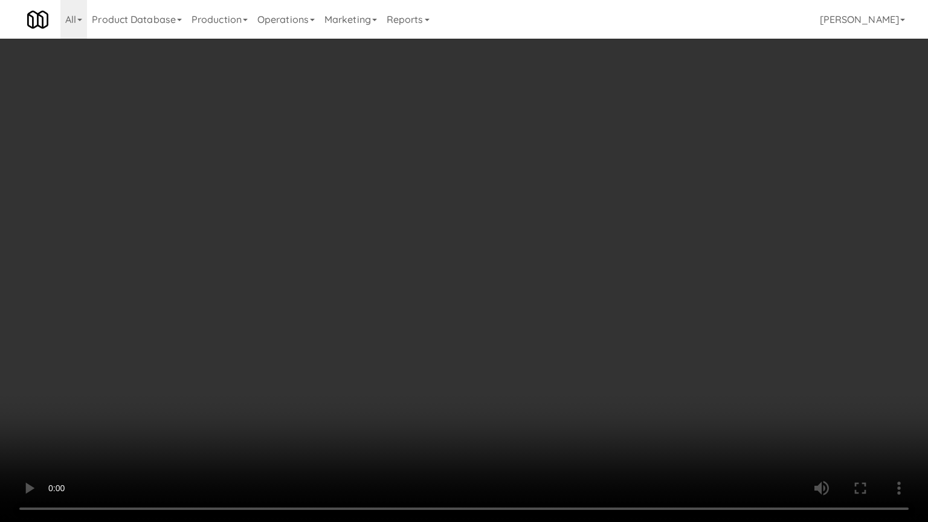
drag, startPoint x: 518, startPoint y: 364, endPoint x: 564, endPoint y: 260, distance: 112.8
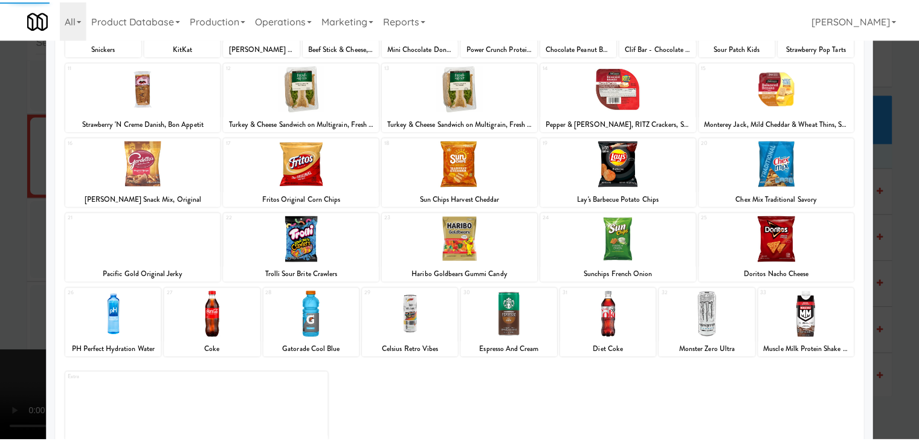
scroll to position [152, 0]
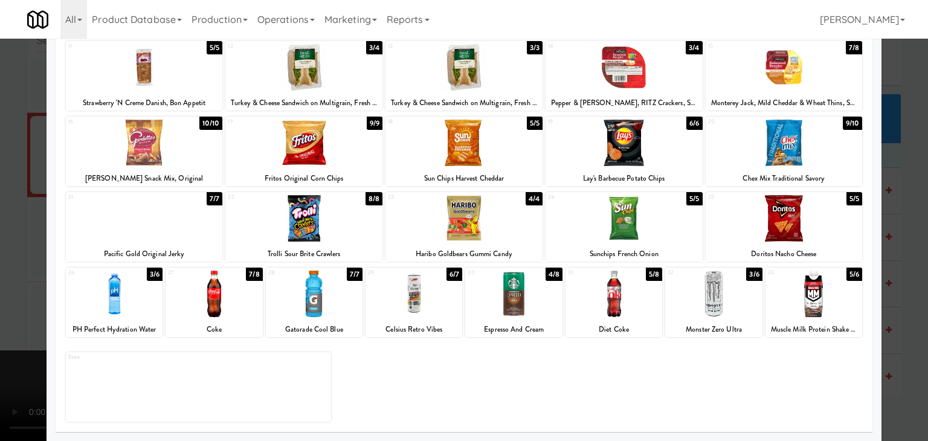
drag, startPoint x: 0, startPoint y: 265, endPoint x: 129, endPoint y: 266, distance: 128.7
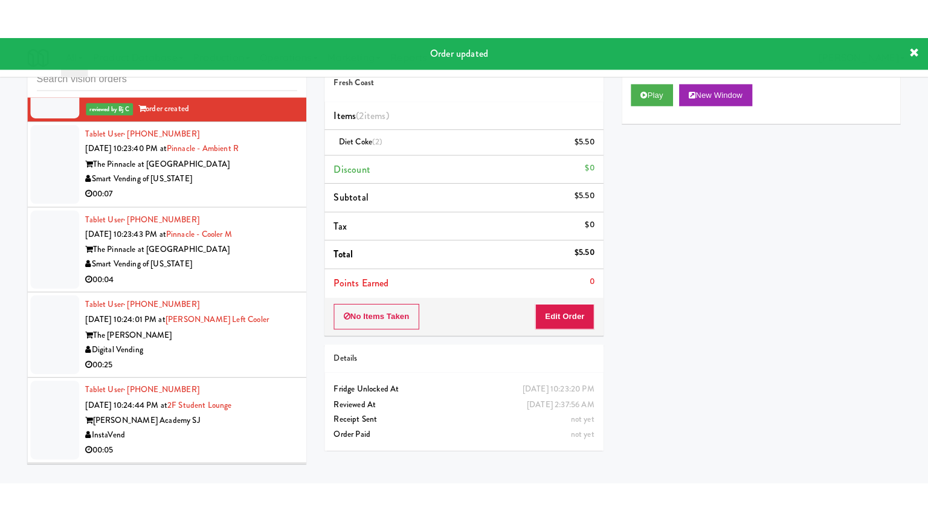
scroll to position [13031, 0]
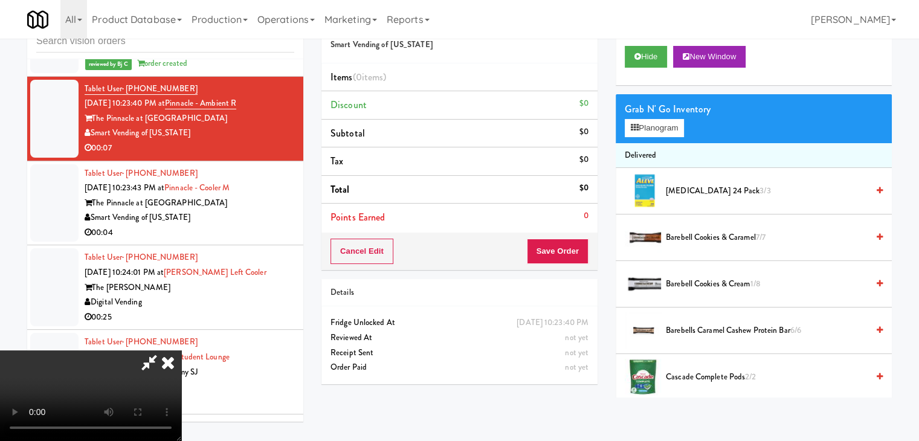
scroll to position [13016, 0]
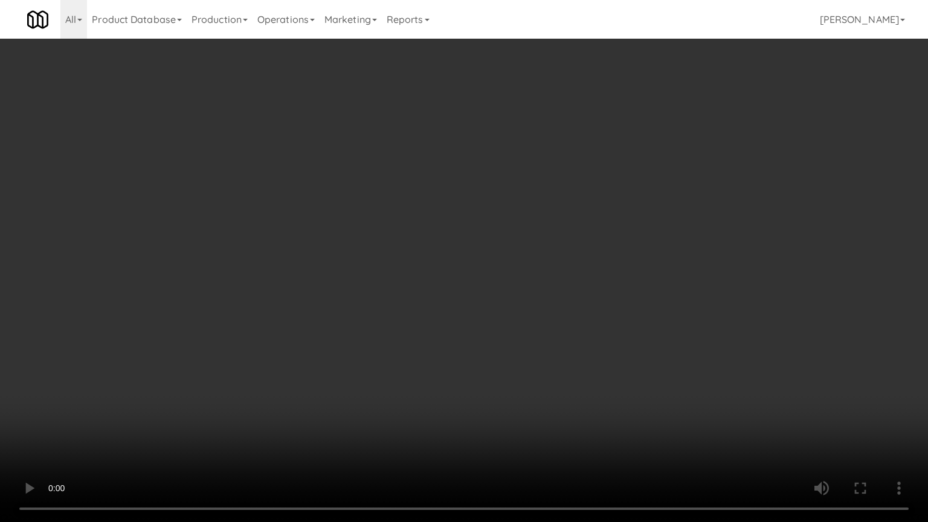
drag, startPoint x: 541, startPoint y: 323, endPoint x: 580, endPoint y: 230, distance: 101.5
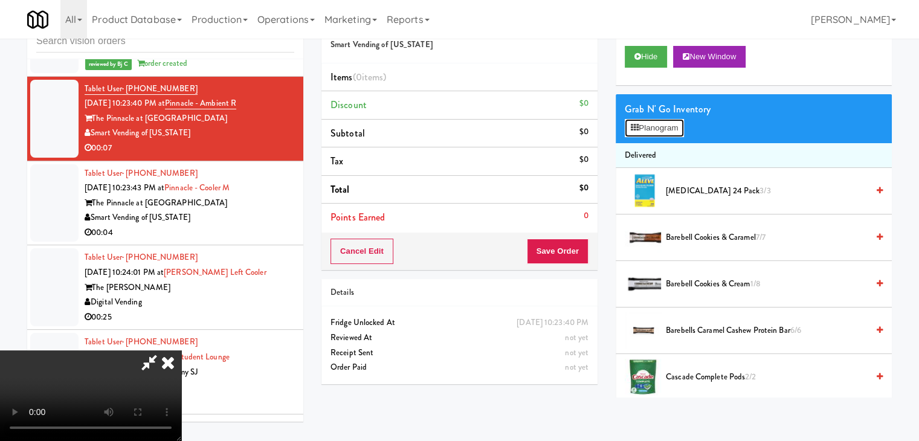
scroll to position [13016, 0]
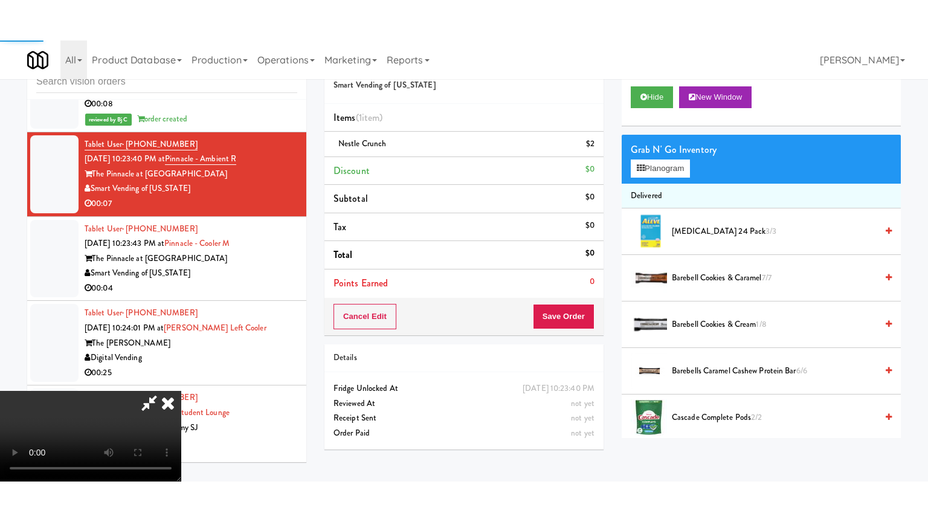
scroll to position [13031, 0]
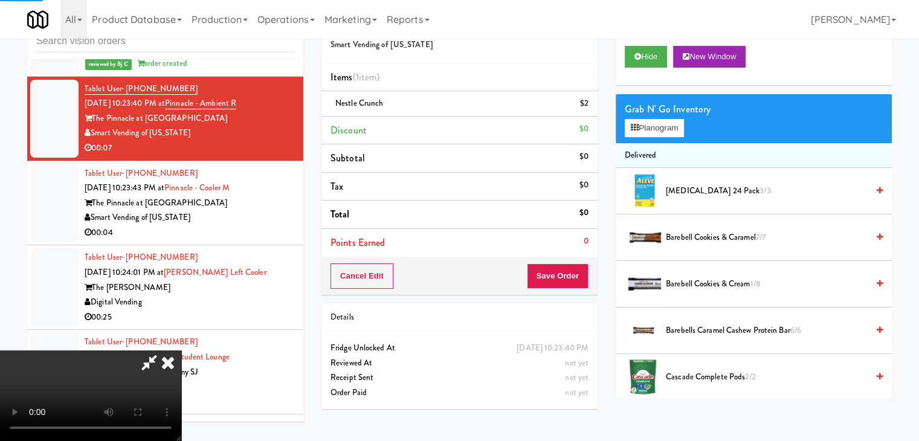
drag, startPoint x: 368, startPoint y: 281, endPoint x: 434, endPoint y: 288, distance: 66.2
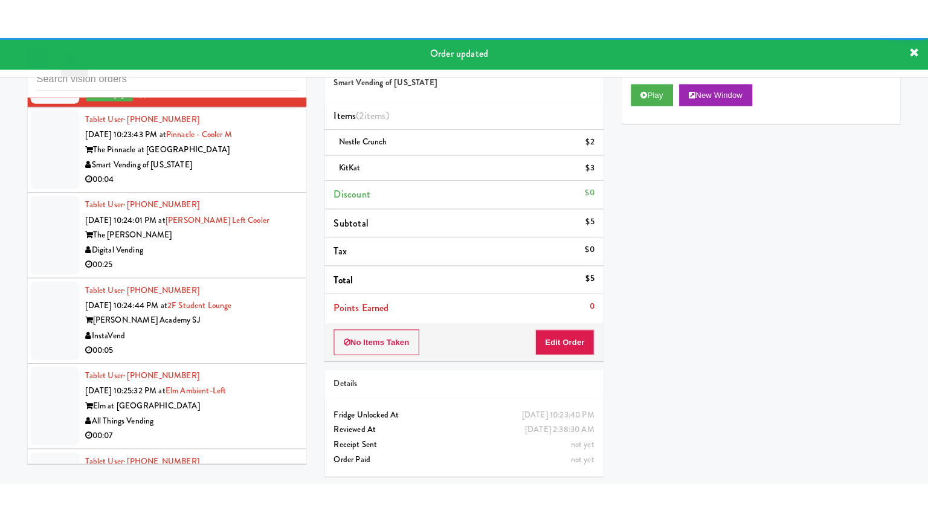
scroll to position [13152, 0]
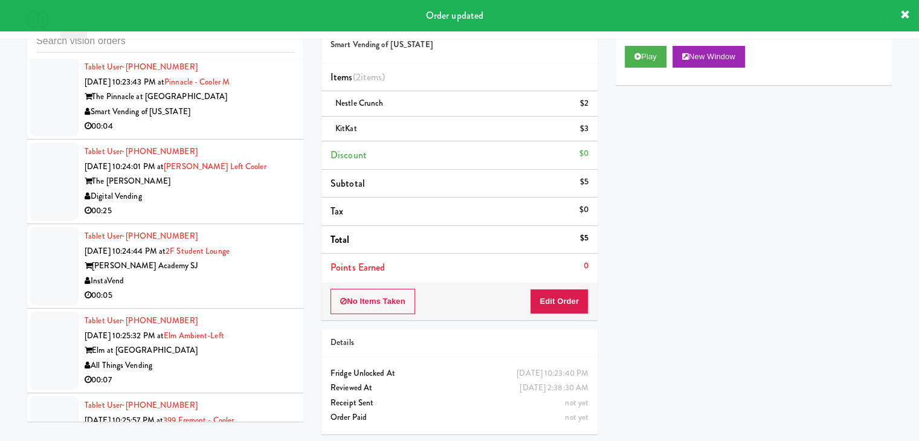
drag, startPoint x: 260, startPoint y: 182, endPoint x: 269, endPoint y: 188, distance: 10.4
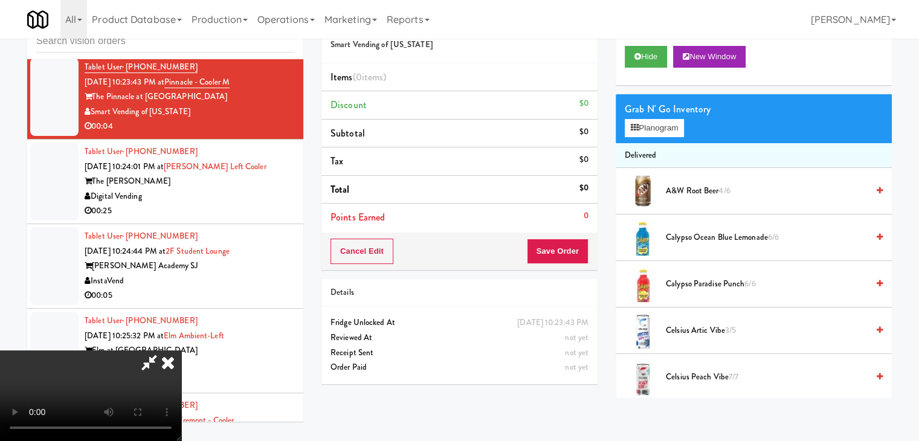
scroll to position [13137, 0]
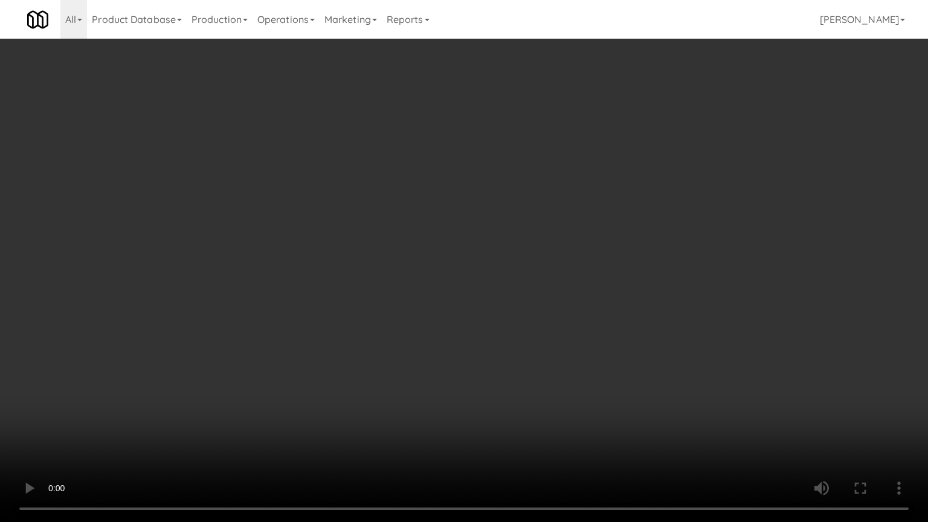
drag, startPoint x: 544, startPoint y: 320, endPoint x: 592, endPoint y: 232, distance: 100.6
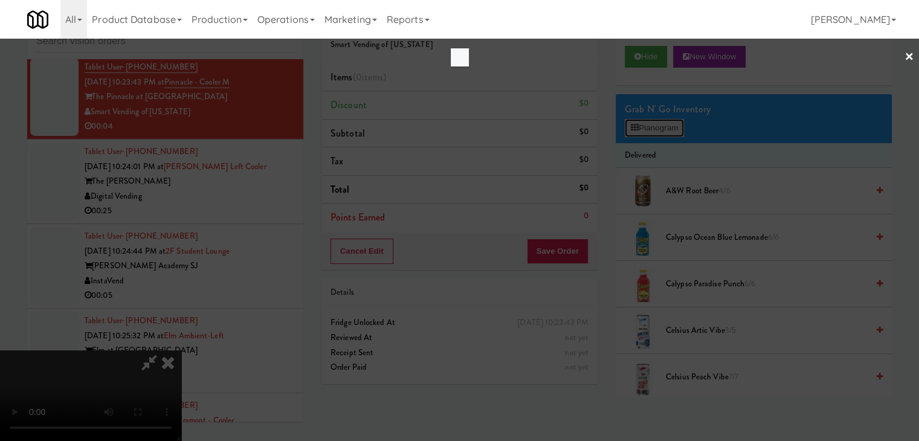
scroll to position [13137, 0]
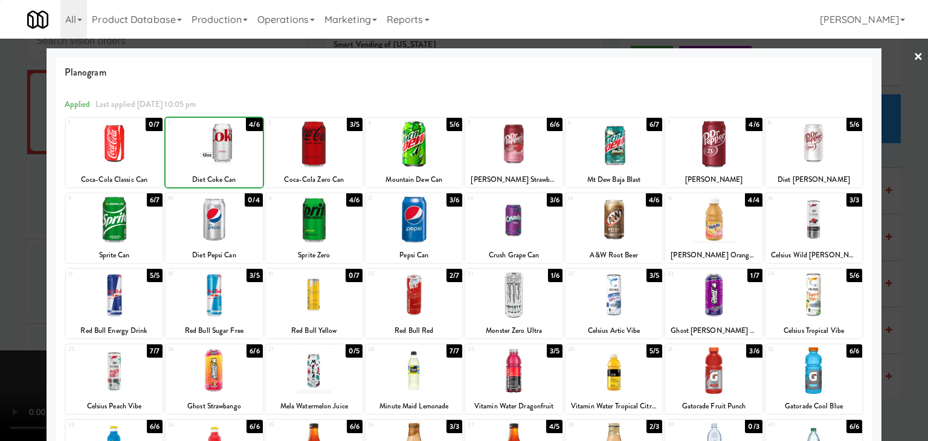
drag, startPoint x: 0, startPoint y: 227, endPoint x: 78, endPoint y: 237, distance: 78.7
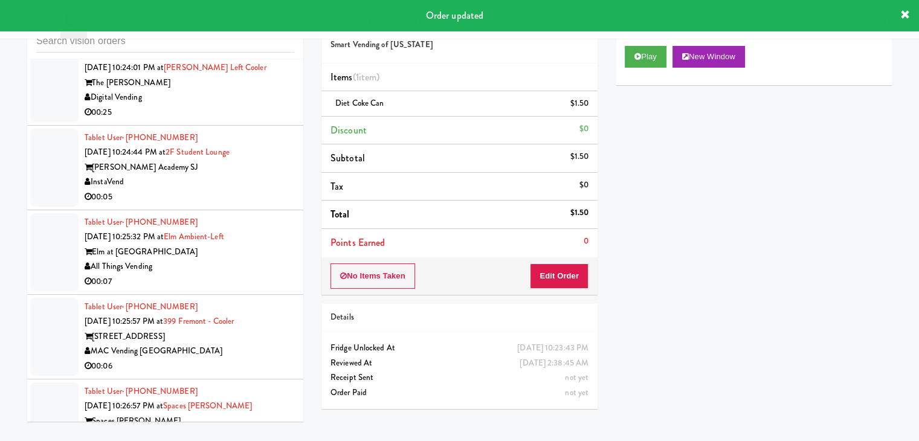
scroll to position [13273, 0]
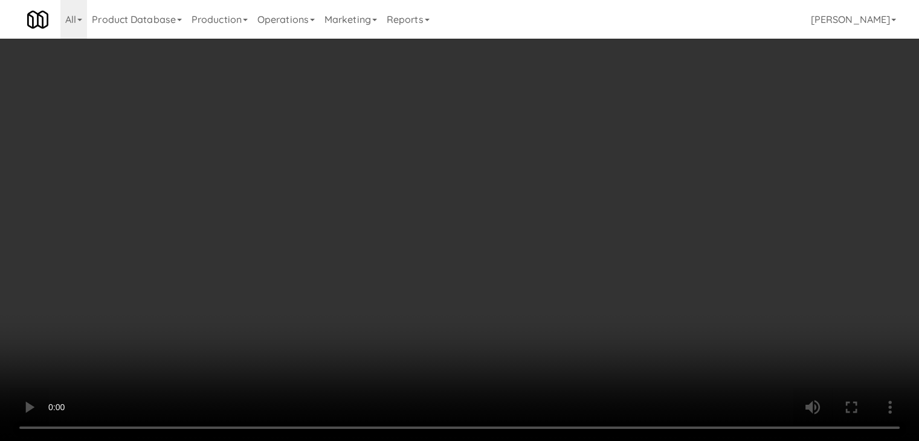
scroll to position [13258, 0]
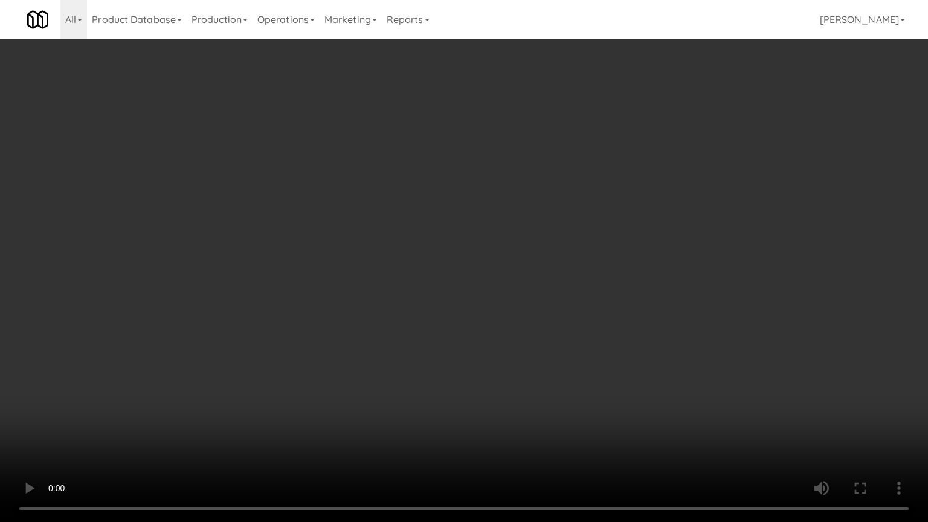
drag, startPoint x: 583, startPoint y: 302, endPoint x: 588, endPoint y: 307, distance: 7.3
drag, startPoint x: 594, startPoint y: 304, endPoint x: 660, endPoint y: 121, distance: 193.9
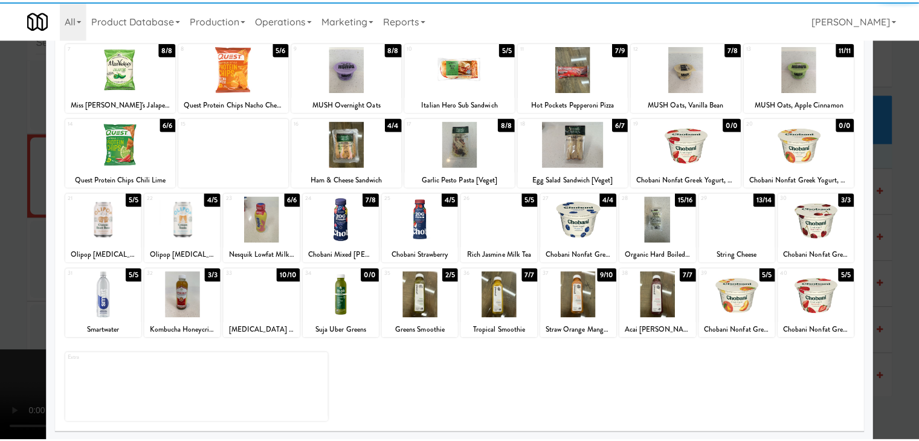
scroll to position [152, 0]
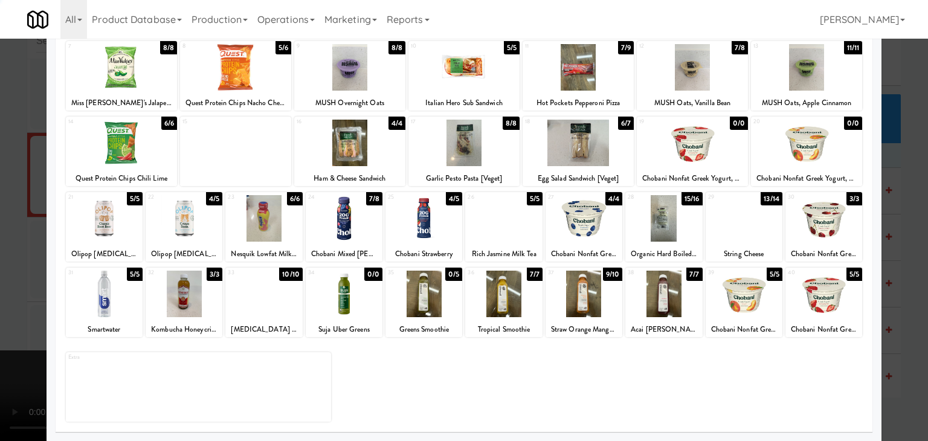
drag, startPoint x: 0, startPoint y: 290, endPoint x: 382, endPoint y: 278, distance: 382.5
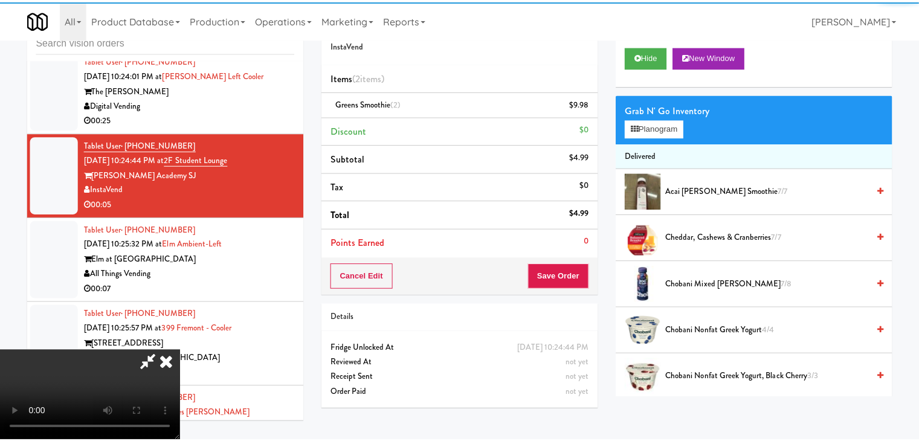
scroll to position [13273, 0]
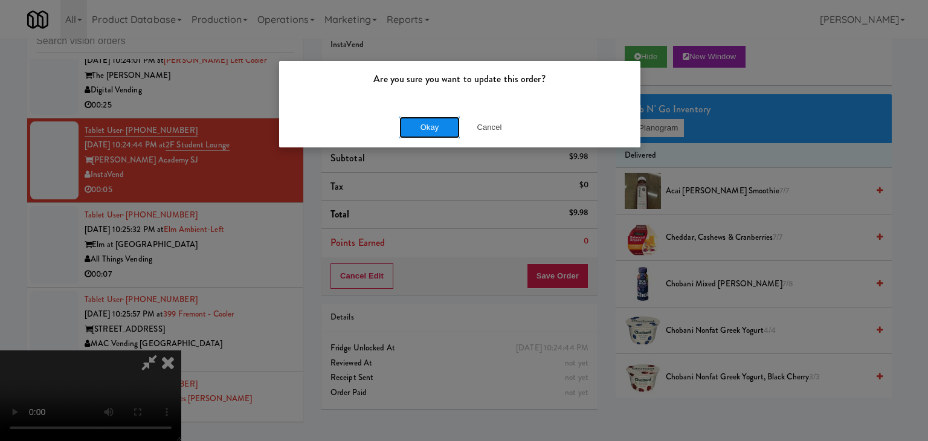
drag, startPoint x: 434, startPoint y: 116, endPoint x: 431, endPoint y: 121, distance: 6.5
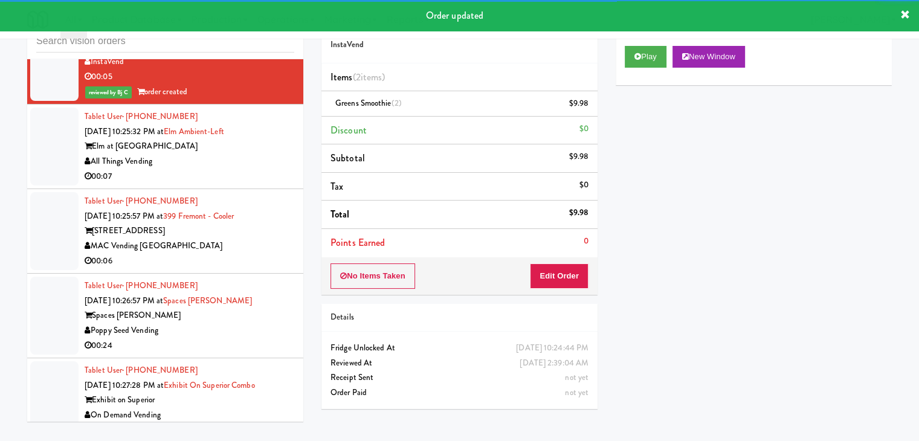
scroll to position [13394, 0]
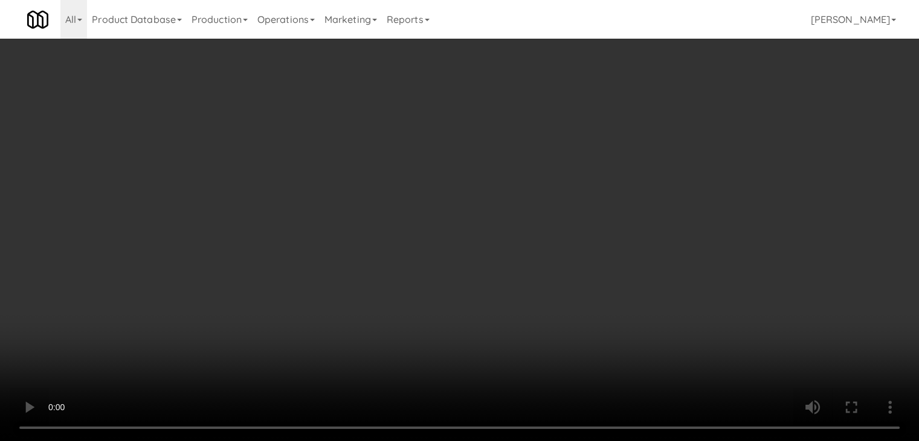
scroll to position [13378, 0]
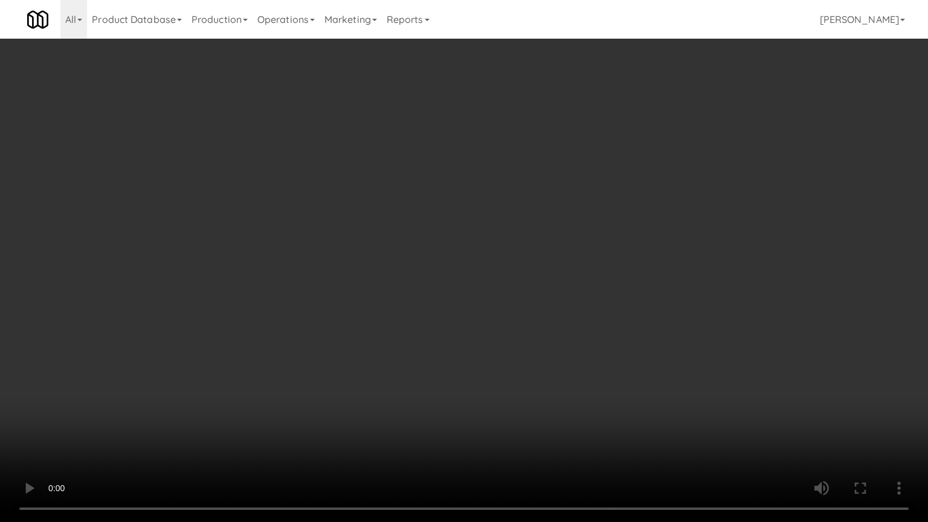
drag, startPoint x: 558, startPoint y: 309, endPoint x: 550, endPoint y: 312, distance: 9.0
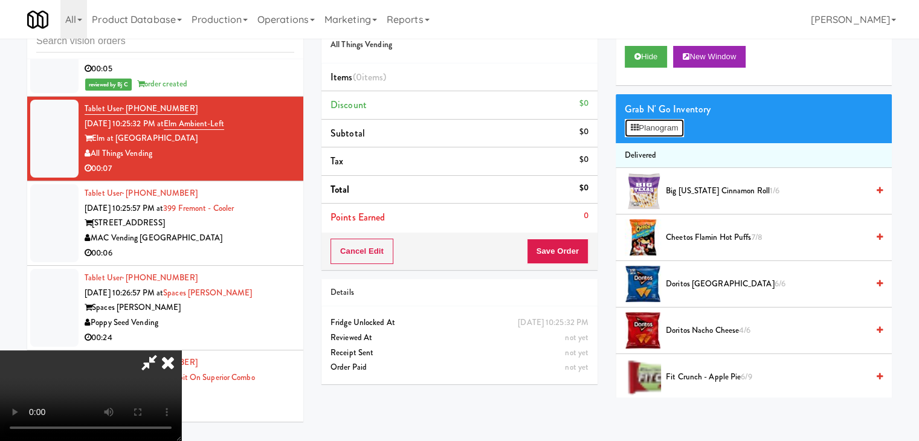
scroll to position [13378, 0]
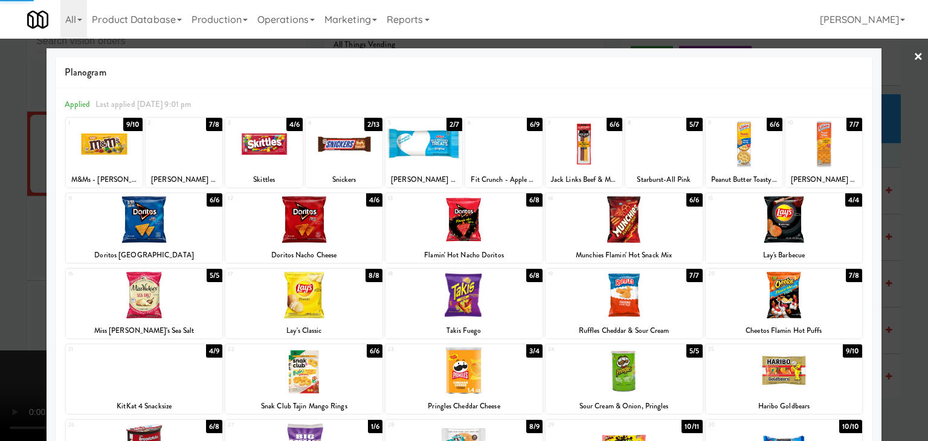
drag, startPoint x: 0, startPoint y: 236, endPoint x: 228, endPoint y: 249, distance: 228.7
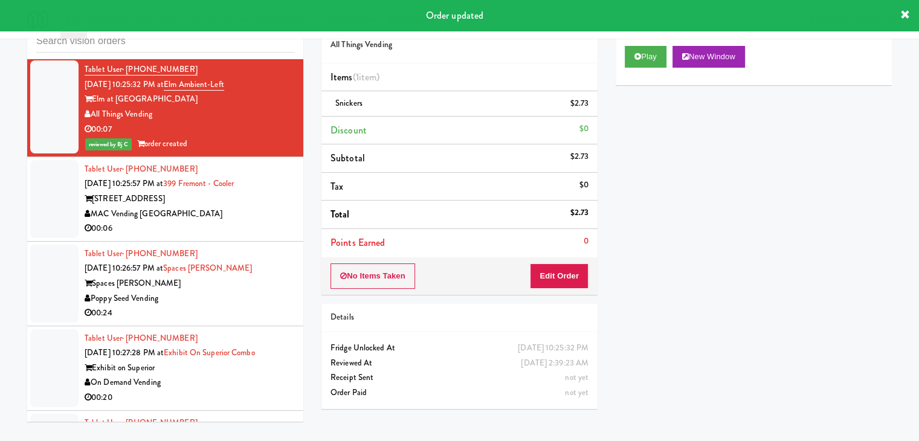
scroll to position [13454, 0]
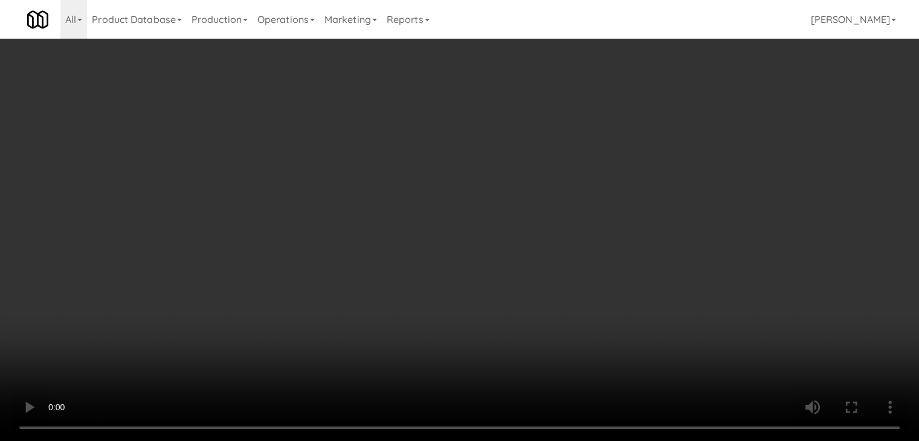
scroll to position [13439, 0]
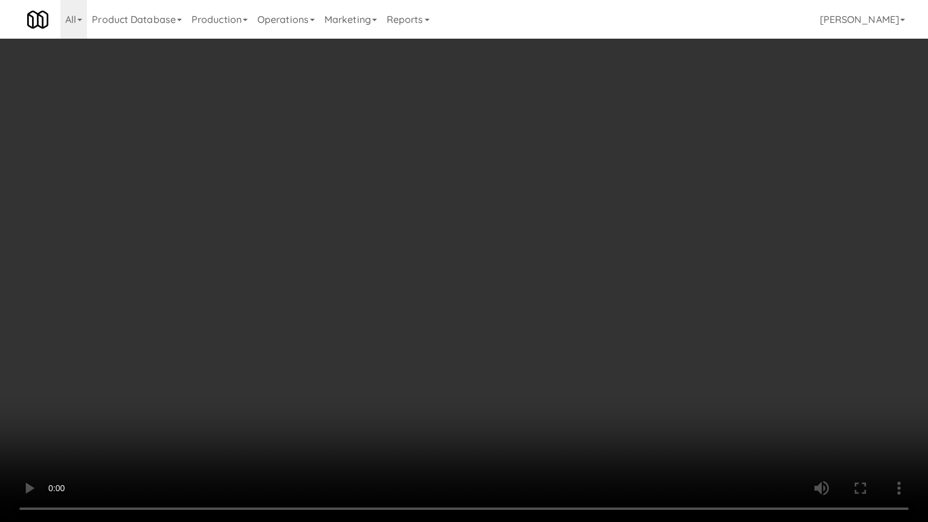
drag, startPoint x: 506, startPoint y: 318, endPoint x: 588, endPoint y: 184, distance: 157.3
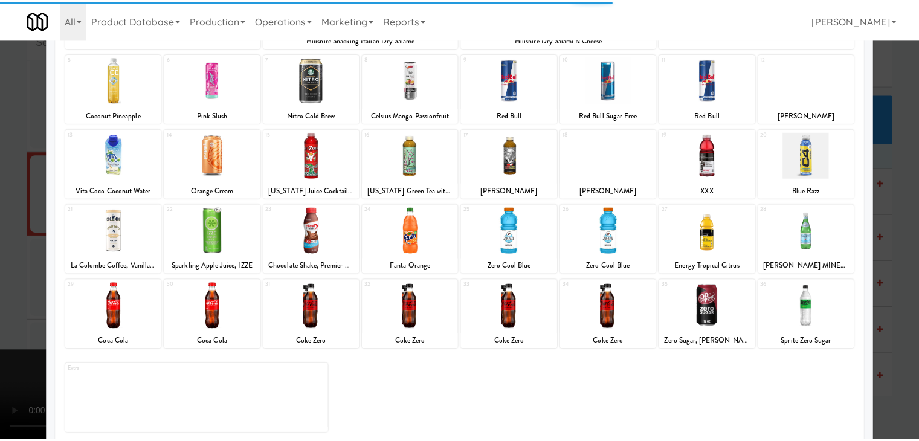
scroll to position [152, 0]
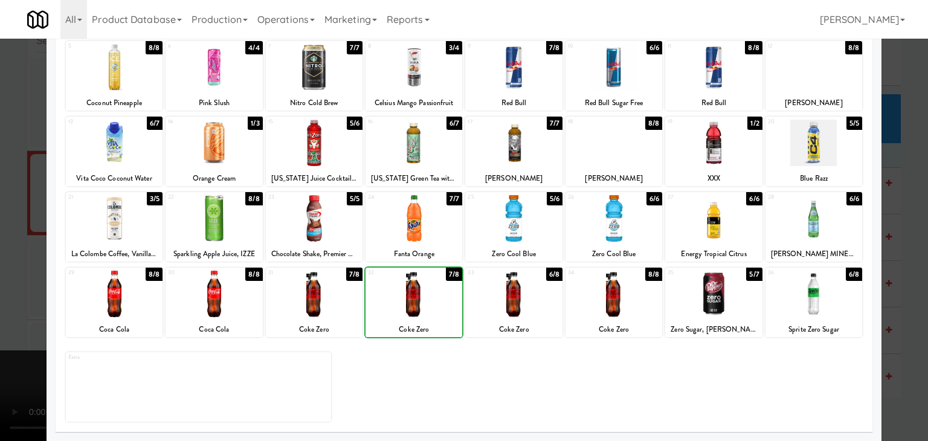
drag, startPoint x: 13, startPoint y: 287, endPoint x: 320, endPoint y: 287, distance: 306.8
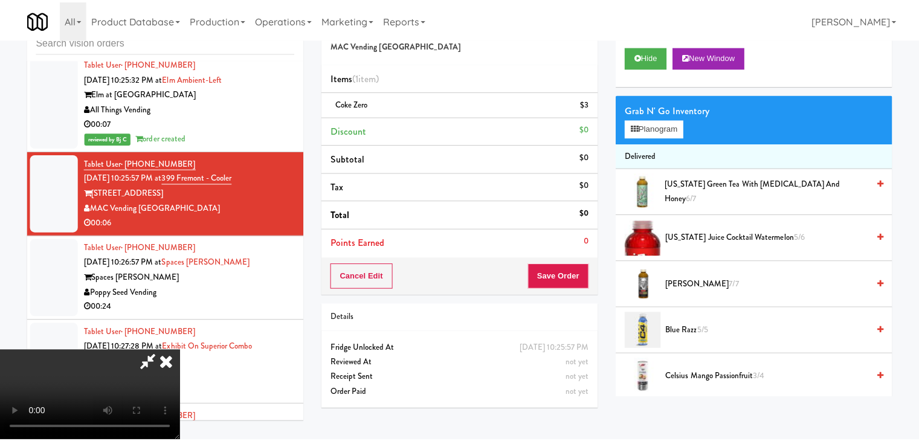
scroll to position [13454, 0]
